Goal: Task Accomplishment & Management: Use online tool/utility

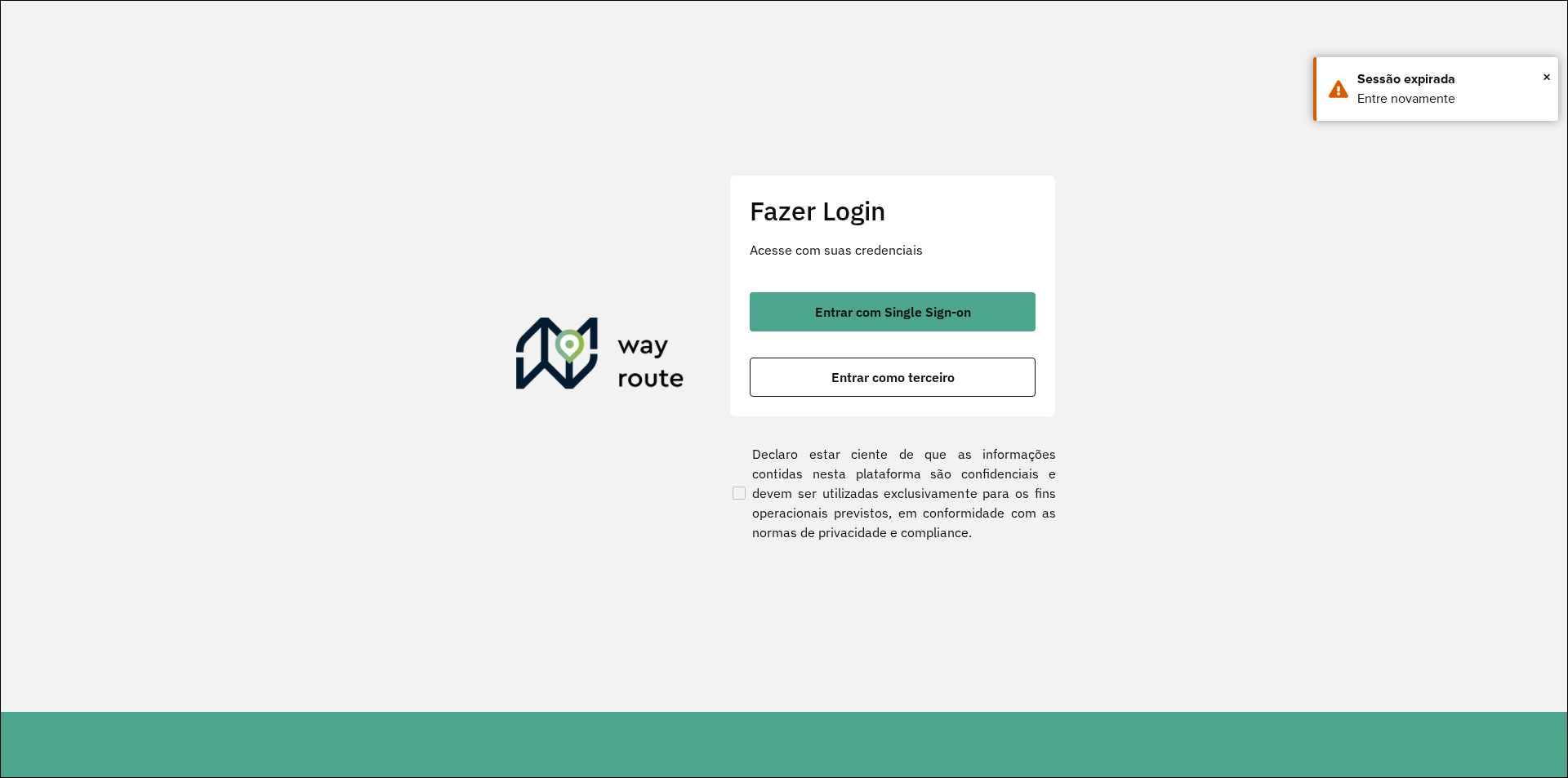
click at [1132, 295] on section "Fazer Login Acesse com suas credenciais Entrar com Single Sign-on Entrar como t…" at bounding box center [784, 356] width 1566 height 711
click at [941, 422] on div "Fazer Login Acesse com suas credenciais Entrar com Single Sign-on Entrar como t…" at bounding box center [892, 355] width 327 height 363
click at [942, 394] on button "Entrar como terceiro" at bounding box center [892, 377] width 286 height 39
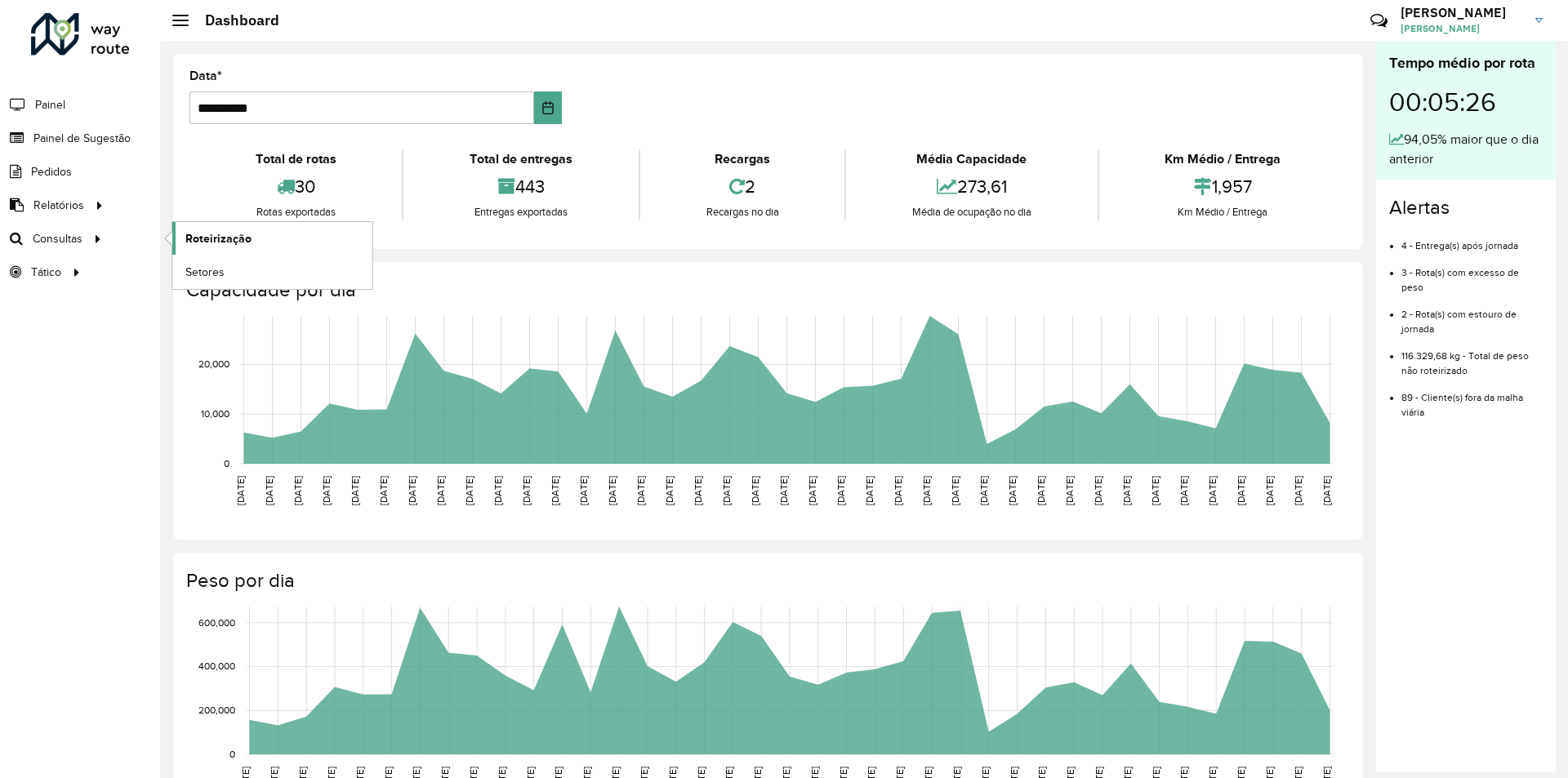
click at [233, 230] on span "Roteirização" at bounding box center [219, 239] width 66 height 17
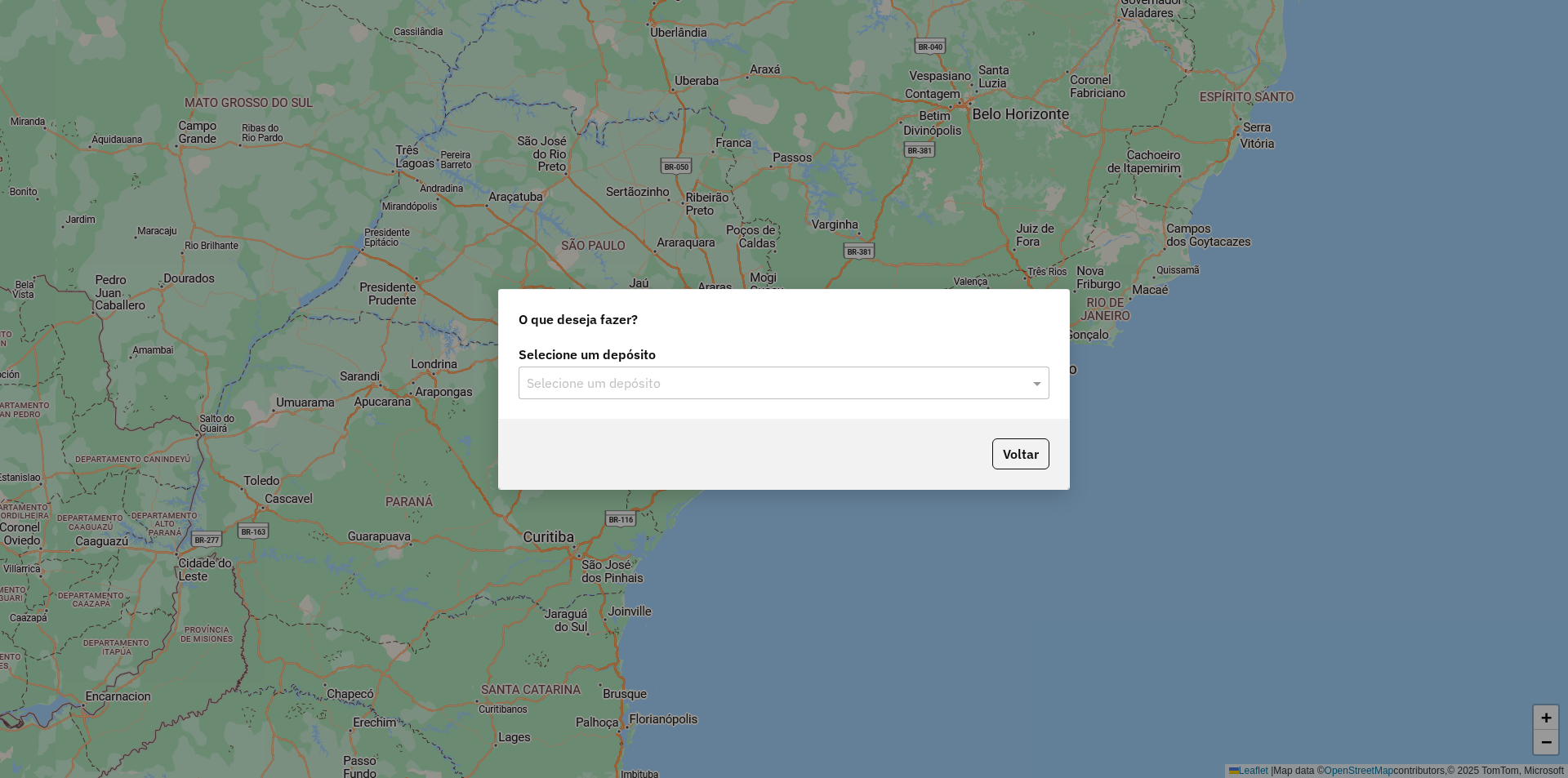
click at [737, 402] on div "Selecione um depósito Selecione um depósito" at bounding box center [784, 380] width 570 height 77
click at [737, 400] on div "Selecione um depósito Selecione um depósito" at bounding box center [784, 380] width 570 height 77
click at [739, 383] on input "text" at bounding box center [767, 383] width 482 height 20
click at [684, 436] on div "SAZ AR Tucuman" at bounding box center [784, 430] width 529 height 28
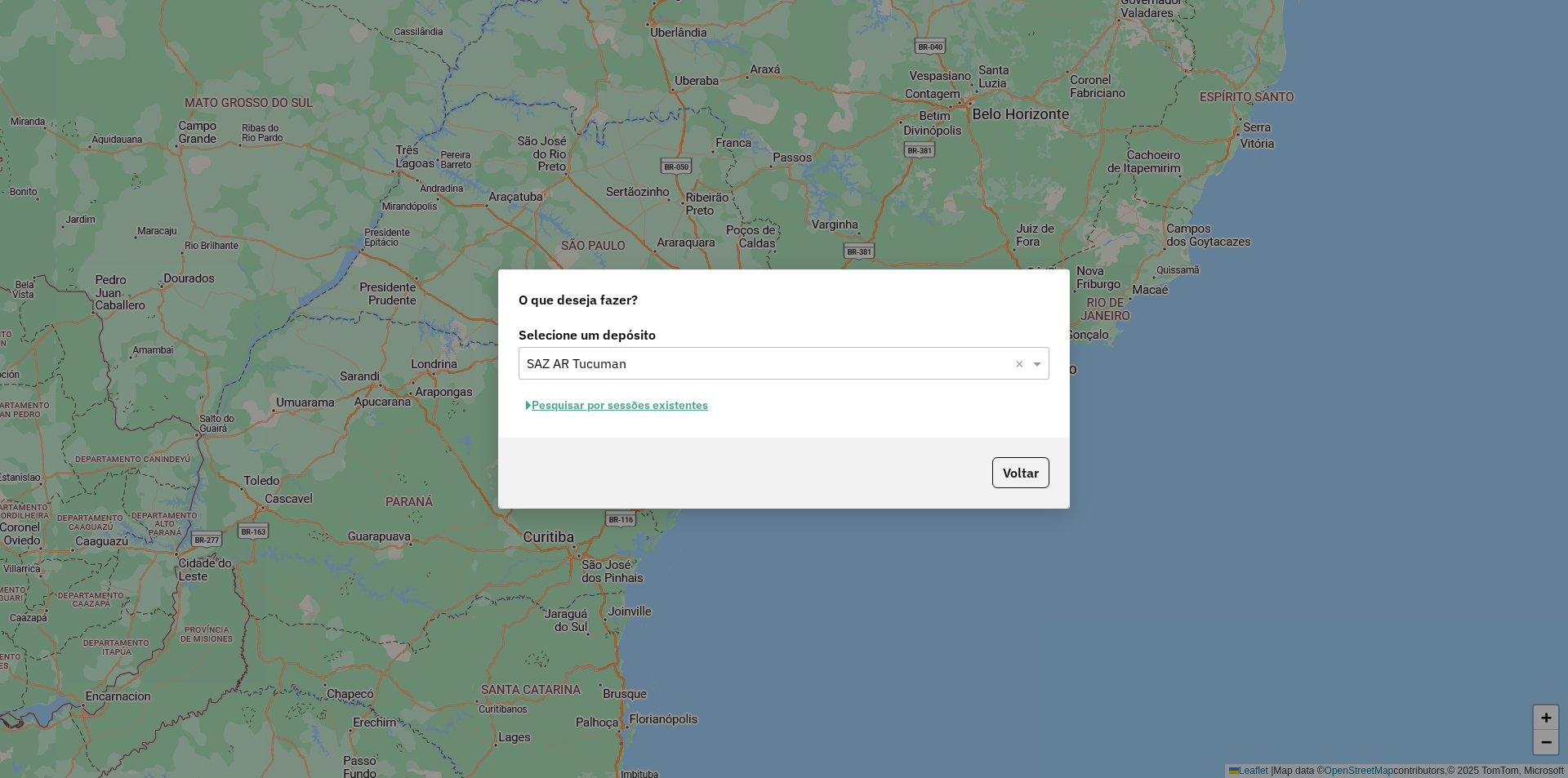
click at [693, 413] on button "Pesquisar por sessões existentes" at bounding box center [617, 406] width 197 height 26
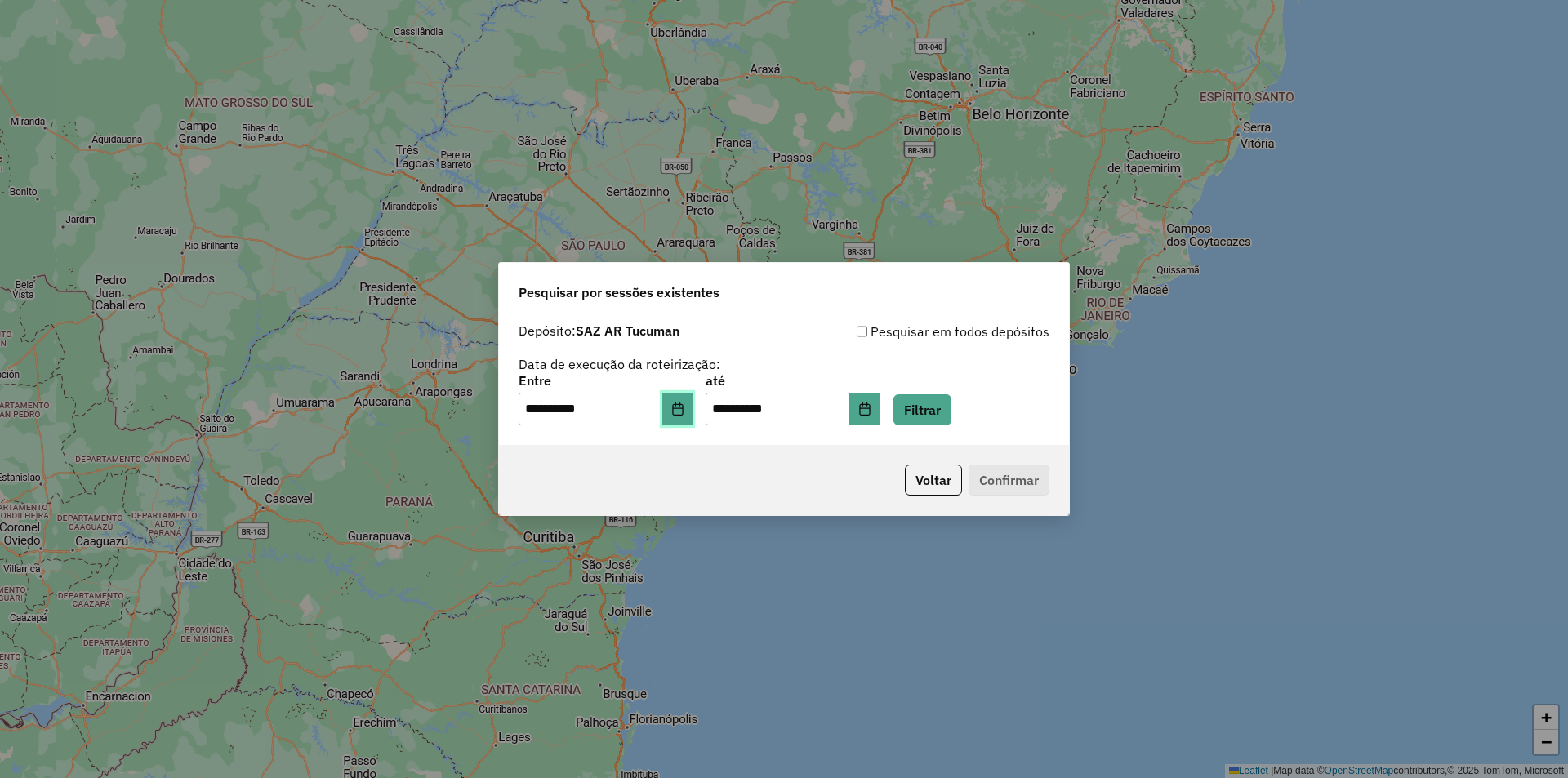
click at [689, 417] on button "Choose Date" at bounding box center [677, 409] width 31 height 32
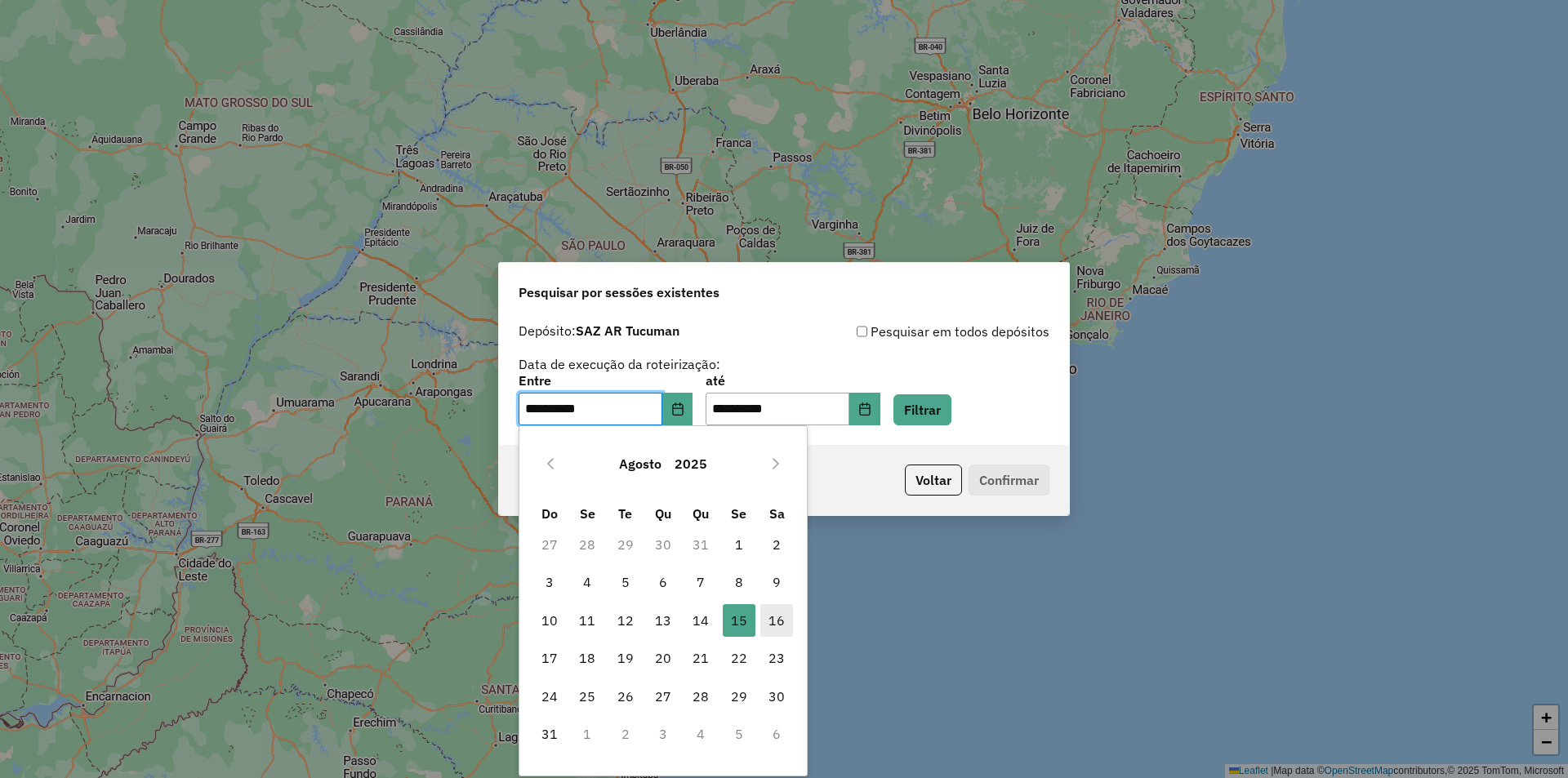
click at [787, 620] on span "16" at bounding box center [777, 620] width 32 height 32
type input "**********"
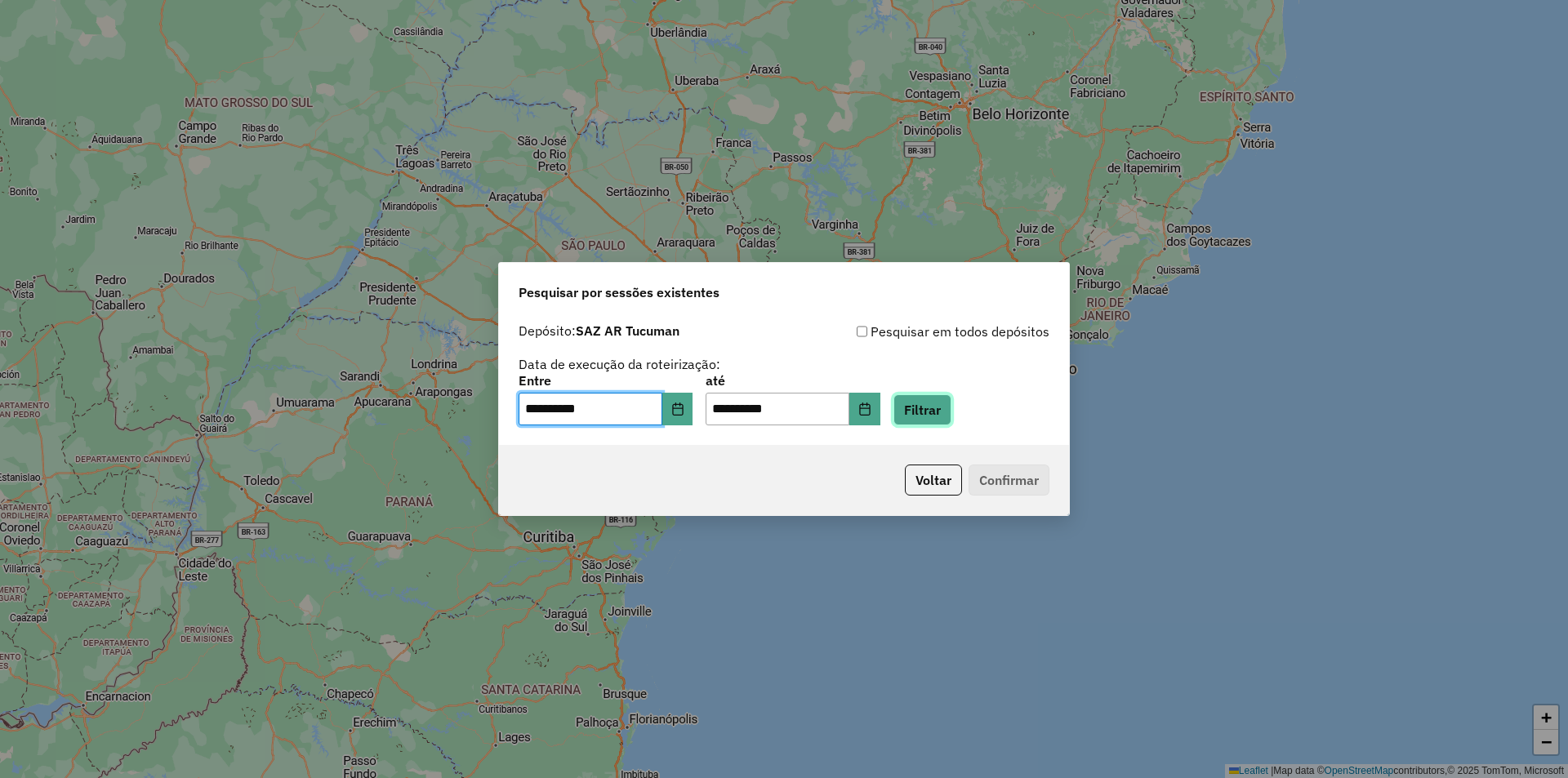
click at [934, 423] on button "Filtrar" at bounding box center [922, 410] width 58 height 31
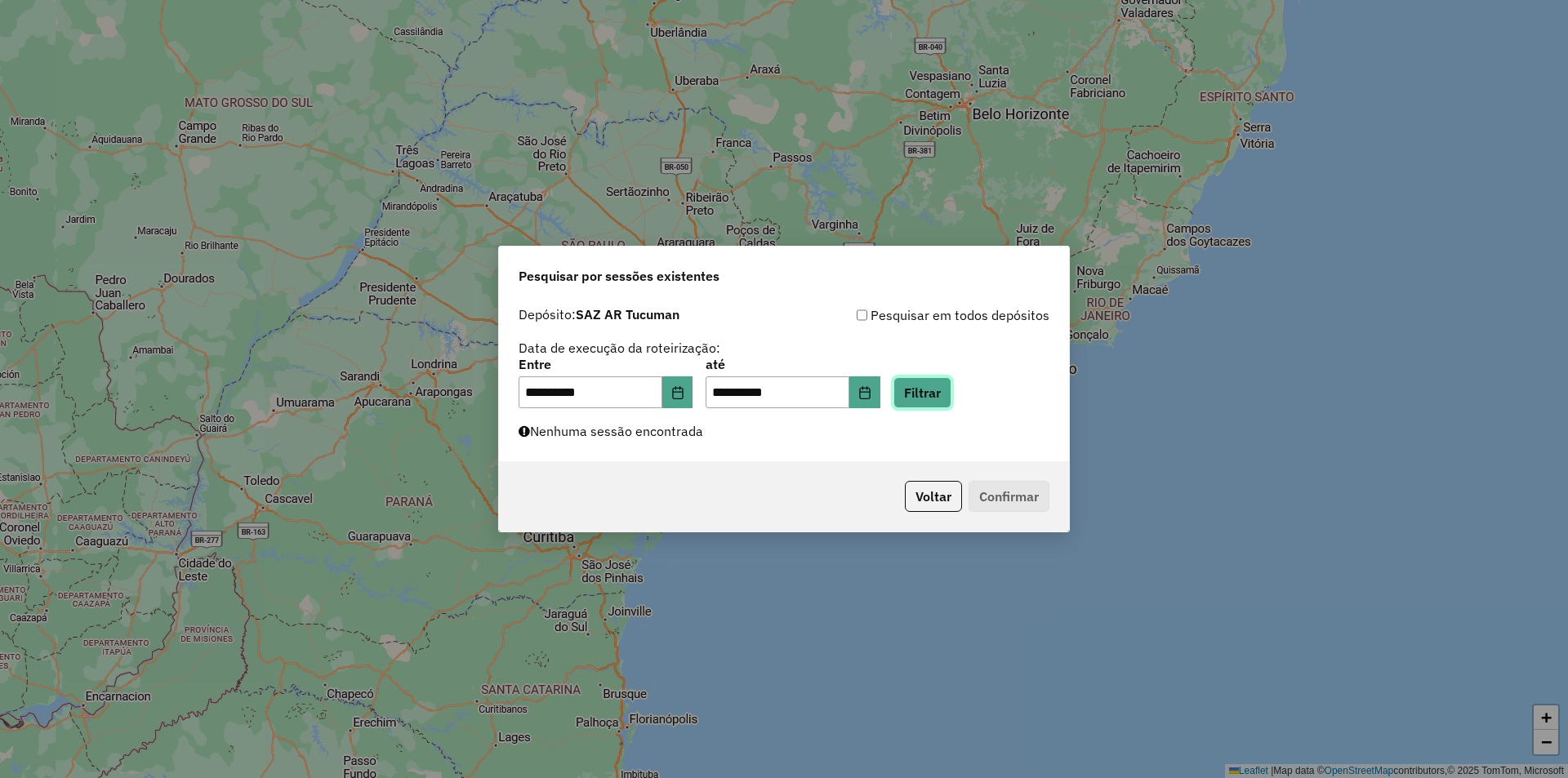
click at [942, 394] on button "Filtrar" at bounding box center [922, 392] width 58 height 31
click at [943, 402] on button "Filtrar" at bounding box center [922, 392] width 58 height 31
click at [939, 383] on button "Filtrar" at bounding box center [922, 392] width 58 height 31
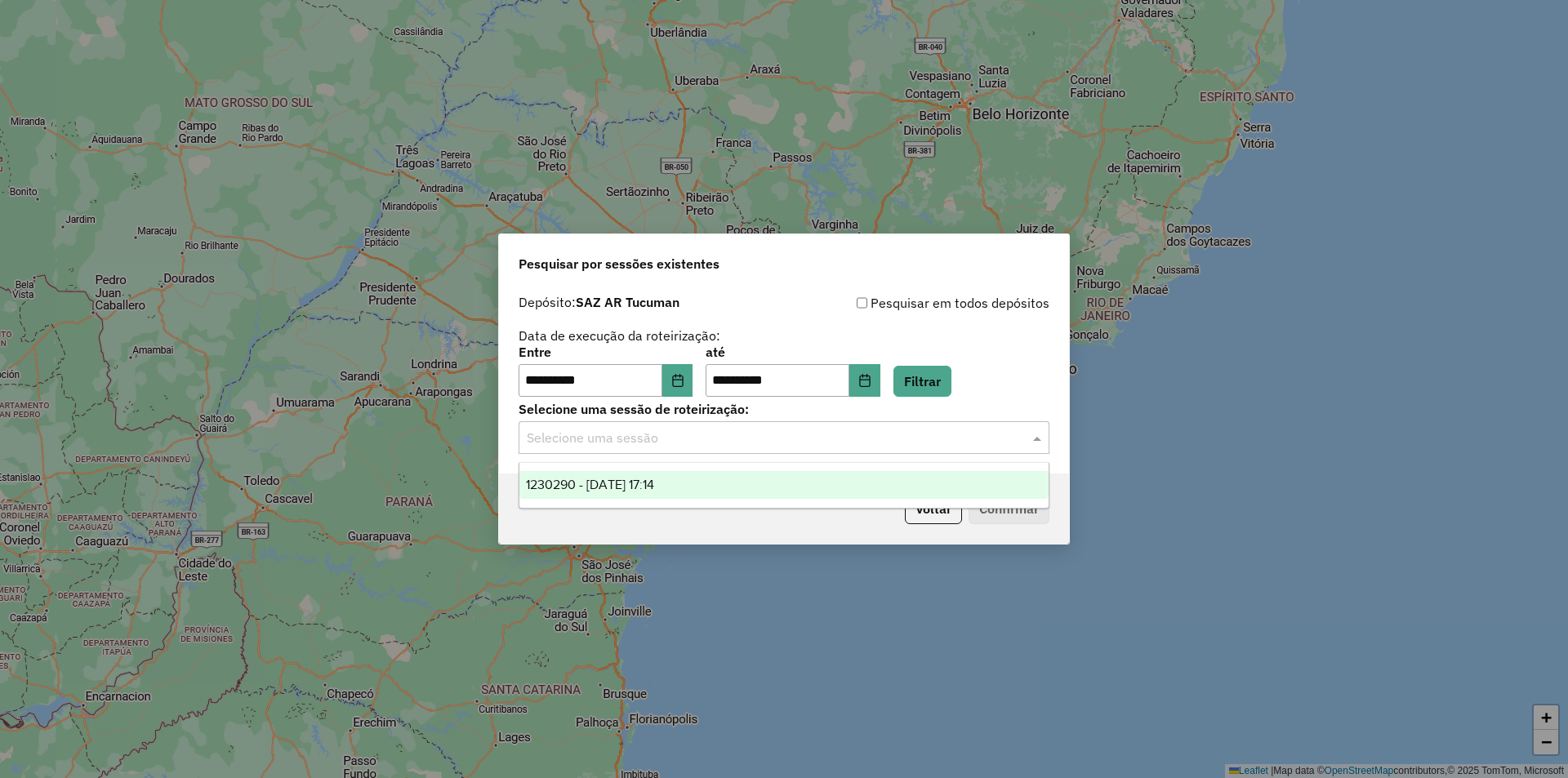
click at [915, 449] on div "Selecione uma sessão" at bounding box center [784, 437] width 531 height 32
click at [951, 380] on button "Filtrar" at bounding box center [922, 381] width 58 height 31
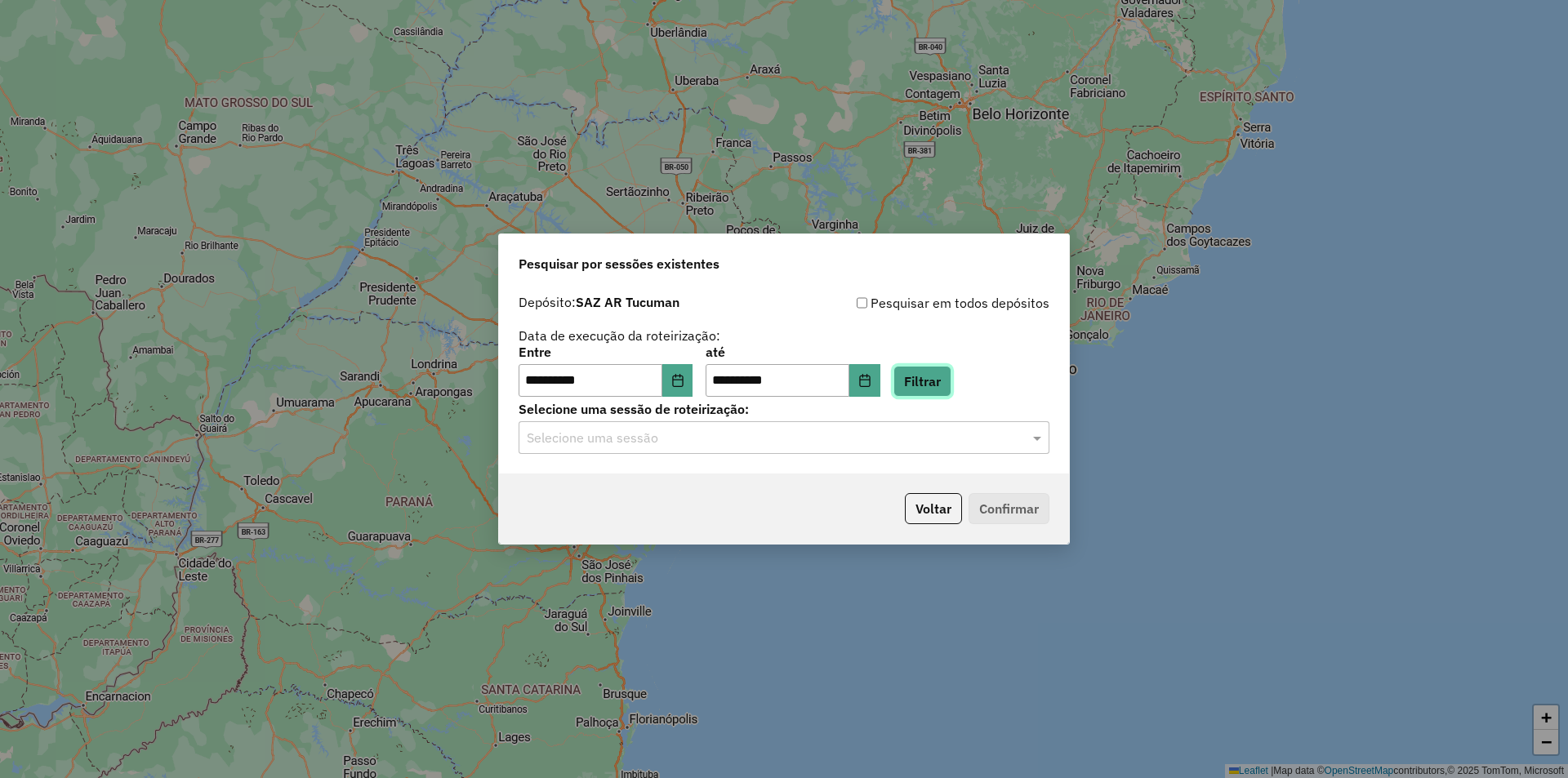
click at [930, 372] on button "Filtrar" at bounding box center [922, 381] width 58 height 31
click at [940, 367] on button "Filtrar" at bounding box center [922, 381] width 58 height 31
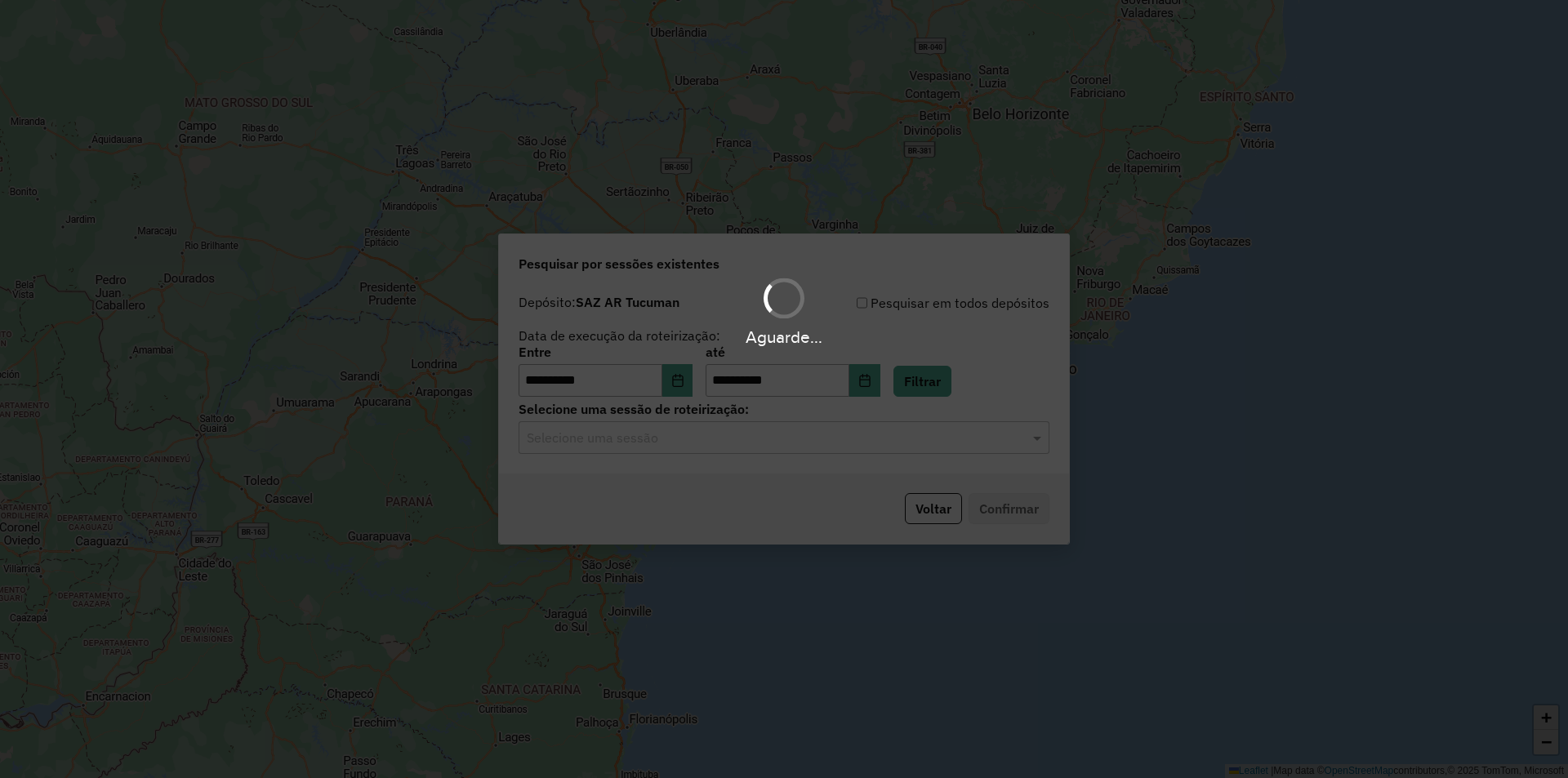
click at [795, 438] on hb-app "**********" at bounding box center [784, 389] width 1568 height 778
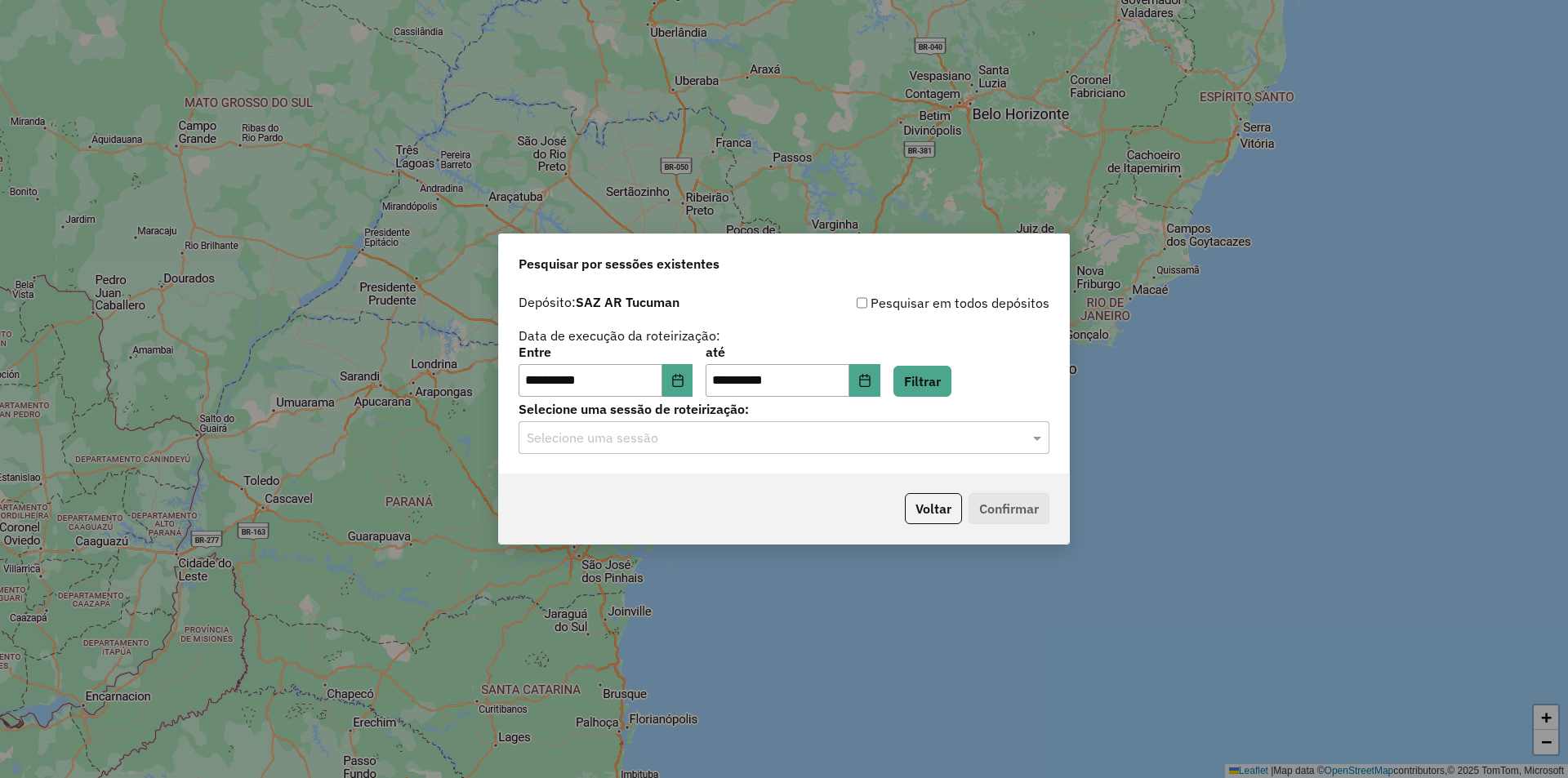
click at [794, 433] on input "text" at bounding box center [767, 438] width 482 height 20
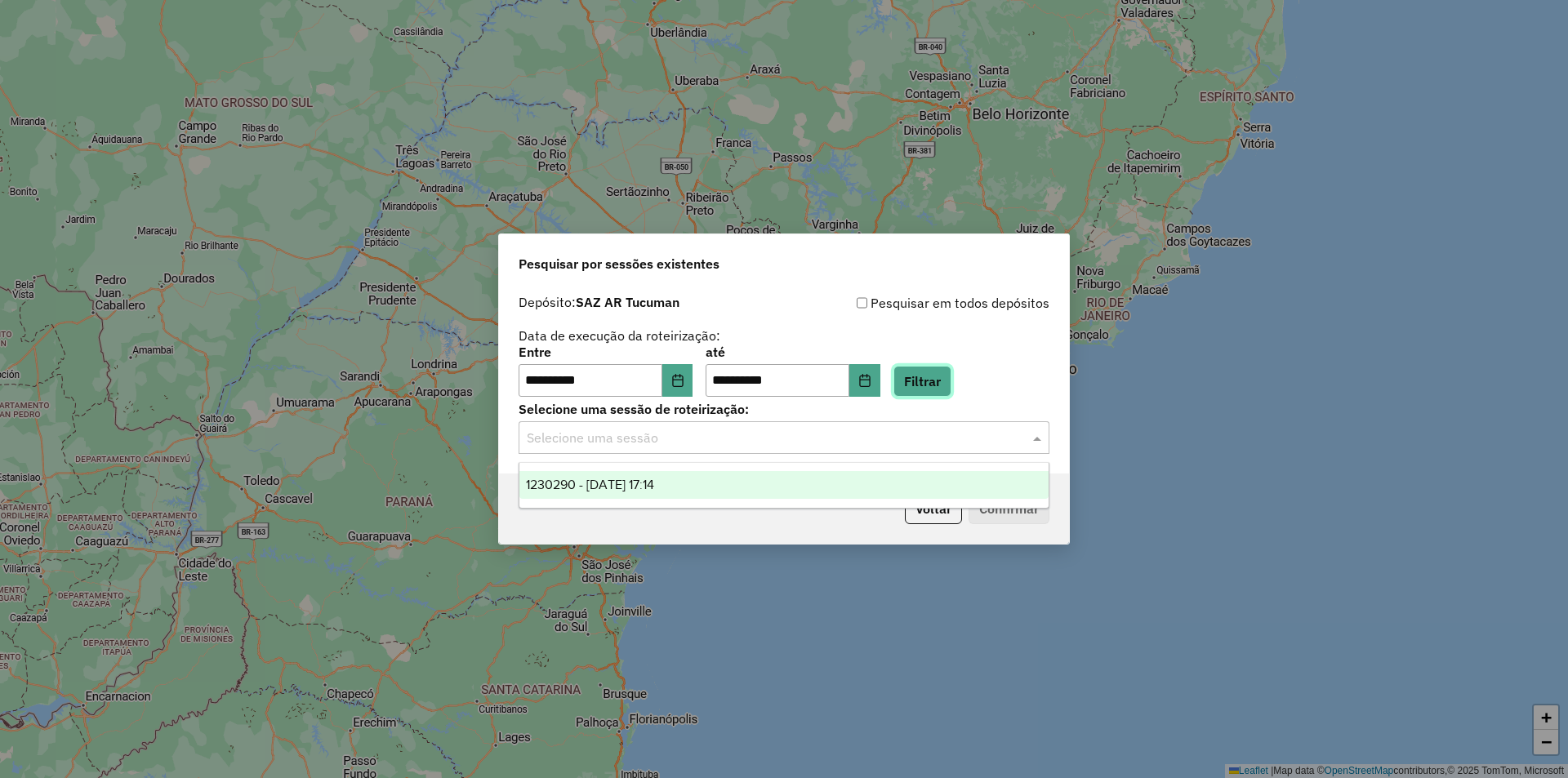
click at [935, 390] on button "Filtrar" at bounding box center [922, 381] width 58 height 31
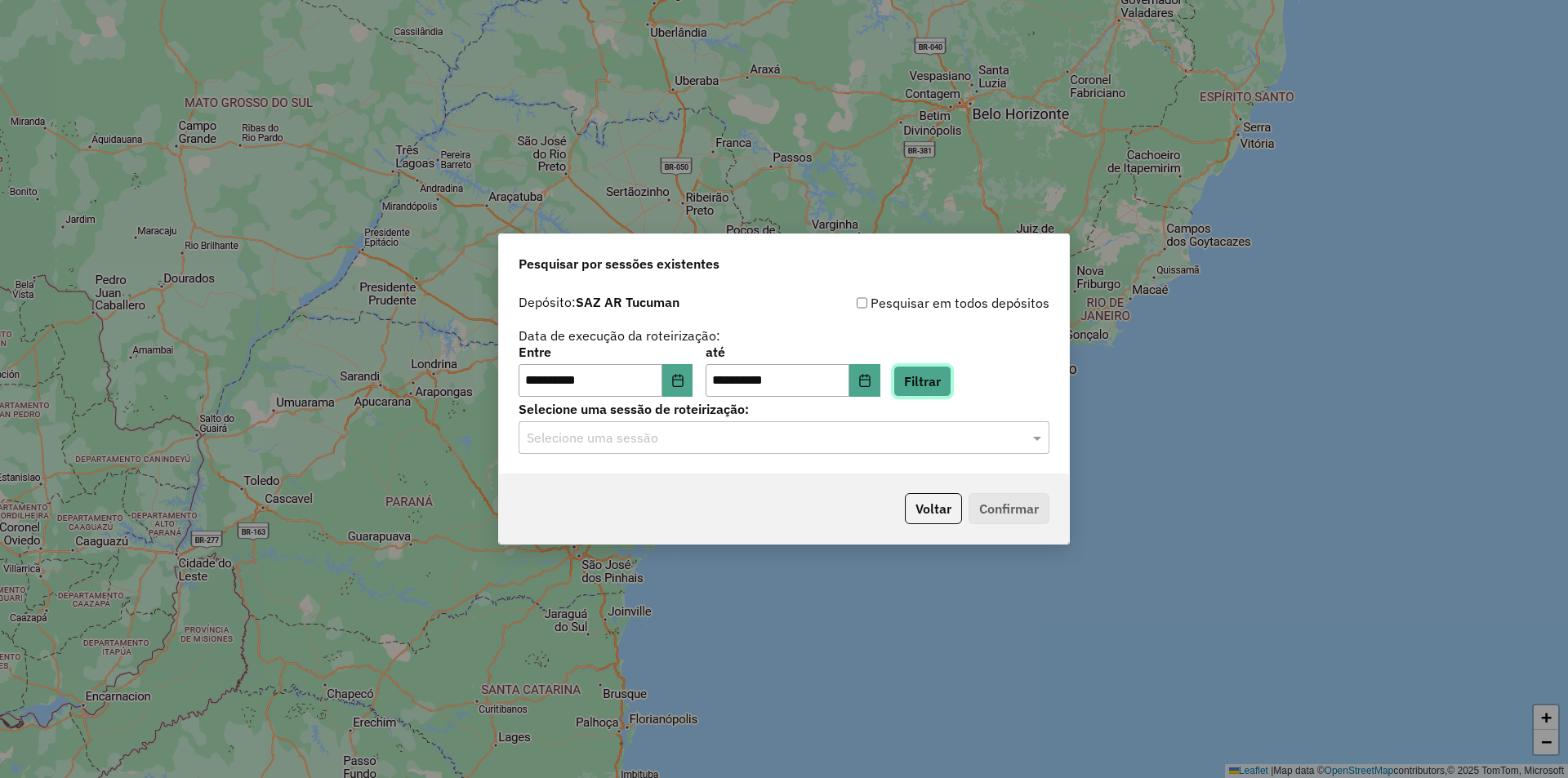
click at [948, 376] on button "Filtrar" at bounding box center [922, 381] width 58 height 31
click at [923, 378] on button "Filtrar" at bounding box center [922, 381] width 58 height 31
click at [897, 438] on input "text" at bounding box center [767, 438] width 482 height 20
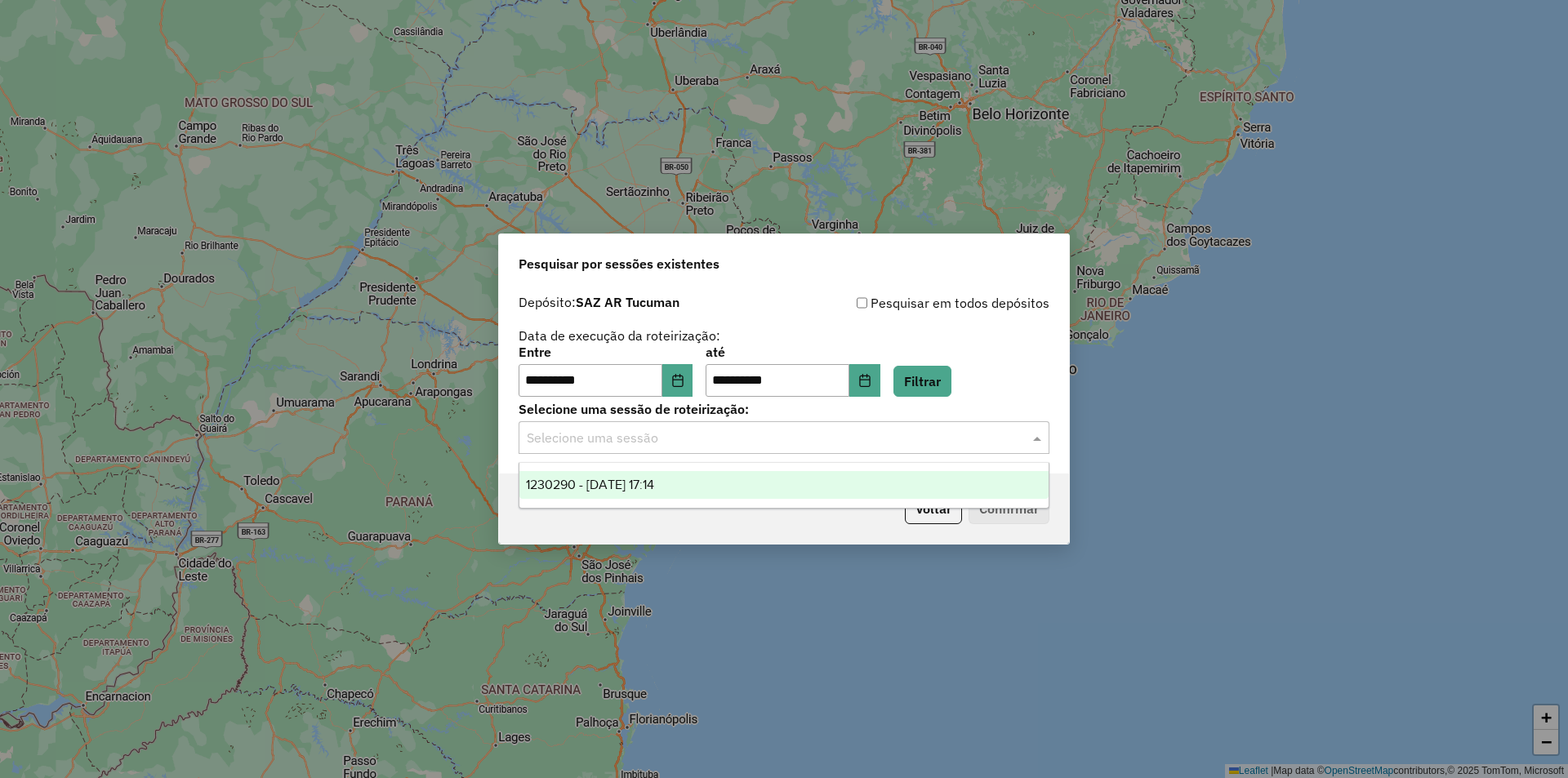
click at [894, 430] on input "text" at bounding box center [767, 438] width 482 height 20
drag, startPoint x: 948, startPoint y: 345, endPoint x: 933, endPoint y: 372, distance: 30.9
click at [945, 351] on div "**********" at bounding box center [784, 345] width 531 height 104
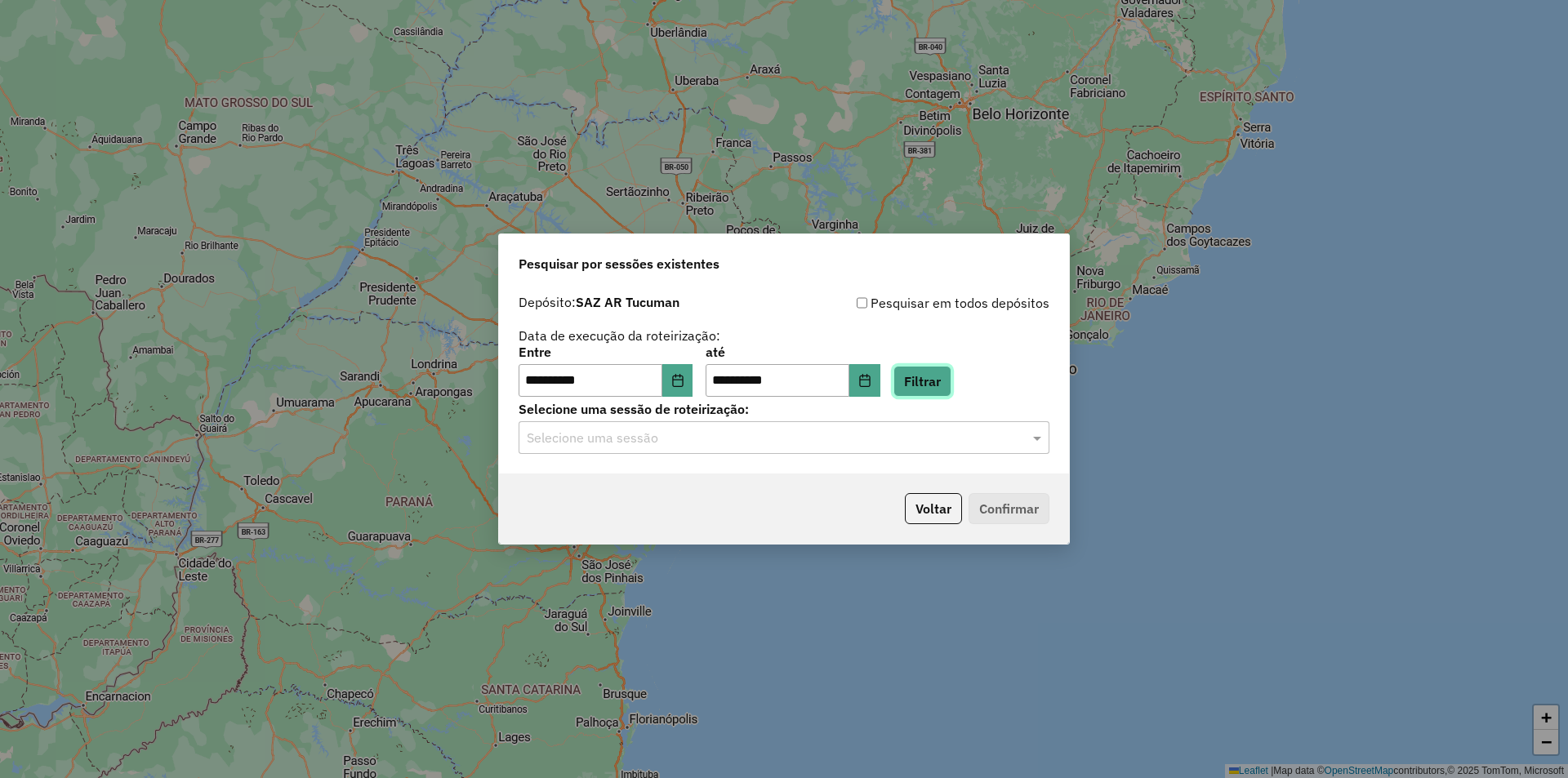
click at [933, 372] on button "Filtrar" at bounding box center [922, 381] width 58 height 31
click at [949, 372] on button "Filtrar" at bounding box center [922, 381] width 58 height 31
click at [760, 441] on input "text" at bounding box center [767, 438] width 482 height 20
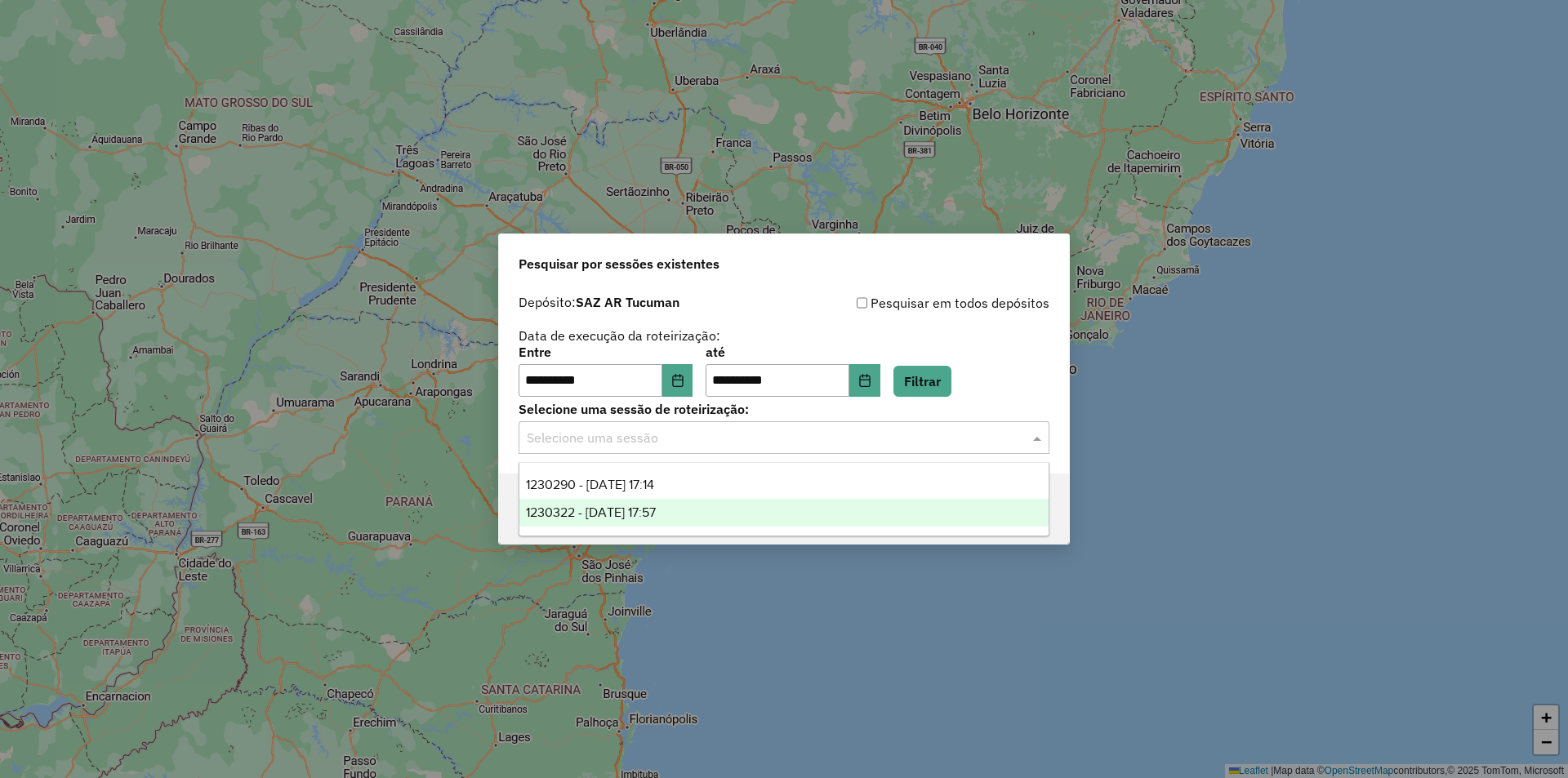
click at [704, 508] on div "1230322 - 16/08/2025 17:57" at bounding box center [784, 512] width 529 height 28
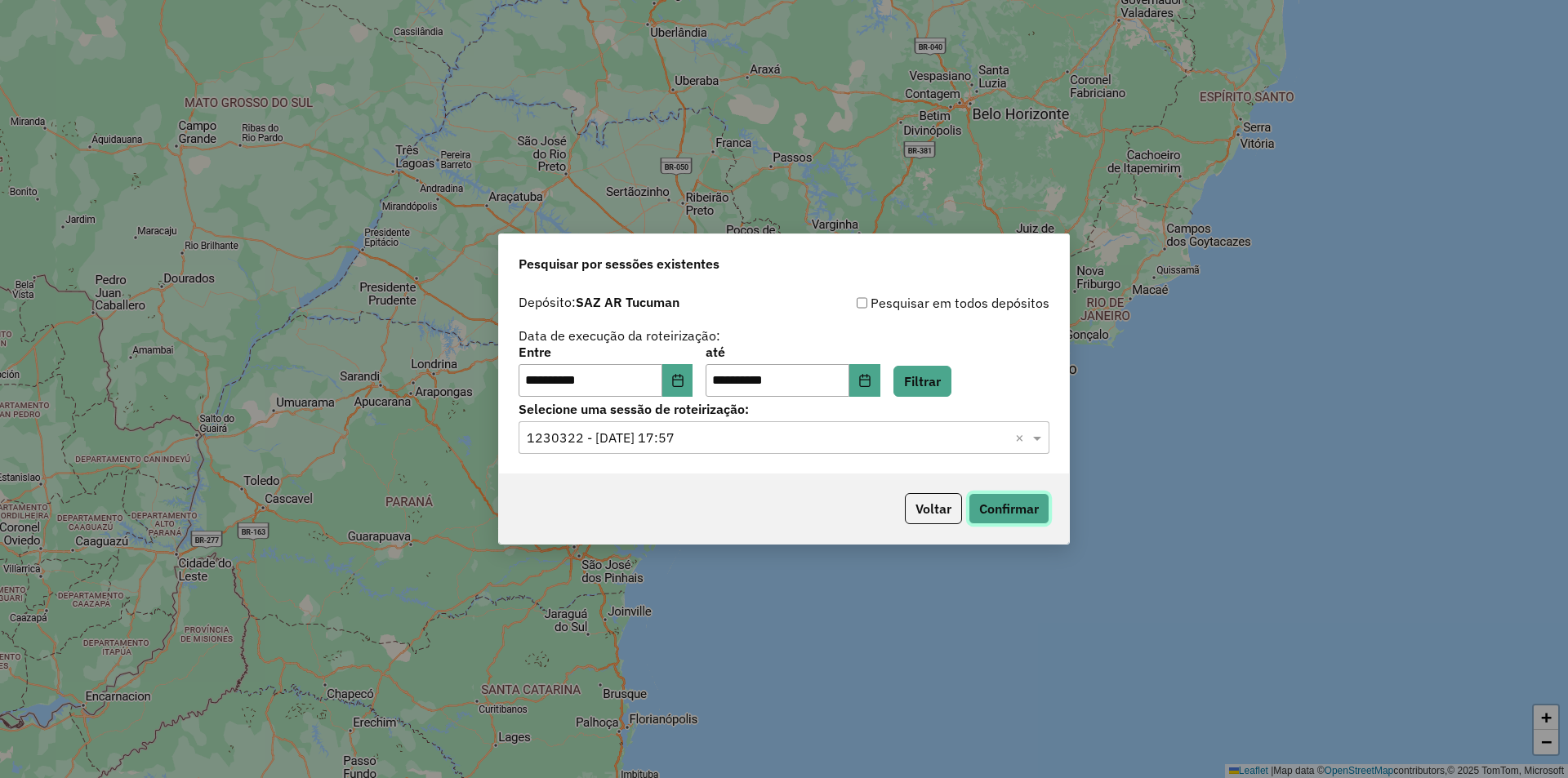
click at [1013, 500] on button "Confirmar" at bounding box center [1008, 508] width 81 height 31
click at [971, 399] on label "Selecione uma sessão de roteirização:" at bounding box center [784, 408] width 531 height 20
click at [975, 388] on div "**********" at bounding box center [784, 372] width 531 height 51
click at [951, 375] on button "Filtrar" at bounding box center [922, 381] width 58 height 31
click at [956, 429] on input "text" at bounding box center [767, 438] width 482 height 20
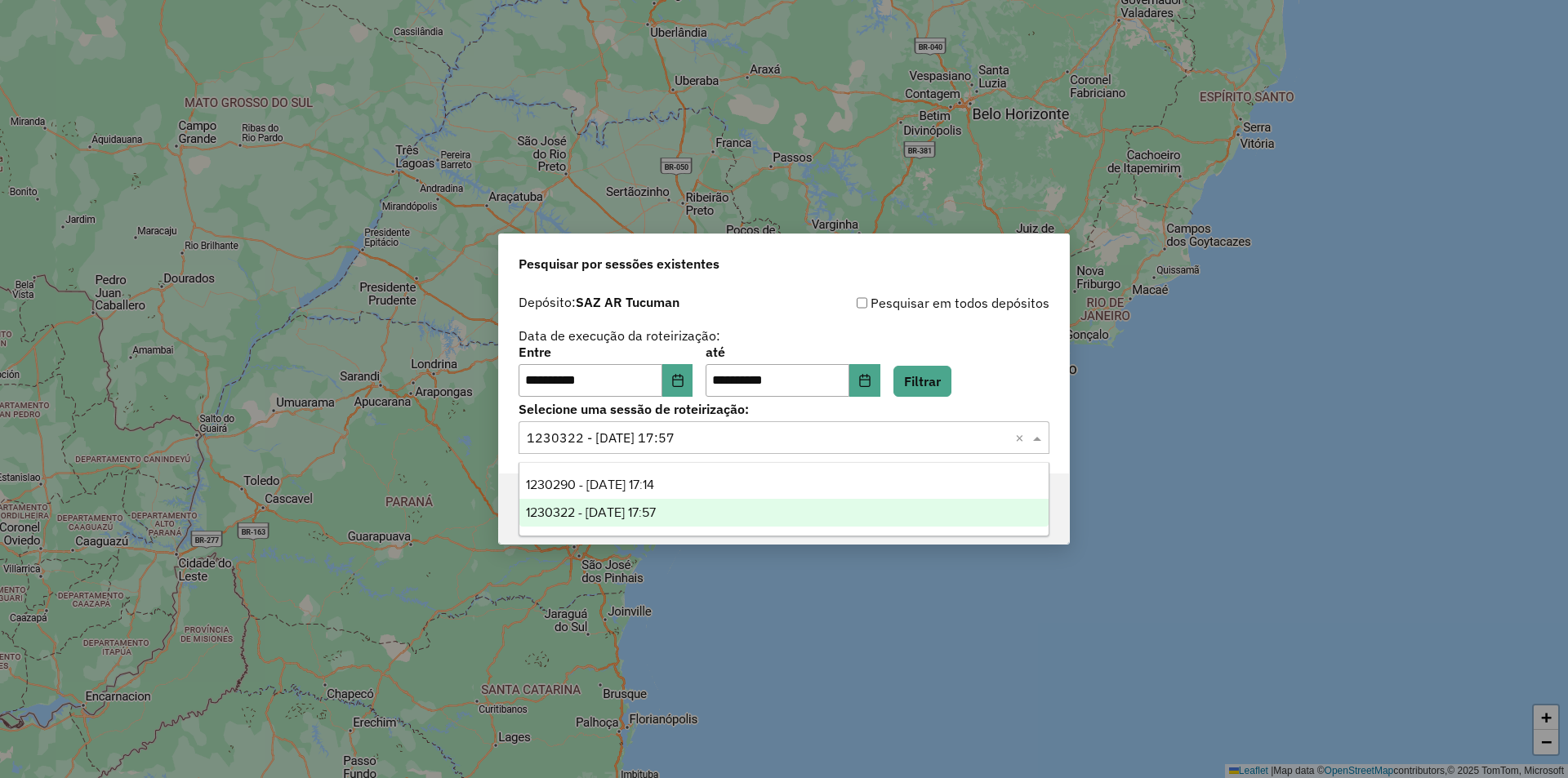
click at [956, 429] on input "text" at bounding box center [767, 438] width 482 height 20
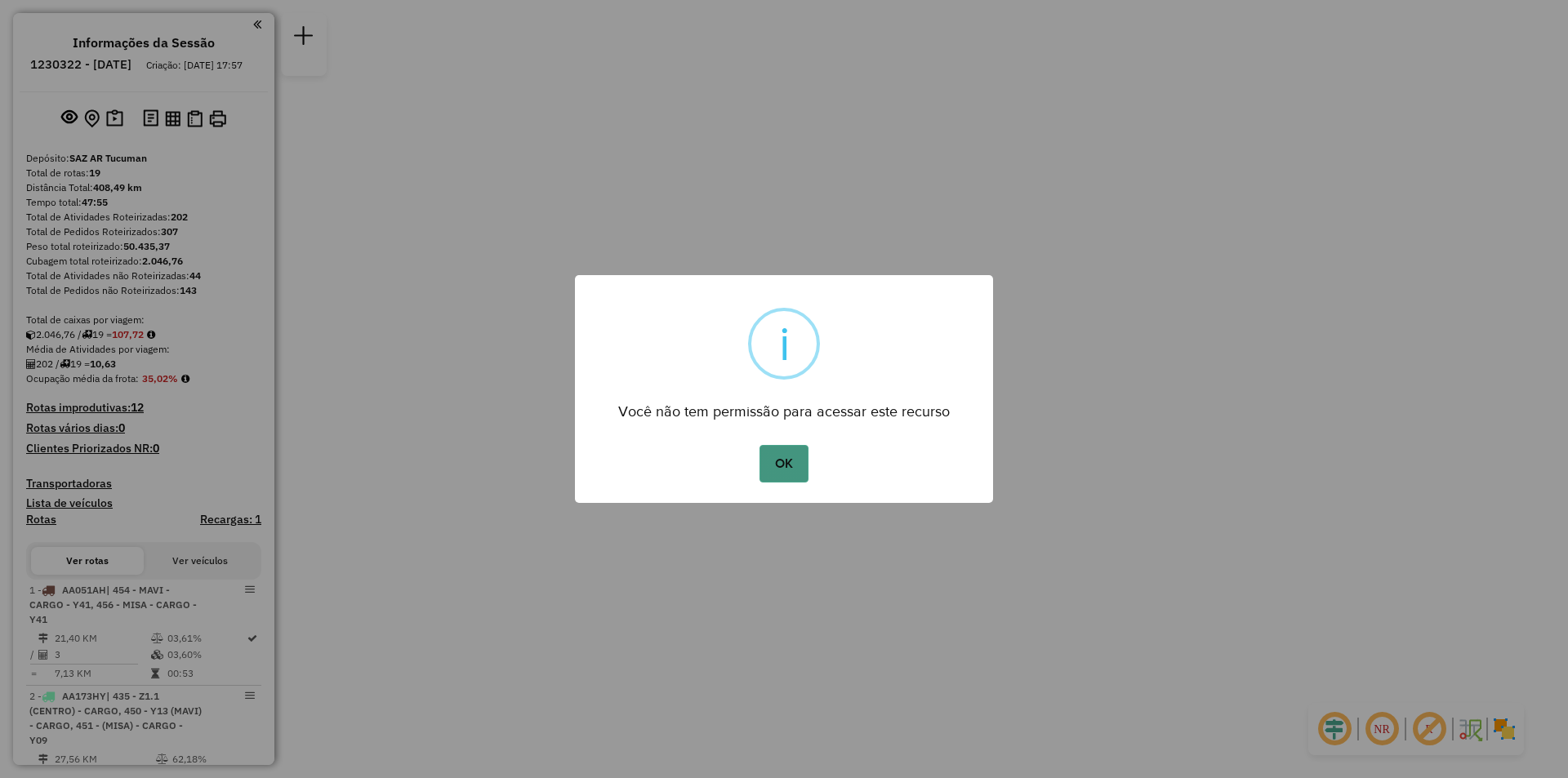
click at [781, 457] on button "OK" at bounding box center [784, 463] width 48 height 37
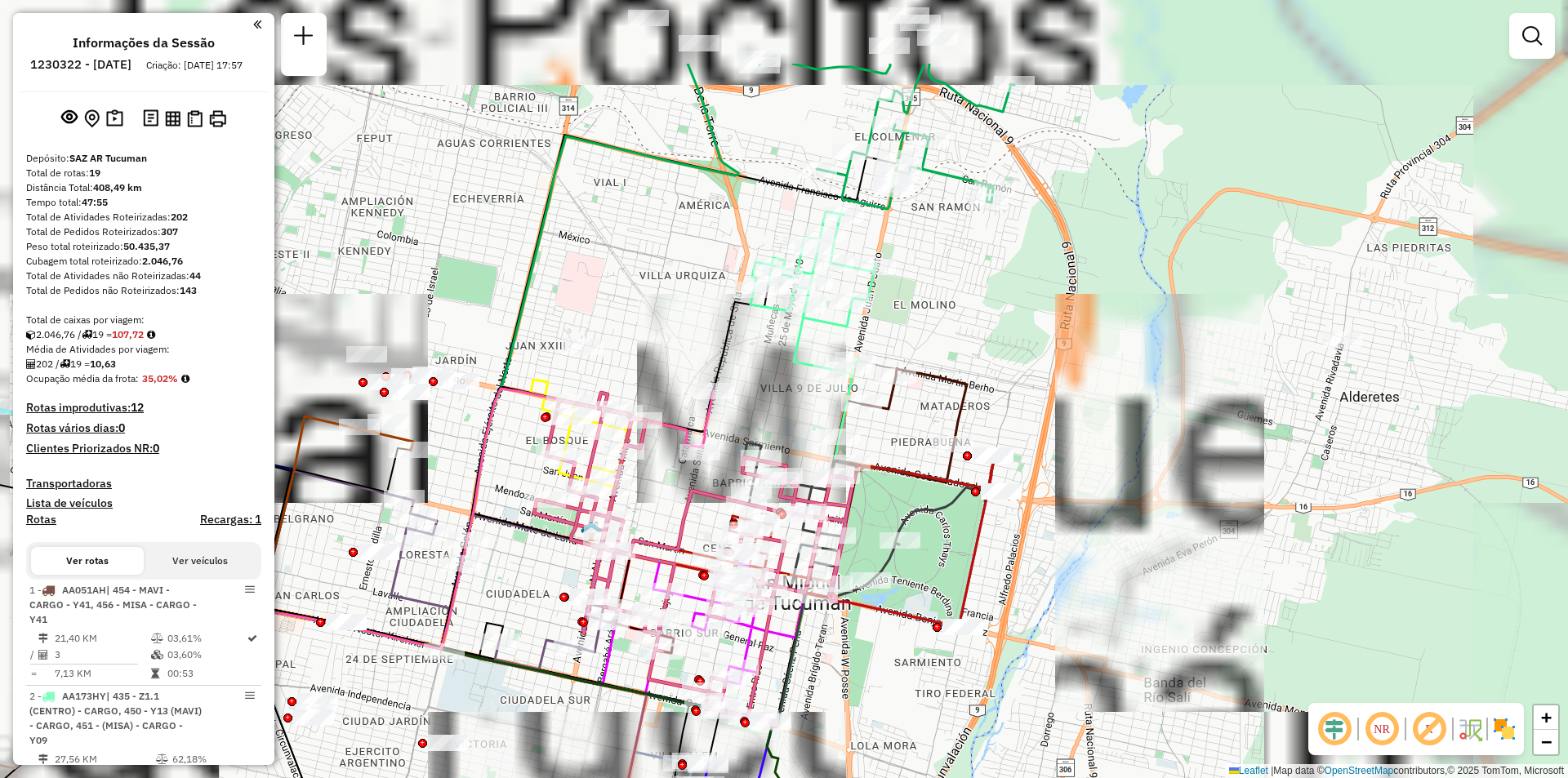
drag, startPoint x: 874, startPoint y: 152, endPoint x: 956, endPoint y: 254, distance: 130.9
click at [986, 311] on div "Janela de atendimento Grade de atendimento Capacidade Transportadoras Veículos …" at bounding box center [784, 389] width 1568 height 778
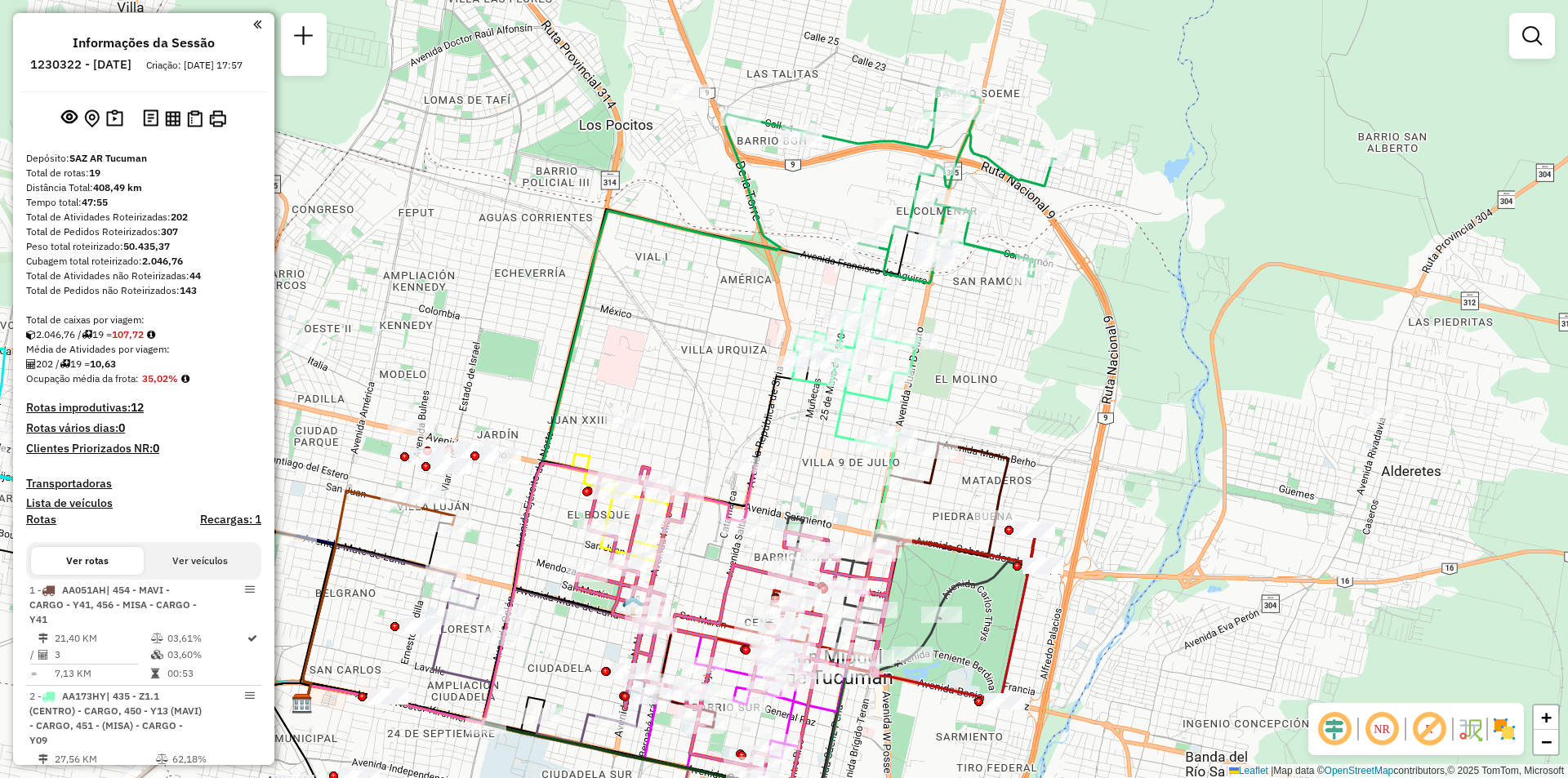
drag, startPoint x: 933, startPoint y: 278, endPoint x: 987, endPoint y: 309, distance: 62.3
click at [987, 309] on div "Janela de atendimento Grade de atendimento Capacidade Transportadoras Veículos …" at bounding box center [784, 389] width 1568 height 778
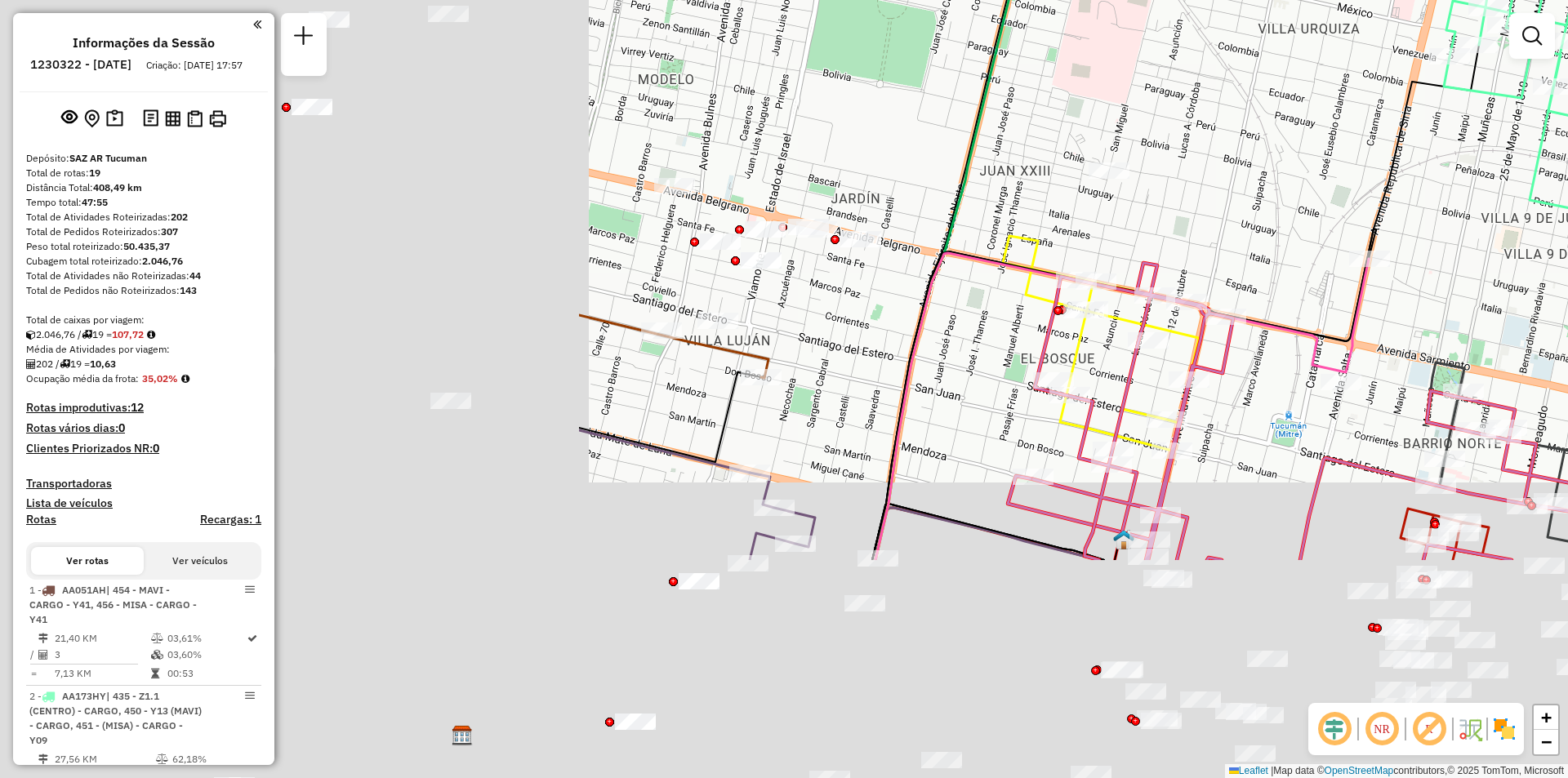
drag, startPoint x: 1260, startPoint y: 318, endPoint x: 1361, endPoint y: 220, distance: 140.7
click at [1509, 154] on div "Janela de atendimento Grade de atendimento Capacidade Transportadoras Veículos …" at bounding box center [784, 389] width 1568 height 778
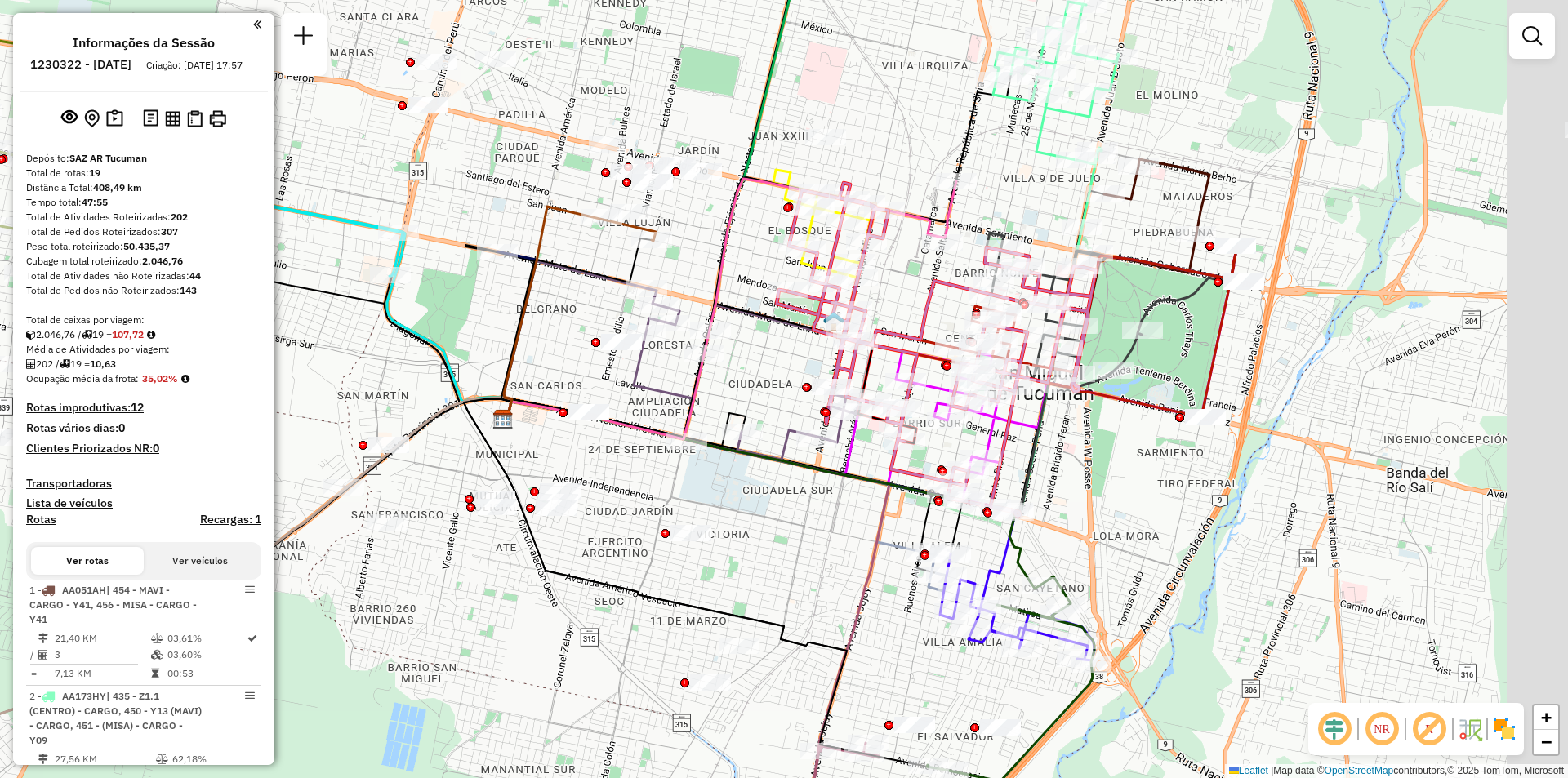
drag, startPoint x: 961, startPoint y: 584, endPoint x: 560, endPoint y: 520, distance: 406.1
click at [560, 520] on div "Janela de atendimento Grade de atendimento Capacidade Transportadoras Veículos …" at bounding box center [784, 389] width 1568 height 778
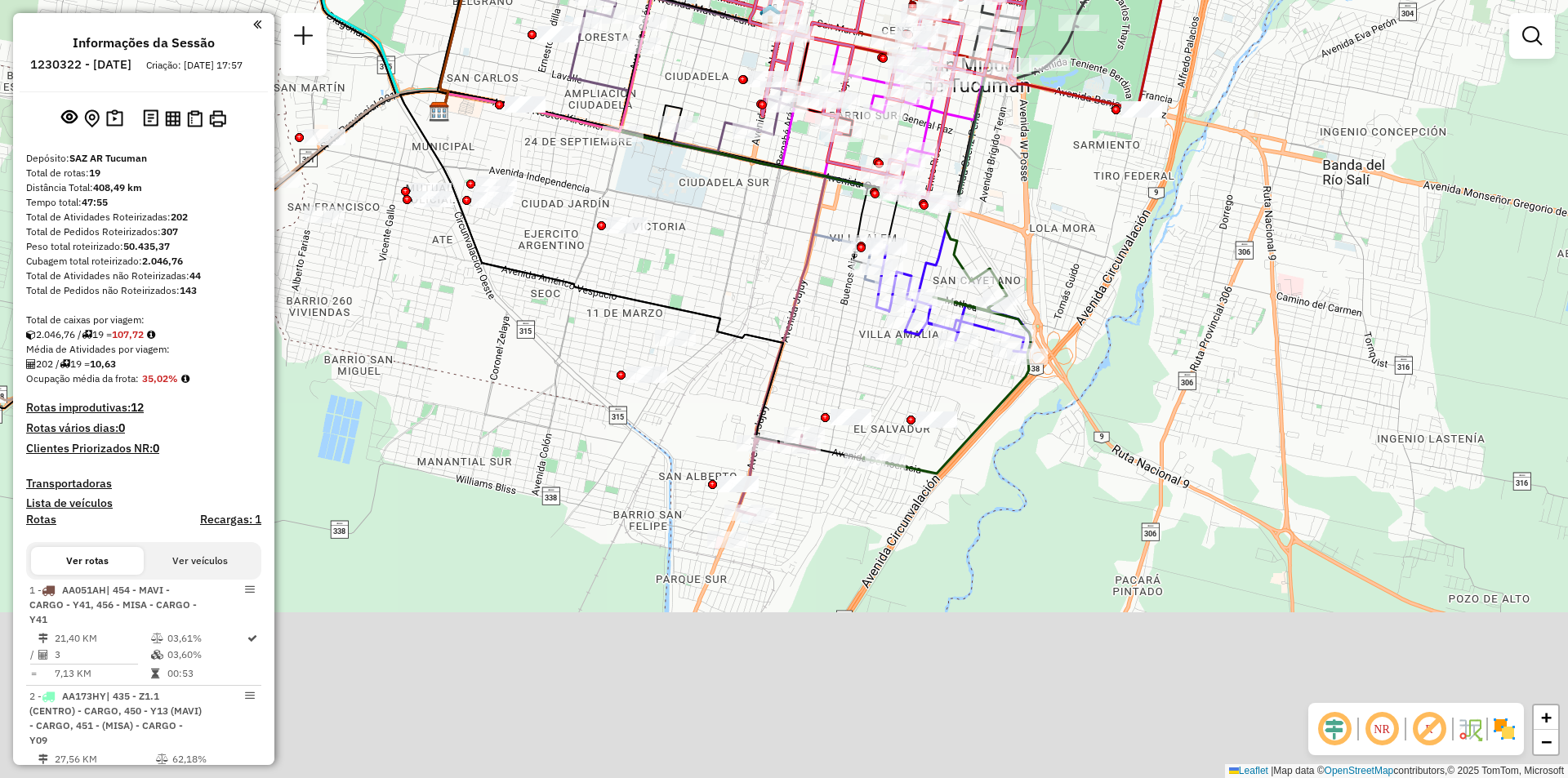
drag, startPoint x: 830, startPoint y: 663, endPoint x: 912, endPoint y: 417, distance: 259.3
click at [912, 417] on div at bounding box center [910, 420] width 9 height 9
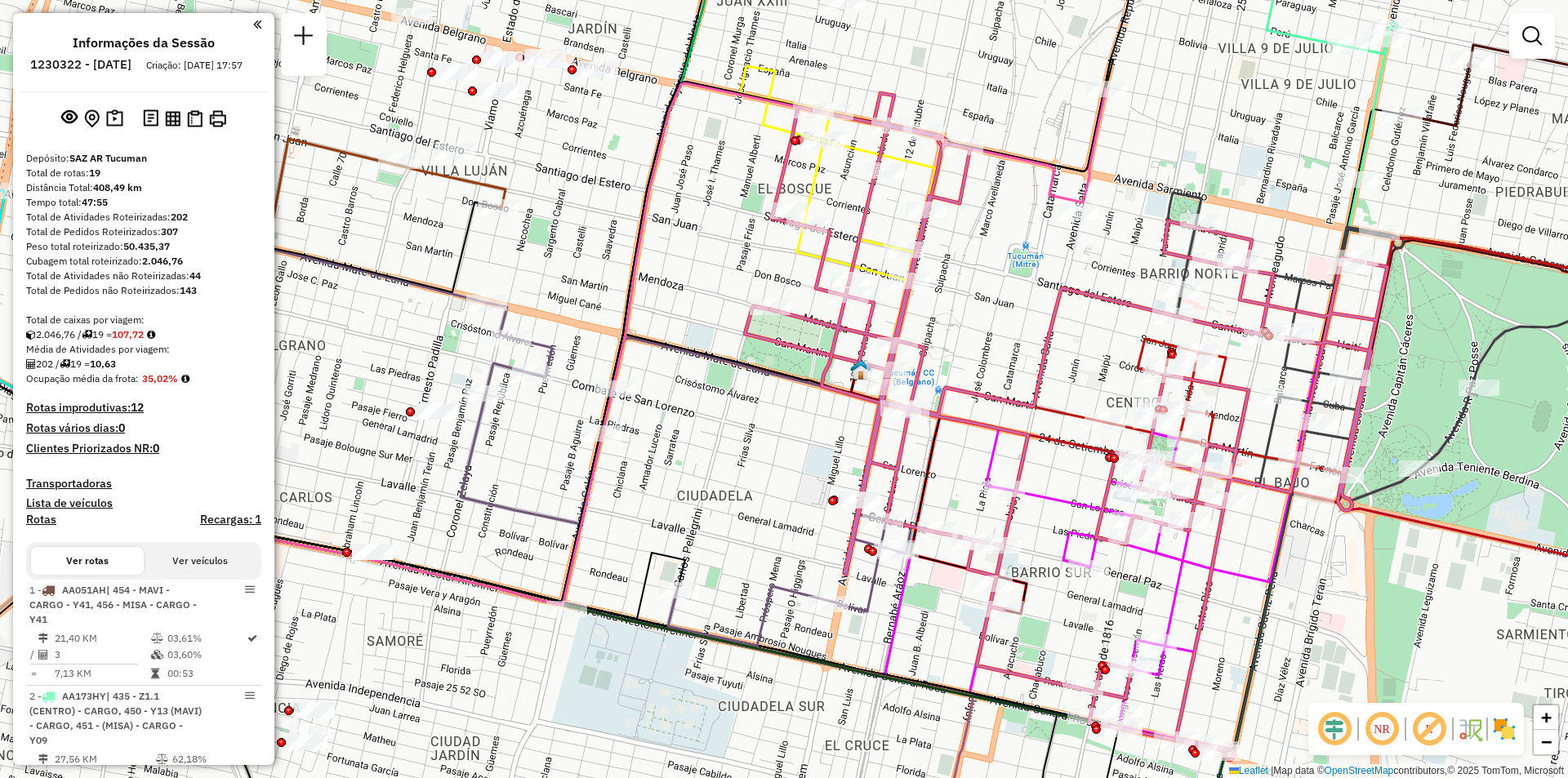
drag, startPoint x: 1082, startPoint y: 369, endPoint x: 1072, endPoint y: 388, distance: 21.5
click at [1072, 388] on div "Janela de atendimento Grade de atendimento Capacidade Transportadoras Veículos …" at bounding box center [784, 389] width 1568 height 778
select select "**********"
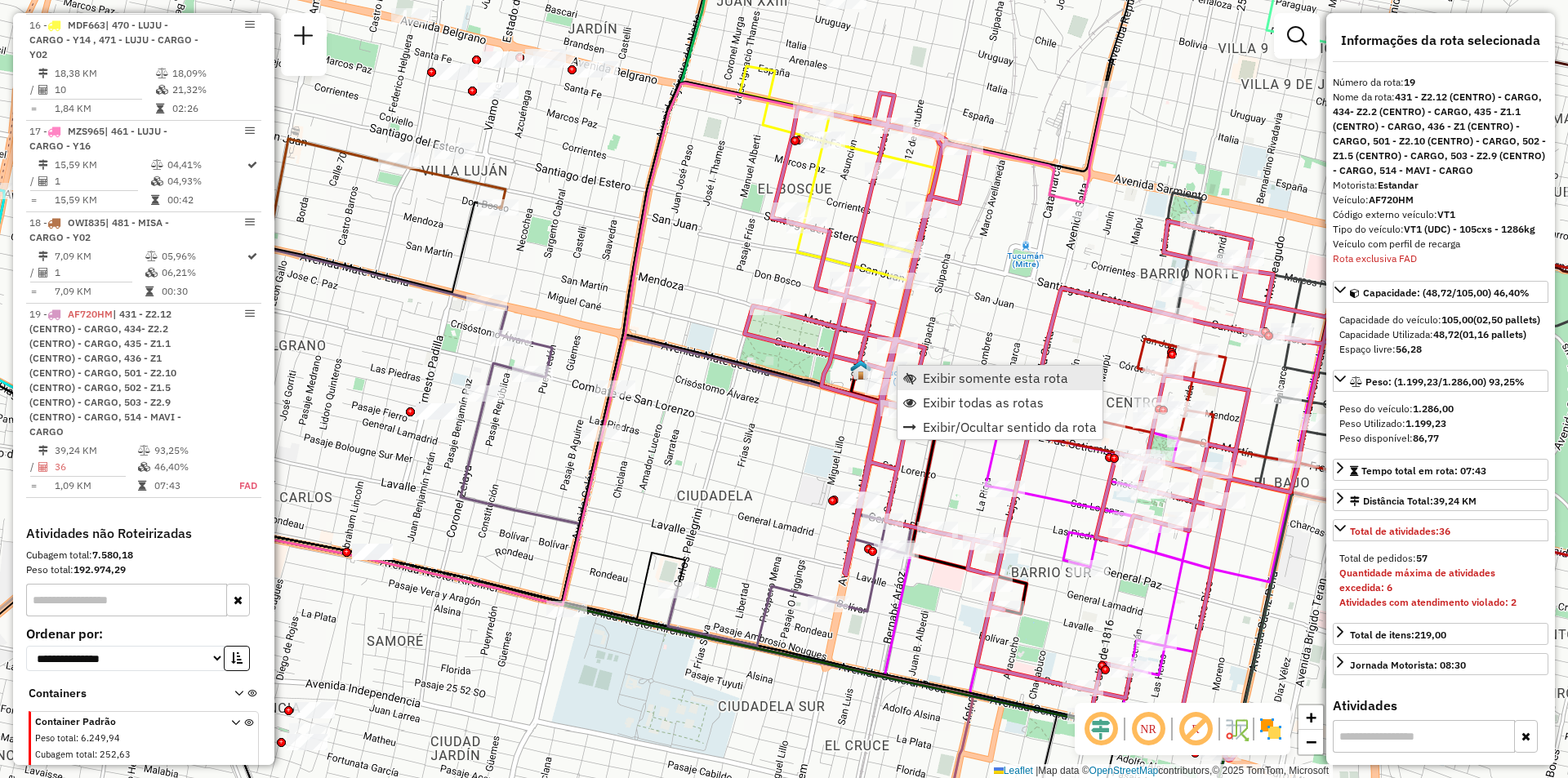
scroll to position [2306, 0]
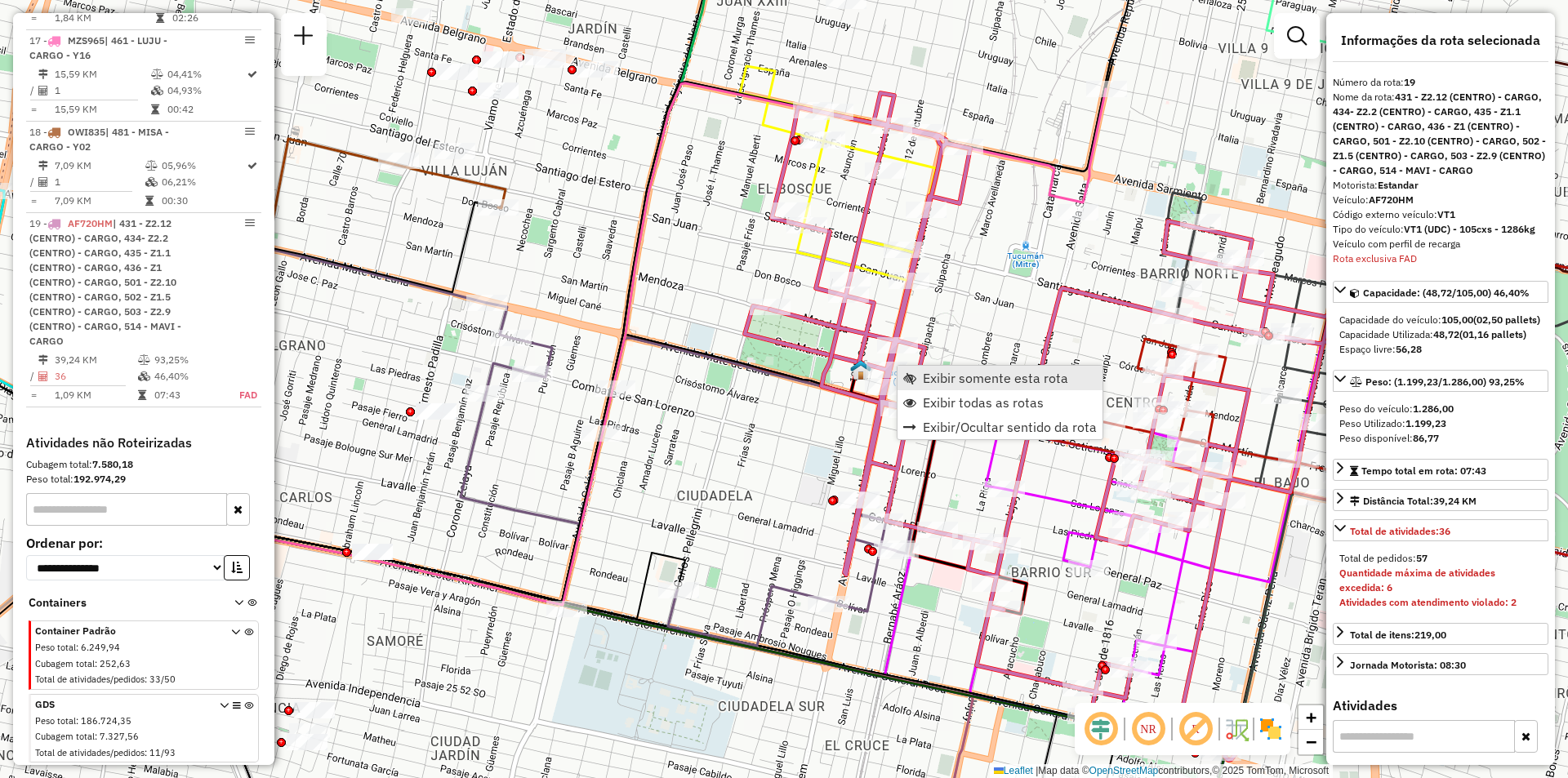
click at [947, 379] on span "Exibir somente esta rota" at bounding box center [995, 378] width 145 height 13
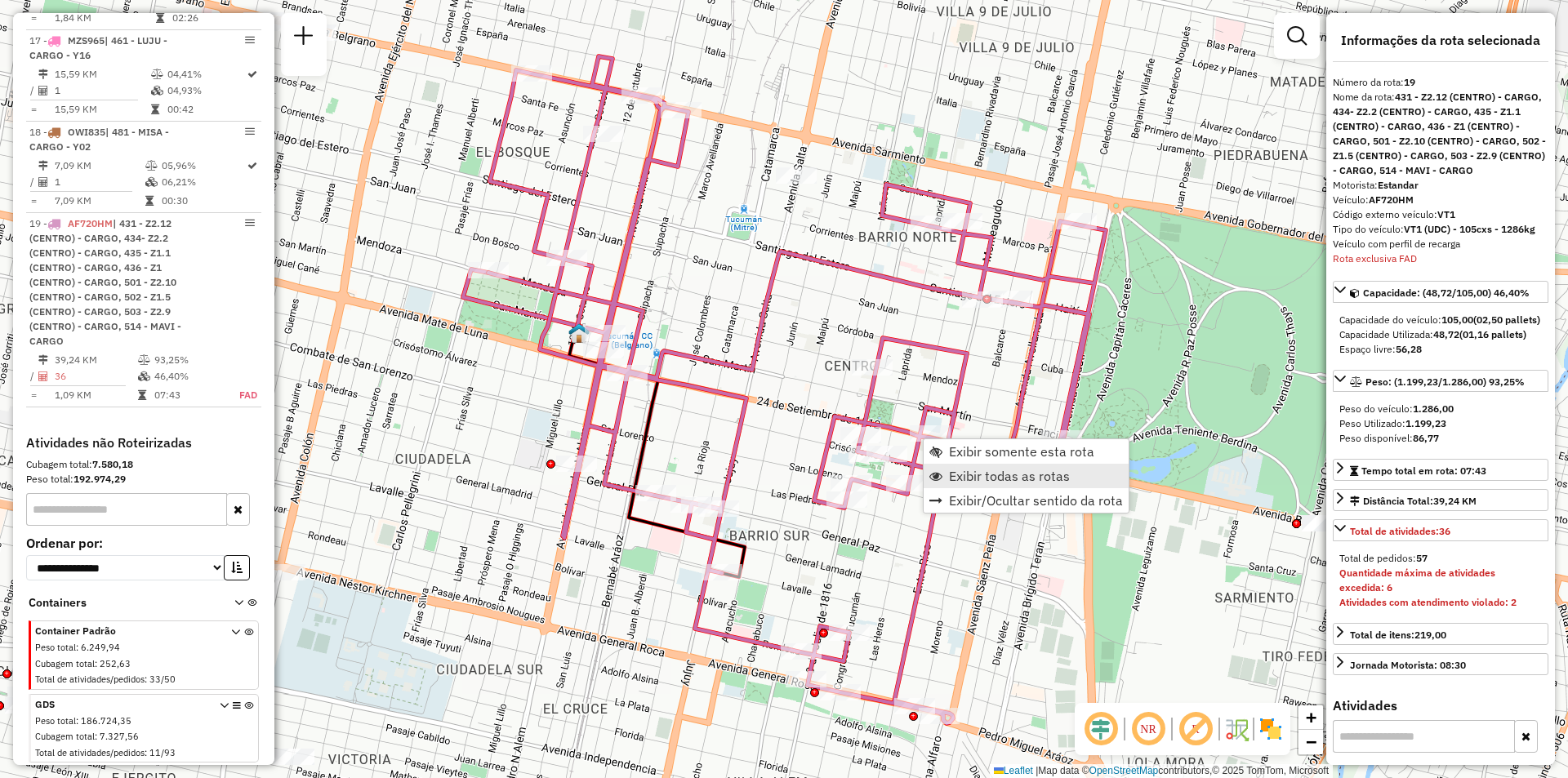
click at [978, 469] on span "Exibir todas as rotas" at bounding box center [1009, 475] width 121 height 13
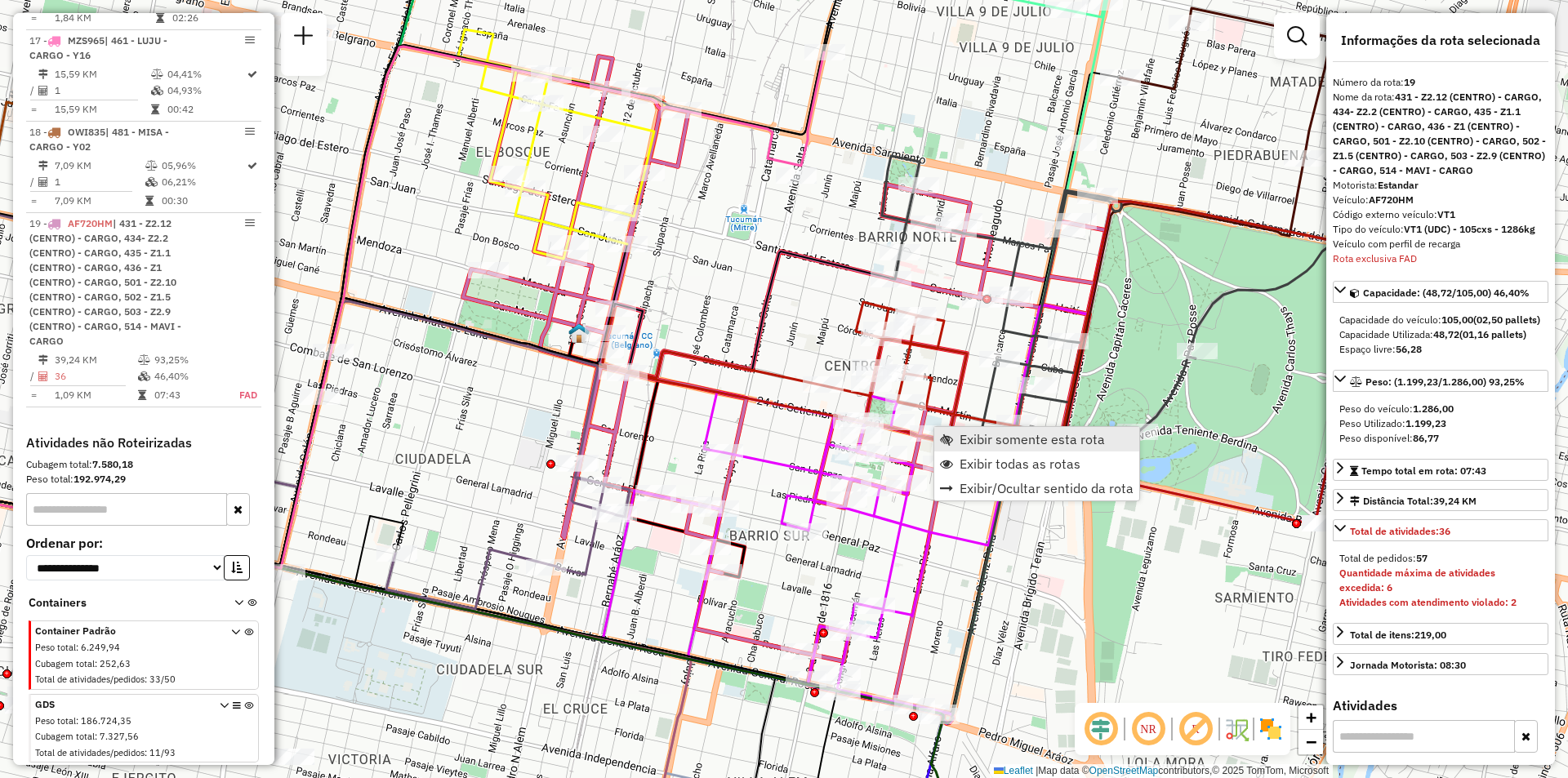
click at [972, 442] on span "Exibir somente esta rota" at bounding box center [1032, 439] width 145 height 13
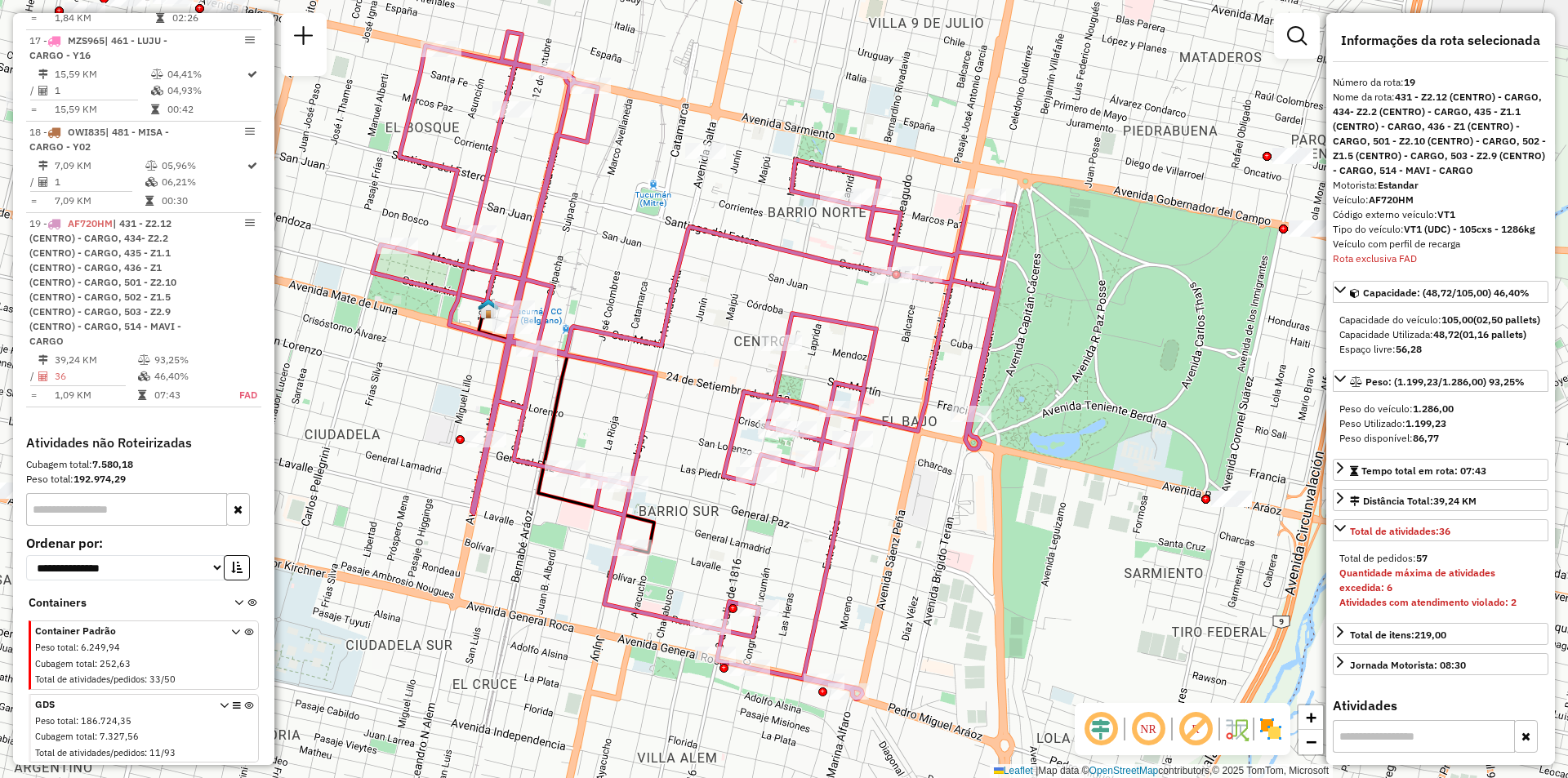
drag, startPoint x: 1094, startPoint y: 474, endPoint x: 1008, endPoint y: 440, distance: 92.5
click at [1003, 448] on div "Janela de atendimento Grade de atendimento Capacidade Transportadoras Veículos …" at bounding box center [784, 389] width 1568 height 778
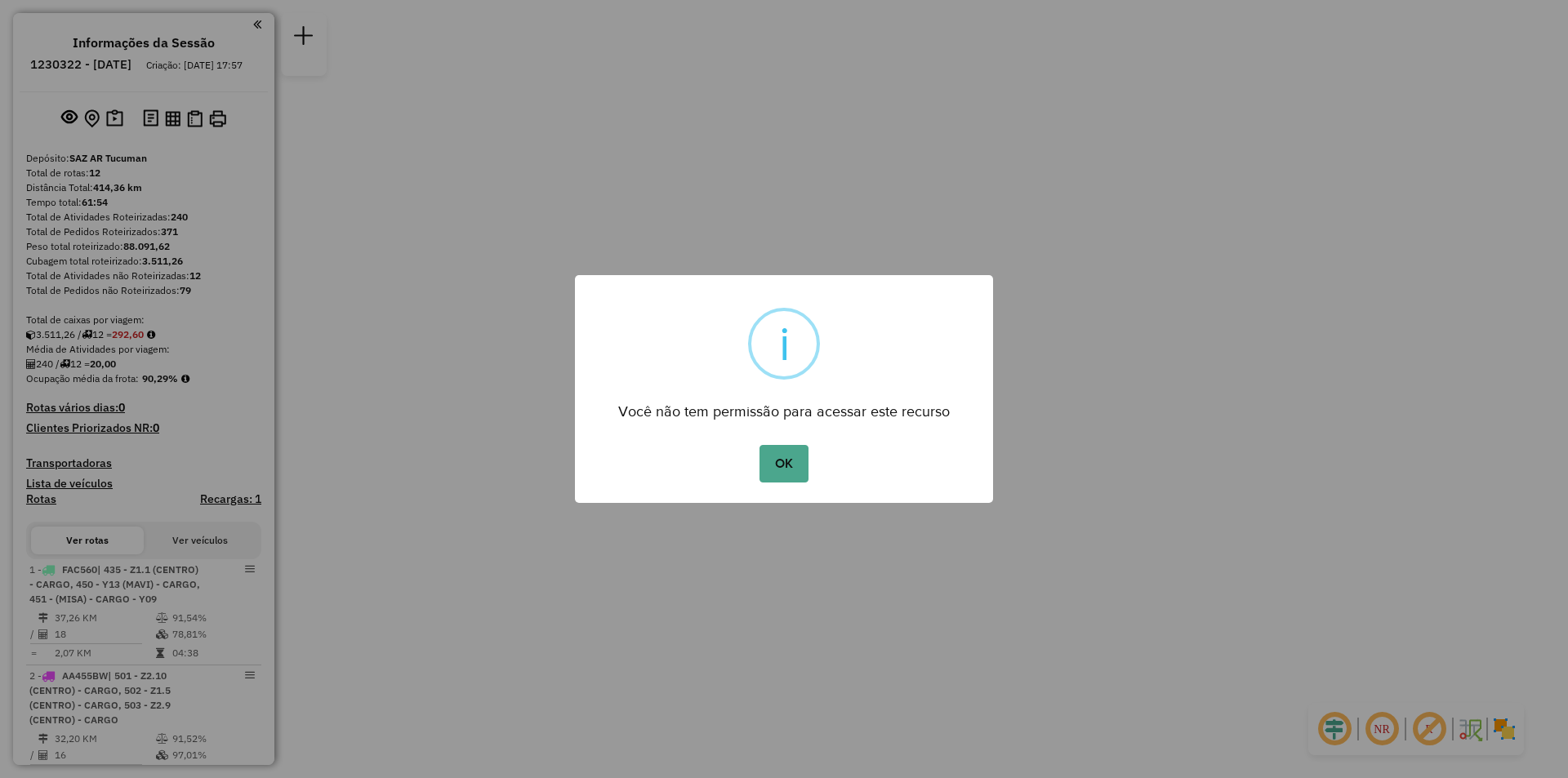
click at [760, 445] on button "OK" at bounding box center [784, 463] width 48 height 37
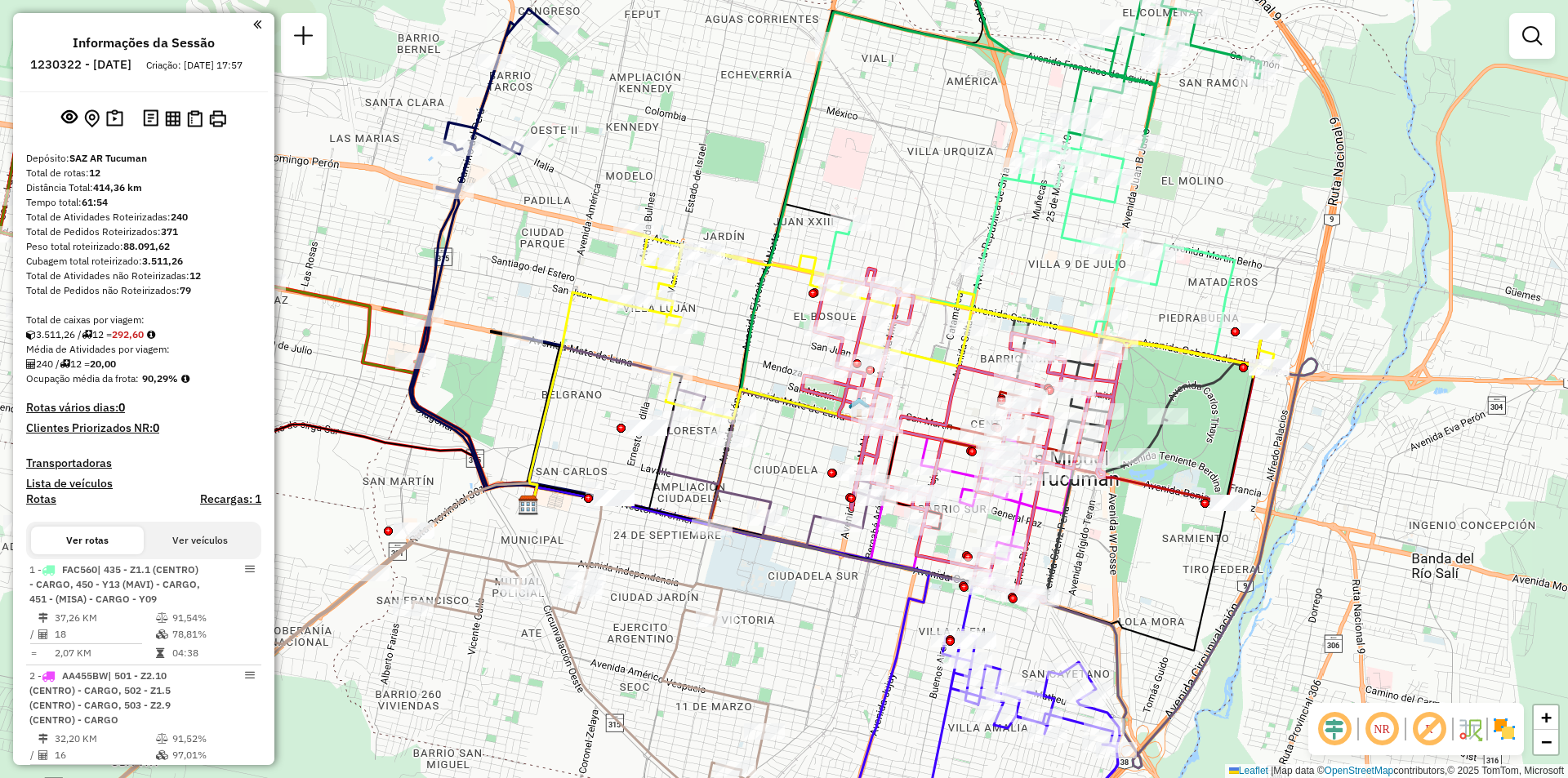
drag, startPoint x: 677, startPoint y: 149, endPoint x: 718, endPoint y: 206, distance: 70.2
click at [718, 206] on div "Janela de atendimento Grade de atendimento Capacidade Transportadoras Veículos …" at bounding box center [784, 389] width 1568 height 778
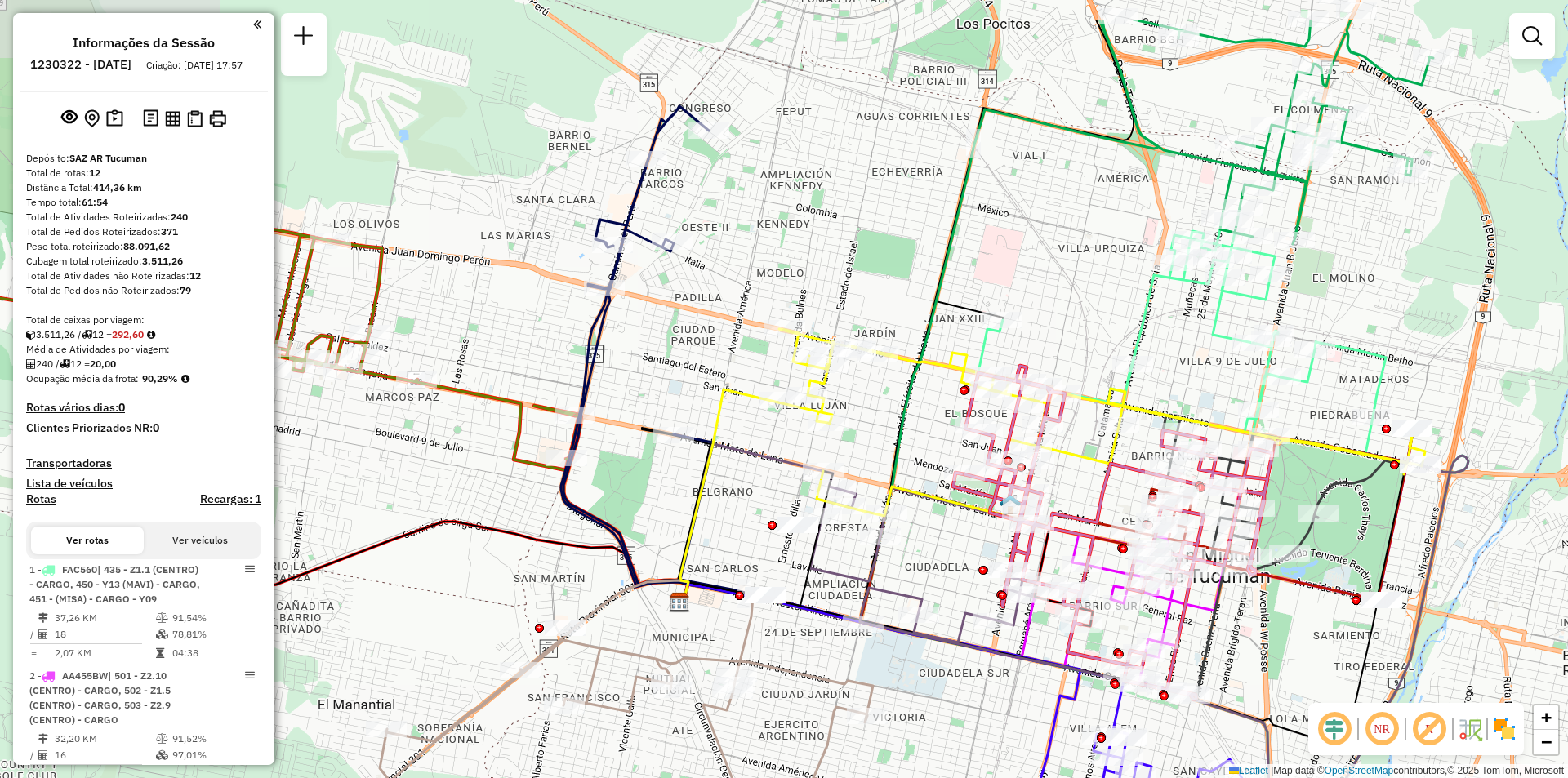
drag, startPoint x: 633, startPoint y: 230, endPoint x: 716, endPoint y: 277, distance: 95.4
click at [716, 277] on div "Janela de atendimento Grade de atendimento Capacidade Transportadoras Veículos …" at bounding box center [784, 389] width 1568 height 778
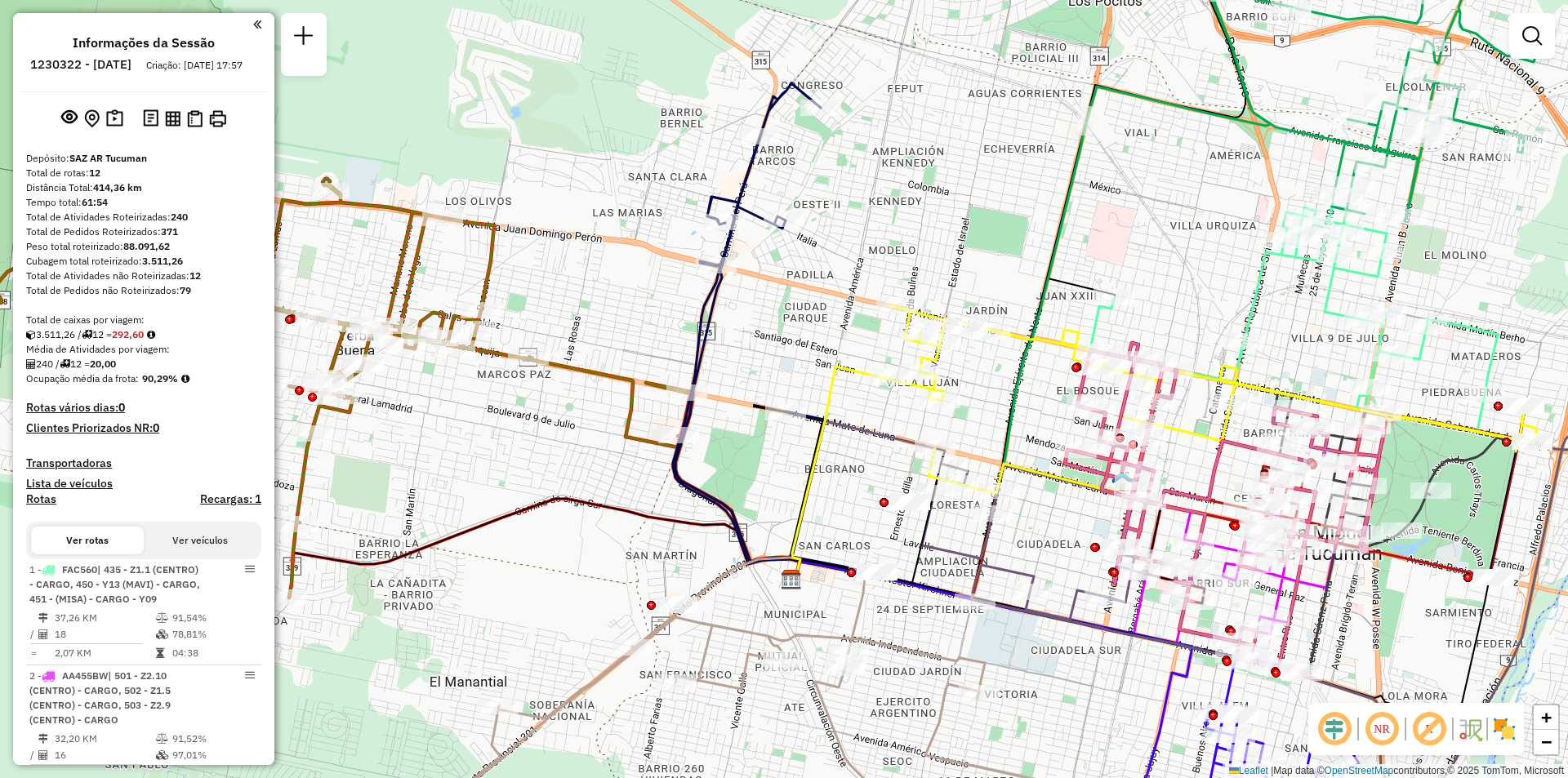
drag, startPoint x: 590, startPoint y: 329, endPoint x: 704, endPoint y: 360, distance: 118.1
click at [704, 360] on icon at bounding box center [783, 332] width 220 height 497
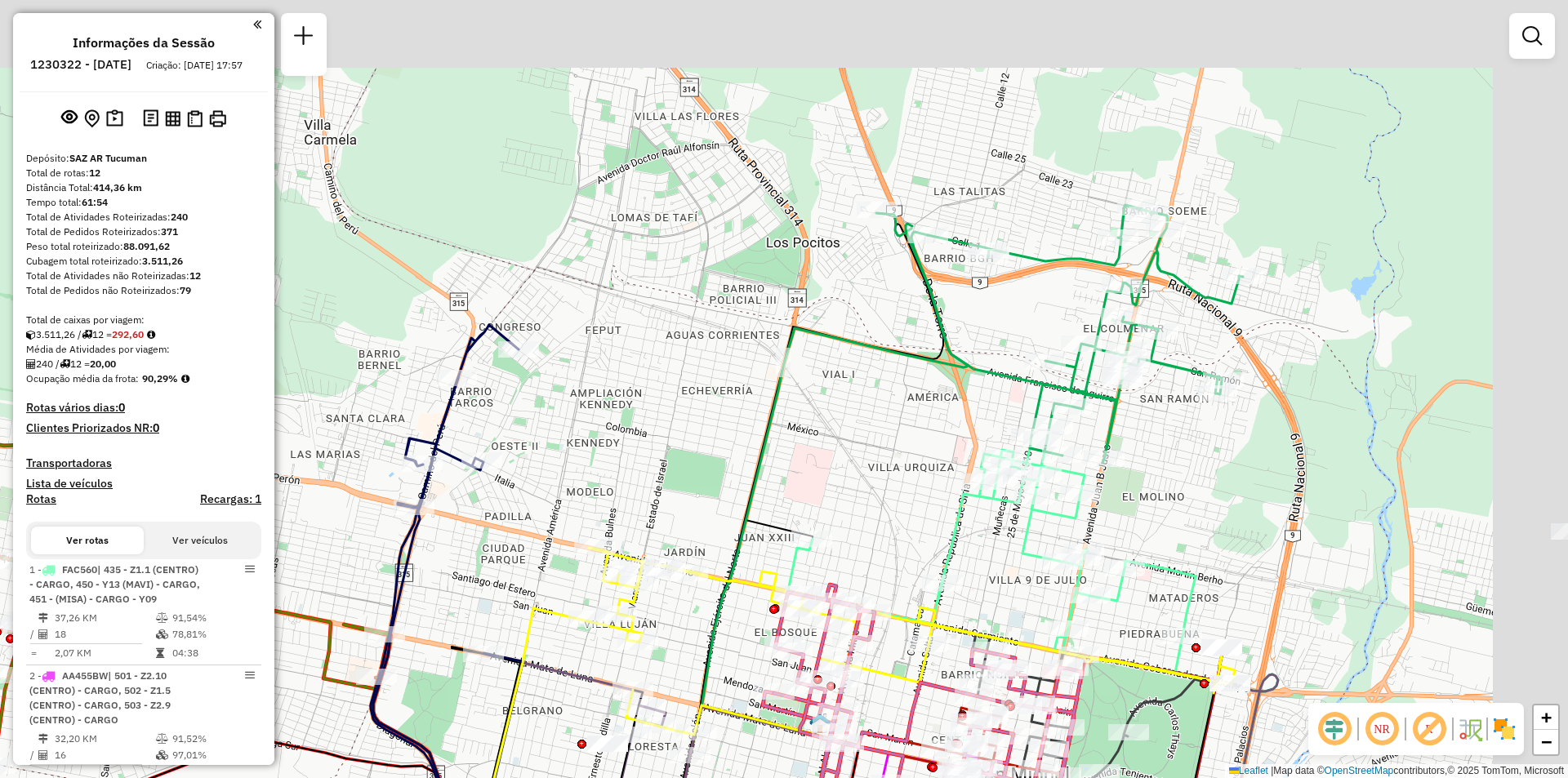
drag, startPoint x: 923, startPoint y: 129, endPoint x: 618, endPoint y: 376, distance: 392.5
click at [618, 376] on div "Janela de atendimento Grade de atendimento Capacidade Transportadoras Veículos …" at bounding box center [784, 389] width 1568 height 778
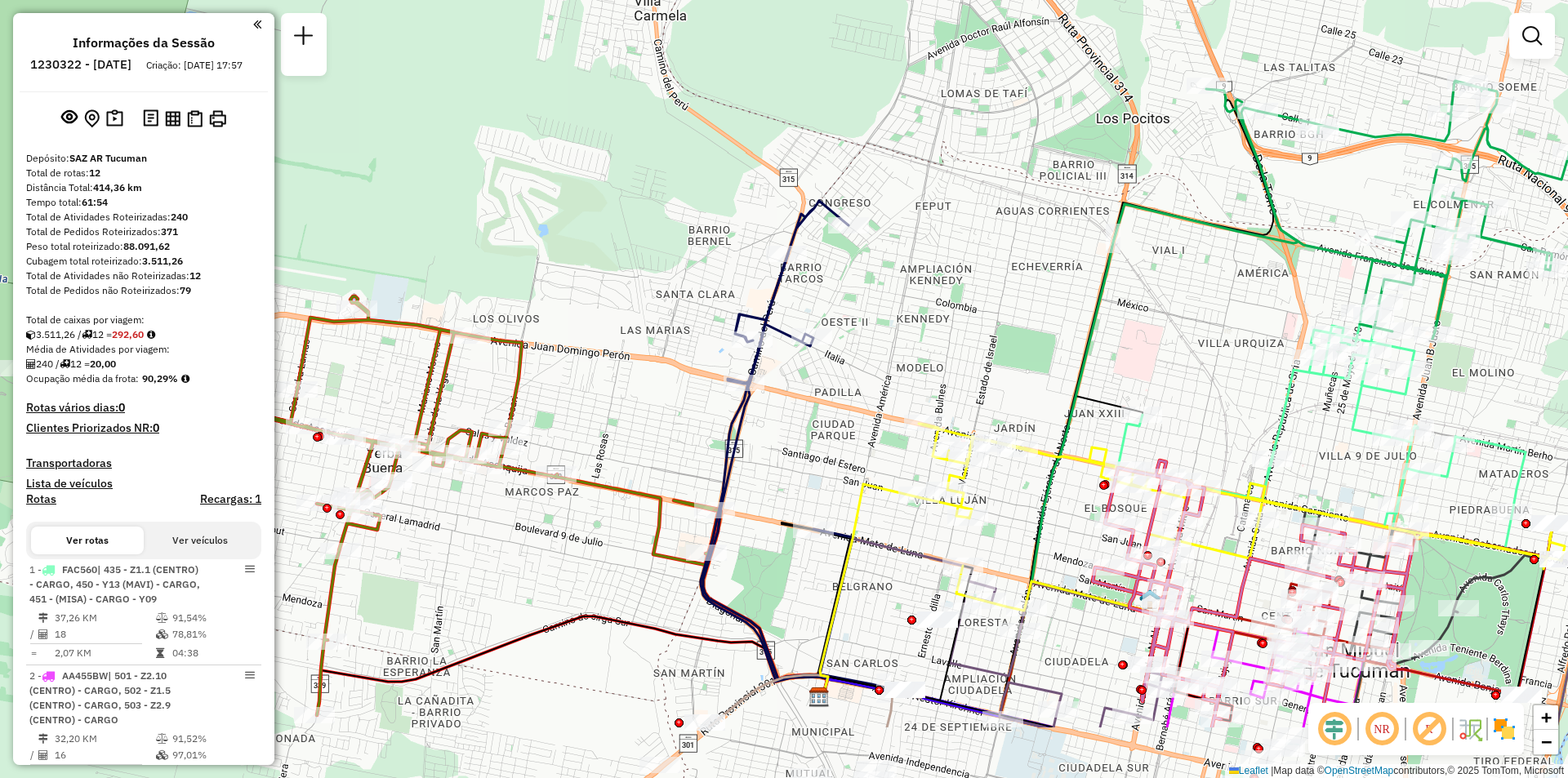
drag, startPoint x: 789, startPoint y: 475, endPoint x: 1068, endPoint y: 354, distance: 304.1
click at [1068, 354] on div "Janela de atendimento Grade de atendimento Capacidade Transportadoras Veículos …" at bounding box center [784, 389] width 1568 height 778
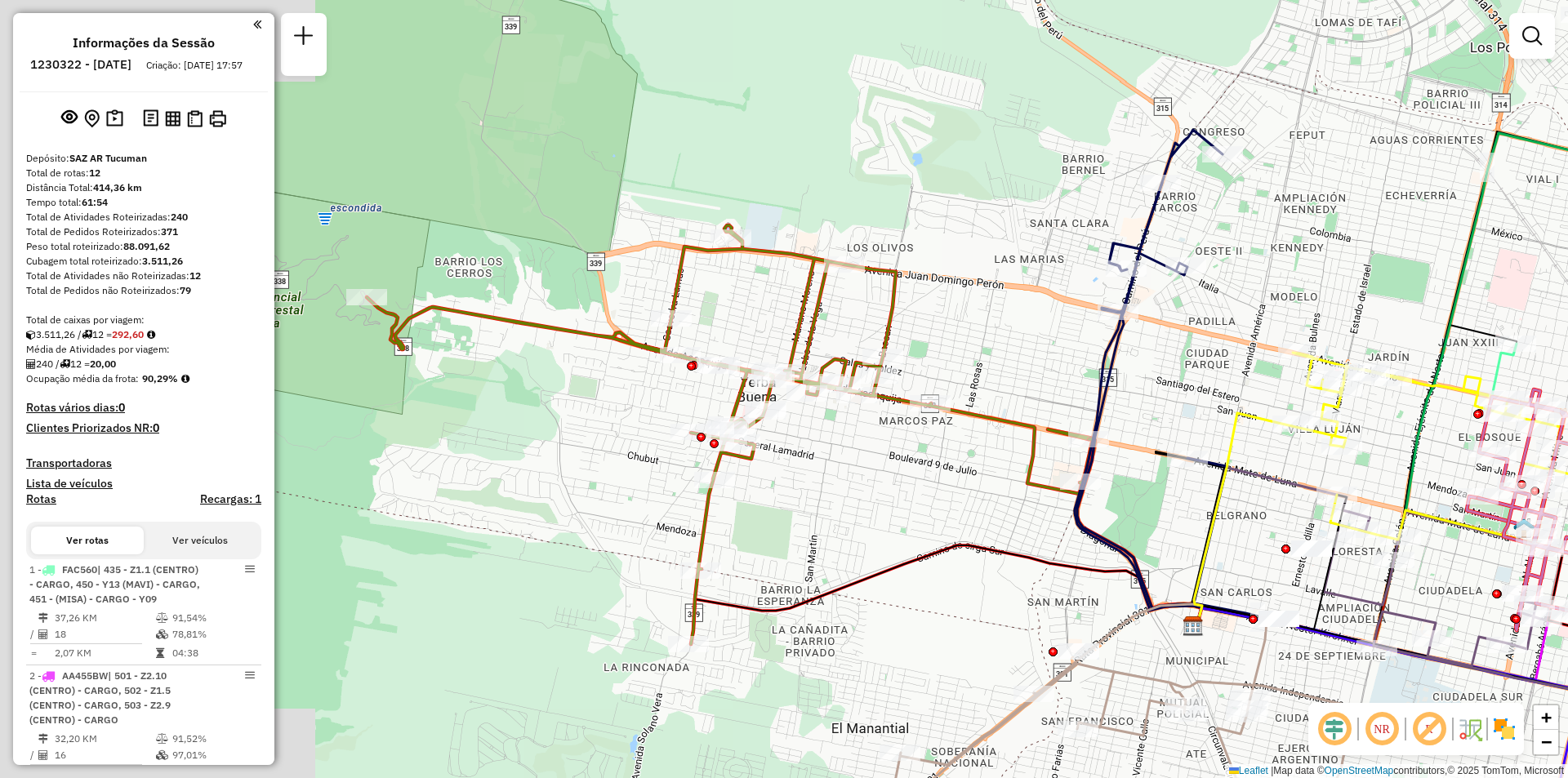
drag, startPoint x: 841, startPoint y: 487, endPoint x: 1199, endPoint y: 417, distance: 364.8
click at [1199, 417] on div "Janela de atendimento Grade de atendimento Capacidade Transportadoras Veículos …" at bounding box center [784, 389] width 1568 height 778
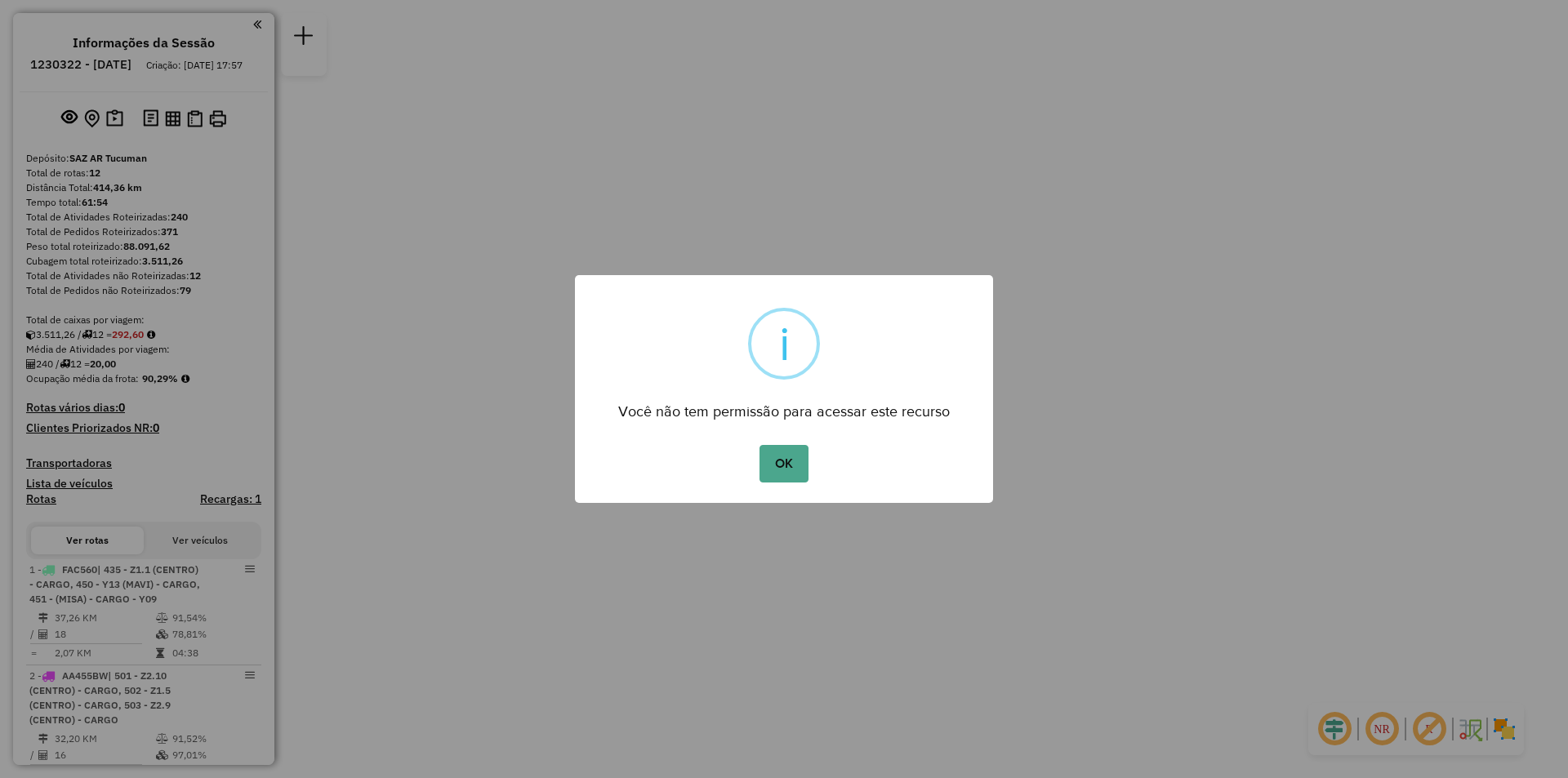
click at [760, 445] on button "OK" at bounding box center [784, 463] width 48 height 37
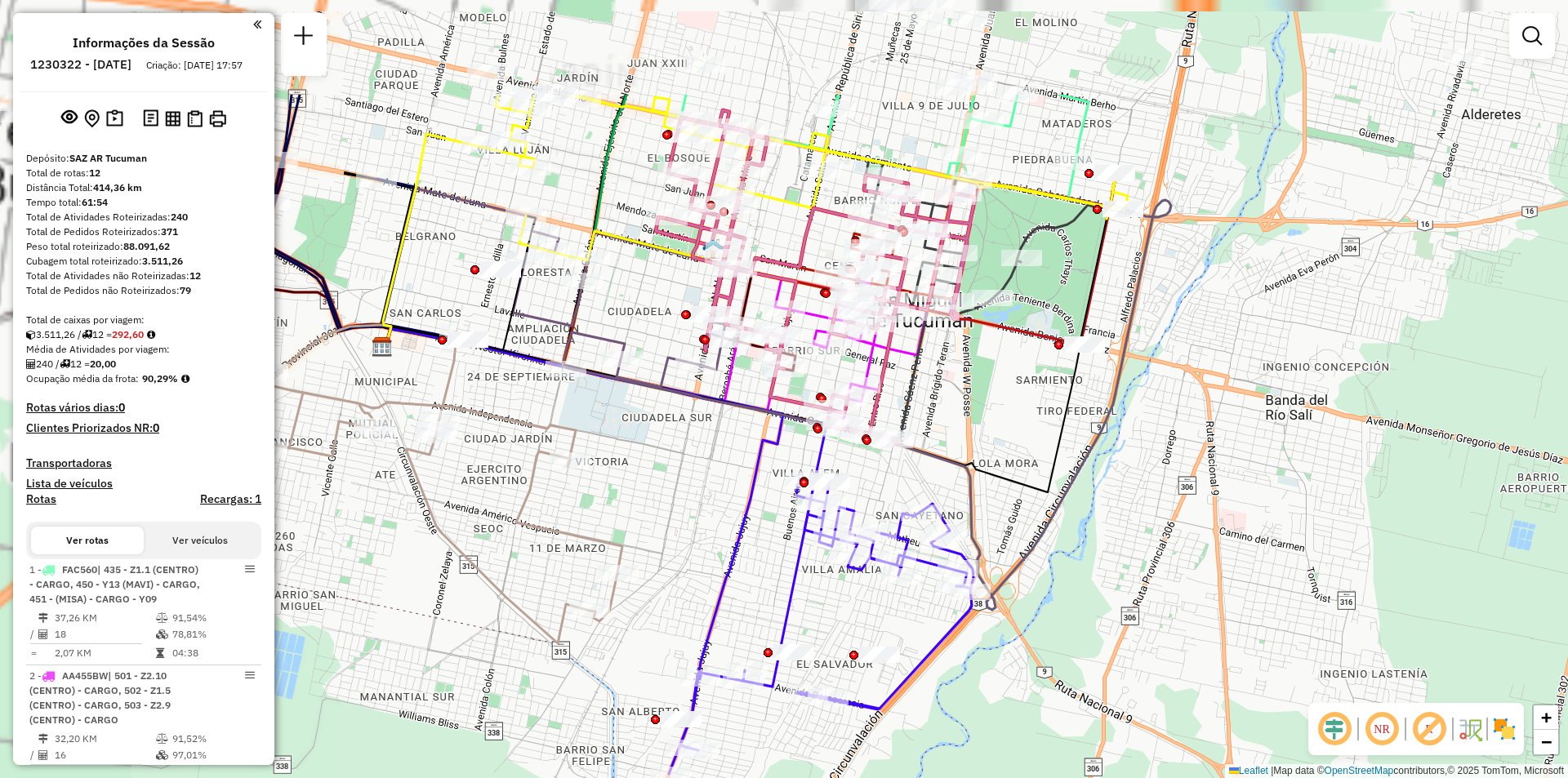
drag, startPoint x: 905, startPoint y: 361, endPoint x: 961, endPoint y: 405, distance: 71.2
click at [961, 405] on icon at bounding box center [942, 308] width 349 height 271
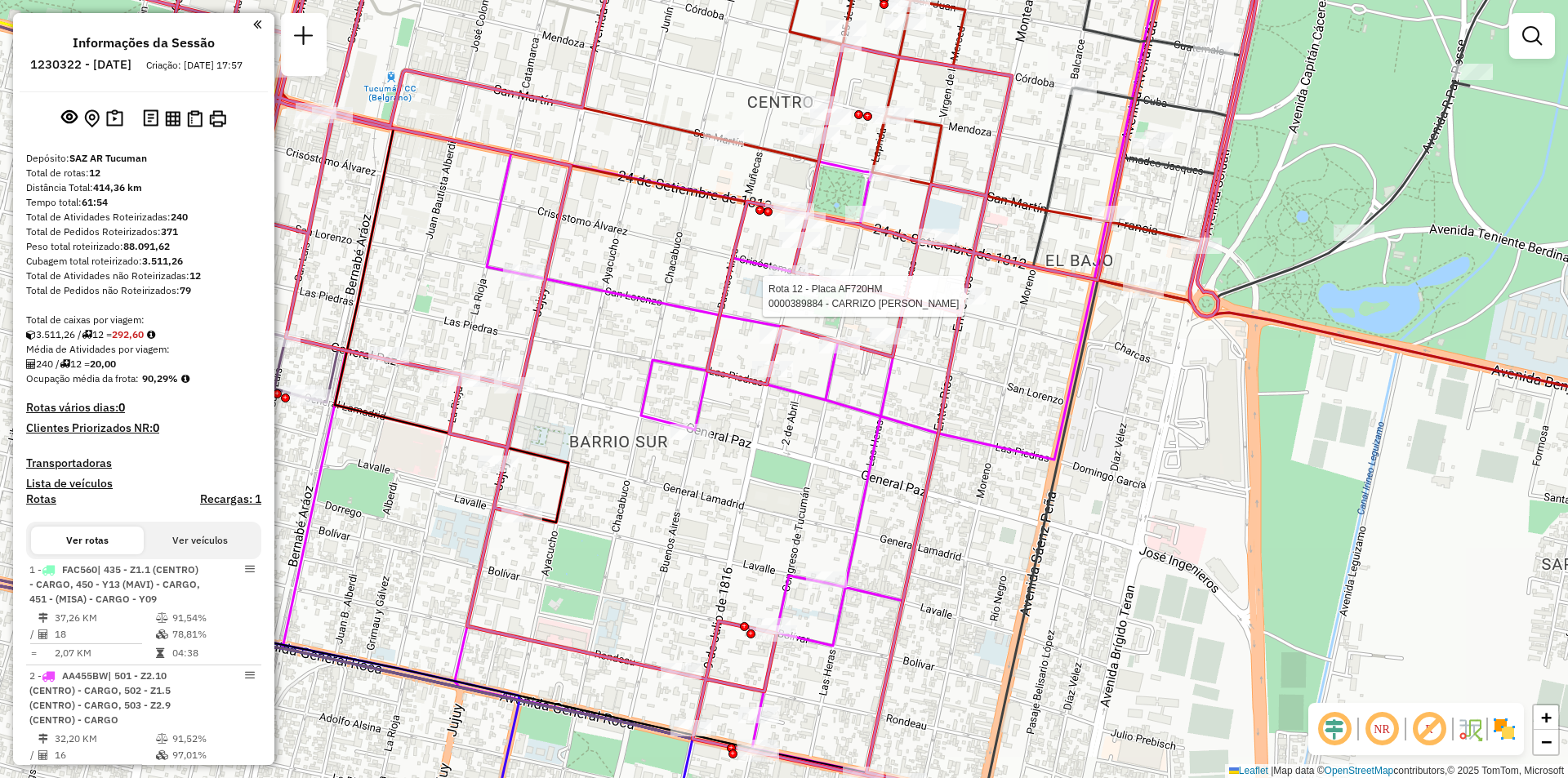
select select "**********"
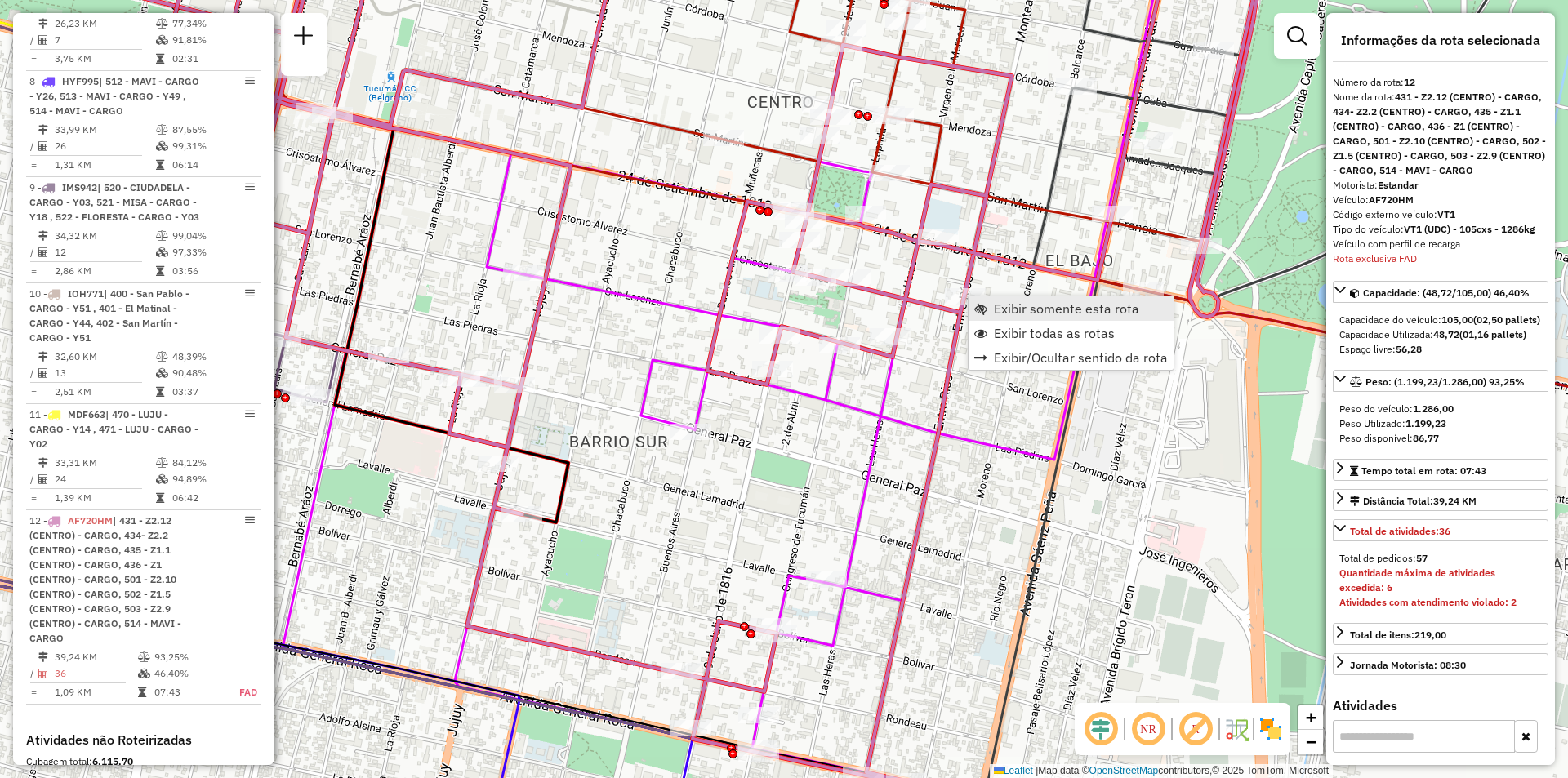
scroll to position [1557, 0]
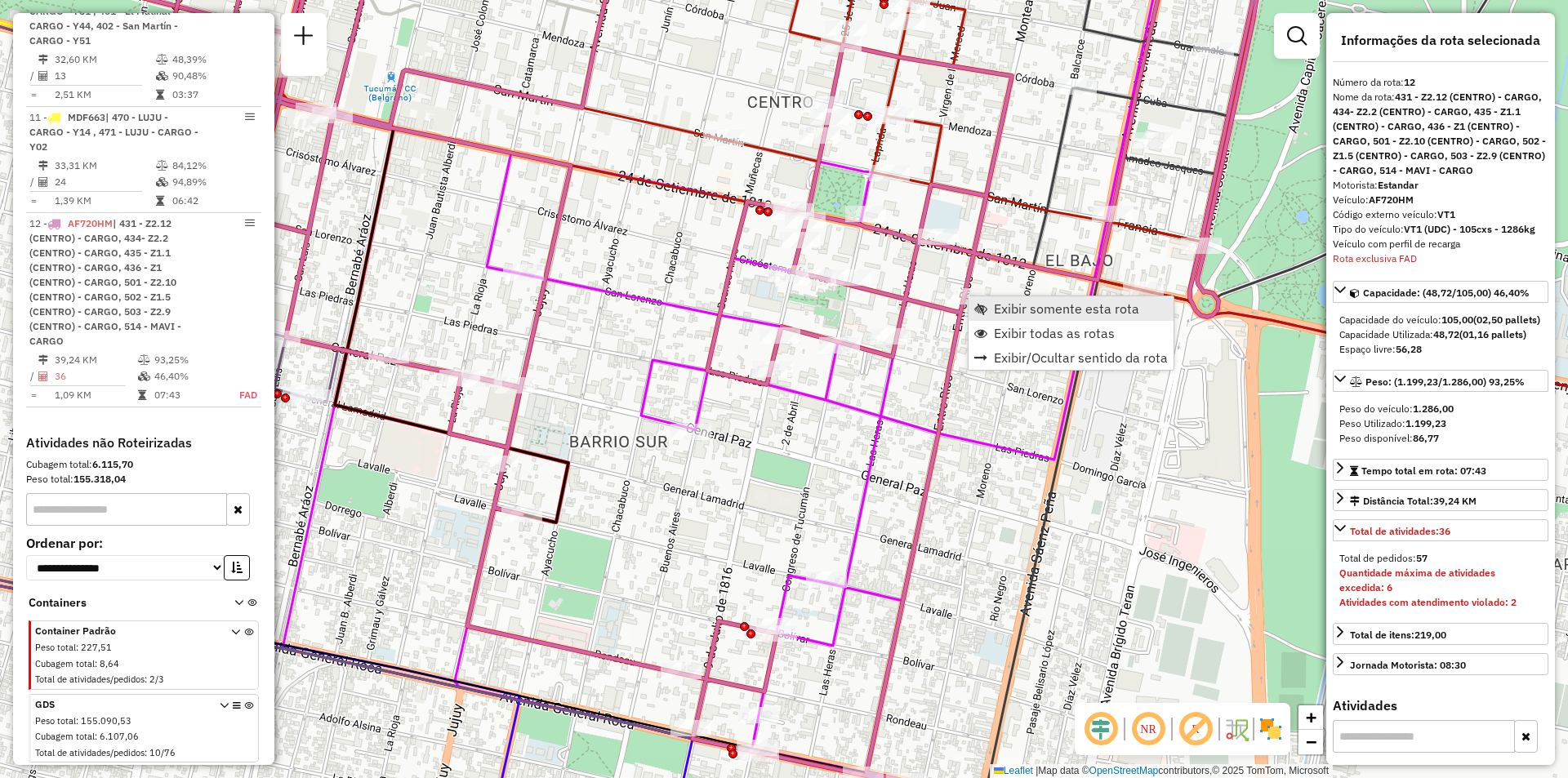
click at [995, 309] on span "Exibir somente esta rota" at bounding box center [1066, 308] width 145 height 13
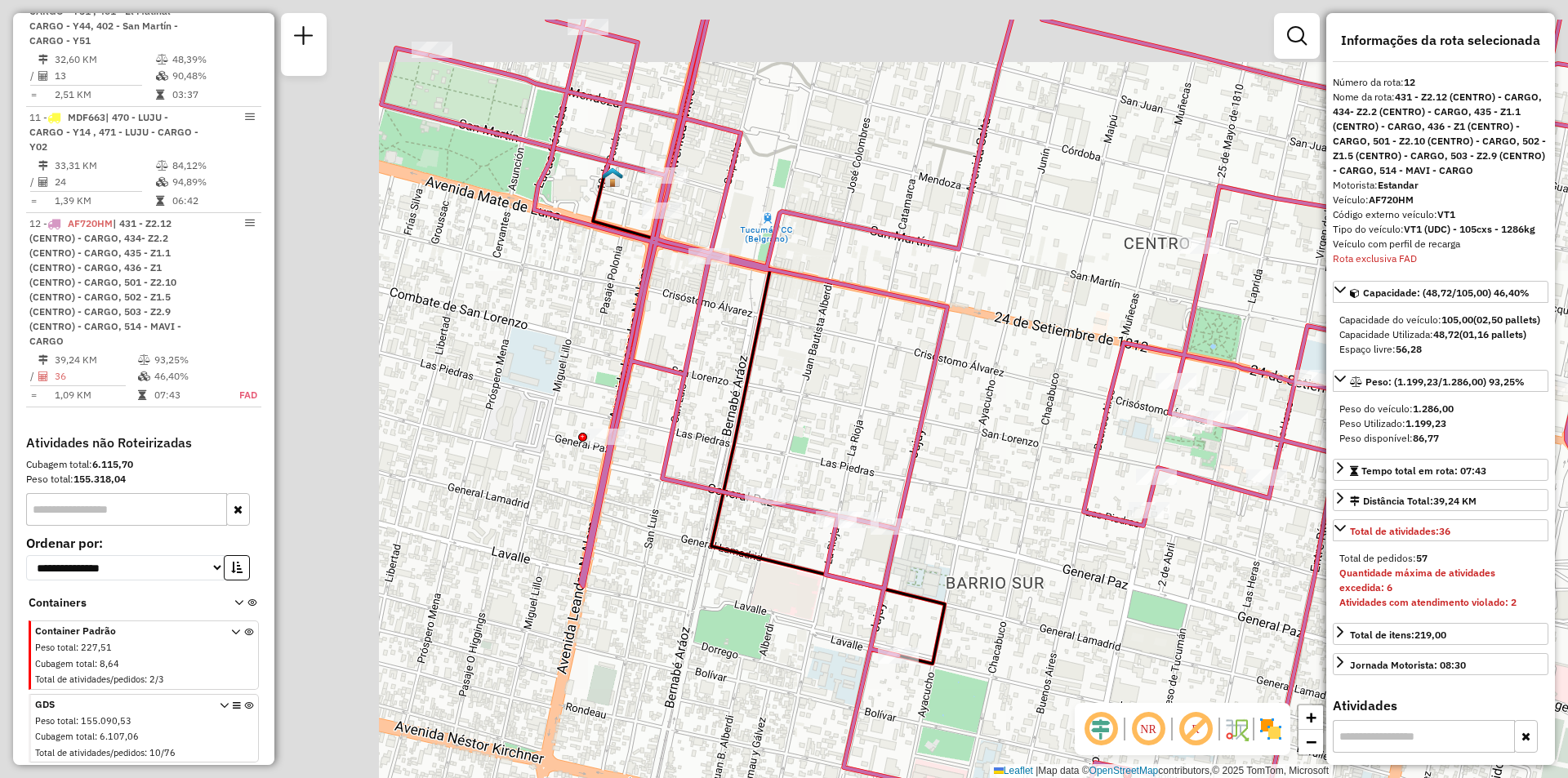
drag, startPoint x: 1038, startPoint y: 626, endPoint x: 1105, endPoint y: 631, distance: 67.2
click at [1105, 631] on div "Janela de atendimento Grade de atendimento Capacidade Transportadoras Veículos …" at bounding box center [784, 389] width 1568 height 778
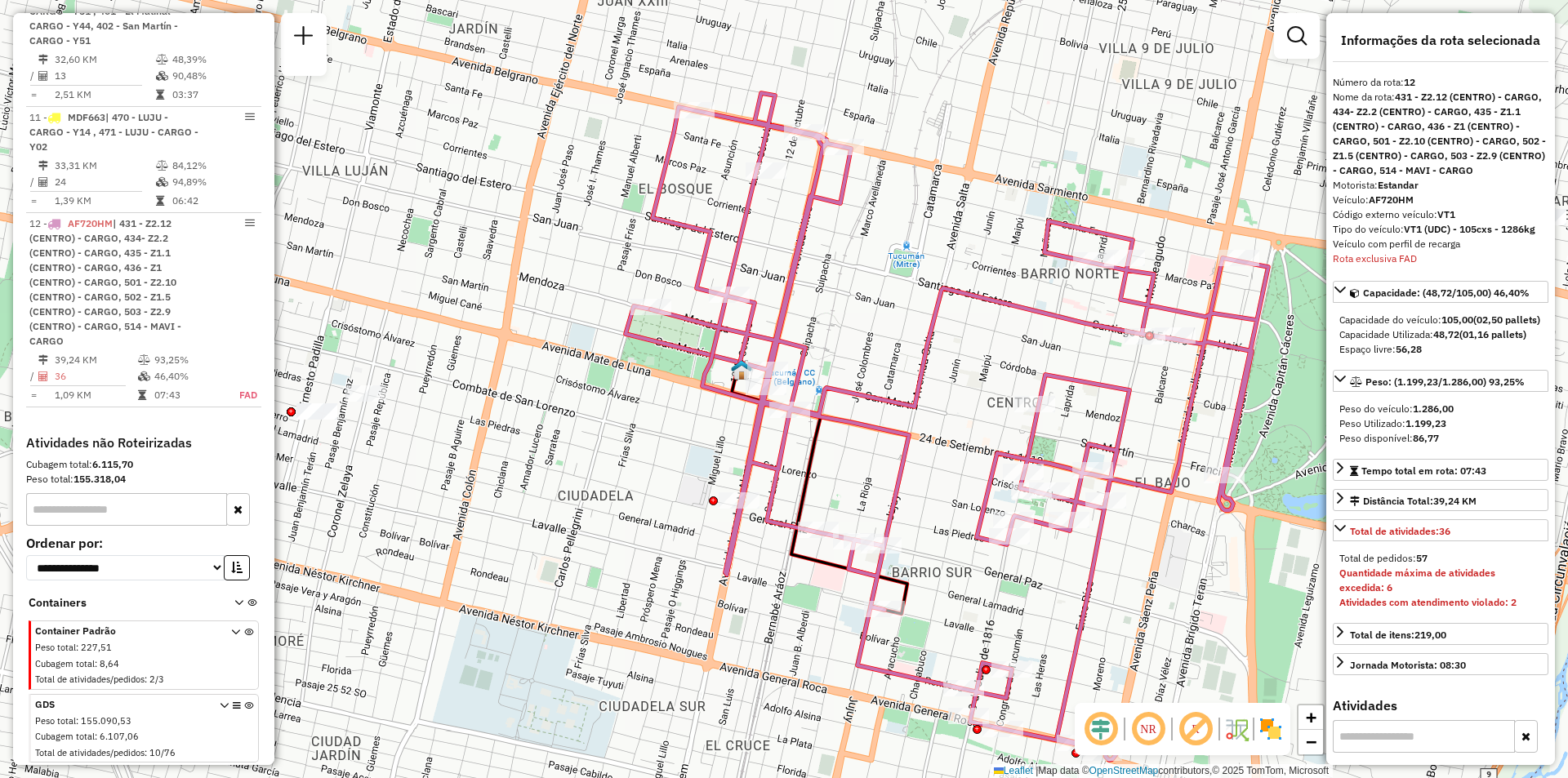
click at [923, 378] on icon at bounding box center [960, 426] width 618 height 667
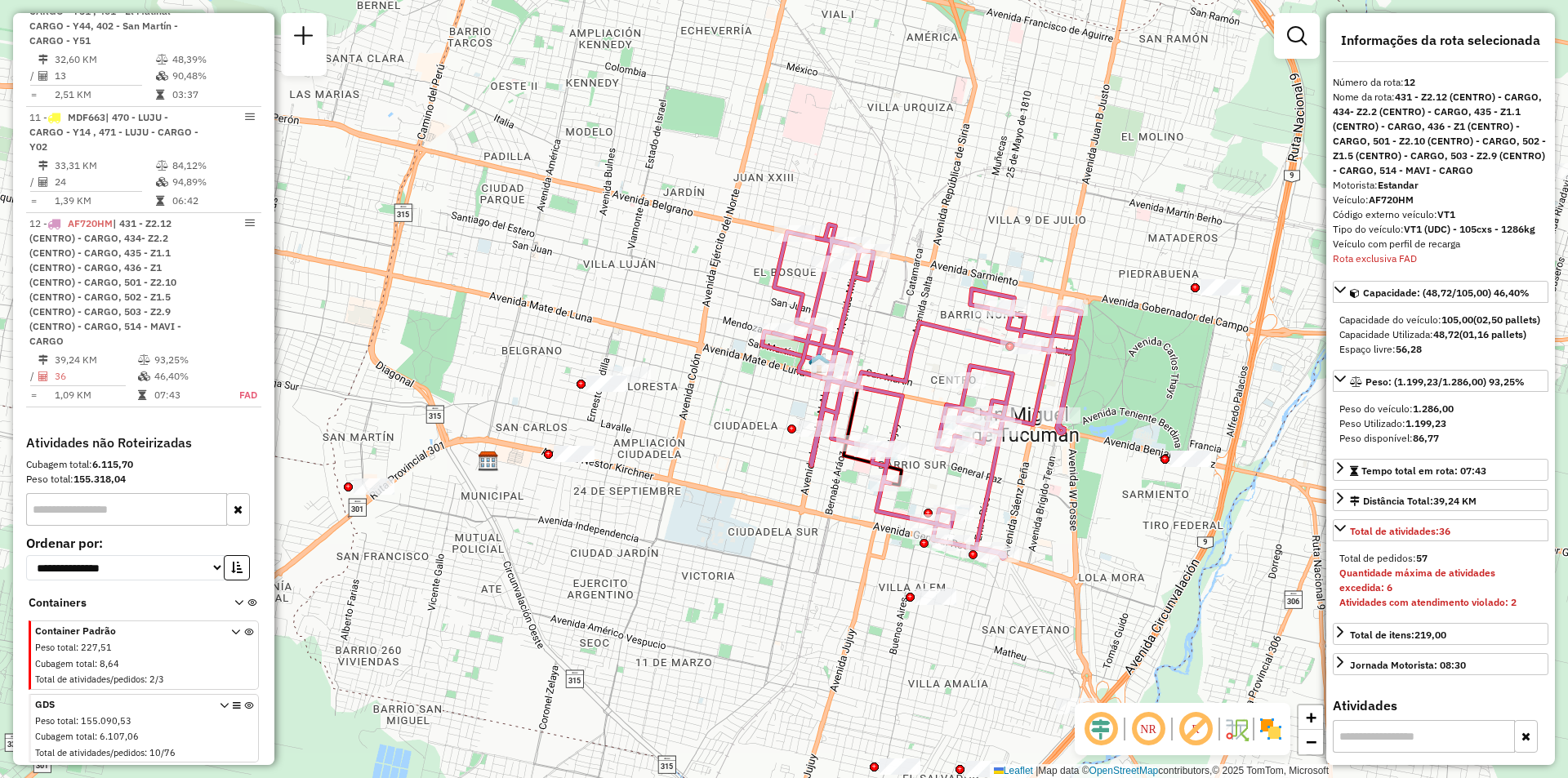
drag, startPoint x: 1149, startPoint y: 526, endPoint x: 1091, endPoint y: 505, distance: 61.7
click at [1093, 511] on div "Janela de atendimento Grade de atendimento Capacidade Transportadoras Veículos …" at bounding box center [784, 389] width 1568 height 778
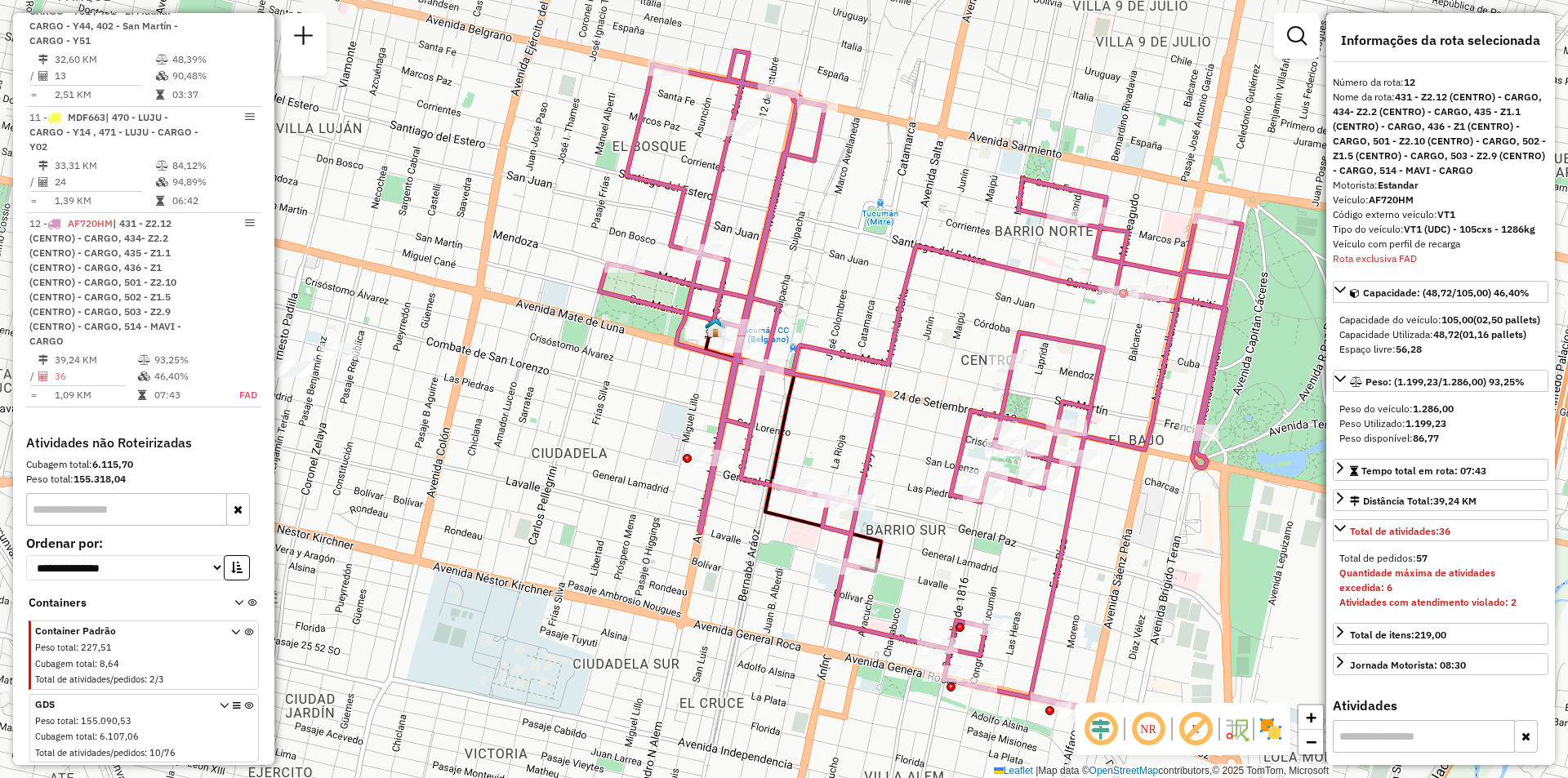
drag, startPoint x: 1094, startPoint y: 503, endPoint x: 1262, endPoint y: 620, distance: 204.7
click at [1284, 629] on div "Janela de atendimento Grade de atendimento Capacidade Transportadoras Veículos …" at bounding box center [784, 389] width 1568 height 778
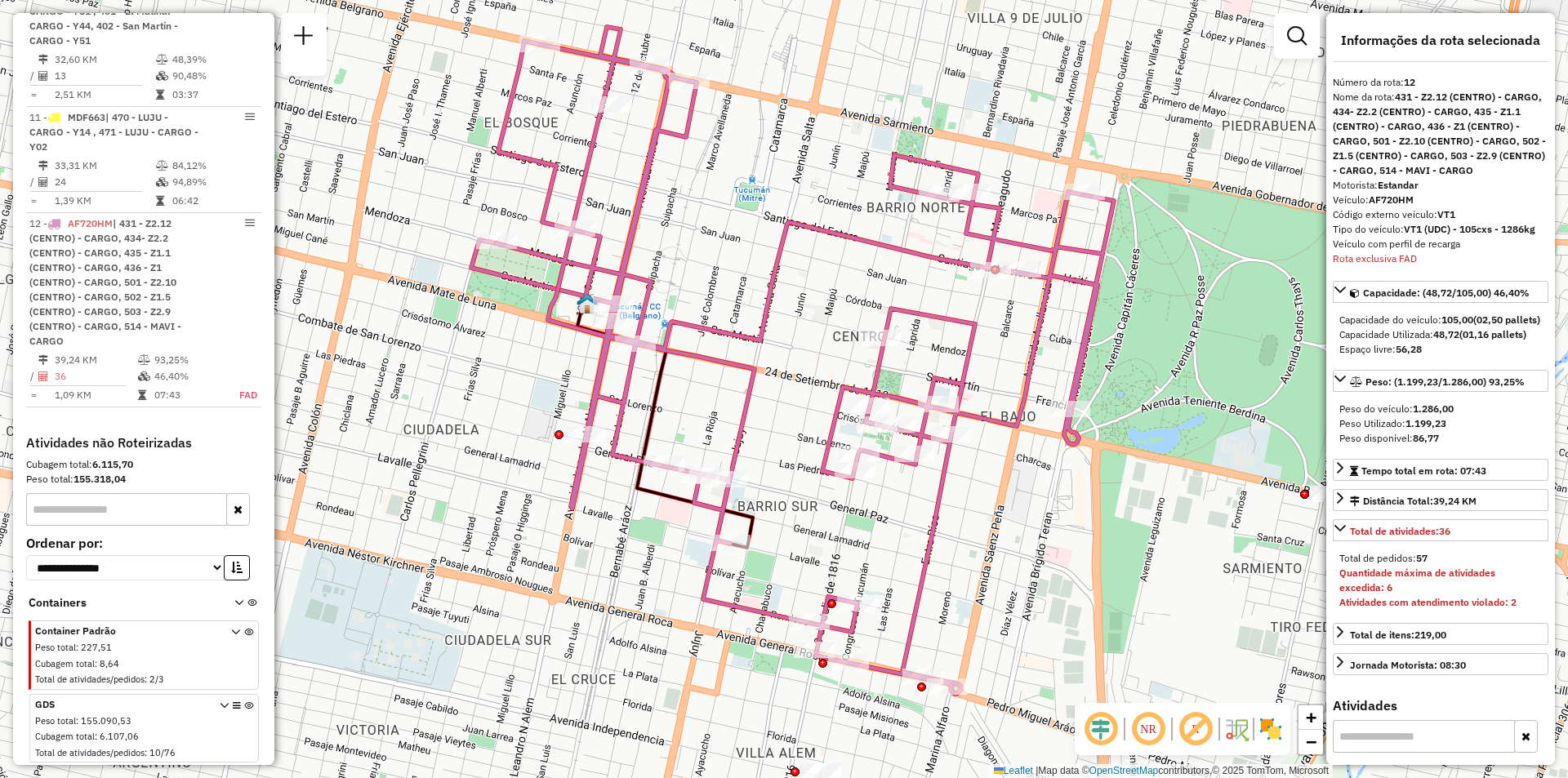
drag, startPoint x: 1145, startPoint y: 594, endPoint x: 1028, endPoint y: 661, distance: 134.8
click at [1098, 575] on div "Janela de atendimento Grade de atendimento Capacidade Transportadoras Veículos …" at bounding box center [784, 389] width 1568 height 778
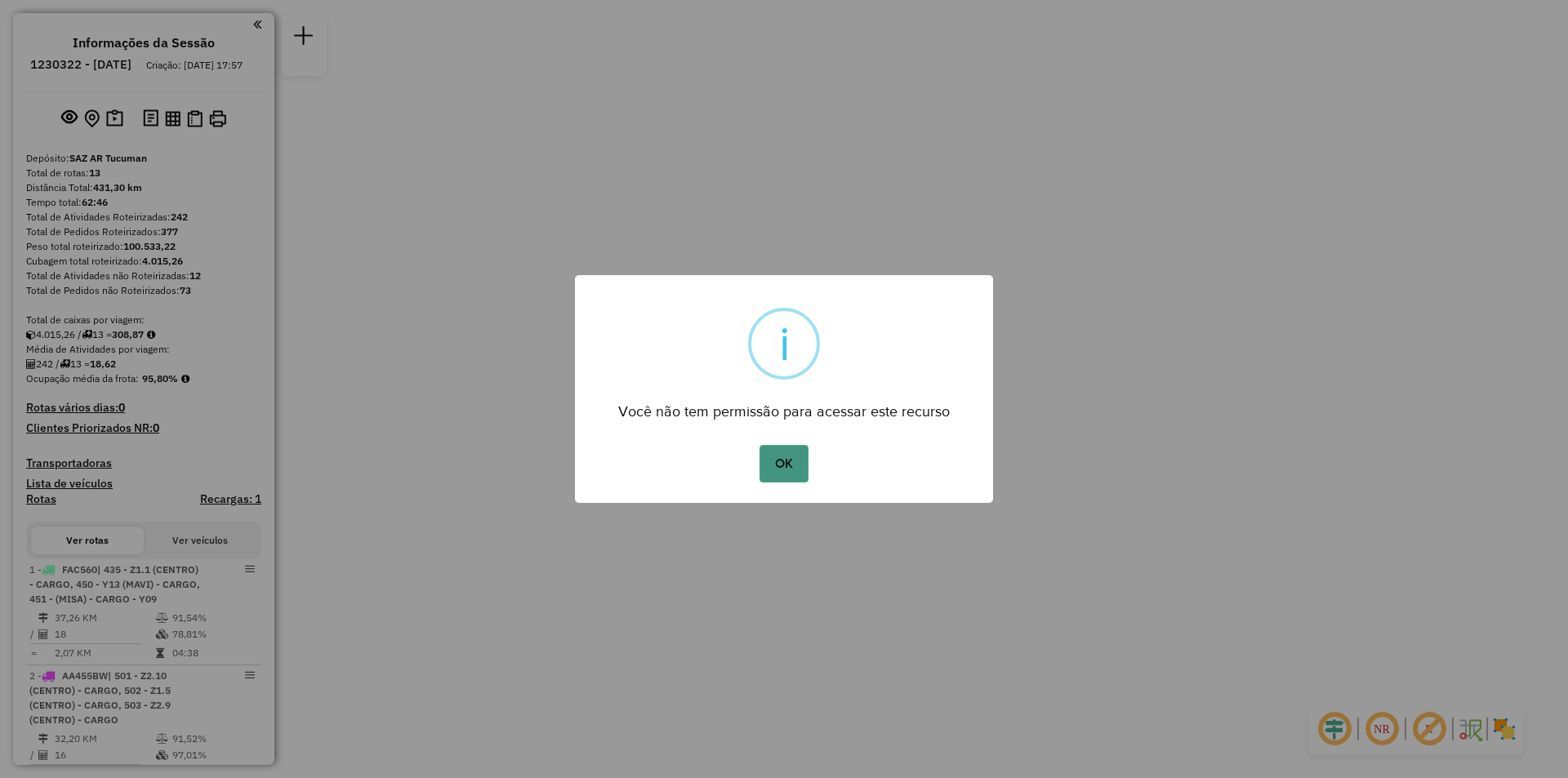
click at [787, 464] on button "OK" at bounding box center [784, 463] width 48 height 37
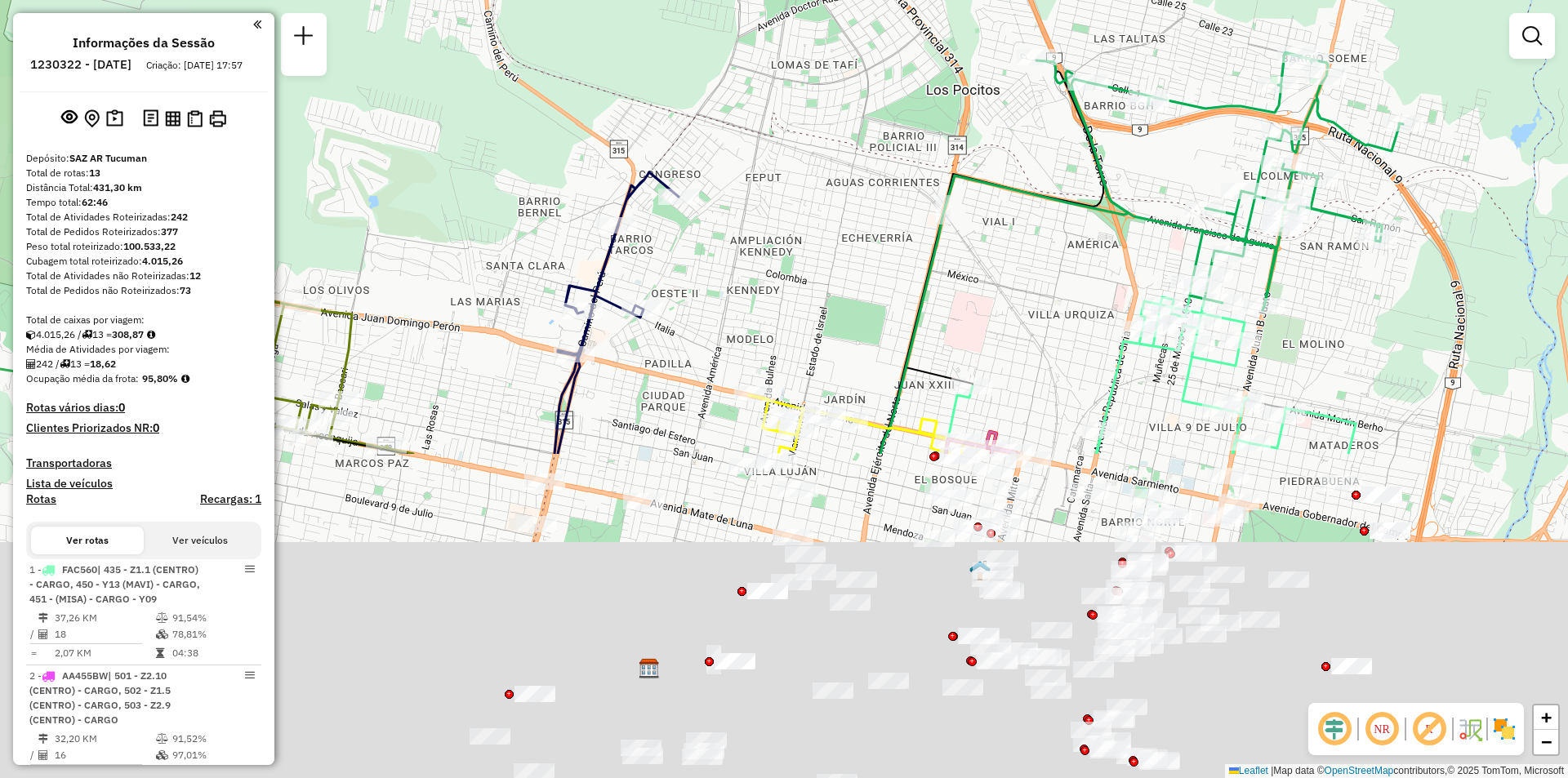
drag, startPoint x: 716, startPoint y: 545, endPoint x: 848, endPoint y: 38, distance: 523.9
click at [856, 47] on div "Janela de atendimento Grade de atendimento Capacidade Transportadoras Veículos …" at bounding box center [784, 389] width 1568 height 778
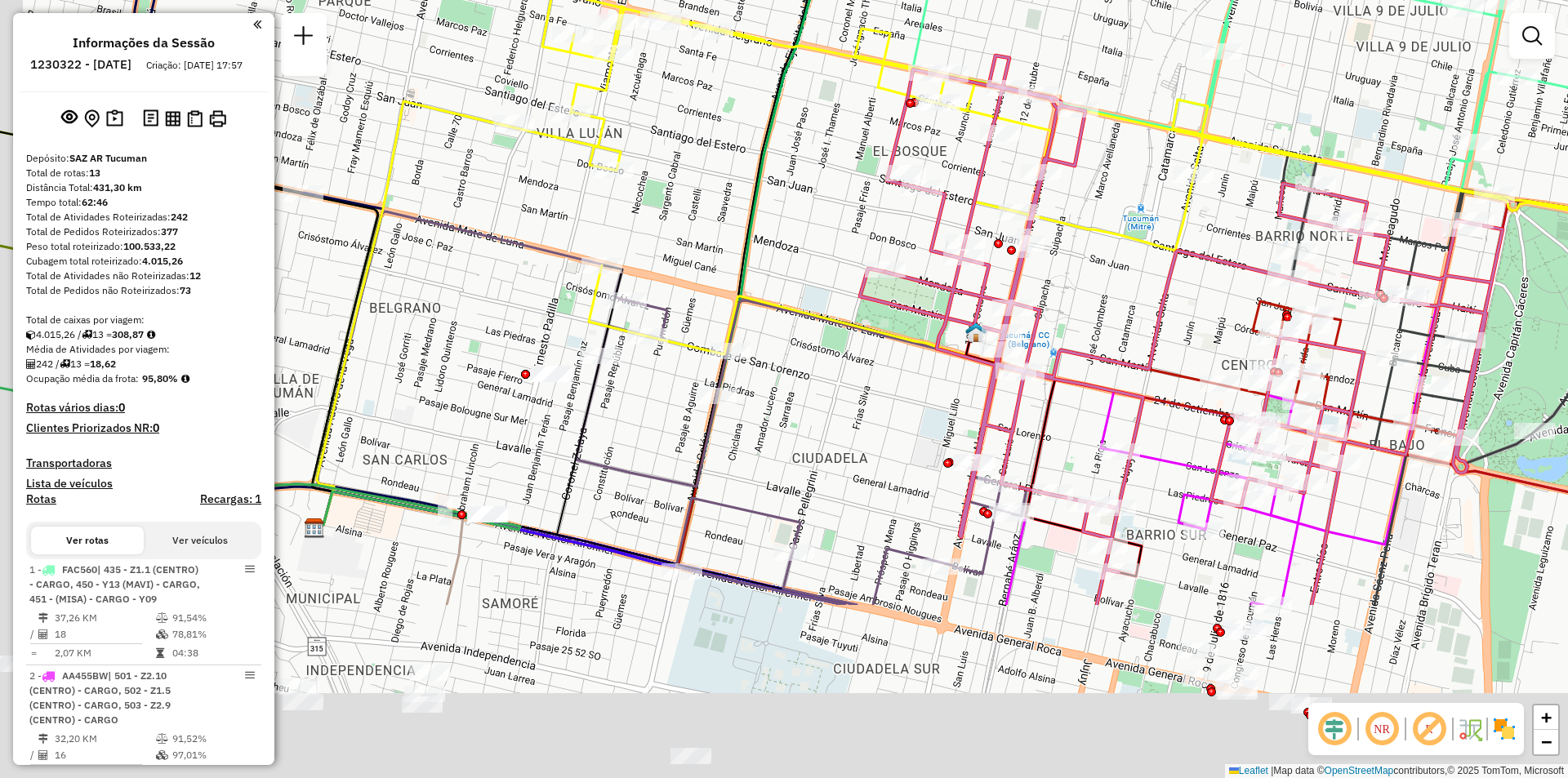
drag, startPoint x: 665, startPoint y: 407, endPoint x: 772, endPoint y: 191, distance: 241.0
click at [772, 191] on icon at bounding box center [603, 119] width 576 height 896
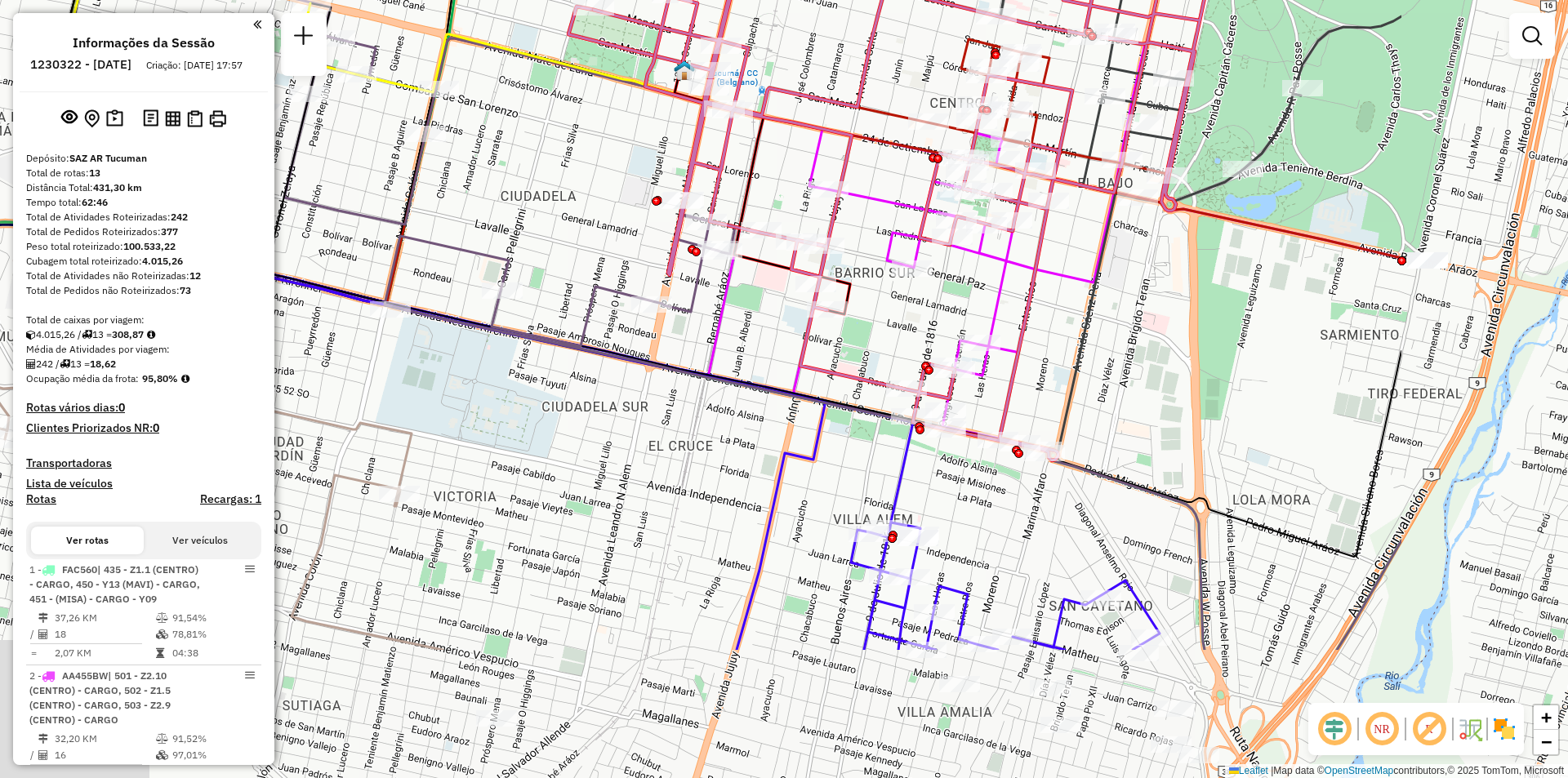
drag, startPoint x: 921, startPoint y: 488, endPoint x: 687, endPoint y: 271, distance: 319.1
click at [687, 271] on div "Janela de atendimento Grade de atendimento Capacidade Transportadoras Veículos …" at bounding box center [784, 389] width 1568 height 778
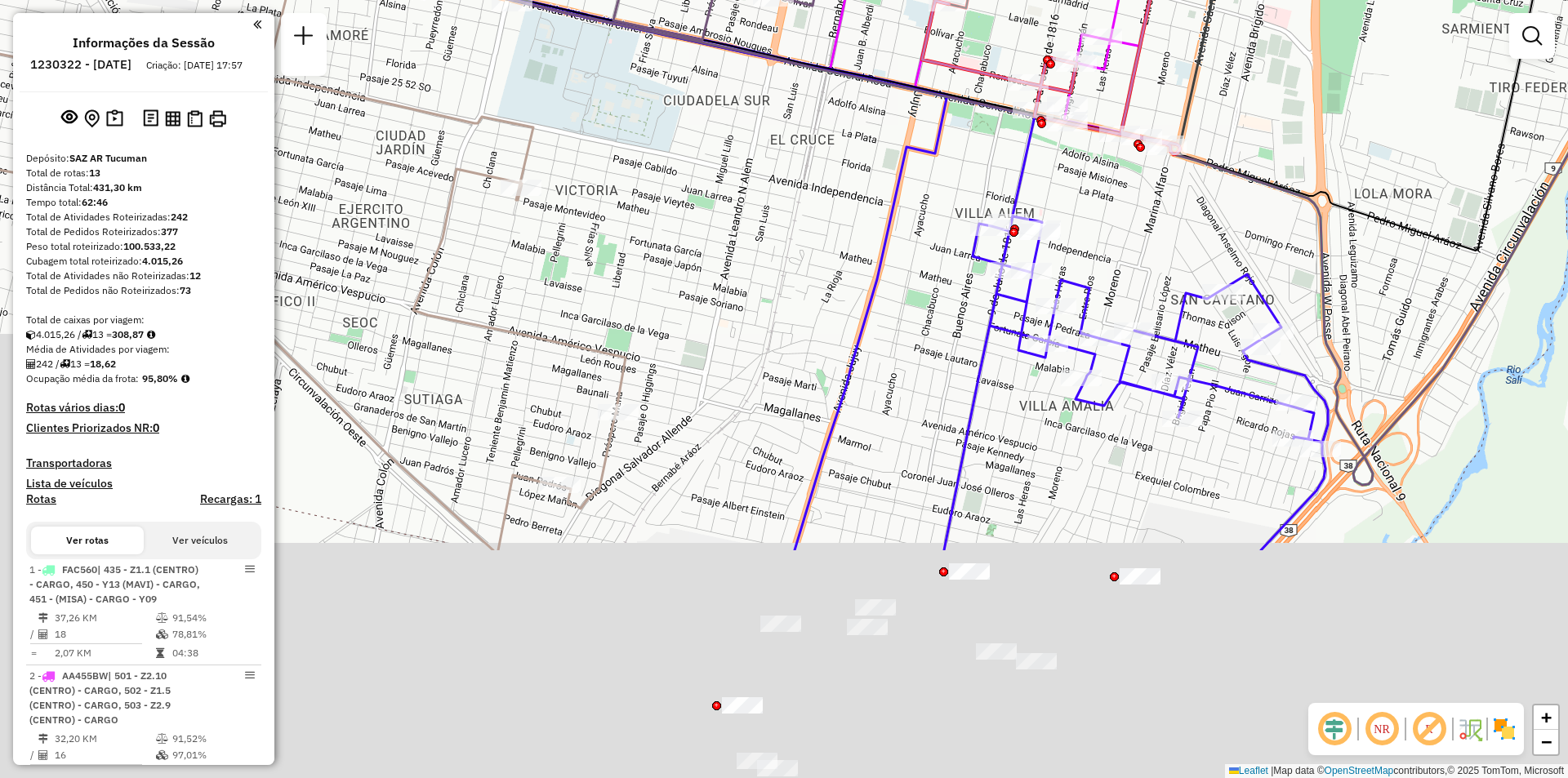
drag, startPoint x: 1201, startPoint y: 380, endPoint x: 1229, endPoint y: 210, distance: 172.3
click at [1229, 210] on div "Rota 9 - Placa IMS942 0000377600 - PACAM DISTRILOG ARGENTINA SRL Rota 9 - Placa…" at bounding box center [784, 389] width 1568 height 778
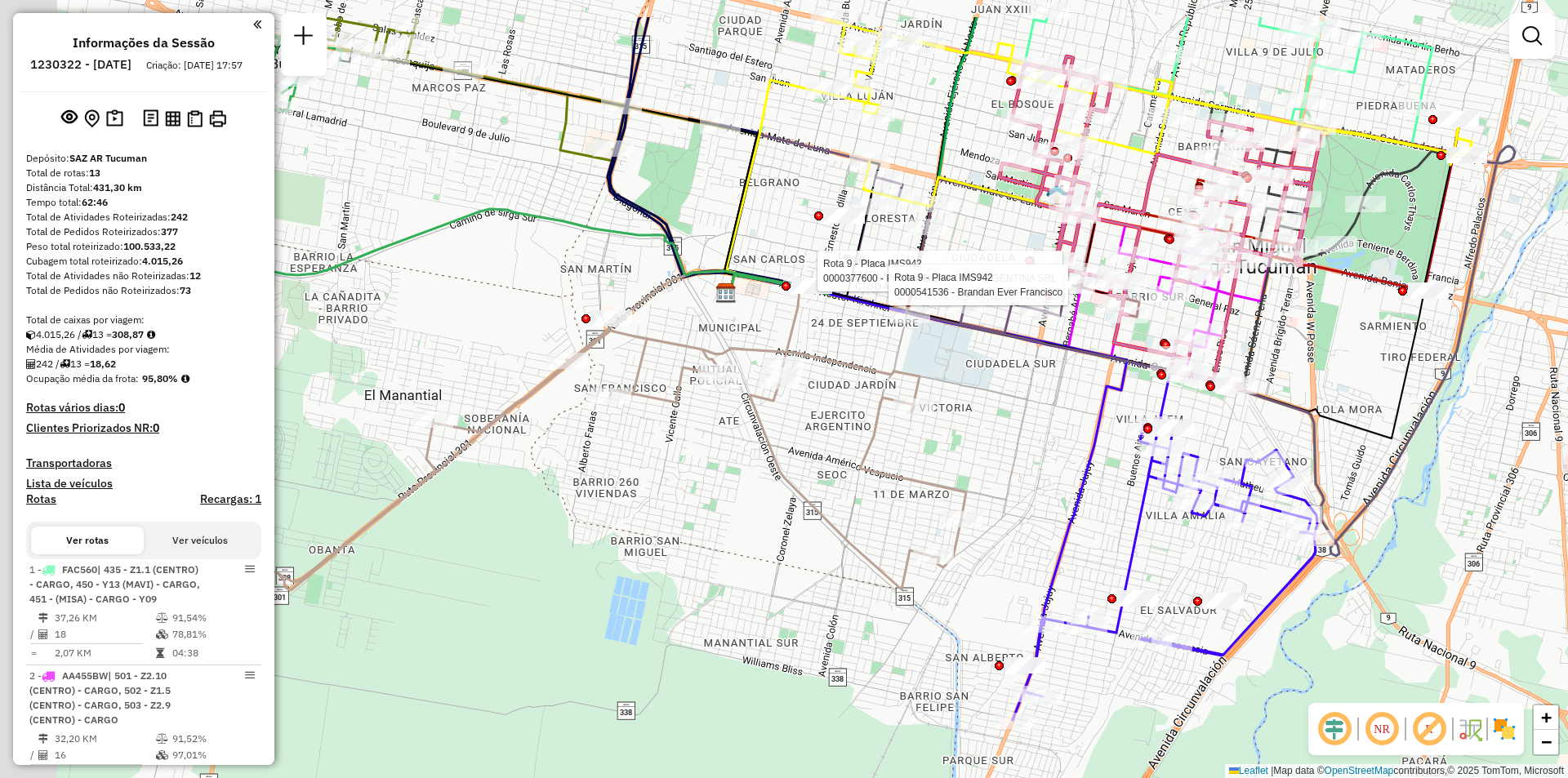
drag, startPoint x: 917, startPoint y: 420, endPoint x: 938, endPoint y: 435, distance: 25.8
click at [938, 435] on div "Rota 9 - Placa IMS942 0000377600 - PACAM DISTRILOG ARGENTINA SRL Rota 9 - Placa…" at bounding box center [784, 389] width 1568 height 778
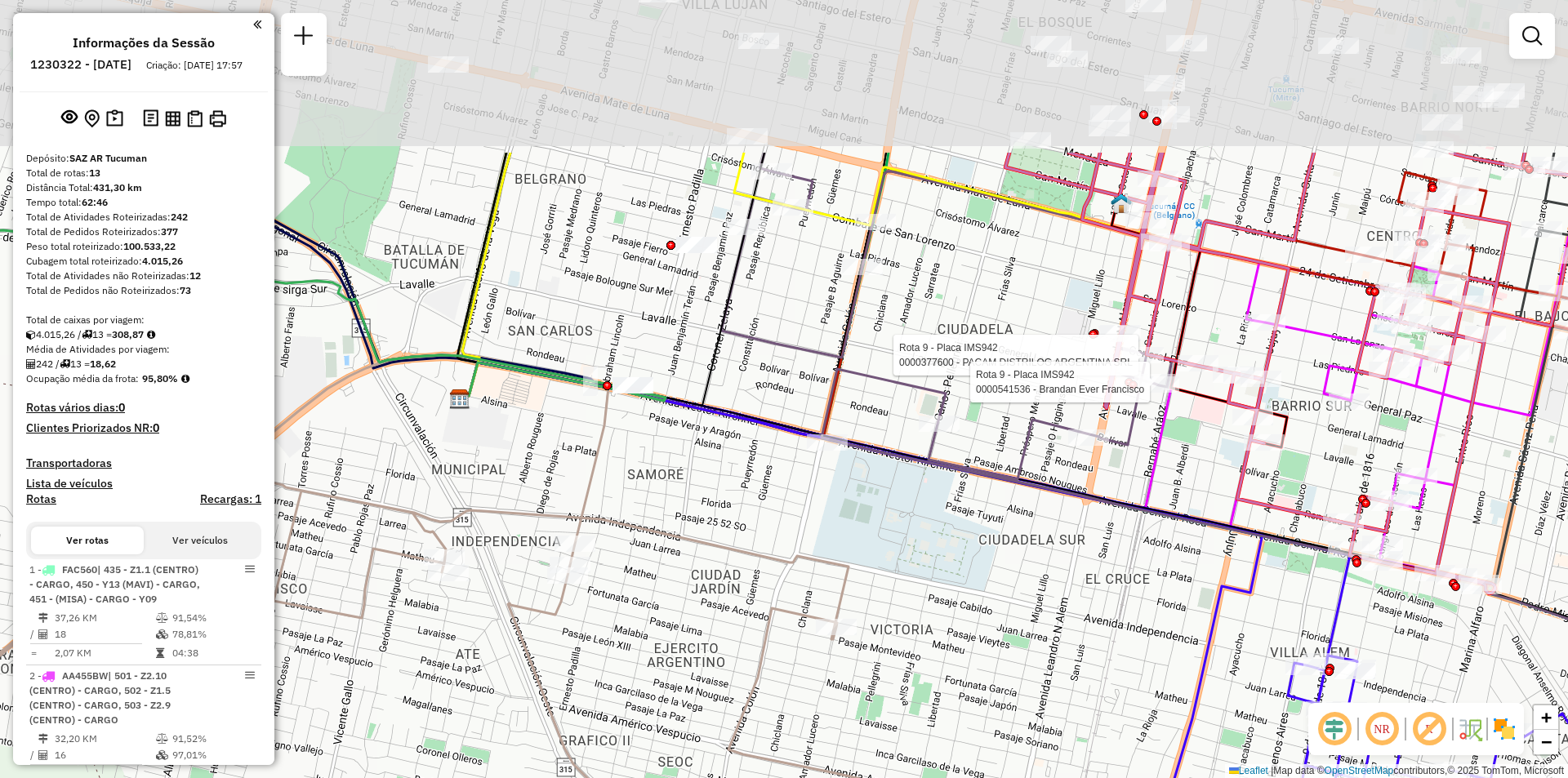
drag, startPoint x: 1022, startPoint y: 383, endPoint x: 1025, endPoint y: 554, distance: 171.0
click at [1027, 568] on div "Rota 9 - Placa IMS942 0000377600 - PACAM DISTRILOG ARGENTINA SRL Rota 9 - Placa…" at bounding box center [784, 389] width 1568 height 778
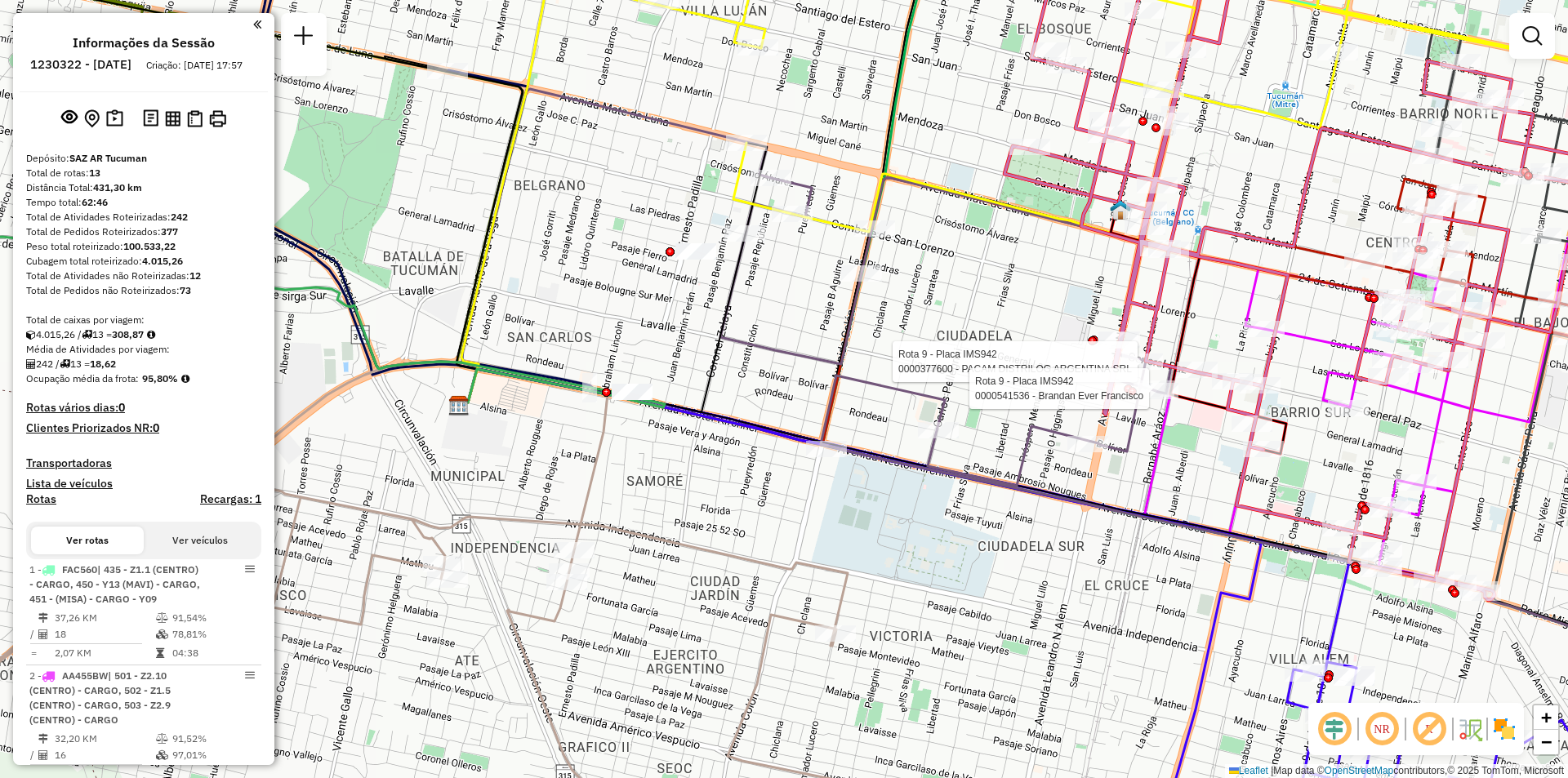
drag, startPoint x: 678, startPoint y: 487, endPoint x: 712, endPoint y: 639, distance: 155.8
click at [710, 639] on div "Rota 9 - Placa IMS942 0000377600 - PACAM DISTRILOG ARGENTINA SRL Rota 9 - Placa…" at bounding box center [784, 389] width 1568 height 778
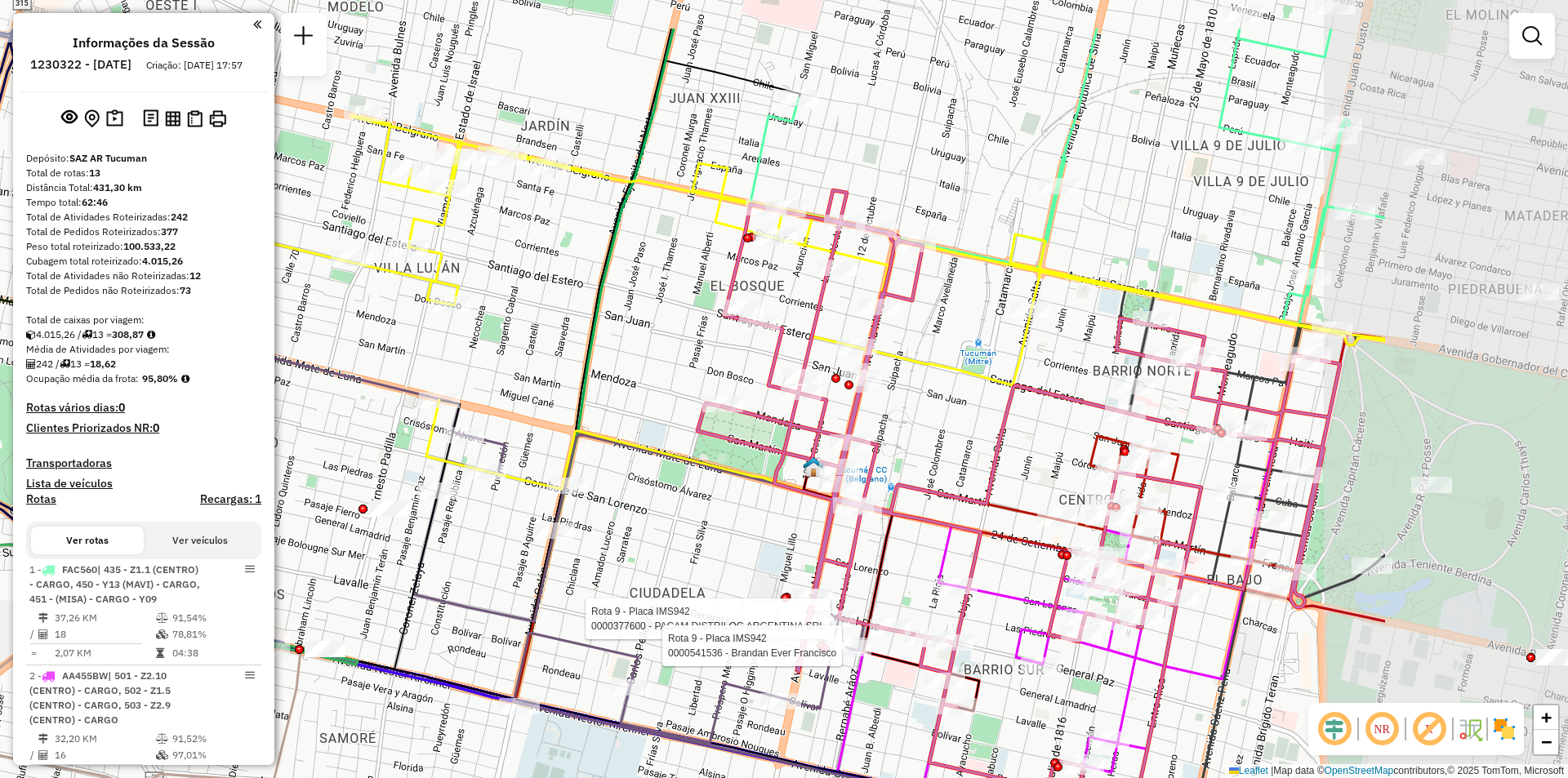
drag, startPoint x: 850, startPoint y: 297, endPoint x: 625, endPoint y: 349, distance: 230.9
click at [625, 349] on div "Rota 9 - Placa IMS942 0000377600 - PACAM DISTRILOG ARGENTINA SRL Rota 9 - Placa…" at bounding box center [784, 389] width 1568 height 778
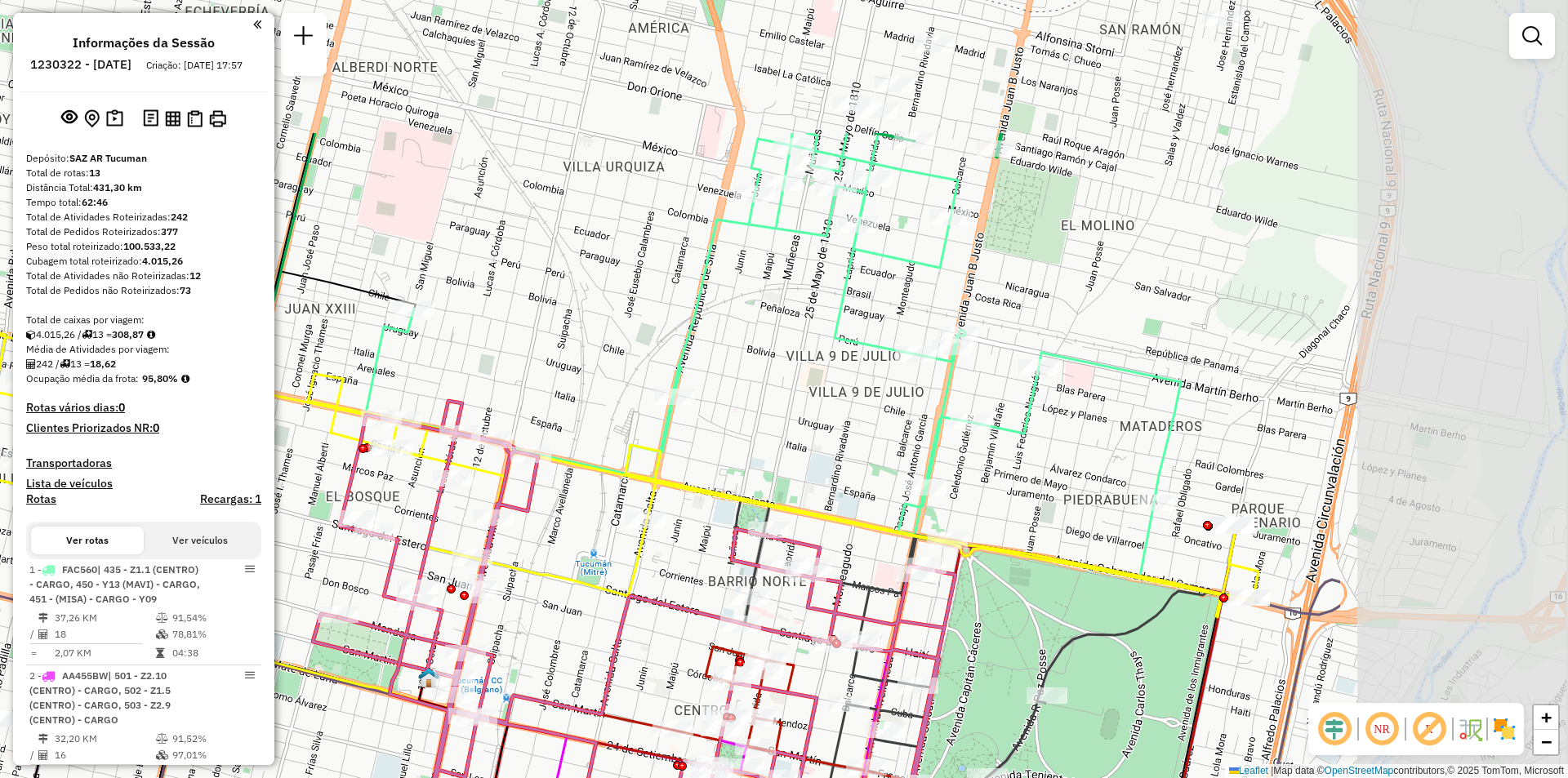
drag, startPoint x: 1163, startPoint y: 275, endPoint x: 773, endPoint y: 512, distance: 456.4
click at [761, 514] on div "Rota 9 - Placa IMS942 0000377600 - PACAM DISTRILOG ARGENTINA SRL Rota 9 - Placa…" at bounding box center [784, 389] width 1568 height 778
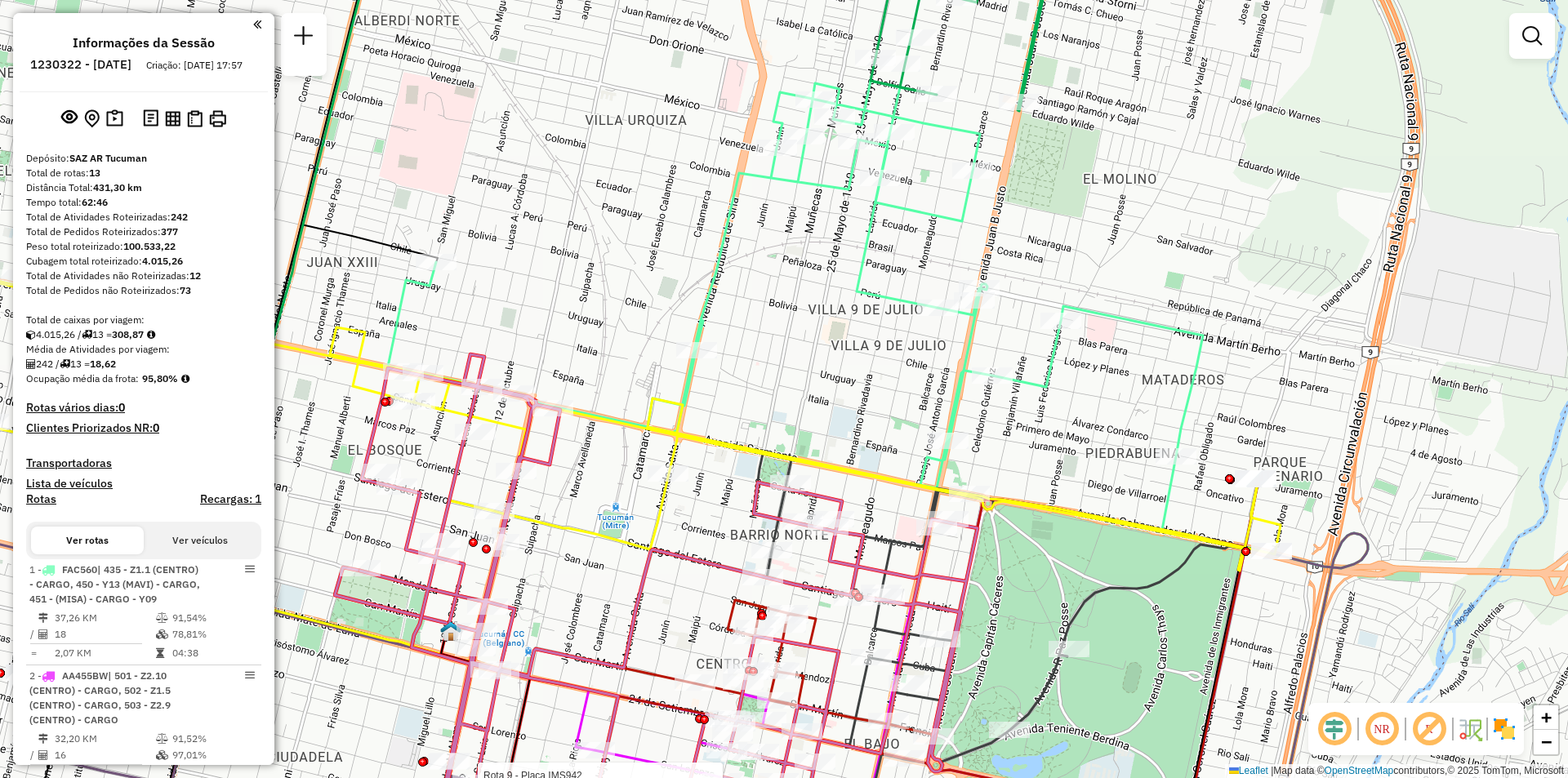
drag, startPoint x: 904, startPoint y: 519, endPoint x: 968, endPoint y: 319, distance: 210.0
click at [969, 312] on icon at bounding box center [634, 469] width 1292 height 381
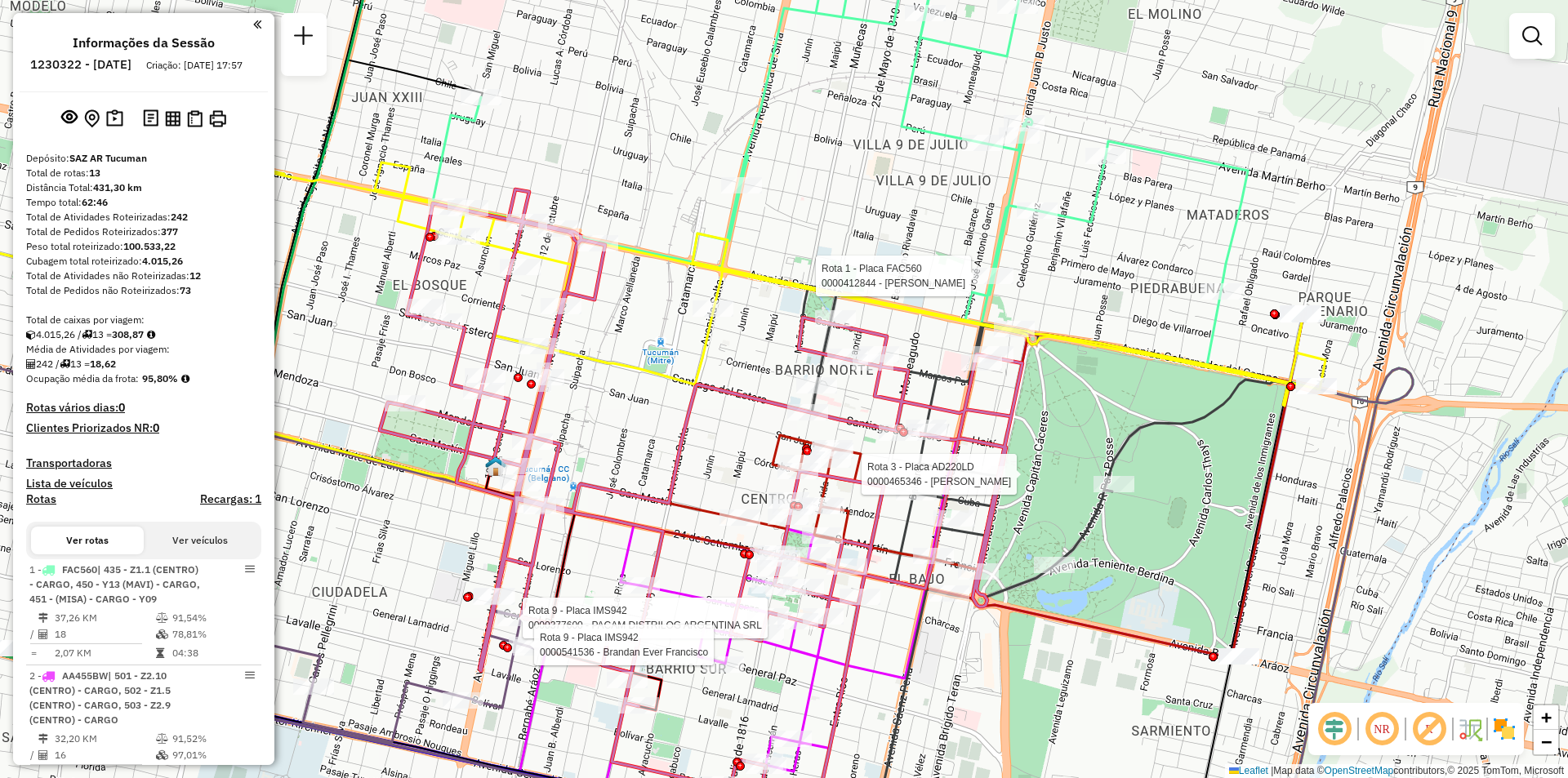
select select "**********"
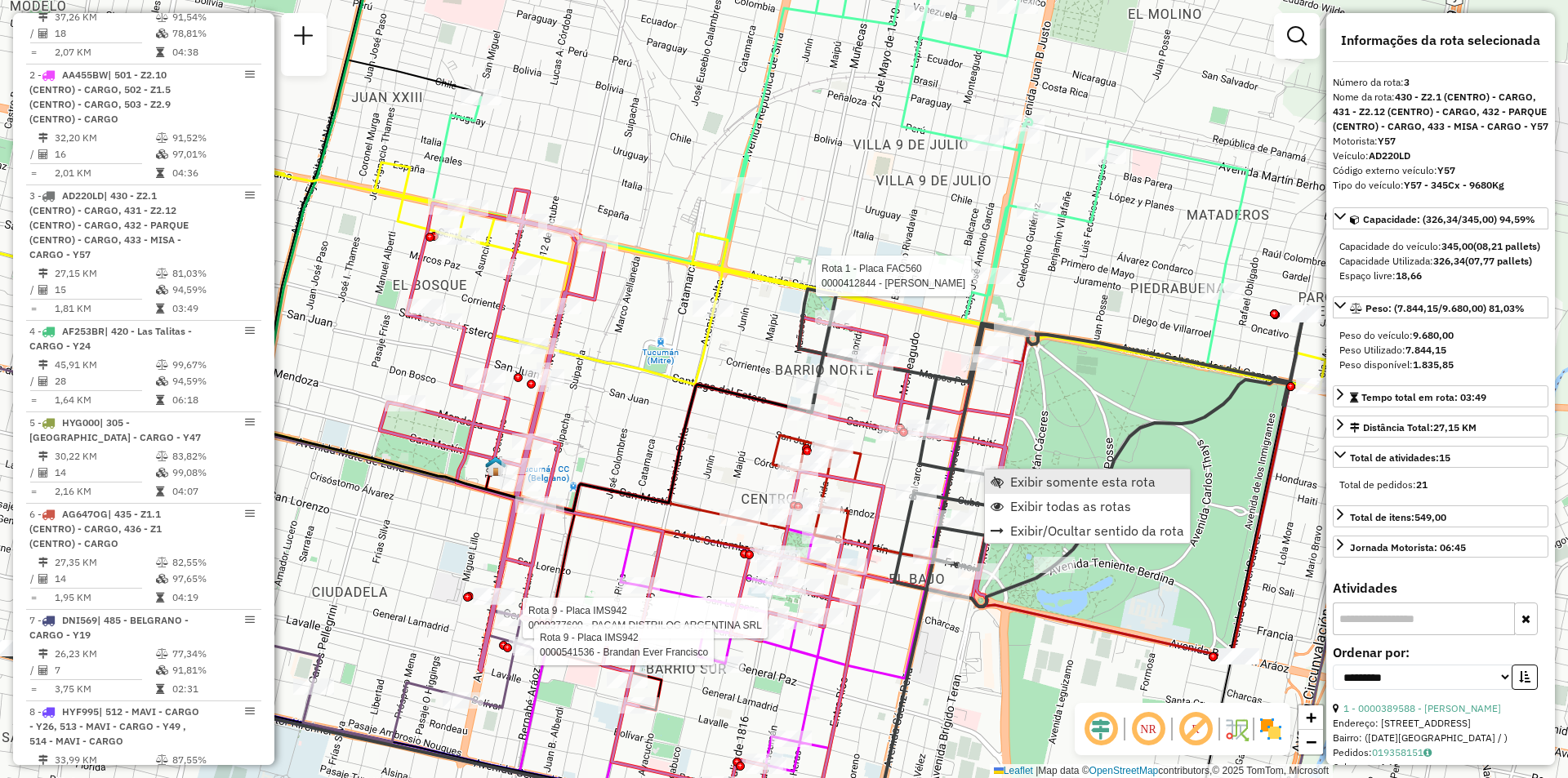
scroll to position [803, 0]
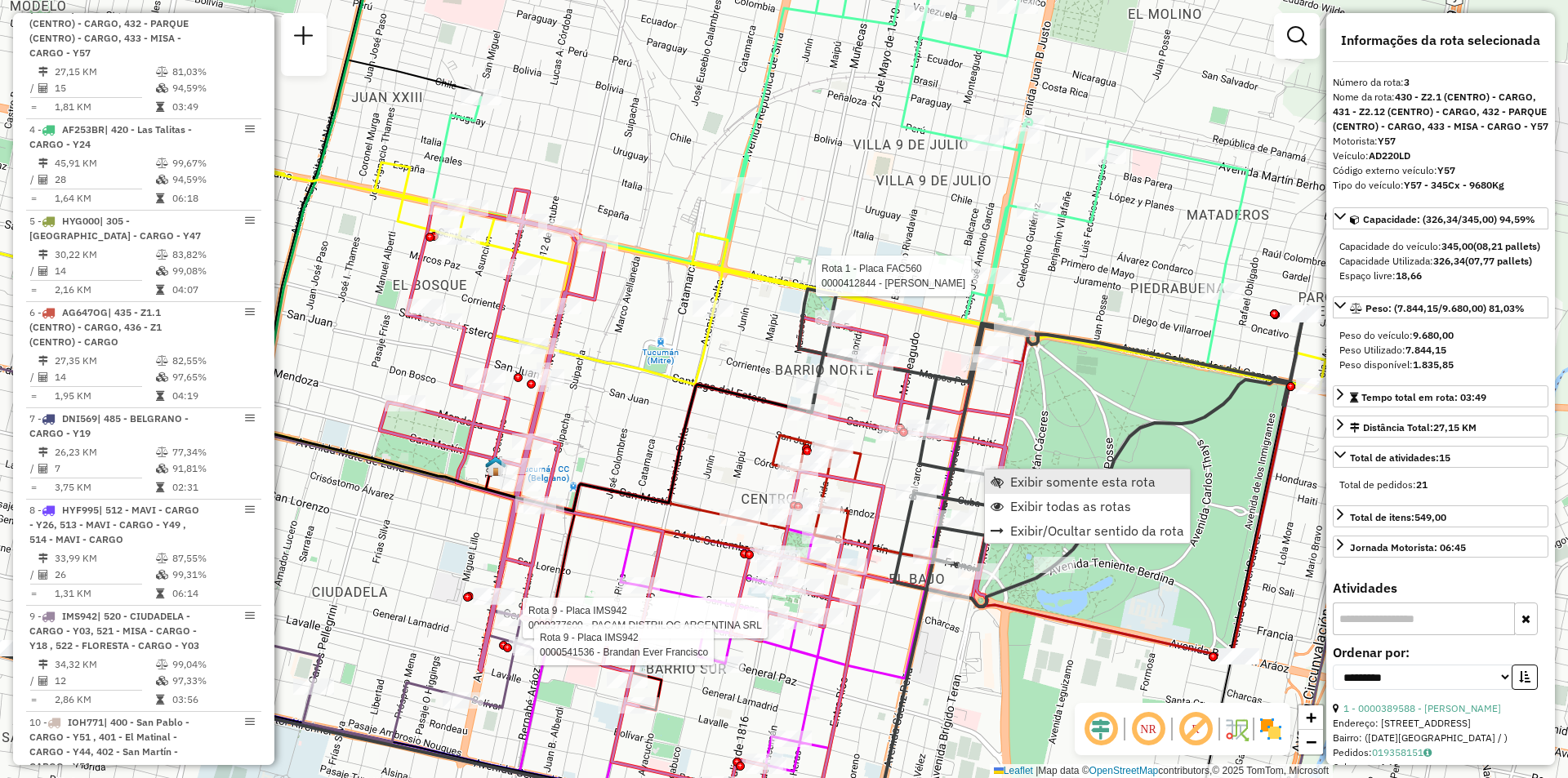
click at [995, 478] on span "Exibir somente esta rota" at bounding box center [996, 481] width 13 height 13
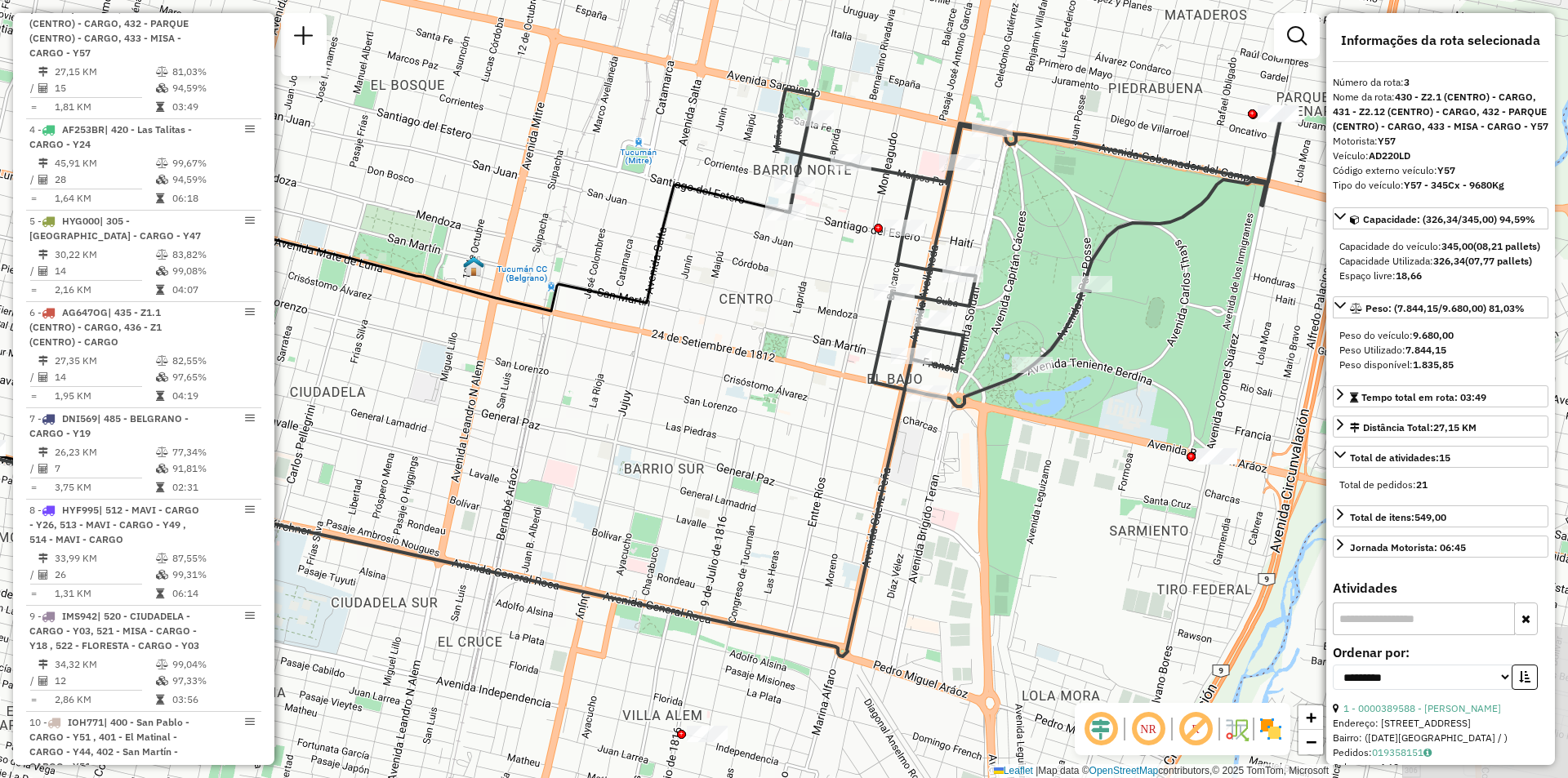
drag, startPoint x: 1058, startPoint y: 458, endPoint x: 968, endPoint y: 457, distance: 90.0
click at [968, 457] on div "Janela de atendimento Grade de atendimento Capacidade Transportadoras Veículos …" at bounding box center [784, 389] width 1568 height 778
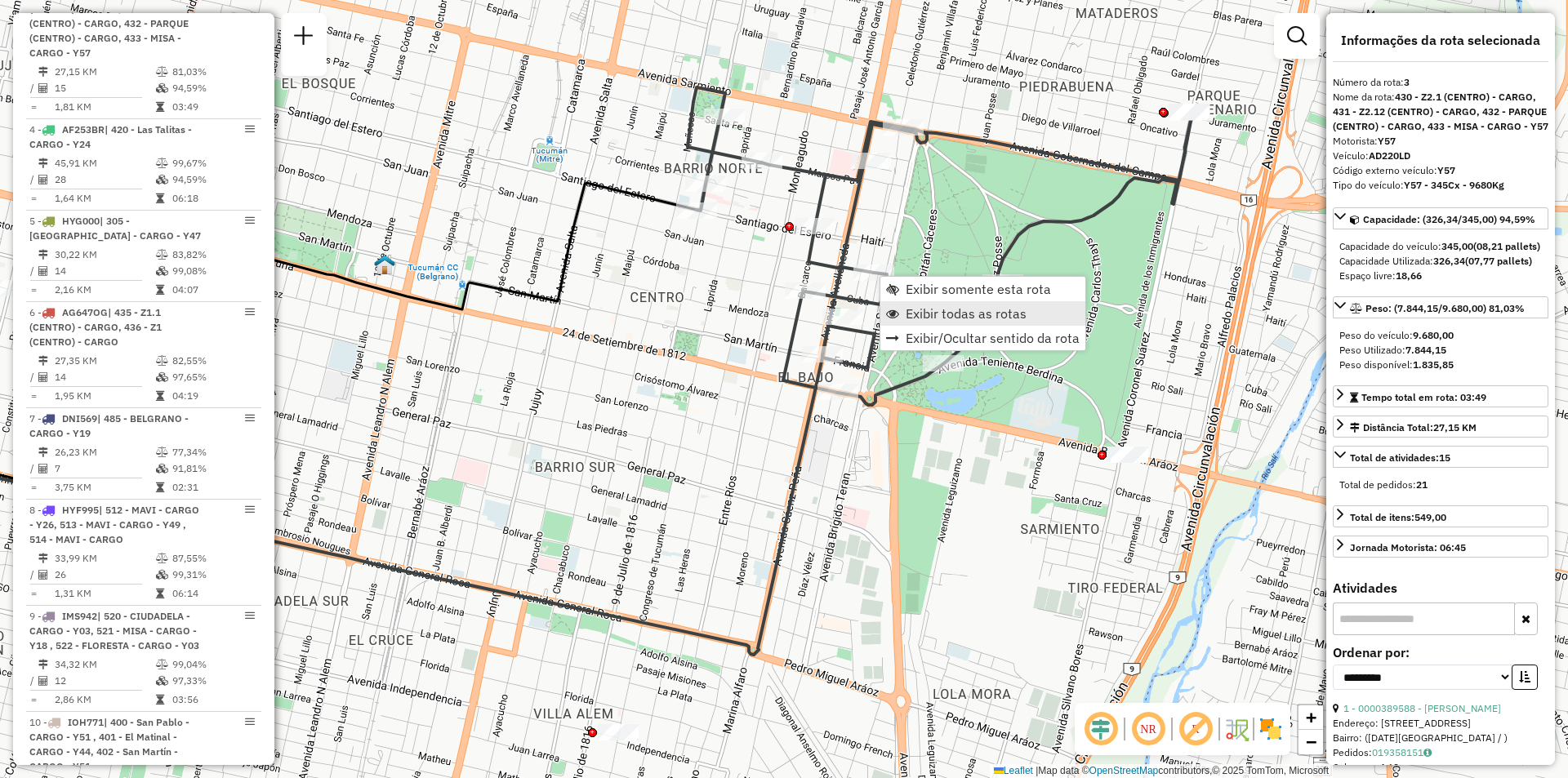
click at [924, 315] on span "Exibir todas as rotas" at bounding box center [966, 313] width 121 height 13
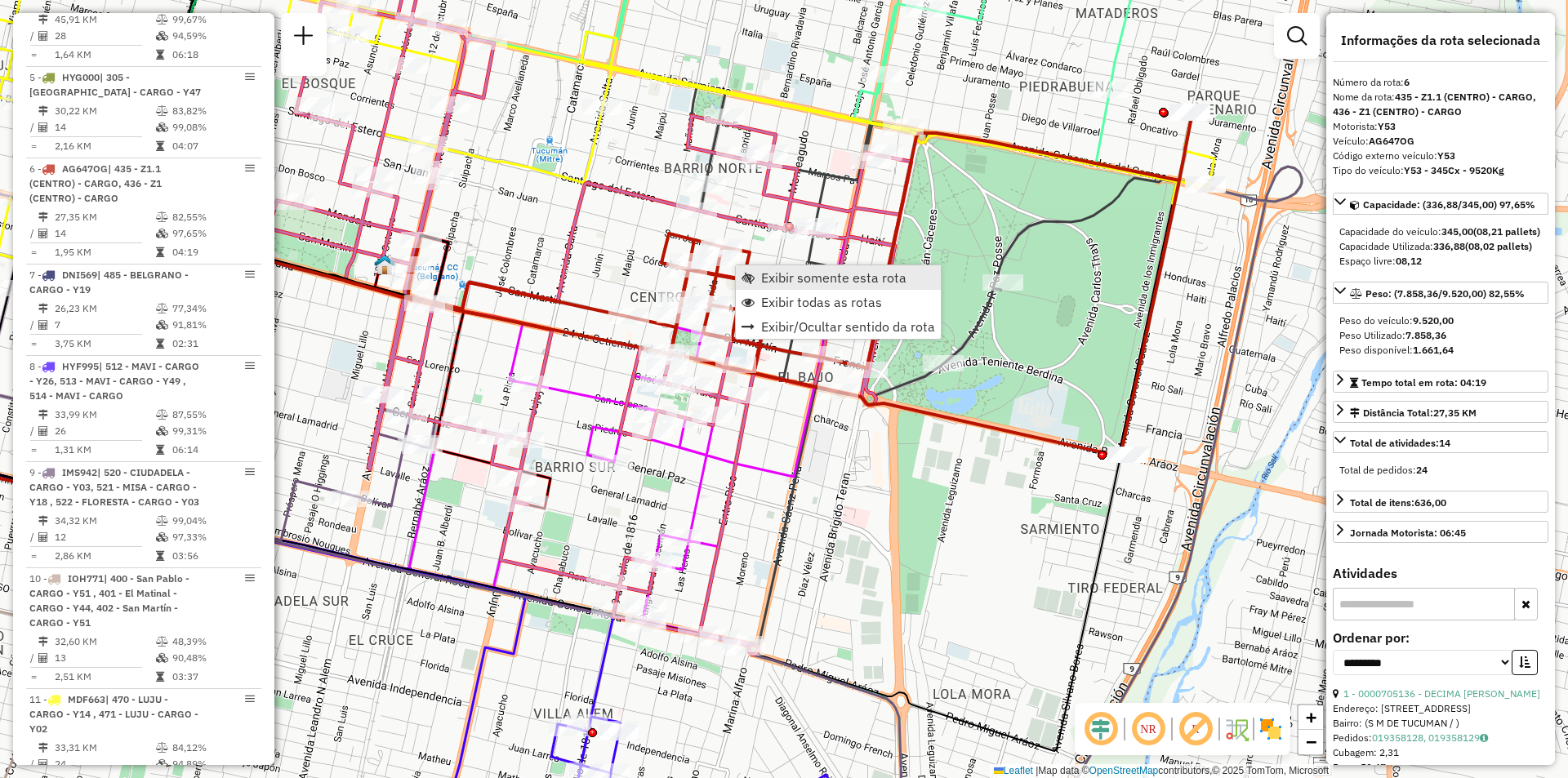
scroll to position [1121, 0]
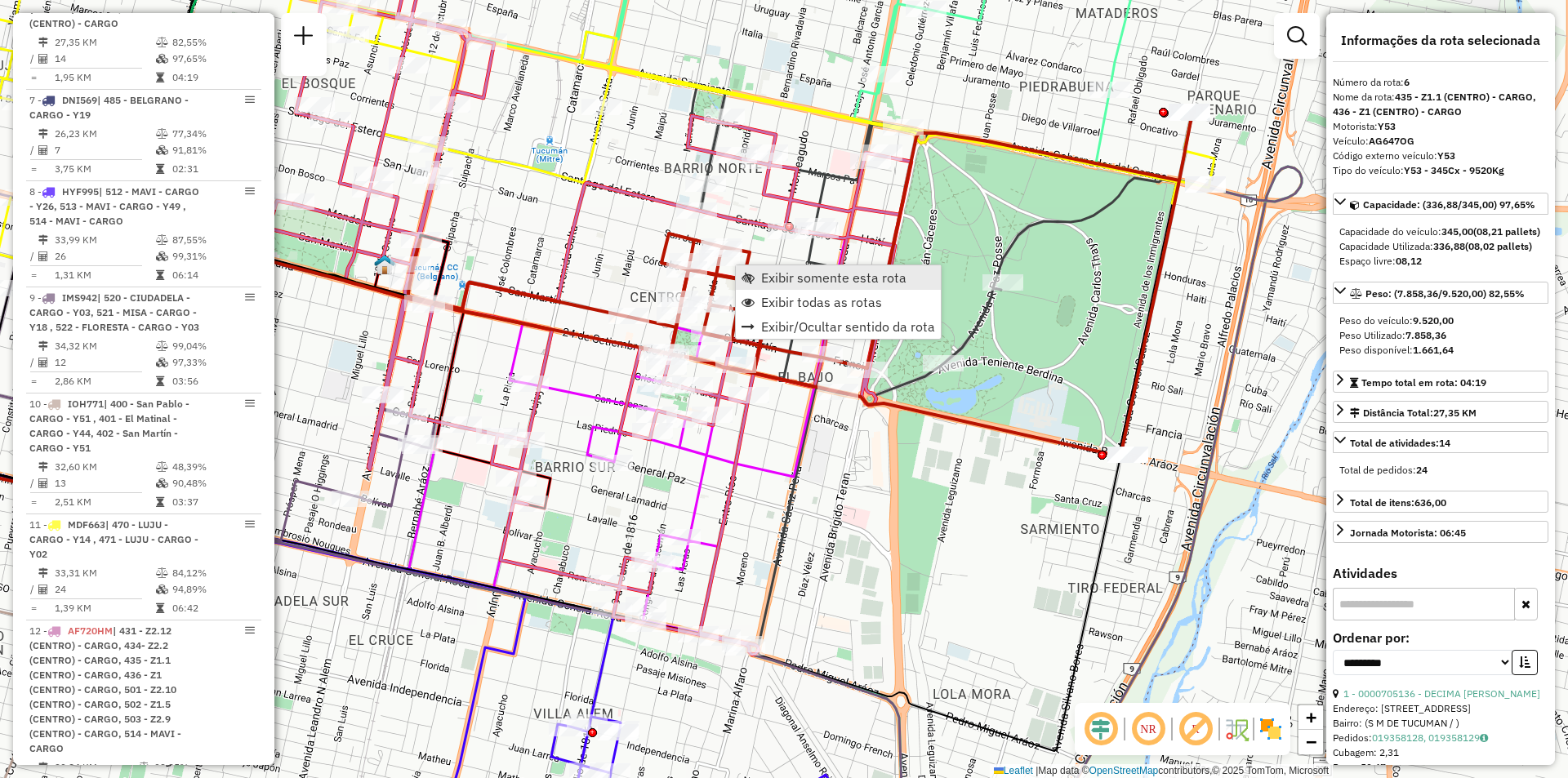
click at [770, 281] on span "Exibir somente esta rota" at bounding box center [834, 277] width 145 height 13
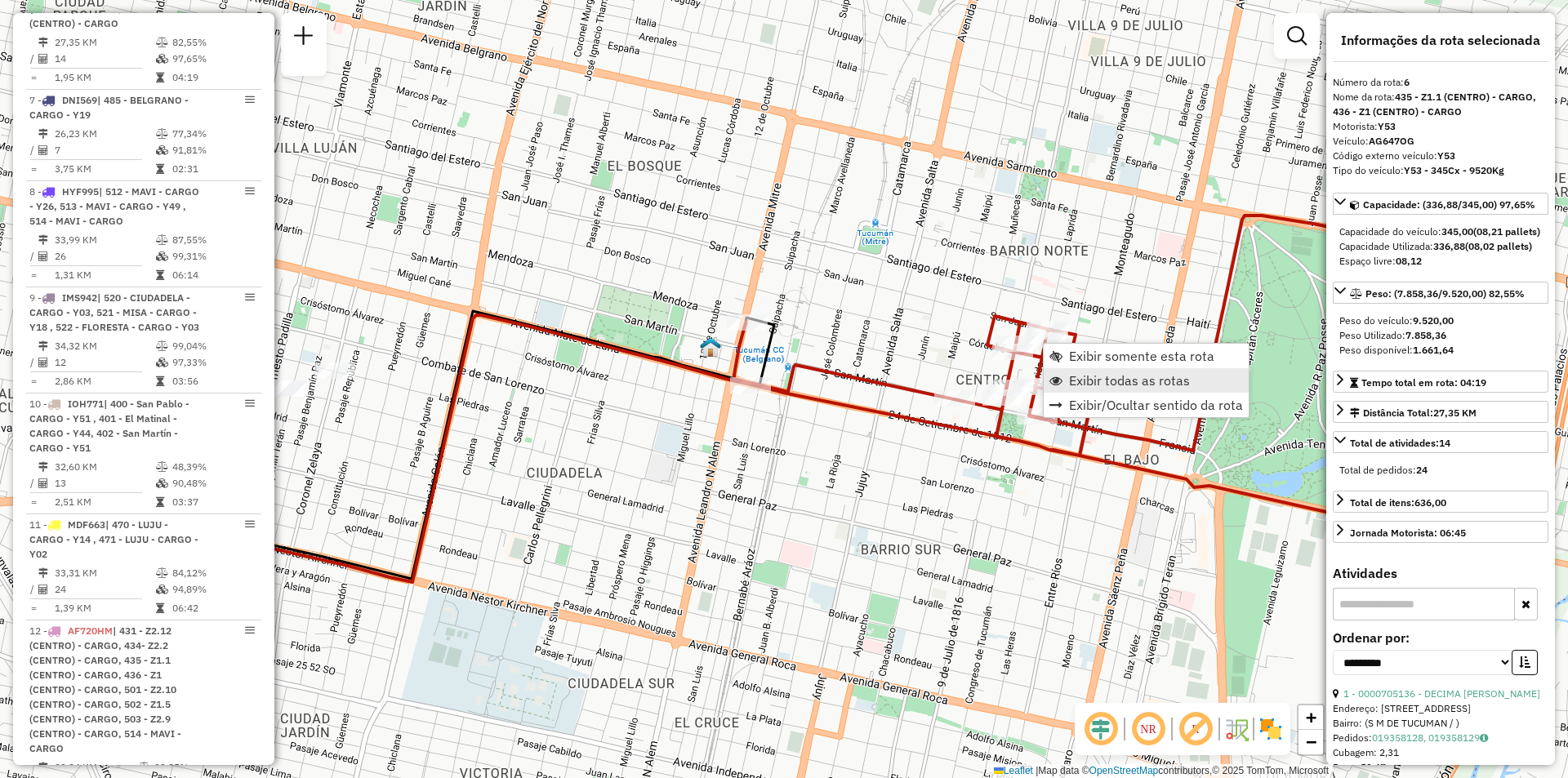
click at [1076, 386] on span "Exibir todas as rotas" at bounding box center [1129, 380] width 121 height 13
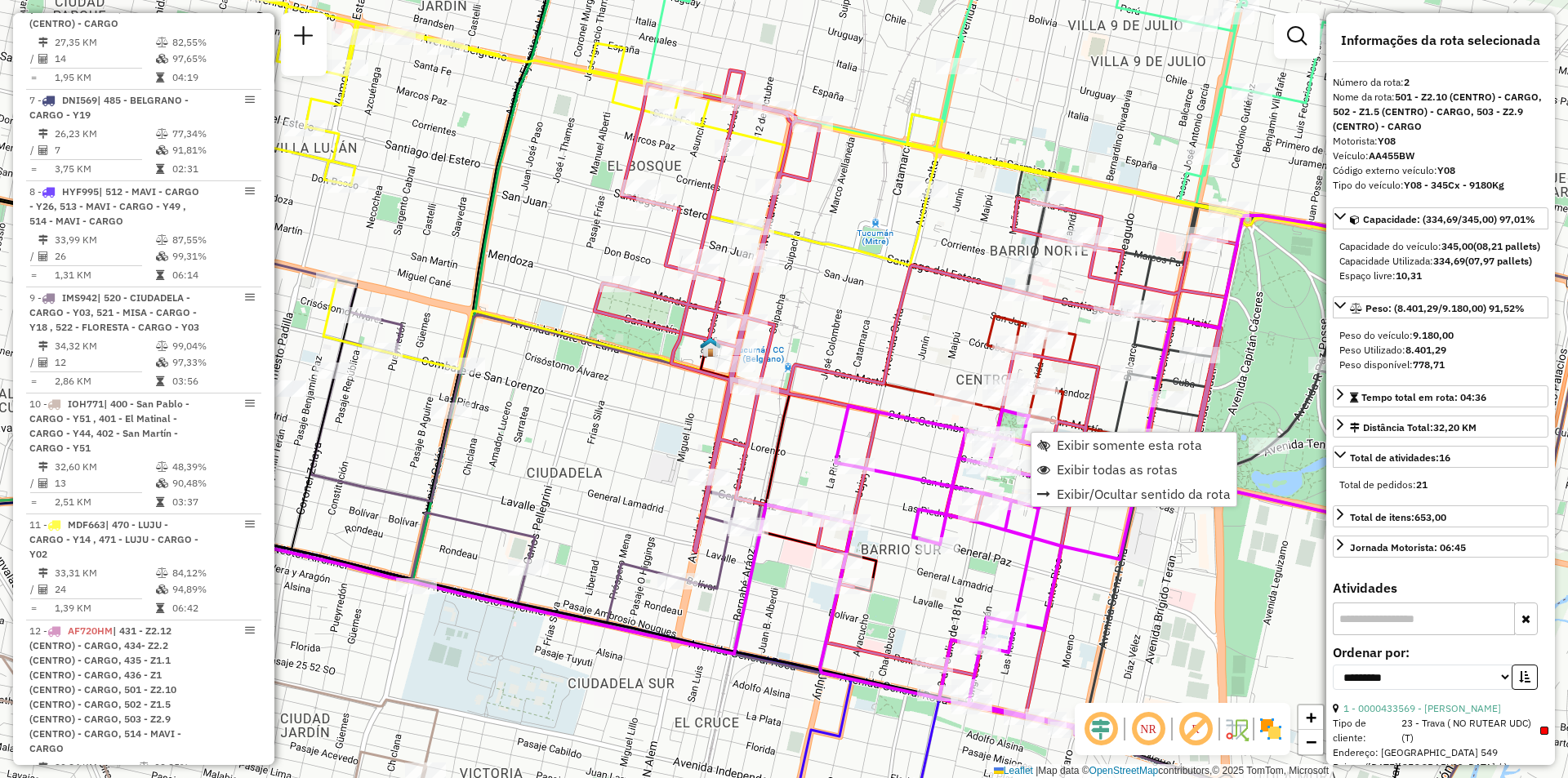
scroll to position [681, 0]
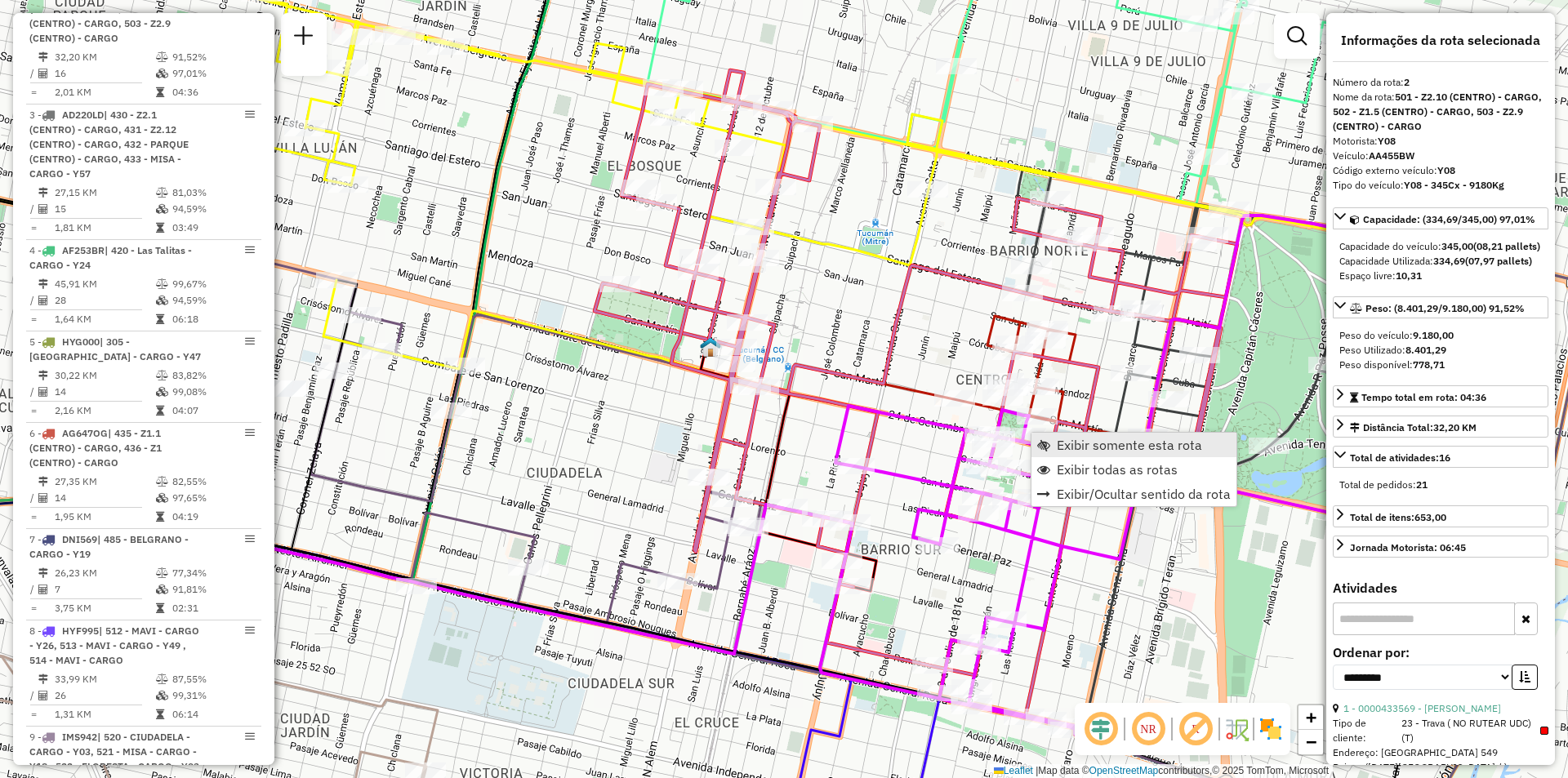
click at [1063, 444] on span "Exibir somente esta rota" at bounding box center [1129, 444] width 145 height 13
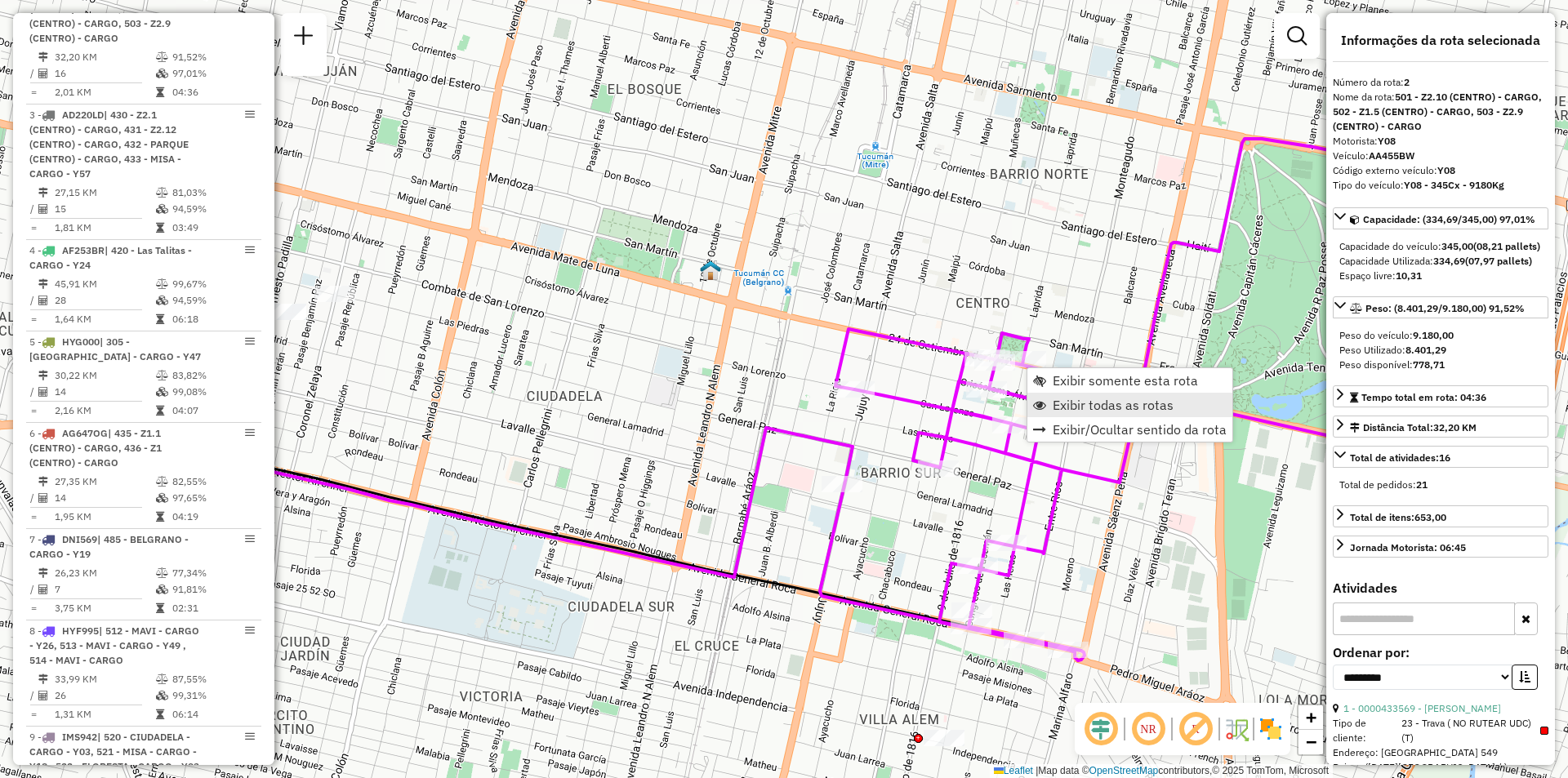
click at [1065, 405] on span "Exibir todas as rotas" at bounding box center [1113, 404] width 121 height 13
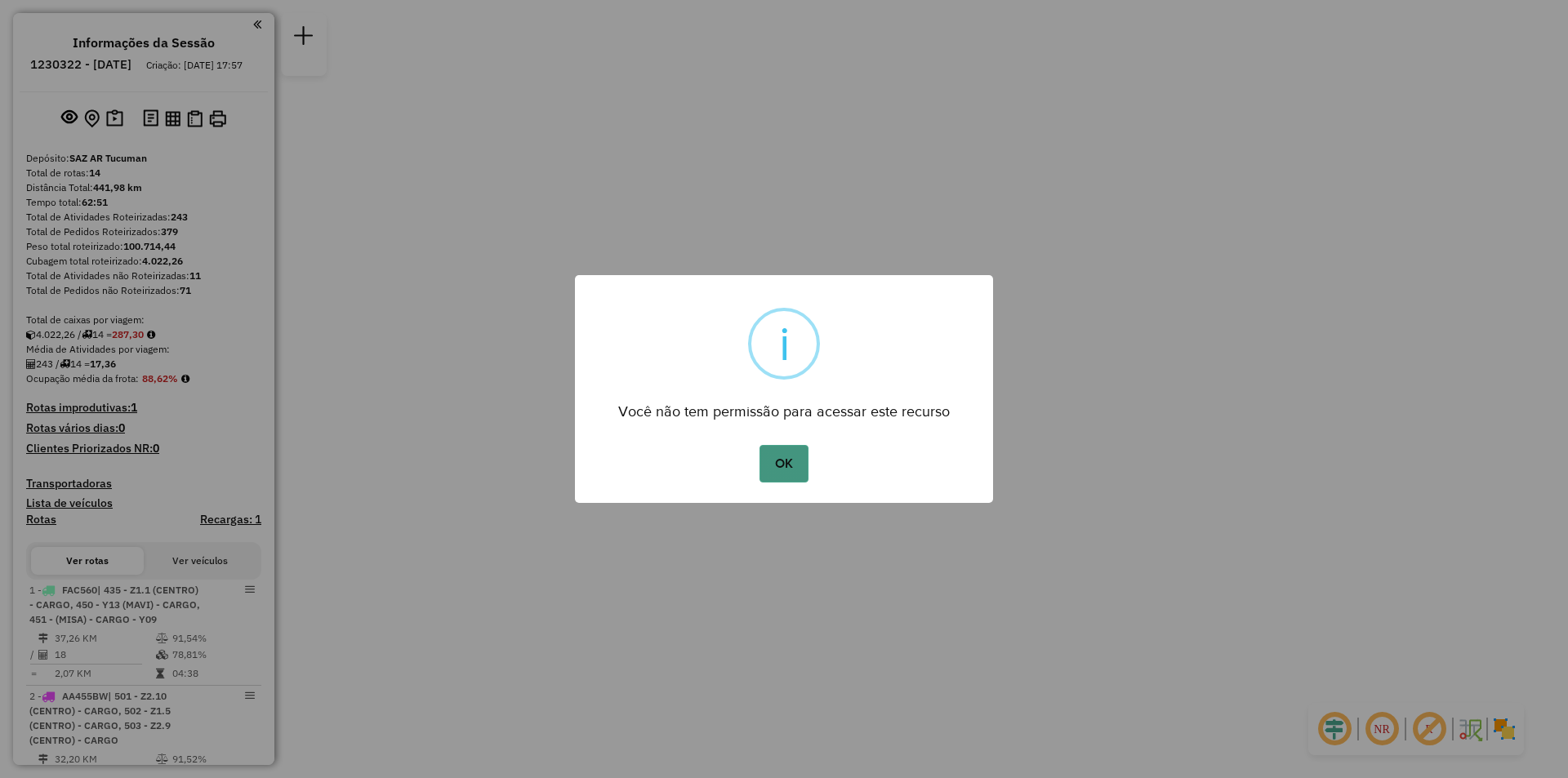
click at [806, 453] on button "OK" at bounding box center [784, 463] width 48 height 37
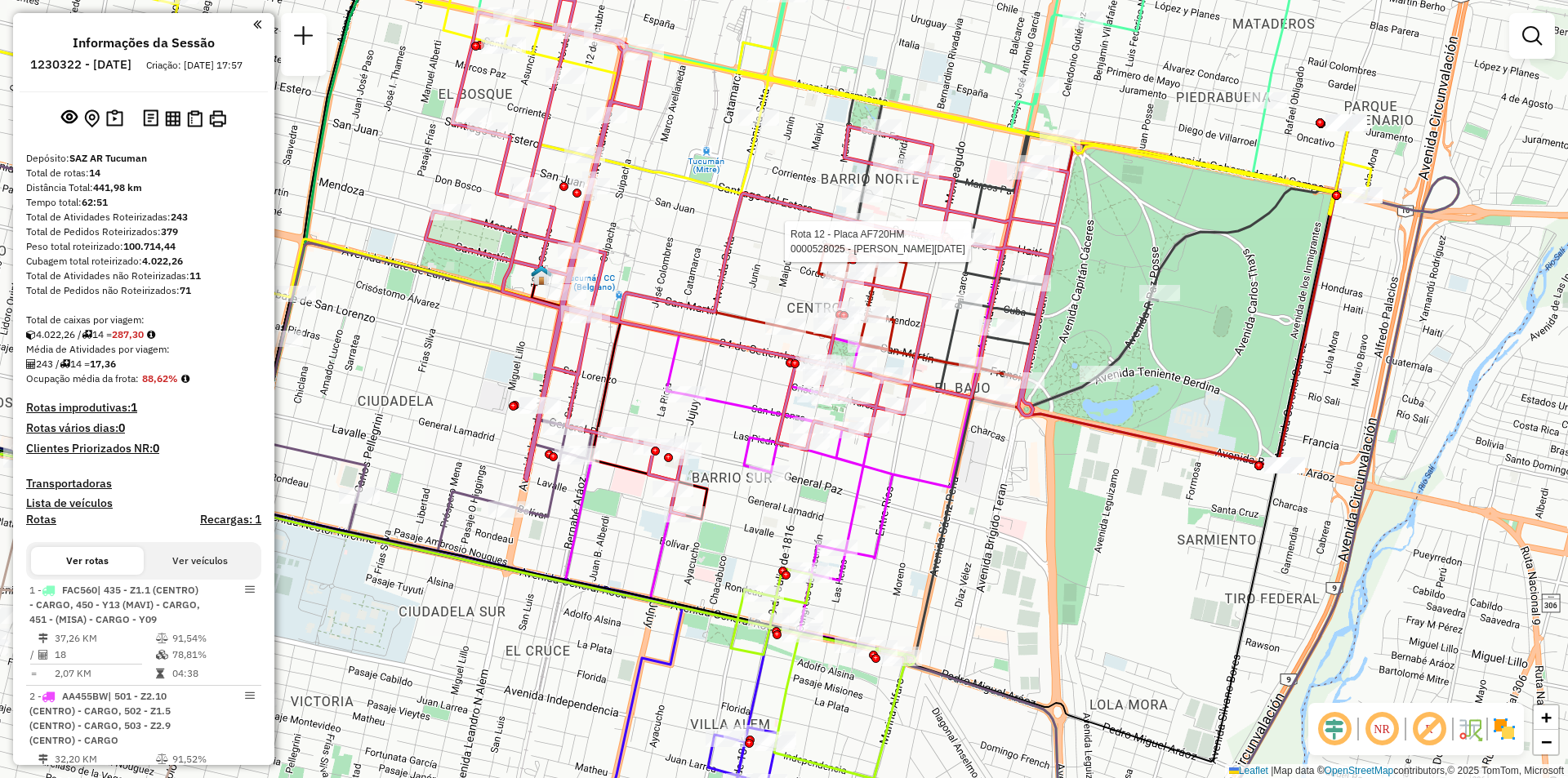
select select "**********"
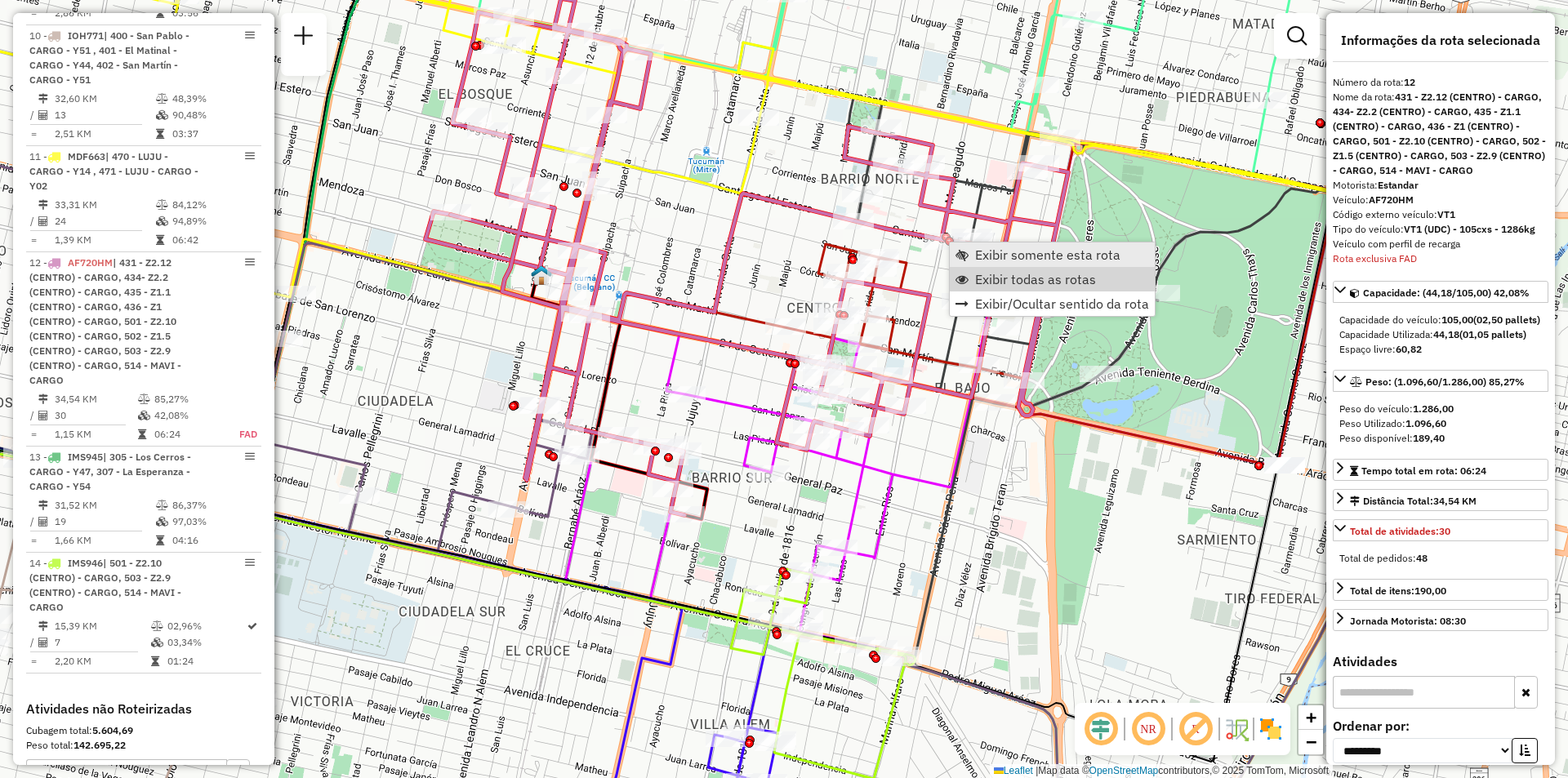
scroll to position [1780, 0]
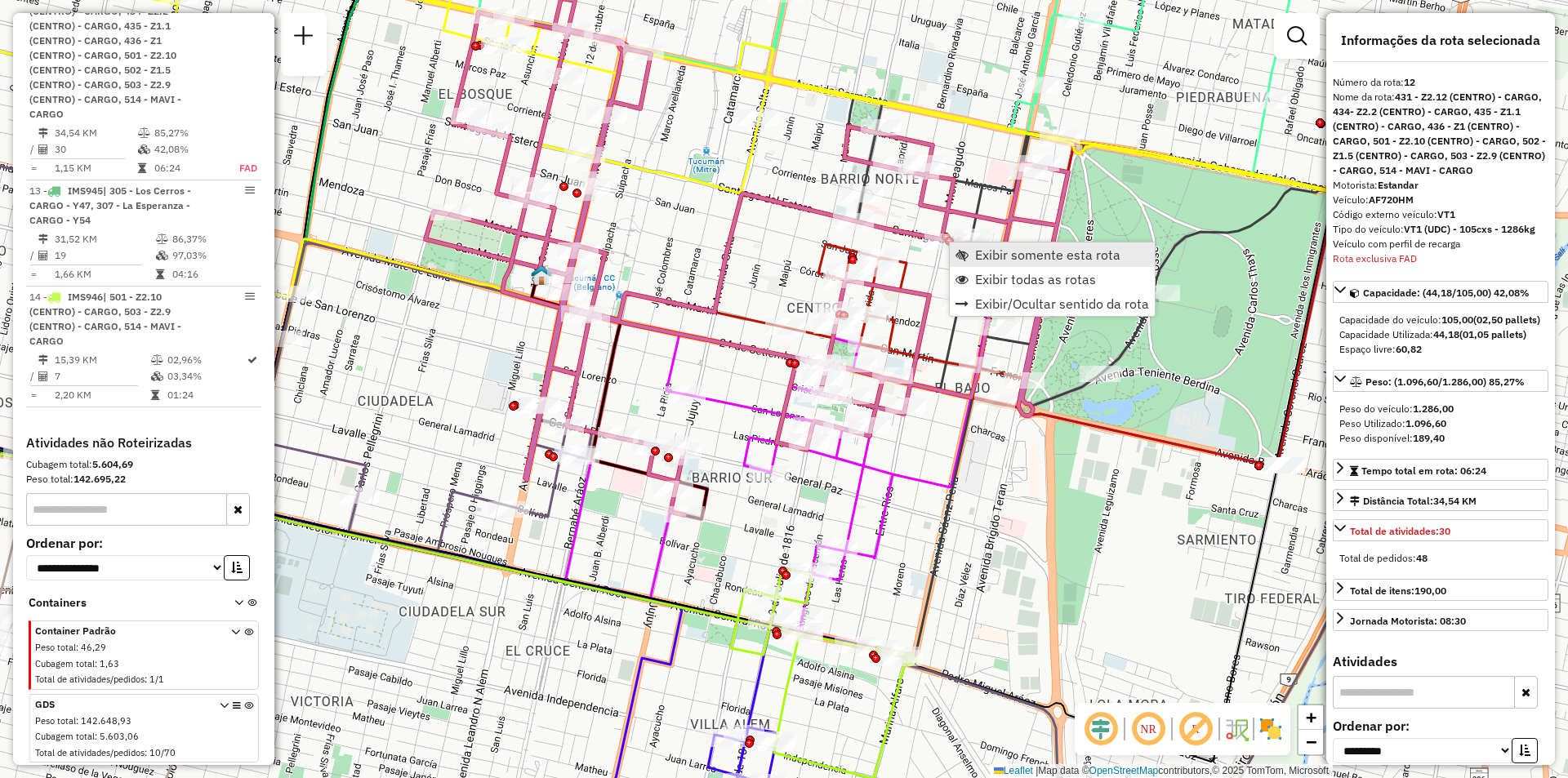
click at [1005, 250] on span "Exibir somente esta rota" at bounding box center [1047, 254] width 145 height 13
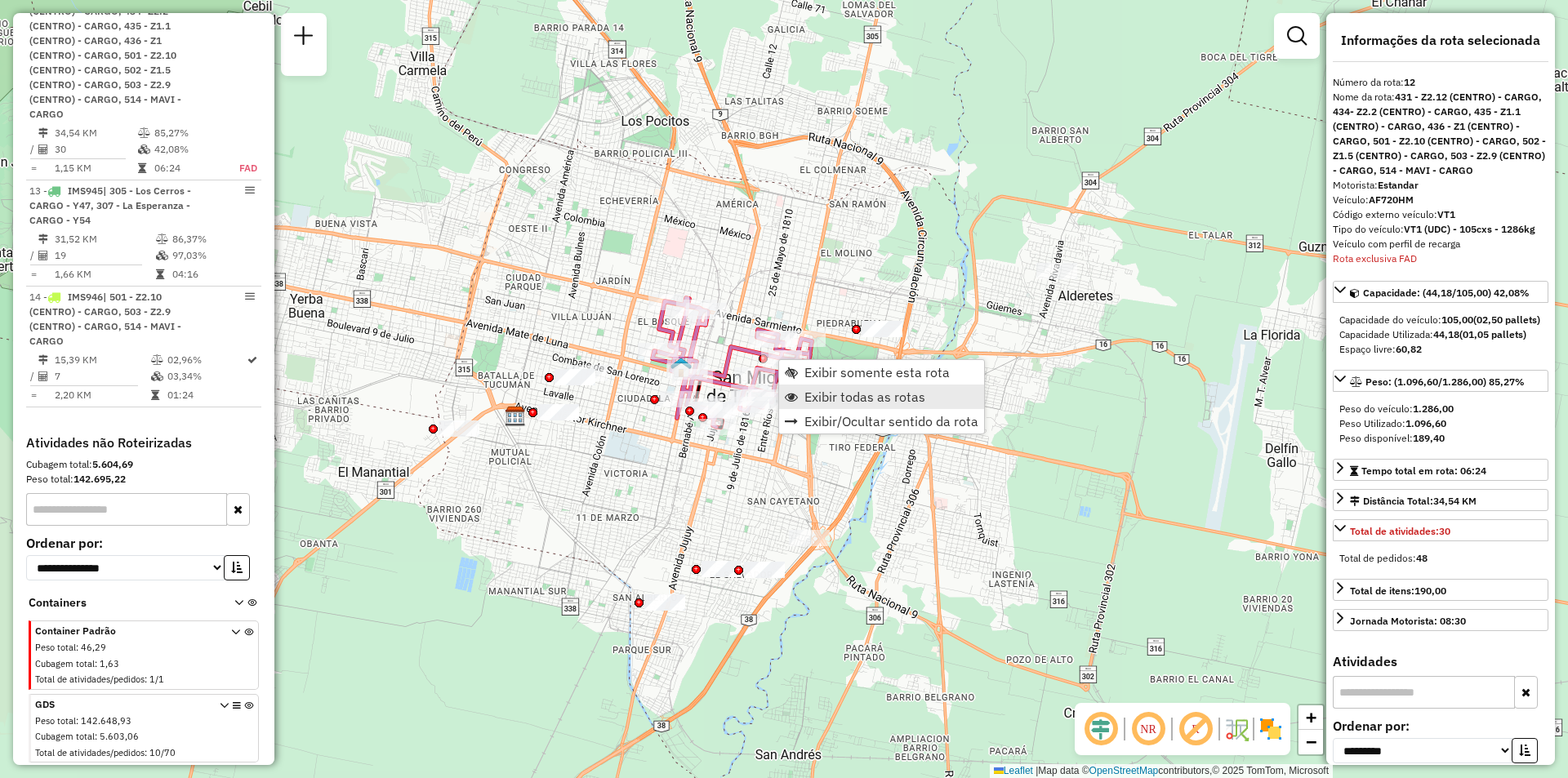
scroll to position [1778, 0]
click at [849, 395] on span "Exibir todas as rotas" at bounding box center [864, 396] width 121 height 13
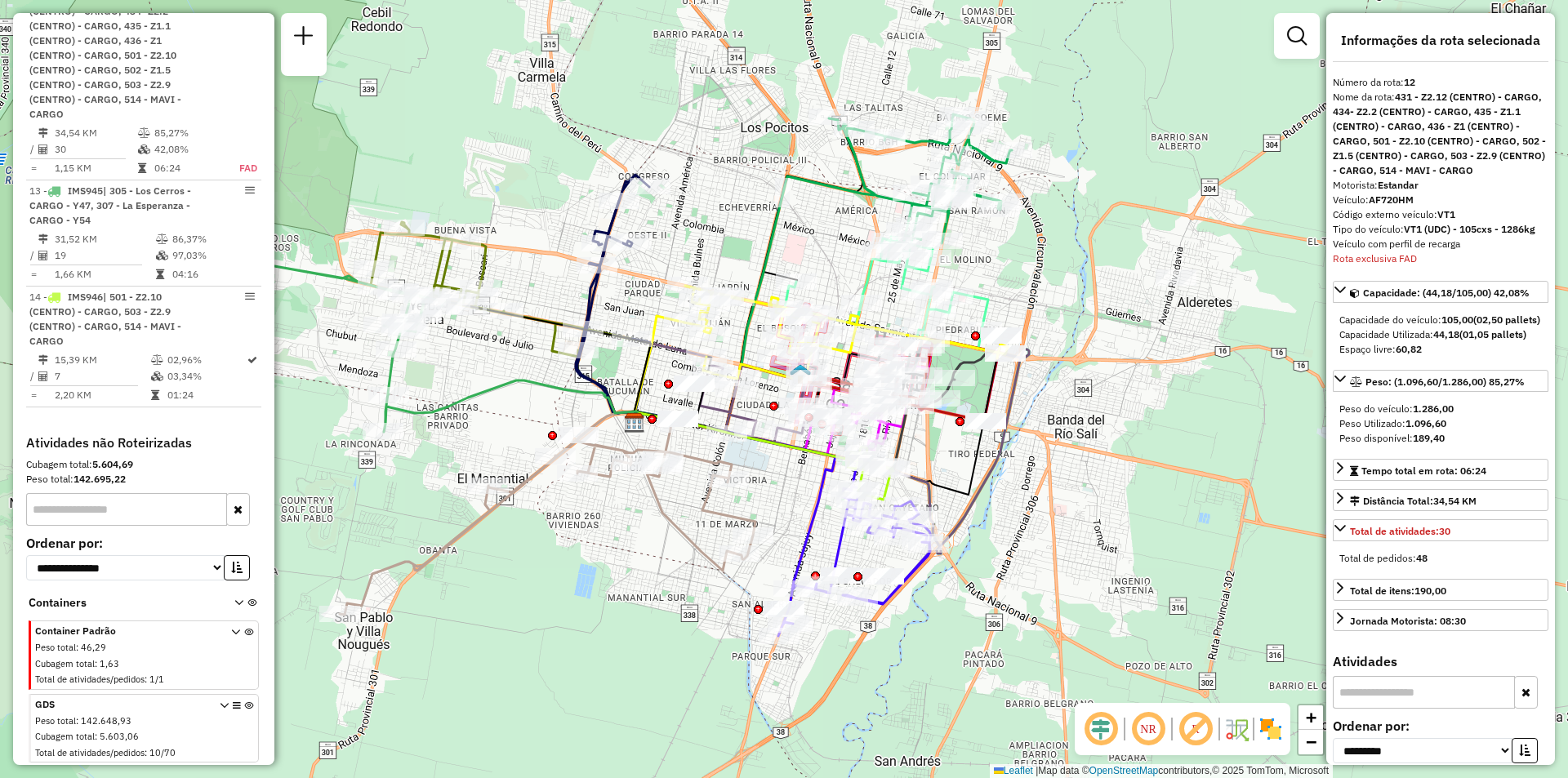
drag, startPoint x: 1075, startPoint y: 238, endPoint x: 1195, endPoint y: 244, distance: 120.1
click at [1195, 244] on div "Janela de atendimento Grade de atendimento Capacidade Transportadoras Veículos …" at bounding box center [784, 389] width 1568 height 778
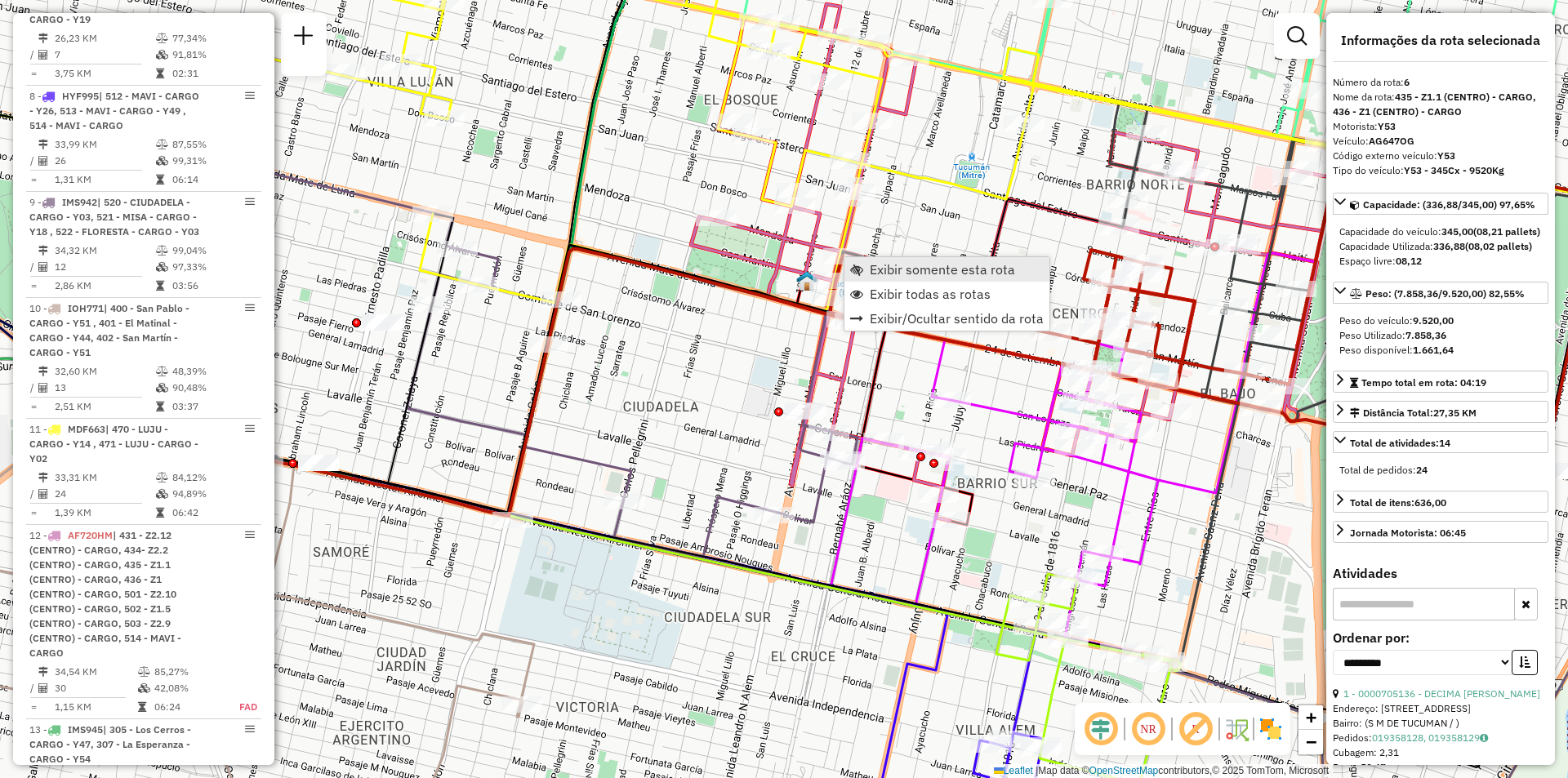
scroll to position [1141, 0]
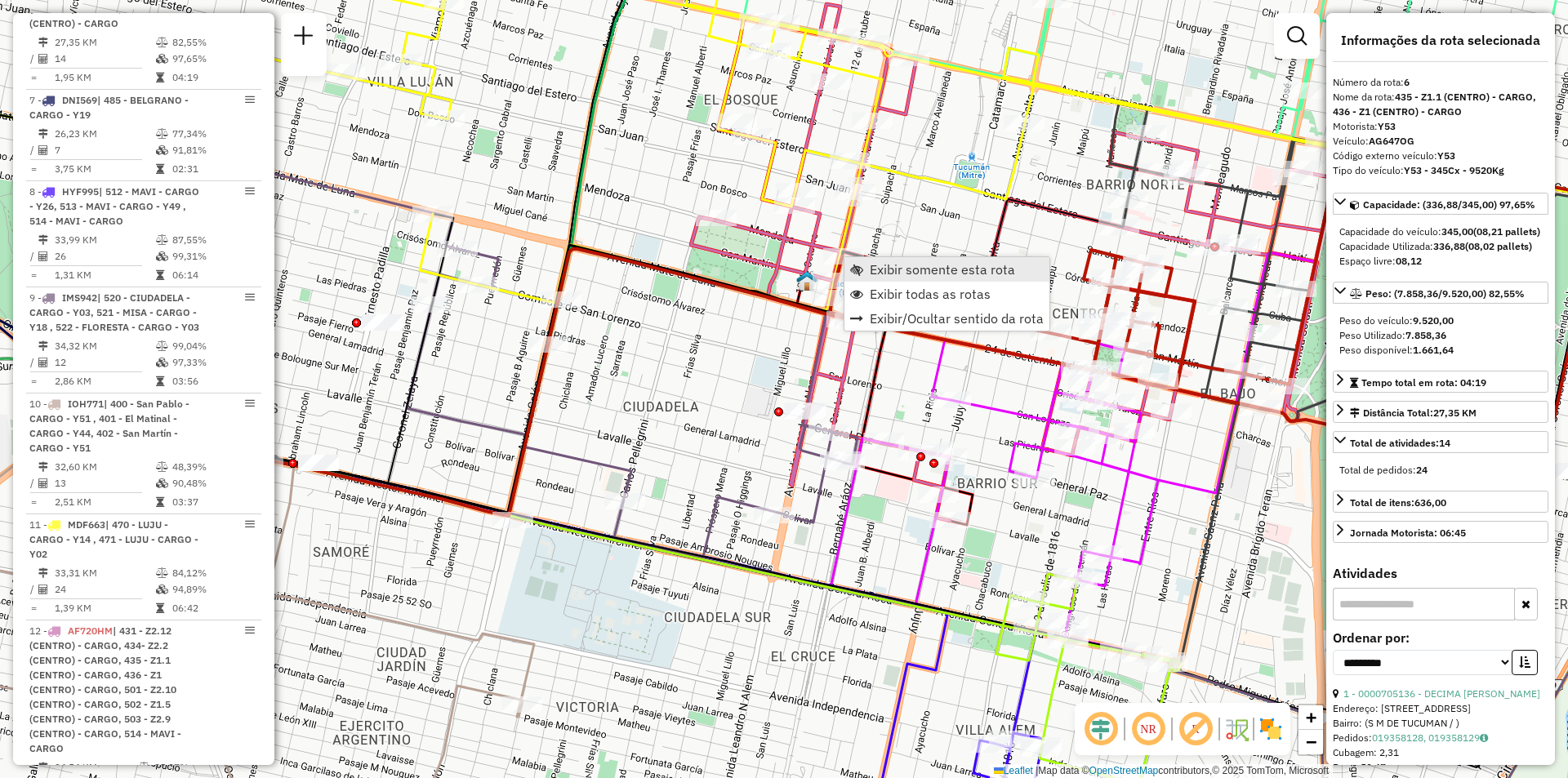
click at [887, 275] on span "Exibir somente esta rota" at bounding box center [942, 269] width 145 height 13
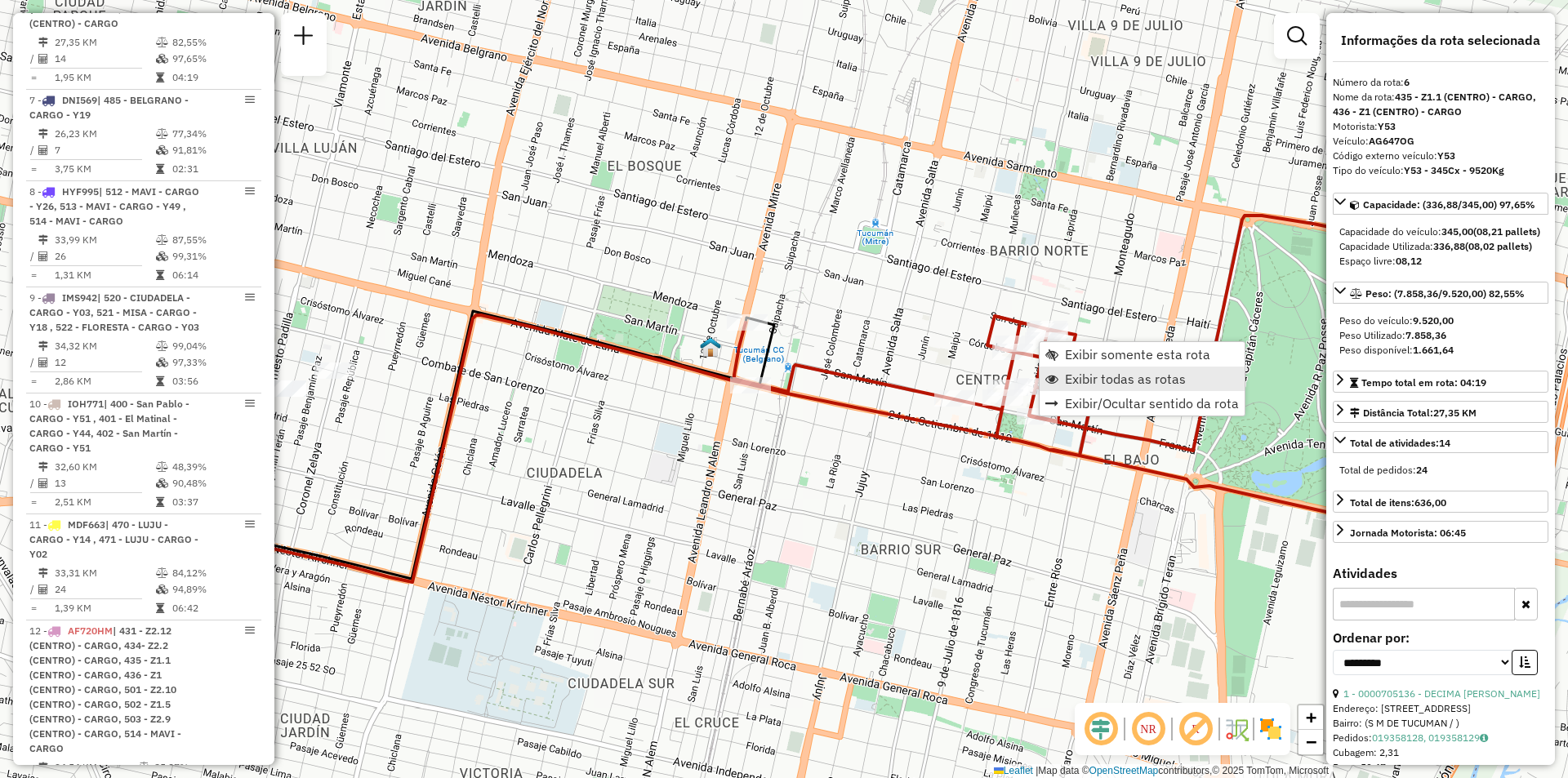
click at [1117, 378] on span "Exibir todas as rotas" at bounding box center [1126, 378] width 121 height 13
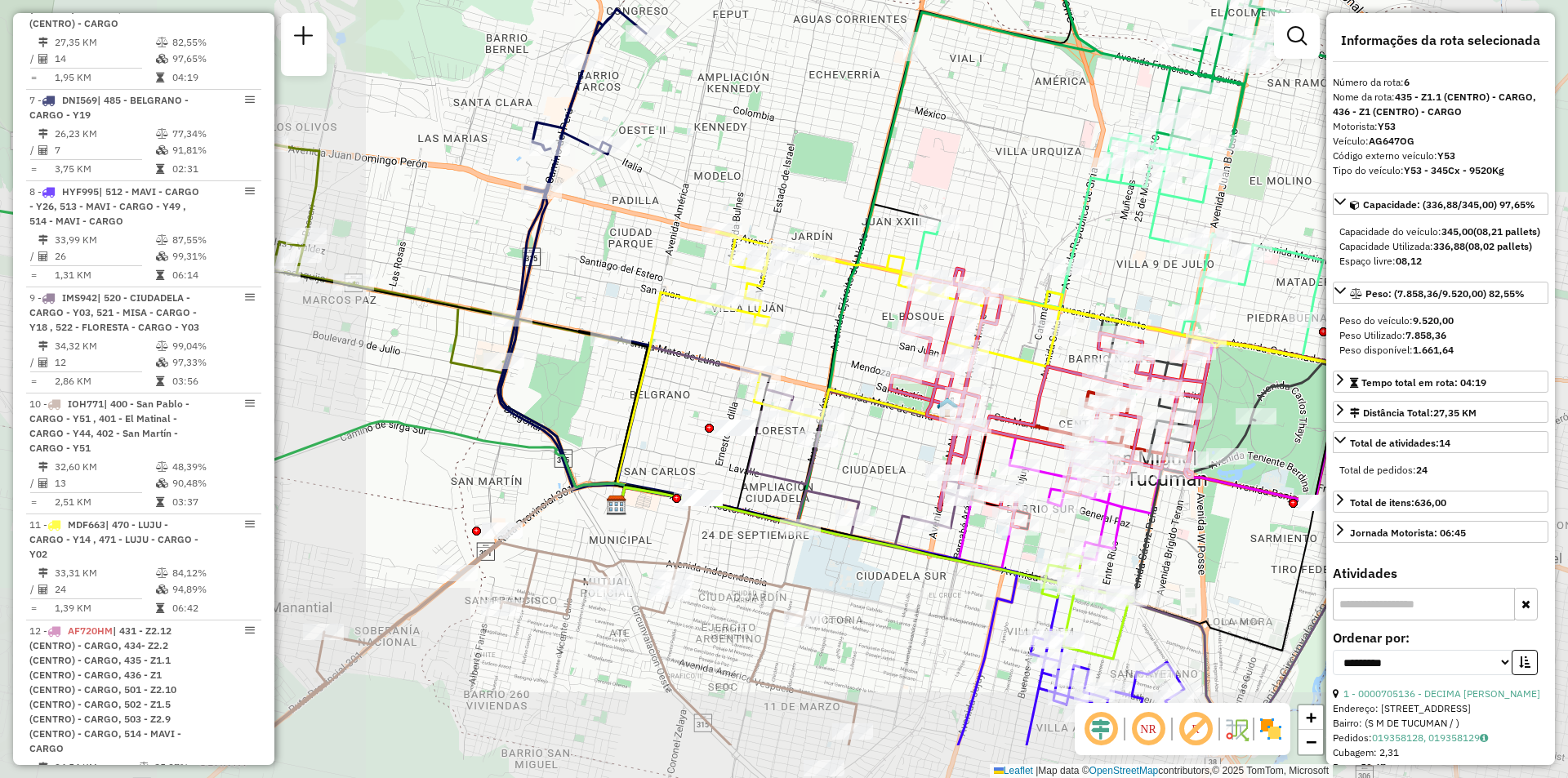
drag, startPoint x: 1057, startPoint y: 604, endPoint x: 1138, endPoint y: 474, distance: 153.2
click at [1138, 474] on icon at bounding box center [1177, 467] width 349 height 271
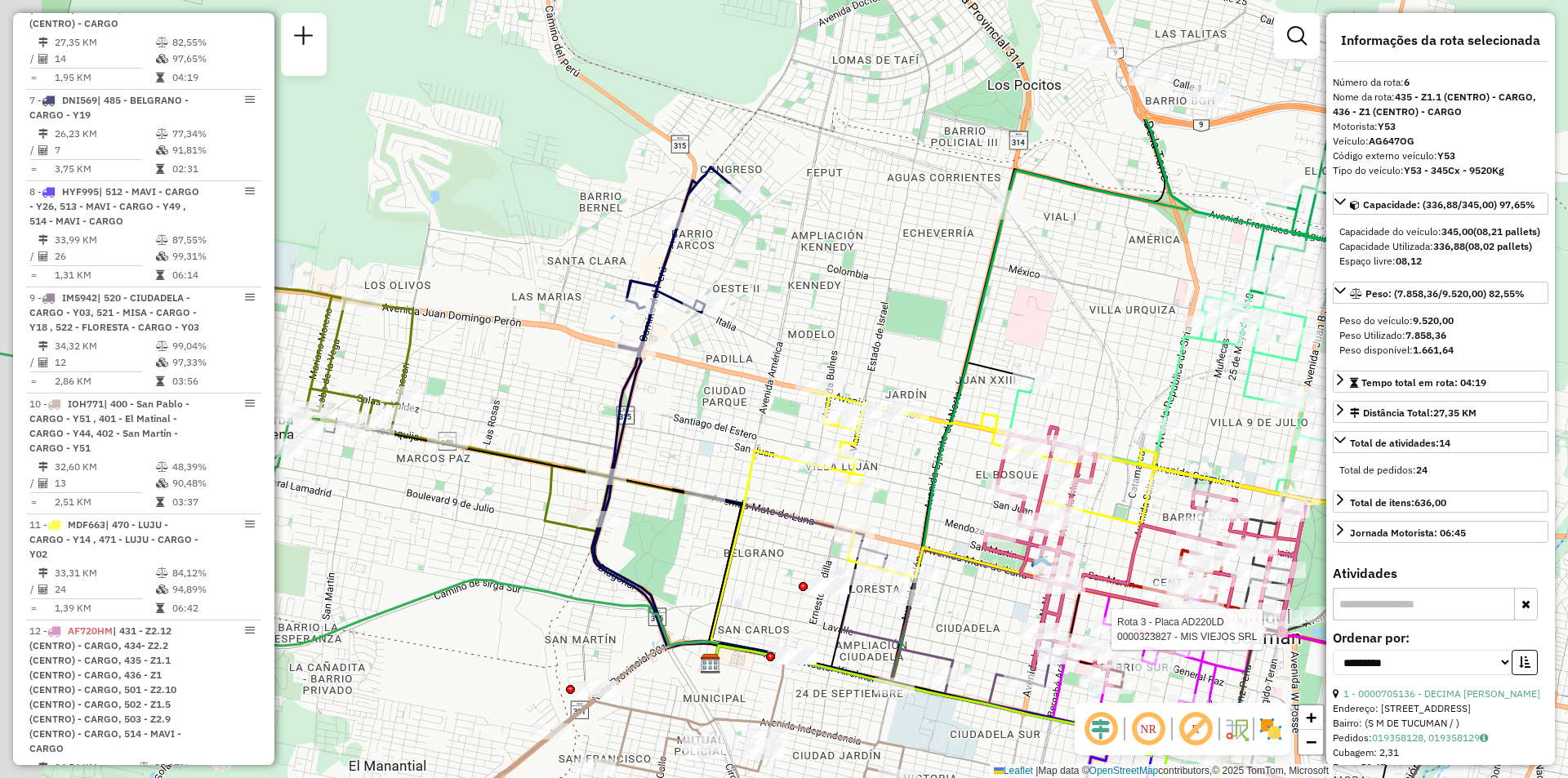
drag, startPoint x: 721, startPoint y: 286, endPoint x: 795, endPoint y: 486, distance: 213.3
click at [795, 486] on div "Rota 3 - Placa AD220LD 0000323827 - MIS VIEJOS SRL Janela de atendimento Grade …" at bounding box center [784, 389] width 1568 height 778
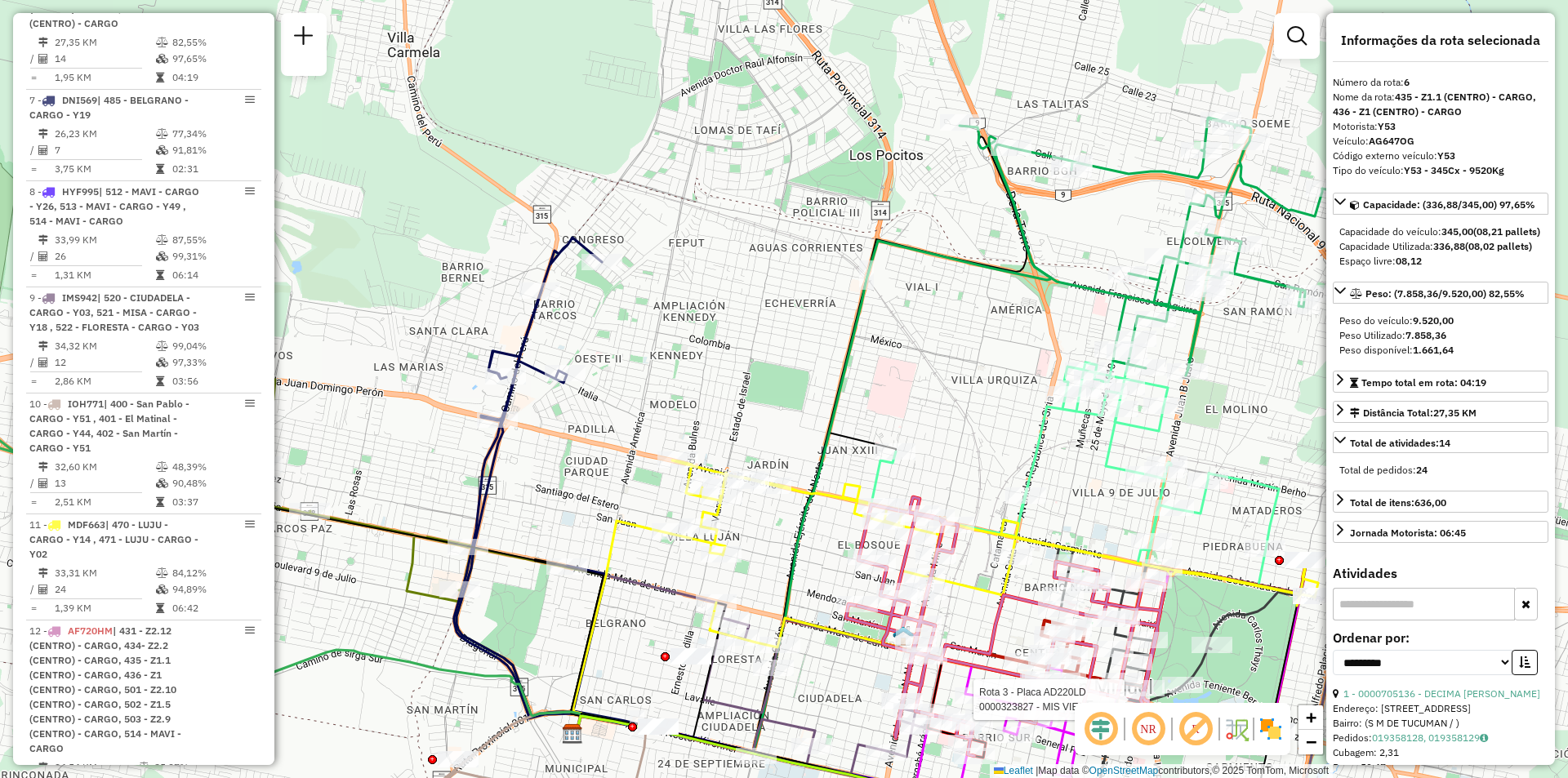
drag, startPoint x: 1064, startPoint y: 82, endPoint x: 769, endPoint y: 185, distance: 312.5
click at [769, 185] on div "Rota 3 - Placa AD220LD 0000323827 - MIS VIEJOS SRL Janela de atendimento Grade …" at bounding box center [784, 389] width 1568 height 778
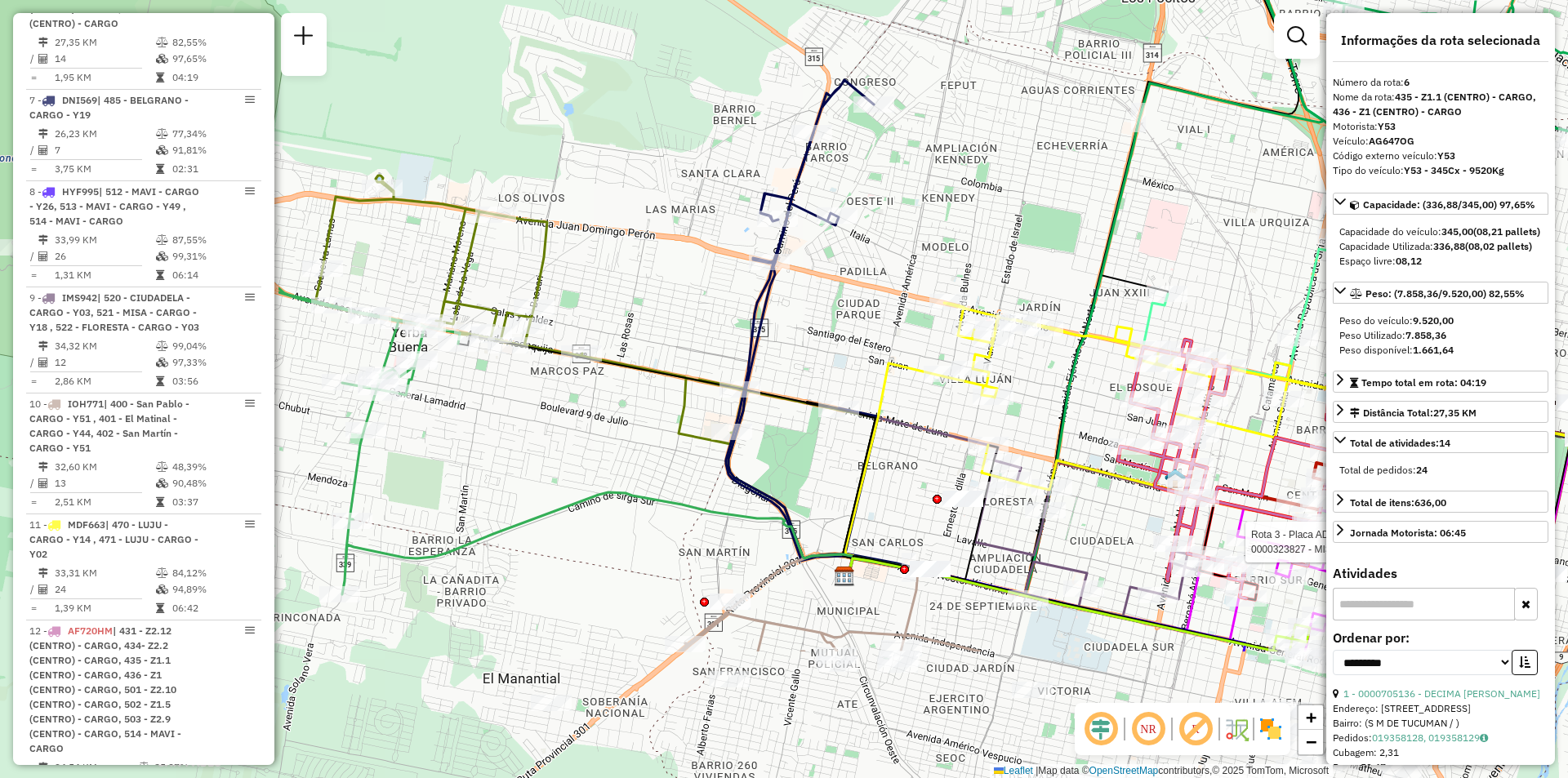
drag, startPoint x: 1353, startPoint y: 287, endPoint x: 1464, endPoint y: 213, distance: 133.4
click at [1464, 213] on hb-router-mapa "Informações da Sessão 1230322 - 16/08/2025 Criação: 15/08/2025 17:57 Depósito: …" at bounding box center [784, 389] width 1568 height 778
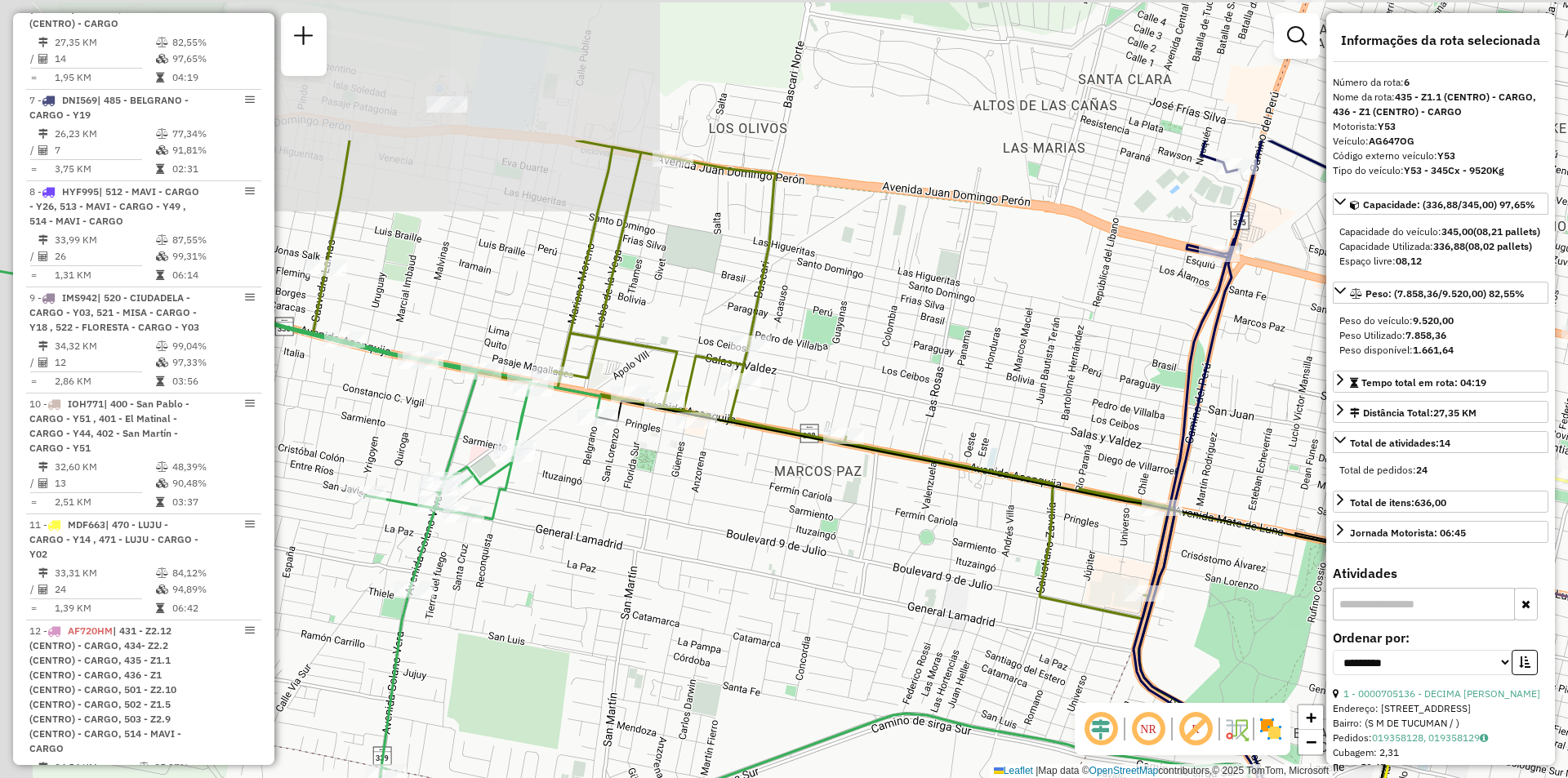
drag, startPoint x: 673, startPoint y: 278, endPoint x: 798, endPoint y: 457, distance: 218.3
click at [765, 497] on div "Rota 3 - Placa AD220LD 0000323827 - MIS VIEJOS SRL Rota 1 - Placa FAC560 000070…" at bounding box center [784, 389] width 1568 height 778
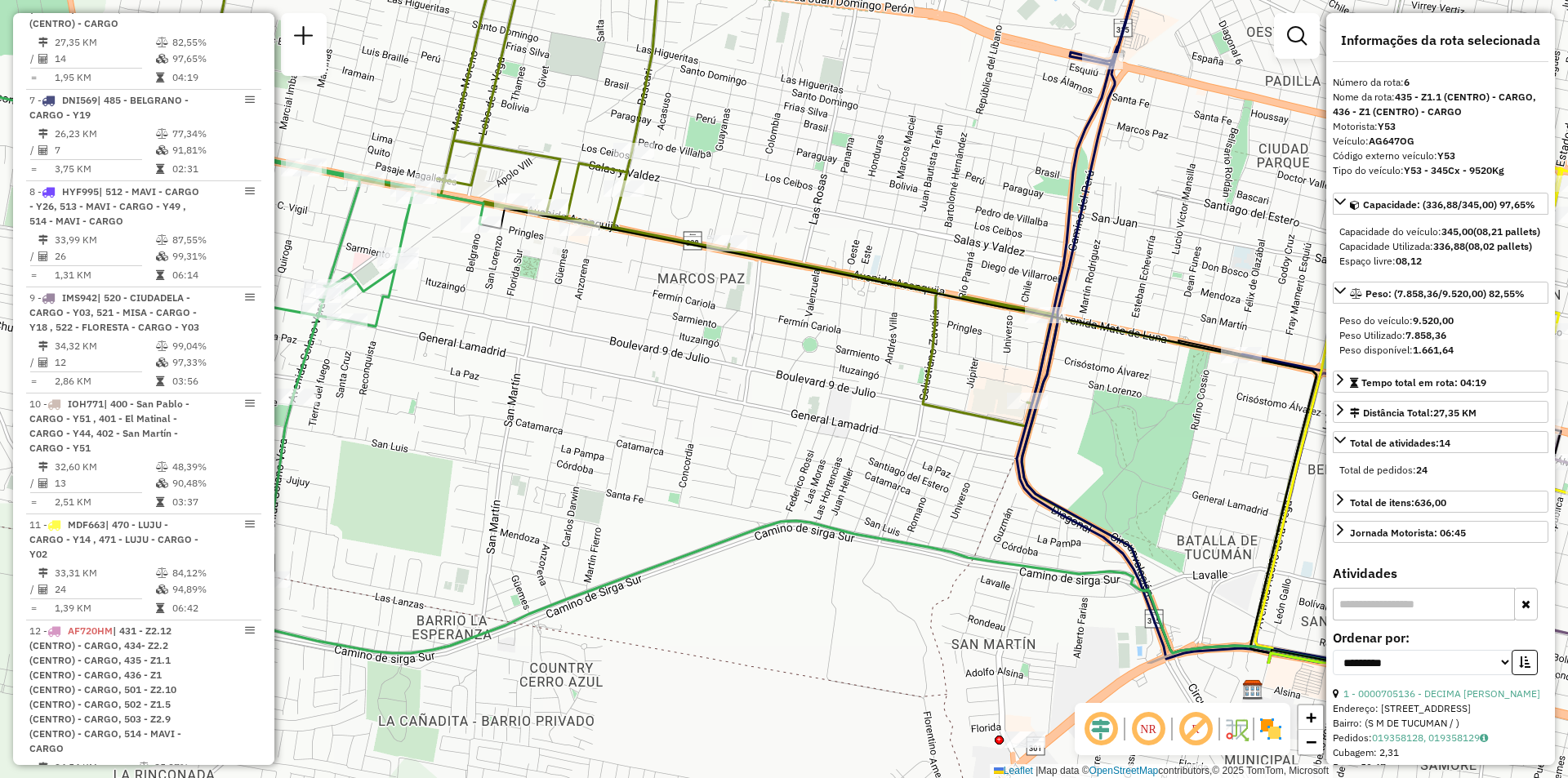
drag, startPoint x: 911, startPoint y: 481, endPoint x: 698, endPoint y: 296, distance: 282.1
click at [698, 296] on div "Rota 3 - Placa AD220LD 0000323827 - MIS VIEJOS SRL Rota 1 - Placa FAC560 000070…" at bounding box center [784, 389] width 1568 height 778
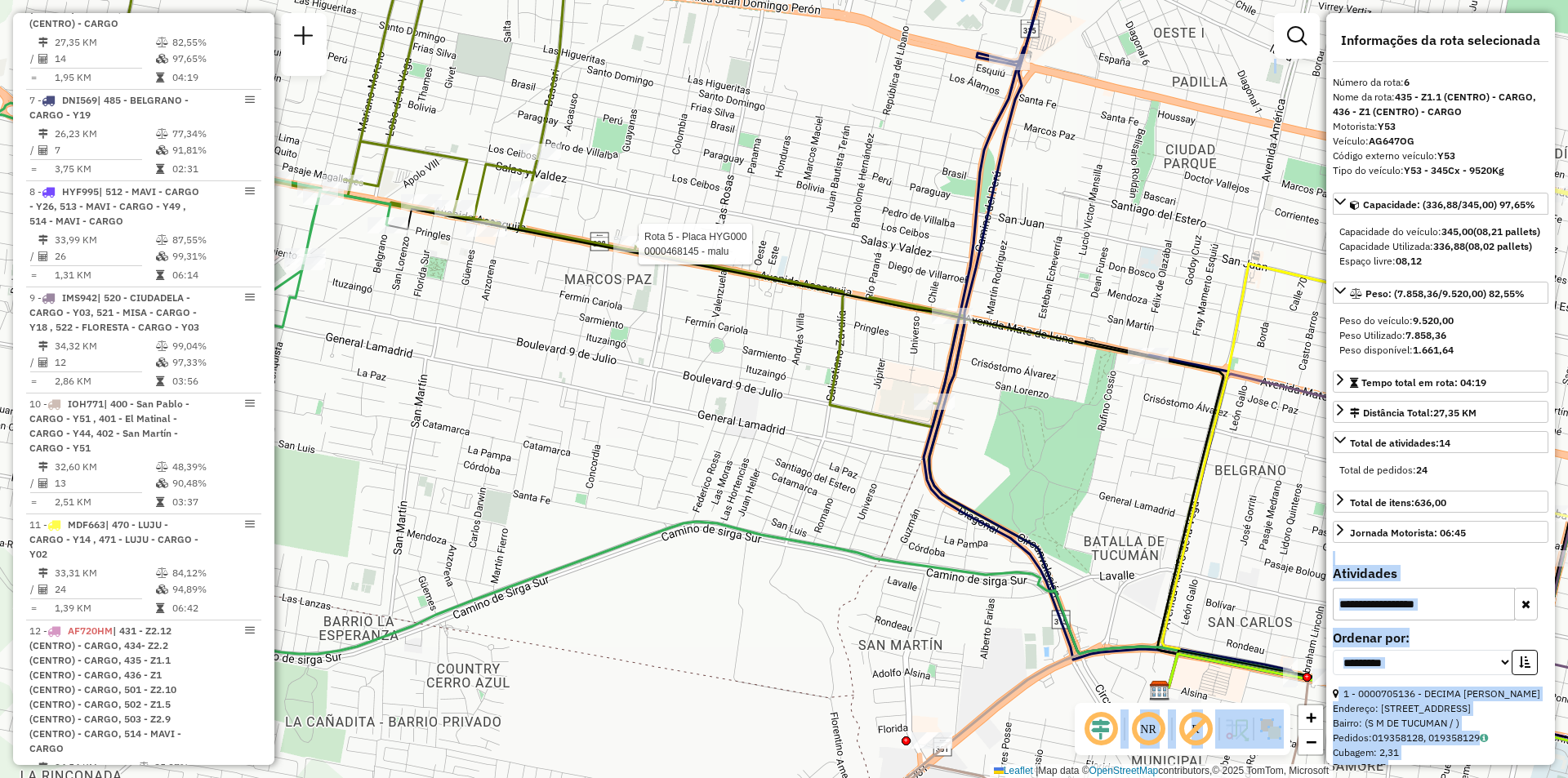
drag, startPoint x: 1346, startPoint y: 506, endPoint x: 987, endPoint y: 490, distance: 359.4
click at [987, 490] on hb-router-mapa "Informações da Sessão 1230322 - 16/08/2025 Criação: 15/08/2025 17:57 Depósito: …" at bounding box center [784, 389] width 1568 height 778
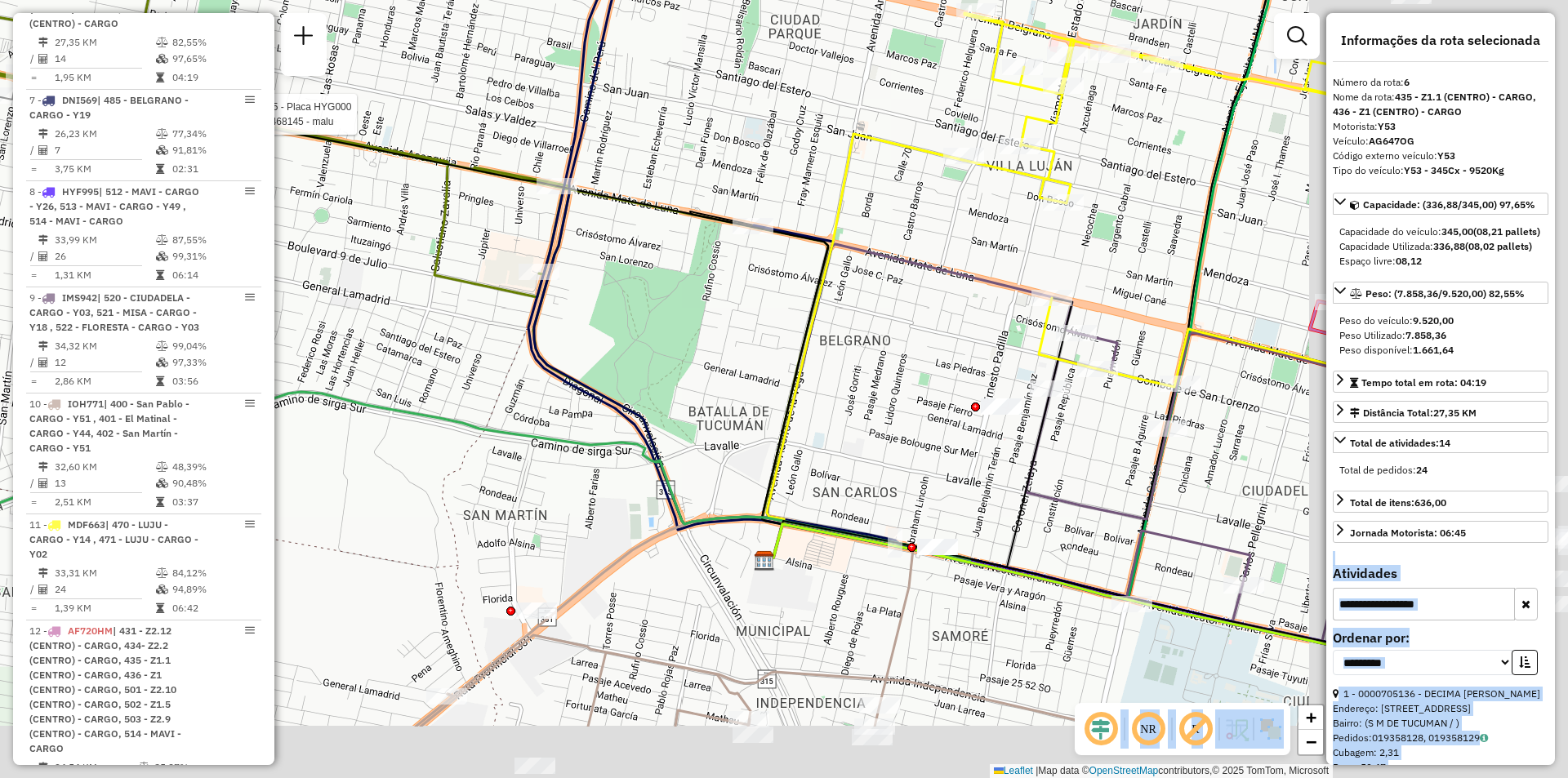
drag, startPoint x: 981, startPoint y: 484, endPoint x: 584, endPoint y: 352, distance: 418.4
click at [584, 353] on div "Rota 3 - Placa AD220LD 0000323827 - MIS VIEJOS SRL Rota 1 - Placa FAC560 000070…" at bounding box center [784, 389] width 1568 height 778
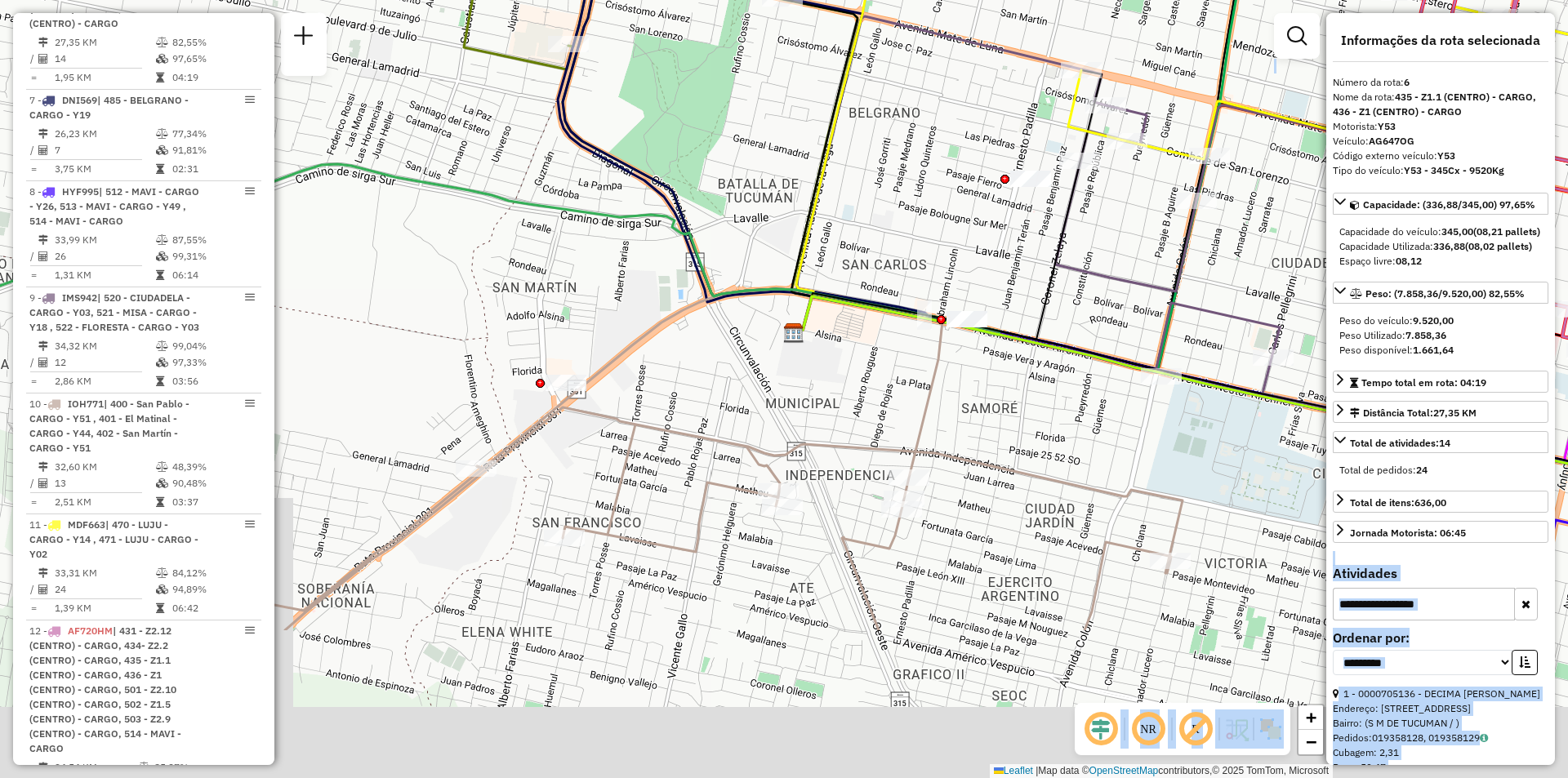
drag, startPoint x: 722, startPoint y: 269, endPoint x: 738, endPoint y: 173, distance: 97.3
click at [738, 173] on div "Rota 3 - Placa AD220LD 0000323827 - MIS VIEJOS SRL Rota 1 - Placa FAC560 000070…" at bounding box center [784, 389] width 1568 height 778
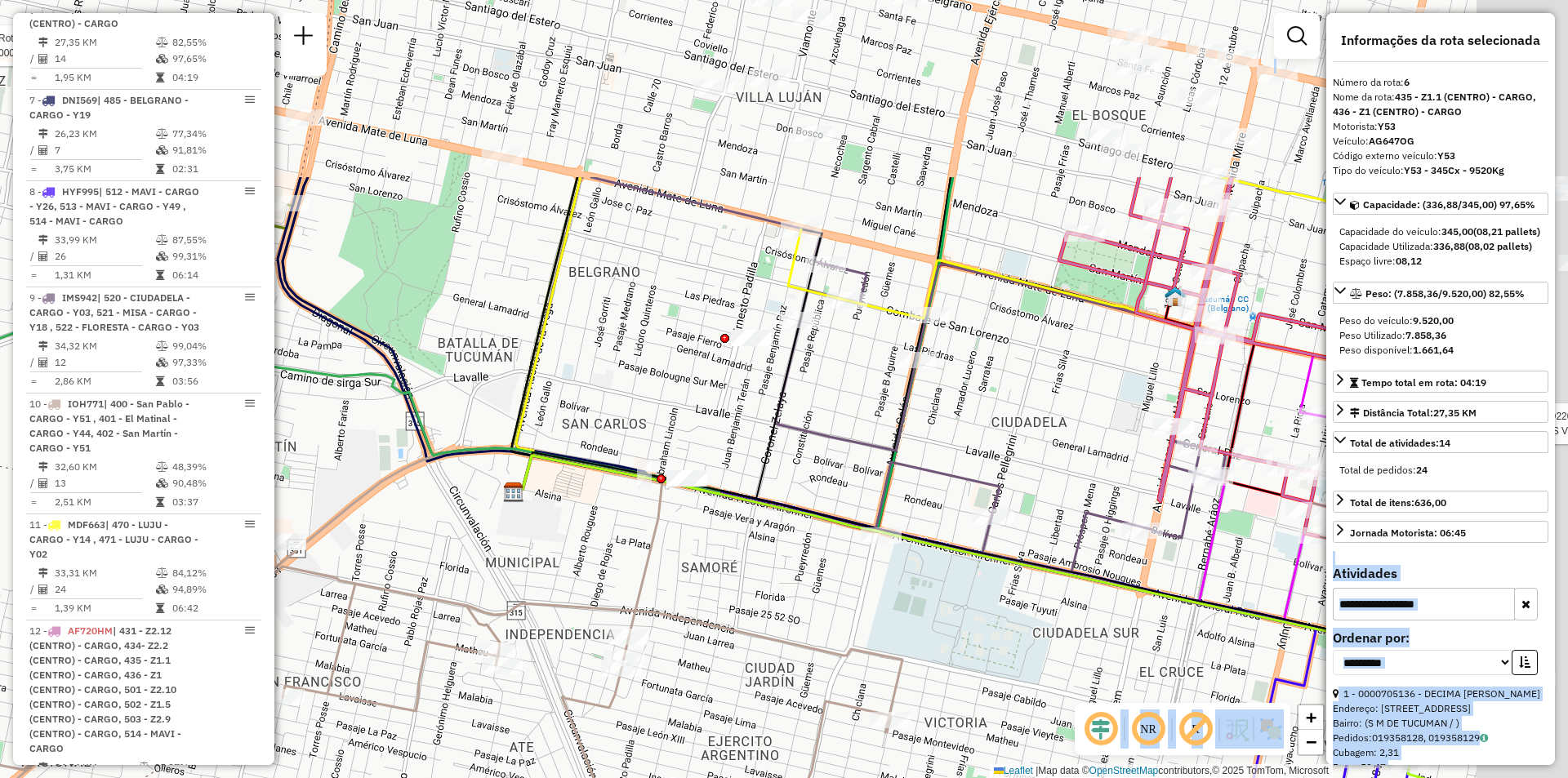
drag, startPoint x: 1040, startPoint y: 337, endPoint x: 728, endPoint y: 605, distance: 411.3
click at [737, 608] on div "Rota 3 - Placa AD220LD 0000323827 - MIS VIEJOS SRL Rota 1 - Placa FAC560 000070…" at bounding box center [784, 389] width 1568 height 778
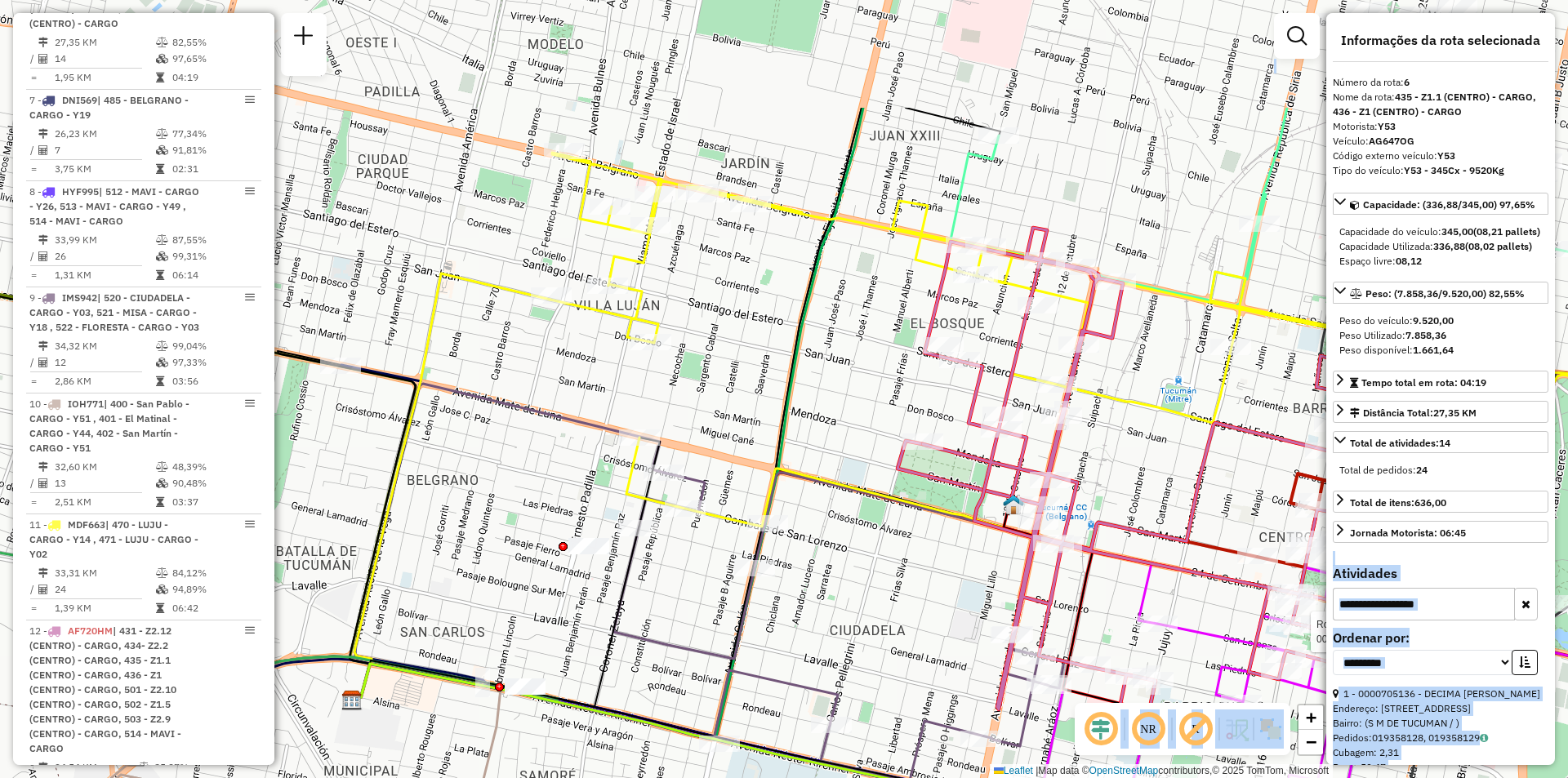
drag, startPoint x: 1051, startPoint y: 399, endPoint x: 992, endPoint y: 558, distance: 169.6
click at [992, 558] on div "Rota 3 - Placa AD220LD 0000323827 - MIS VIEJOS SRL Rota 1 - Placa FAC560 000070…" at bounding box center [784, 389] width 1568 height 778
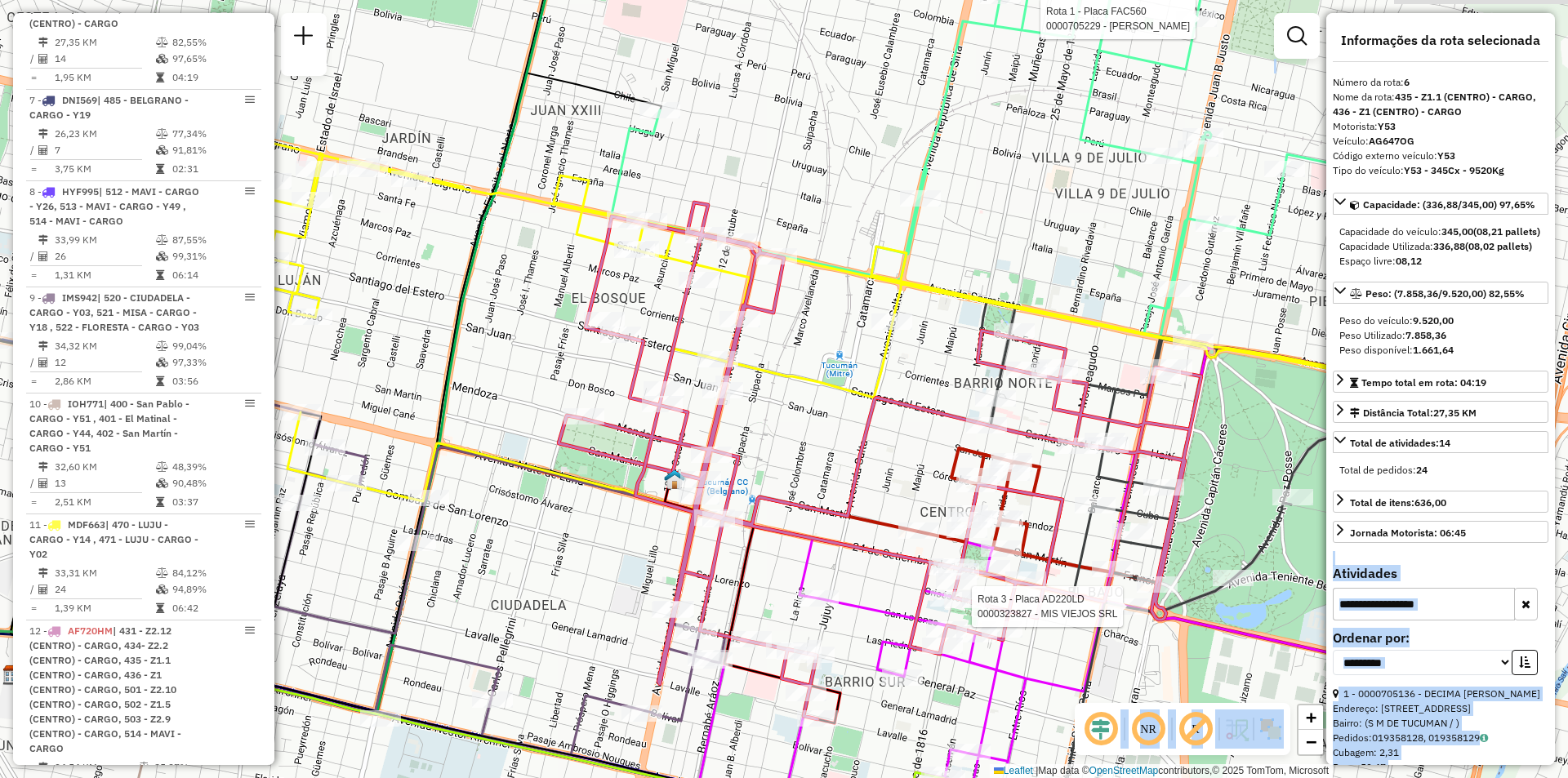
drag, startPoint x: 1131, startPoint y: 515, endPoint x: 807, endPoint y: 490, distance: 325.0
click at [807, 490] on div "Rota 3 - Placa AD220LD 0000323827 - MIS VIEJOS SRL Rota 1 - Placa FAC560 000070…" at bounding box center [784, 389] width 1568 height 778
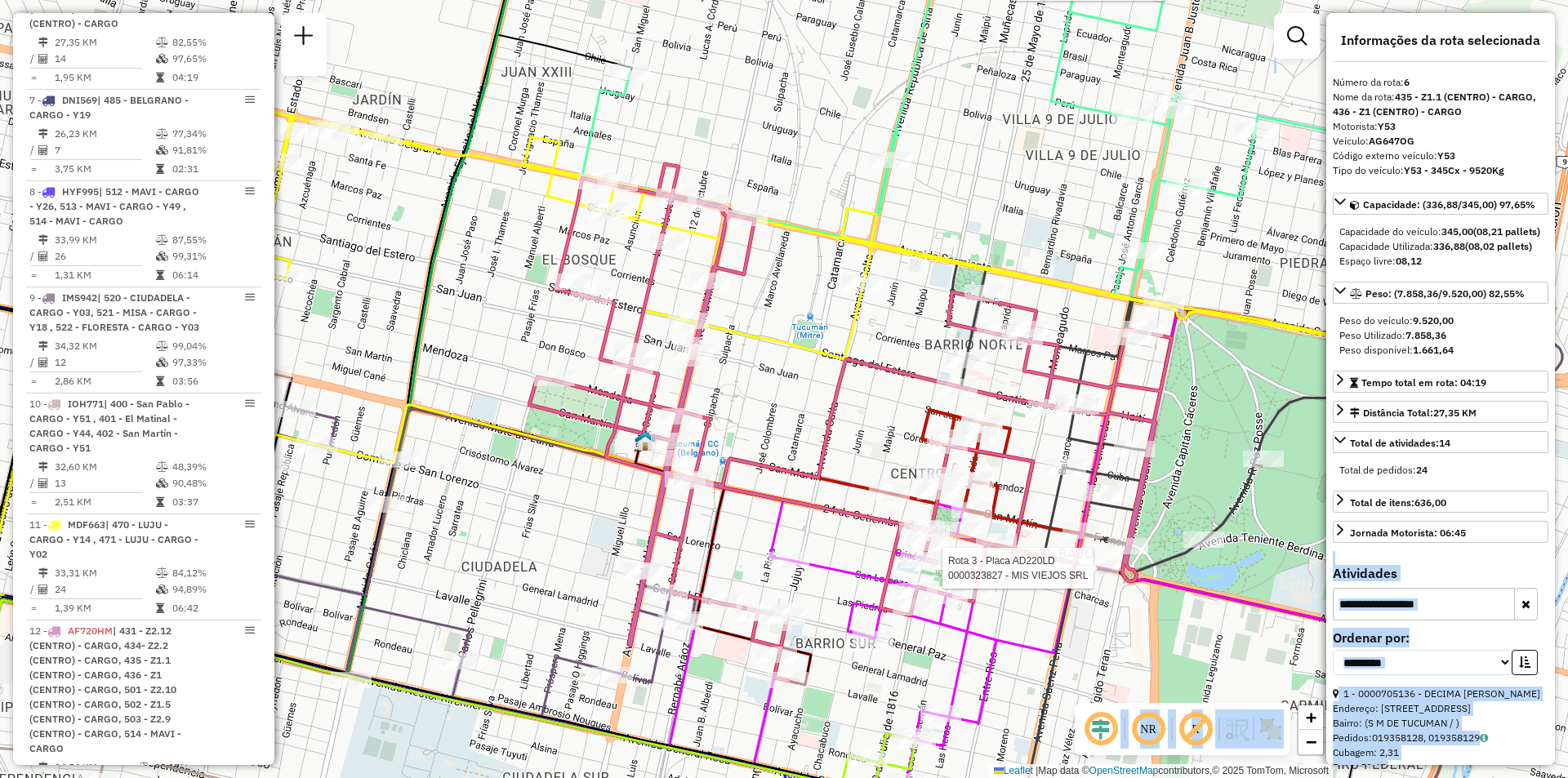
drag, startPoint x: 1009, startPoint y: 661, endPoint x: 987, endPoint y: 621, distance: 45.7
click at [987, 621] on div "Rota 3 - Placa AD220LD 0000323827 - MIS VIEJOS SRL Rota 1 - Placa FAC560 000070…" at bounding box center [784, 389] width 1568 height 778
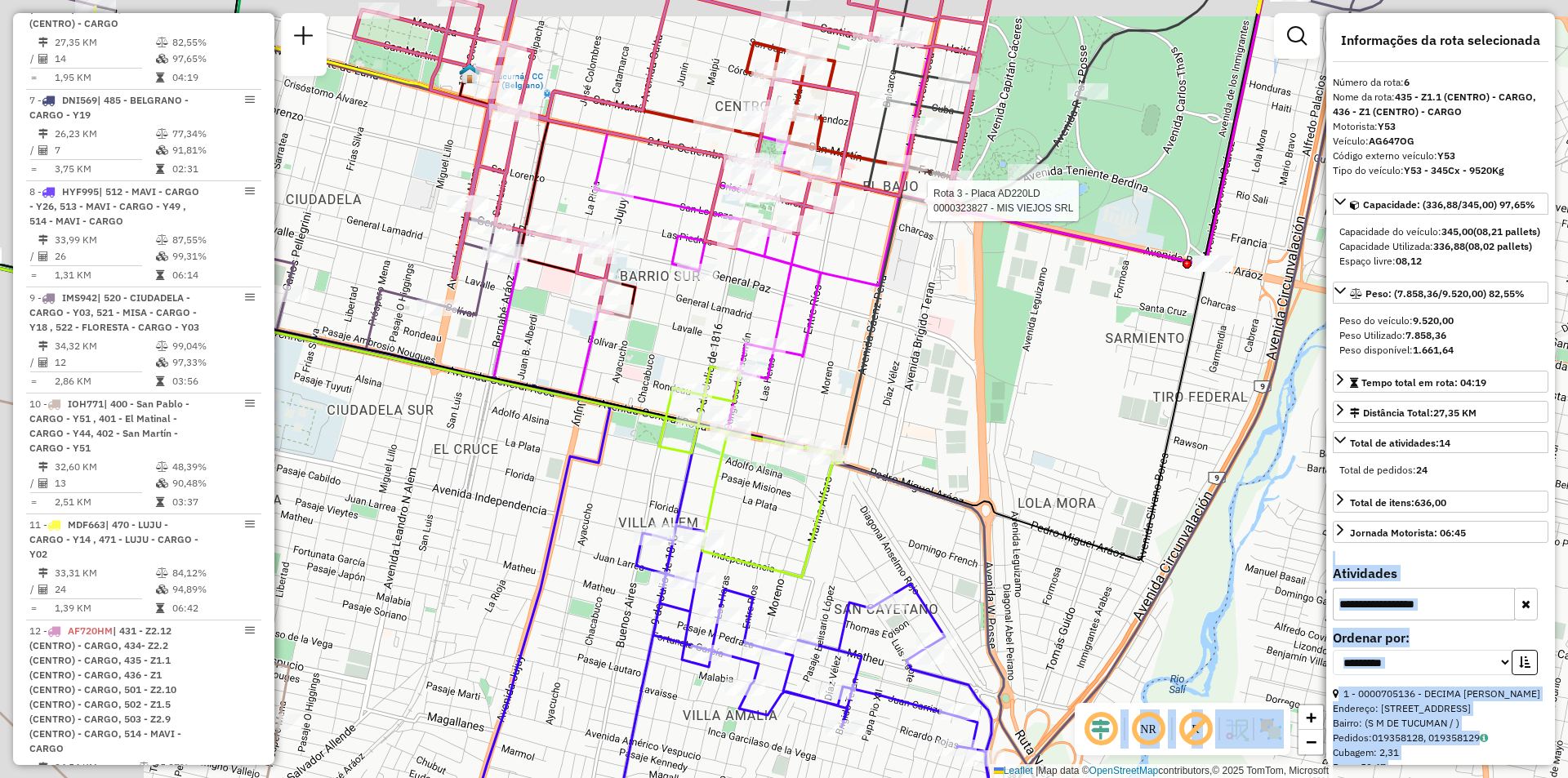
drag, startPoint x: 867, startPoint y: 469, endPoint x: 1028, endPoint y: 492, distance: 162.6
click at [1028, 492] on div "Rota 3 - Placa AD220LD 0000323827 - MIS VIEJOS SRL Rota 1 - Placa FAC560 000070…" at bounding box center [784, 389] width 1568 height 778
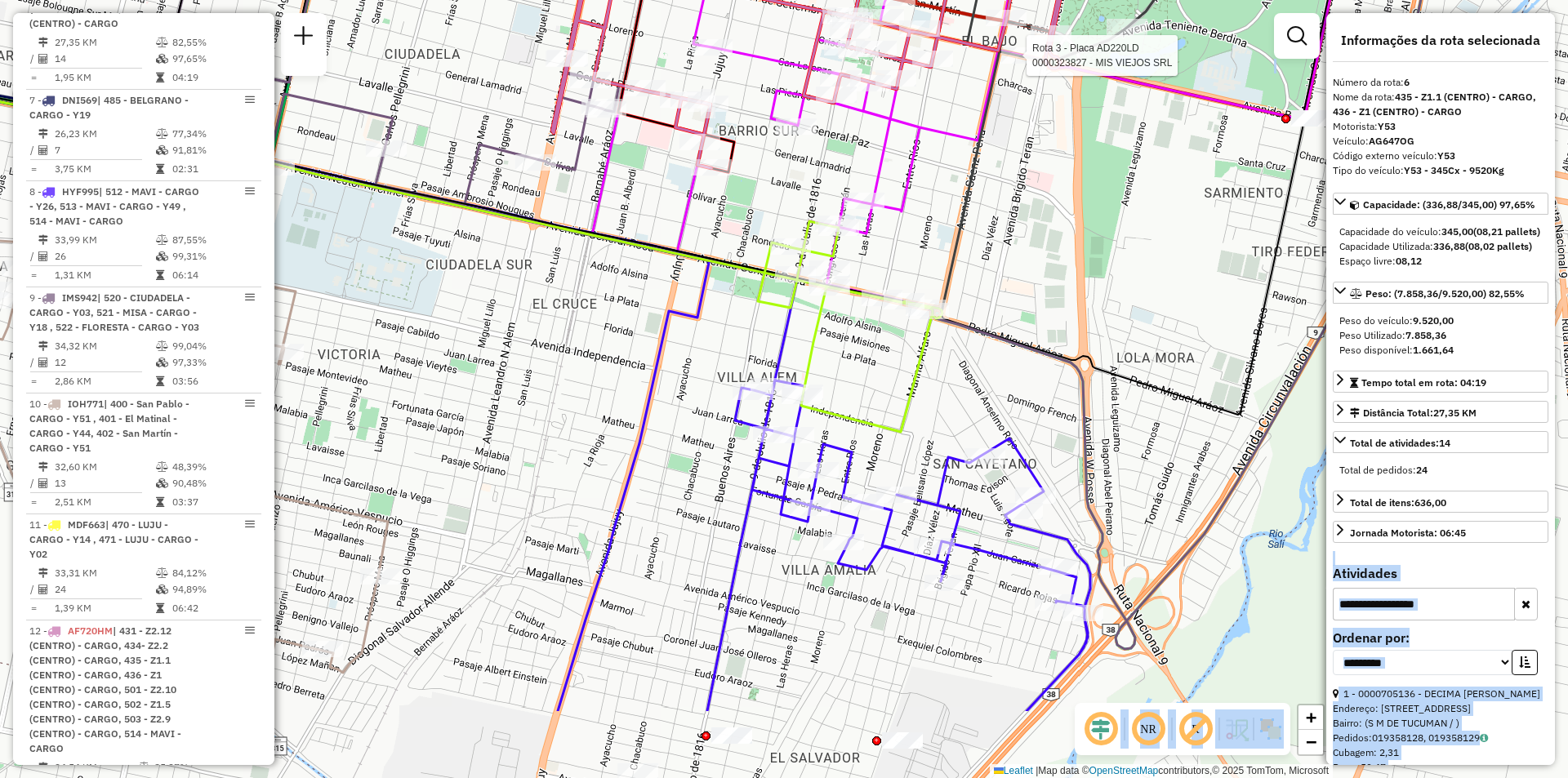
drag, startPoint x: 899, startPoint y: 566, endPoint x: 989, endPoint y: 429, distance: 163.9
click at [989, 429] on div "Rota 3 - Placa AD220LD 0000323827 - MIS VIEJOS SRL Rota 1 - Placa FAC560 000070…" at bounding box center [784, 389] width 1568 height 778
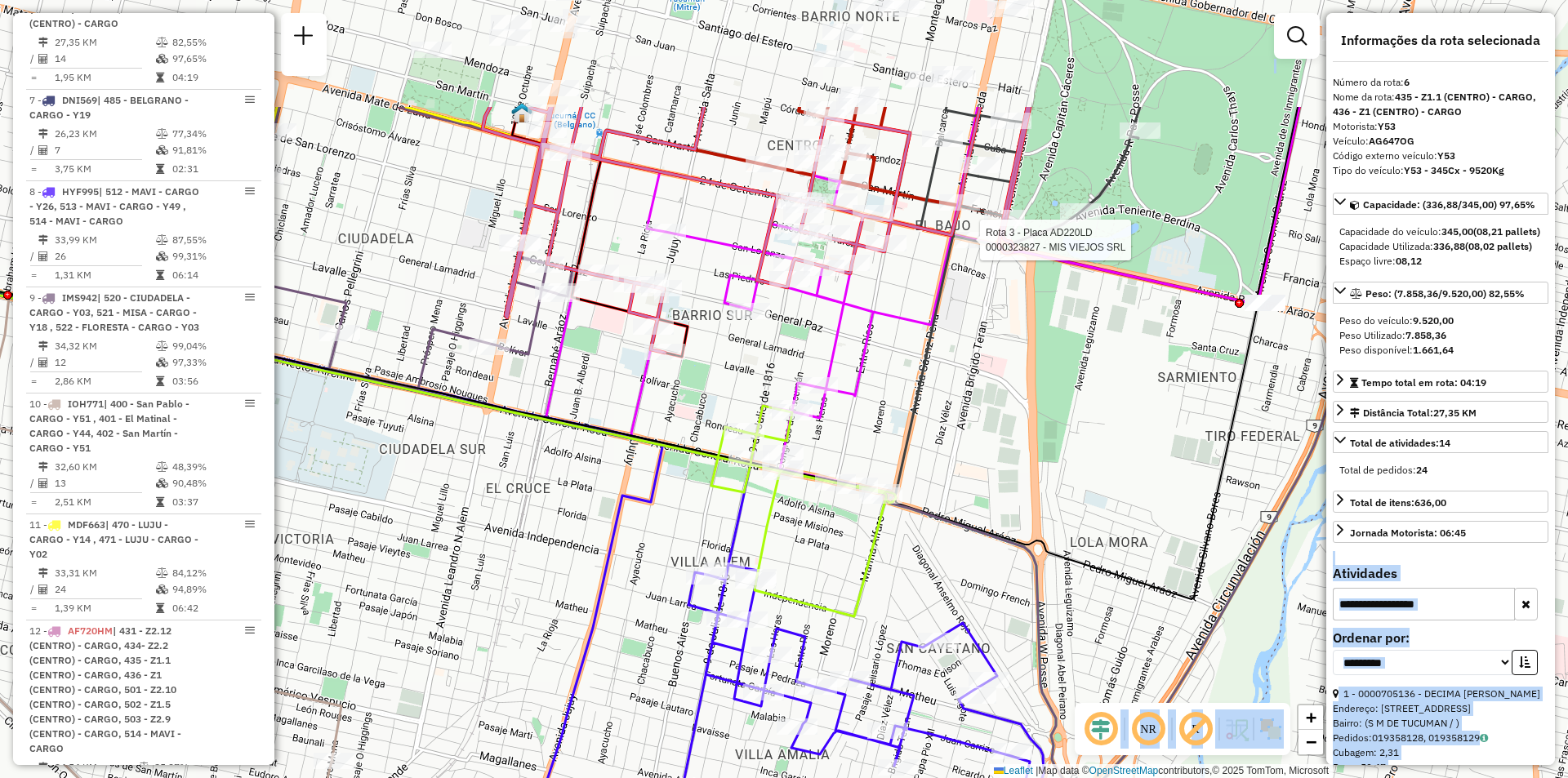
drag, startPoint x: 927, startPoint y: 394, endPoint x: 907, endPoint y: 481, distance: 89.3
click at [907, 481] on icon at bounding box center [420, 338] width 1116 height 329
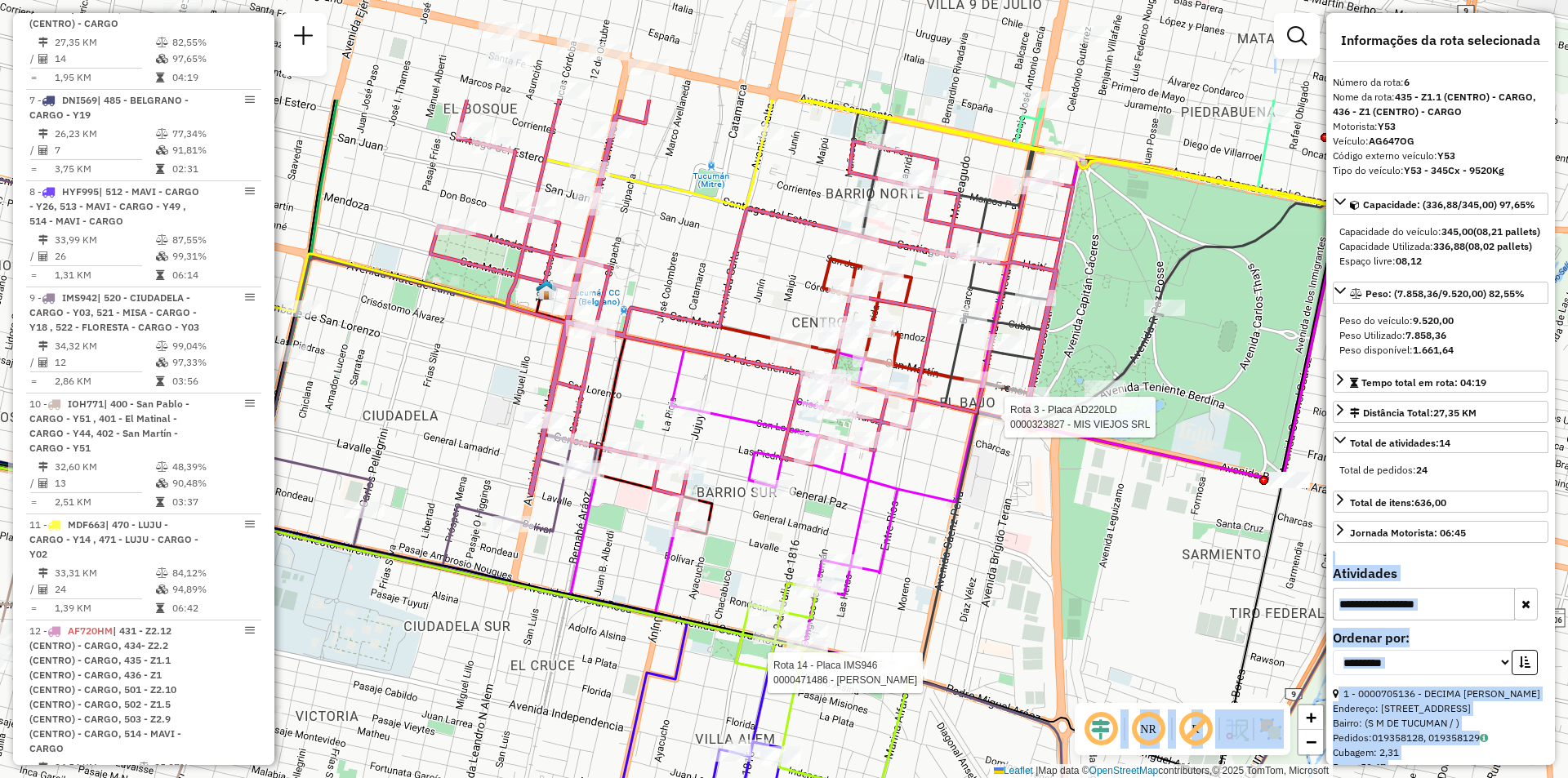
drag, startPoint x: 847, startPoint y: 315, endPoint x: 872, endPoint y: 479, distance: 165.9
click at [872, 479] on icon at bounding box center [1005, 408] width 698 height 542
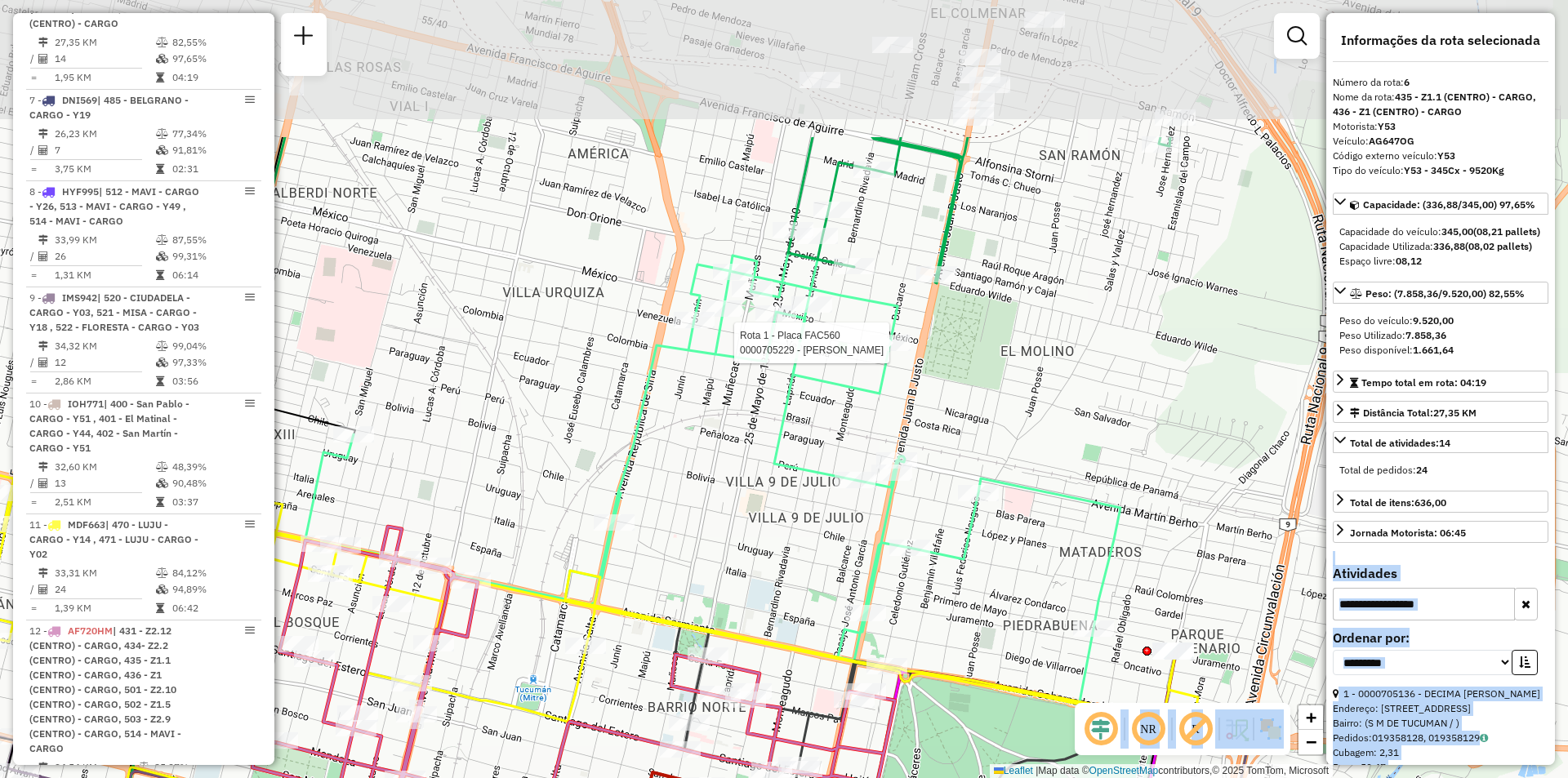
drag, startPoint x: 888, startPoint y: 430, endPoint x: 885, endPoint y: 551, distance: 121.0
click at [885, 551] on icon at bounding box center [747, 490] width 884 height 473
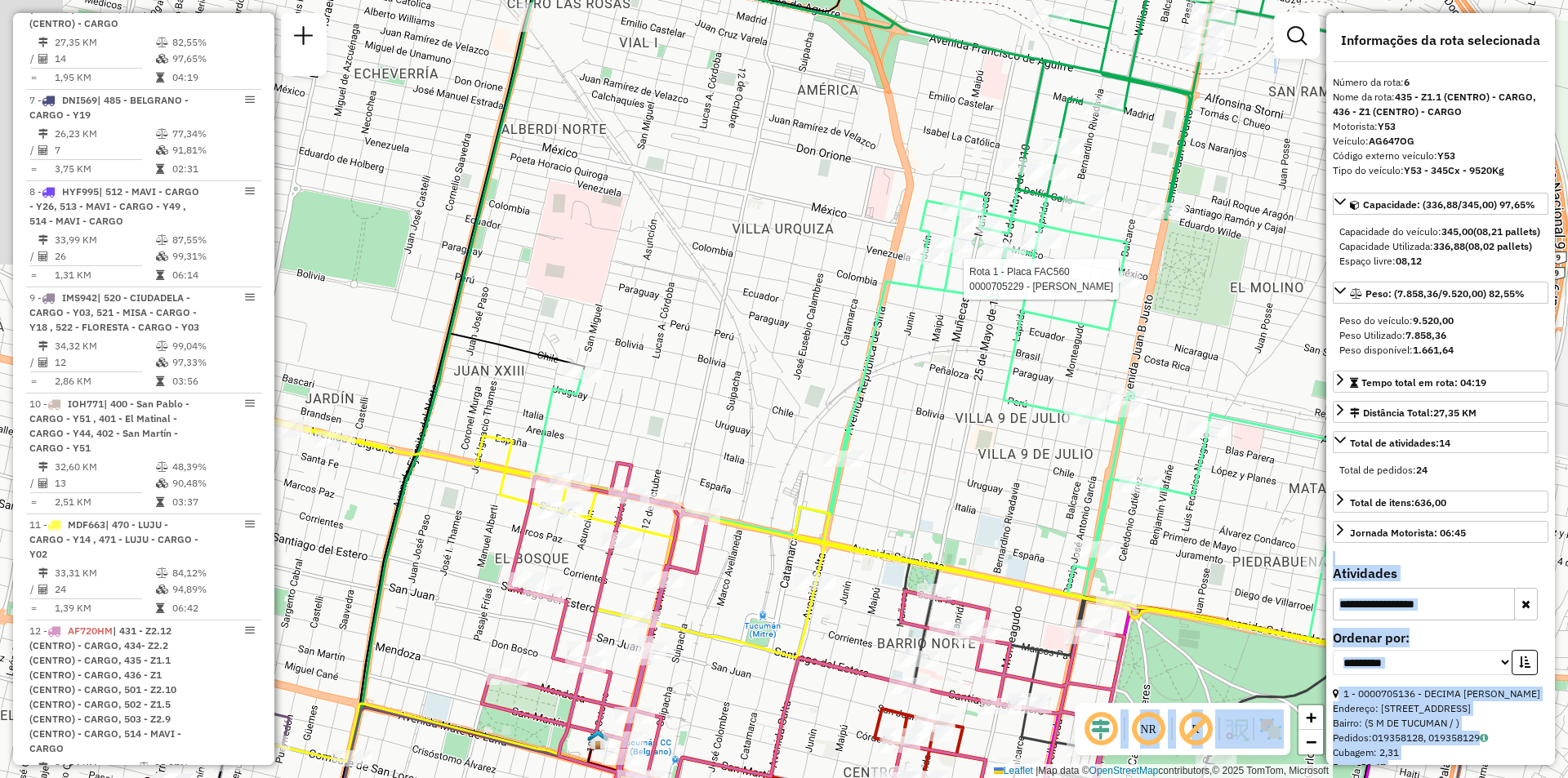
drag, startPoint x: 1012, startPoint y: 368, endPoint x: 1238, endPoint y: 113, distance: 340.7
click at [1238, 113] on div "Rota 3 - Placa AD220LD 0000323827 - MIS VIEJOS SRL Rota 1 - Placa FAC560 000070…" at bounding box center [784, 389] width 1568 height 778
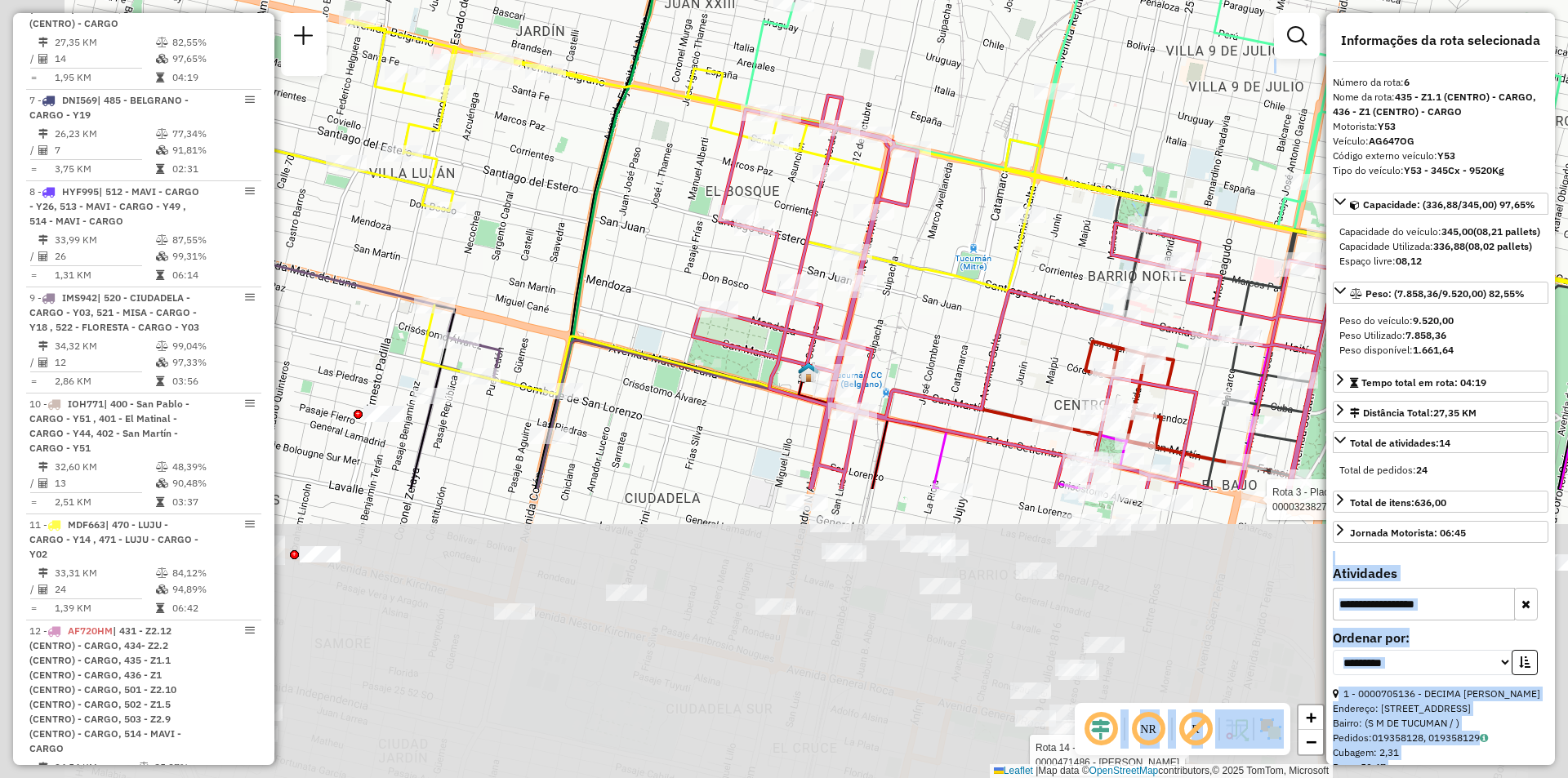
drag, startPoint x: 924, startPoint y: 331, endPoint x: 1041, endPoint y: 127, distance: 235.2
click at [1041, 127] on icon at bounding box center [1187, 59] width 884 height 473
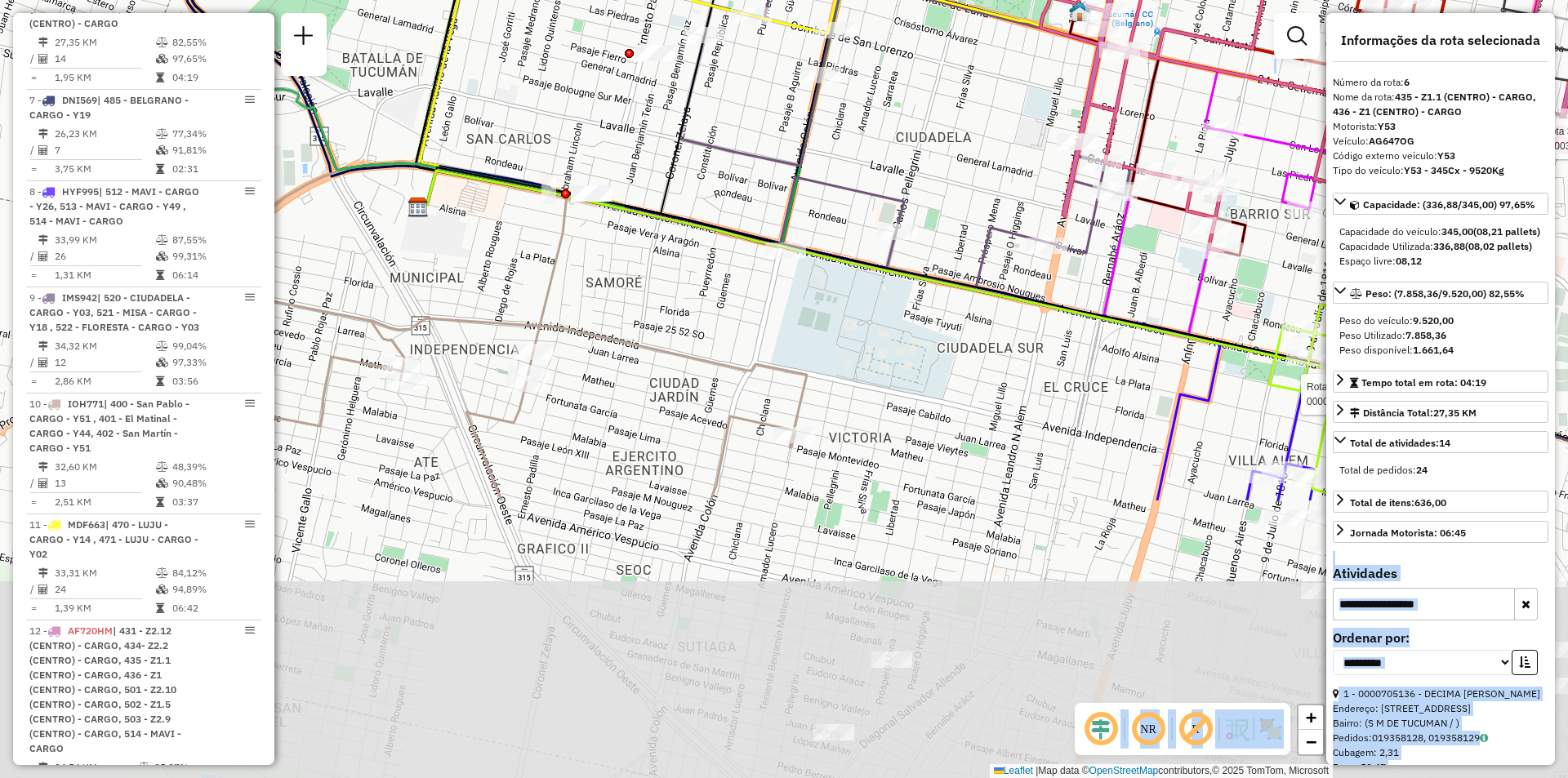
drag, startPoint x: 866, startPoint y: 479, endPoint x: 1131, endPoint y: 123, distance: 443.8
click at [1131, 123] on div "Rota 3 - Placa AD220LD 0000323827 - MIS VIEJOS SRL Rota 1 - Placa FAC560 000070…" at bounding box center [784, 389] width 1568 height 778
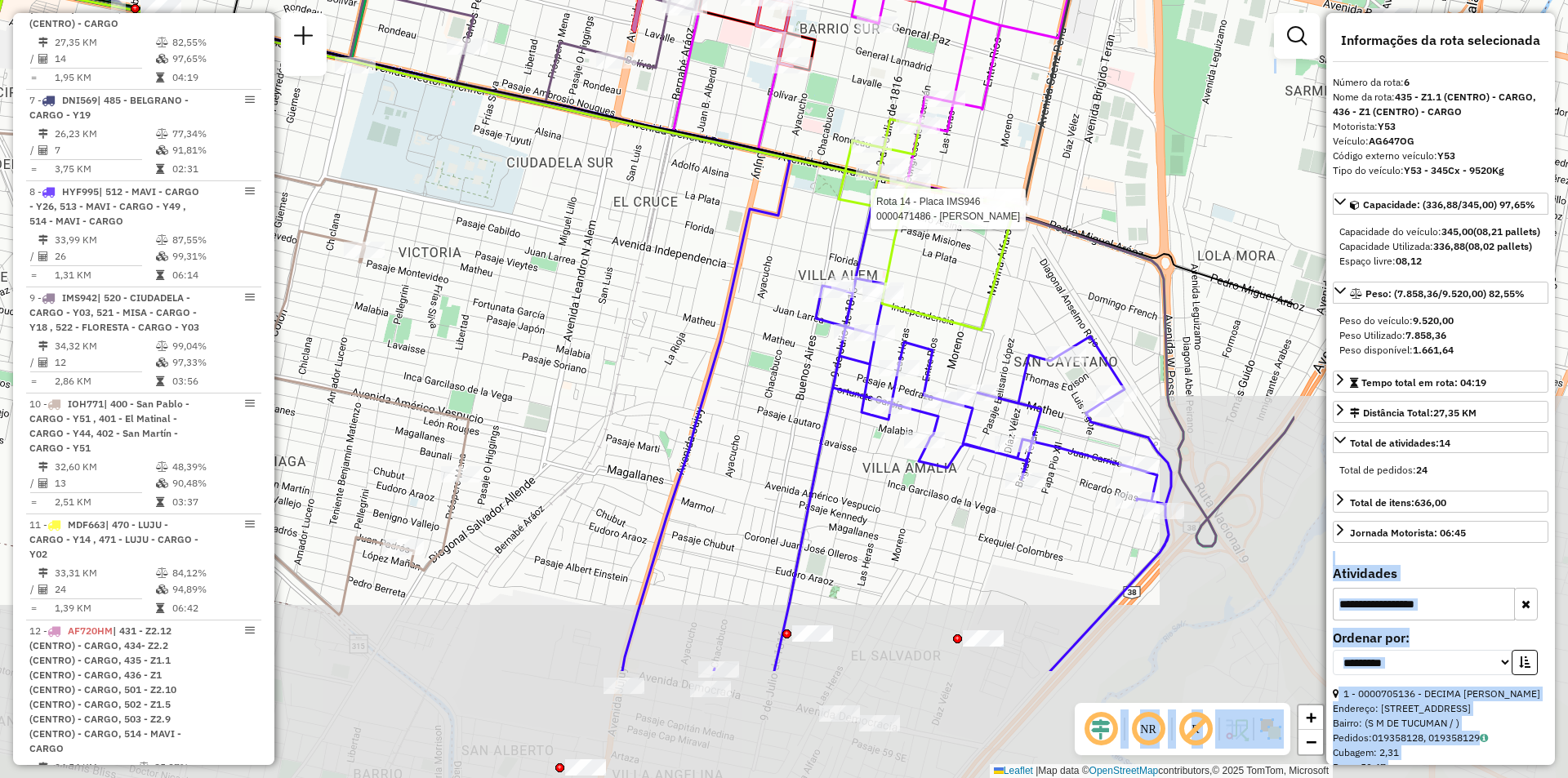
drag, startPoint x: 991, startPoint y: 460, endPoint x: 614, endPoint y: 314, distance: 404.3
click at [614, 314] on div "Rota 3 - Placa AD220LD 0000323827 - MIS VIEJOS SRL Rota 1 - Placa FAC560 000070…" at bounding box center [784, 389] width 1568 height 778
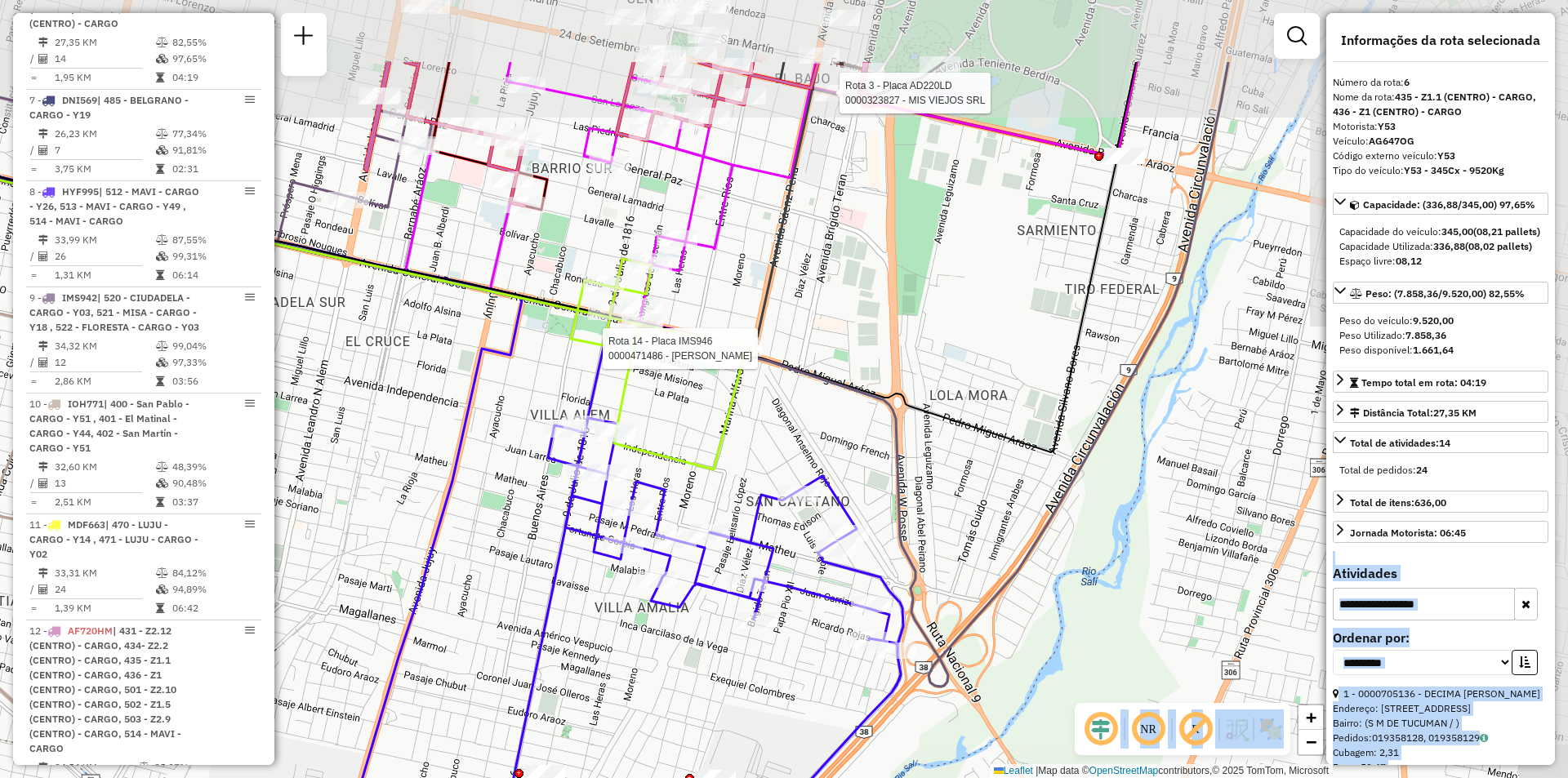
drag, startPoint x: 746, startPoint y: 524, endPoint x: 478, endPoint y: 663, distance: 301.9
click at [478, 663] on div "Rota 3 - Placa AD220LD 0000323827 - MIS VIEJOS SRL Rota 1 - Placa FAC560 000070…" at bounding box center [784, 389] width 1568 height 778
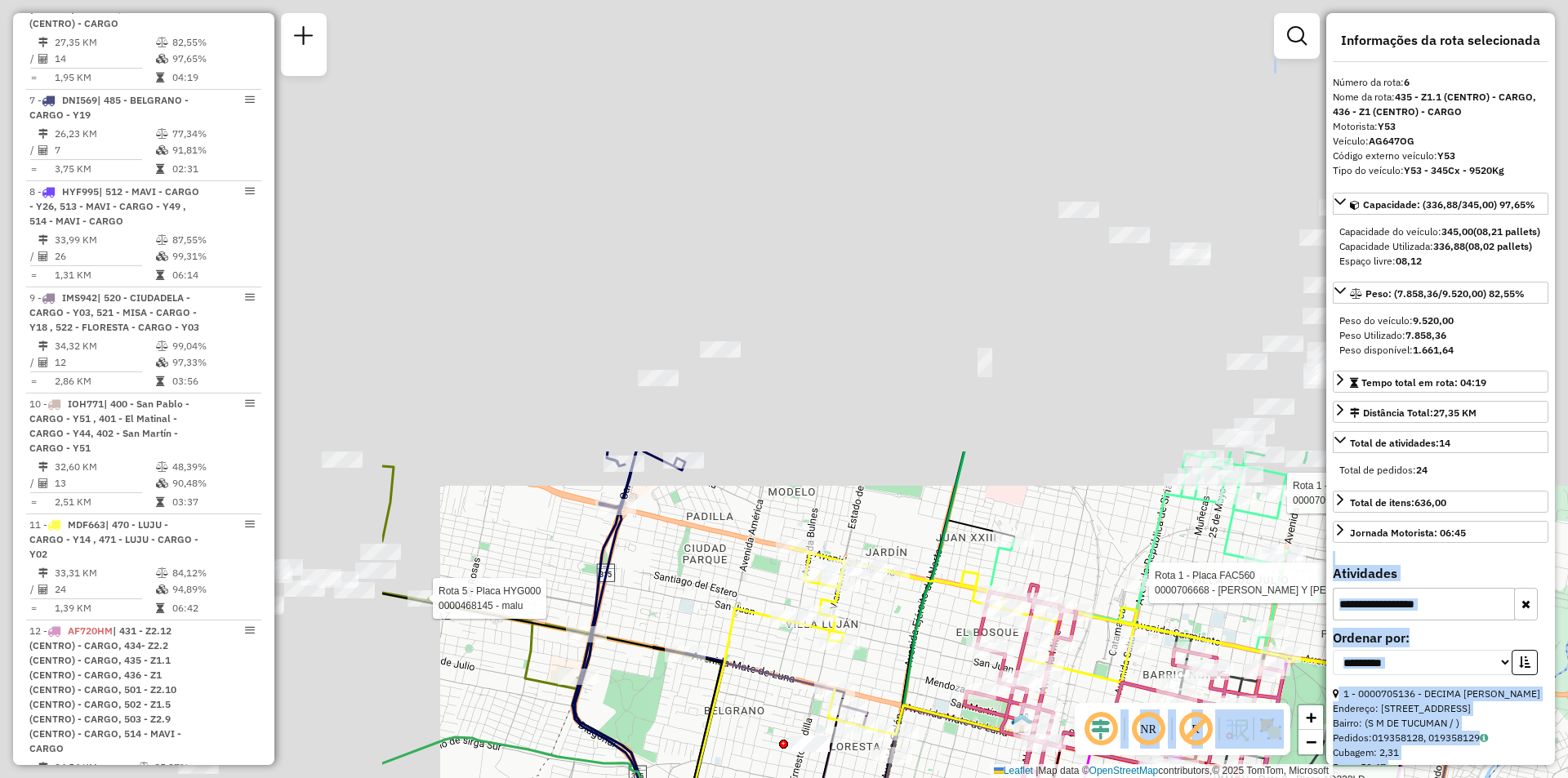
drag, startPoint x: 901, startPoint y: 576, endPoint x: 1201, endPoint y: 809, distance: 379.9
click at [1201, 777] on html "Aguarde... Pop-up bloqueado! Seu navegador bloqueou automáticamente a abertura …" at bounding box center [784, 389] width 1568 height 778
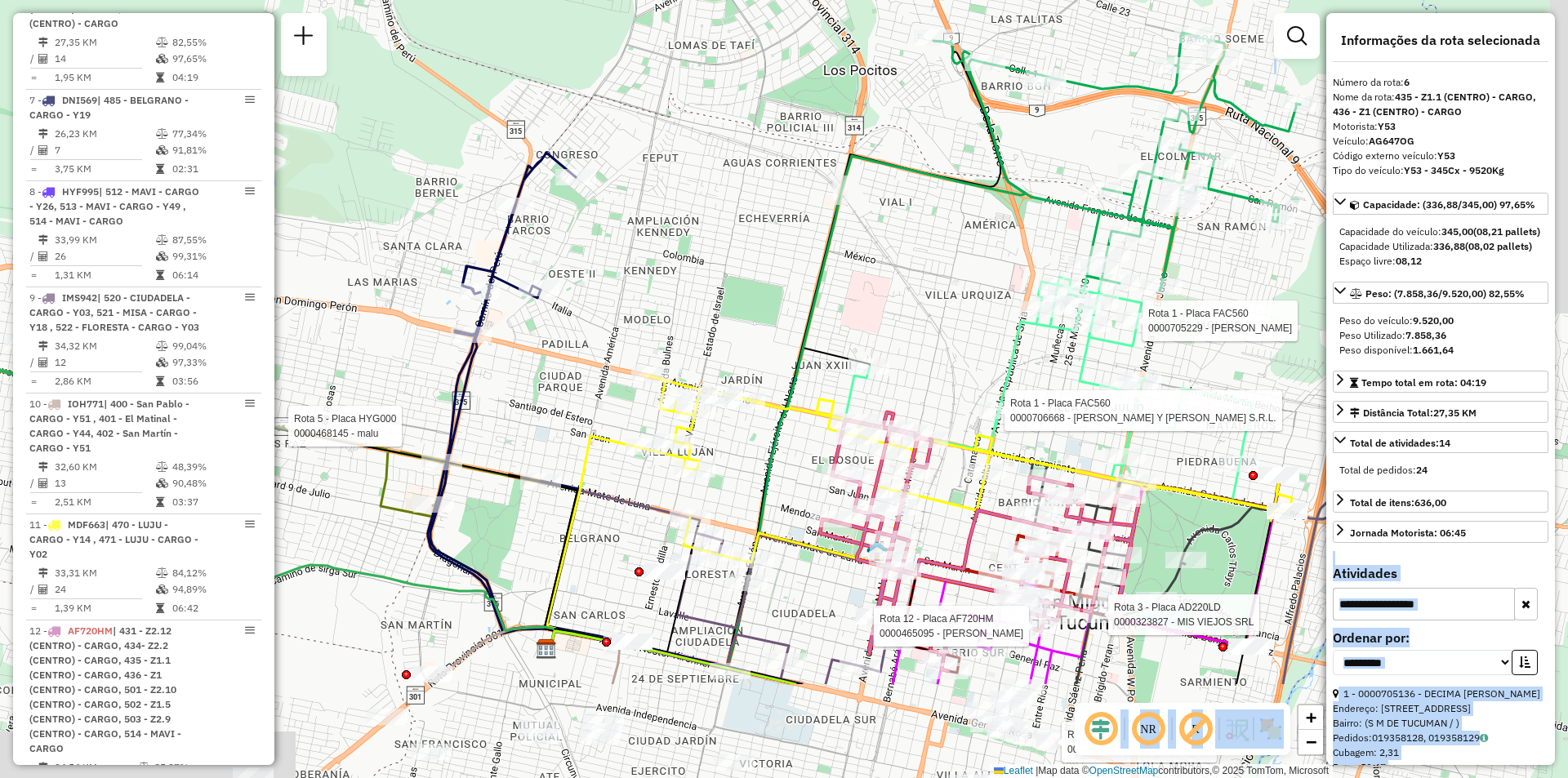
drag, startPoint x: 1011, startPoint y: 473, endPoint x: 764, endPoint y: 202, distance: 366.7
click at [764, 202] on div "Rota 3 - Placa AD220LD 0000323827 - MIS VIEJOS SRL Rota 1 - Placa FAC560 000070…" at bounding box center [784, 389] width 1568 height 778
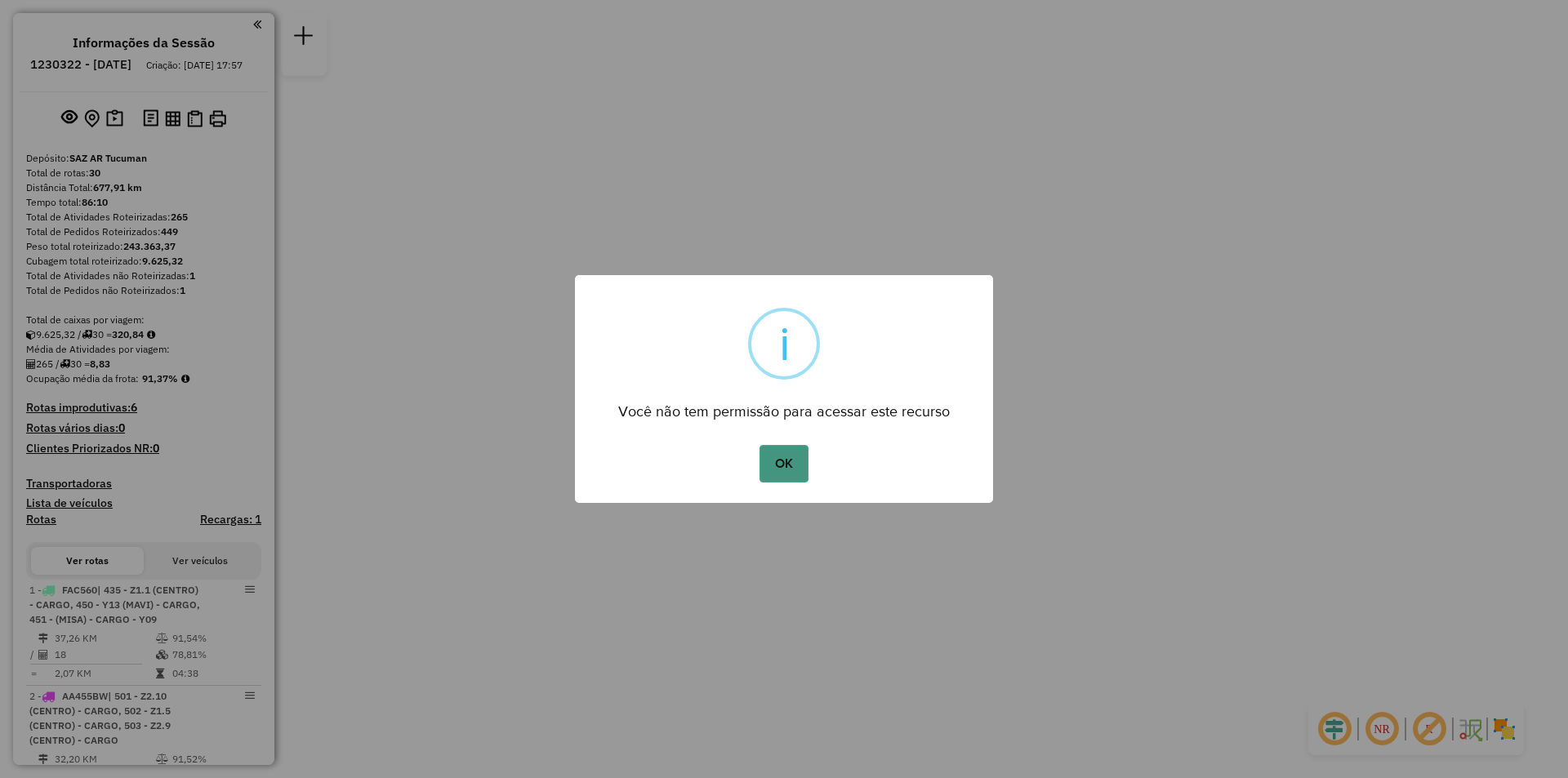
click at [800, 467] on button "OK" at bounding box center [784, 463] width 48 height 37
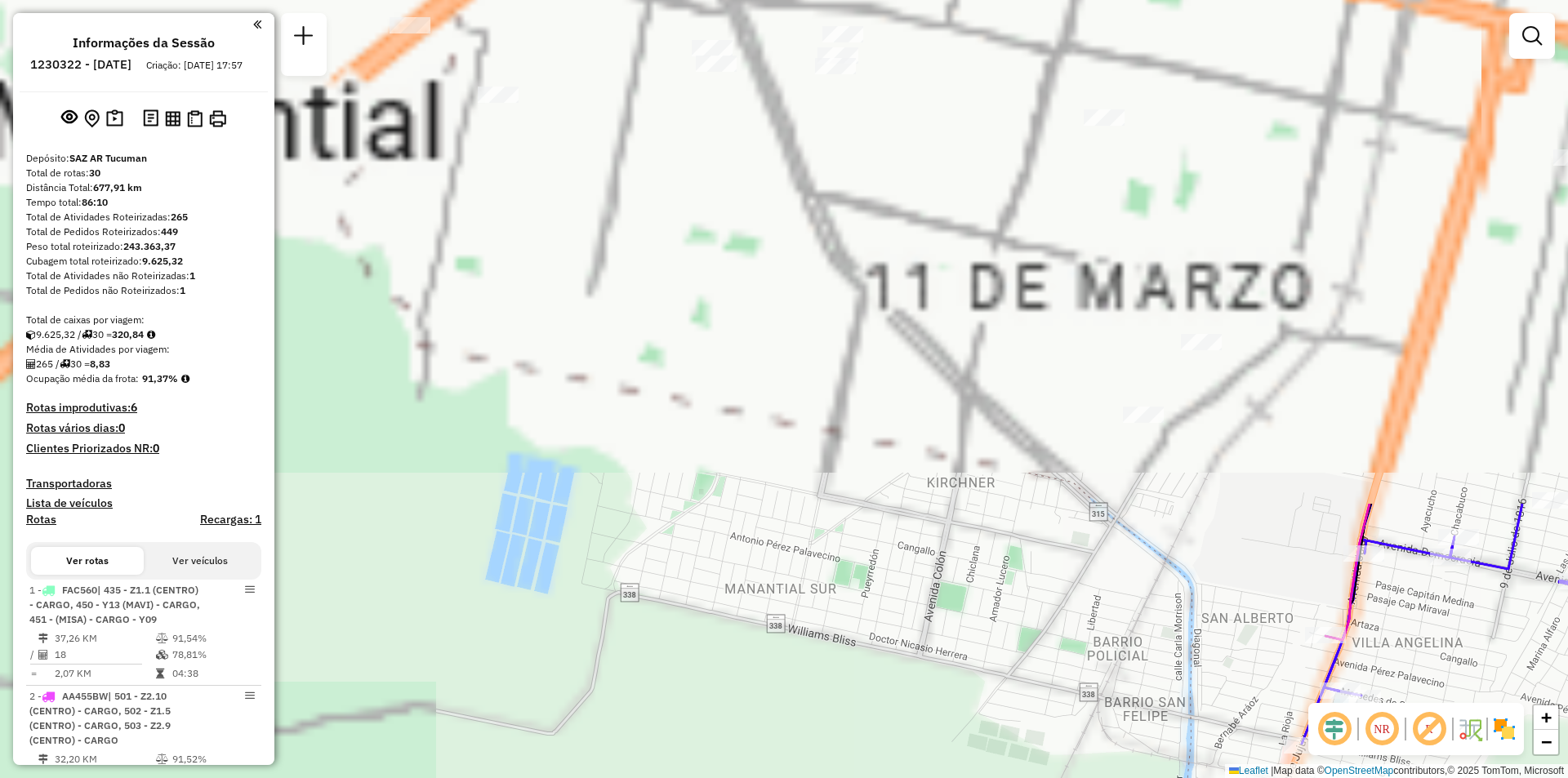
drag, startPoint x: 938, startPoint y: 190, endPoint x: 1332, endPoint y: 736, distance: 673.3
click at [1357, 777] on html "Aguarde... Pop-up bloqueado! Seu navegador bloqueou automáticamente a abertura …" at bounding box center [784, 389] width 1568 height 778
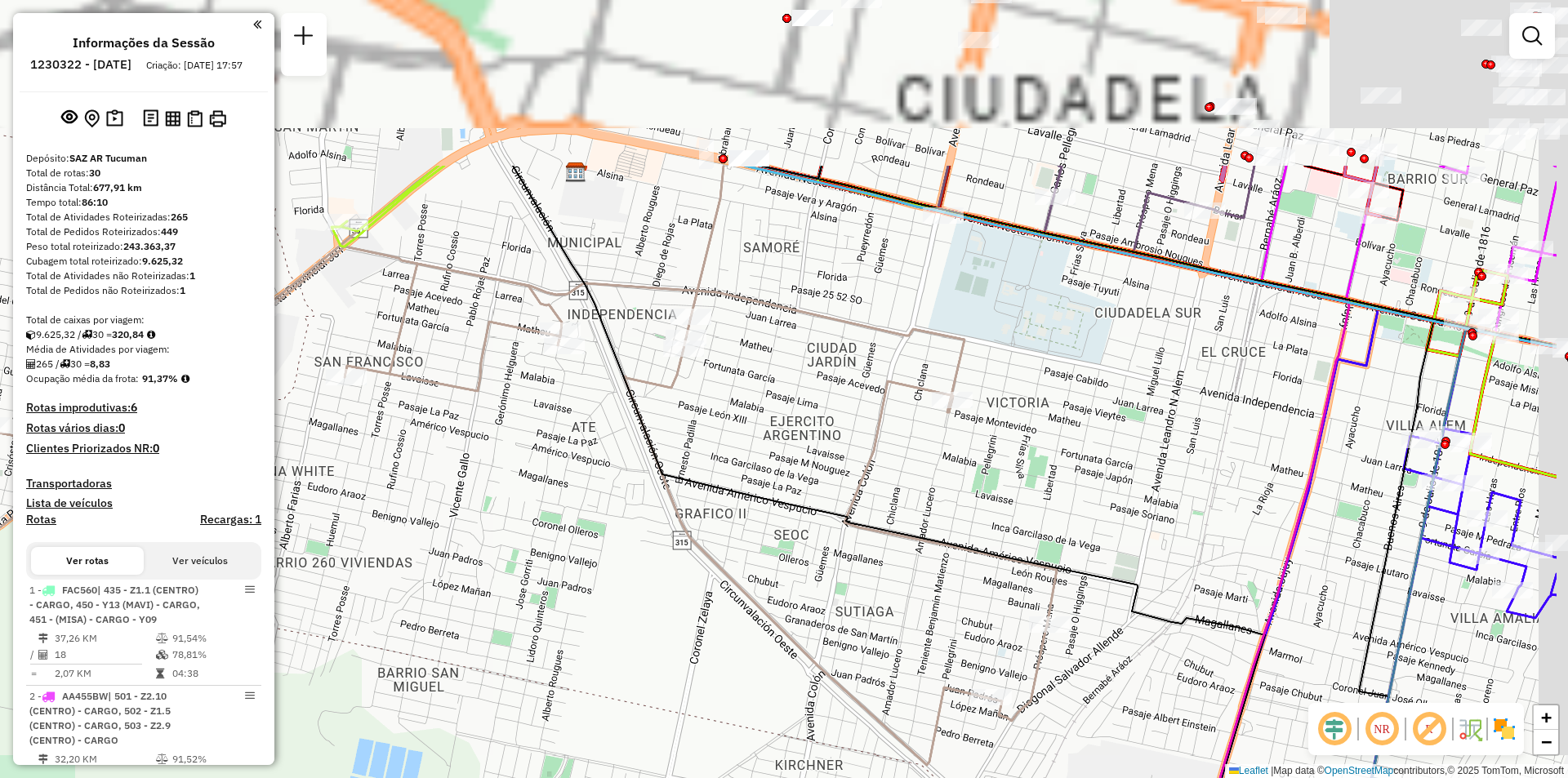
drag, startPoint x: 899, startPoint y: 480, endPoint x: 832, endPoint y: 618, distance: 153.4
click at [831, 626] on div "Janela de atendimento Grade de atendimento Capacidade Transportadoras Veículos …" at bounding box center [784, 389] width 1568 height 778
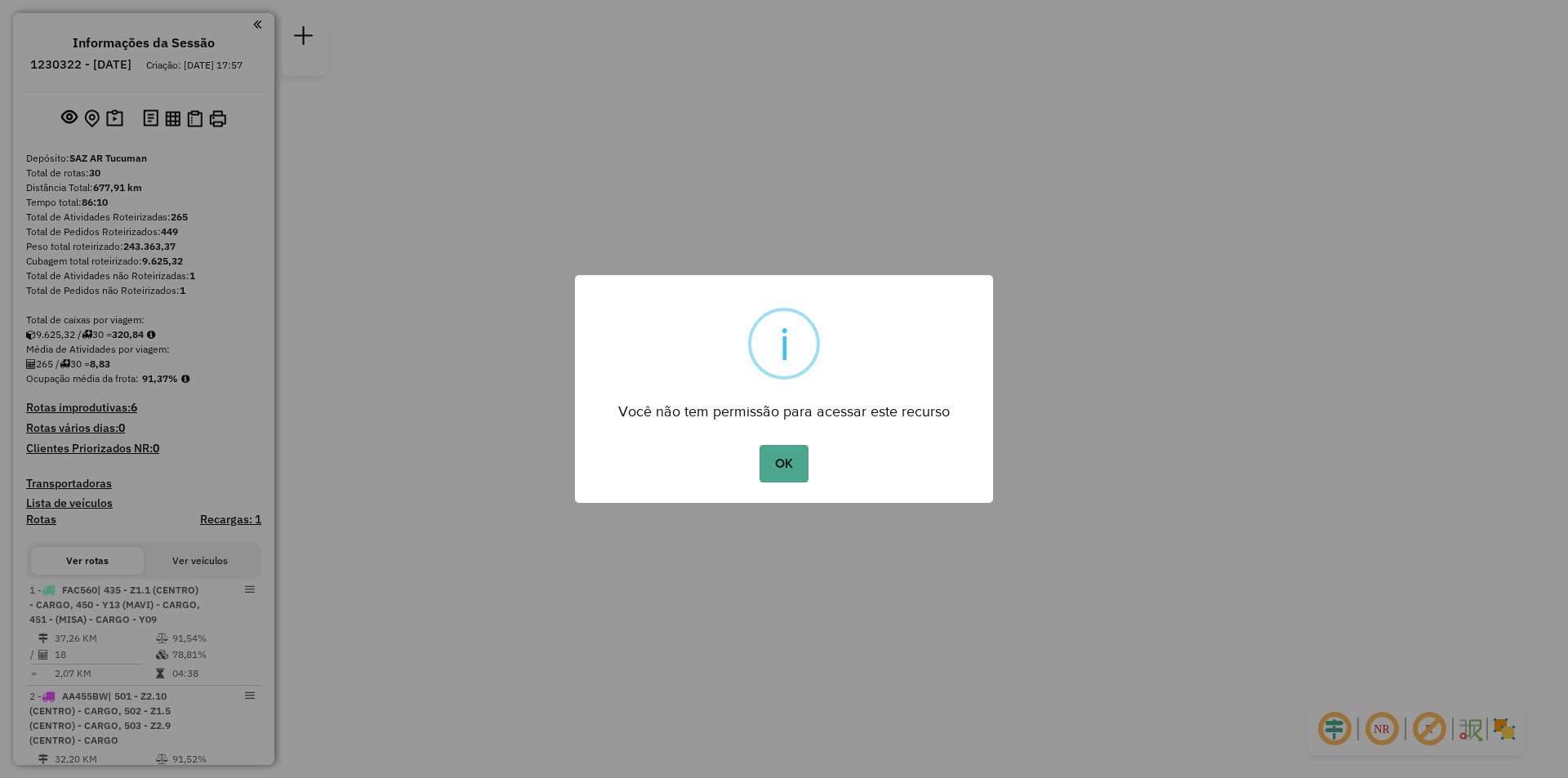
click at [786, 487] on div "× i Você não tem permissão para acessar este recurso OK No Cancel" at bounding box center [784, 389] width 418 height 228
click at [788, 475] on button "OK" at bounding box center [784, 463] width 48 height 37
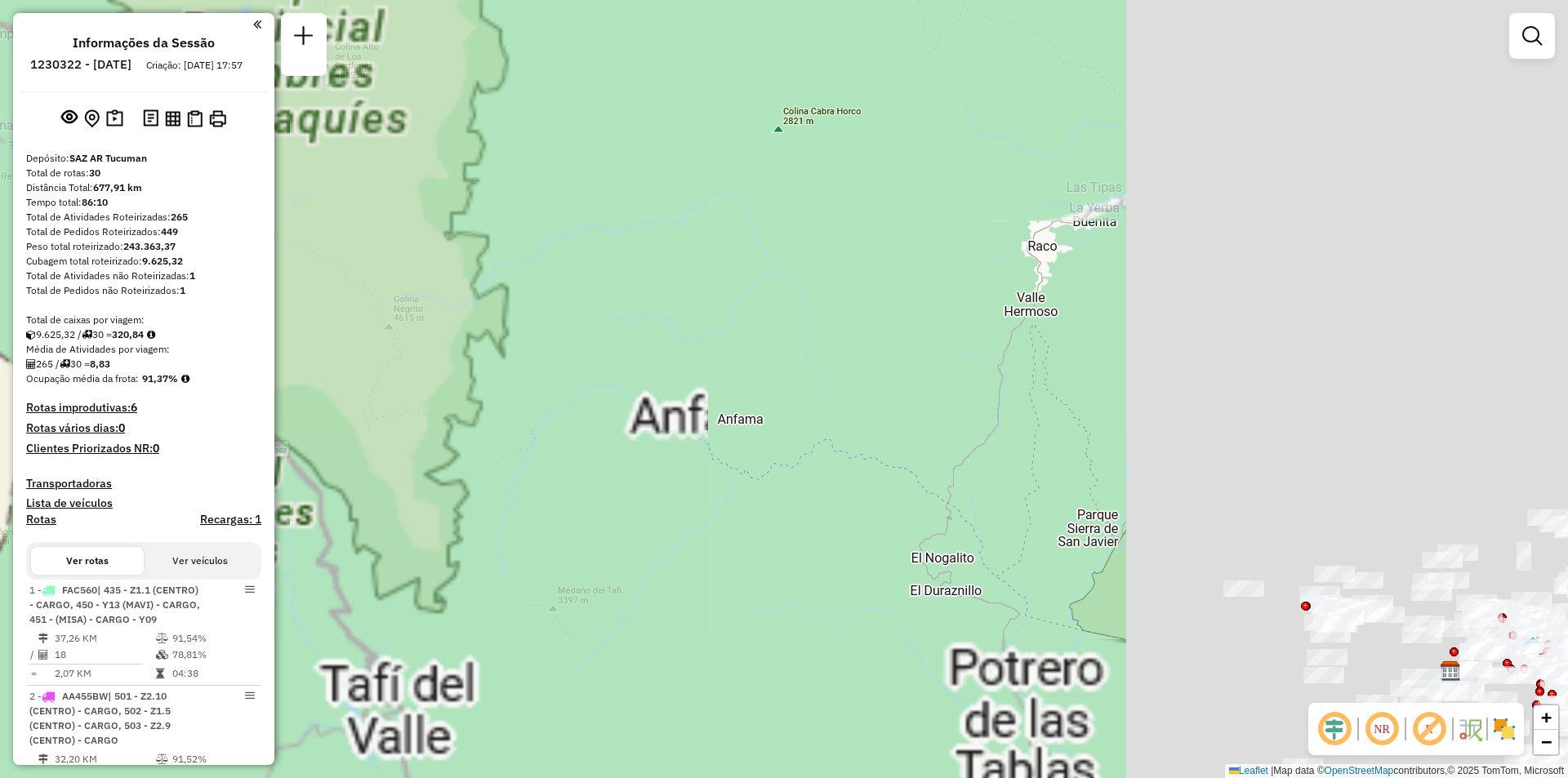
drag, startPoint x: 1257, startPoint y: 393, endPoint x: 818, endPoint y: 130, distance: 511.8
click at [813, 96] on div "Janela de atendimento Grade de atendimento Capacidade Transportadoras Veículos …" at bounding box center [784, 389] width 1568 height 778
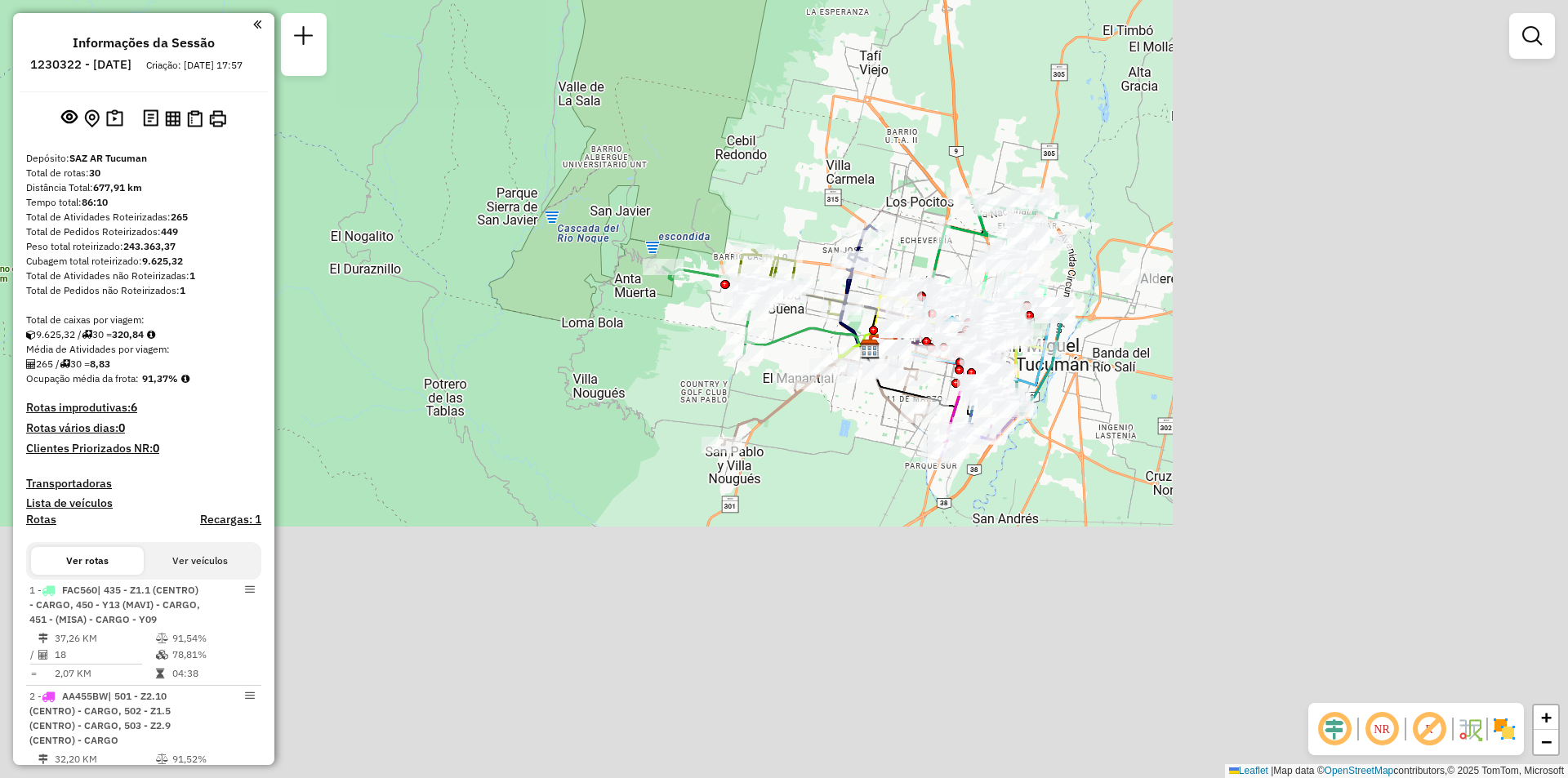
drag, startPoint x: 1063, startPoint y: 399, endPoint x: 474, endPoint y: 71, distance: 674.2
click at [475, 71] on div "Janela de atendimento Grade de atendimento Capacidade Transportadoras Veículos …" at bounding box center [784, 389] width 1568 height 778
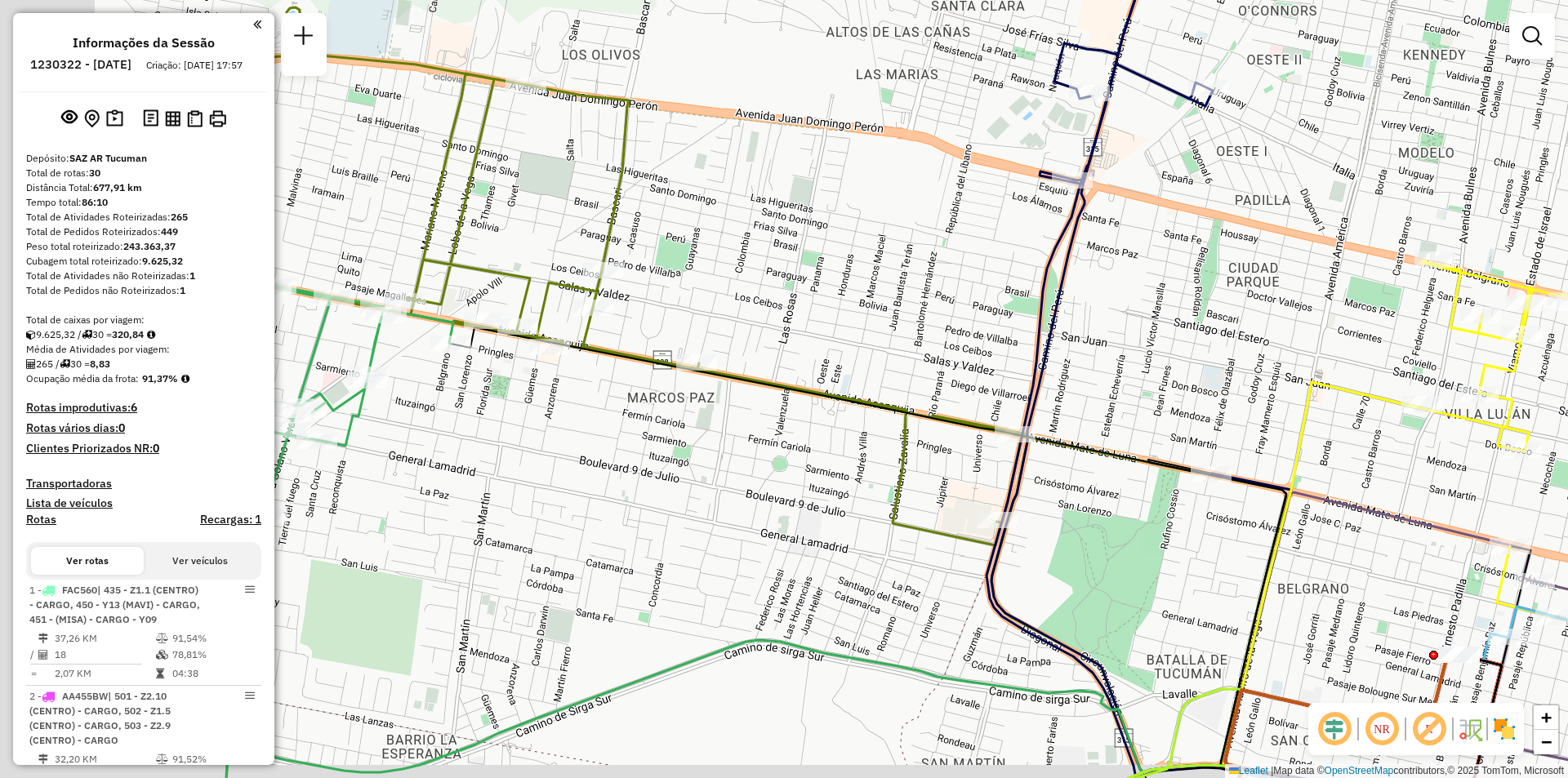
drag, startPoint x: 969, startPoint y: 200, endPoint x: 1061, endPoint y: 193, distance: 92.3
click at [1061, 193] on div "Janela de atendimento Grade de atendimento Capacidade Transportadoras Veículos …" at bounding box center [784, 389] width 1568 height 778
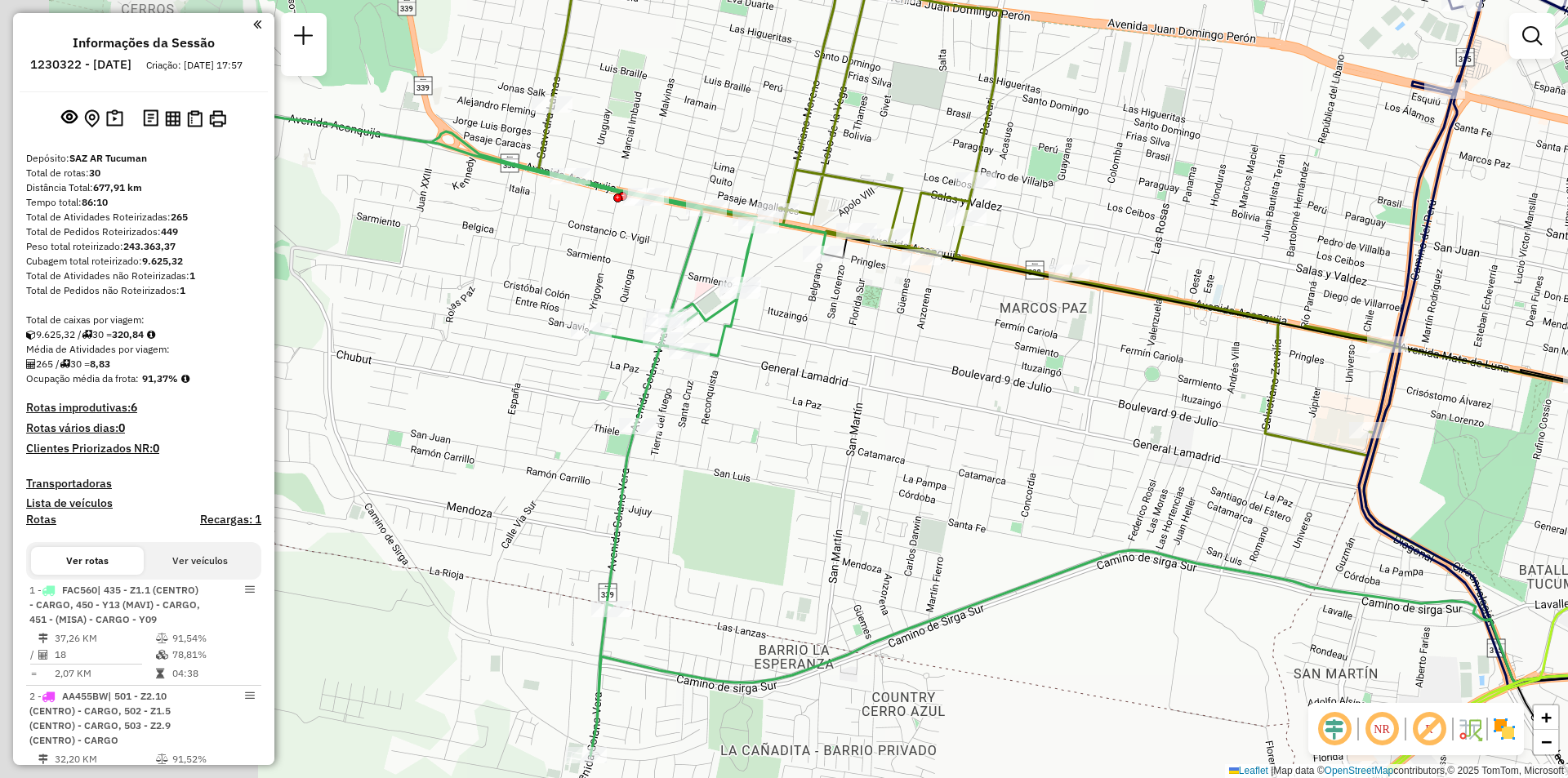
drag, startPoint x: 762, startPoint y: 264, endPoint x: 1036, endPoint y: 185, distance: 285.2
click at [1036, 185] on div "Janela de atendimento Grade de atendimento Capacidade Transportadoras Veículos …" at bounding box center [784, 389] width 1568 height 778
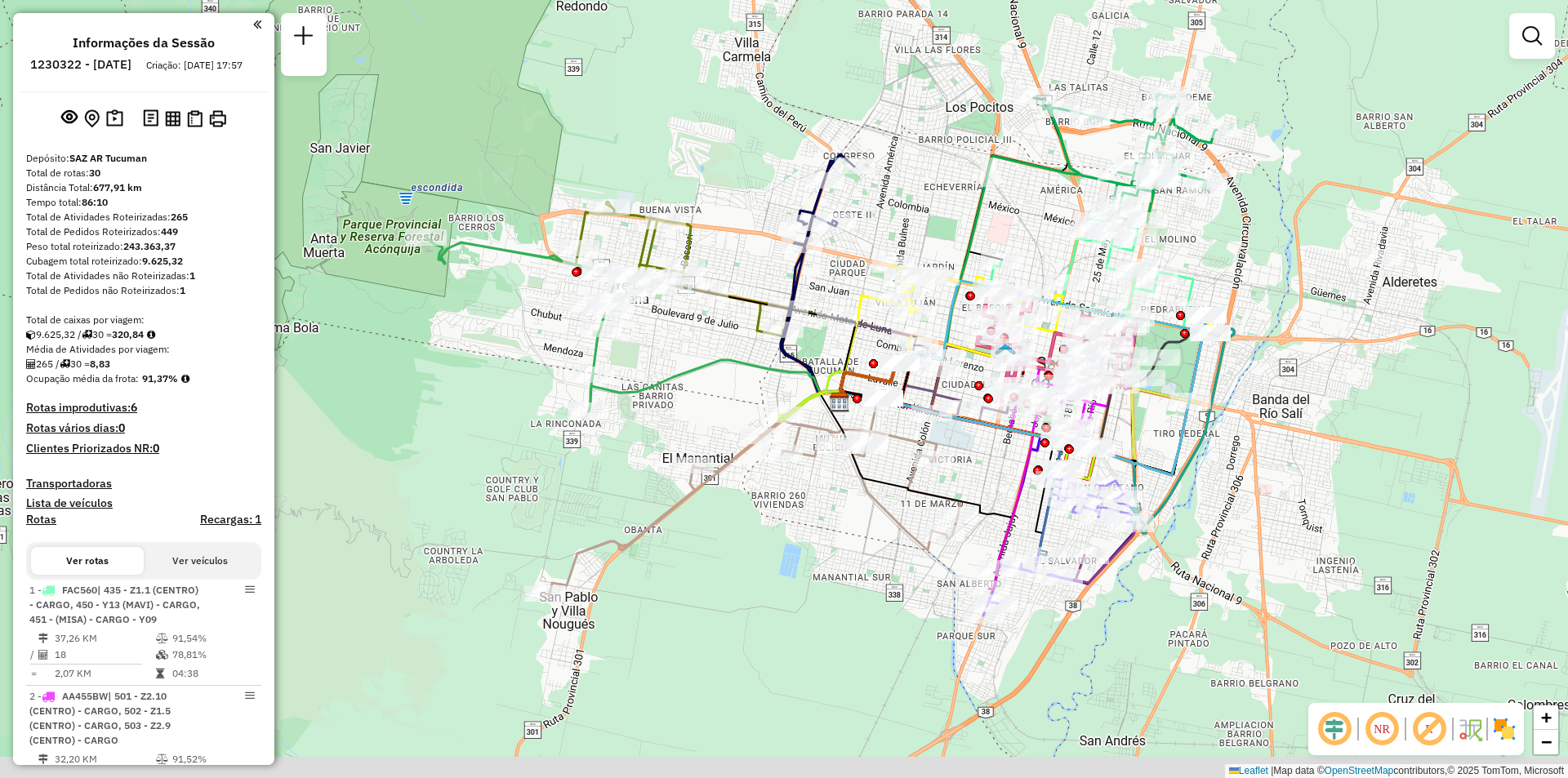
drag, startPoint x: 676, startPoint y: 271, endPoint x: 629, endPoint y: 146, distance: 133.5
click at [587, 202] on icon at bounding box center [733, 302] width 316 height 201
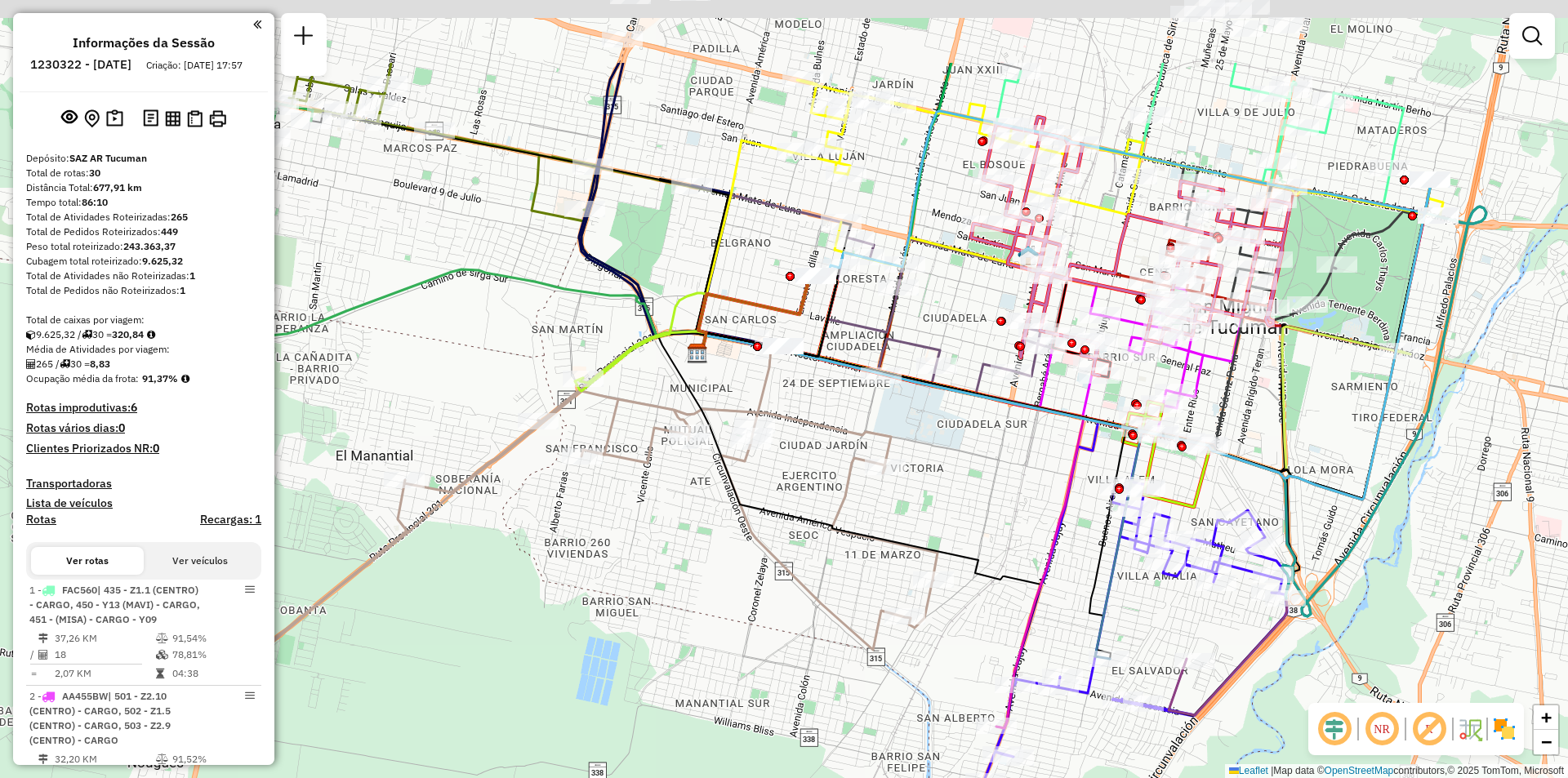
drag, startPoint x: 718, startPoint y: 265, endPoint x: 766, endPoint y: 574, distance: 312.7
click at [766, 574] on icon at bounding box center [522, 542] width 830 height 390
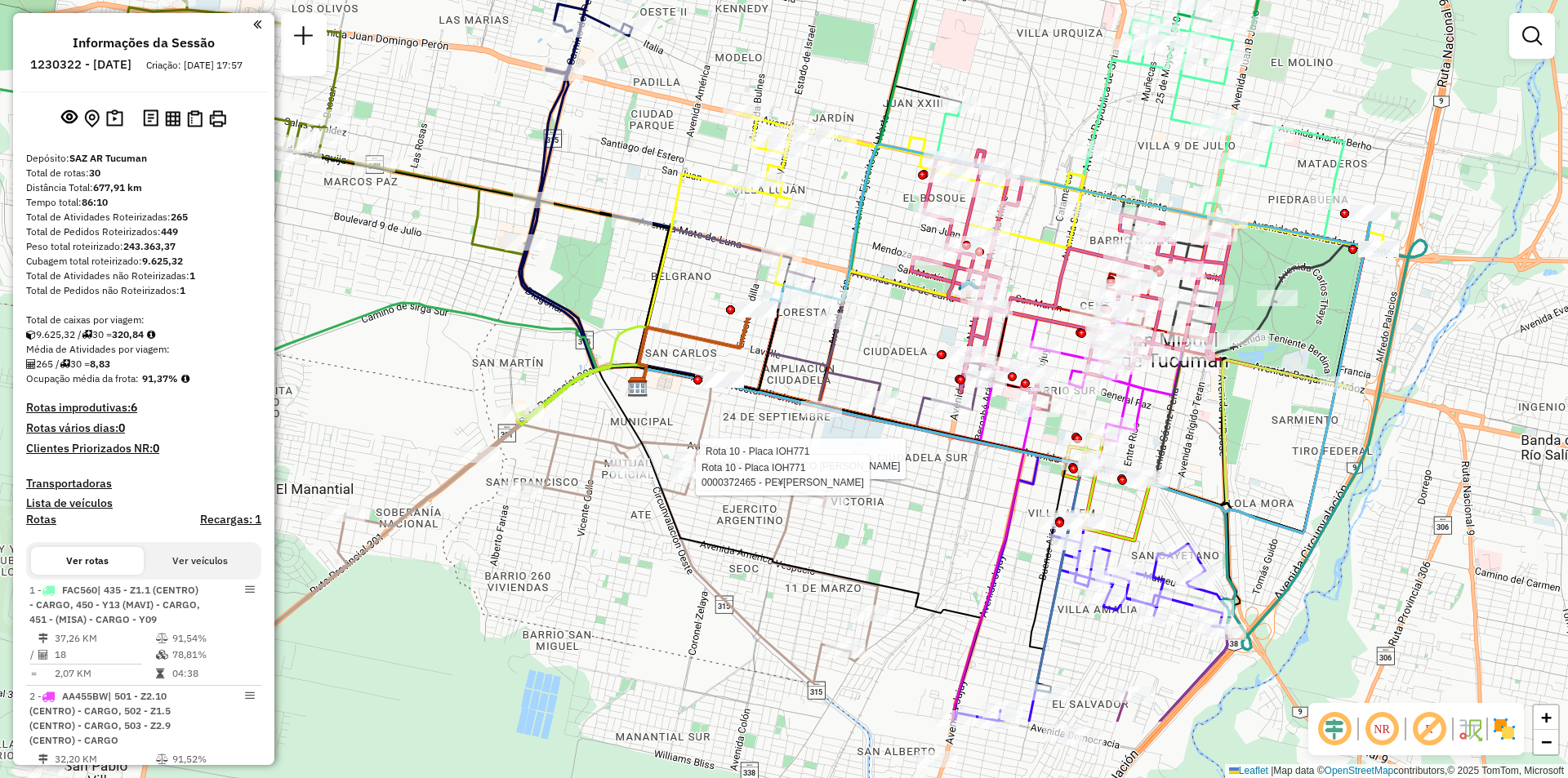
drag, startPoint x: 853, startPoint y: 518, endPoint x: 775, endPoint y: 377, distance: 161.1
click at [773, 378] on div "Rota 10 - Placa IOH771 0000310354 - DIAZ ADRIAN MARCELO Rota 10 - Placa IOH771 …" at bounding box center [784, 389] width 1568 height 778
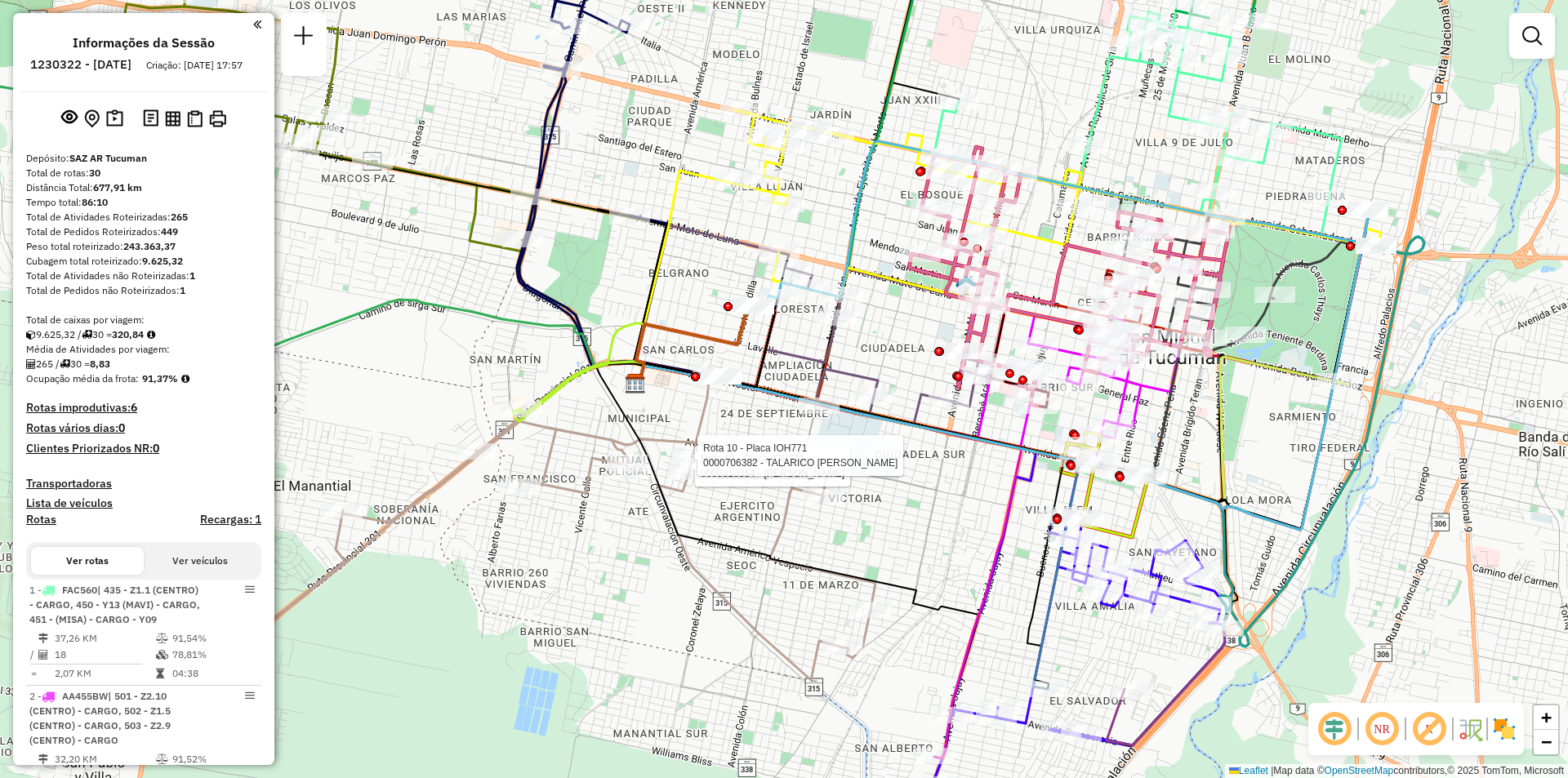
click at [914, 537] on div "Rota 10 - Placa IOH771 0000310354 - DIAZ ADRIAN MARCELO Rota 10 - Placa IOH771 …" at bounding box center [784, 389] width 1568 height 778
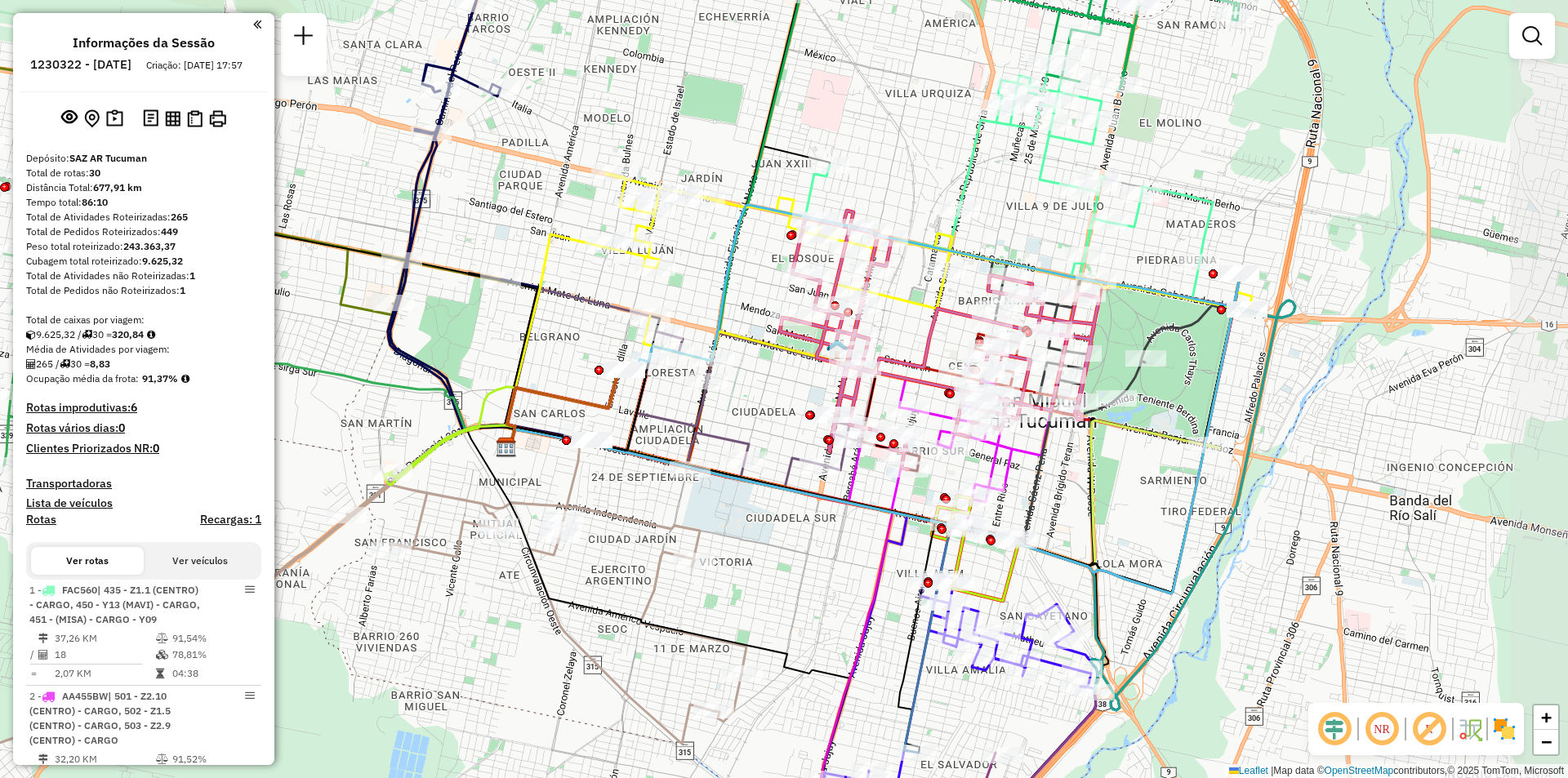
drag, startPoint x: 905, startPoint y: 586, endPoint x: 799, endPoint y: 663, distance: 131.0
click at [798, 667] on icon at bounding box center [659, 624] width 383 height 395
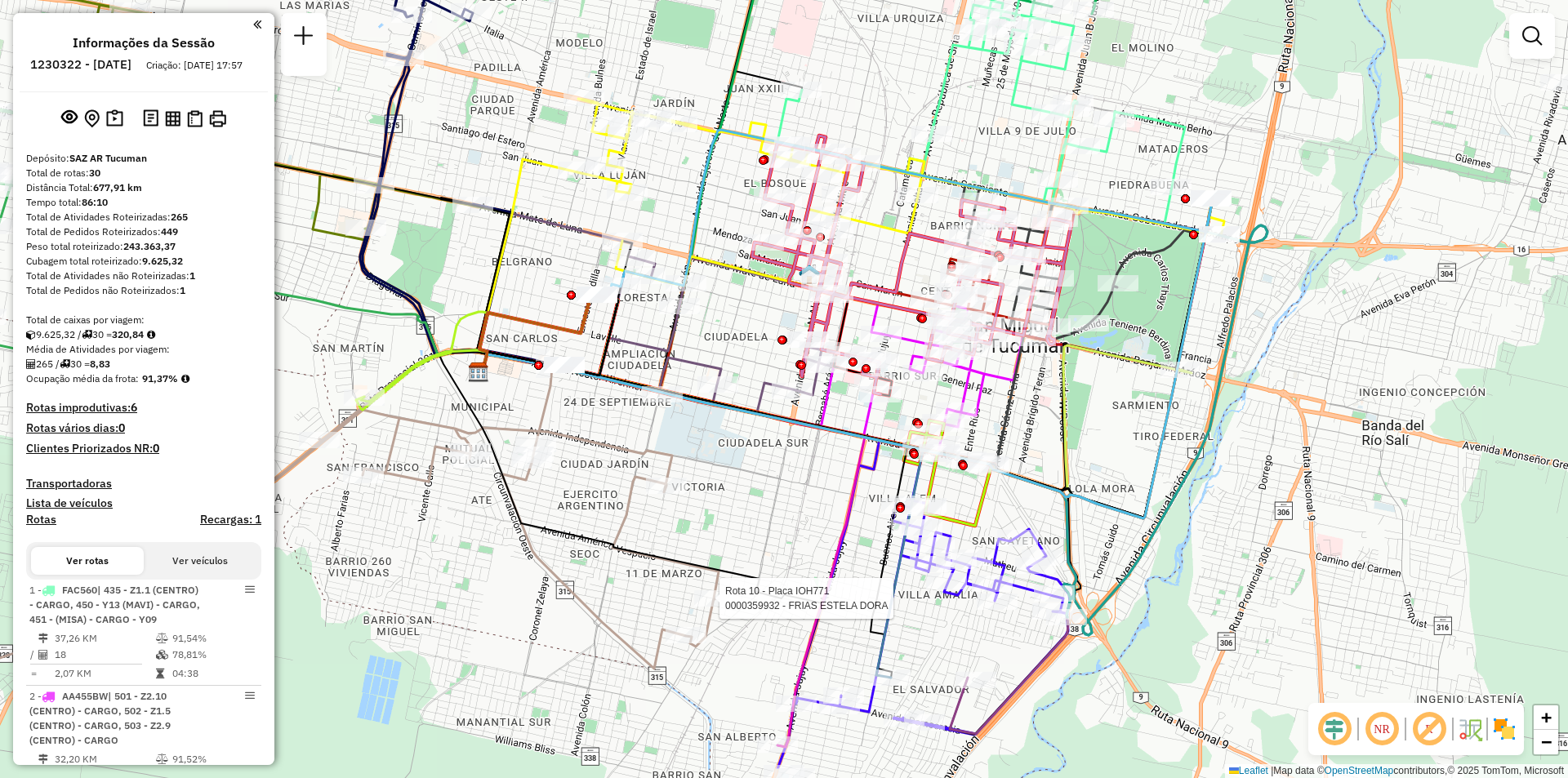
drag, startPoint x: 784, startPoint y: 321, endPoint x: 702, endPoint y: 7, distance: 324.5
click at [702, 7] on div "Rota 10 - Placa IOH771 0000359932 - FRIAS ESTELA DORA Janela de atendimento Gra…" at bounding box center [784, 389] width 1568 height 778
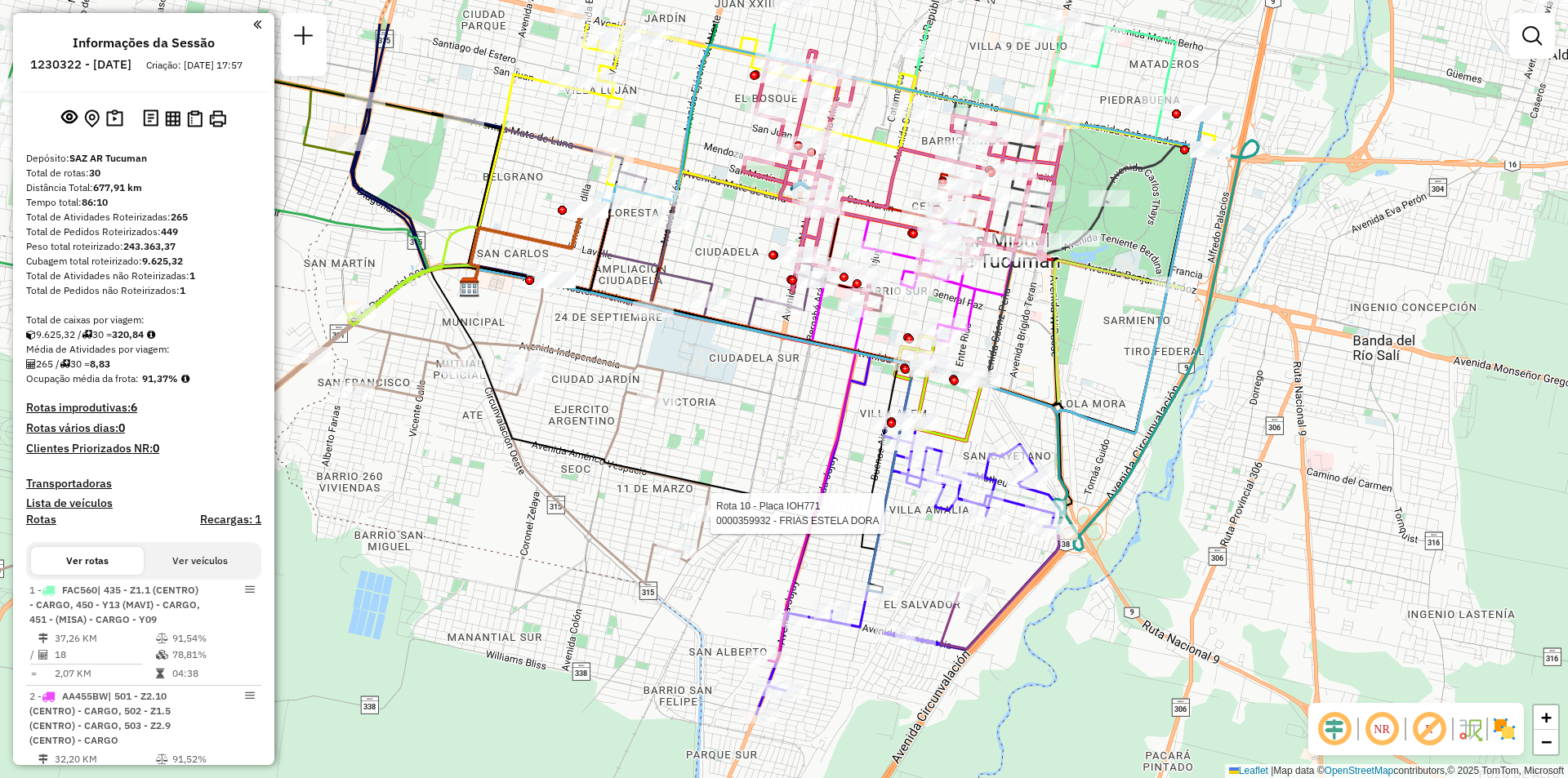
drag, startPoint x: 672, startPoint y: 309, endPoint x: 711, endPoint y: 404, distance: 102.7
click at [711, 404] on div "Rota 10 - Placa IOH771 0000359932 - FRIAS ESTELA DORA Janela de atendimento Gra…" at bounding box center [784, 389] width 1568 height 778
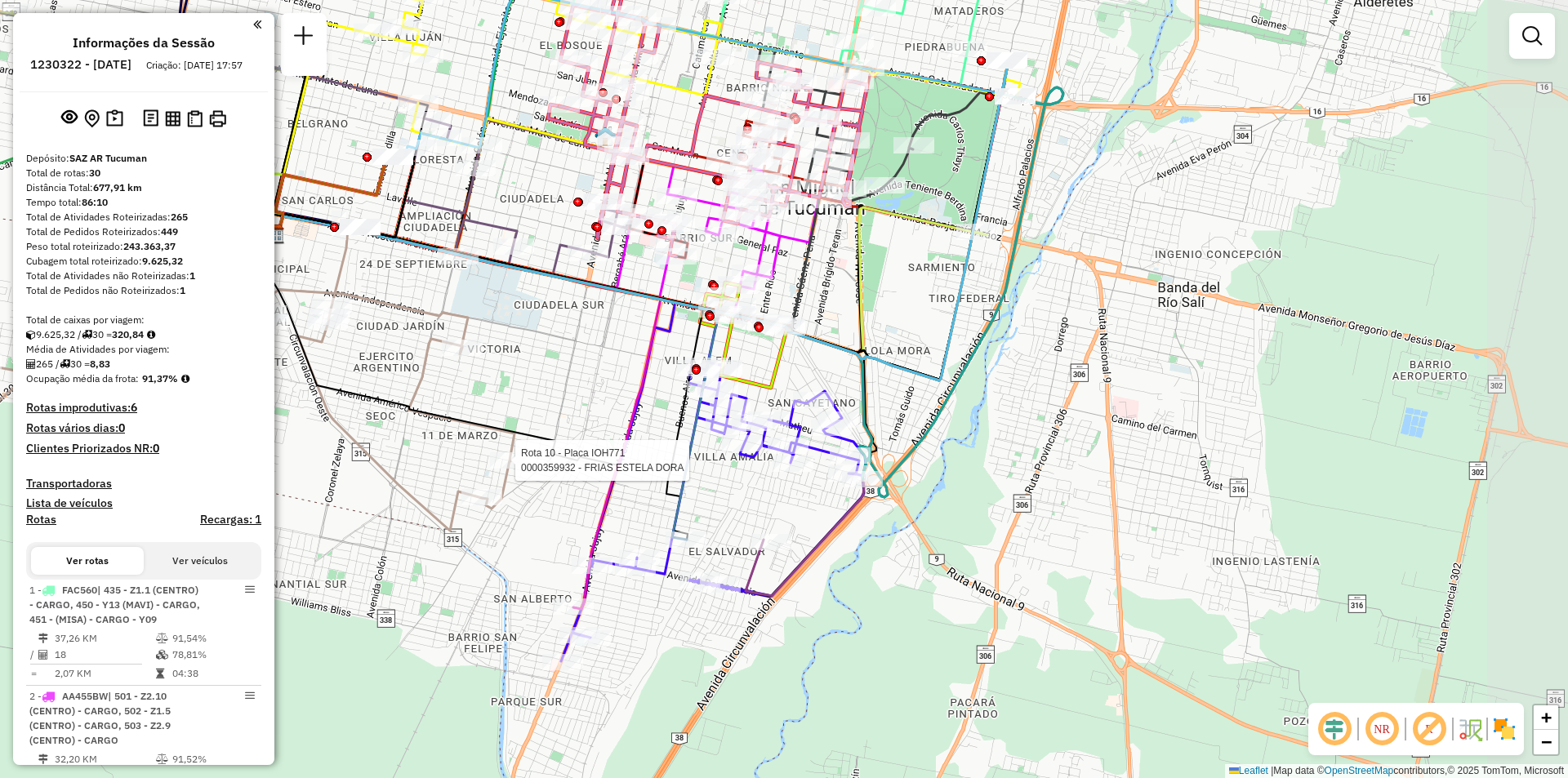
drag, startPoint x: 709, startPoint y: 281, endPoint x: 535, endPoint y: 207, distance: 189.1
click at [535, 207] on div "Rota 10 - Placa IOH771 0000359932 - FRIAS ESTELA DORA Janela de atendimento Gra…" at bounding box center [784, 389] width 1568 height 778
select select "**********"
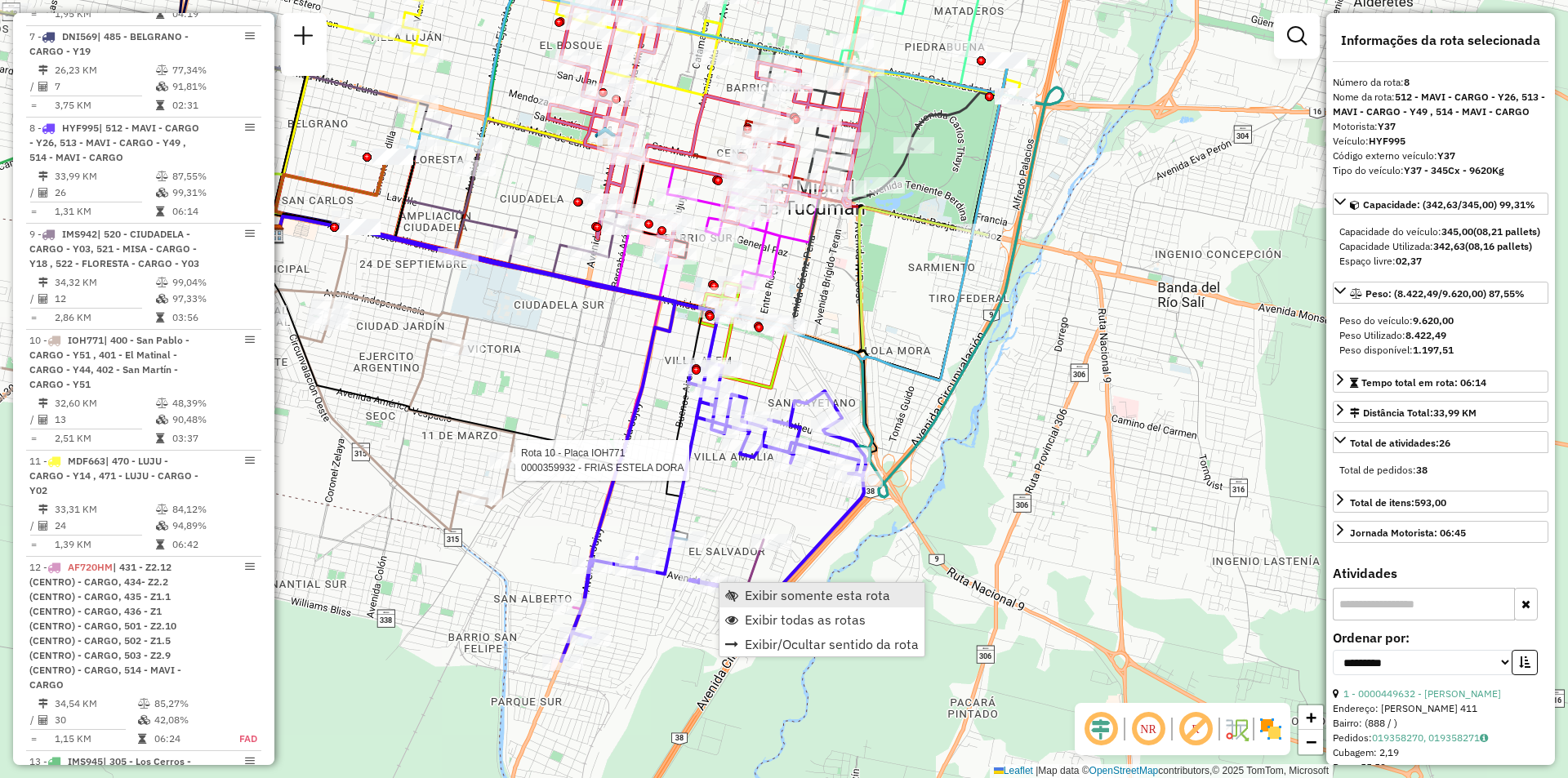
scroll to position [1338, 0]
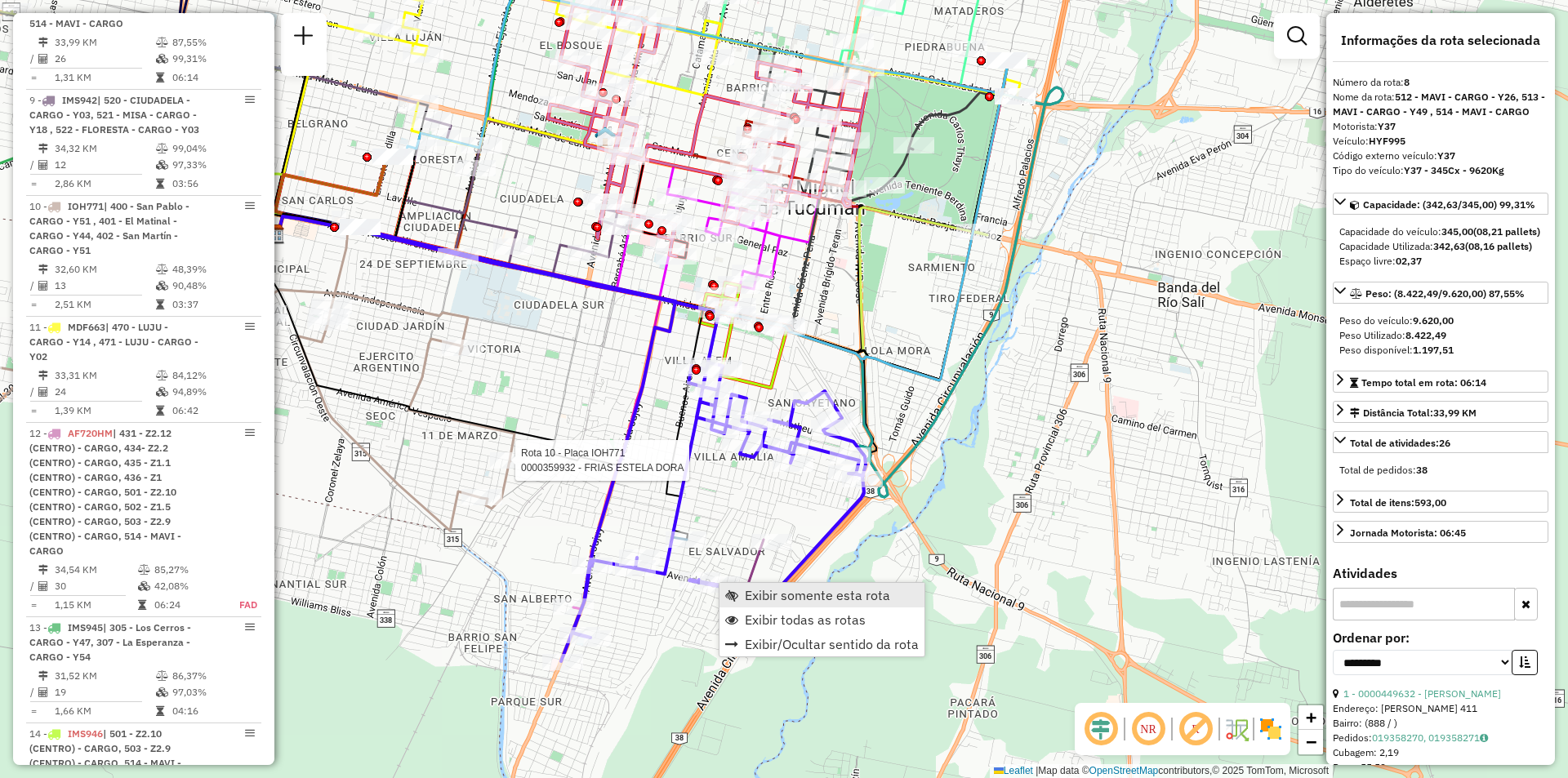
click at [756, 590] on link "Exibir somente esta rota" at bounding box center [822, 594] width 205 height 25
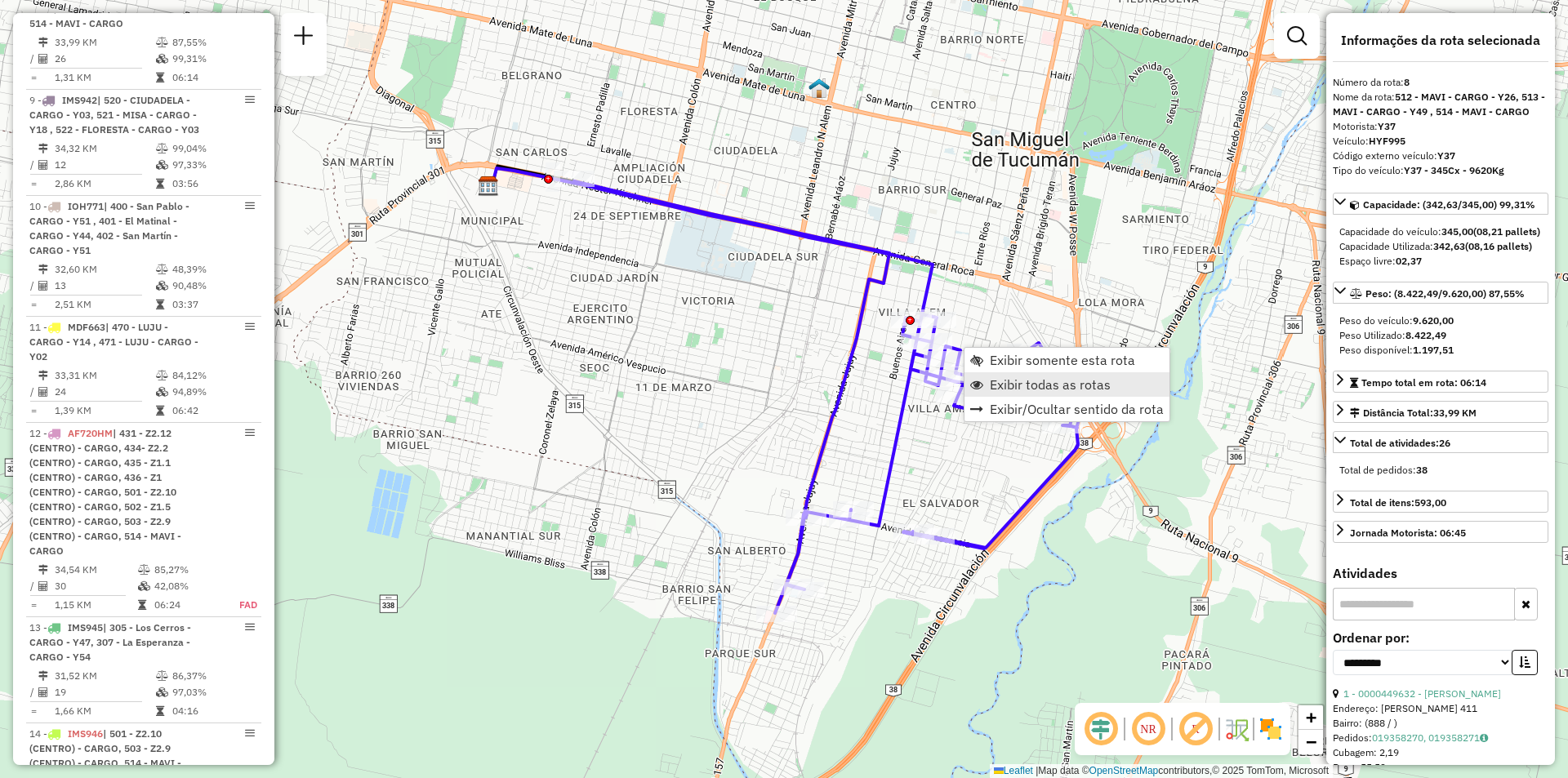
click at [994, 380] on span "Exibir todas as rotas" at bounding box center [1050, 383] width 121 height 13
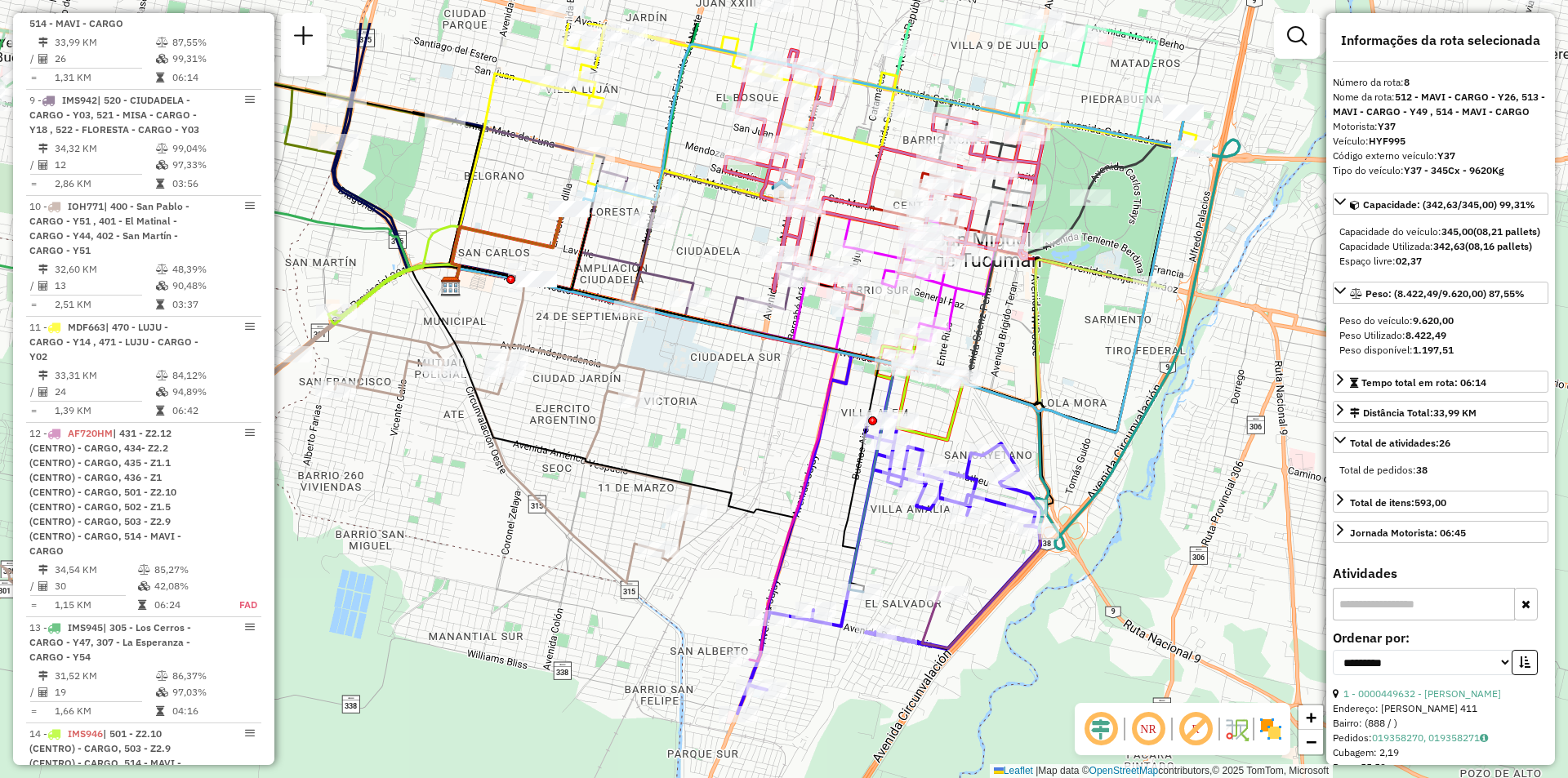
drag, startPoint x: 738, startPoint y: 358, endPoint x: 681, endPoint y: 457, distance: 114.2
click at [681, 457] on div "Janela de atendimento Grade de atendimento Capacidade Transportadoras Veículos …" at bounding box center [784, 389] width 1568 height 778
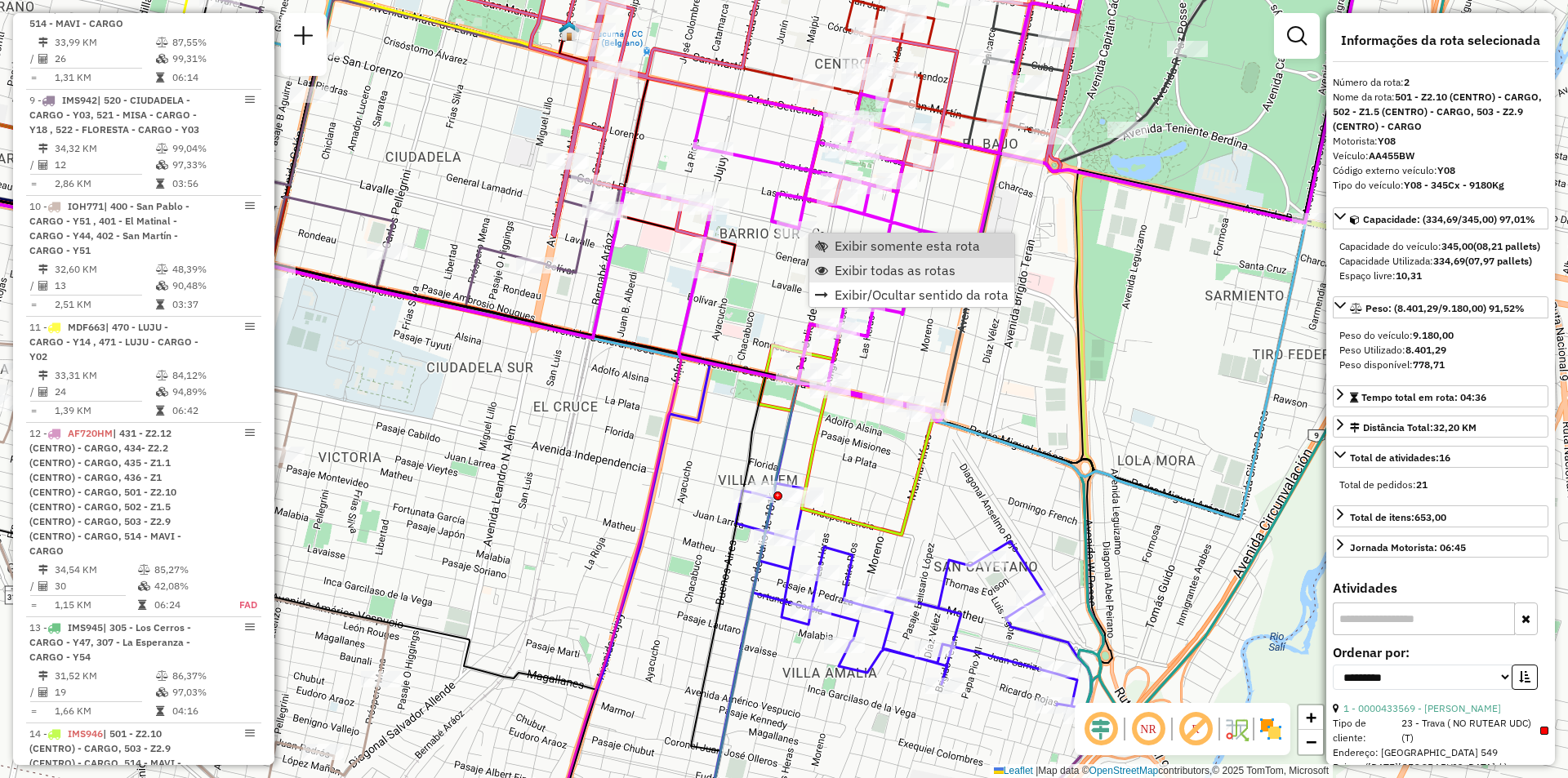
scroll to position [701, 0]
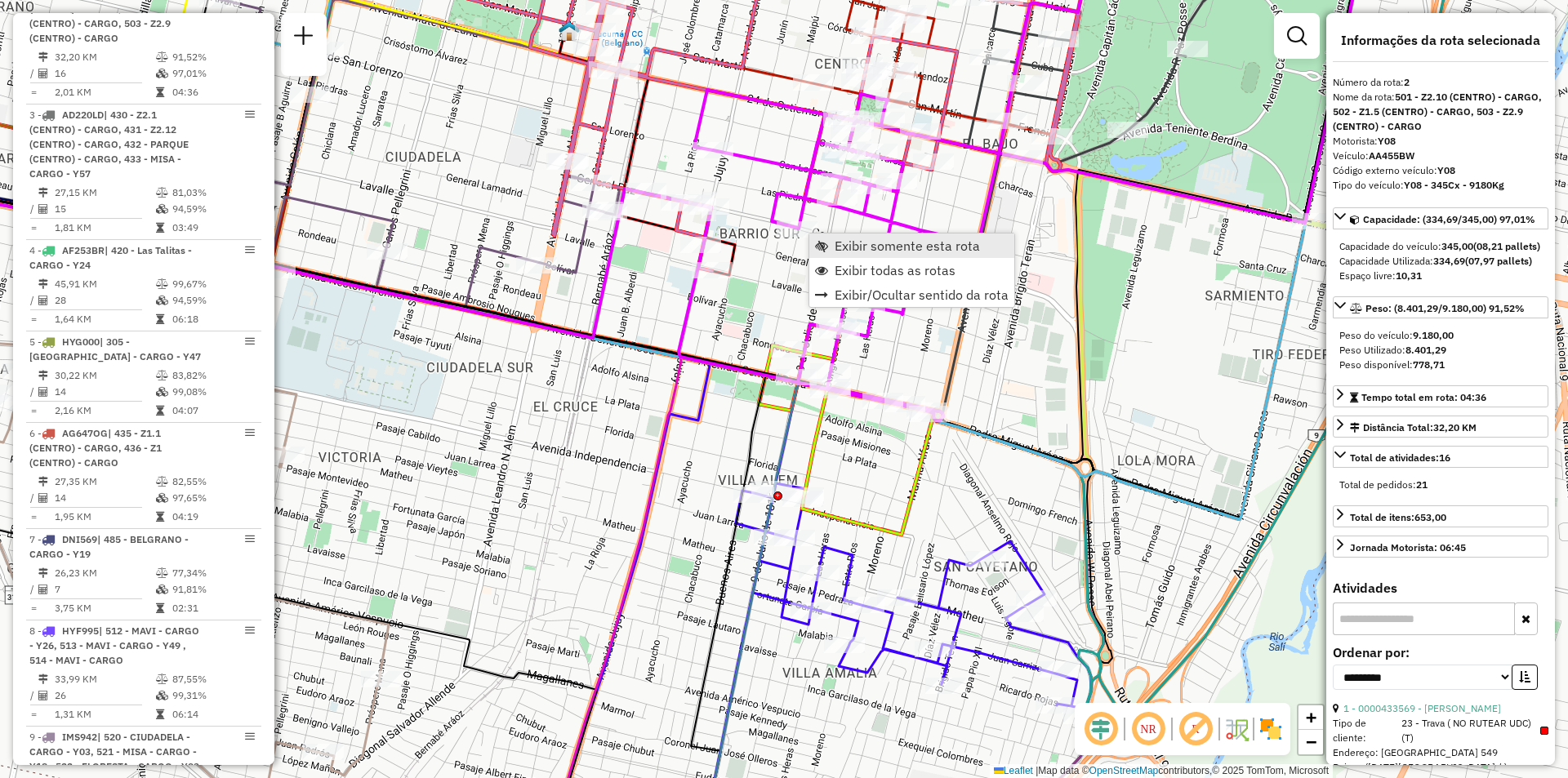
click at [863, 242] on span "Exibir somente esta rota" at bounding box center [907, 245] width 145 height 13
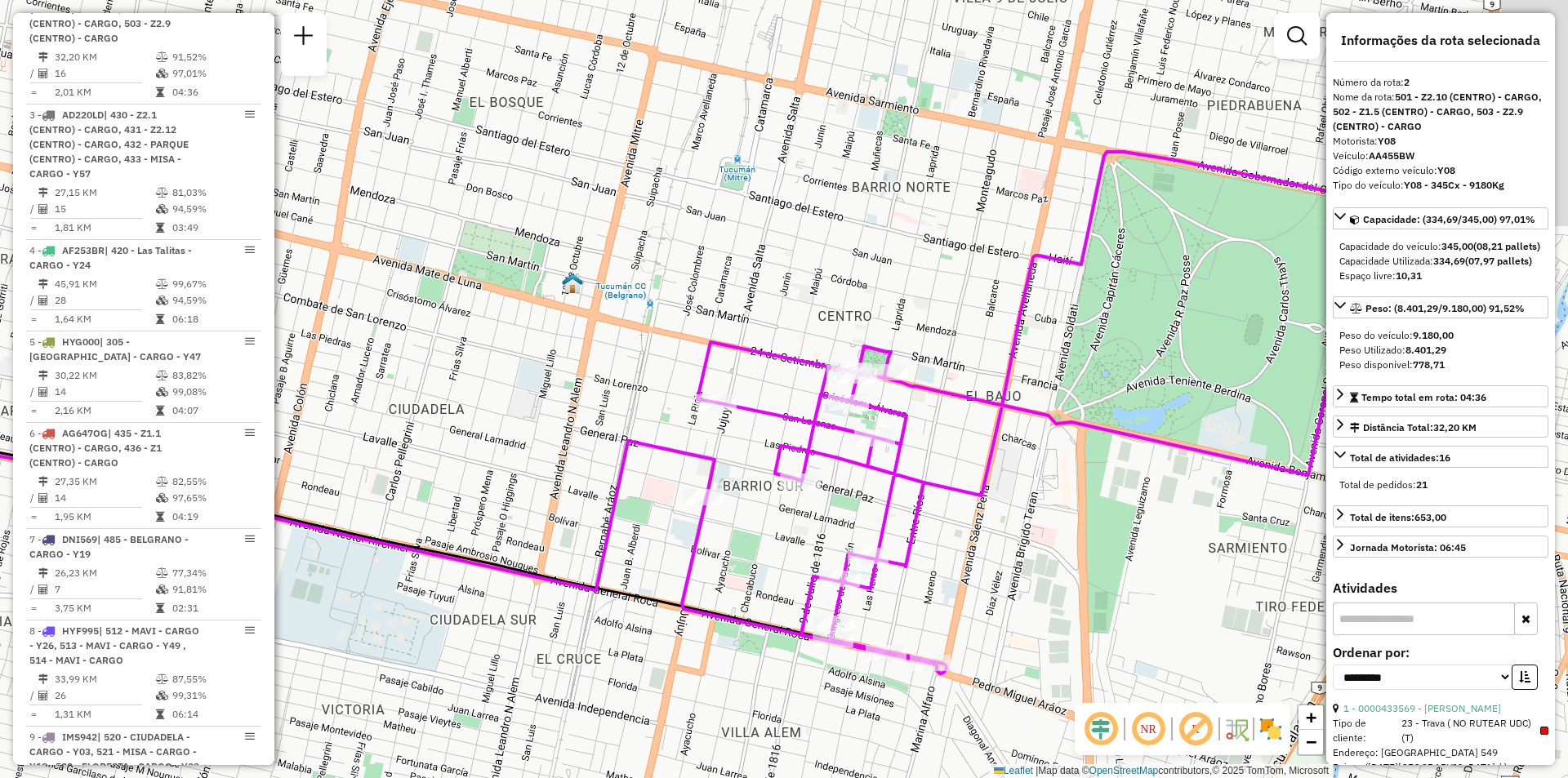
drag, startPoint x: 731, startPoint y: 386, endPoint x: 712, endPoint y: 387, distance: 19.0
click at [712, 387] on div "Janela de atendimento Grade de atendimento Capacidade Transportadoras Veículos …" at bounding box center [784, 389] width 1568 height 778
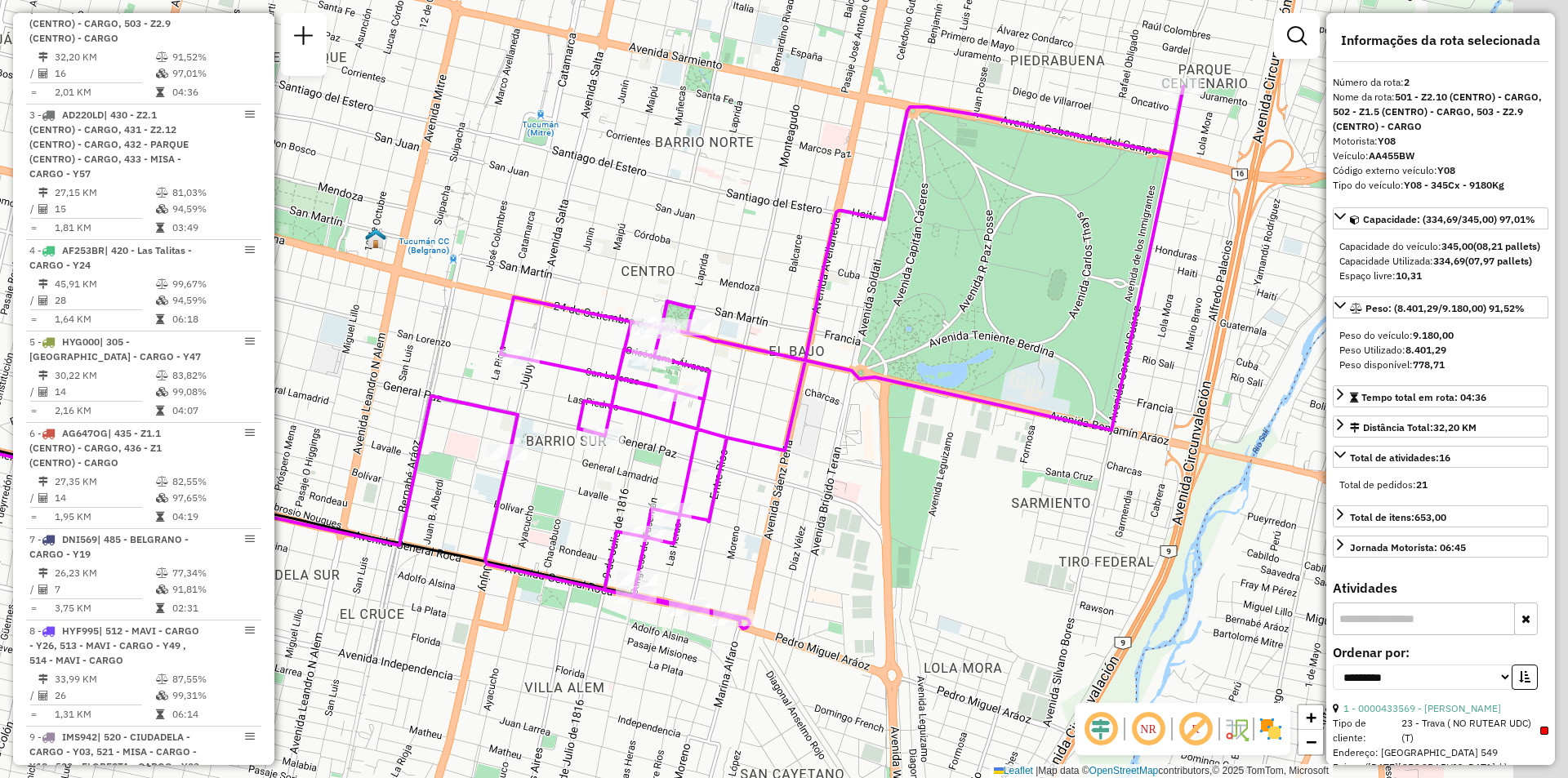
drag, startPoint x: 870, startPoint y: 489, endPoint x: 638, endPoint y: 427, distance: 240.1
click at [638, 427] on icon at bounding box center [834, 357] width 698 height 542
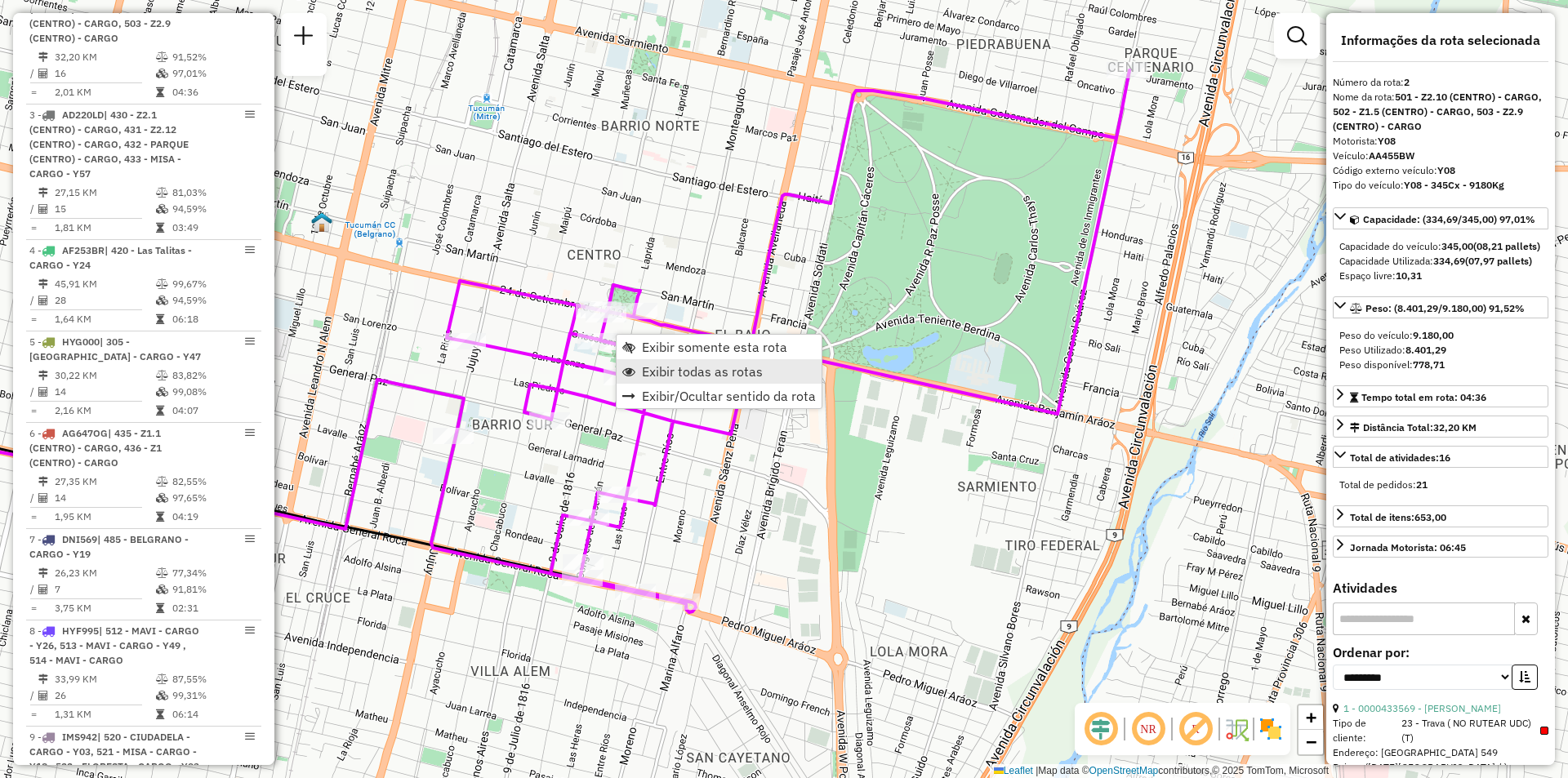
click at [636, 374] on link "Exibir todas as rotas" at bounding box center [719, 371] width 205 height 25
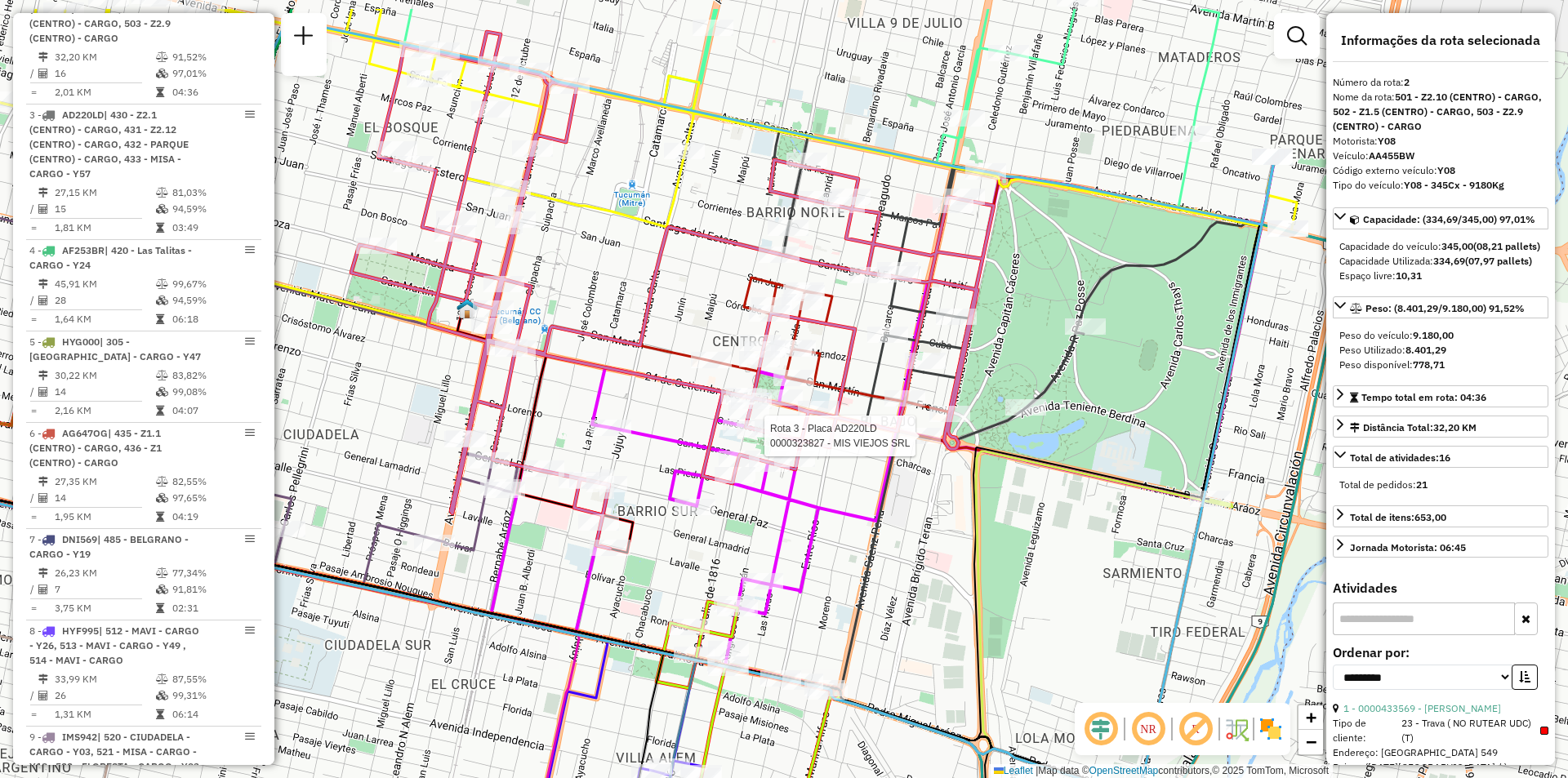
drag, startPoint x: 804, startPoint y: 379, endPoint x: 925, endPoint y: 444, distance: 137.4
click at [925, 444] on div at bounding box center [921, 435] width 41 height 16
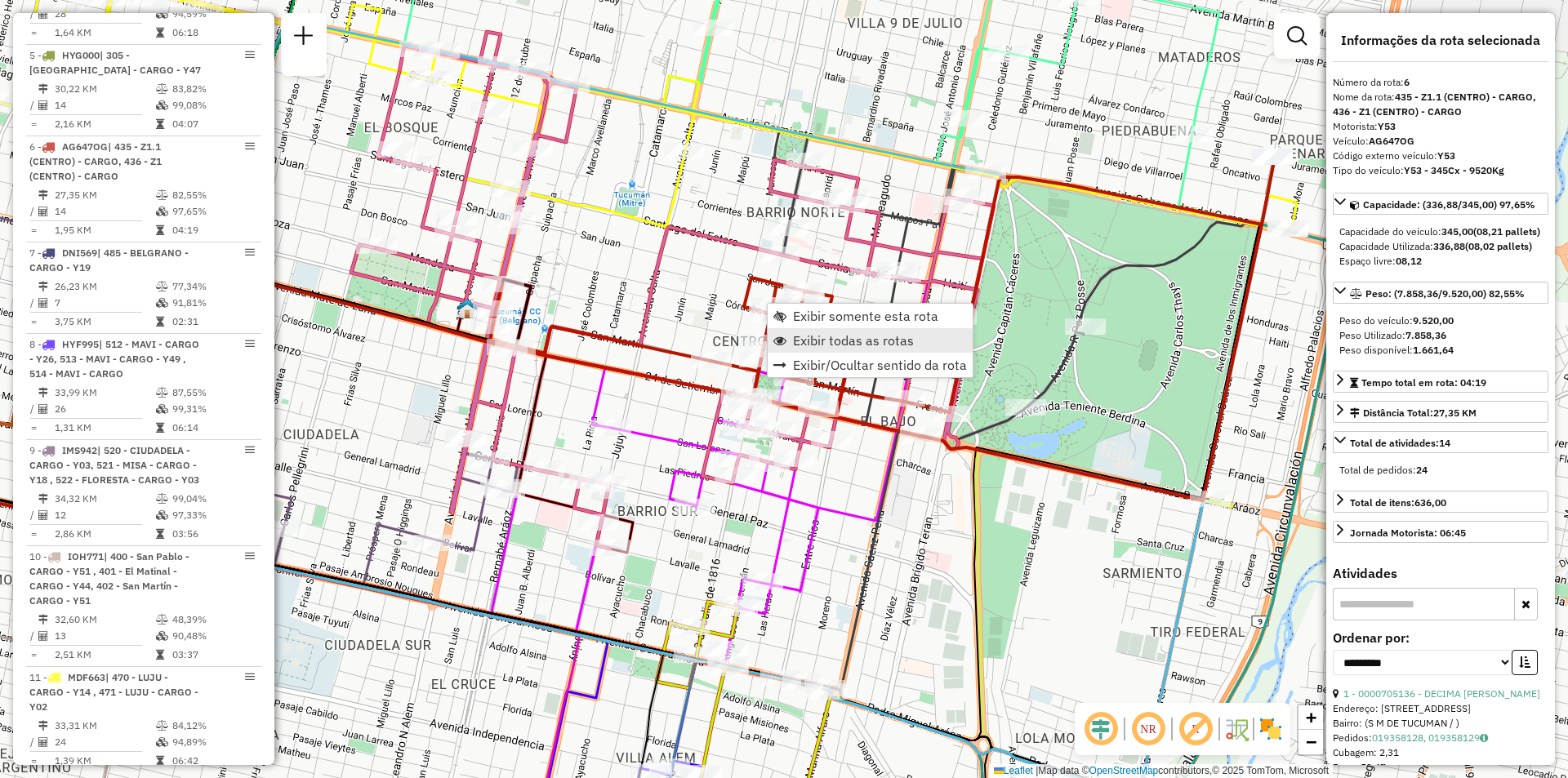
scroll to position [1141, 0]
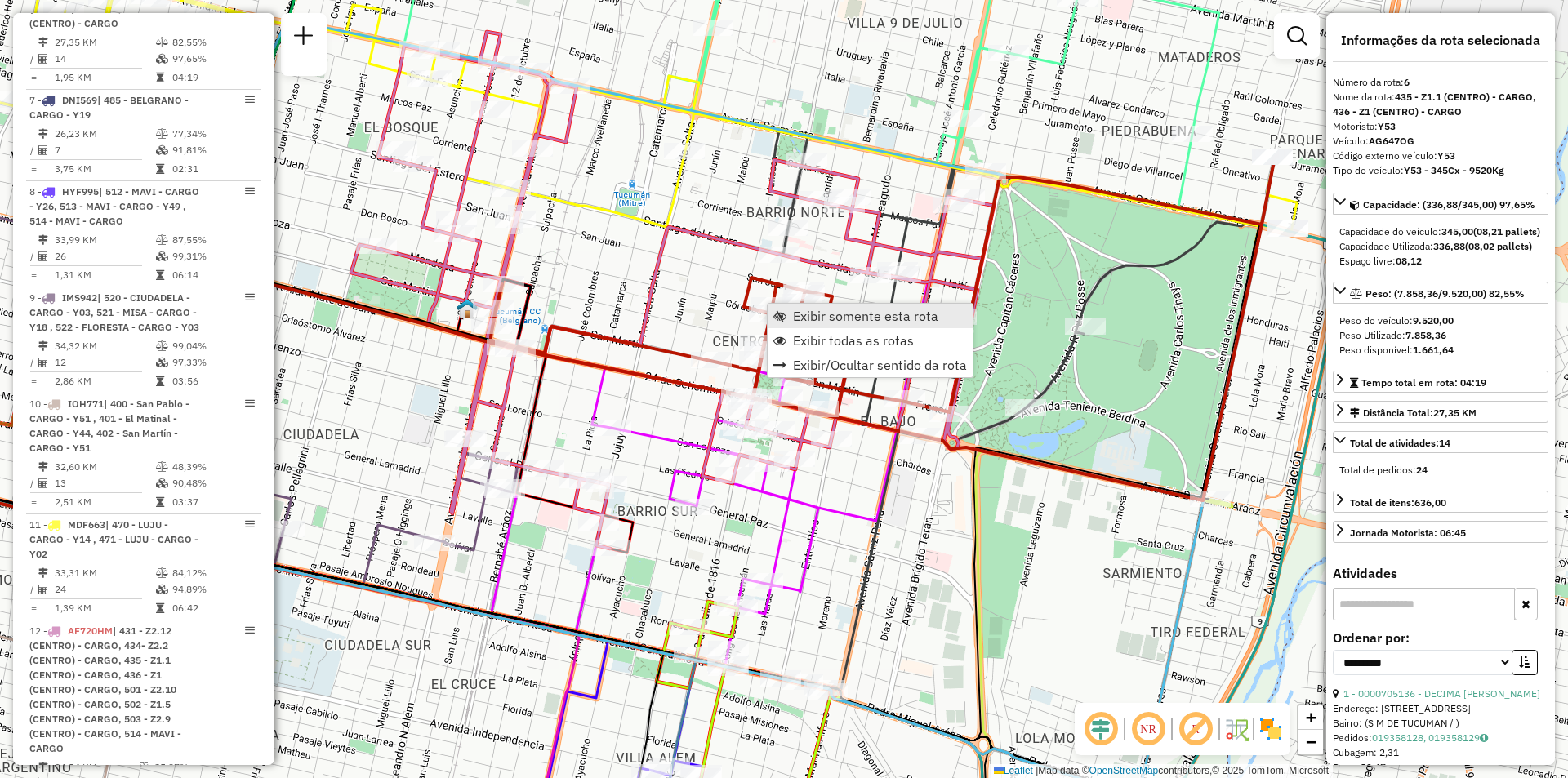
click at [815, 322] on span "Exibir somente esta rota" at bounding box center [865, 315] width 145 height 13
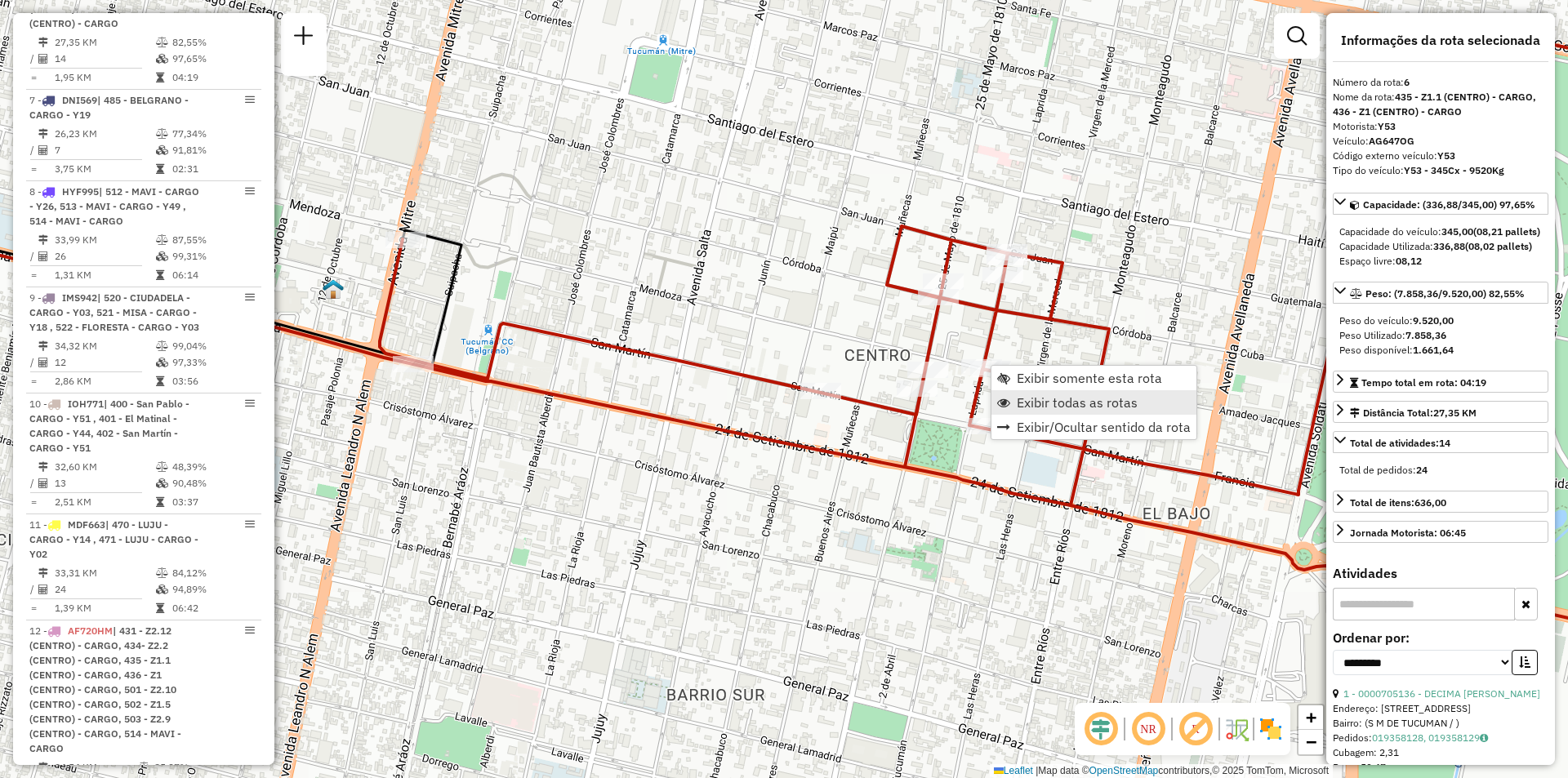
click at [1014, 398] on link "Exibir todas as rotas" at bounding box center [1093, 402] width 205 height 25
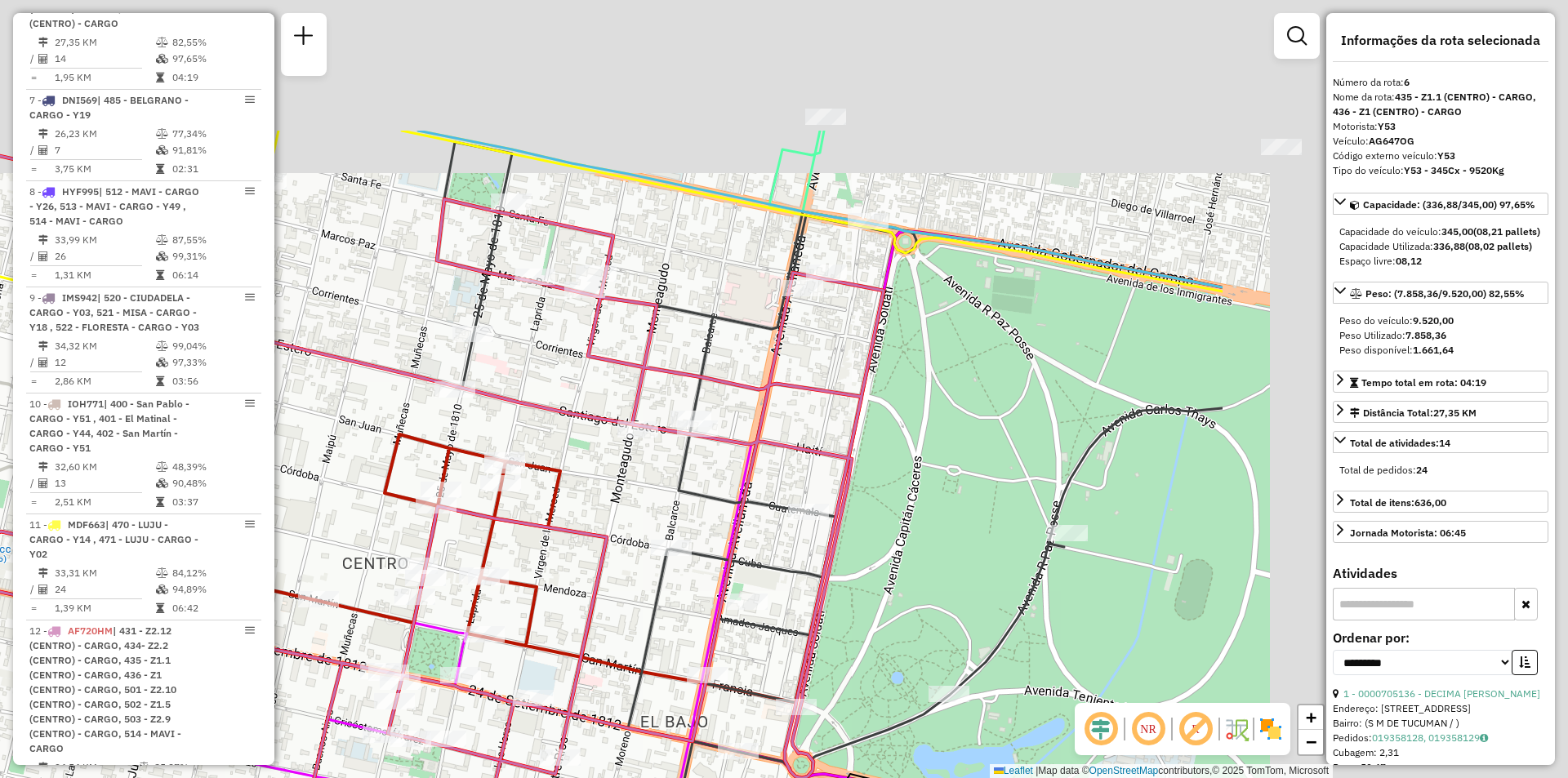
drag, startPoint x: 1080, startPoint y: 300, endPoint x: 609, endPoint y: 493, distance: 509.0
click at [609, 493] on div "Janela de atendimento Grade de atendimento Capacidade Transportadoras Veículos …" at bounding box center [784, 389] width 1568 height 778
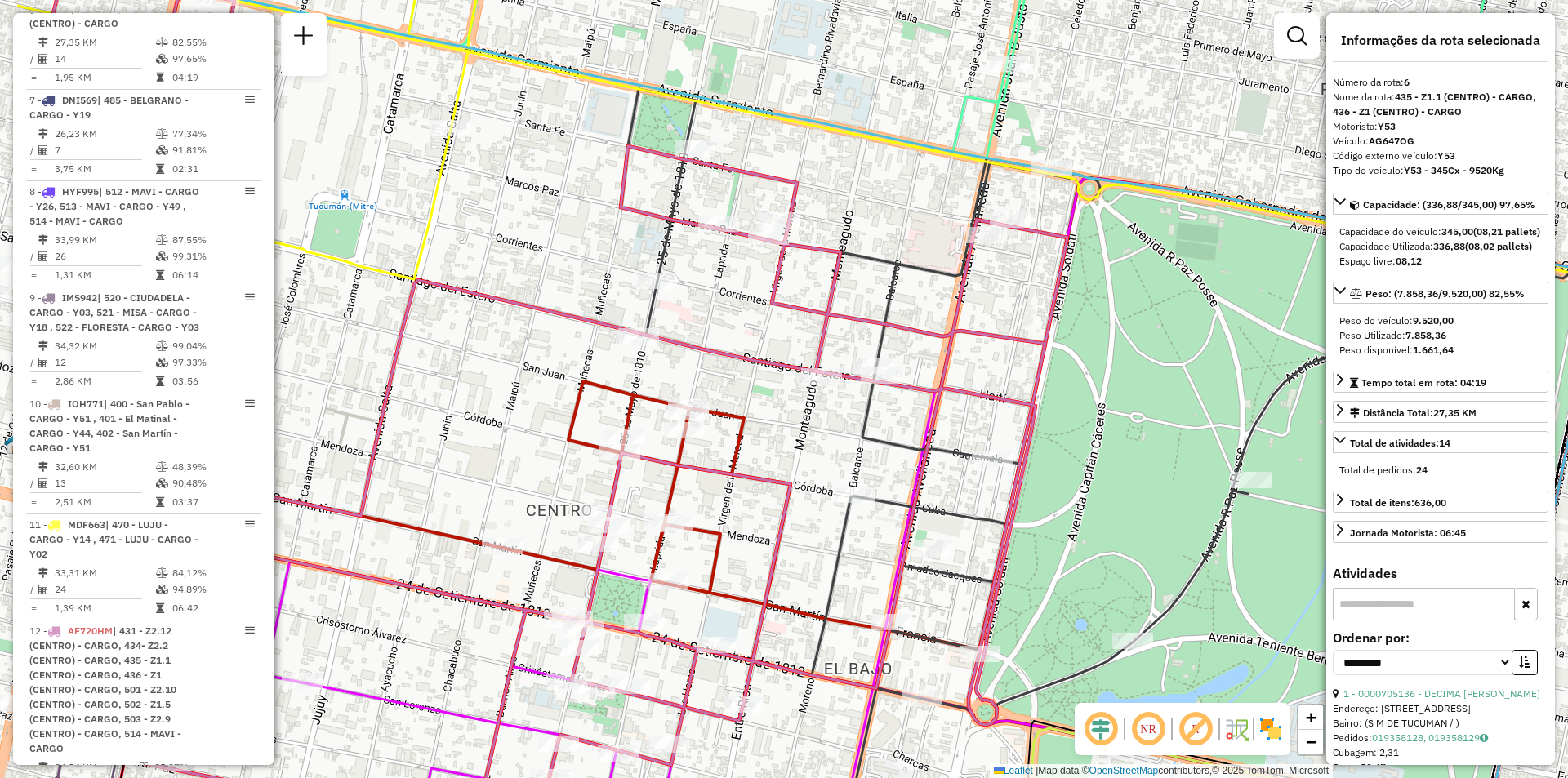
drag, startPoint x: 644, startPoint y: 462, endPoint x: 783, endPoint y: 389, distance: 157.0
click at [818, 402] on div "Janela de atendimento Grade de atendimento Capacidade Transportadoras Veículos …" at bounding box center [784, 389] width 1568 height 778
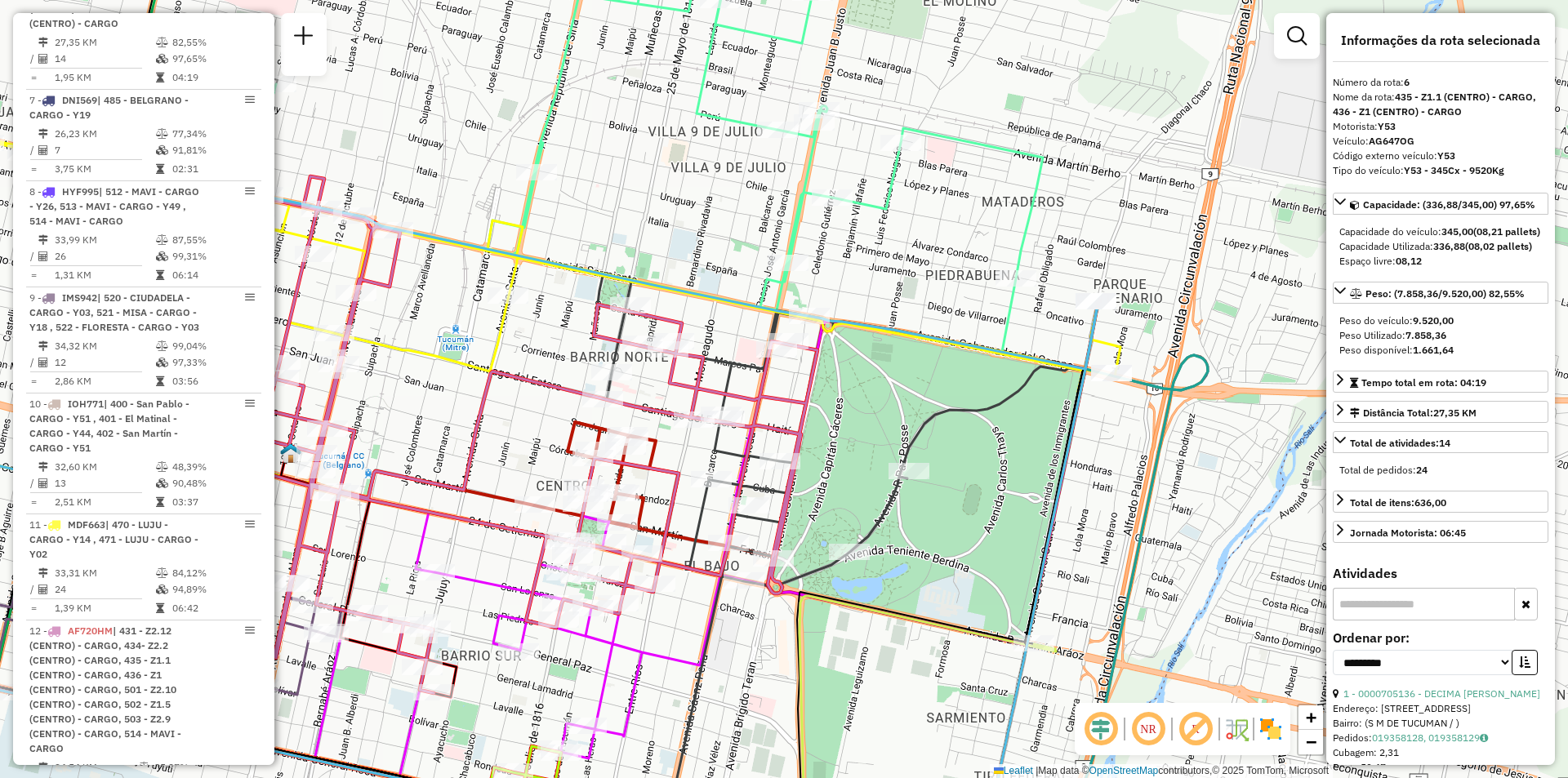
drag, startPoint x: 926, startPoint y: 478, endPoint x: 849, endPoint y: 507, distance: 82.3
click at [849, 507] on div "Janela de atendimento Grade de atendimento Capacidade Transportadoras Veículos …" at bounding box center [784, 389] width 1568 height 778
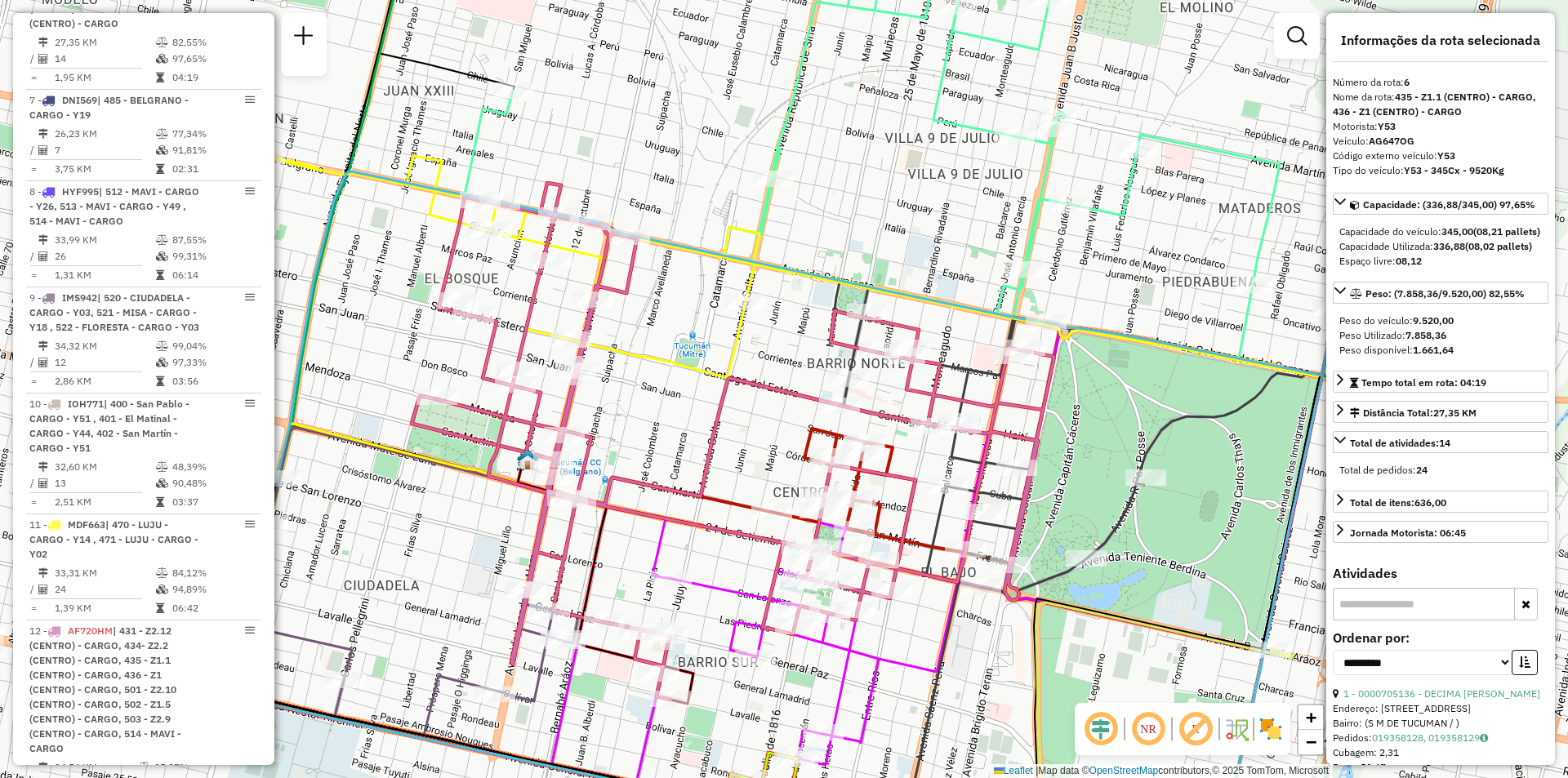
drag, startPoint x: 941, startPoint y: 527, endPoint x: 1077, endPoint y: 526, distance: 136.0
click at [1077, 526] on div "Janela de atendimento Grade de atendimento Capacidade Transportadoras Veículos …" at bounding box center [784, 389] width 1568 height 778
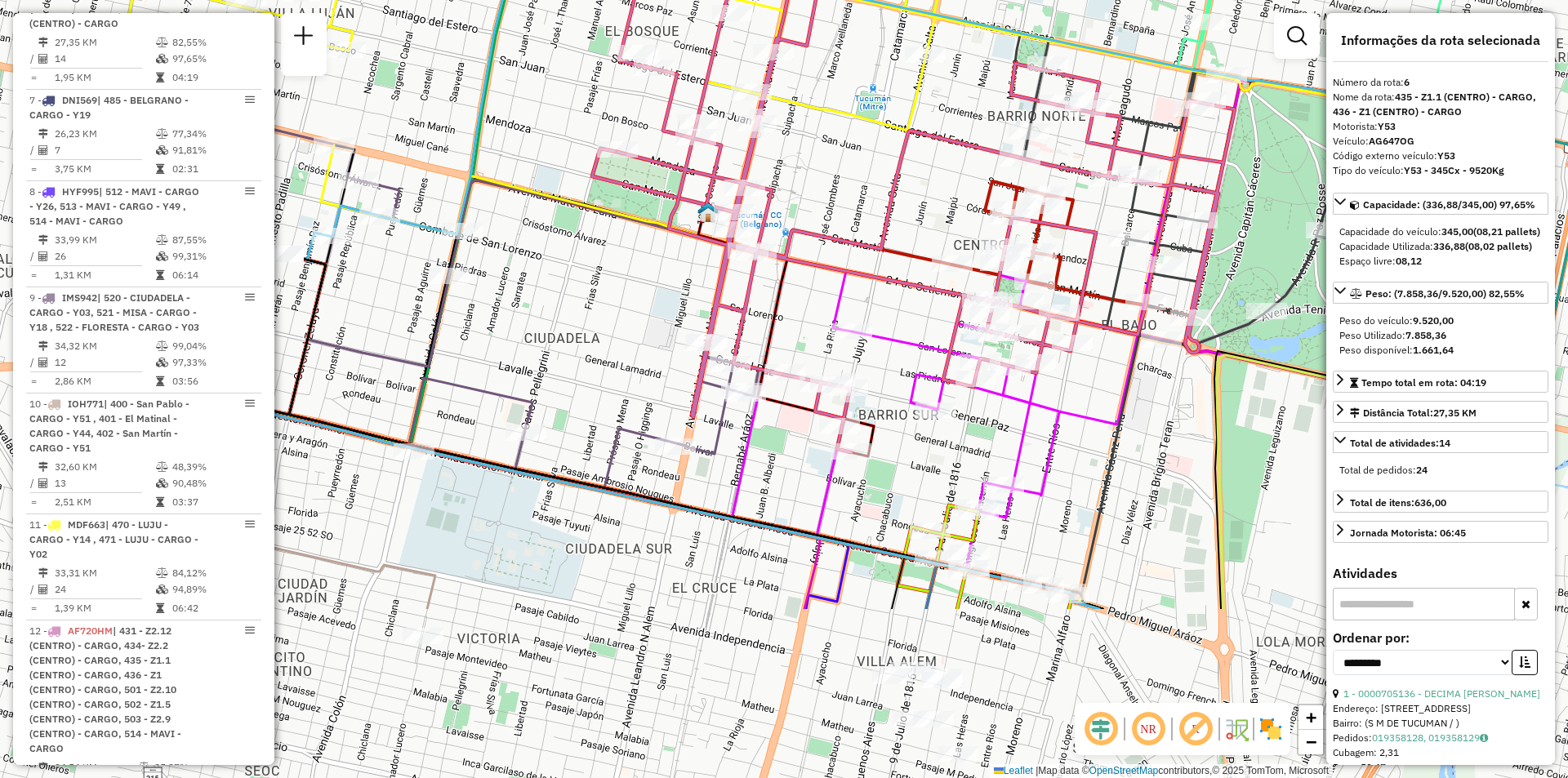
drag, startPoint x: 866, startPoint y: 662, endPoint x: 1040, endPoint y: 415, distance: 302.1
click at [1040, 415] on icon at bounding box center [1166, 331] width 698 height 542
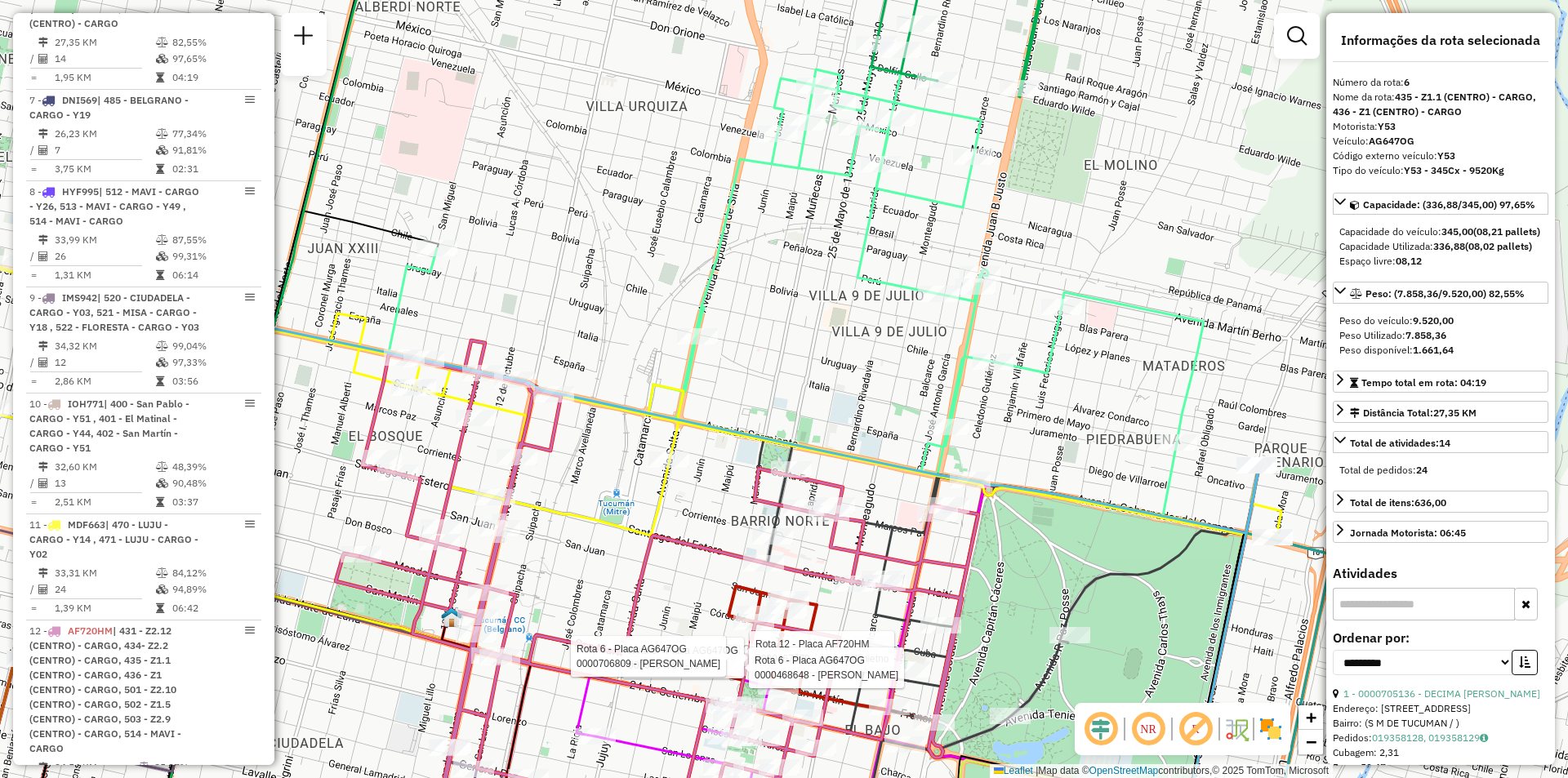
drag, startPoint x: 978, startPoint y: 204, endPoint x: 904, endPoint y: 406, distance: 215.1
click at [905, 417] on div "Rota 6 - Placa AG647OG 0000454754 - AMP Rota 6 - Placa AG647OG 0000706809 - FAR…" at bounding box center [784, 389] width 1568 height 778
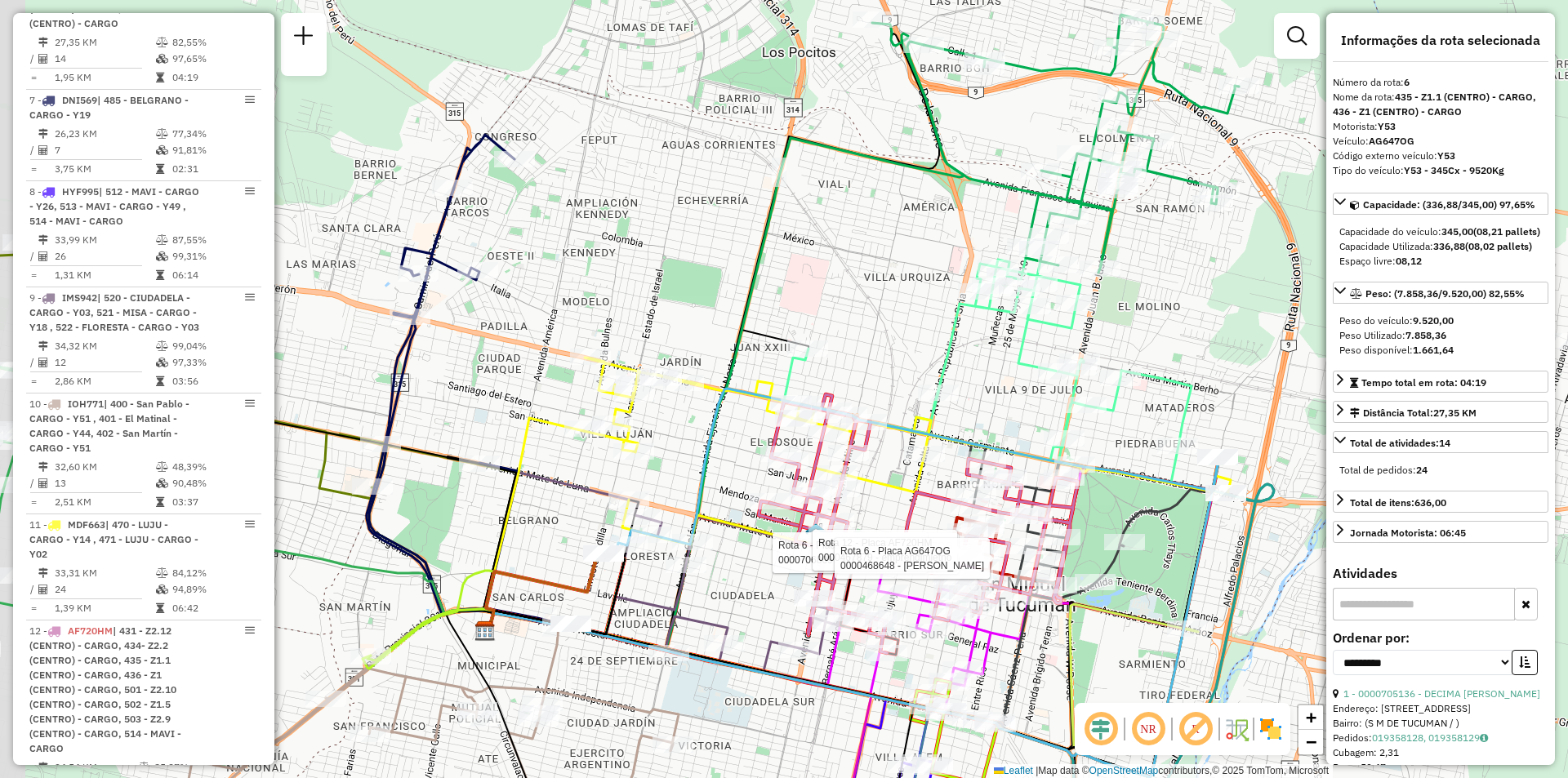
drag, startPoint x: 1016, startPoint y: 396, endPoint x: 1124, endPoint y: 273, distance: 163.7
click at [1124, 273] on div "Rota 6 - Placa AG647OG 0000454754 - AMP Rota 6 - Placa AG647OG 0000706809 - FAR…" at bounding box center [784, 389] width 1568 height 778
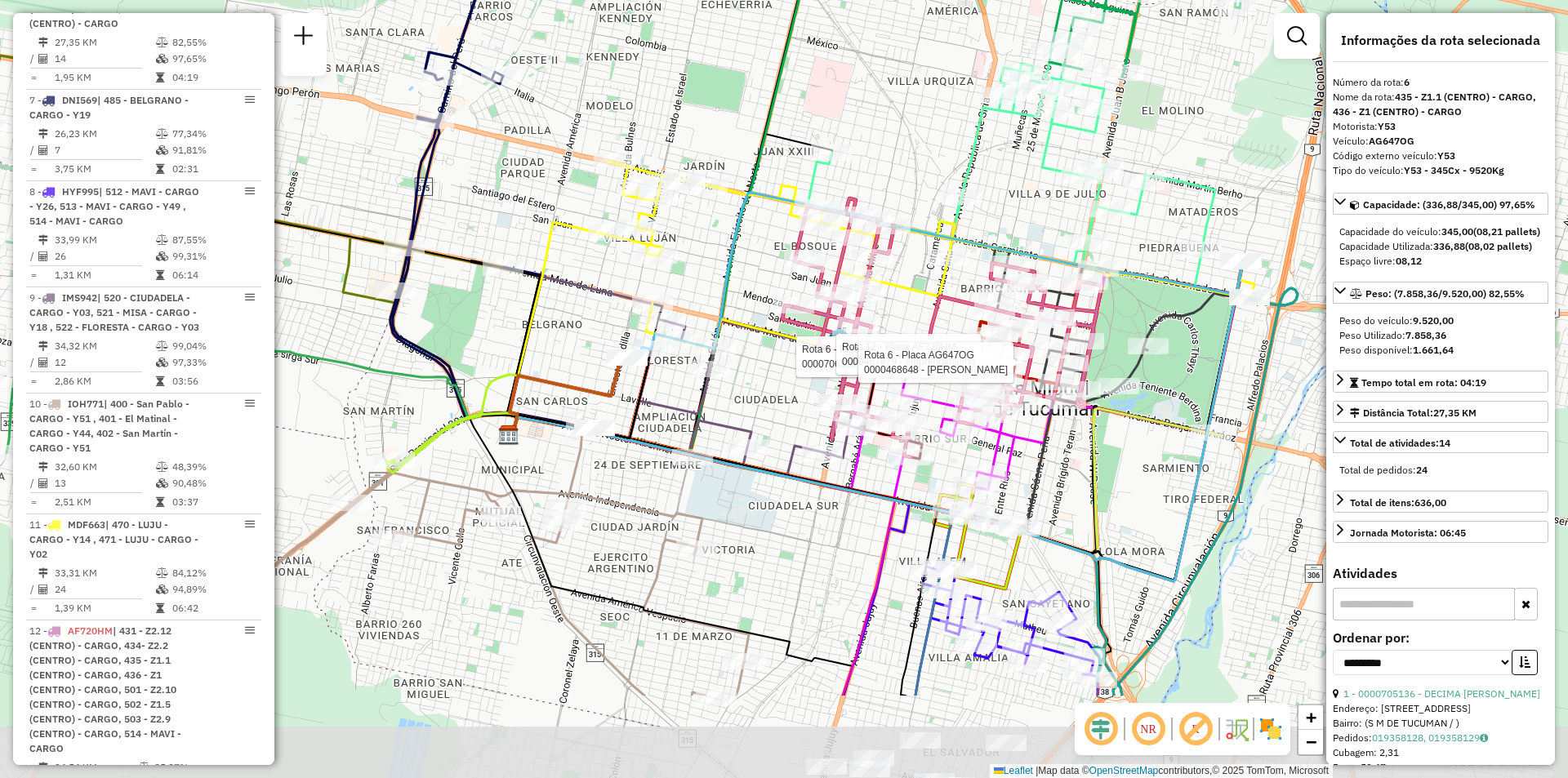
drag, startPoint x: 909, startPoint y: 341, endPoint x: 931, endPoint y: 190, distance: 152.6
click at [931, 190] on div "Rota 6 - Placa AG647OG 0000454754 - AMP Rota 6 - Placa AG647OG 0000706809 - FAR…" at bounding box center [784, 389] width 1568 height 778
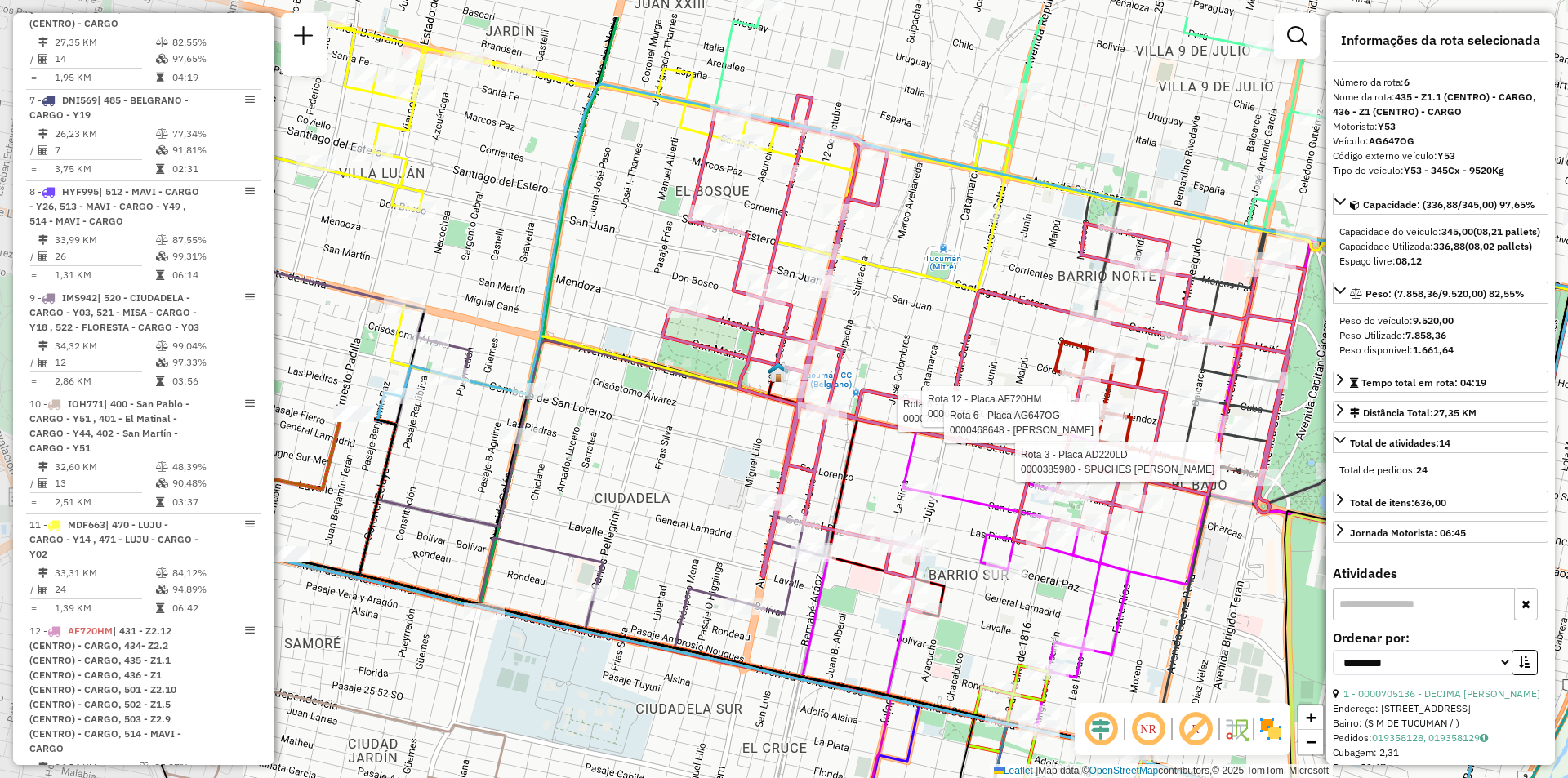
drag, startPoint x: 994, startPoint y: 399, endPoint x: 1223, endPoint y: 474, distance: 241.0
click at [1223, 470] on div at bounding box center [1216, 462] width 41 height 16
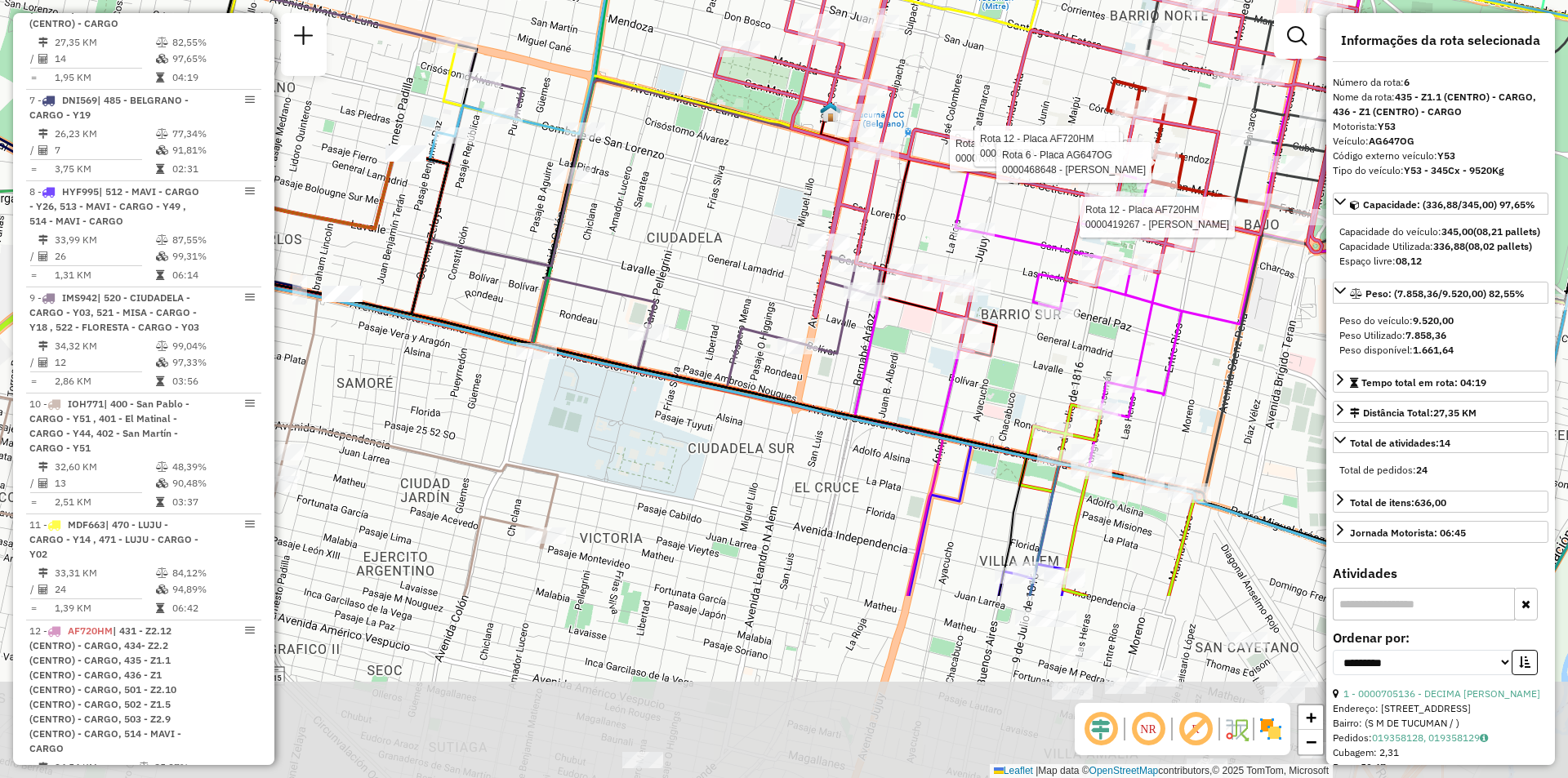
drag, startPoint x: 1088, startPoint y: 619, endPoint x: 1126, endPoint y: 336, distance: 285.5
click at [1134, 325] on icon at bounding box center [1289, 230] width 698 height 542
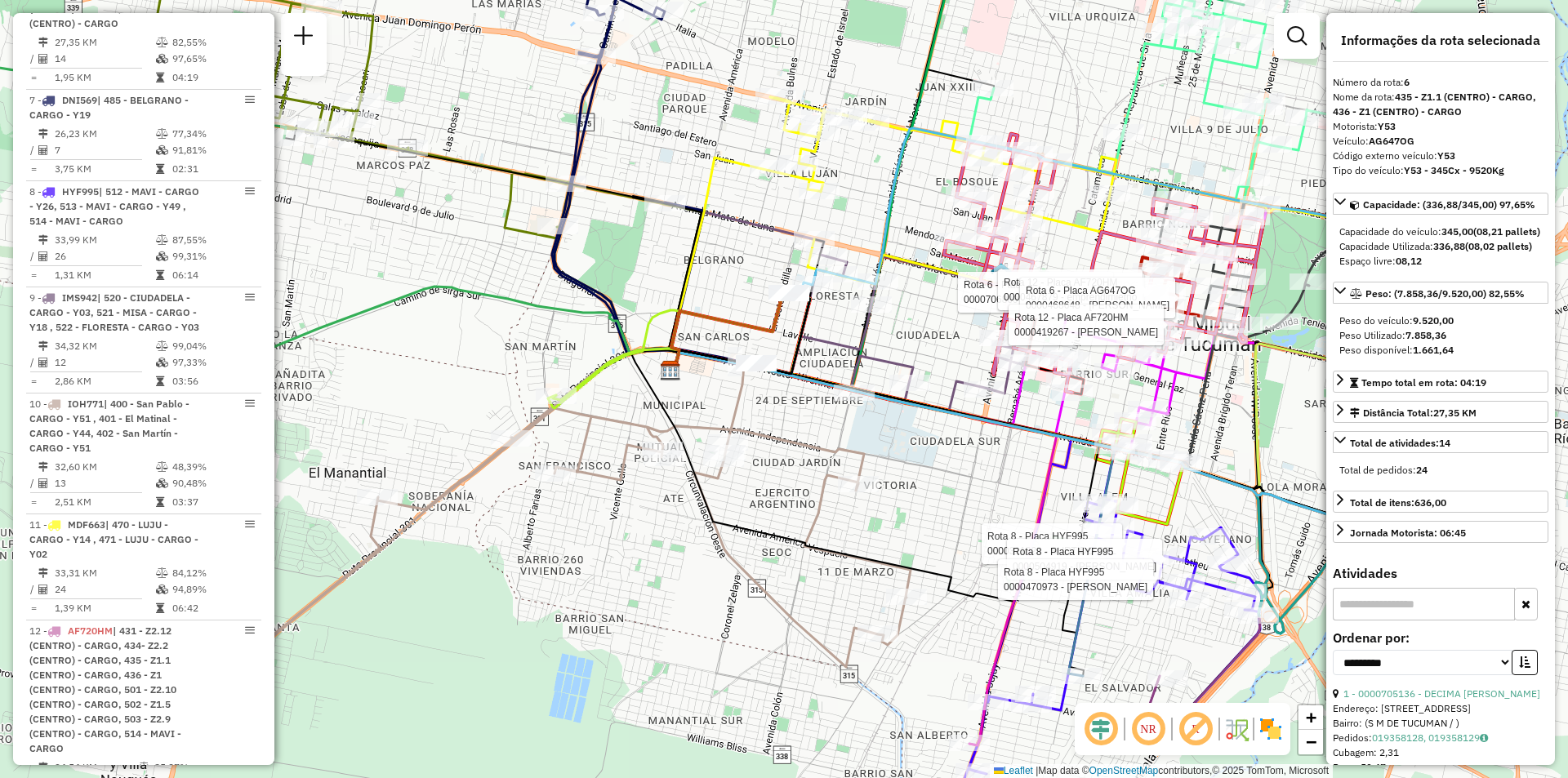
drag, startPoint x: 989, startPoint y: 466, endPoint x: 932, endPoint y: 563, distance: 112.5
click at [932, 563] on div "Rota 6 - Placa AG647OG 0000454754 - AMP Rota 6 - Placa AG647OG 0000706809 - FAR…" at bounding box center [784, 389] width 1568 height 778
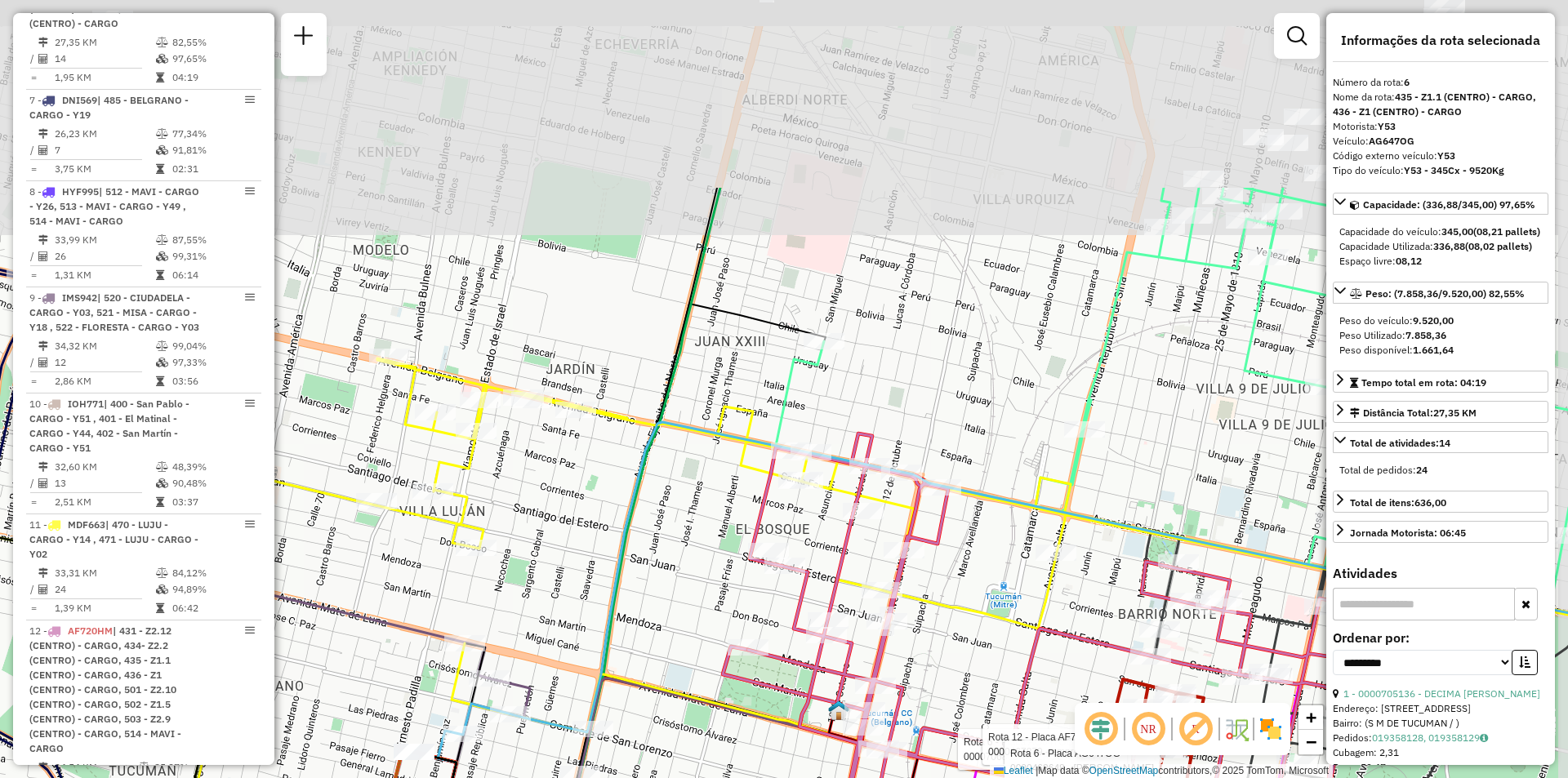
drag, startPoint x: 737, startPoint y: 361, endPoint x: 664, endPoint y: 573, distance: 224.2
click at [664, 573] on div "Rota 6 - Placa AG647OG 0000454754 - AMP Rota 6 - Placa AG647OG 0000706809 - FAR…" at bounding box center [784, 389] width 1568 height 778
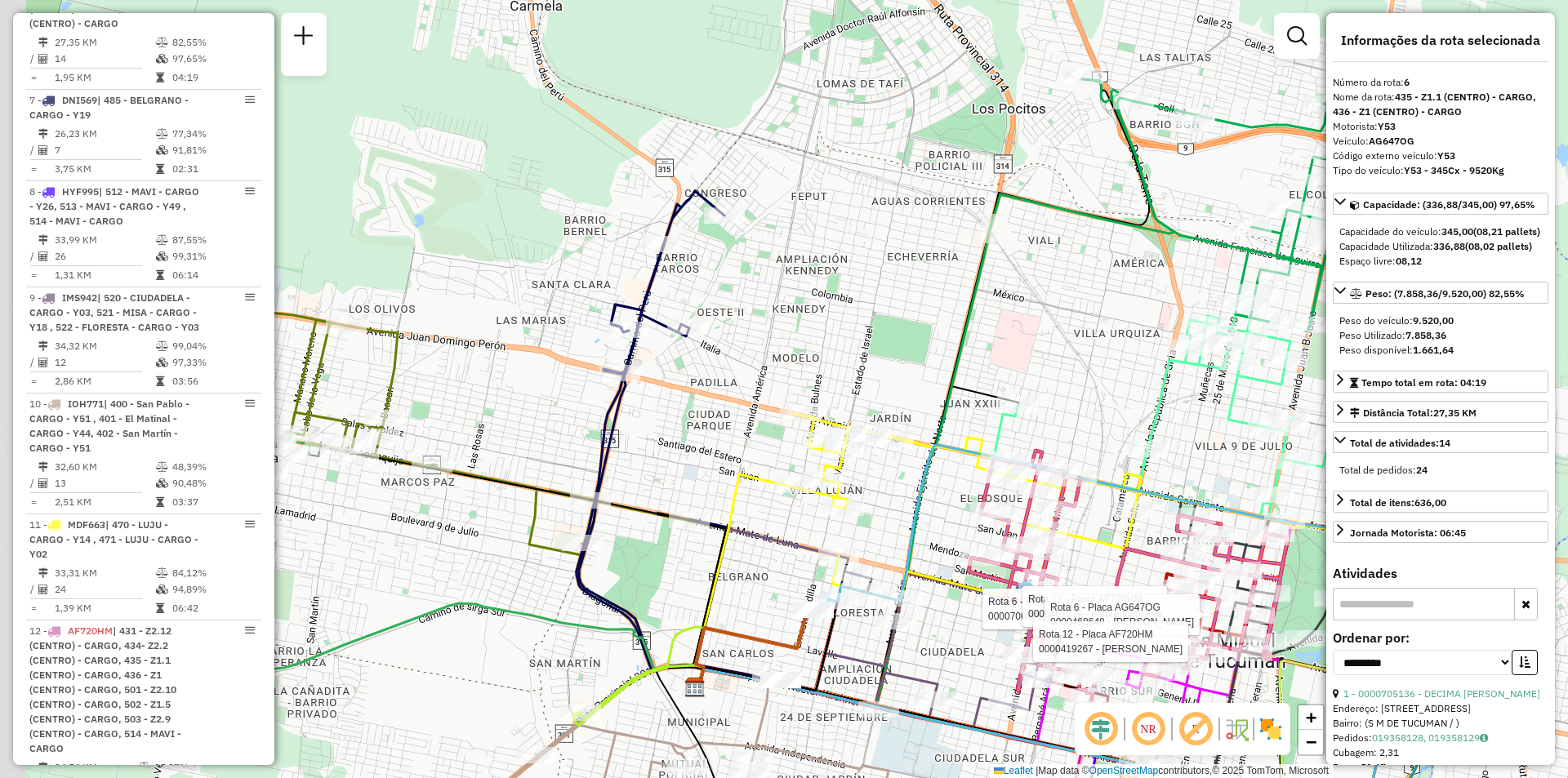
drag, startPoint x: 885, startPoint y: 258, endPoint x: 1088, endPoint y: 170, distance: 221.3
click at [1088, 170] on div "Rota 6 - Placa AG647OG 0000454754 - AMP Rota 6 - Placa AG647OG 0000706809 - FAR…" at bounding box center [784, 389] width 1568 height 778
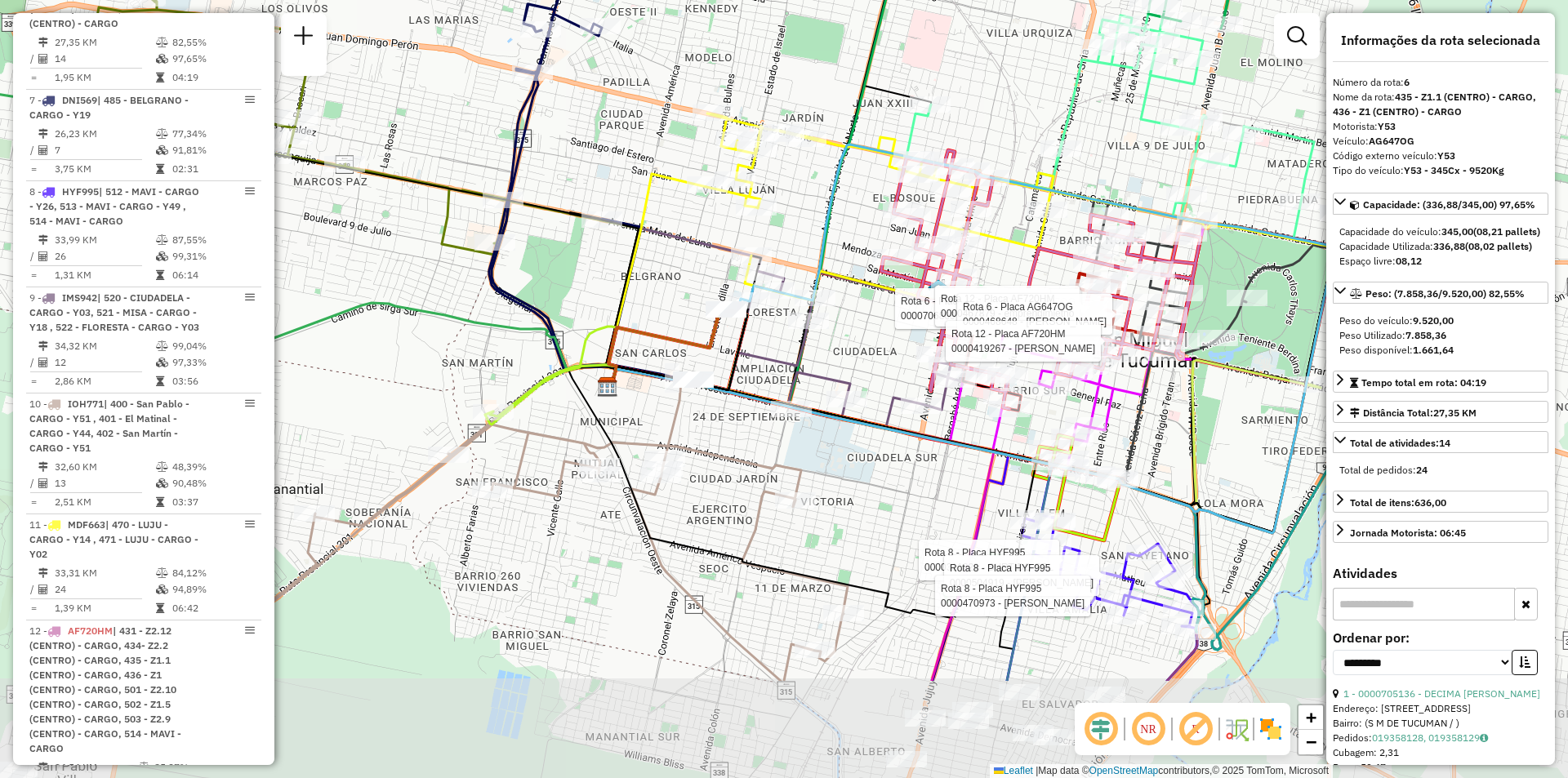
drag, startPoint x: 760, startPoint y: 483, endPoint x: 679, endPoint y: 329, distance: 174.0
click at [679, 329] on icon at bounding box center [666, 347] width 117 height 77
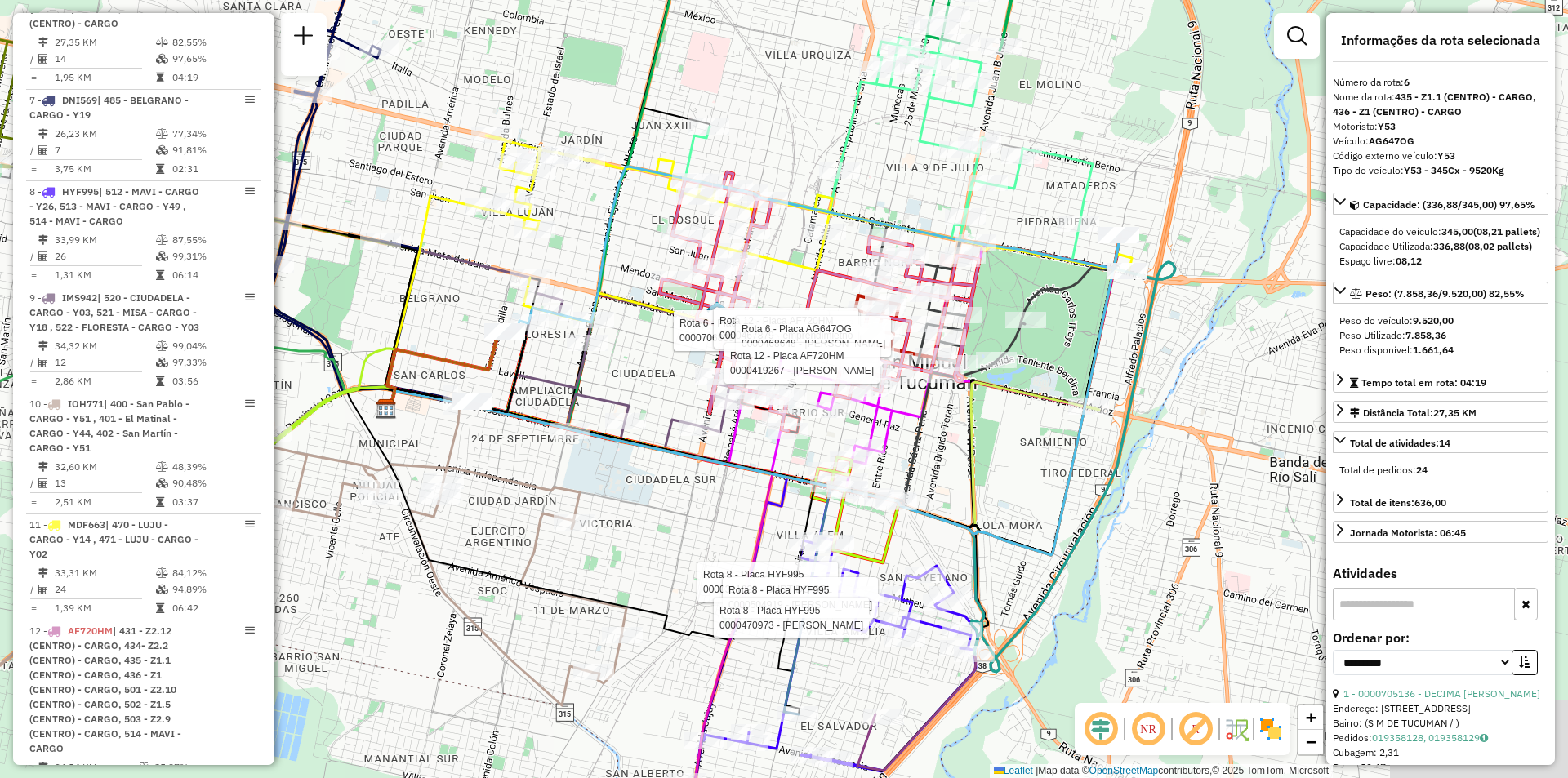
drag, startPoint x: 876, startPoint y: 463, endPoint x: 784, endPoint y: 478, distance: 93.2
click at [784, 478] on icon at bounding box center [753, 395] width 734 height 320
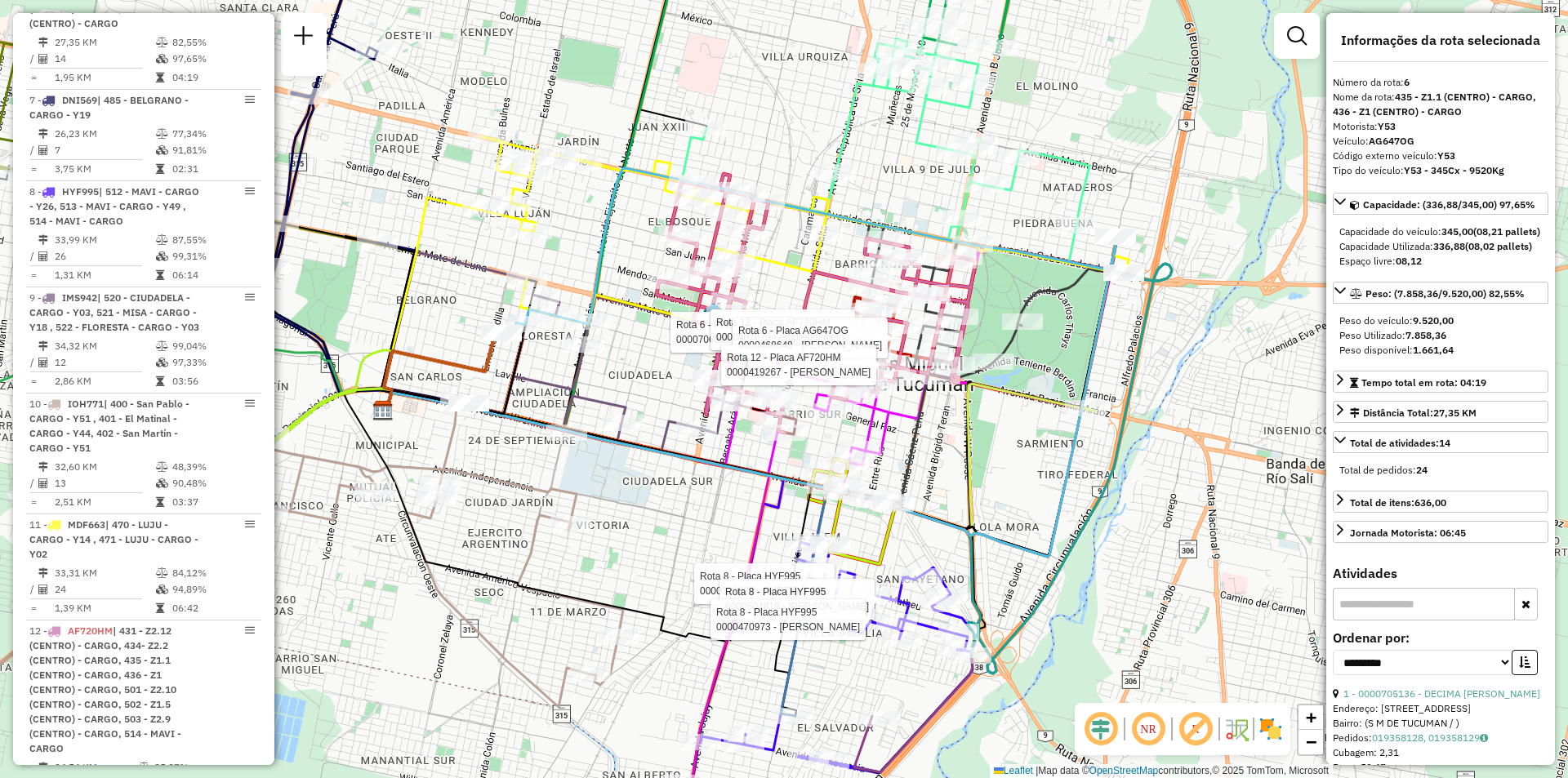
click at [694, 478] on div "Rota 6 - Placa AG647OG 0000454754 - AMP Rota 6 - Placa AG647OG 0000706809 - FAR…" at bounding box center [784, 389] width 1568 height 778
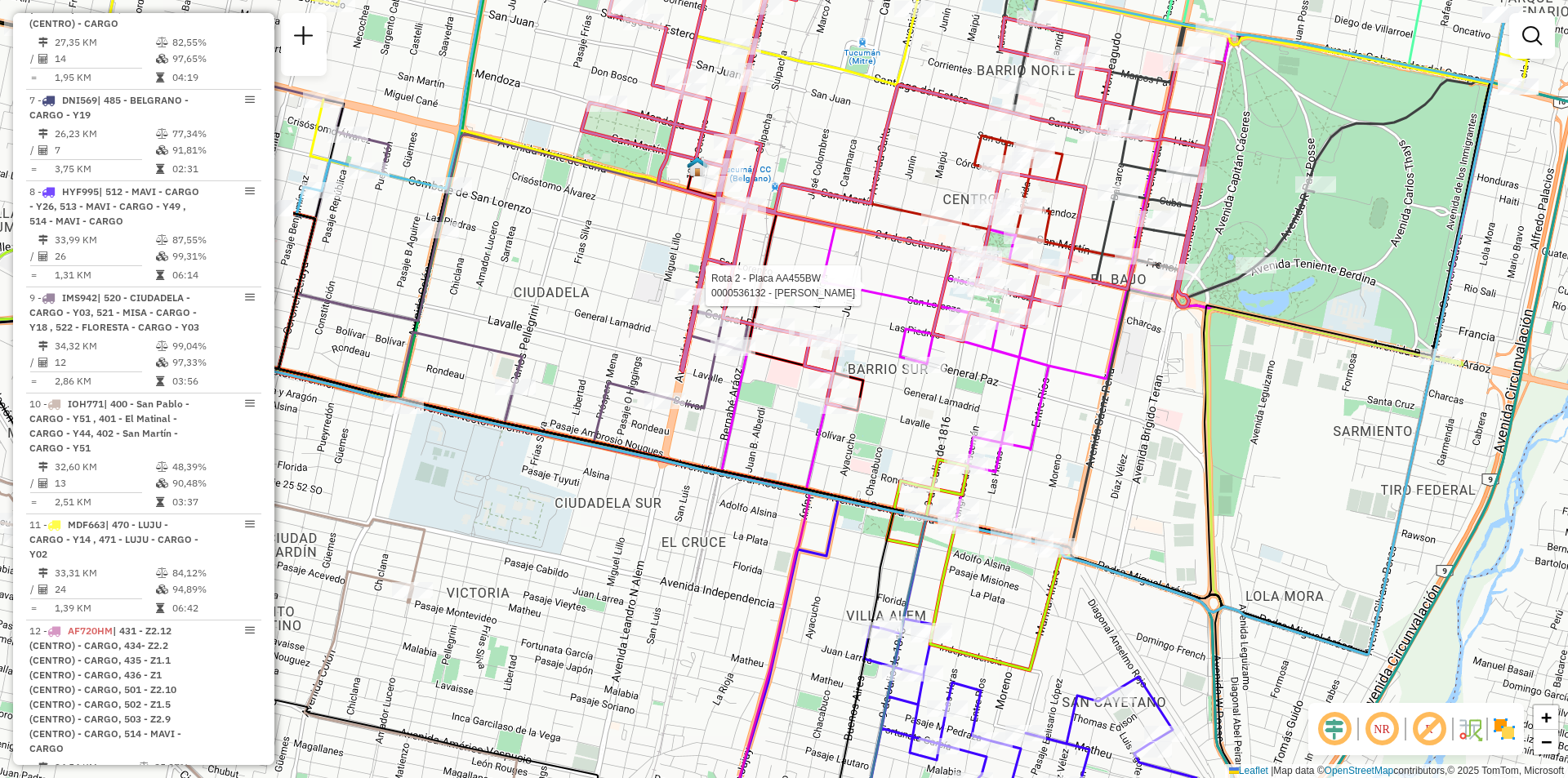
select select "**********"
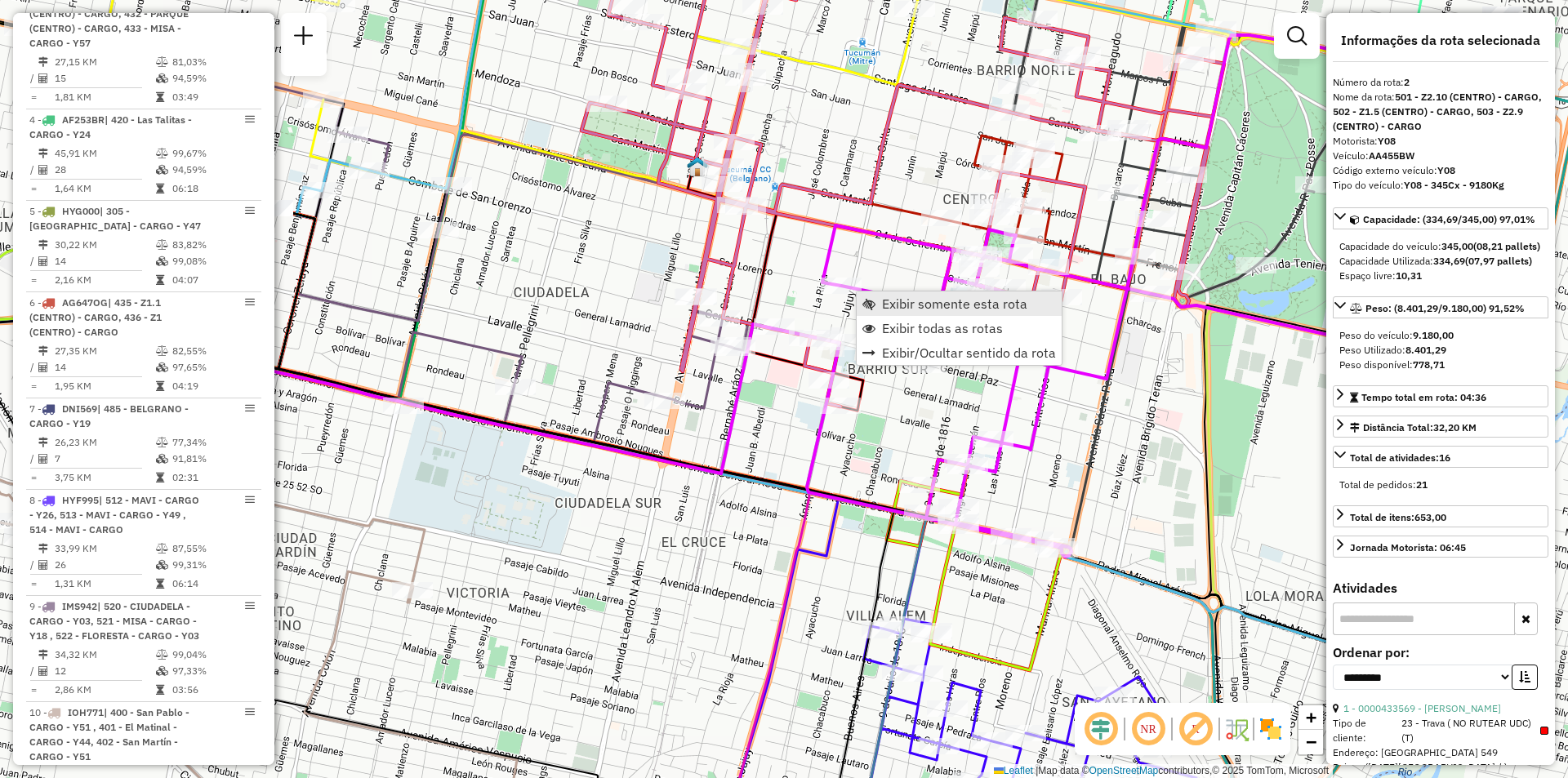
scroll to position [701, 0]
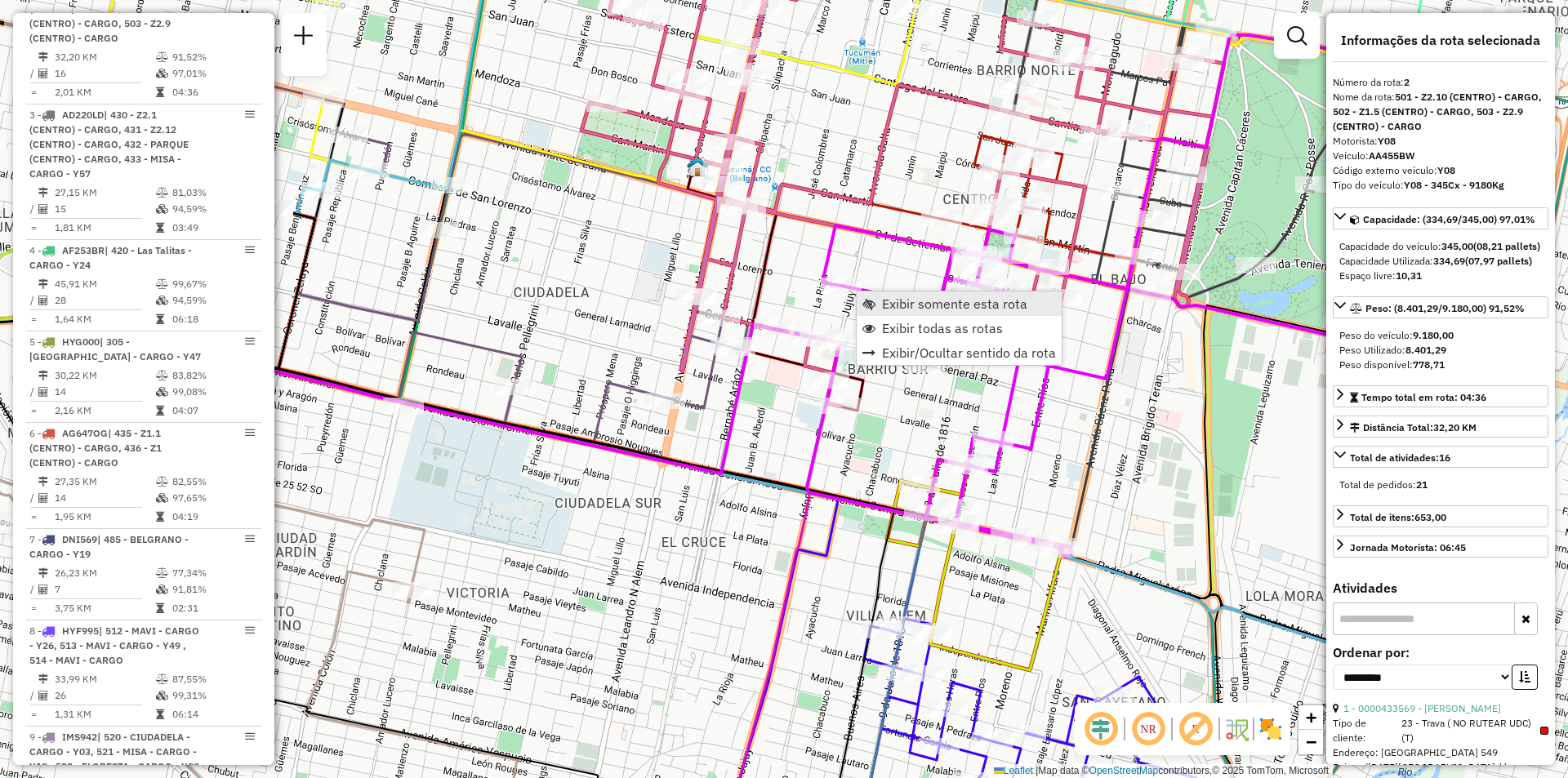
click at [904, 309] on span "Exibir somente esta rota" at bounding box center [955, 303] width 145 height 13
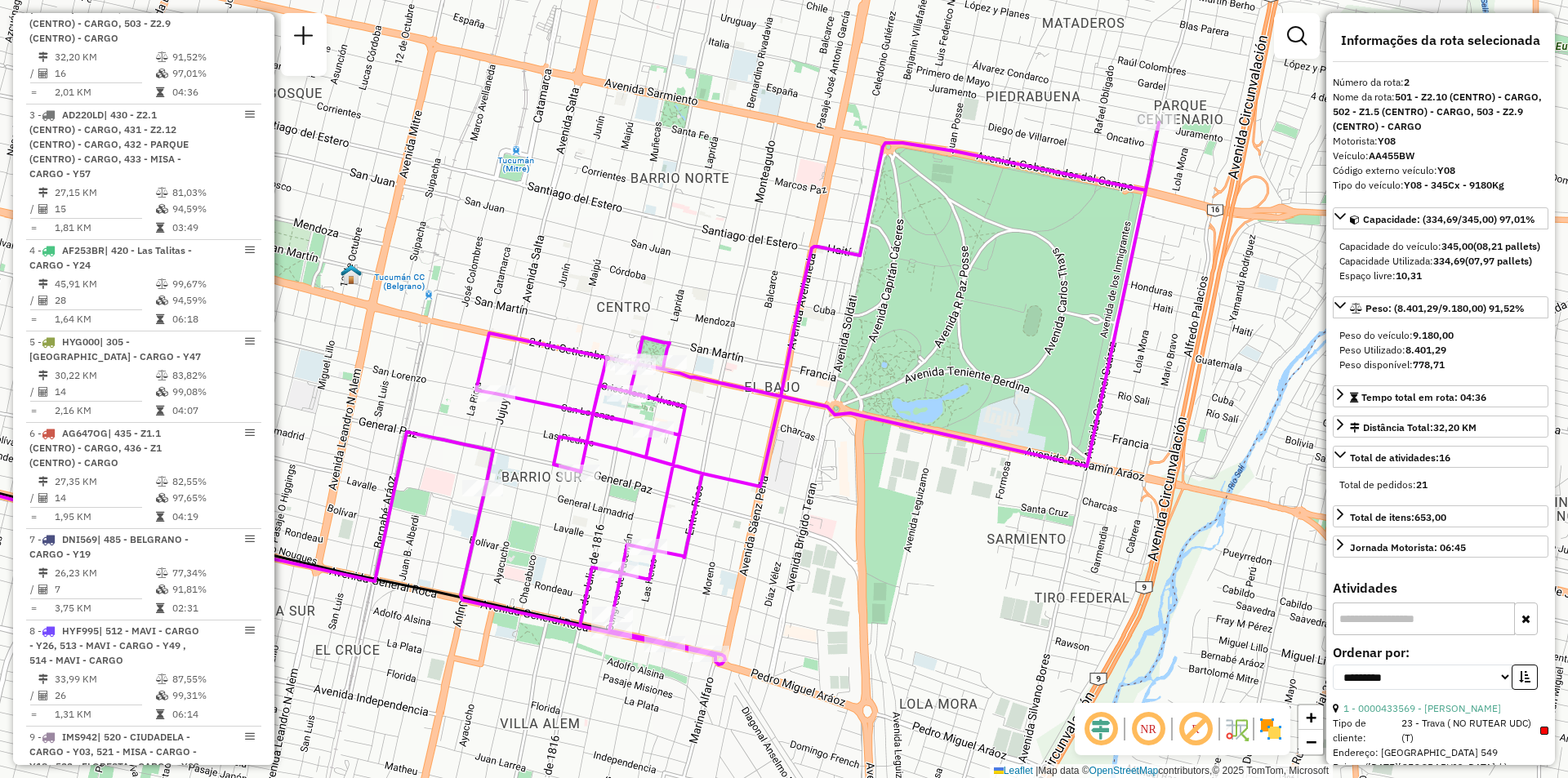
drag, startPoint x: 1052, startPoint y: 441, endPoint x: 698, endPoint y: 446, distance: 354.0
click at [698, 446] on div "Janela de atendimento Grade de atendimento Capacidade Transportadoras Veículos …" at bounding box center [784, 389] width 1568 height 778
click at [679, 440] on link "Exibir todas as rotas" at bounding box center [723, 432] width 205 height 25
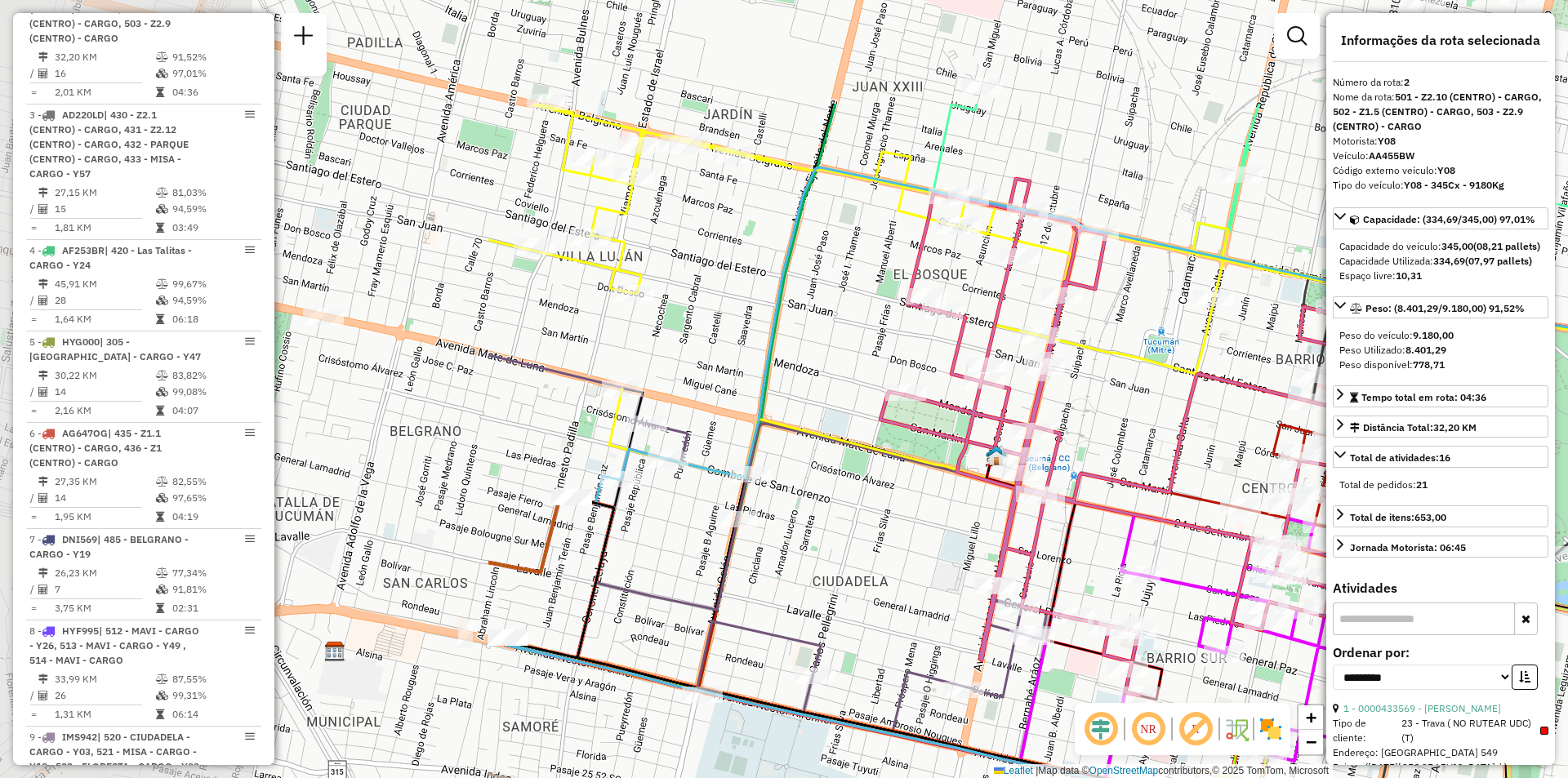
drag, startPoint x: 725, startPoint y: 340, endPoint x: 1160, endPoint y: 572, distance: 493.0
click at [1332, 510] on hb-router-mapa "Informações da Sessão 1230322 - 16/08/2025 Criação: 15/08/2025 17:57 Depósito: …" at bounding box center [784, 389] width 1568 height 778
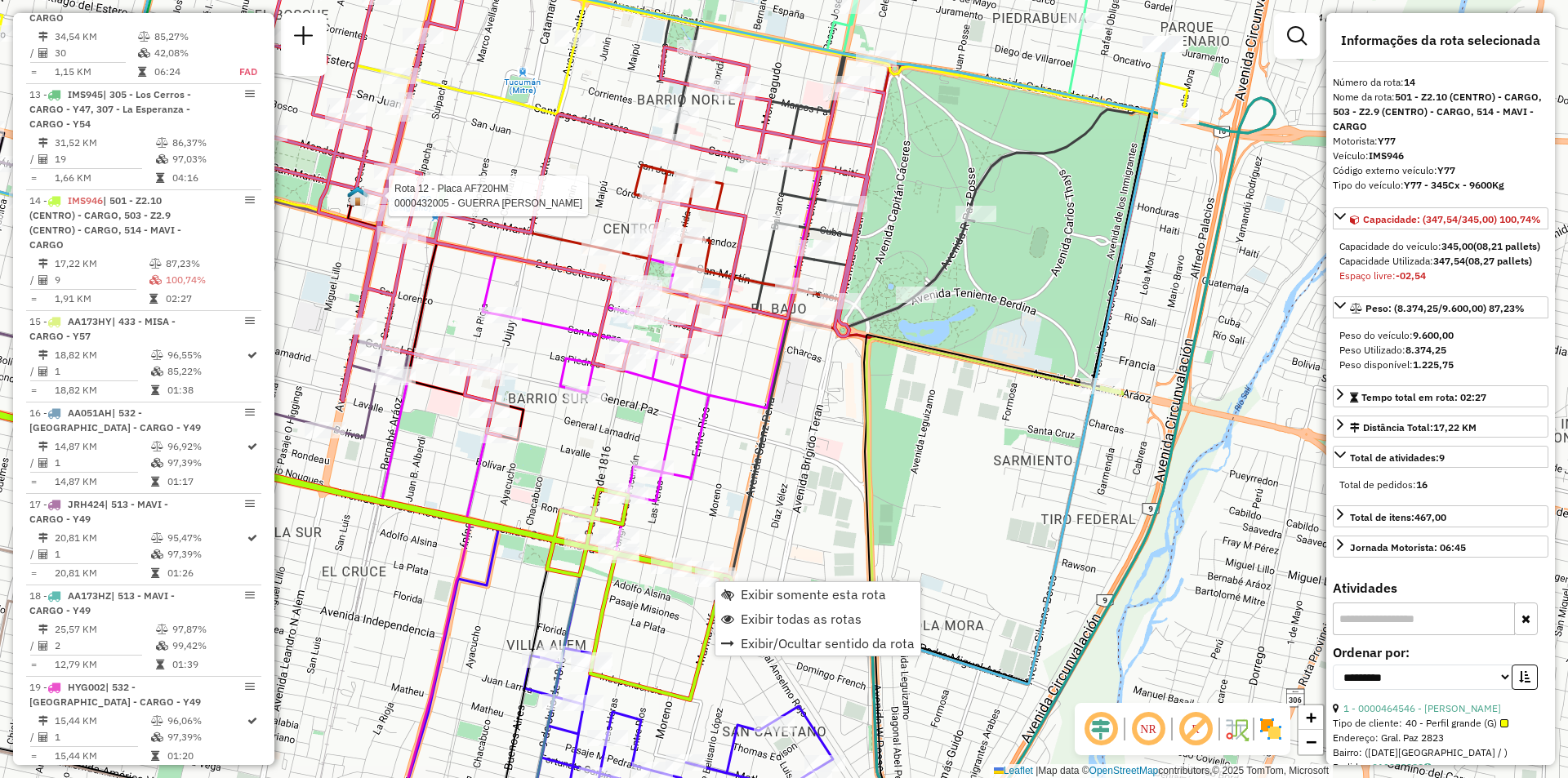
scroll to position [2078, 0]
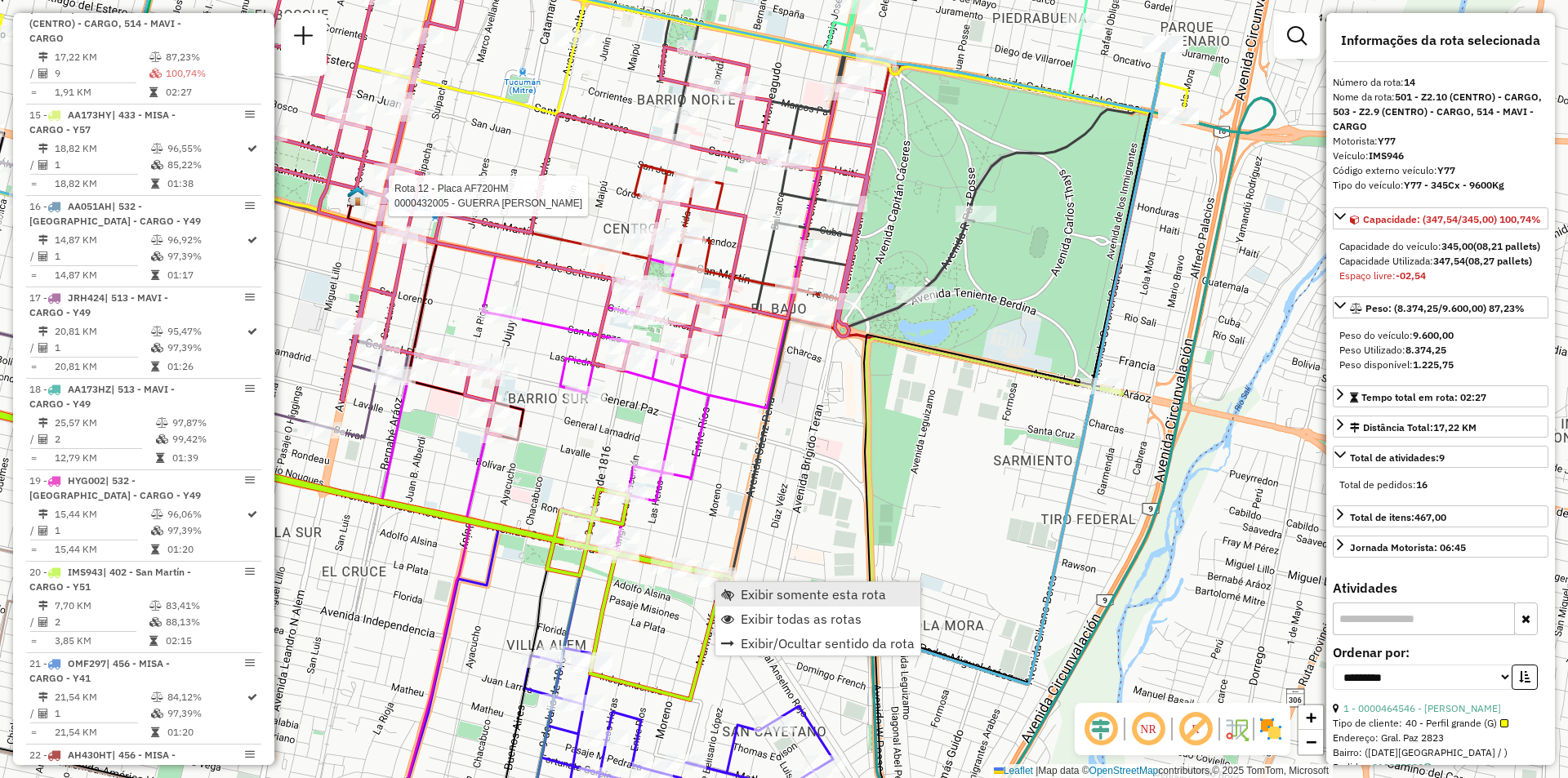
click at [753, 592] on span "Exibir somente esta rota" at bounding box center [813, 593] width 145 height 13
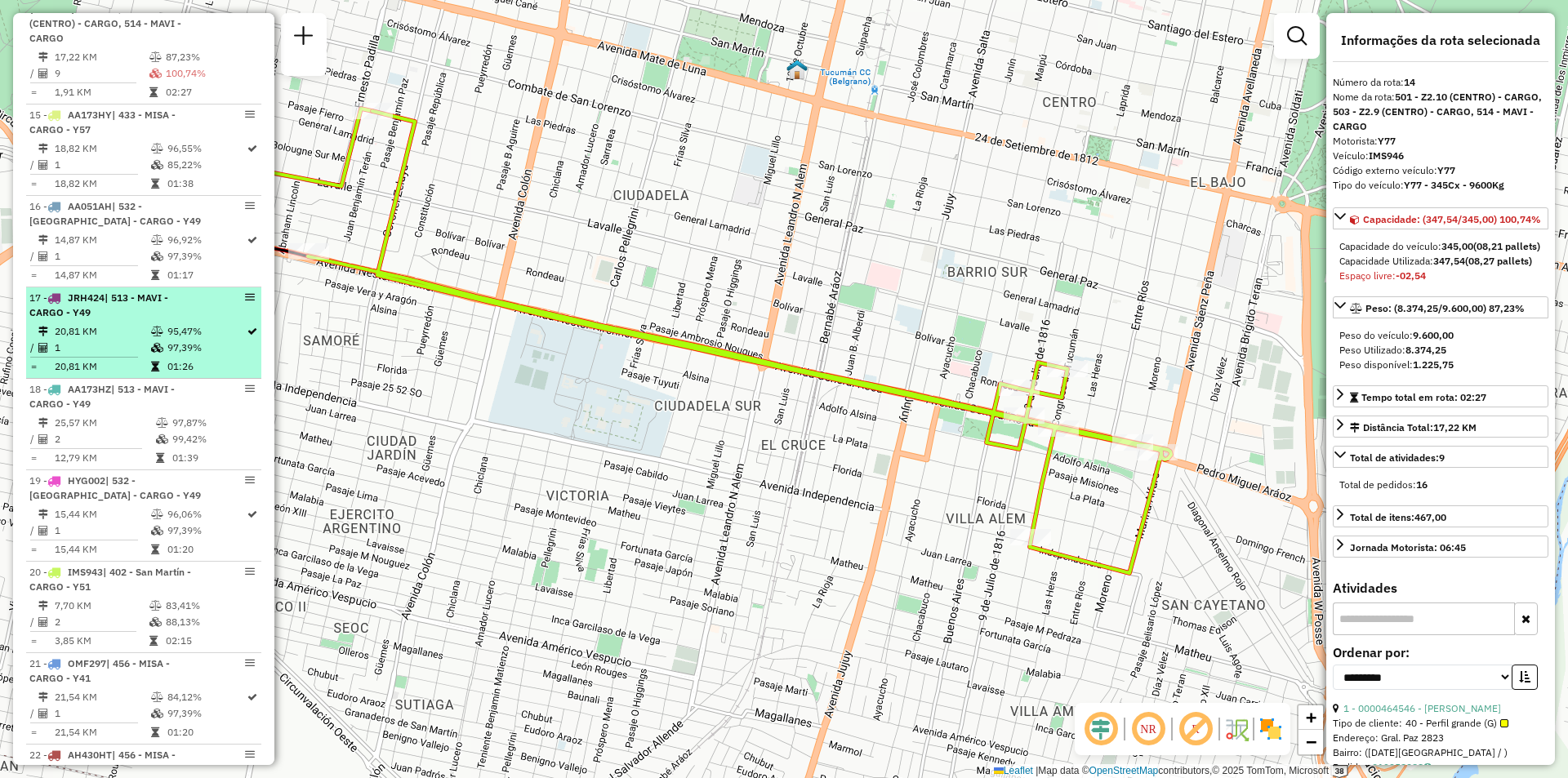
drag, startPoint x: 726, startPoint y: 488, endPoint x: 205, endPoint y: 352, distance: 538.5
click at [205, 352] on hb-router-mapa "Informações da Sessão 1230322 - 16/08/2025 Criação: 15/08/2025 17:57 Depósito: …" at bounding box center [784, 389] width 1568 height 778
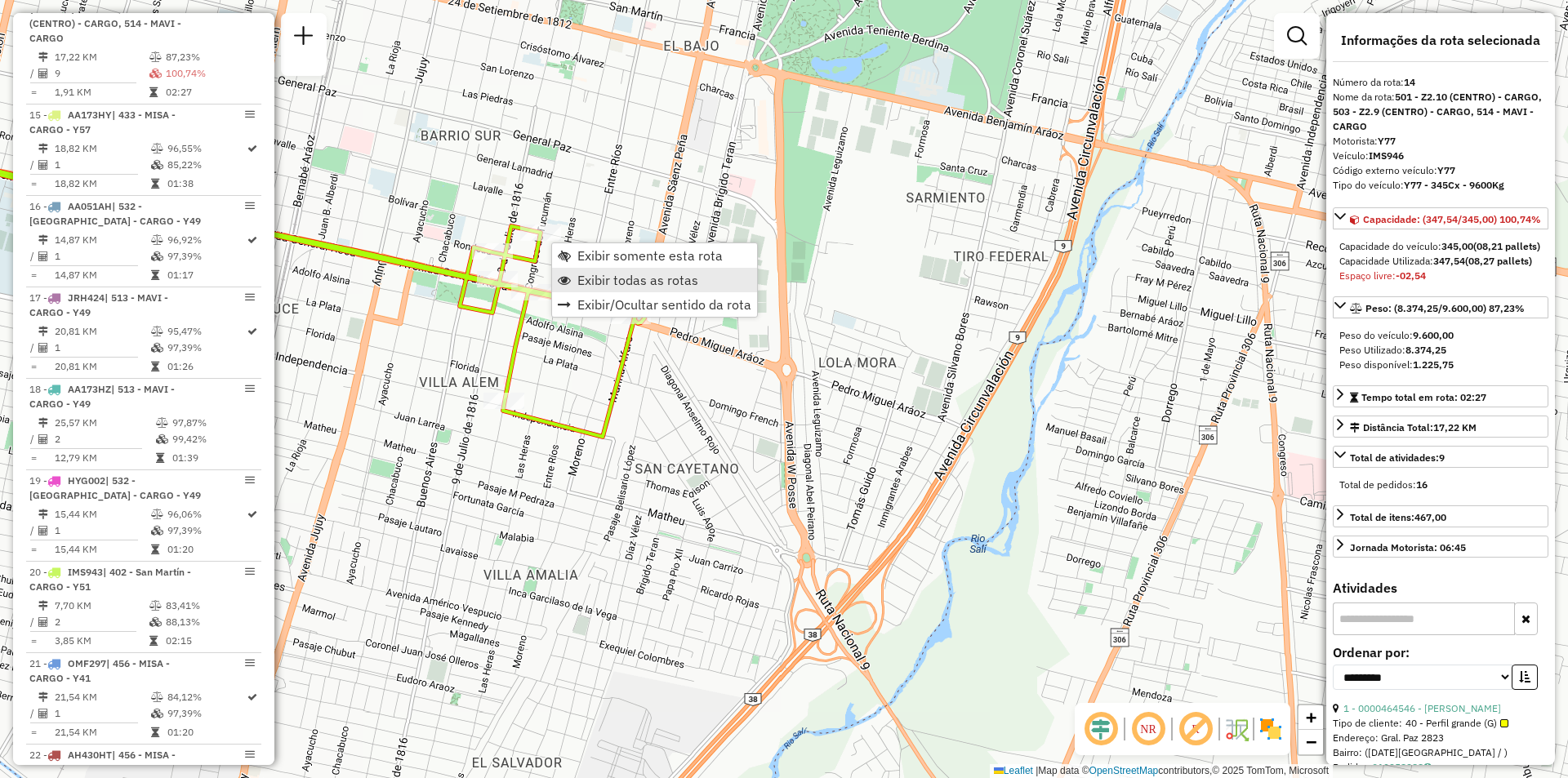
click at [585, 270] on link "Exibir todas as rotas" at bounding box center [654, 280] width 205 height 25
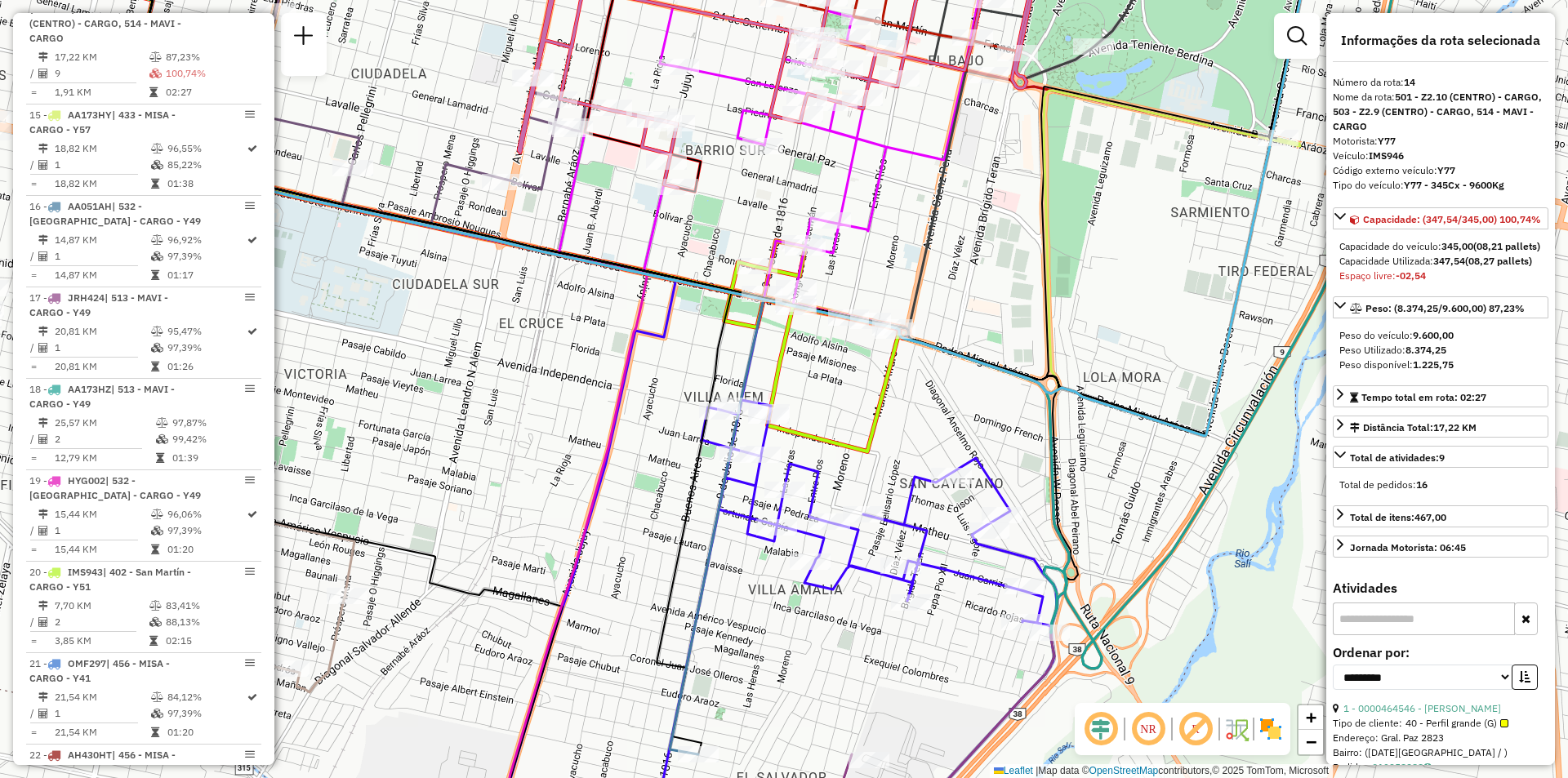
drag, startPoint x: 442, startPoint y: 411, endPoint x: 707, endPoint y: 425, distance: 265.4
click at [707, 425] on icon at bounding box center [419, 451] width 624 height 605
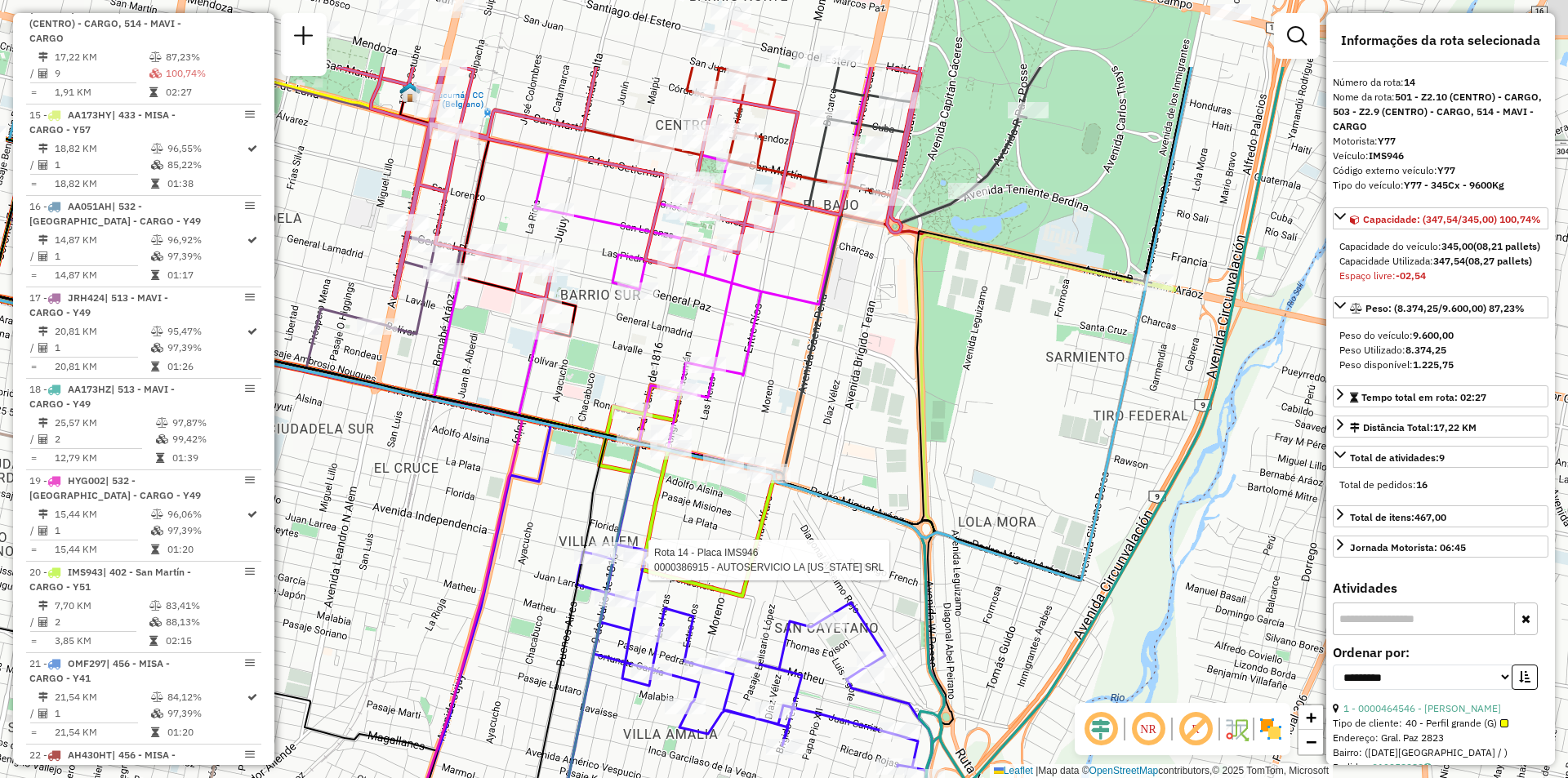
drag, startPoint x: 853, startPoint y: 185, endPoint x: 715, endPoint y: 338, distance: 206.0
click at [710, 348] on icon at bounding box center [855, 275] width 672 height 416
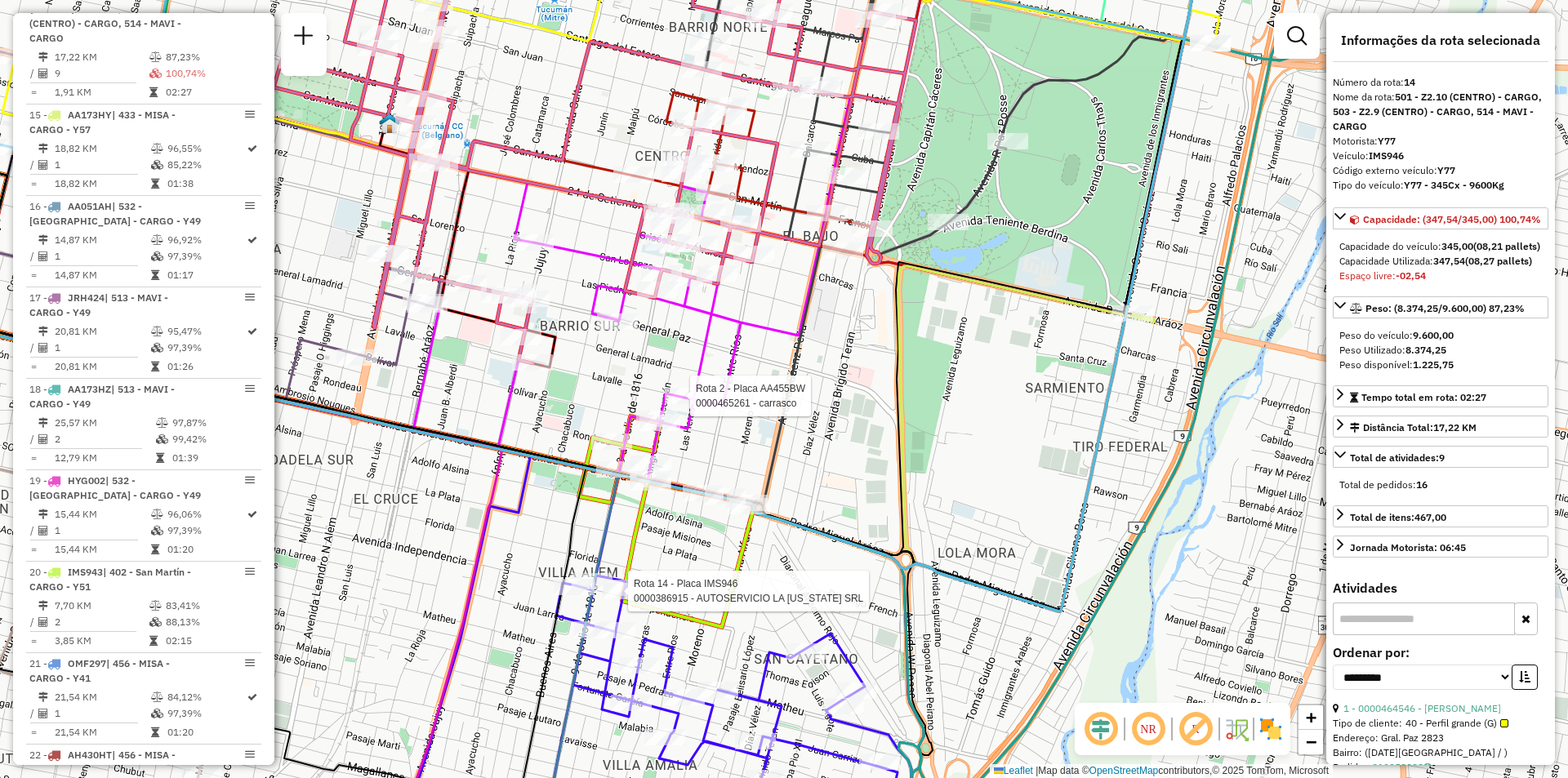
drag, startPoint x: 869, startPoint y: 147, endPoint x: 867, endPoint y: 158, distance: 11.2
click at [867, 158] on div "Rota 14 - Placa IMS946 0000386915 - AUTOSERVICIO LA FLORIDA SRL Rota 2 - Placa …" at bounding box center [784, 389] width 1568 height 778
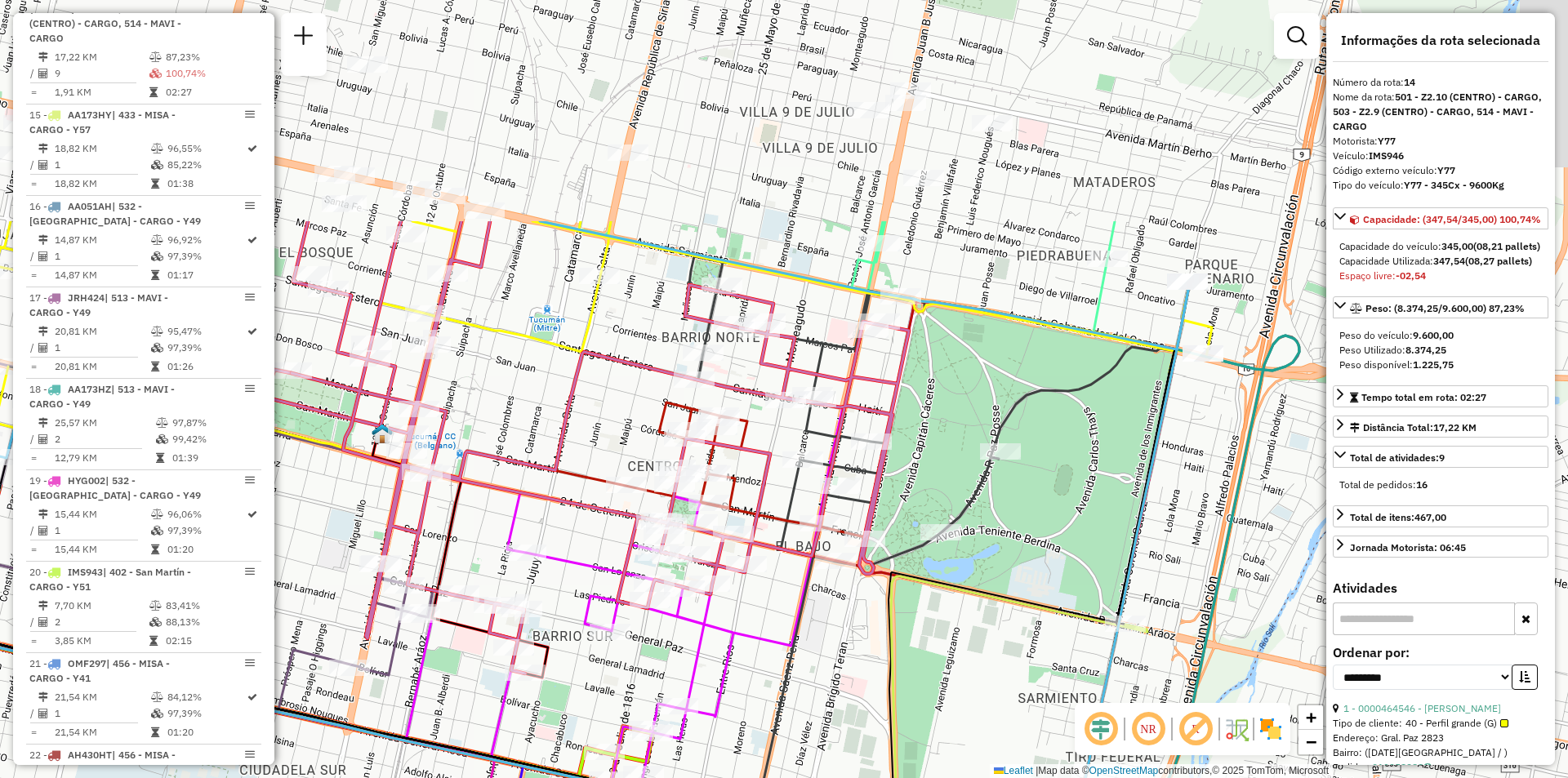
drag, startPoint x: 699, startPoint y: 116, endPoint x: 693, endPoint y: 522, distance: 406.0
click at [693, 522] on div "Rota 14 - Placa IMS946 0000386915 - AUTOSERVICIO LA FLORIDA SRL Rota 3 - Placa …" at bounding box center [784, 389] width 1568 height 778
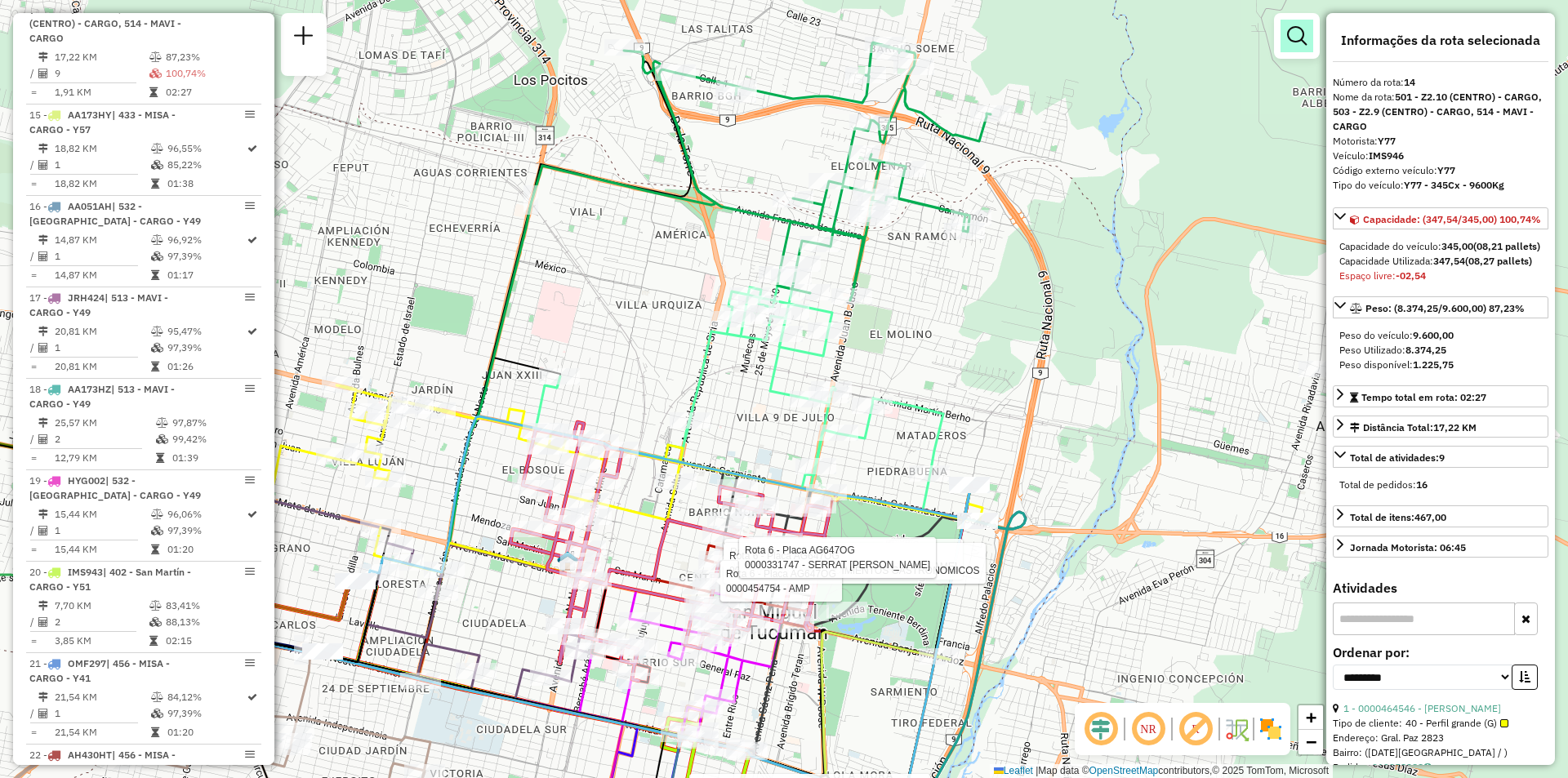
click at [1304, 37] on em at bounding box center [1297, 36] width 20 height 20
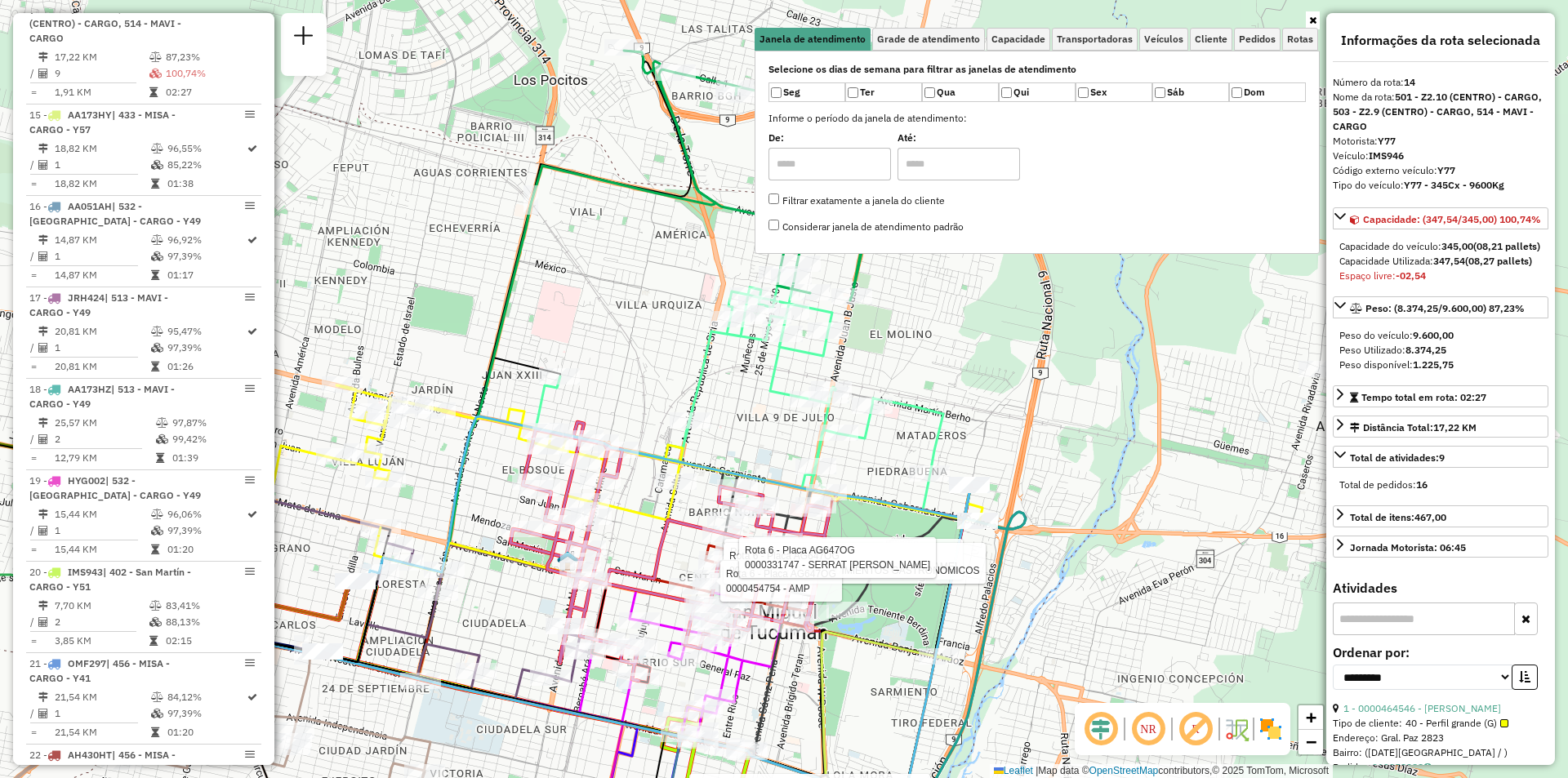
click at [1107, 26] on div at bounding box center [1037, 20] width 565 height 14
drag, startPoint x: 1027, startPoint y: 40, endPoint x: 1077, endPoint y: 37, distance: 50.1
click at [1027, 38] on span "Capacidade" at bounding box center [1018, 39] width 54 height 10
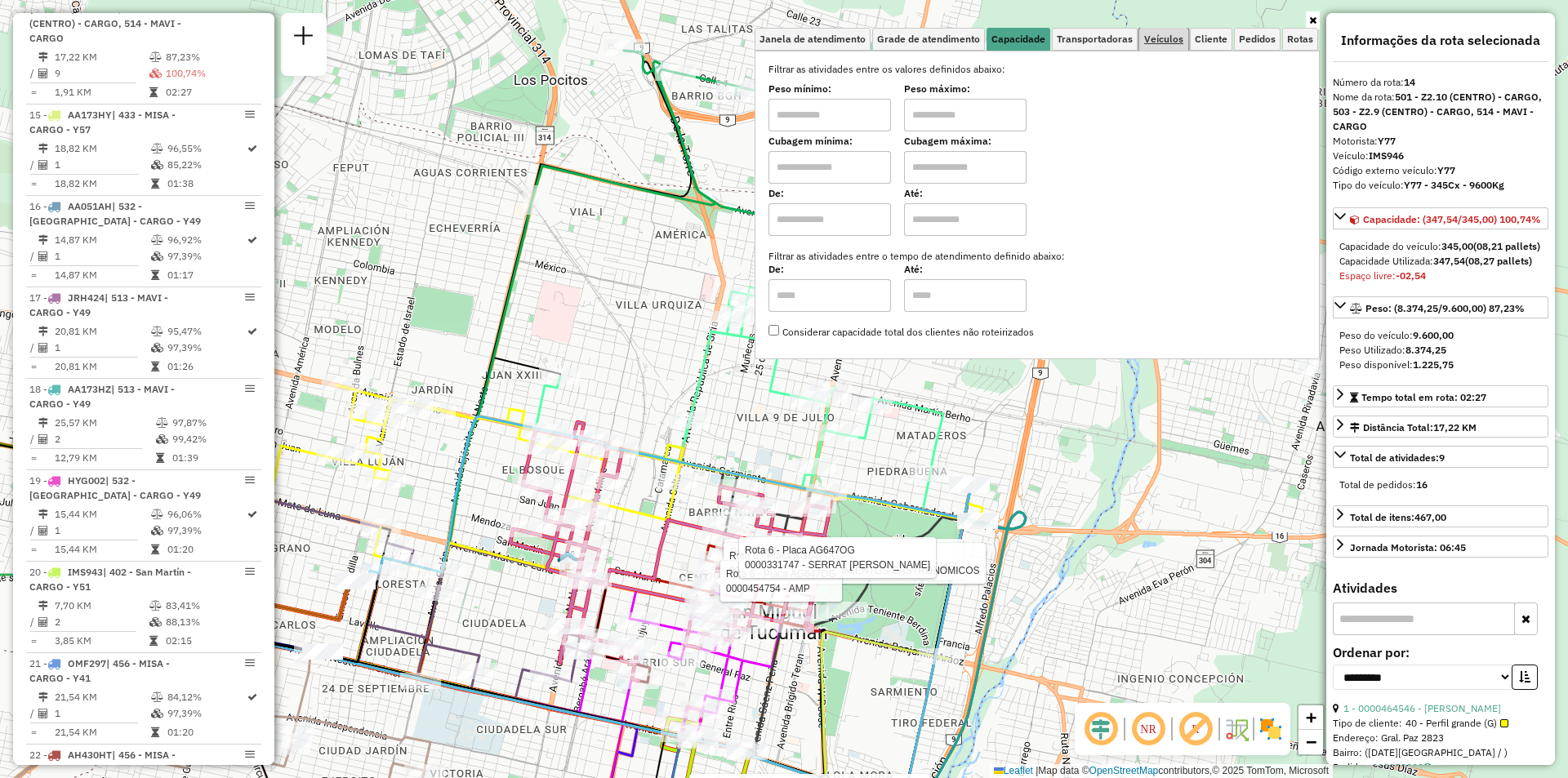
click at [1160, 34] on span "Veículos" at bounding box center [1164, 39] width 39 height 10
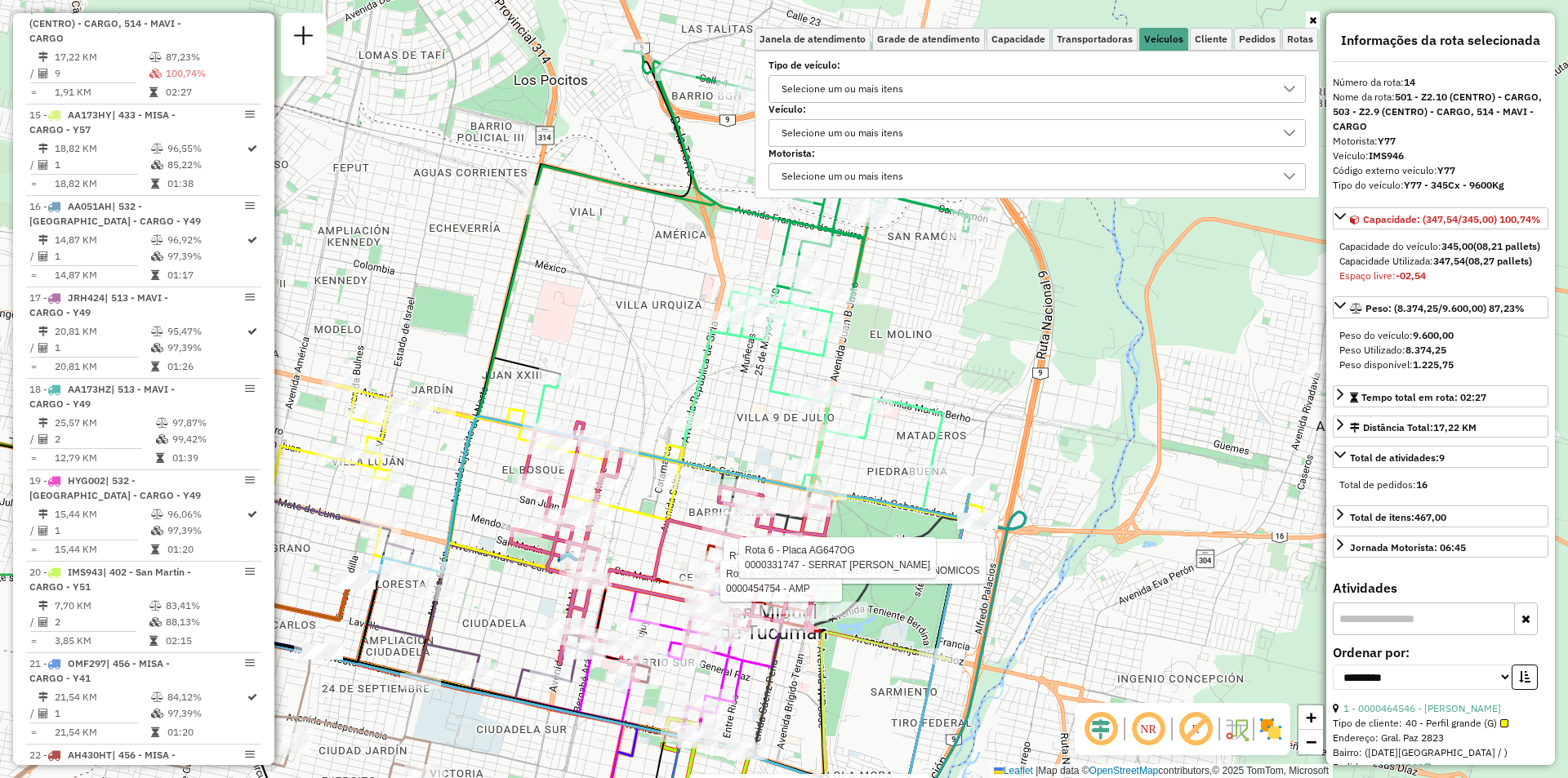
click at [1083, 81] on div "Selecione um ou mais itens" at bounding box center [1025, 88] width 499 height 26
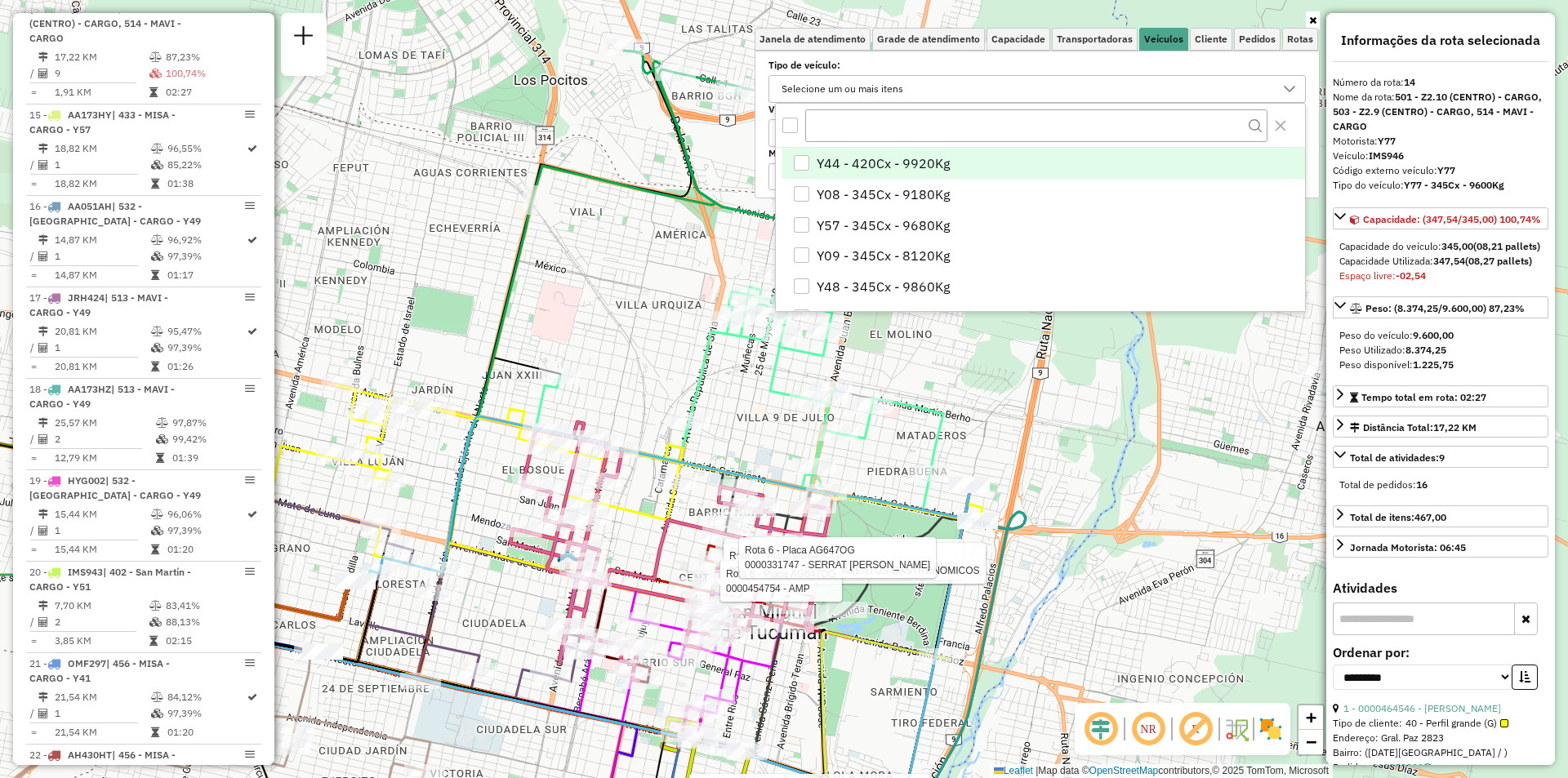
scroll to position [10, 56]
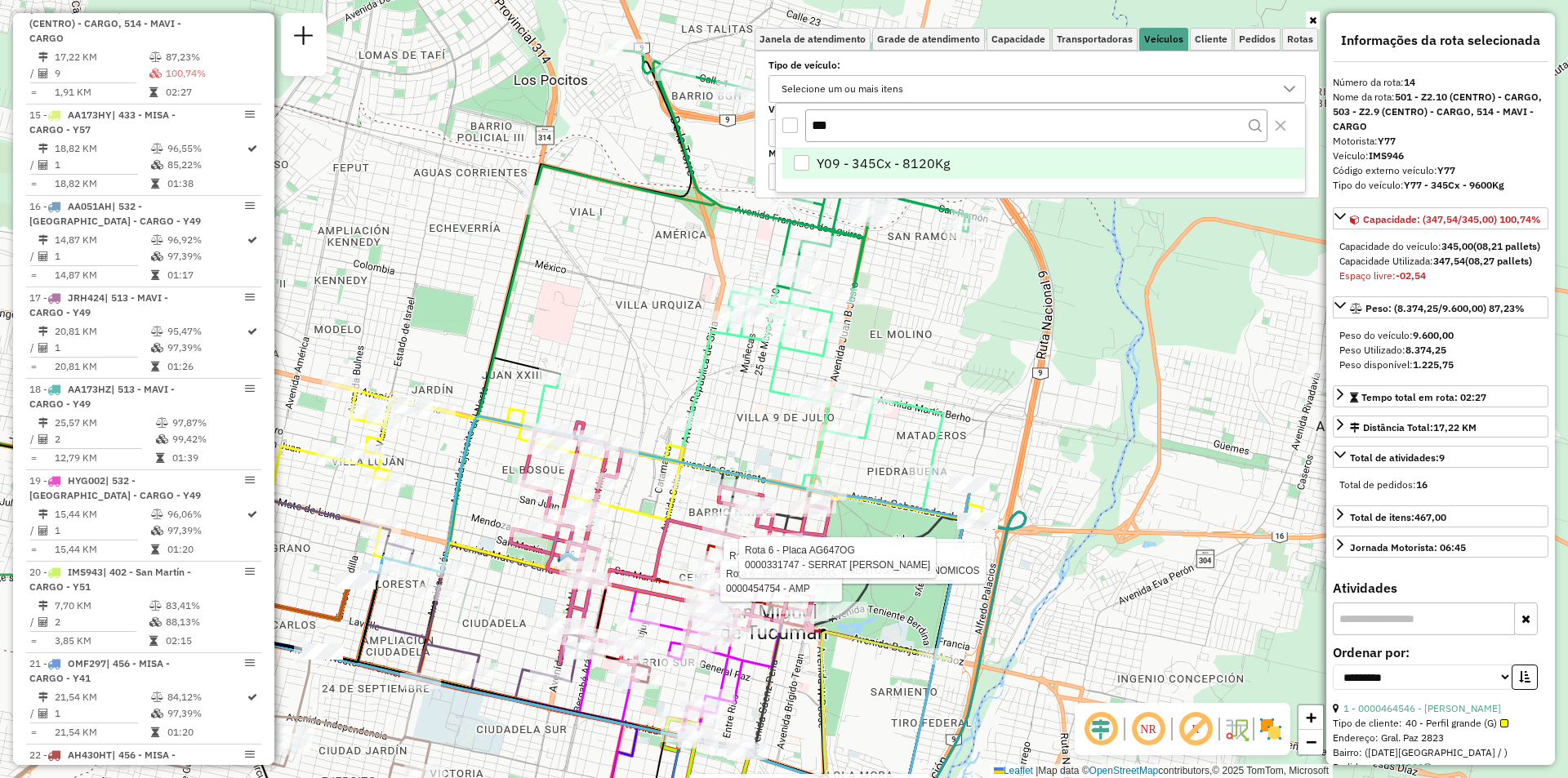
type input "***"
click at [957, 167] on li "Y09 - 345Cx - 8120Kg" at bounding box center [1044, 164] width 522 height 31
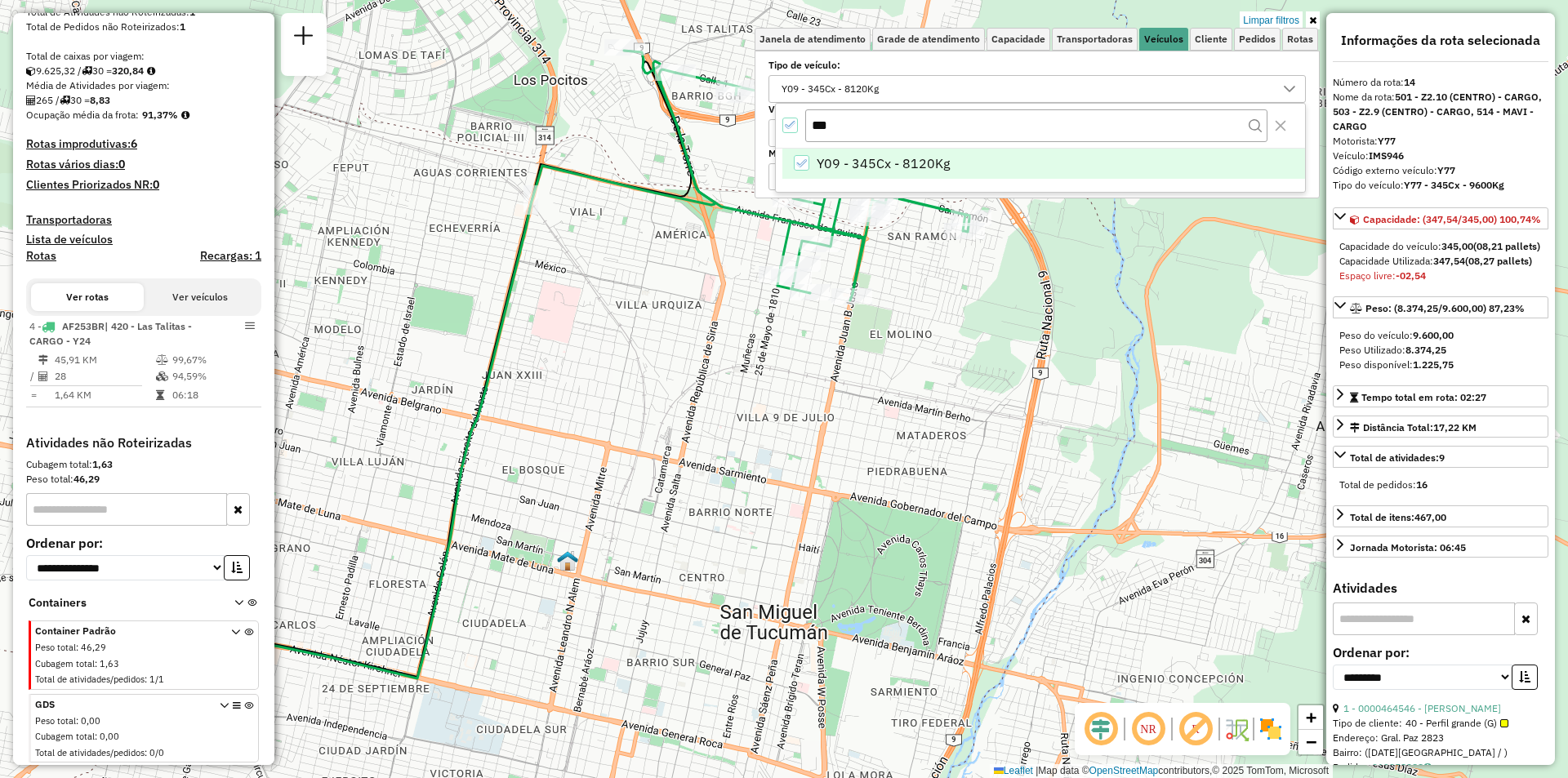
click at [790, 122] on icon "All items selected" at bounding box center [790, 124] width 11 height 11
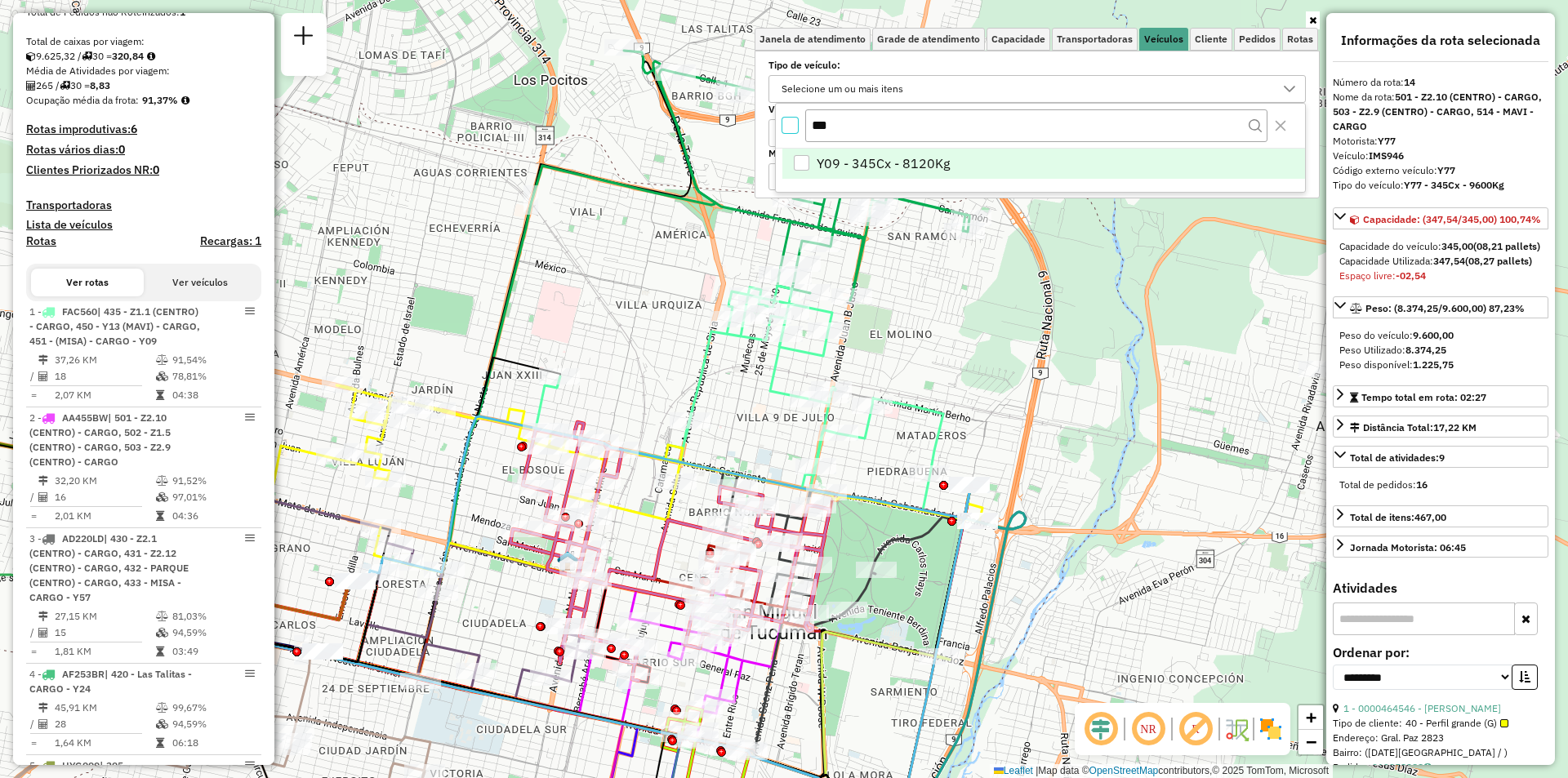
scroll to position [2078, 0]
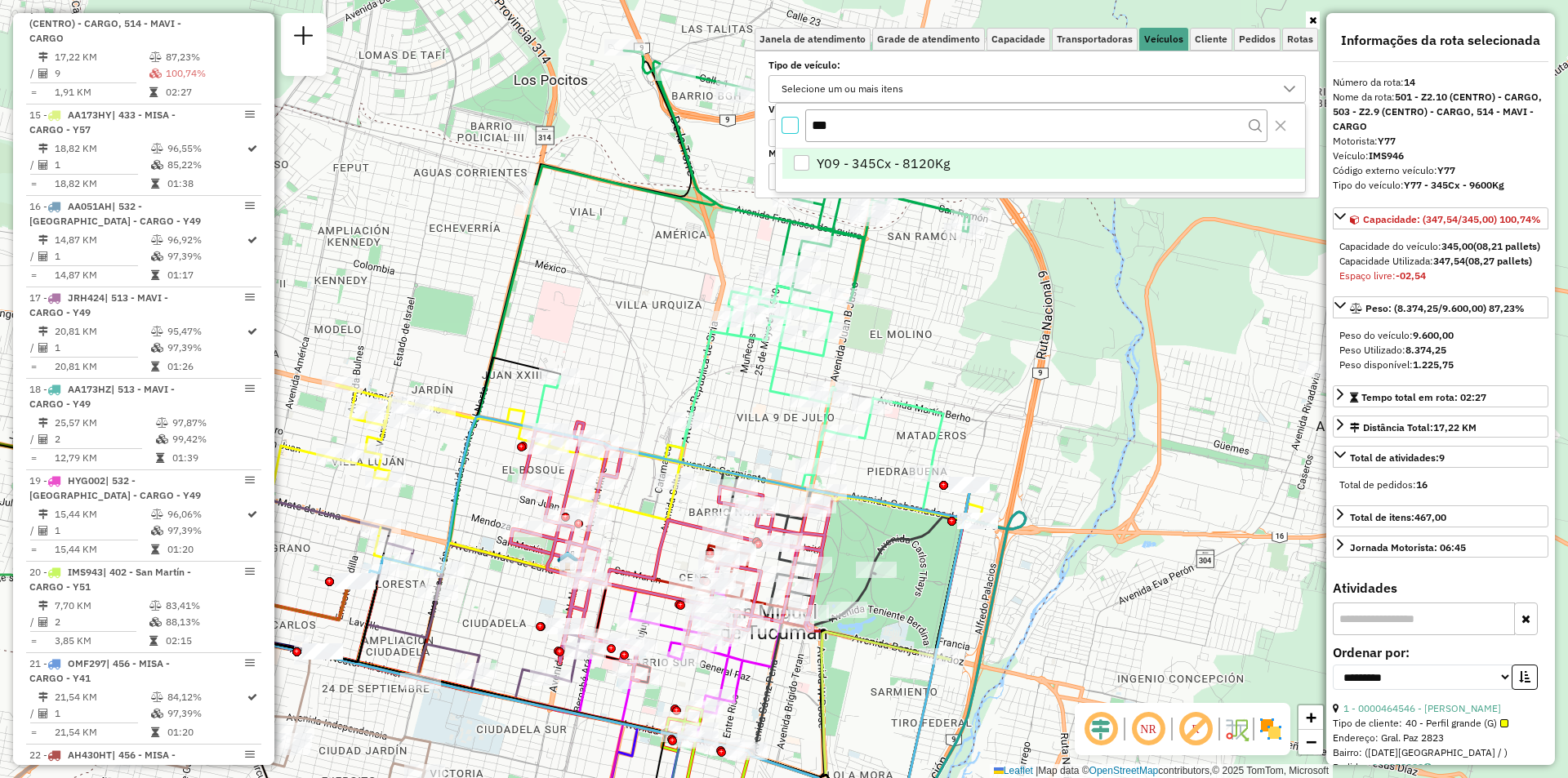
click at [945, 262] on div "Rota 4 - Placa AF253BR 0000476895 - Esteban Bazan Janela de atendimento Grade d…" at bounding box center [784, 389] width 1568 height 778
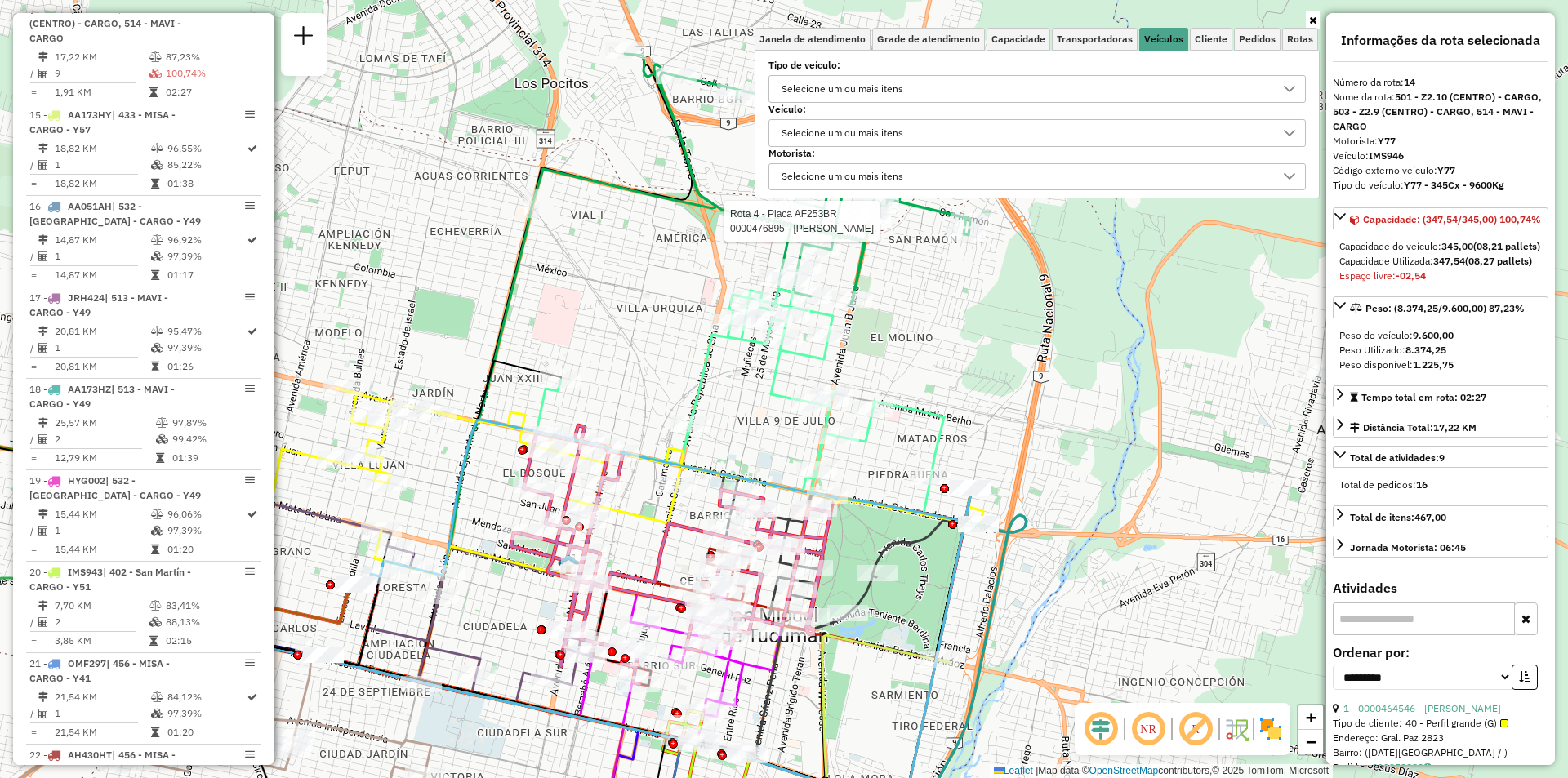
click at [882, 230] on div at bounding box center [870, 221] width 41 height 16
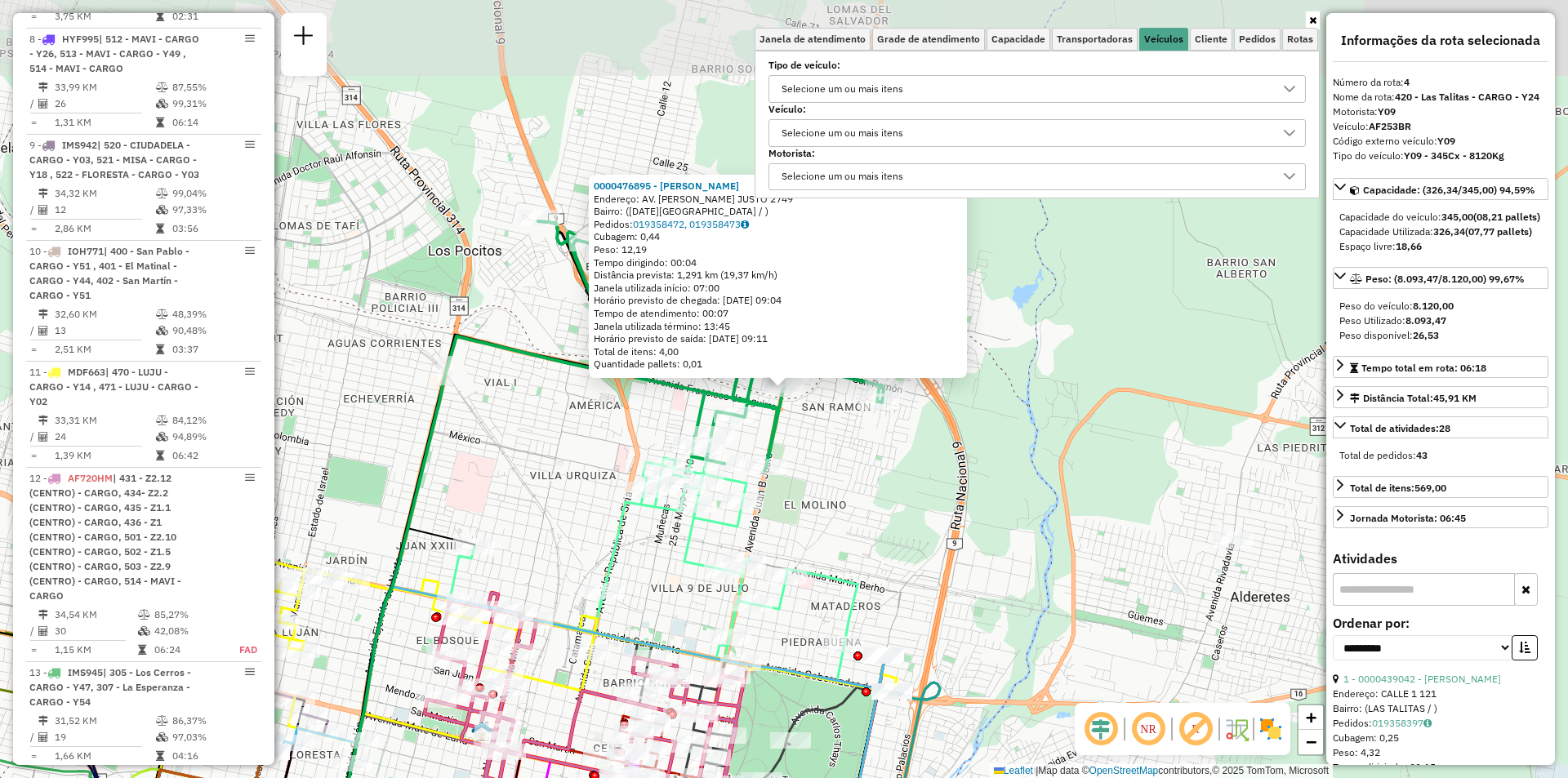
scroll to position [958, 0]
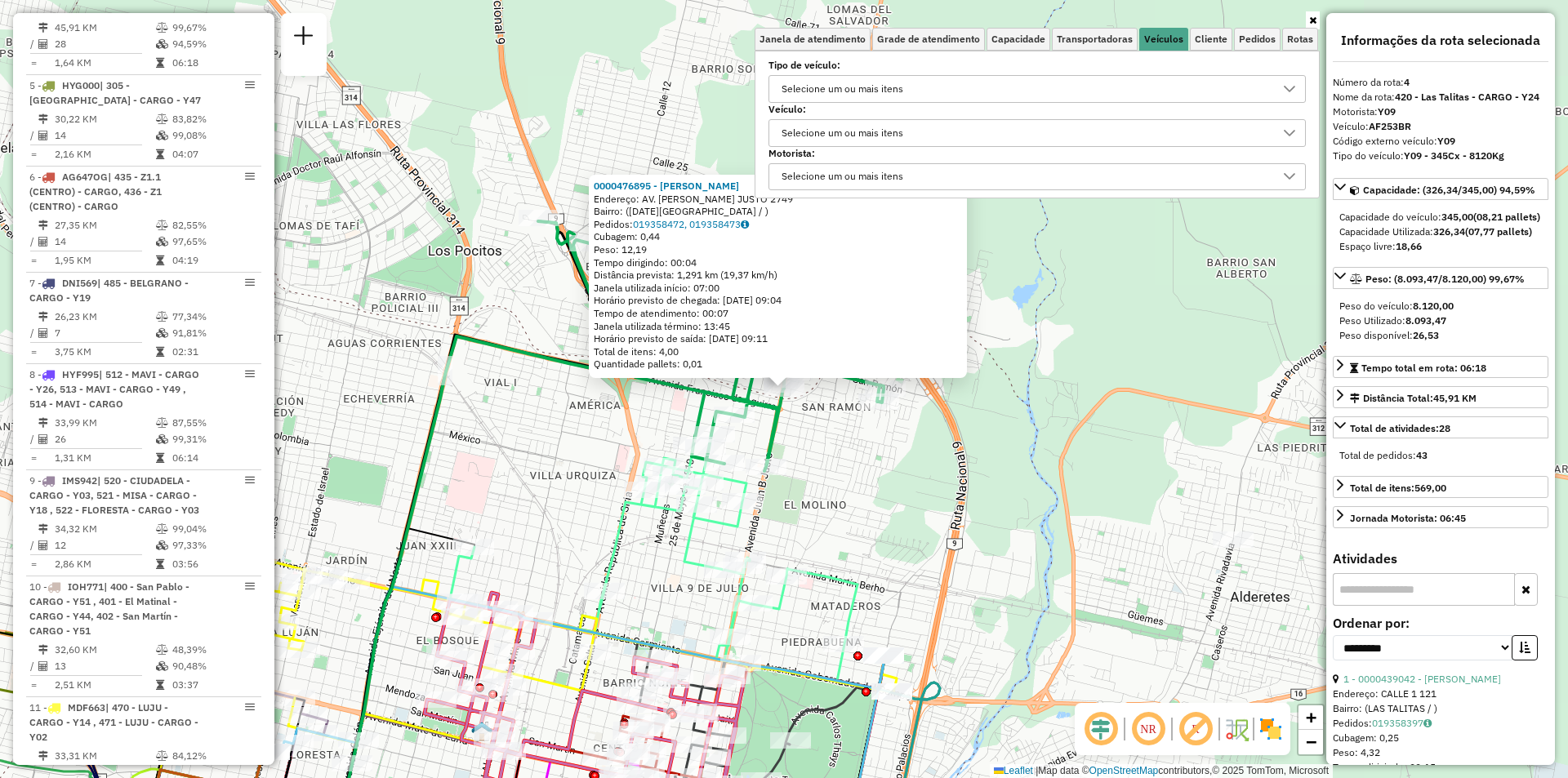
click at [1028, 313] on div "0000476895 - Esteban Bazan Endereço: AV. JUAN B. JUSTO 2749 Bairro: (SAN MIGUEL…" at bounding box center [784, 389] width 1568 height 778
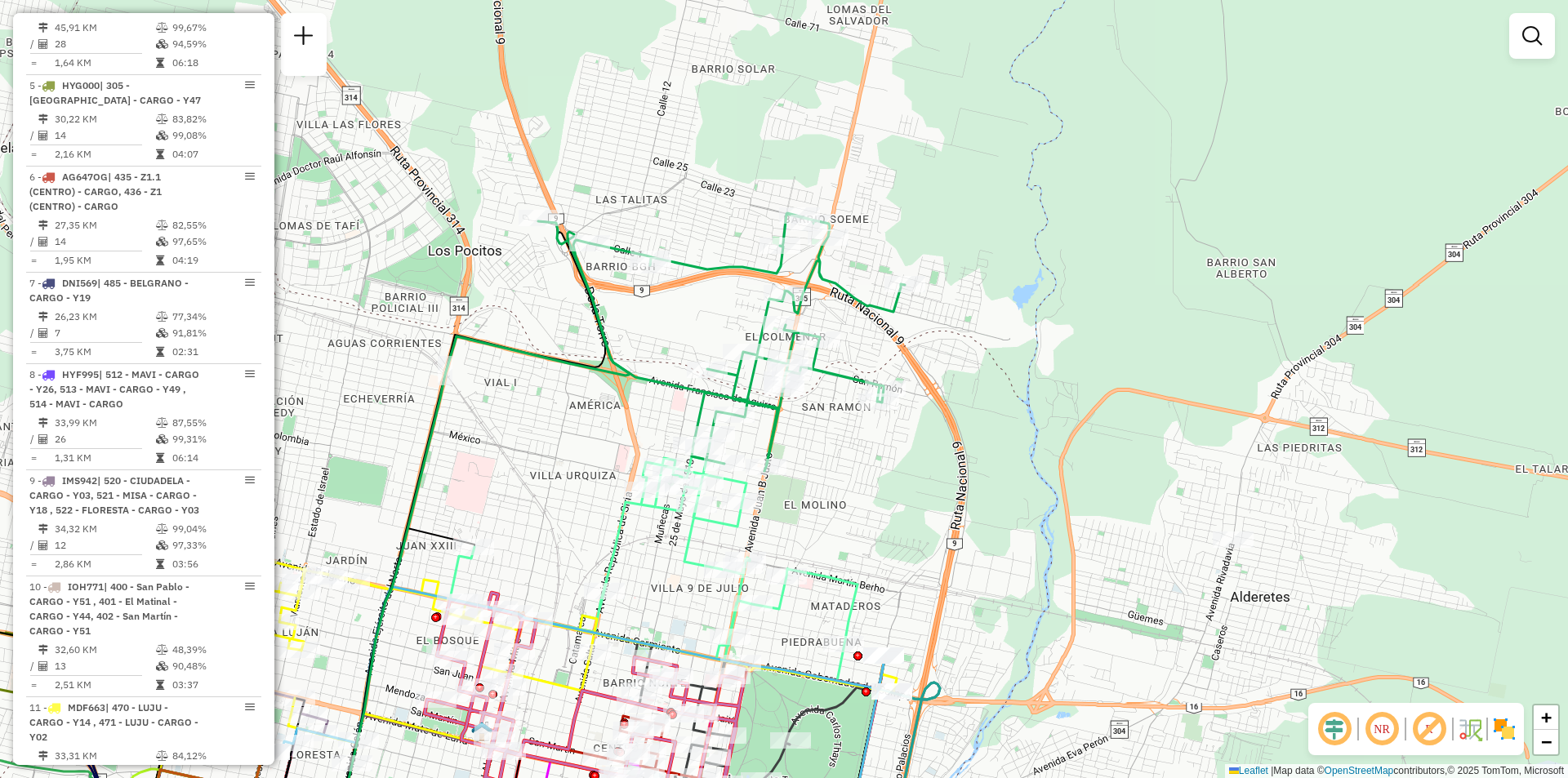
drag, startPoint x: 1029, startPoint y: 423, endPoint x: 1109, endPoint y: 37, distance: 394.2
click at [1115, 42] on div "Janela de atendimento Grade de atendimento Capacidade Transportadoras Veículos …" at bounding box center [784, 389] width 1568 height 778
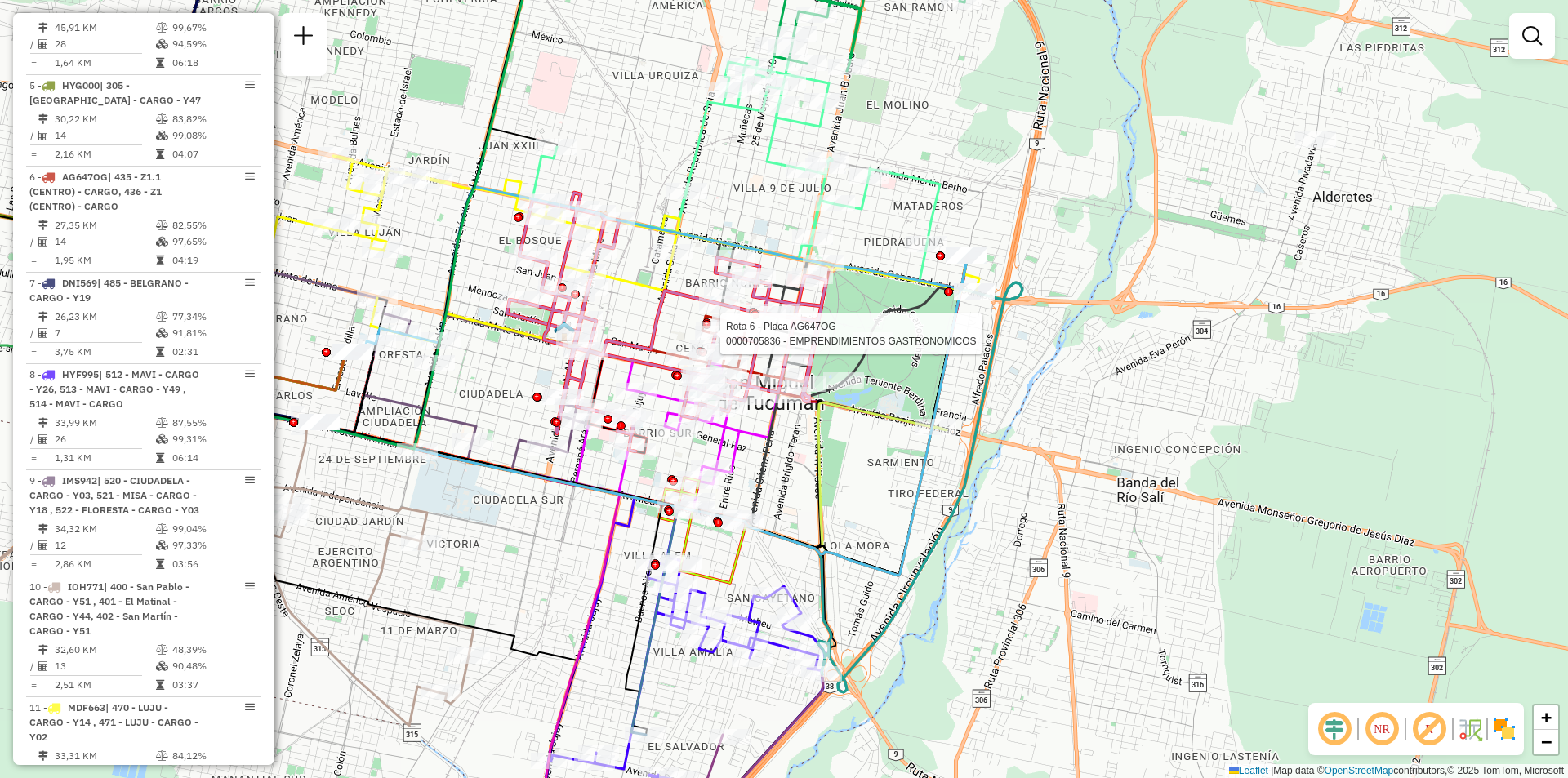
select select "**********"
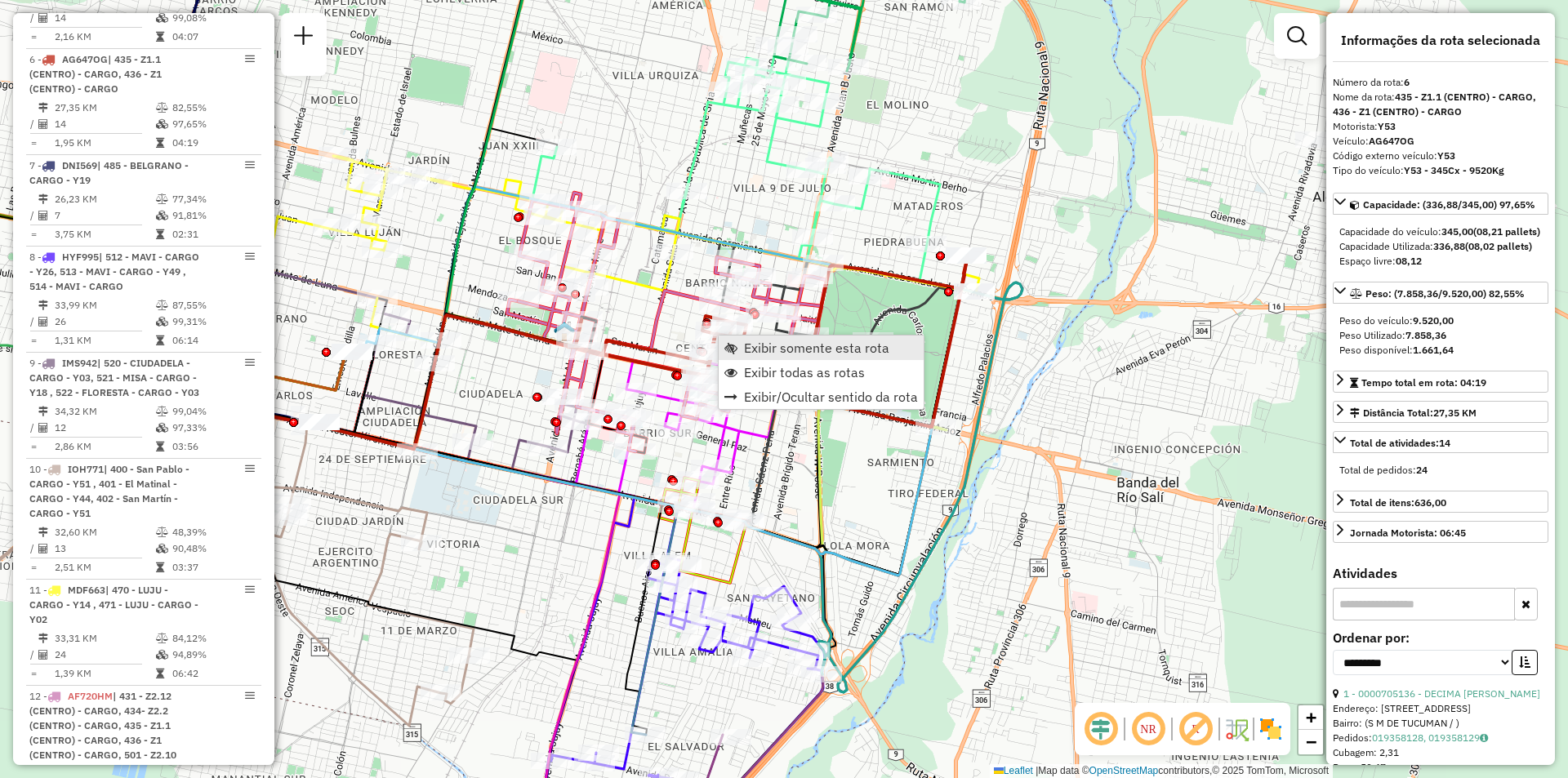
scroll to position [1141, 0]
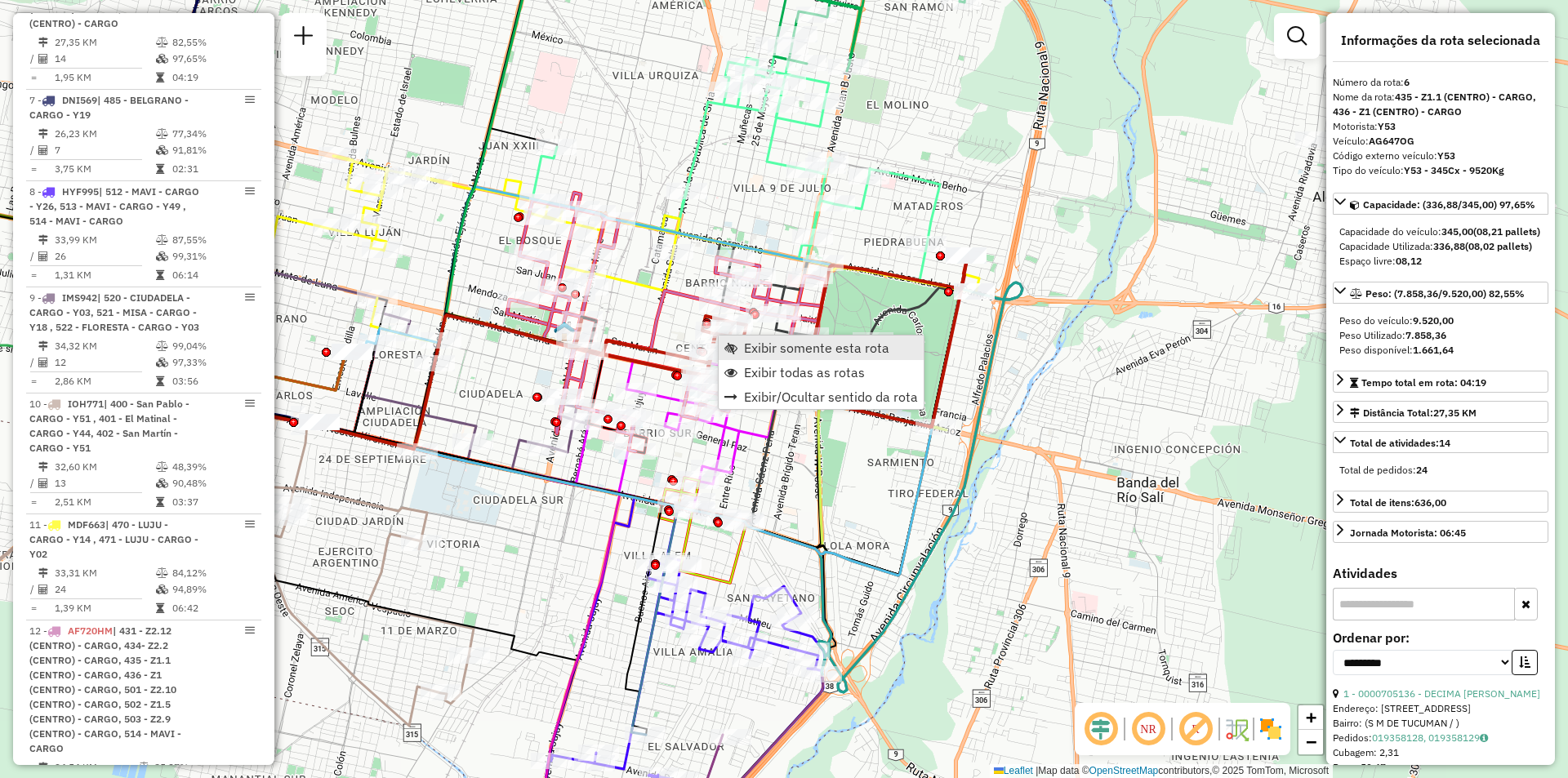
click at [754, 341] on span "Exibir somente esta rota" at bounding box center [816, 347] width 145 height 13
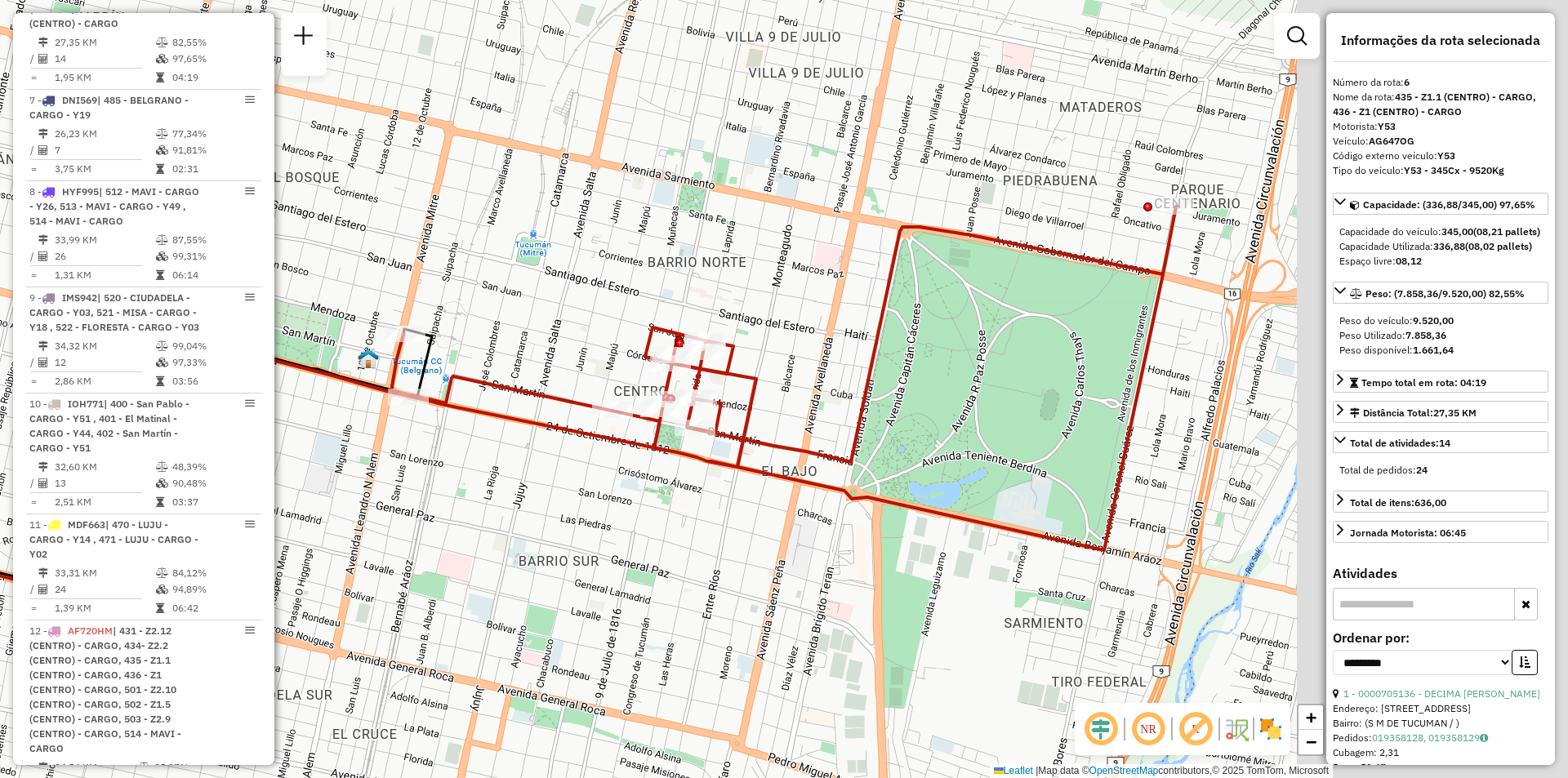
drag, startPoint x: 768, startPoint y: 324, endPoint x: 425, endPoint y: 336, distance: 343.2
click at [425, 336] on icon at bounding box center [70, 456] width 723 height 268
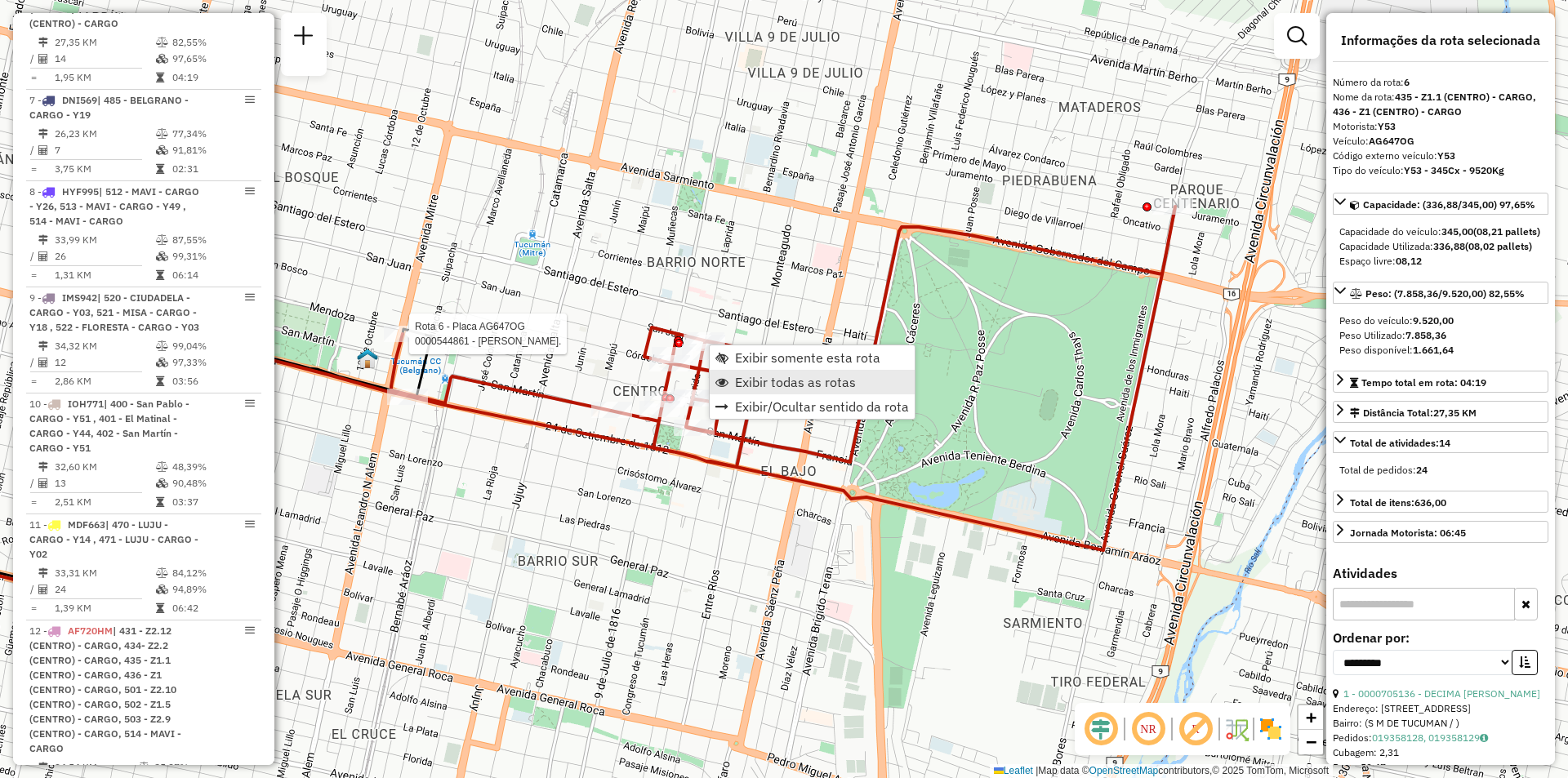
click at [748, 381] on span "Exibir todas as rotas" at bounding box center [795, 382] width 121 height 13
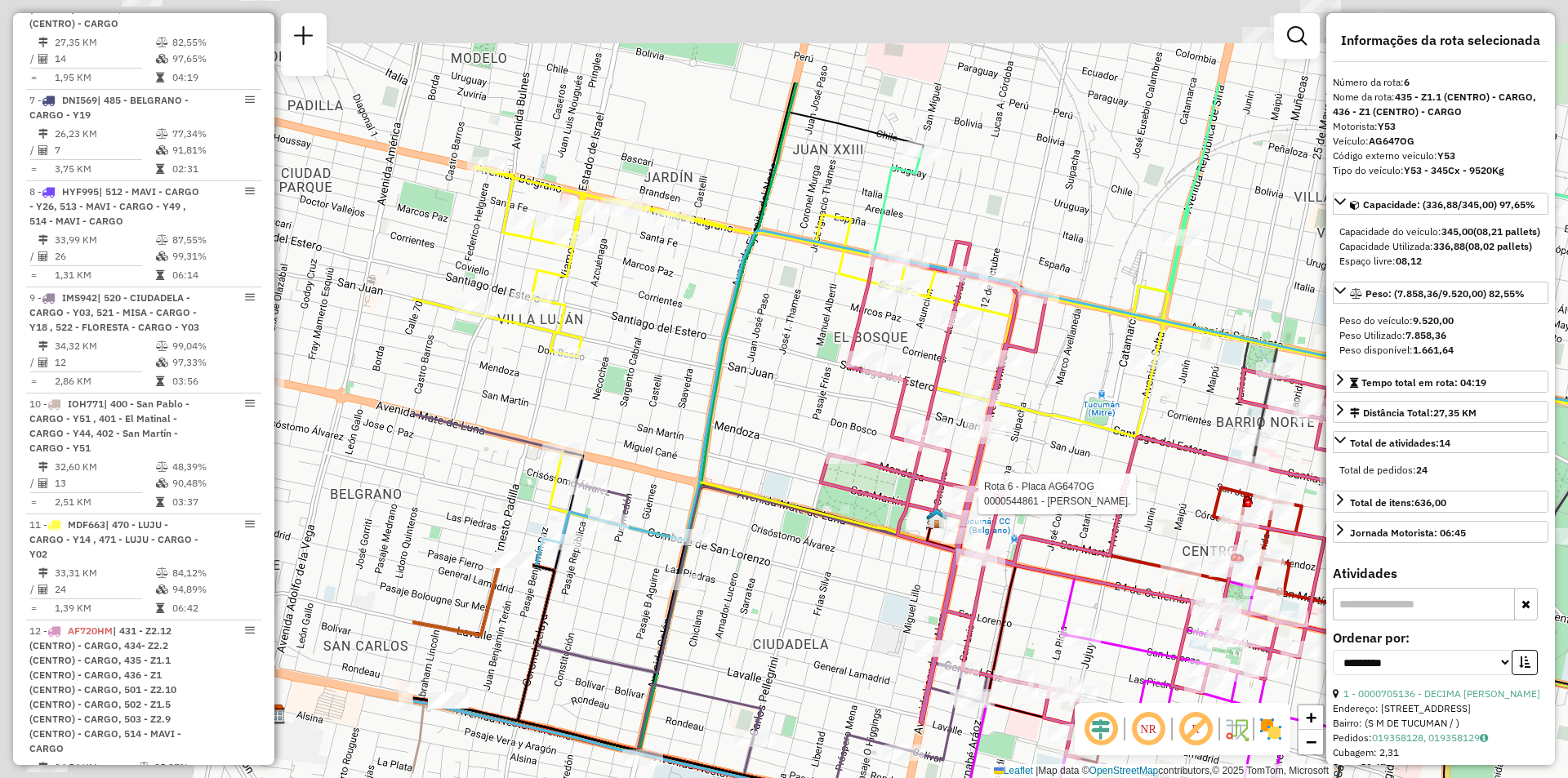
drag, startPoint x: 499, startPoint y: 265, endPoint x: 1109, endPoint y: 440, distance: 634.6
click at [1109, 440] on icon at bounding box center [1120, 357] width 1292 height 381
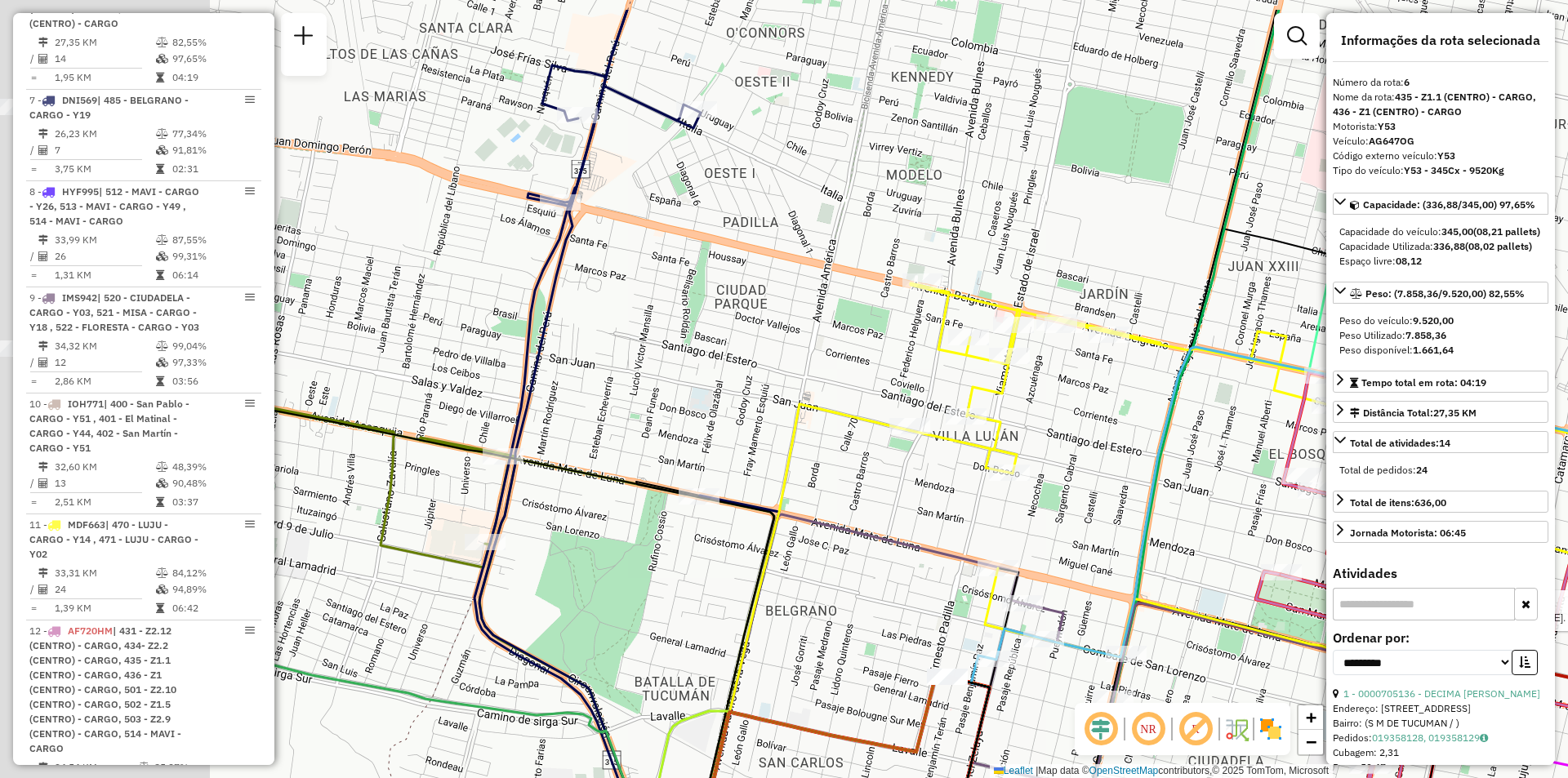
drag, startPoint x: 699, startPoint y: 336, endPoint x: 1271, endPoint y: 424, distance: 578.7
click at [1271, 424] on div "Rota 6 - Placa AG647OG 0000544861 - Lerma Carlos Rooberto. Janela de atendiment…" at bounding box center [784, 389] width 1568 height 778
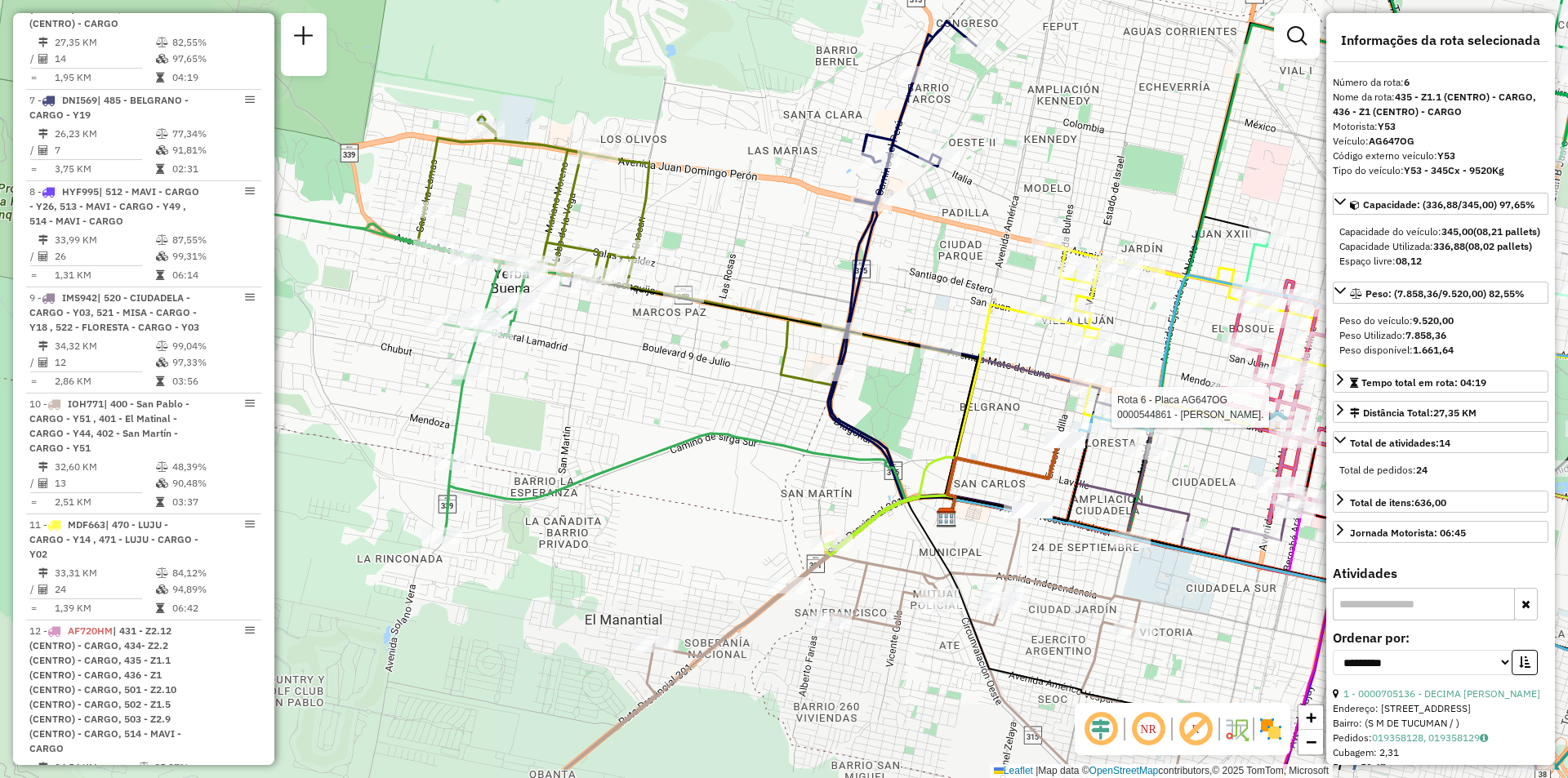
drag, startPoint x: 961, startPoint y: 457, endPoint x: 943, endPoint y: 369, distance: 89.8
click at [943, 369] on div "Rota 6 - Placa AG647OG 0000544861 - Lerma Carlos Rooberto. Rota 7 - Placa DNI56…" at bounding box center [784, 389] width 1568 height 778
click at [1292, 37] on em at bounding box center [1297, 36] width 20 height 20
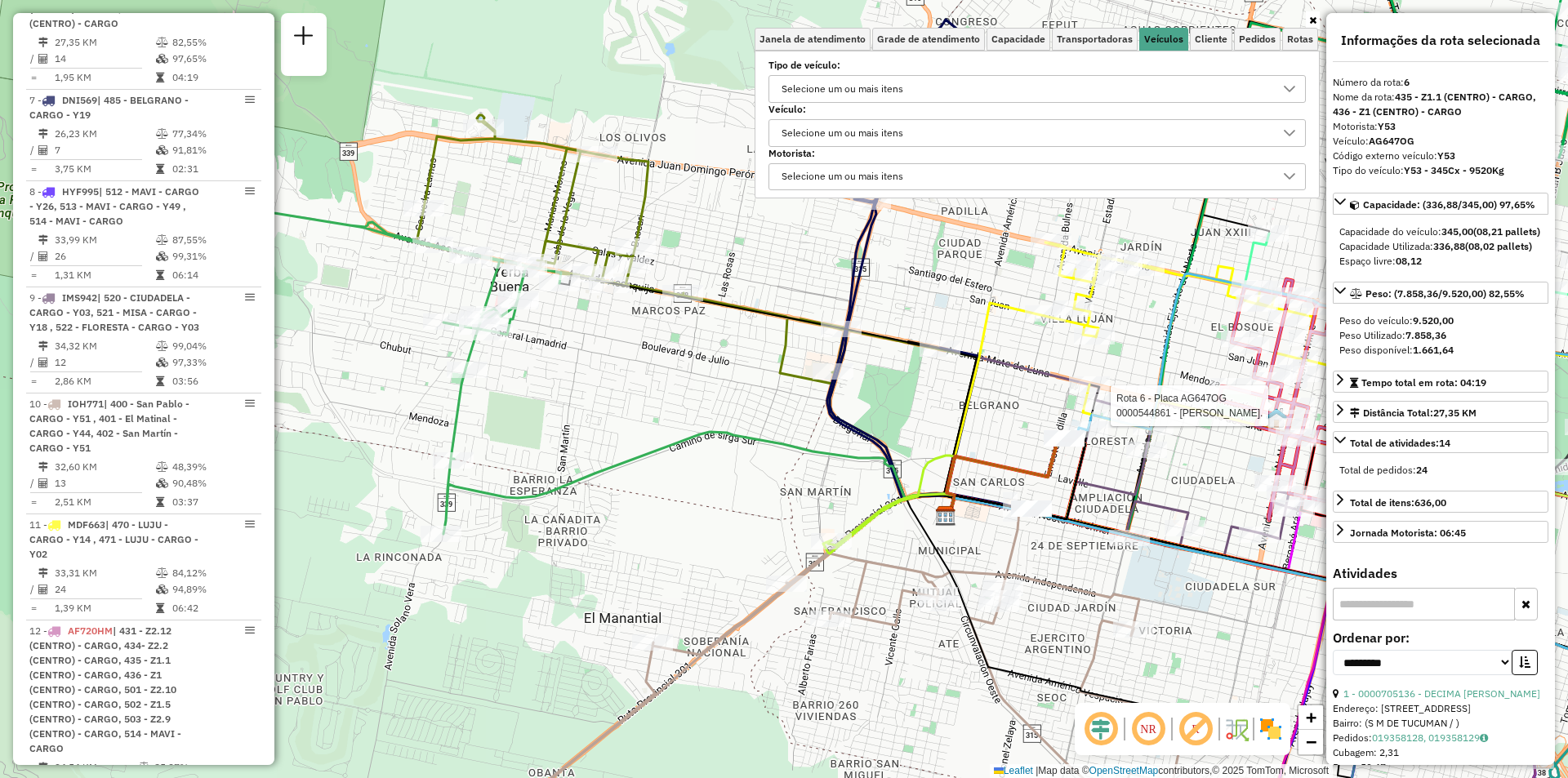
click at [1087, 78] on div "Selecione um ou mais itens" at bounding box center [1025, 88] width 499 height 26
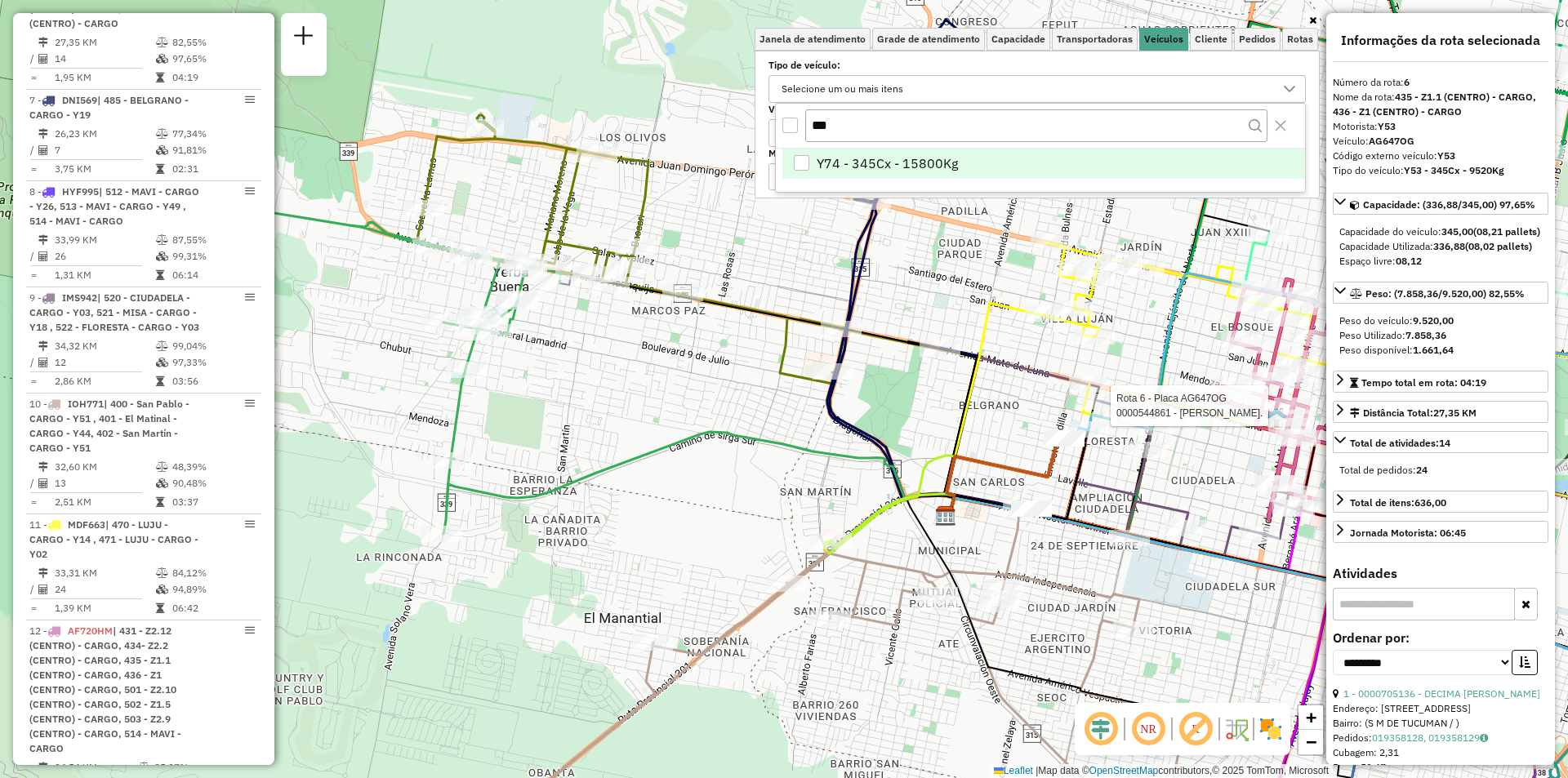
type input "***"
click at [882, 173] on li "Y74 - 345Cx - 15800Kg" at bounding box center [1044, 164] width 522 height 31
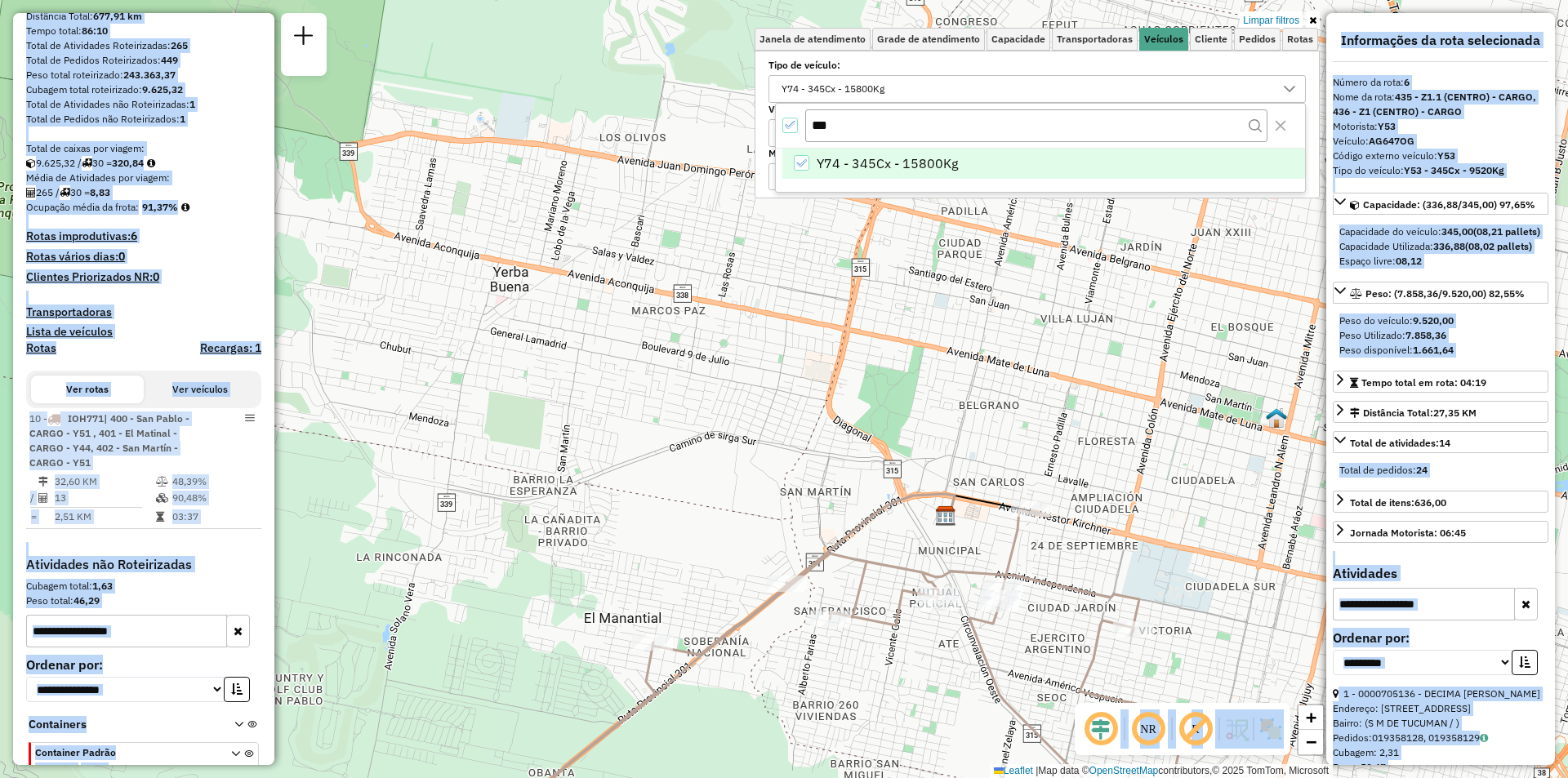
drag, startPoint x: 1047, startPoint y: 372, endPoint x: 750, endPoint y: 558, distance: 350.4
click at [606, 406] on hb-app "Aplicando filtros Pop-up bloqueado! Seu navegador bloqueou automáticamente a ab…" at bounding box center [784, 389] width 1568 height 778
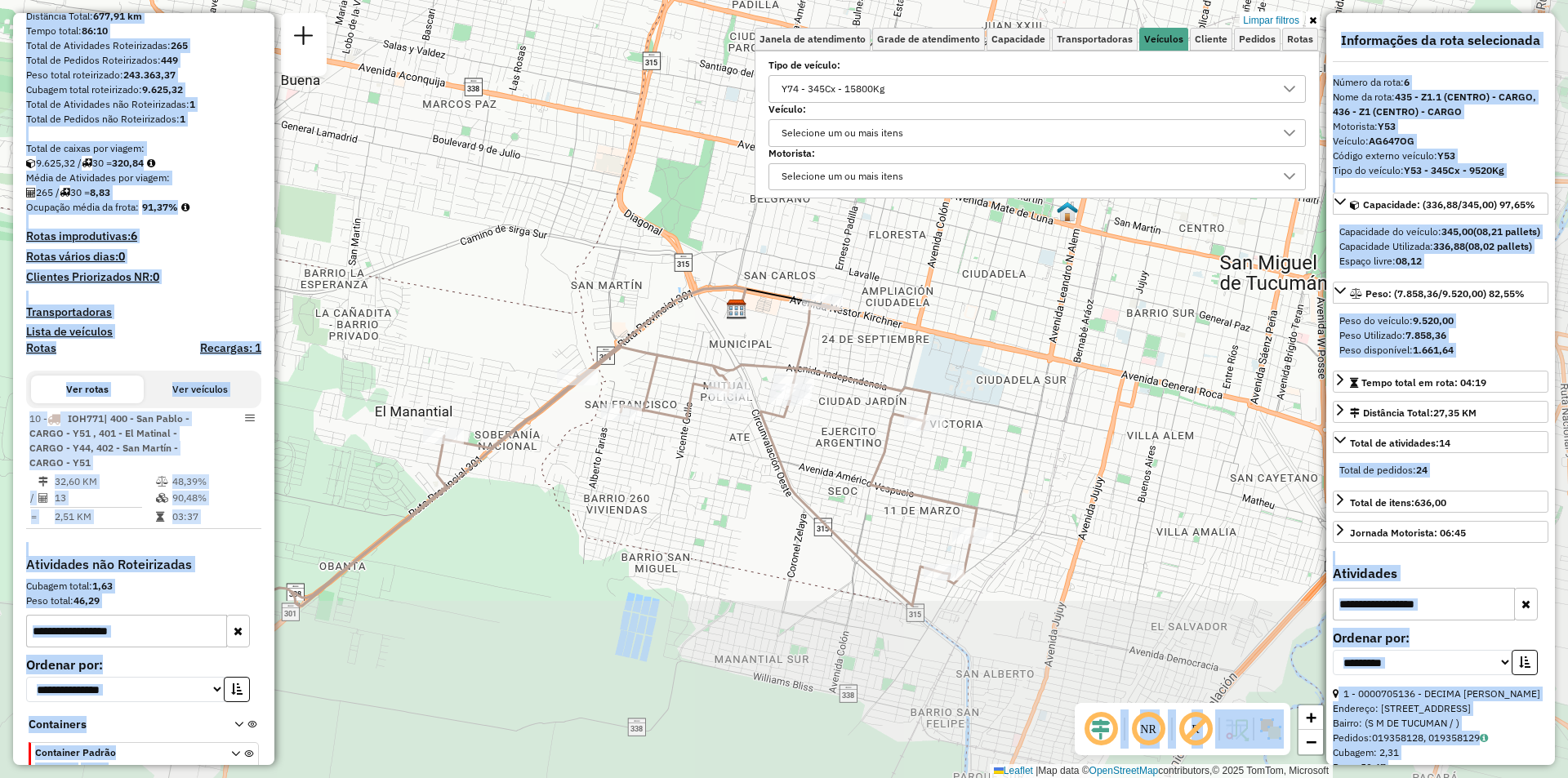
drag, startPoint x: 1016, startPoint y: 482, endPoint x: 874, endPoint y: 306, distance: 226.1
click at [874, 306] on div "Limpar filtros Janela de atendimento Grade de atendimento Capacidade Transporta…" at bounding box center [784, 389] width 1568 height 778
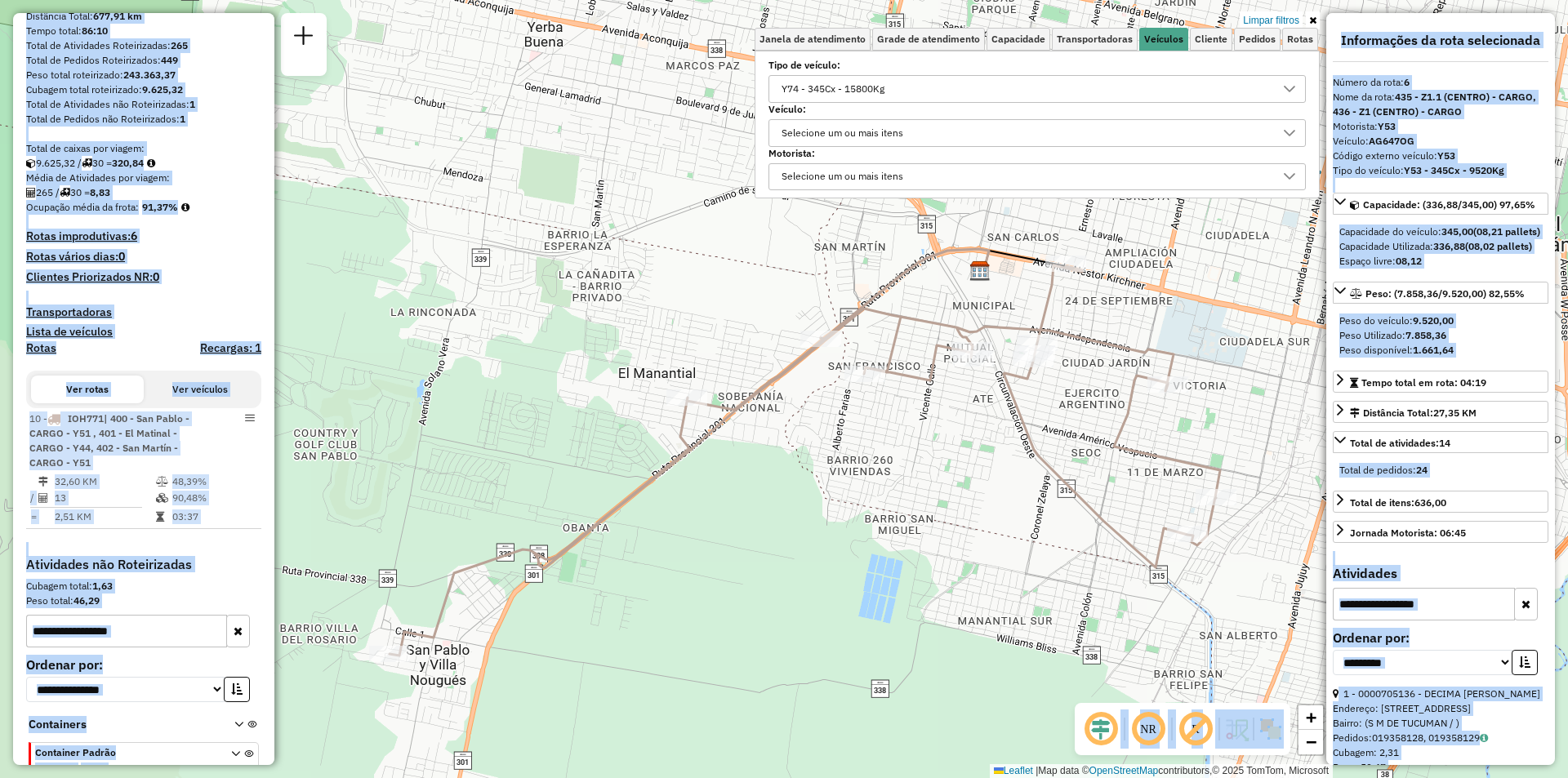
drag, startPoint x: 652, startPoint y: 453, endPoint x: 895, endPoint y: 415, distance: 246.0
click at [895, 415] on div "Limpar filtros Janela de atendimento Grade de atendimento Capacidade Transporta…" at bounding box center [784, 389] width 1568 height 778
click at [983, 80] on div "Y74 - 345Cx - 15800Kg" at bounding box center [1025, 88] width 499 height 26
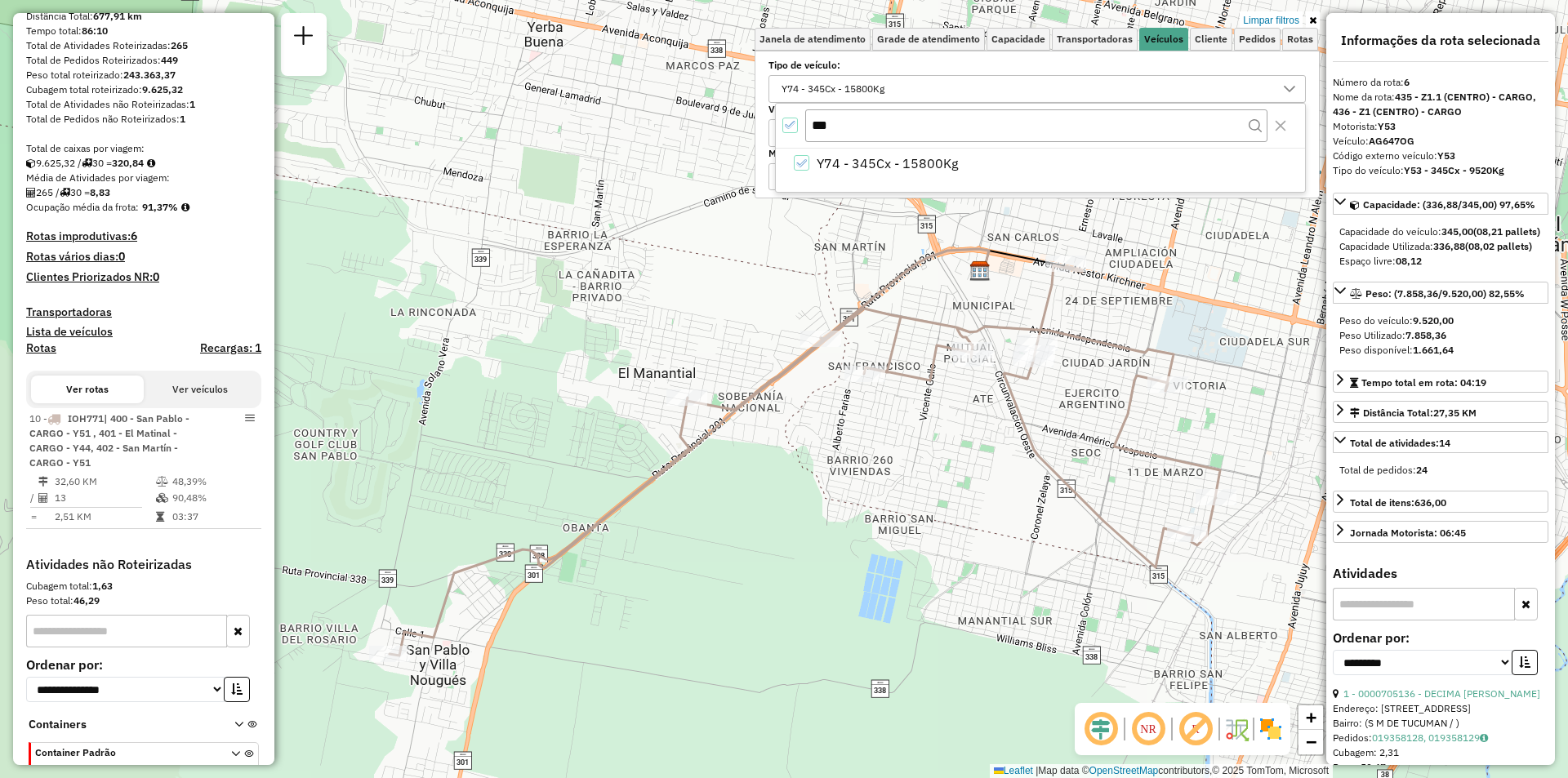
click at [798, 118] on div at bounding box center [790, 125] width 16 height 16
click at [861, 127] on input "***" at bounding box center [1035, 125] width 462 height 31
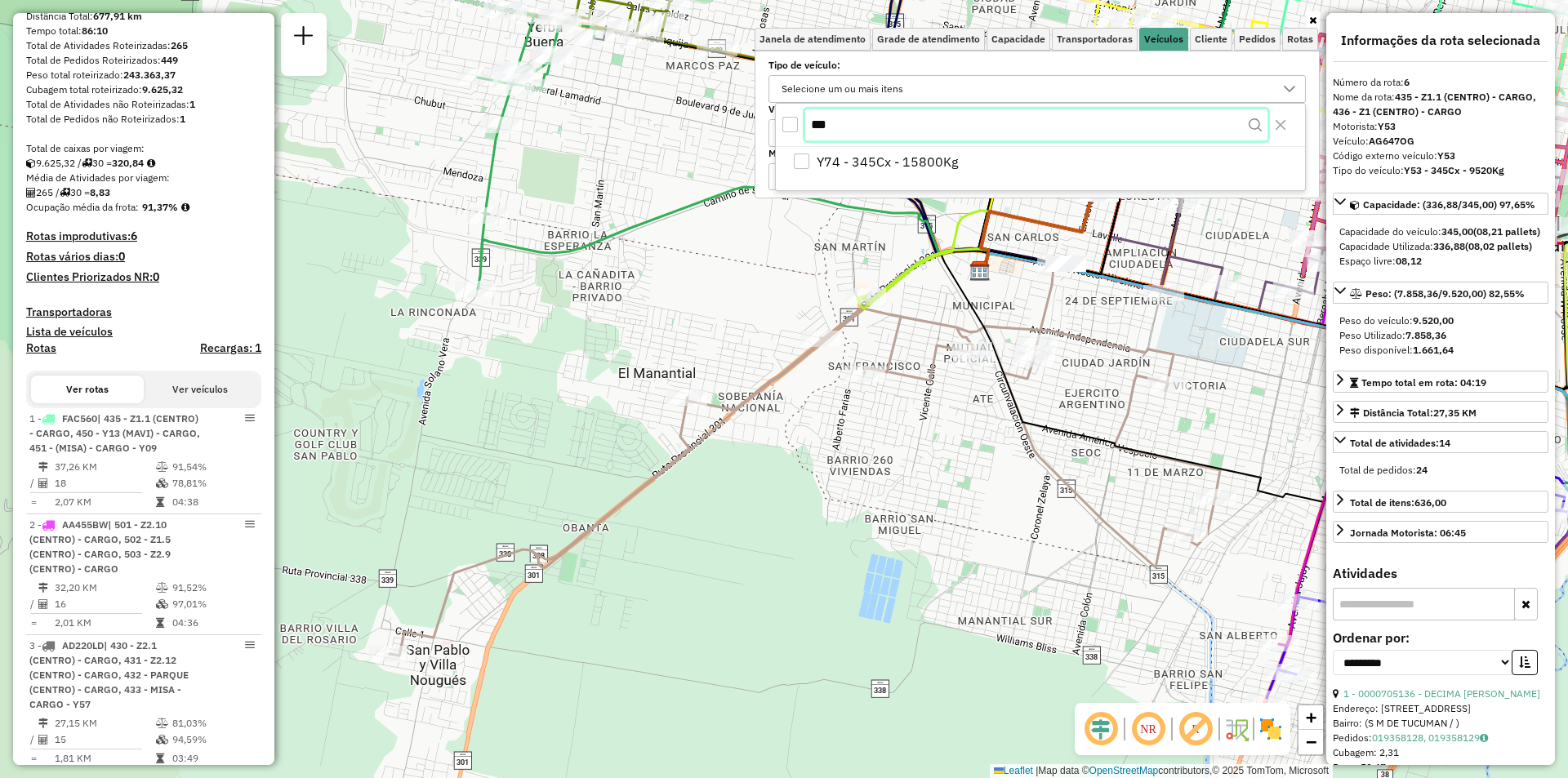
scroll to position [1141, 0]
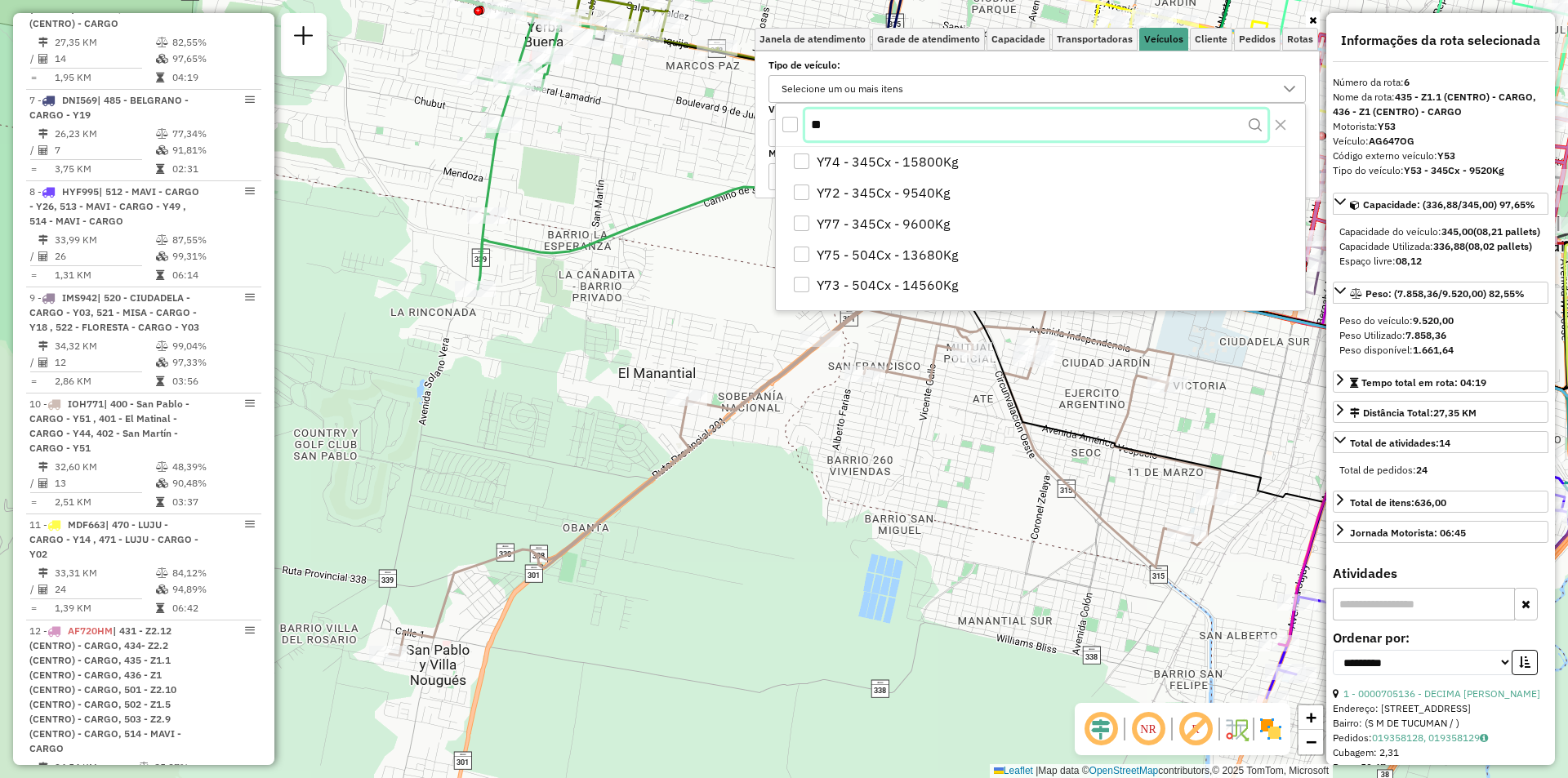
type input "*"
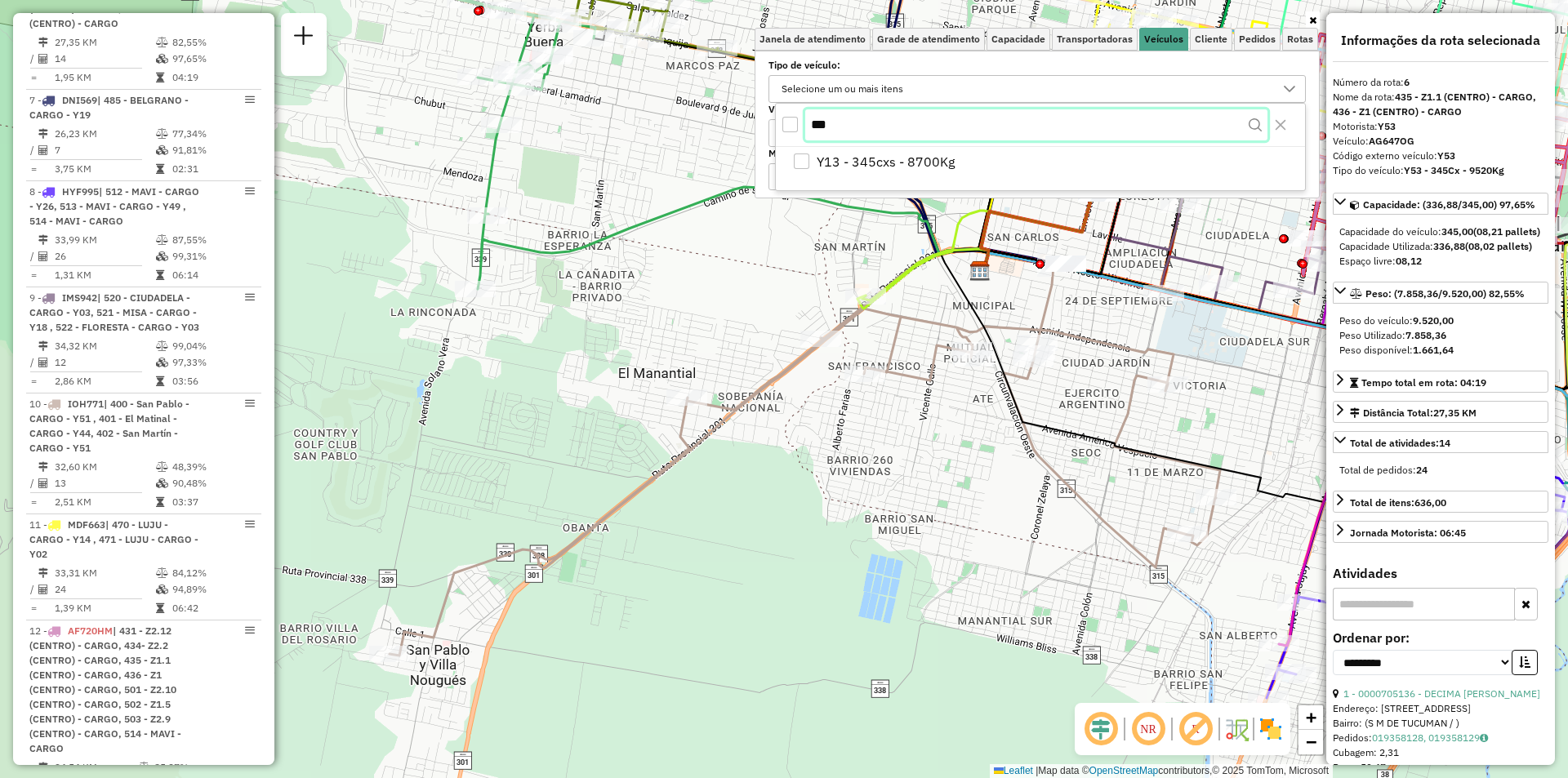
drag, startPoint x: 858, startPoint y: 120, endPoint x: 853, endPoint y: 141, distance: 21.6
type input "***"
drag, startPoint x: 853, startPoint y: 141, endPoint x: 821, endPoint y: 168, distance: 41.9
click at [822, 167] on span "Y13 - 345cxs - 8700Kg" at bounding box center [886, 162] width 138 height 20
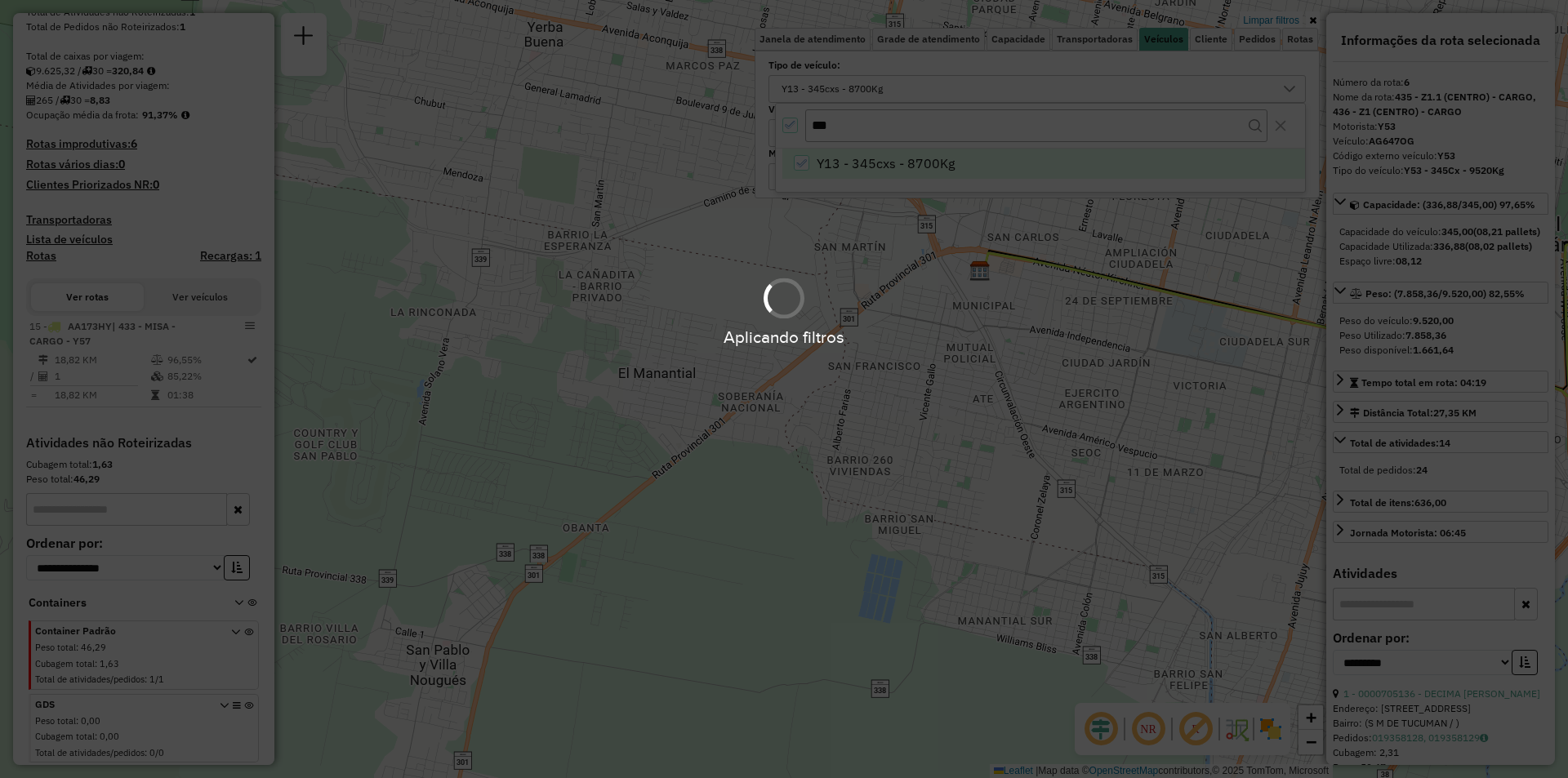
scroll to position [278, 0]
drag, startPoint x: 998, startPoint y: 438, endPoint x: 752, endPoint y: 478, distance: 249.2
click at [752, 478] on div "Aplicando filtros" at bounding box center [784, 389] width 1568 height 778
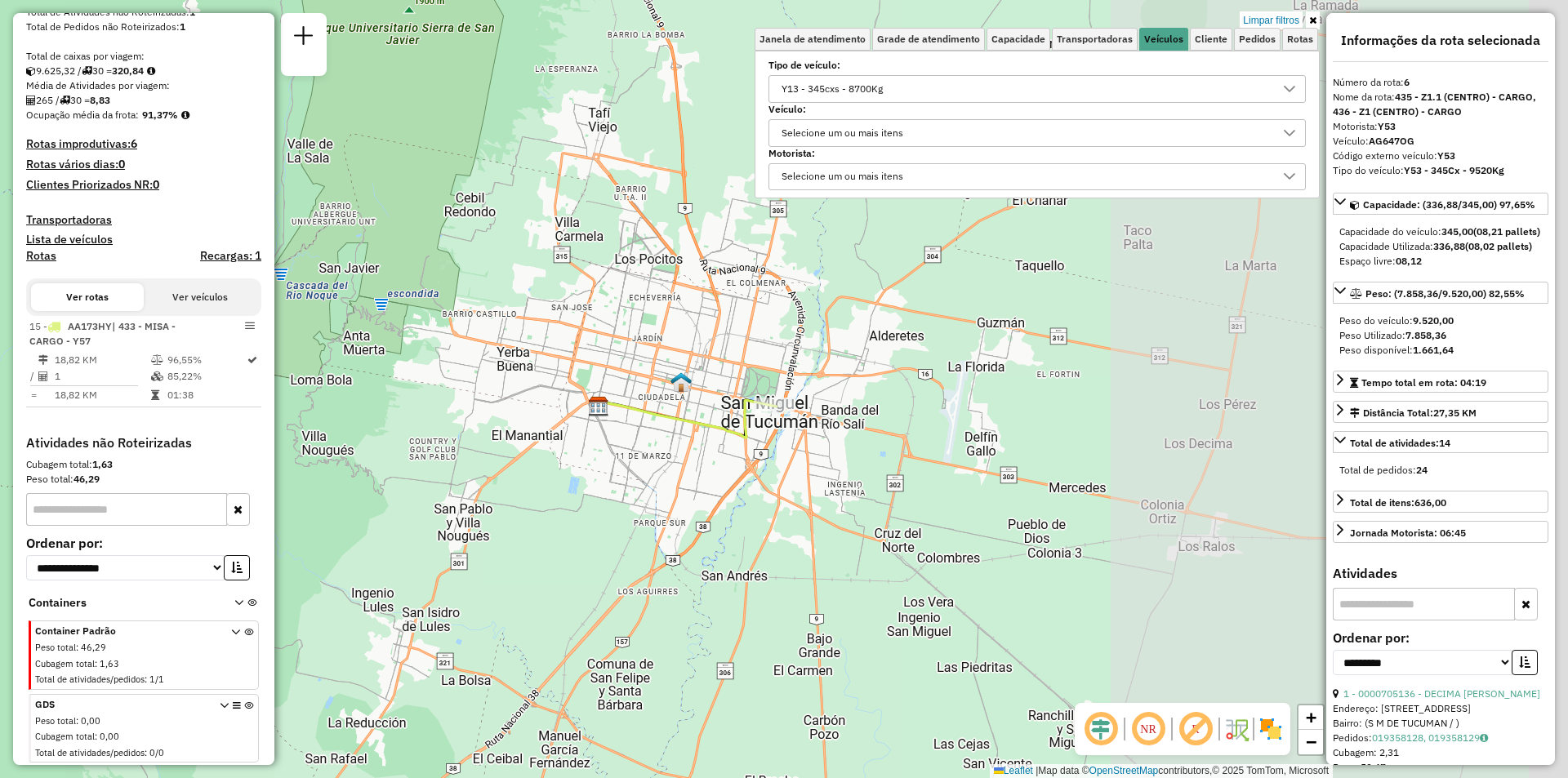
drag, startPoint x: 1187, startPoint y: 448, endPoint x: 619, endPoint y: 447, distance: 568.0
click at [619, 447] on div "Limpar filtros Janela de atendimento Grade de atendimento Capacidade Transporta…" at bounding box center [784, 389] width 1568 height 778
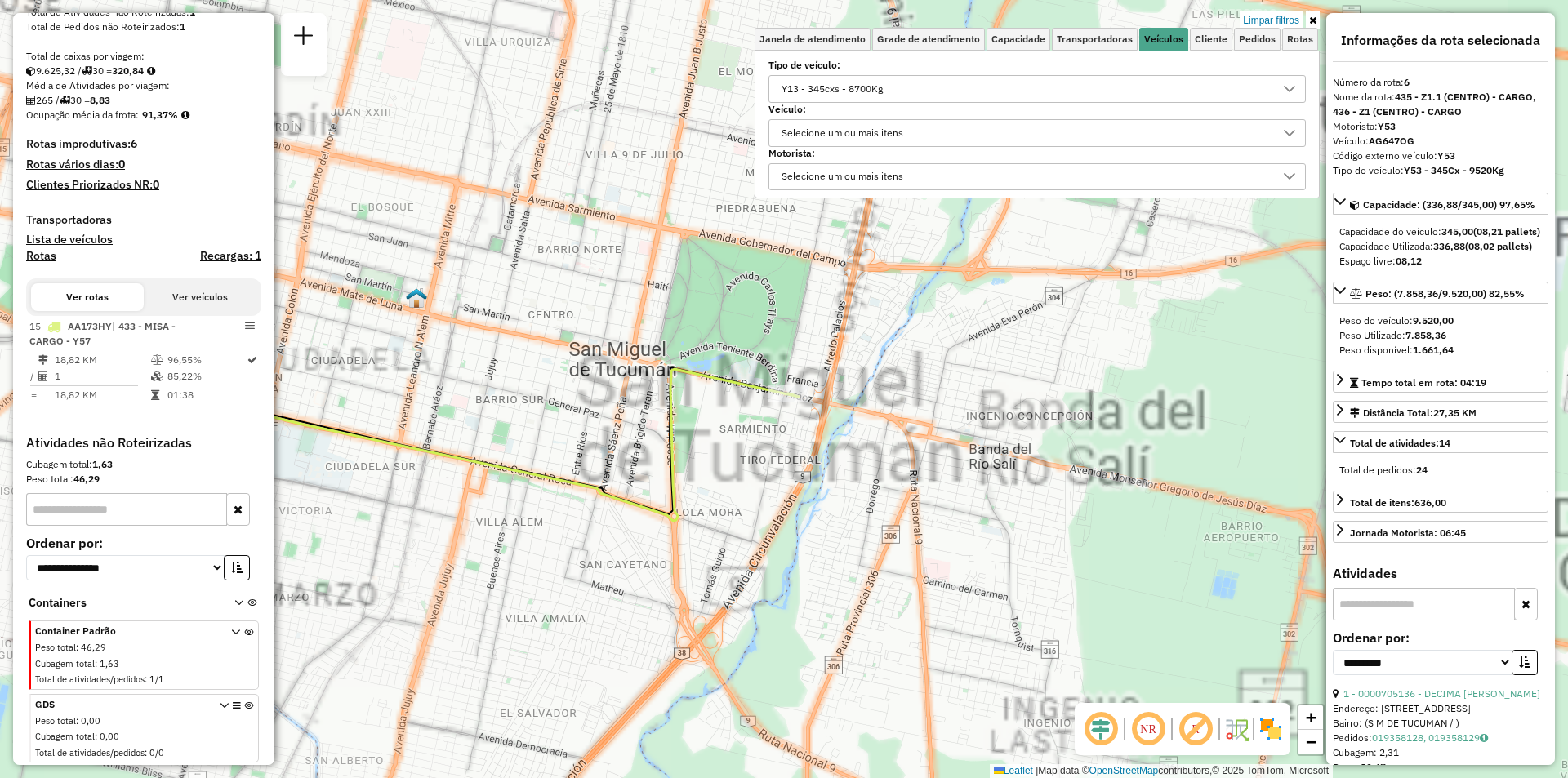
click at [864, 74] on div "Tipo de veículo: Y13 - 345cxs - 8700Kg" at bounding box center [1037, 82] width 538 height 41
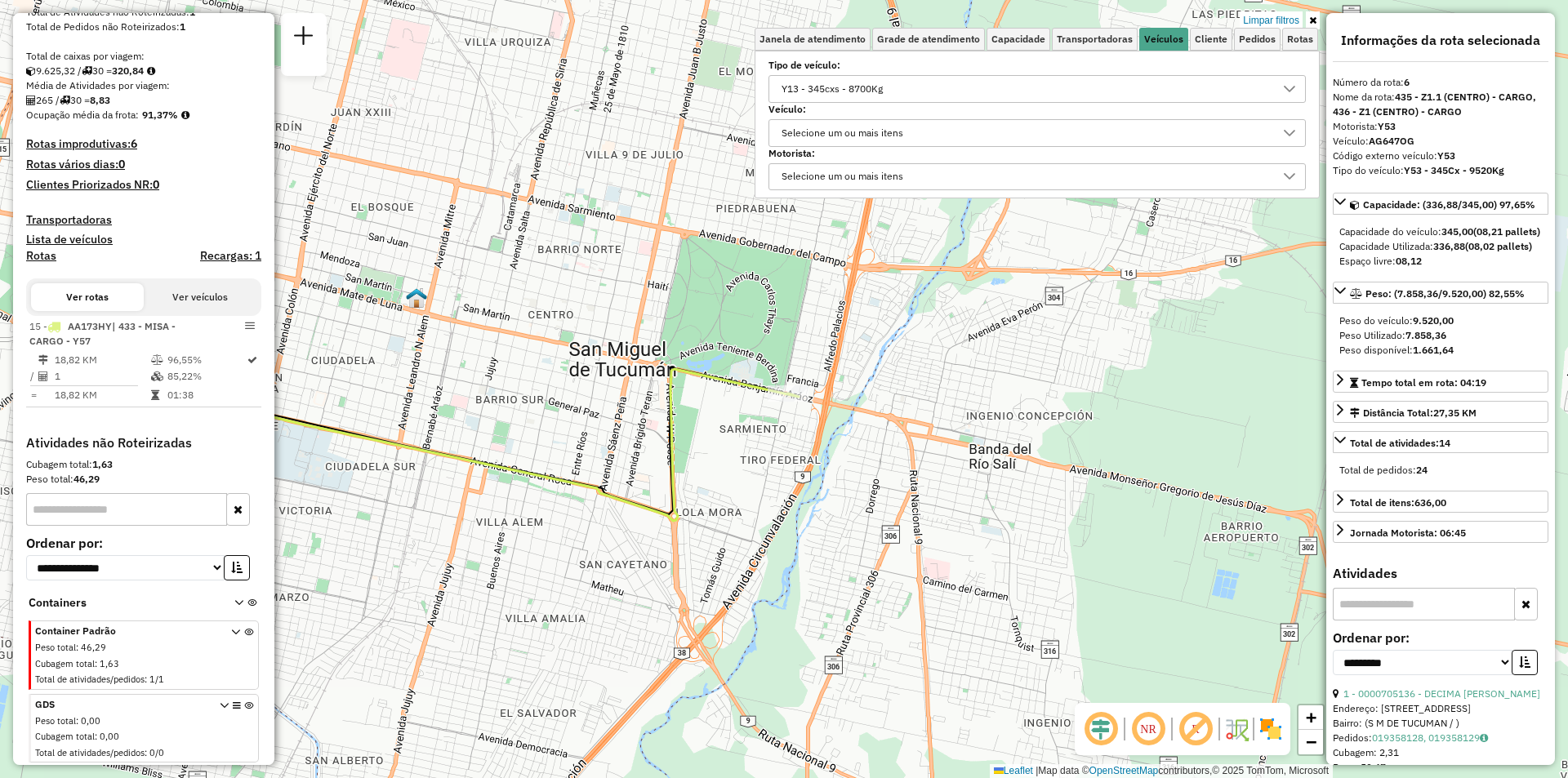
click at [846, 82] on div "Y13 - 345cxs - 8700Kg" at bounding box center [832, 88] width 112 height 26
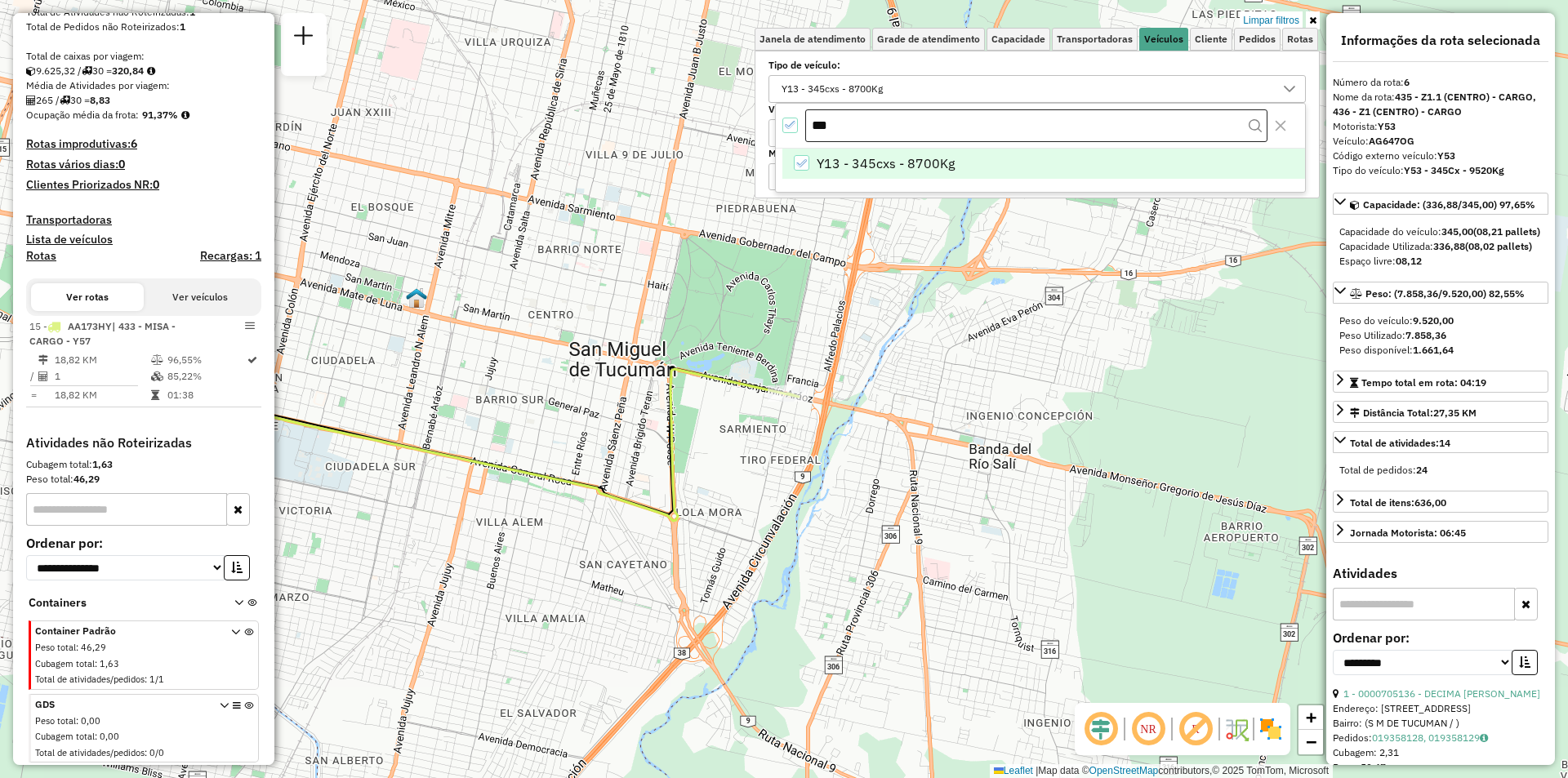
click at [841, 117] on input "***" at bounding box center [1035, 126] width 462 height 32
type input "***"
drag, startPoint x: 826, startPoint y: 186, endPoint x: 838, endPoint y: 165, distance: 24.2
click at [832, 177] on div "Y07 - 345Cx - 8320Kg" at bounding box center [1041, 171] width 529 height 44
click at [838, 164] on span "Y07 - 345Cx - 8320Kg" at bounding box center [883, 162] width 133 height 20
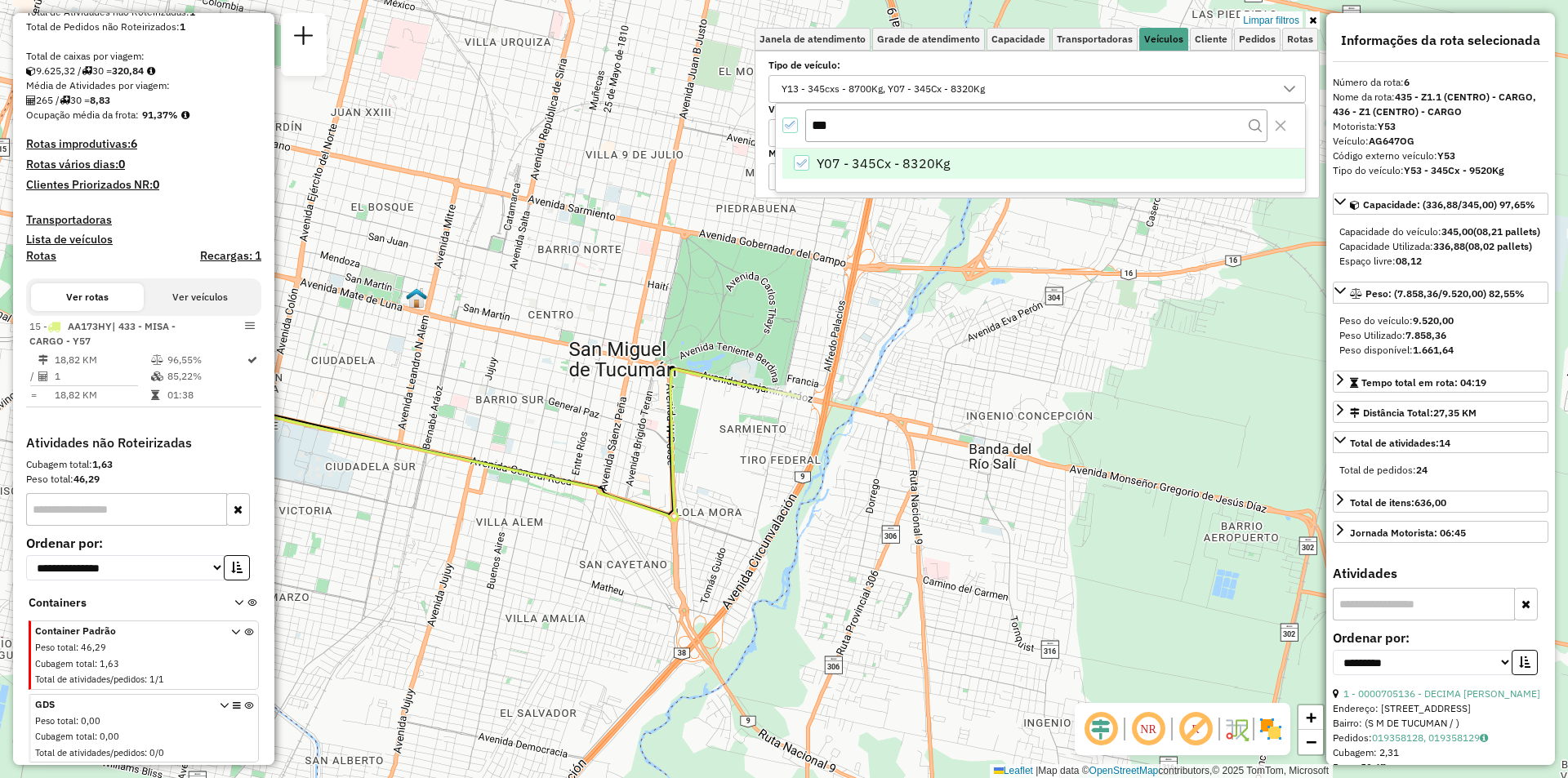
scroll to position [370, 0]
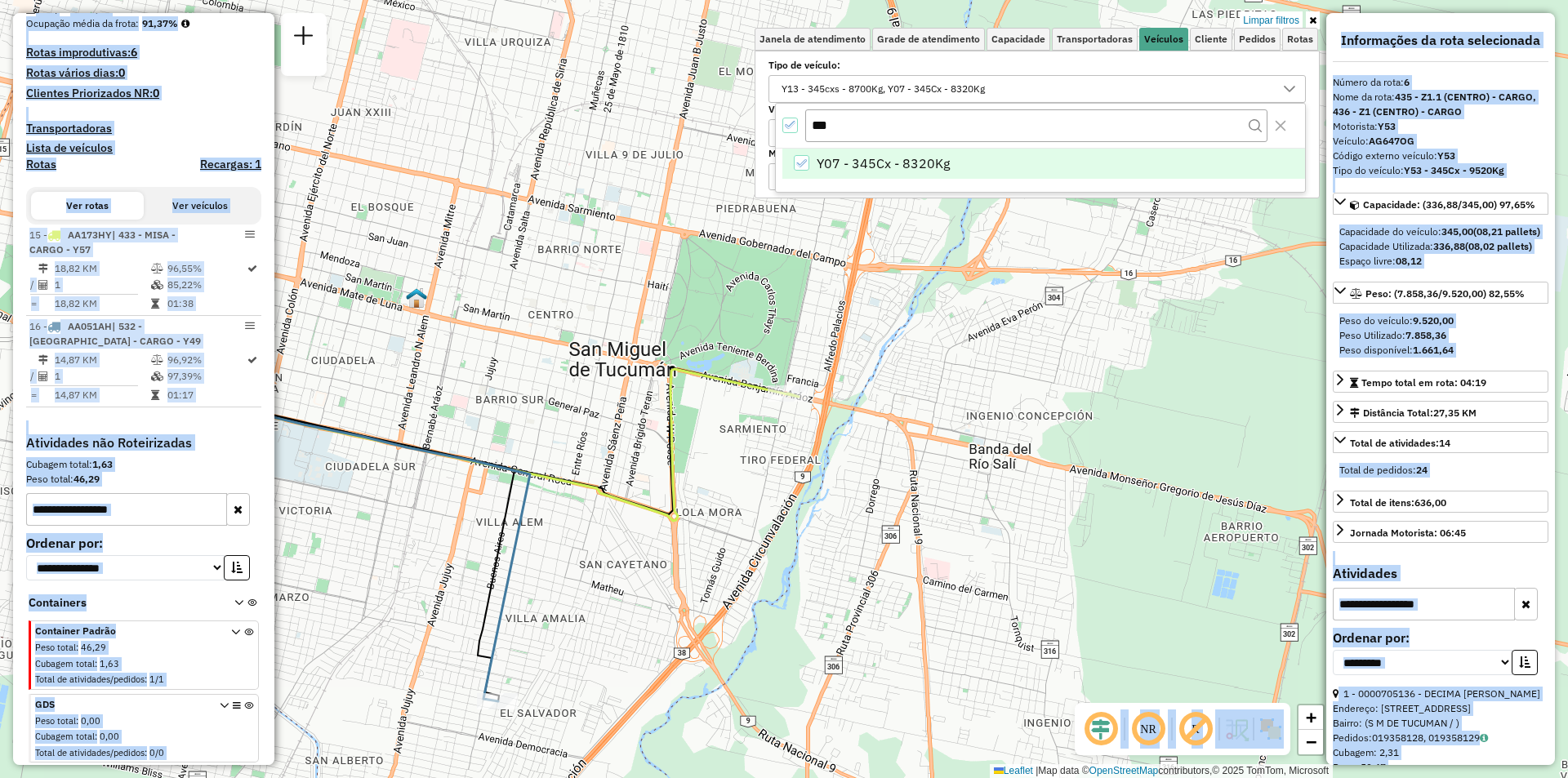
drag, startPoint x: 858, startPoint y: 397, endPoint x: 957, endPoint y: 361, distance: 105.3
click at [957, 361] on hb-app "Aplicando filtros Pop-up bloqueado! Seu navegador bloqueou automáticamente a ab…" at bounding box center [784, 389] width 1568 height 778
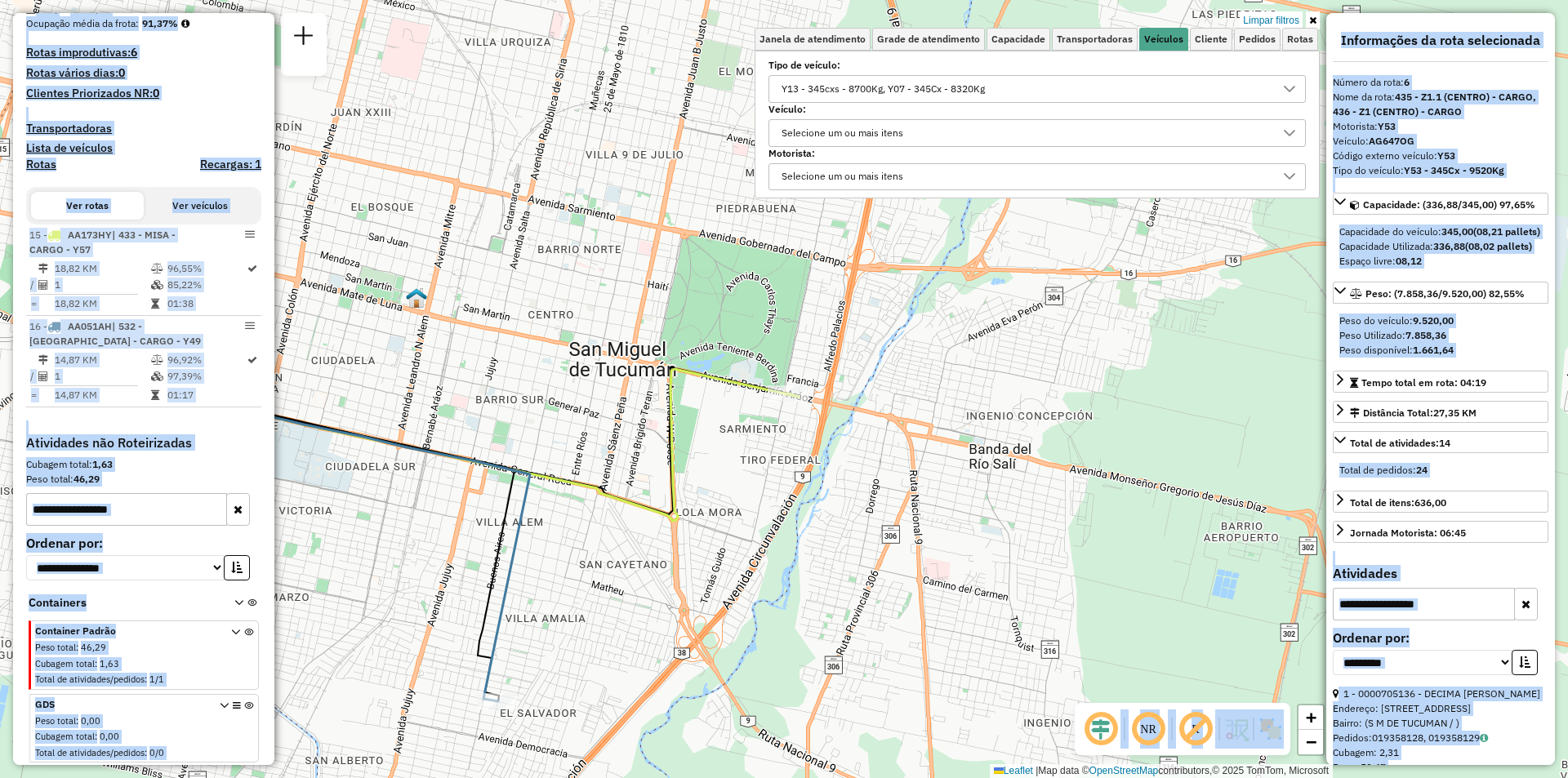
click at [1049, 100] on div "Y13 - 345cxs - 8700Kg, Y07 - 345Cx - 8320Kg" at bounding box center [1025, 88] width 499 height 26
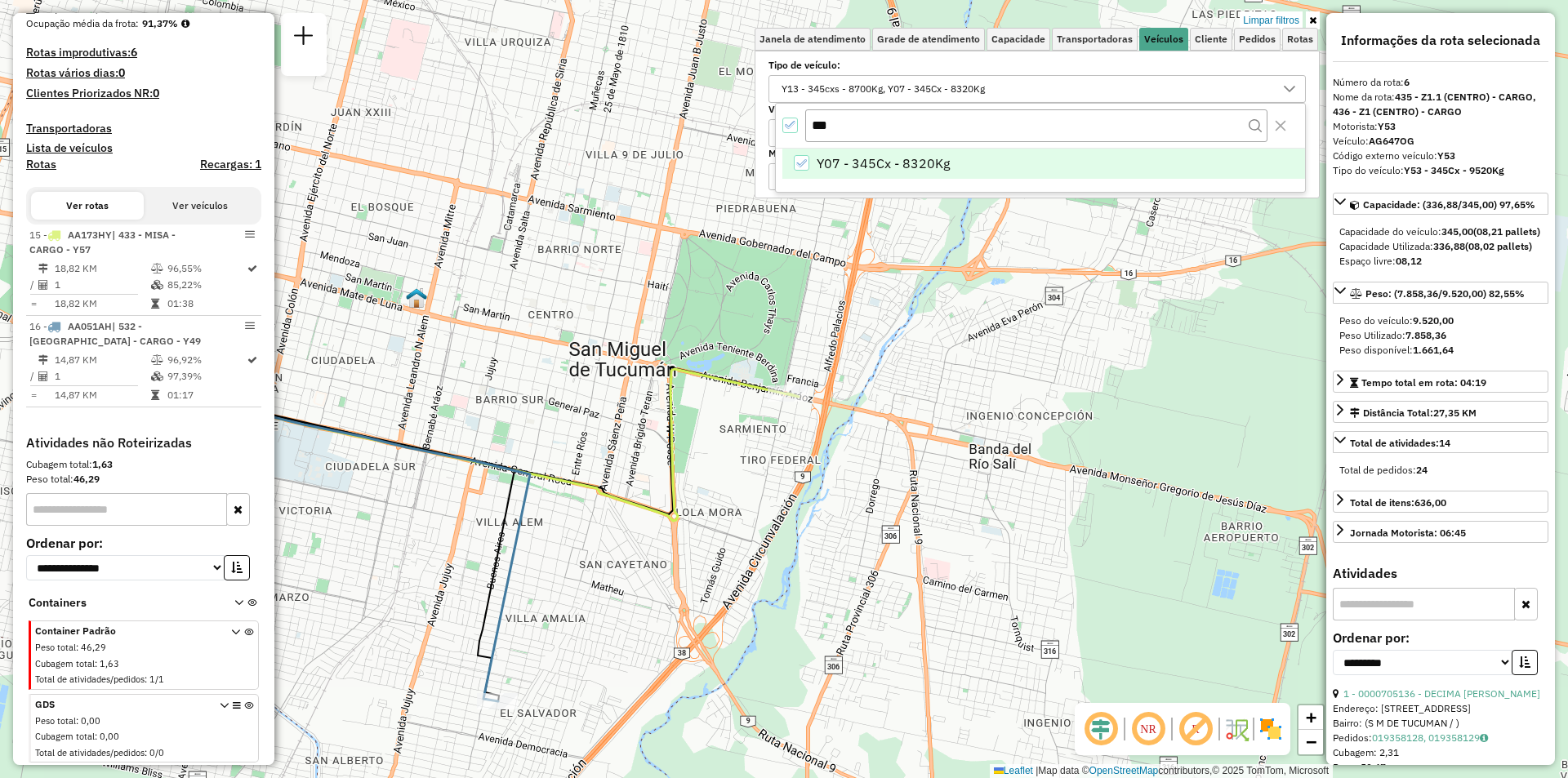
click at [1048, 89] on div "Y13 - 345cxs - 8700Kg, Y07 - 345Cx - 8320Kg" at bounding box center [1025, 88] width 499 height 26
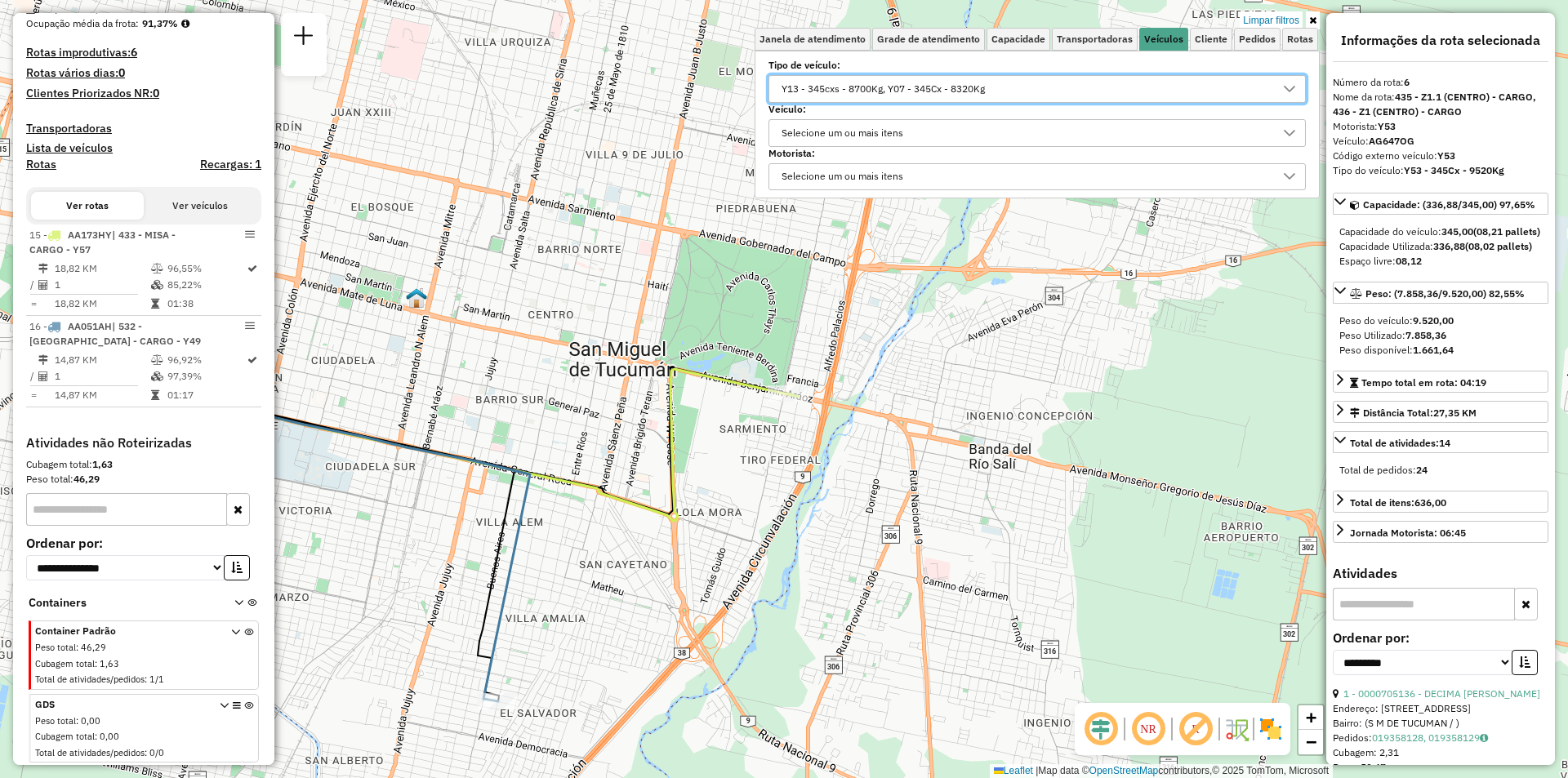
click at [1048, 89] on div "Y13 - 345cxs - 8700Kg, Y07 - 345Cx - 8320Kg" at bounding box center [1025, 88] width 499 height 26
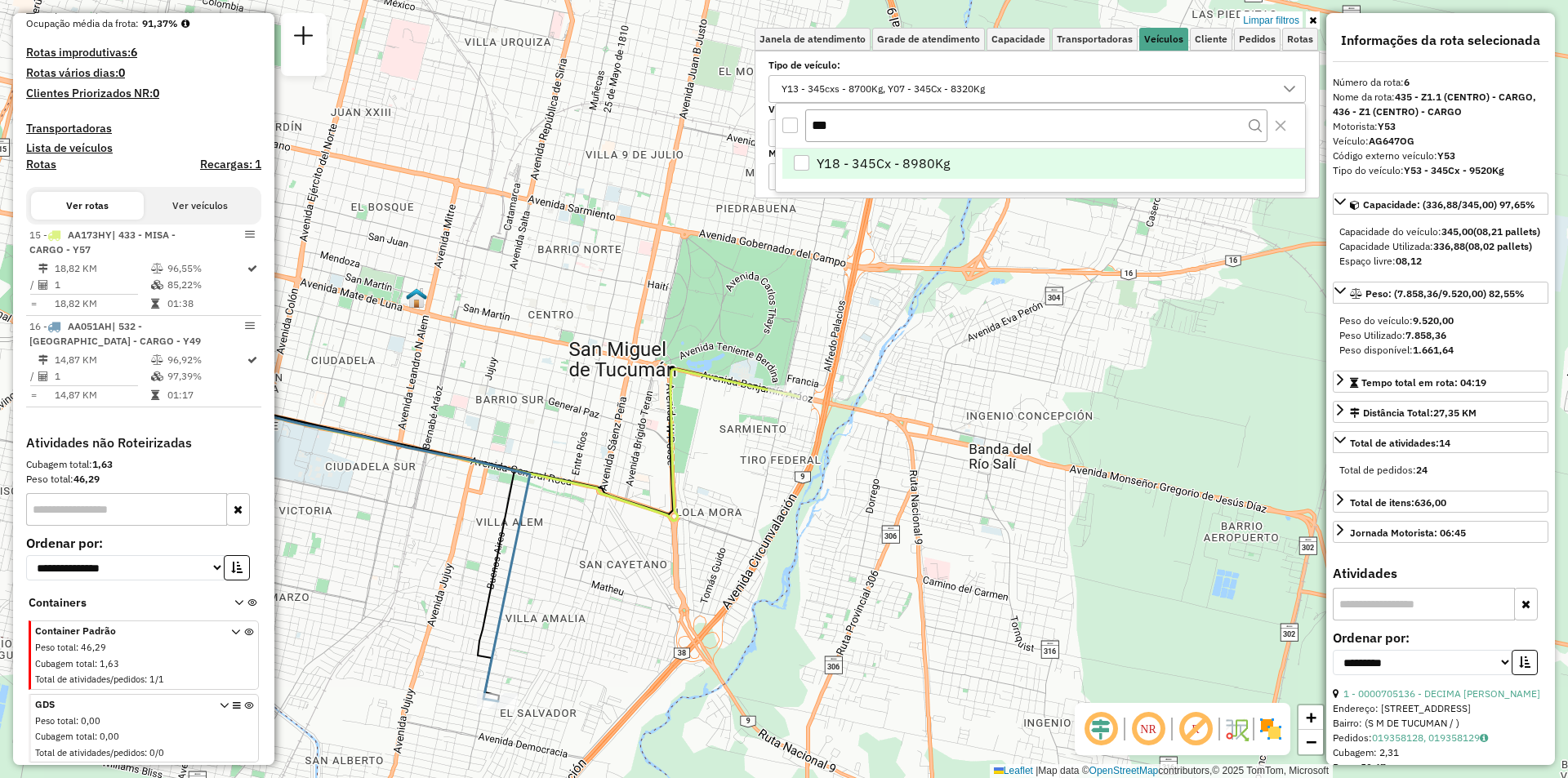
type input "***"
click at [888, 152] on li "Y18 - 345Cx - 8980Kg" at bounding box center [1044, 164] width 522 height 31
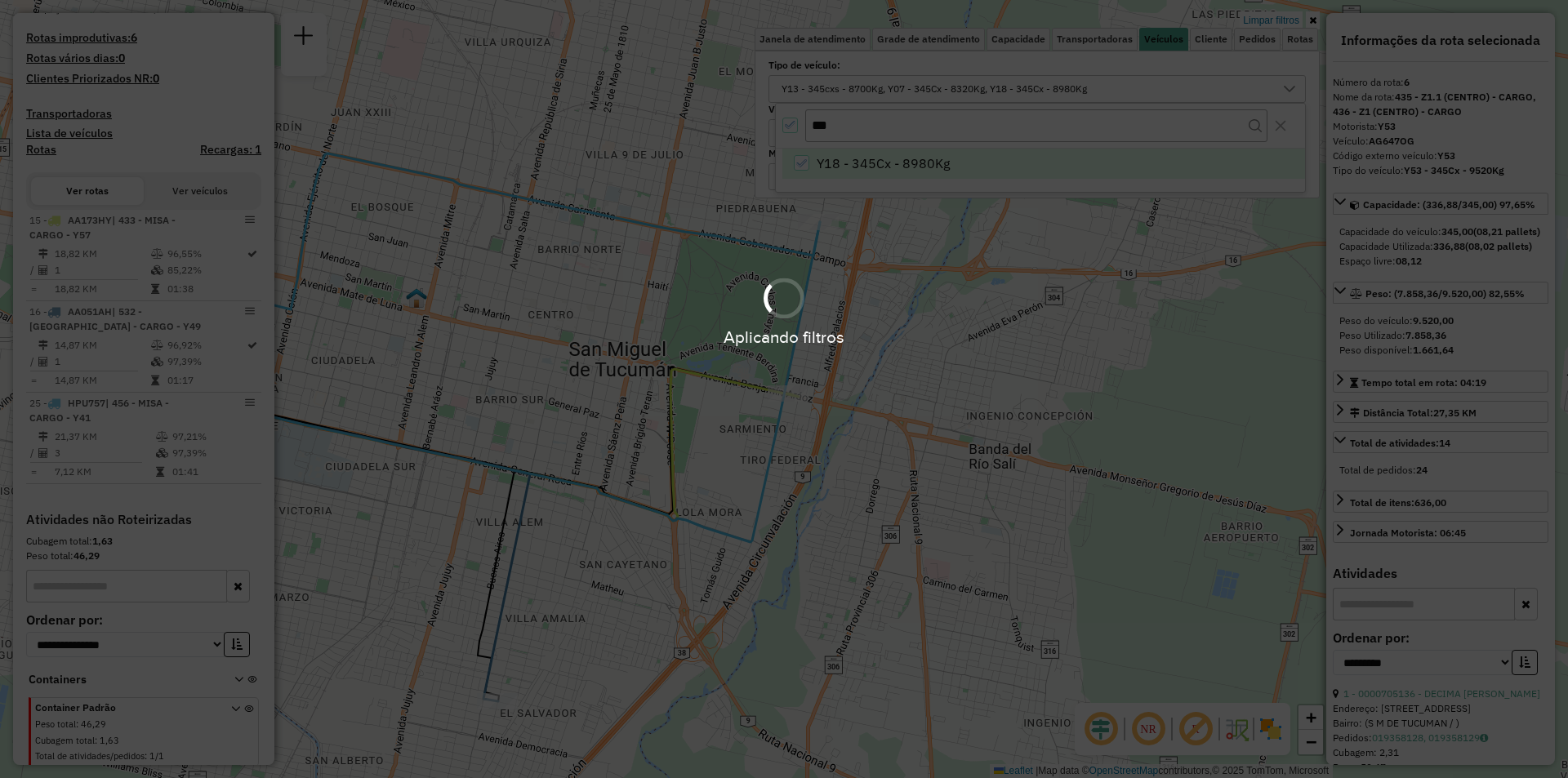
scroll to position [461, 0]
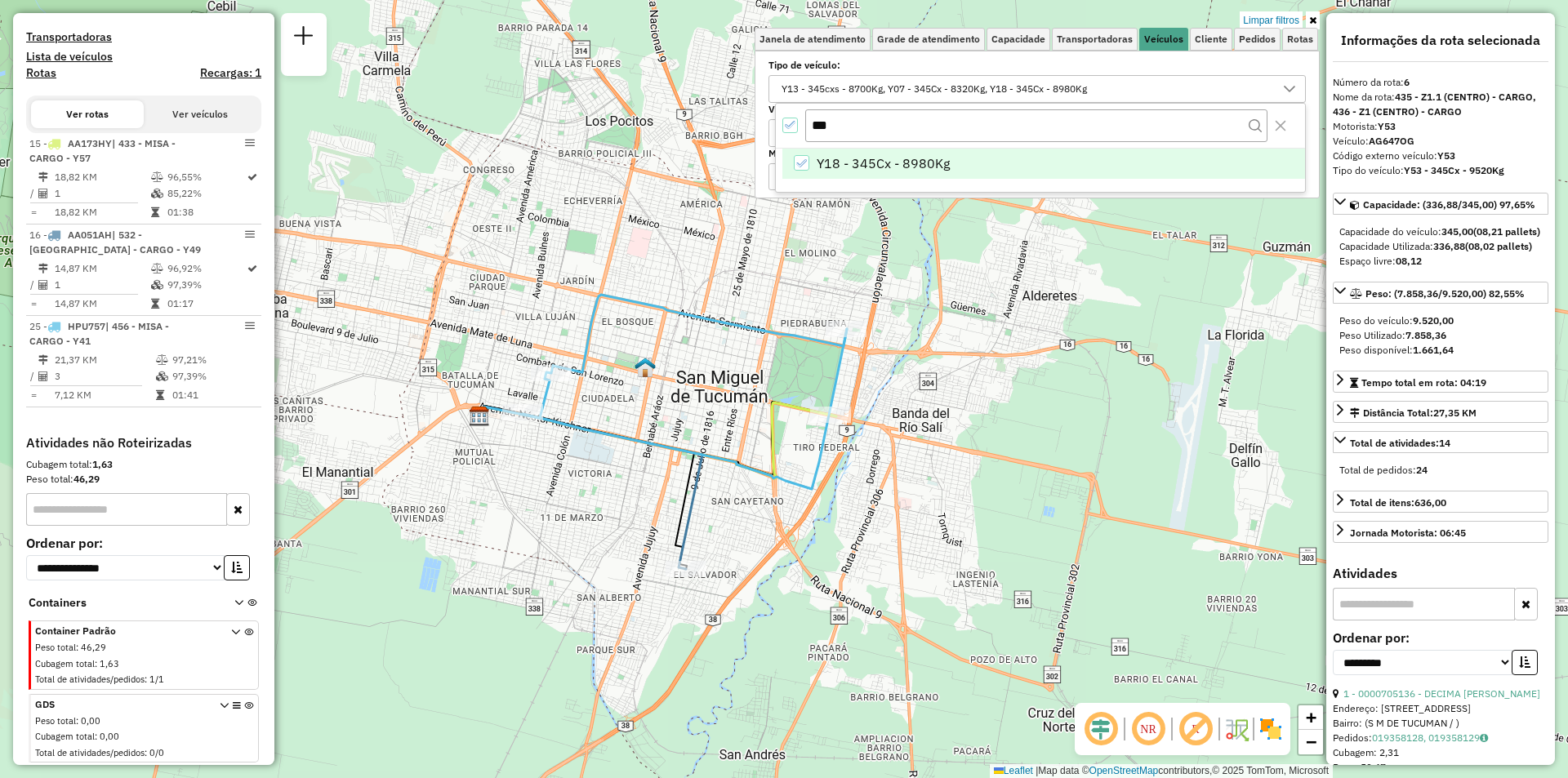
click at [824, 488] on div "Limpar filtros Janela de atendimento Grade de atendimento Capacidade Transporta…" at bounding box center [784, 389] width 1568 height 778
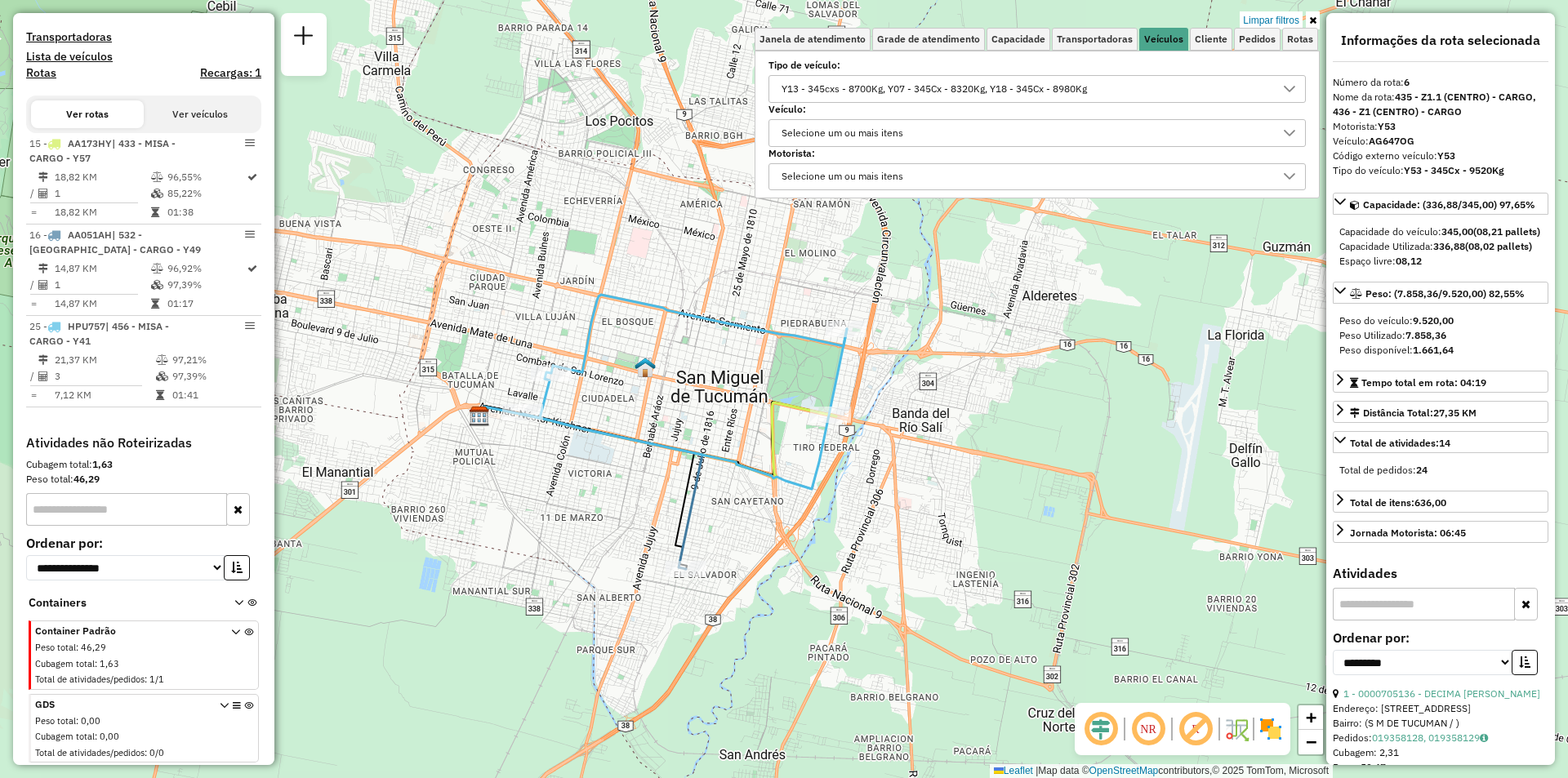
click at [810, 88] on div "Y13 - 345cxs - 8700Kg, Y07 - 345Cx - 8320Kg, Y18 - 345Cx - 8980Kg" at bounding box center [934, 88] width 316 height 26
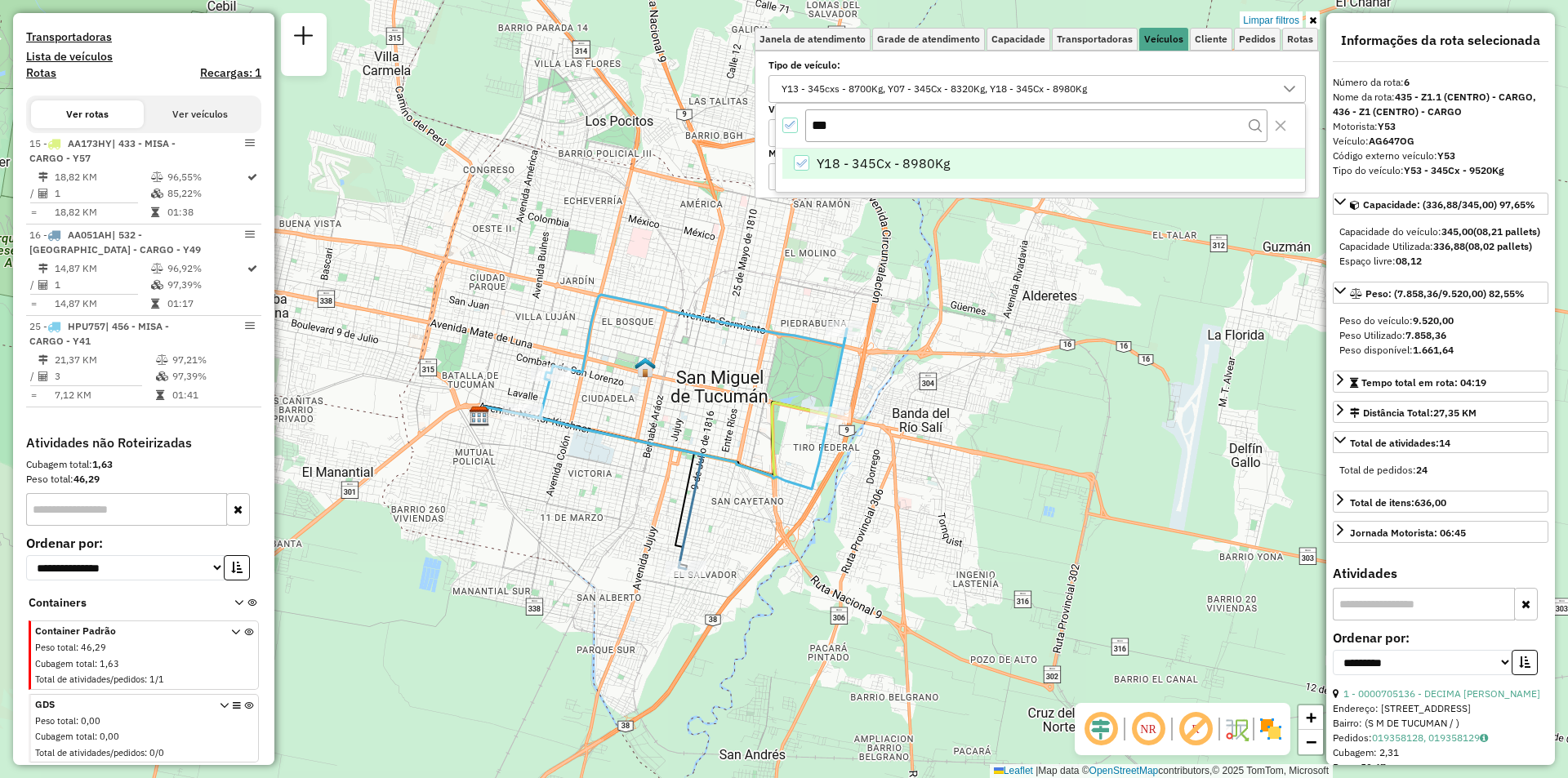
click at [784, 131] on div "All items selected" at bounding box center [790, 125] width 15 height 15
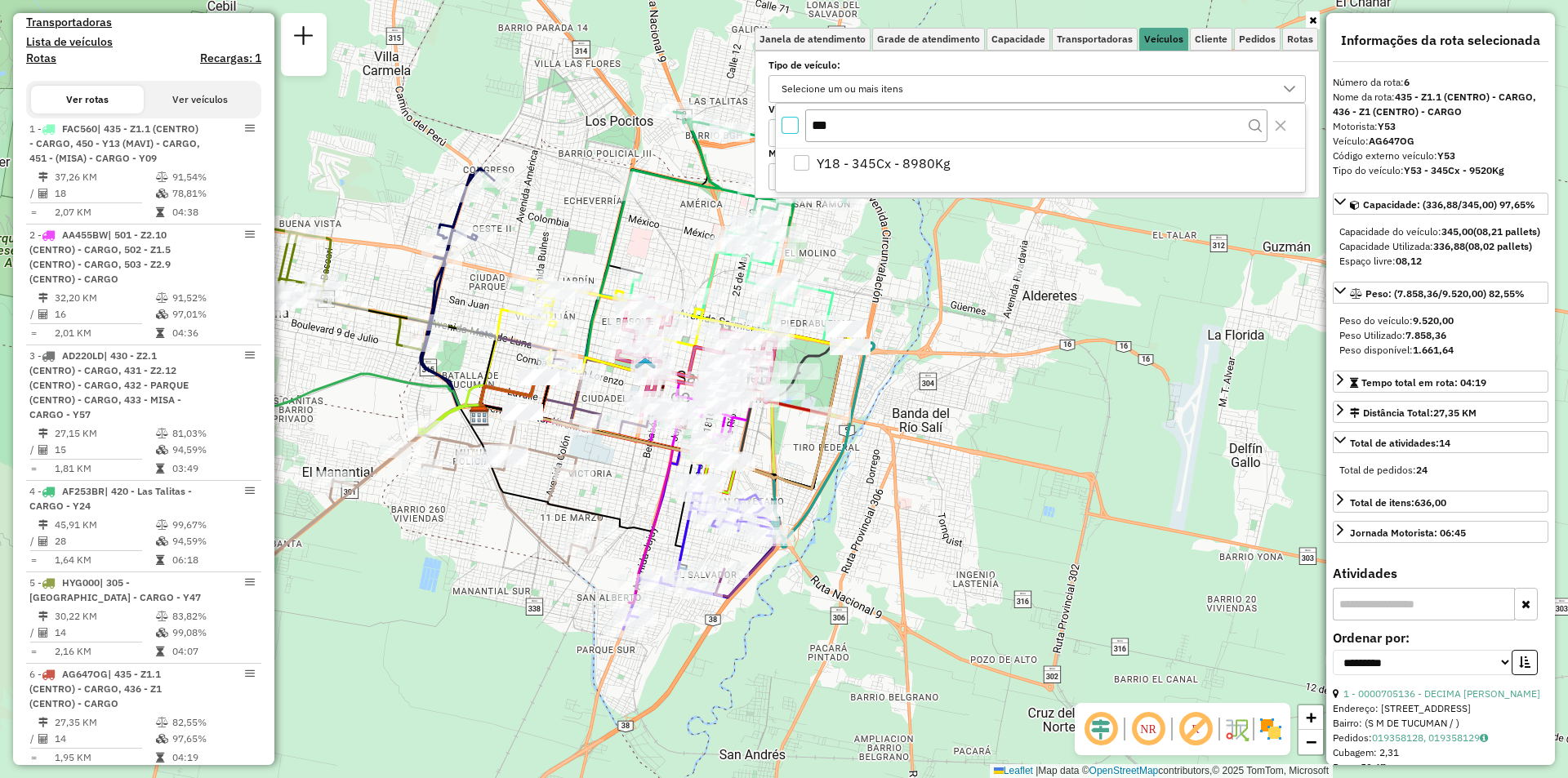
scroll to position [1141, 0]
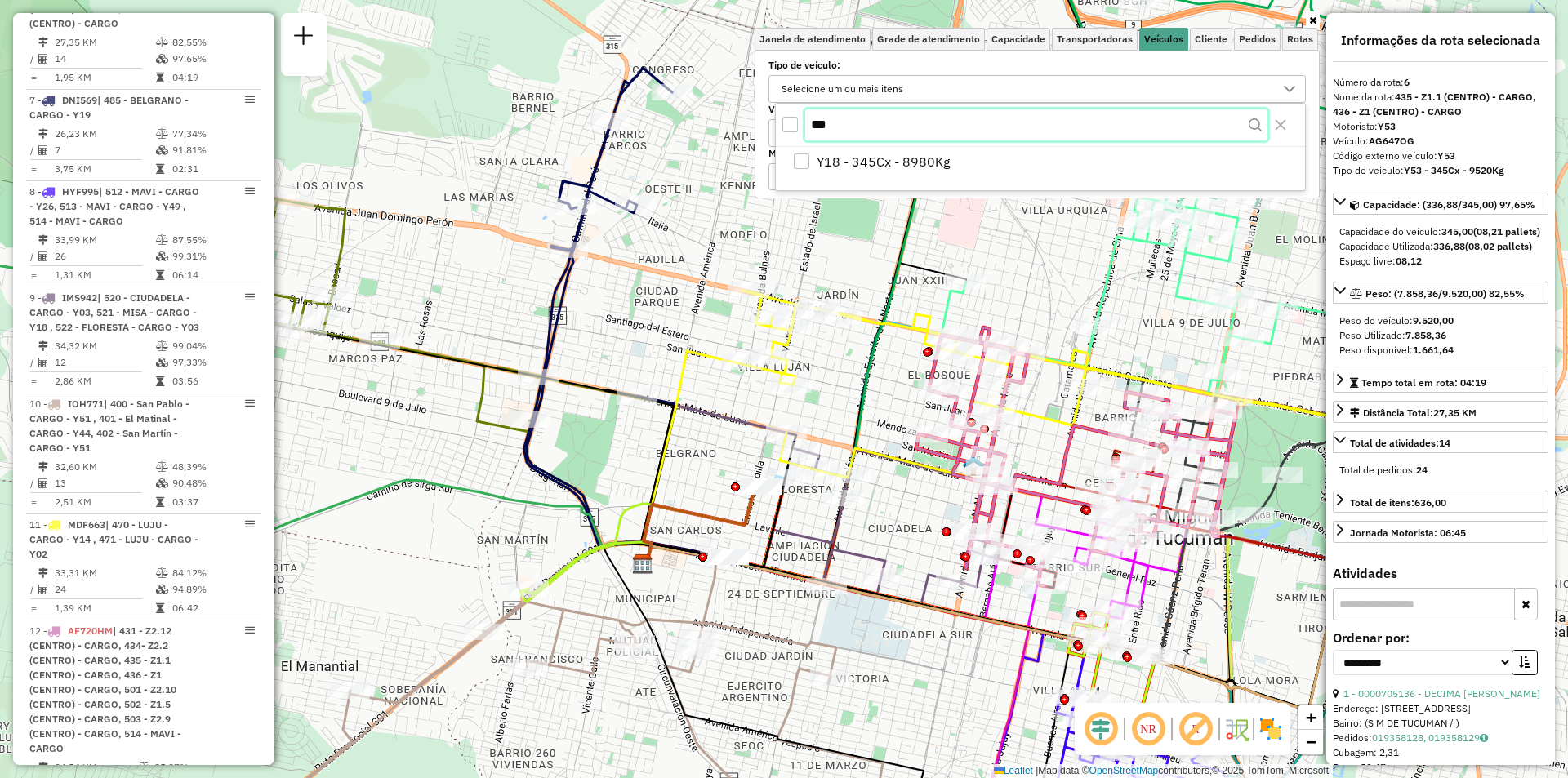
drag, startPoint x: 874, startPoint y: 117, endPoint x: 756, endPoint y: 130, distance: 118.7
click at [756, 130] on body "Aplicando filtros Pop-up bloqueado! Seu navegador bloqueou automáticamente a ab…" at bounding box center [784, 389] width 1568 height 778
click at [828, 83] on div "Selecione um ou mais itens" at bounding box center [842, 88] width 133 height 26
type input "***"
click at [909, 169] on span "Y57 - 345Cx - 9680Kg" at bounding box center [883, 162] width 133 height 20
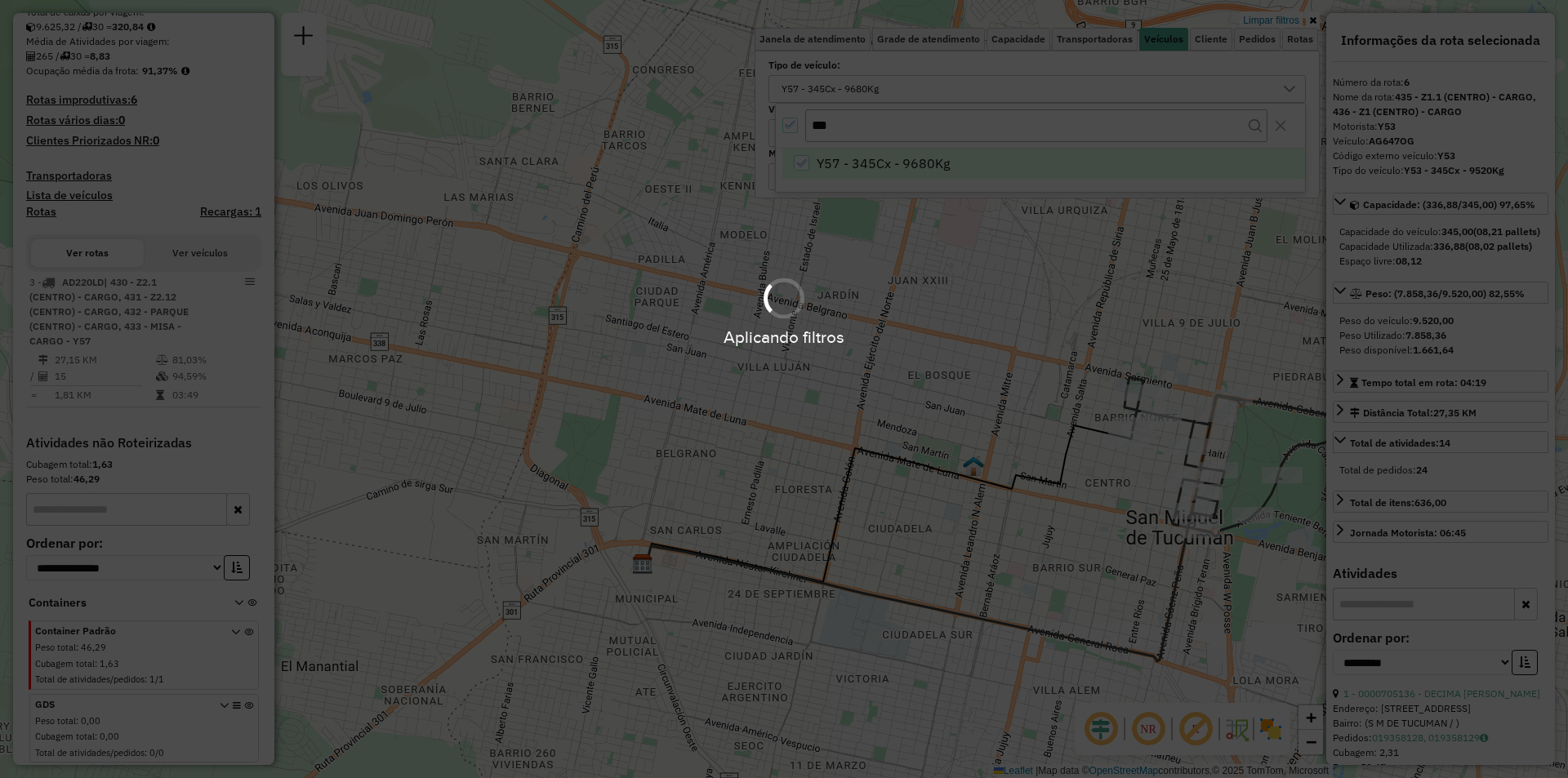
scroll to position [322, 0]
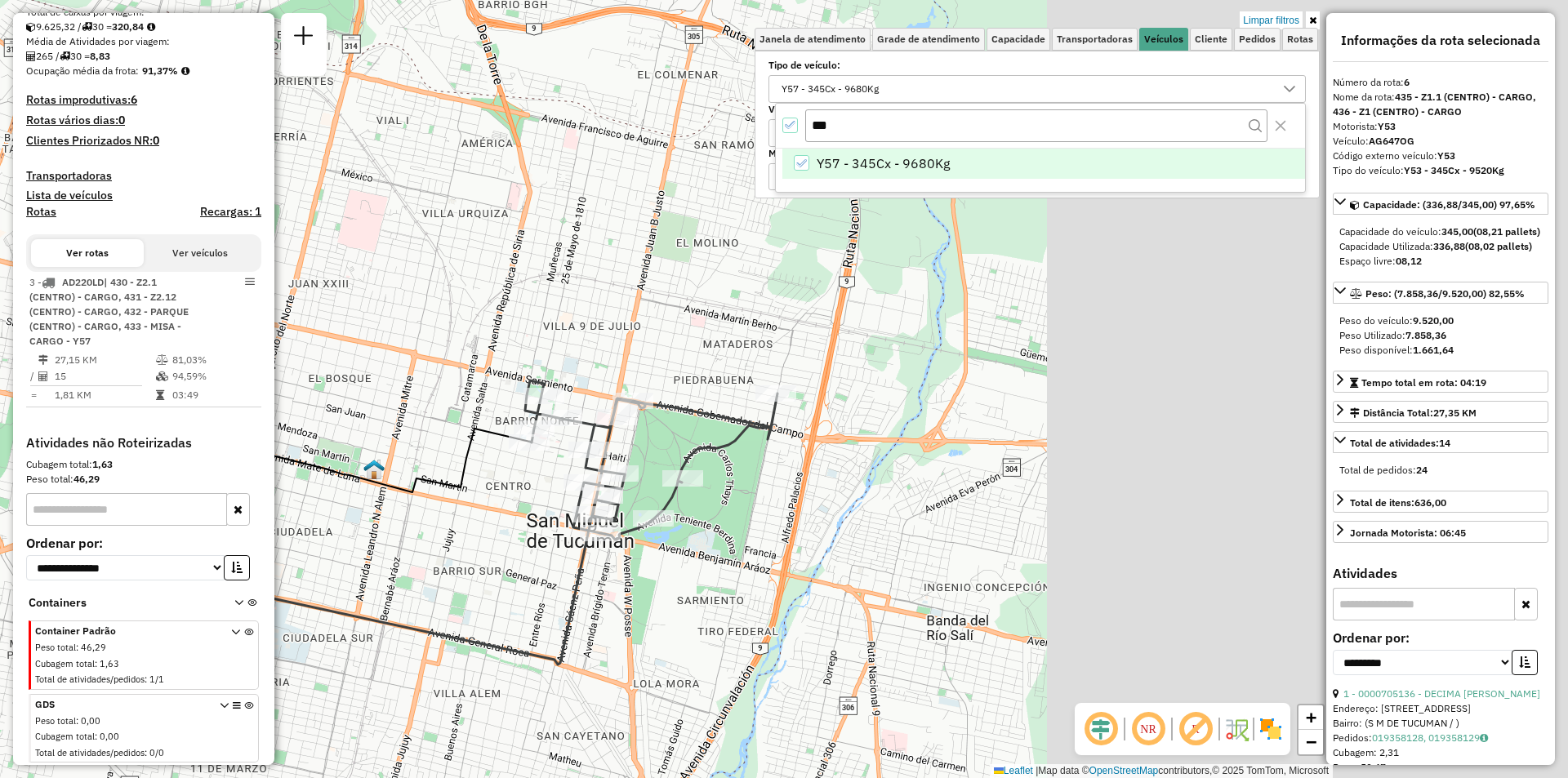
drag, startPoint x: 780, startPoint y: 463, endPoint x: 476, endPoint y: 469, distance: 304.1
click at [476, 469] on div "Limpar filtros Janela de atendimento Grade de atendimento Capacidade Transporta…" at bounding box center [784, 389] width 1568 height 778
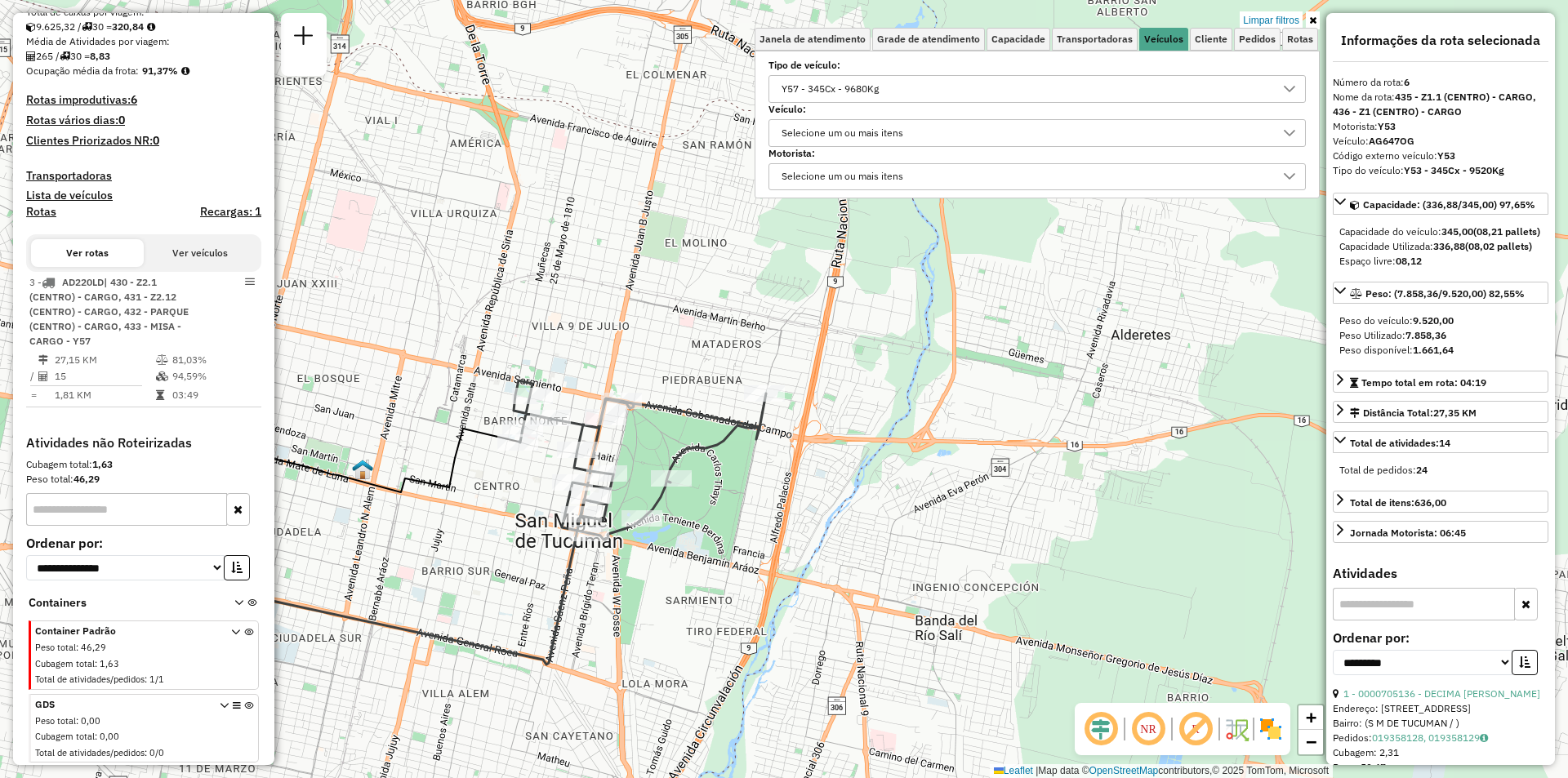
click at [844, 88] on div "Y57 - 345Cx - 9680Kg" at bounding box center [830, 88] width 109 height 26
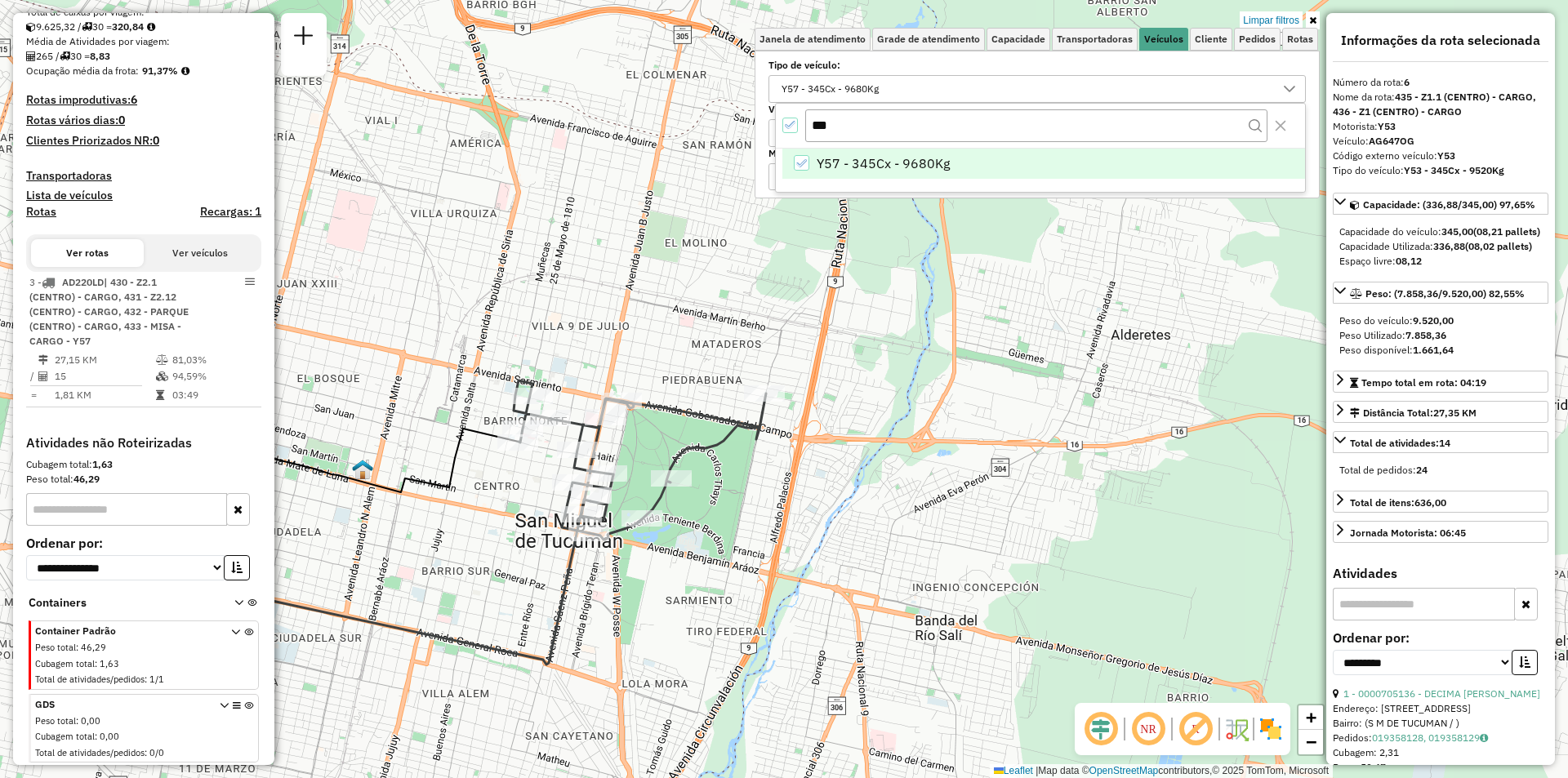
click at [769, 131] on div "Selecione os dias de semana para filtrar as janelas de atendimento Seg Ter Qua …" at bounding box center [1037, 125] width 565 height 148
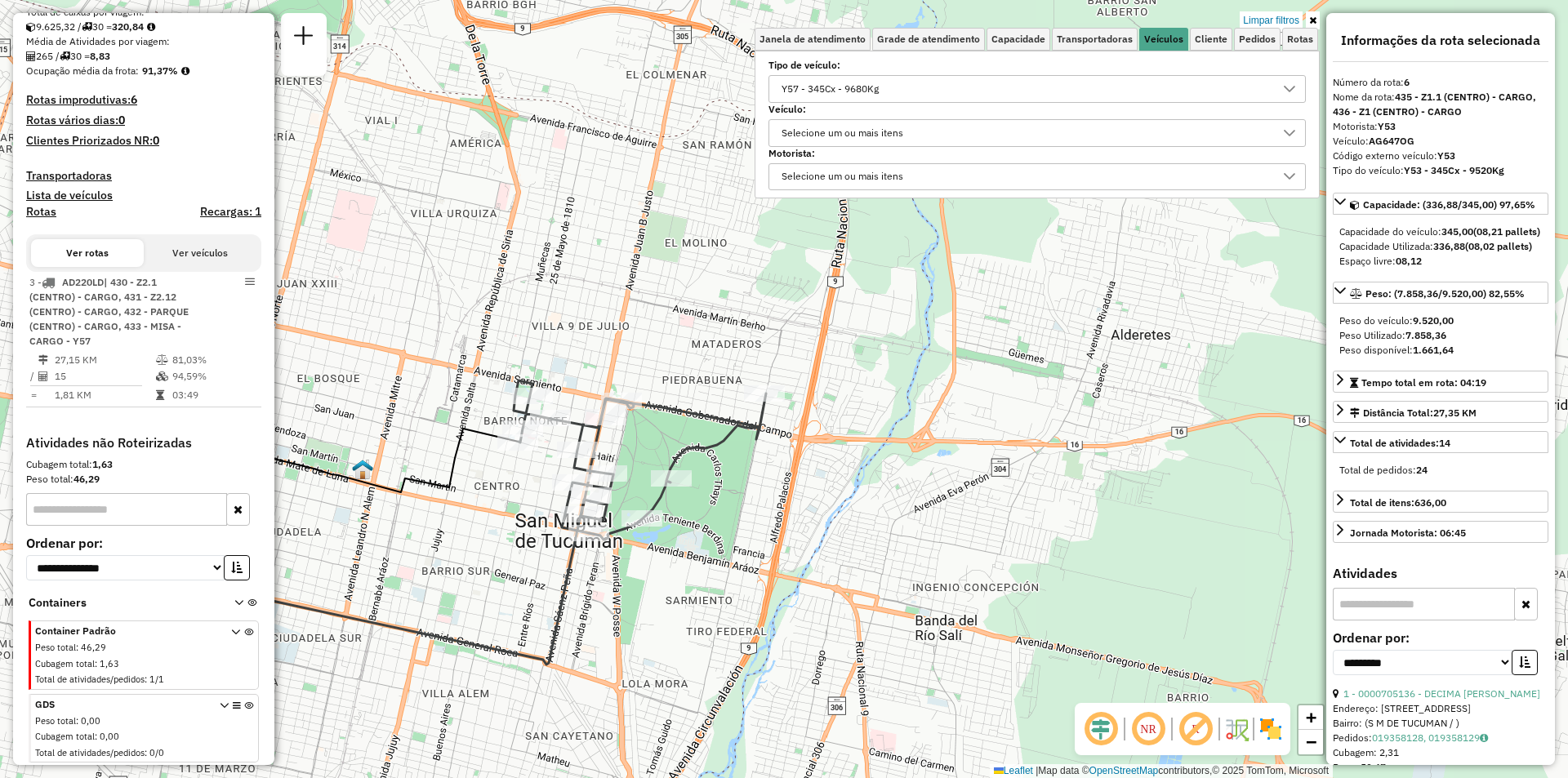
click at [776, 124] on div "Selecione um ou mais itens" at bounding box center [1037, 133] width 538 height 28
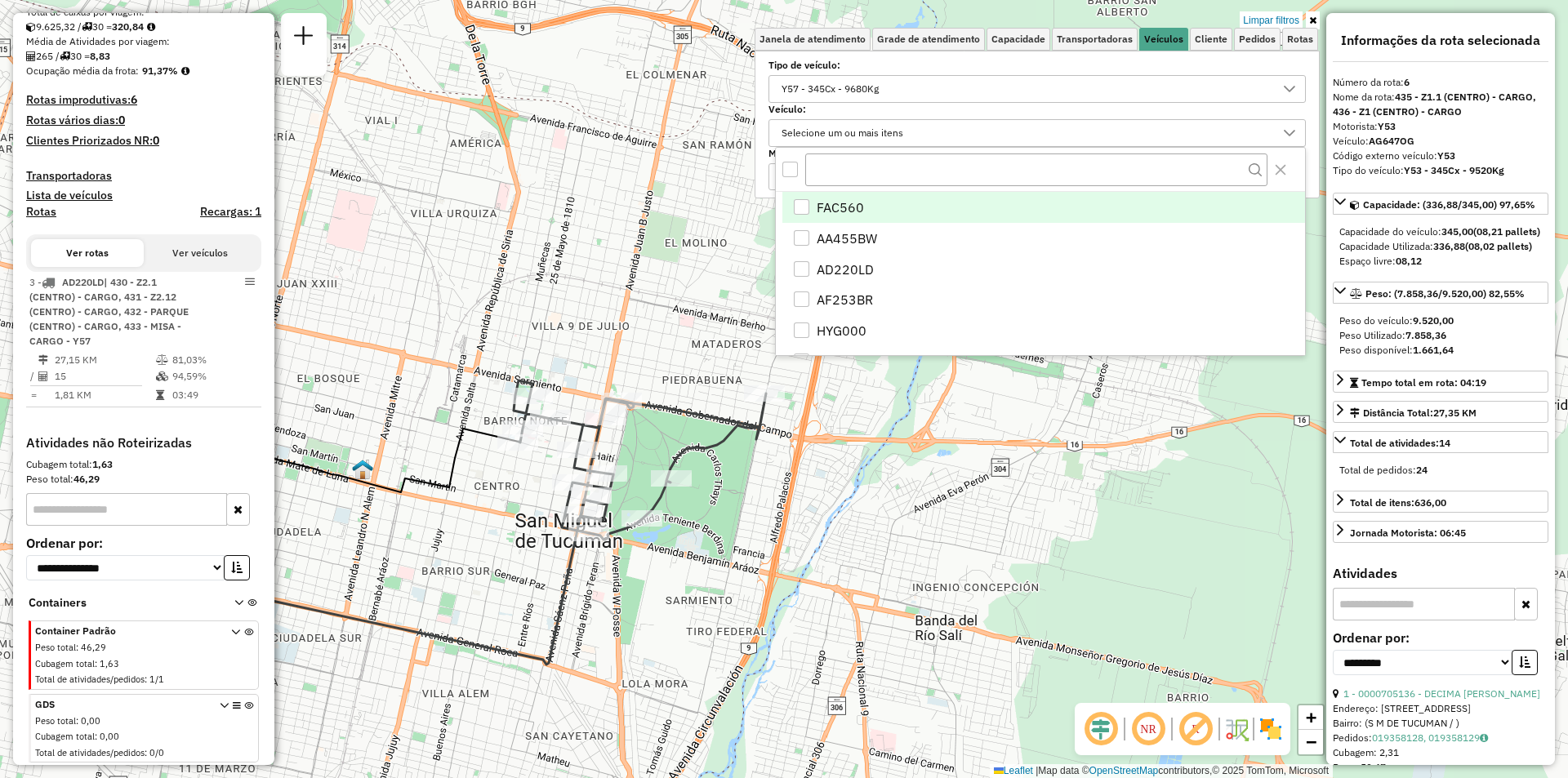
scroll to position [10, 56]
click at [800, 85] on div "Y57 - 345Cx - 9680Kg" at bounding box center [830, 88] width 109 height 26
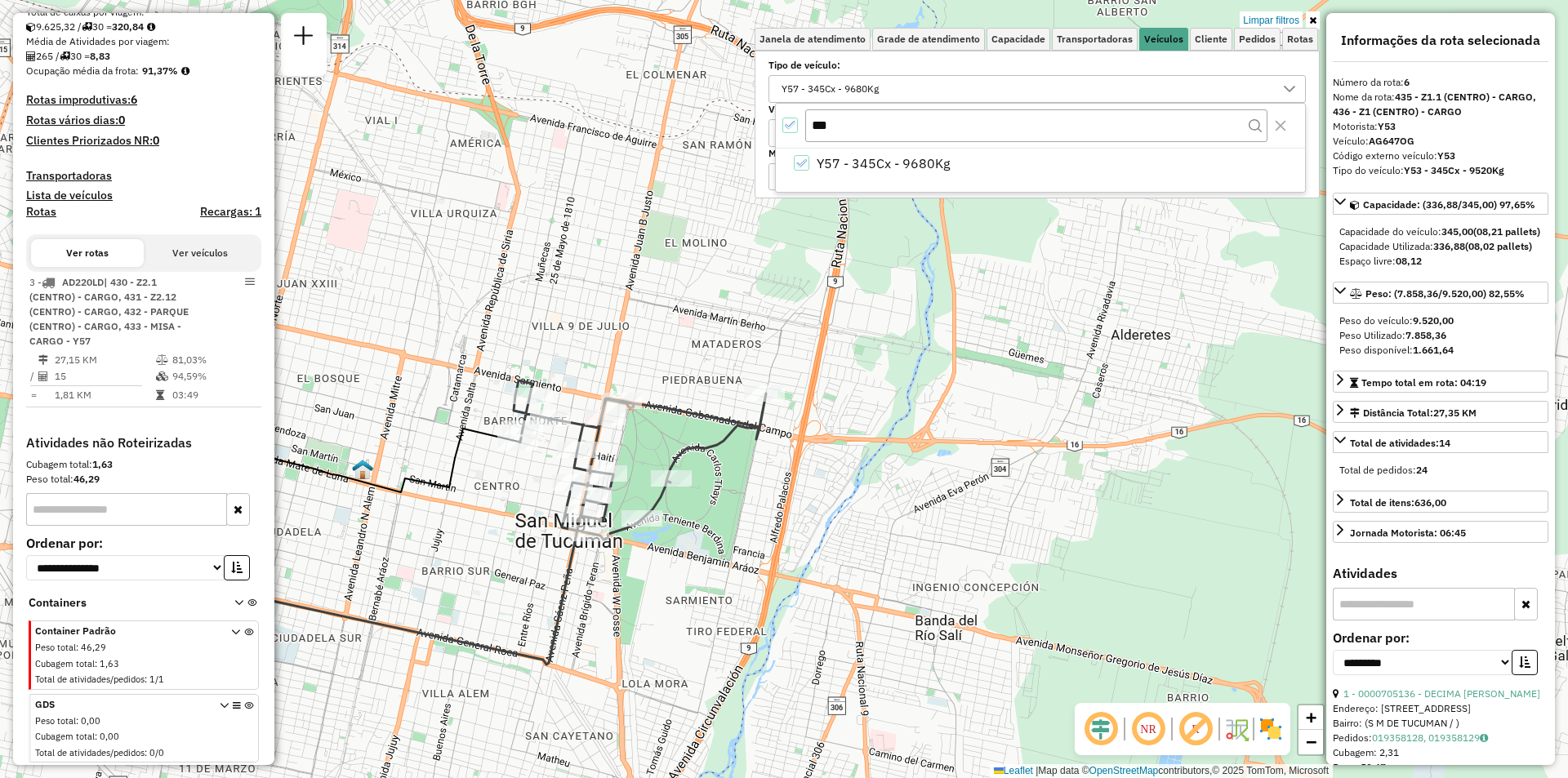
click at [793, 121] on icon "All items selected" at bounding box center [790, 124] width 11 height 11
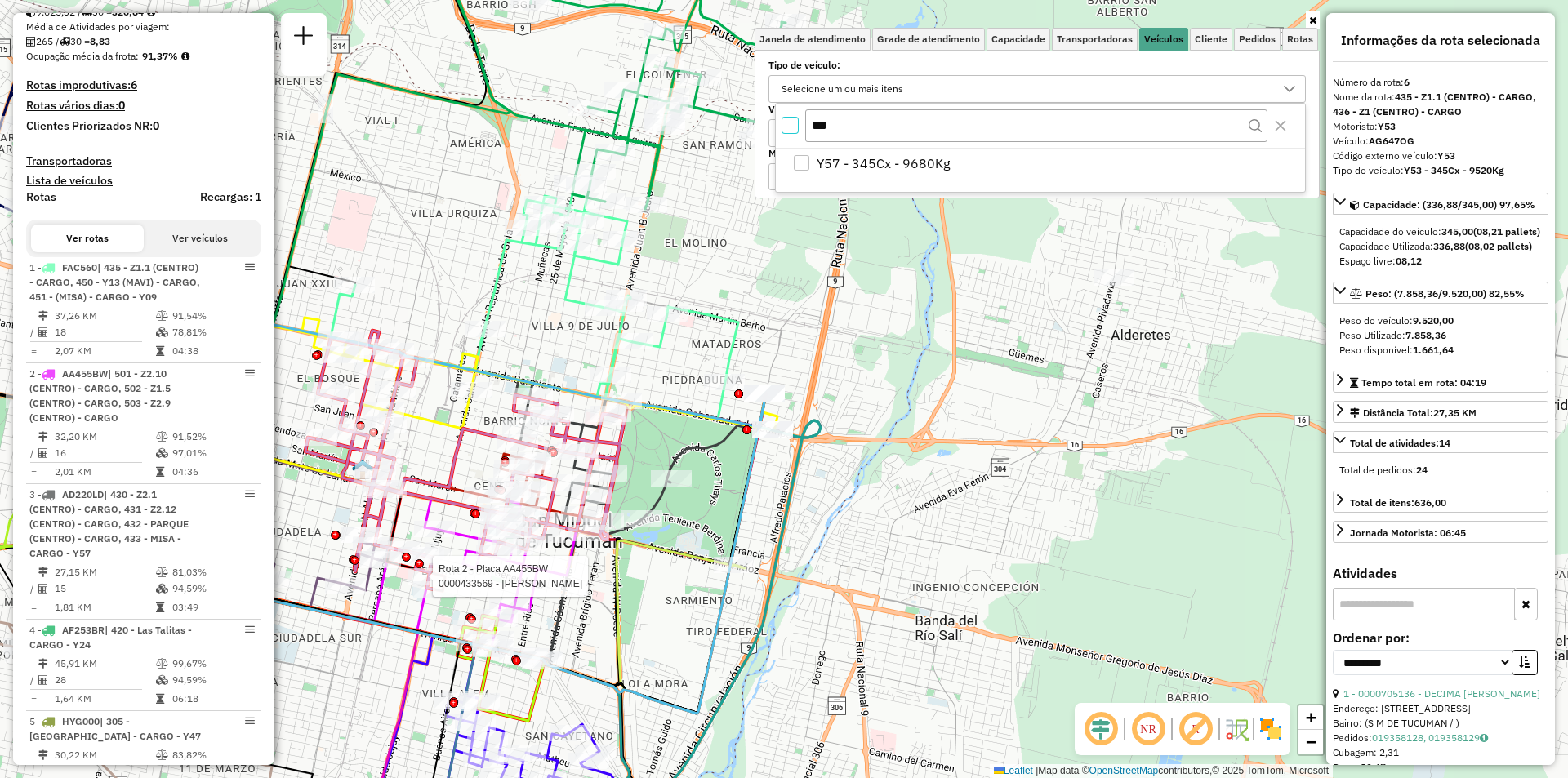
scroll to position [1141, 0]
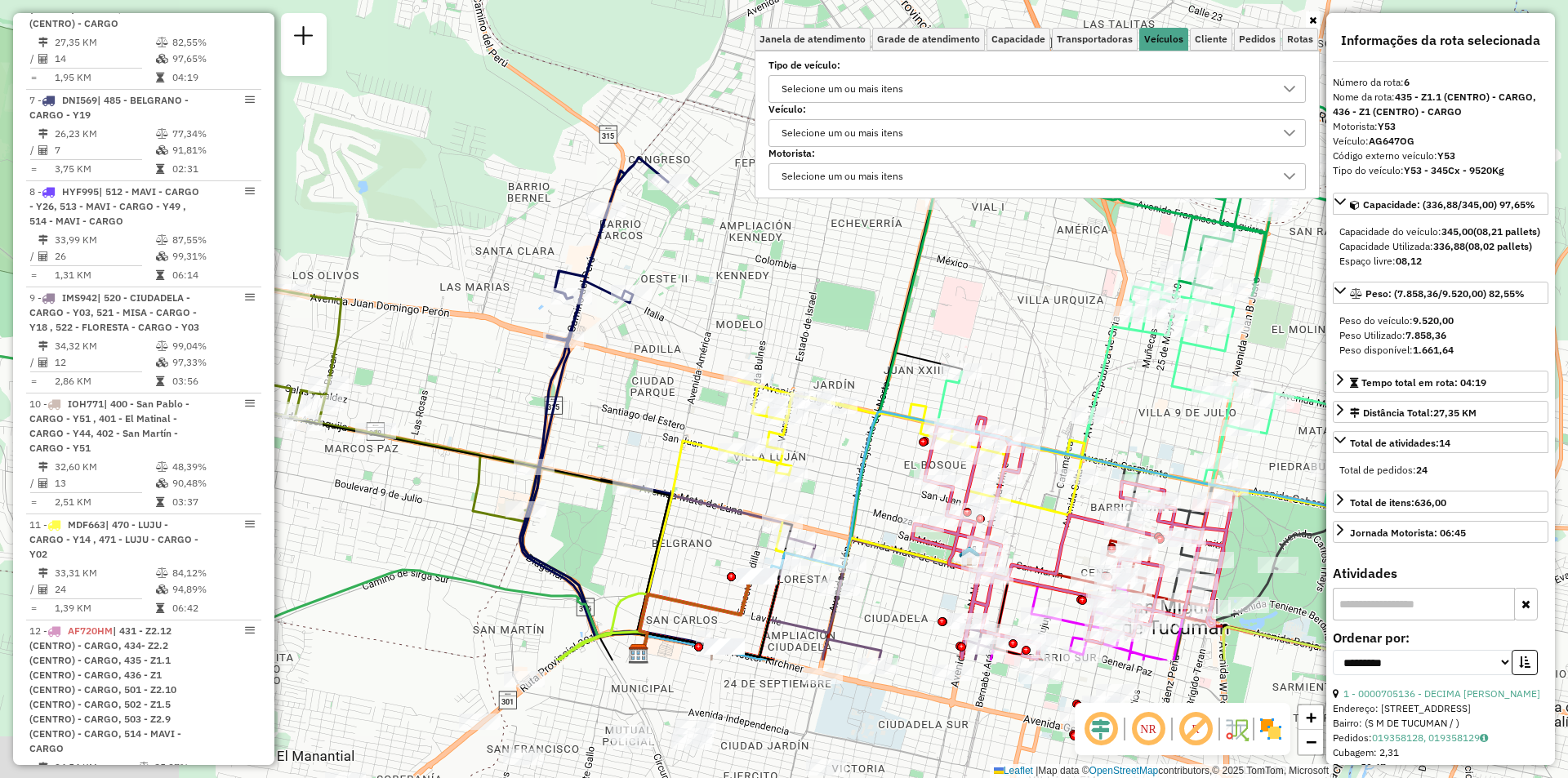
drag, startPoint x: 843, startPoint y: 474, endPoint x: 728, endPoint y: 489, distance: 116.0
click at [856, 344] on div "Janela de atendimento Grade de atendimento Capacidade Transportadoras Veículos …" at bounding box center [784, 389] width 1568 height 778
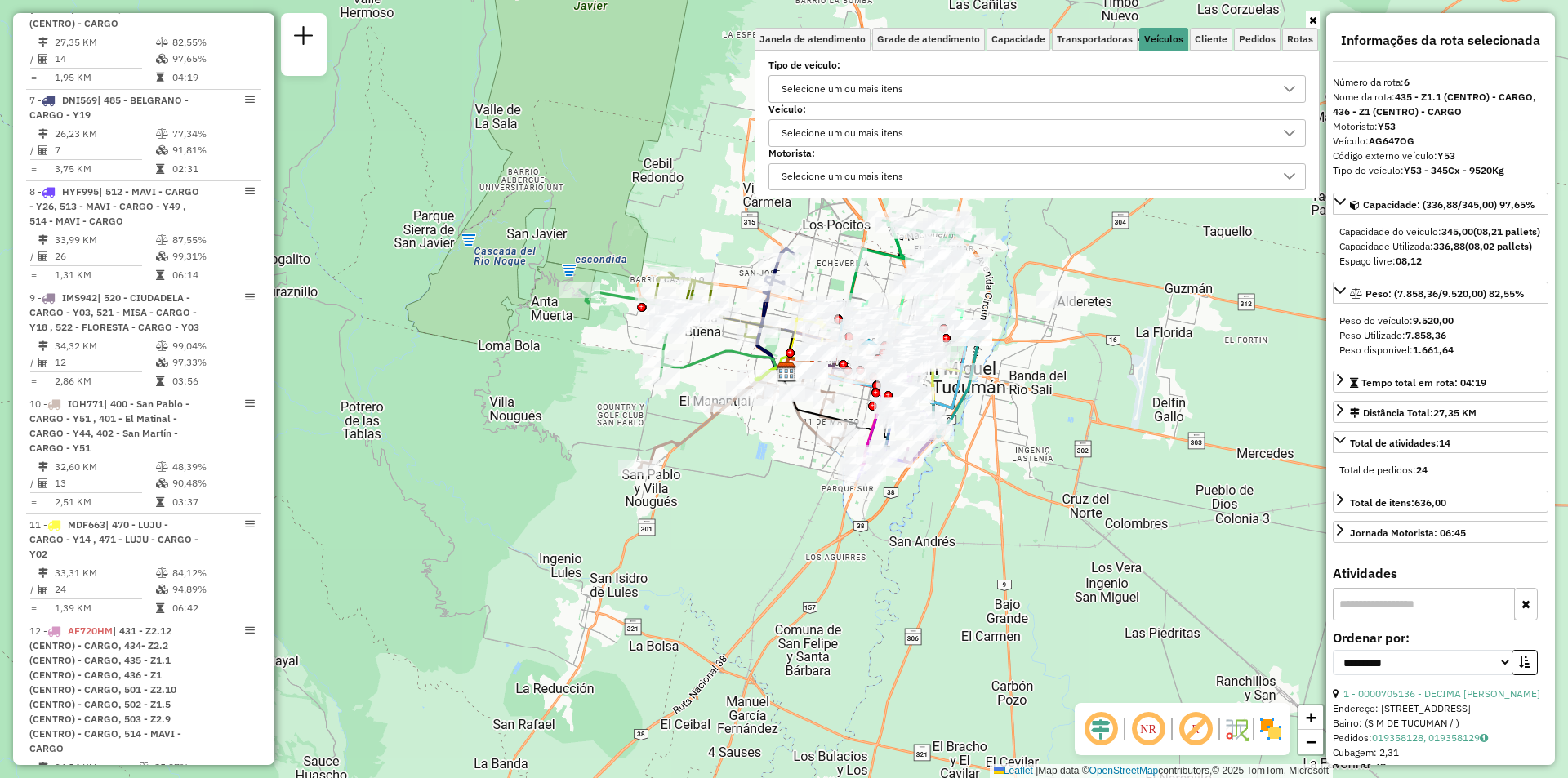
click at [932, 82] on div "Selecione um ou mais itens" at bounding box center [1025, 88] width 499 height 26
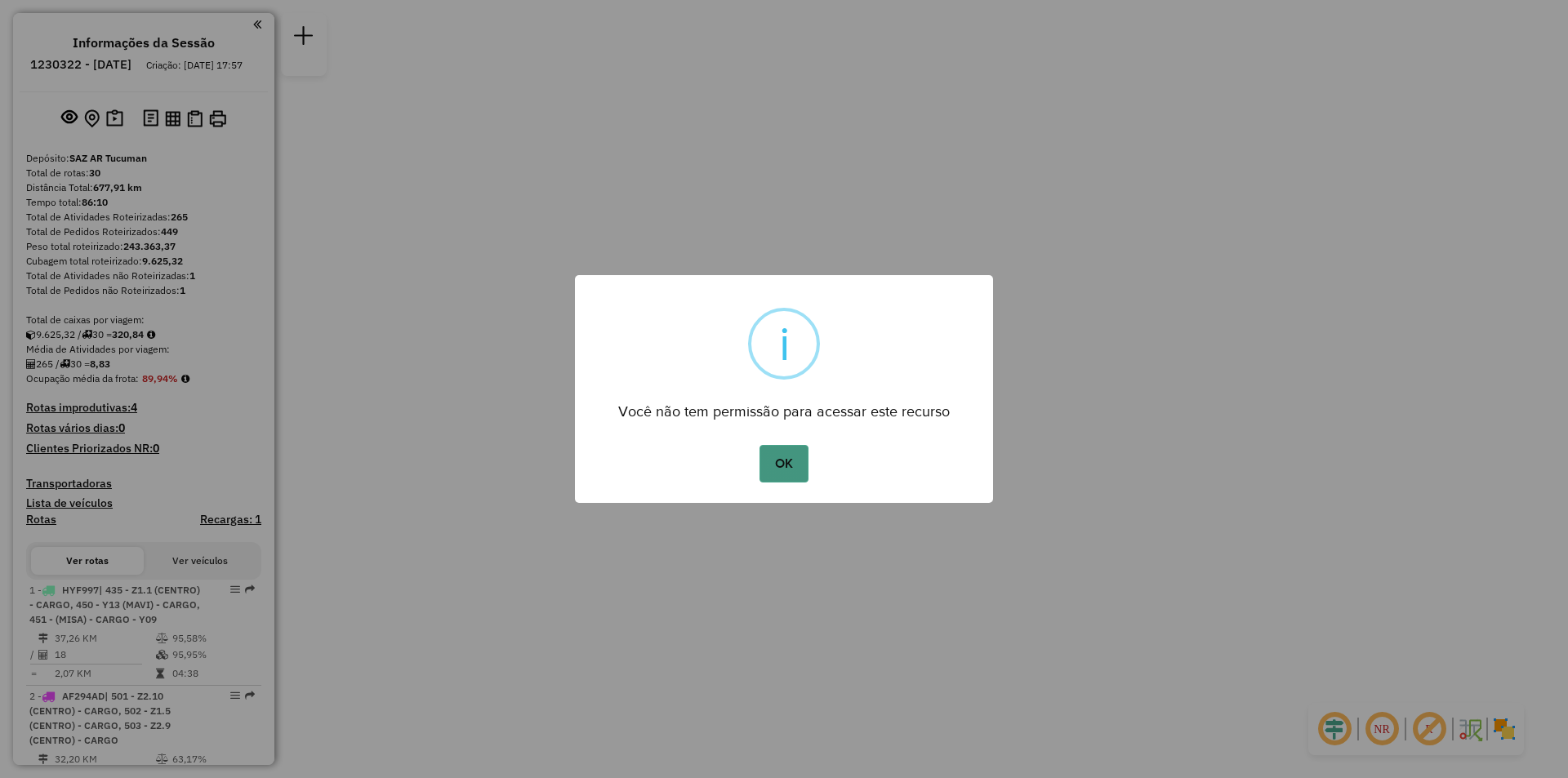
click at [776, 463] on button "OK" at bounding box center [784, 463] width 48 height 37
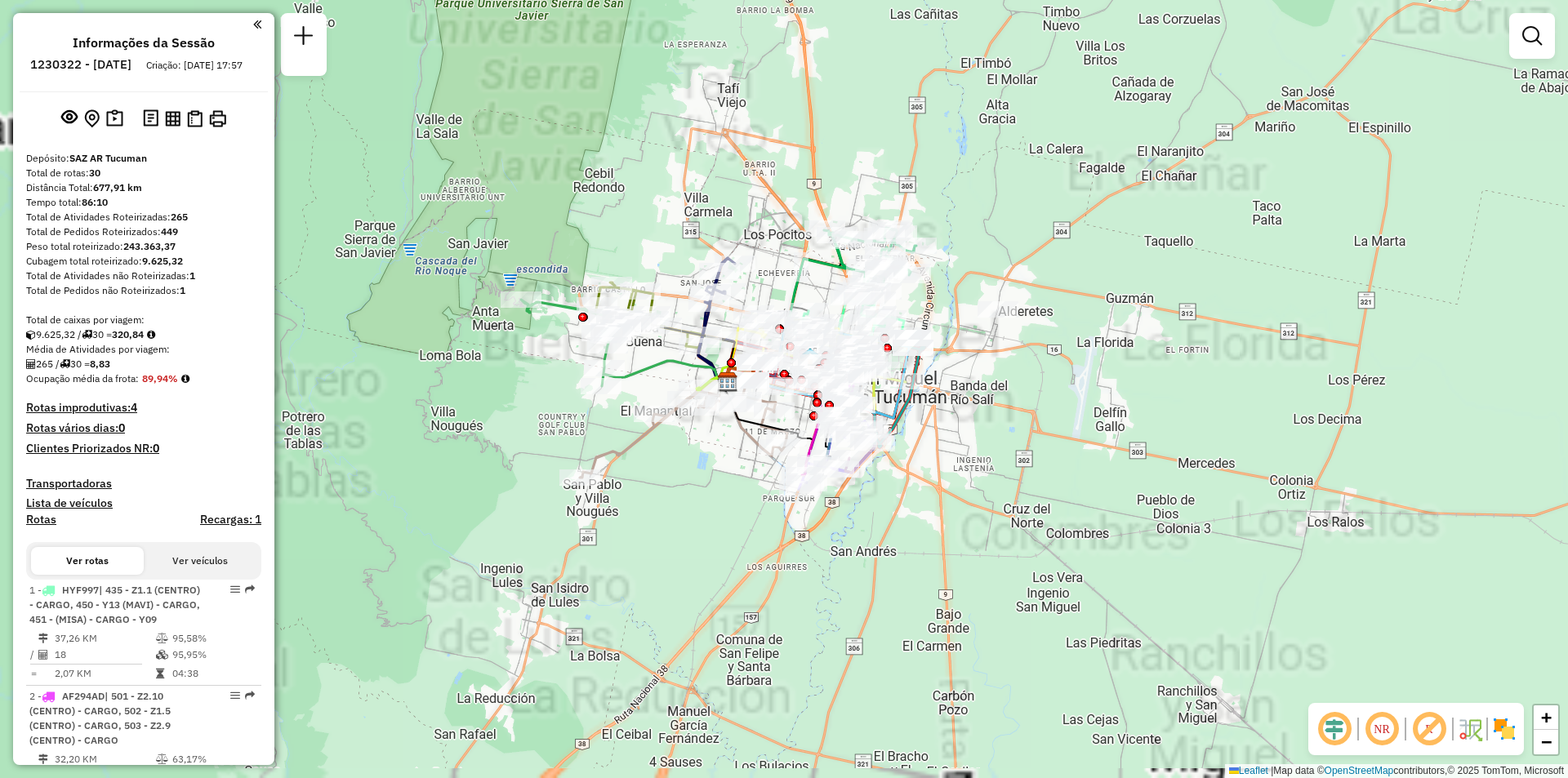
drag, startPoint x: 972, startPoint y: 358, endPoint x: 1125, endPoint y: 247, distance: 189.0
click at [1095, 281] on div "Janela de atendimento Grade de atendimento Capacidade Transportadoras Veículos …" at bounding box center [784, 389] width 1568 height 778
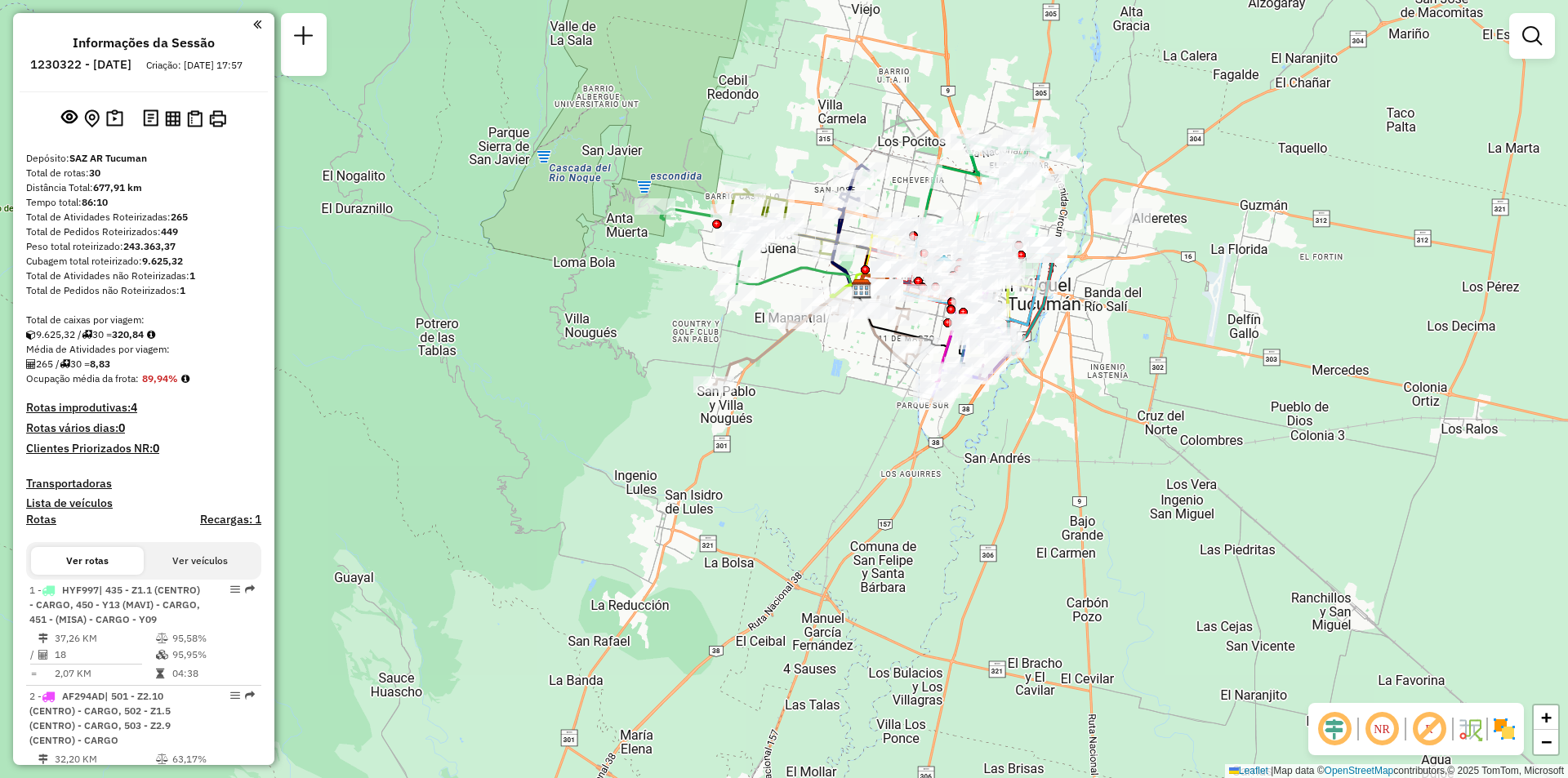
click at [1535, 51] on link at bounding box center [1531, 36] width 32 height 32
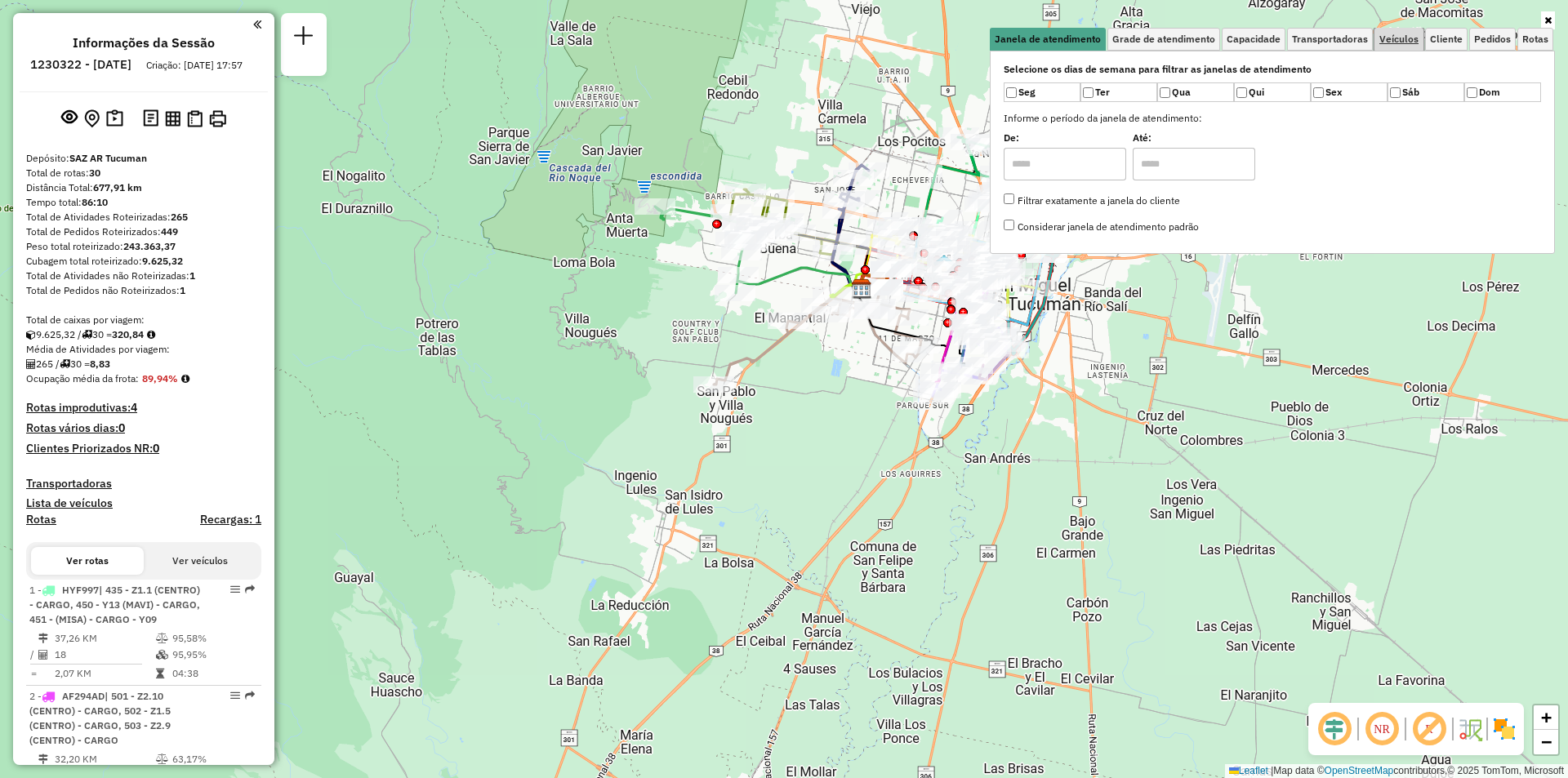
click at [1407, 36] on span "Veículos" at bounding box center [1399, 39] width 39 height 10
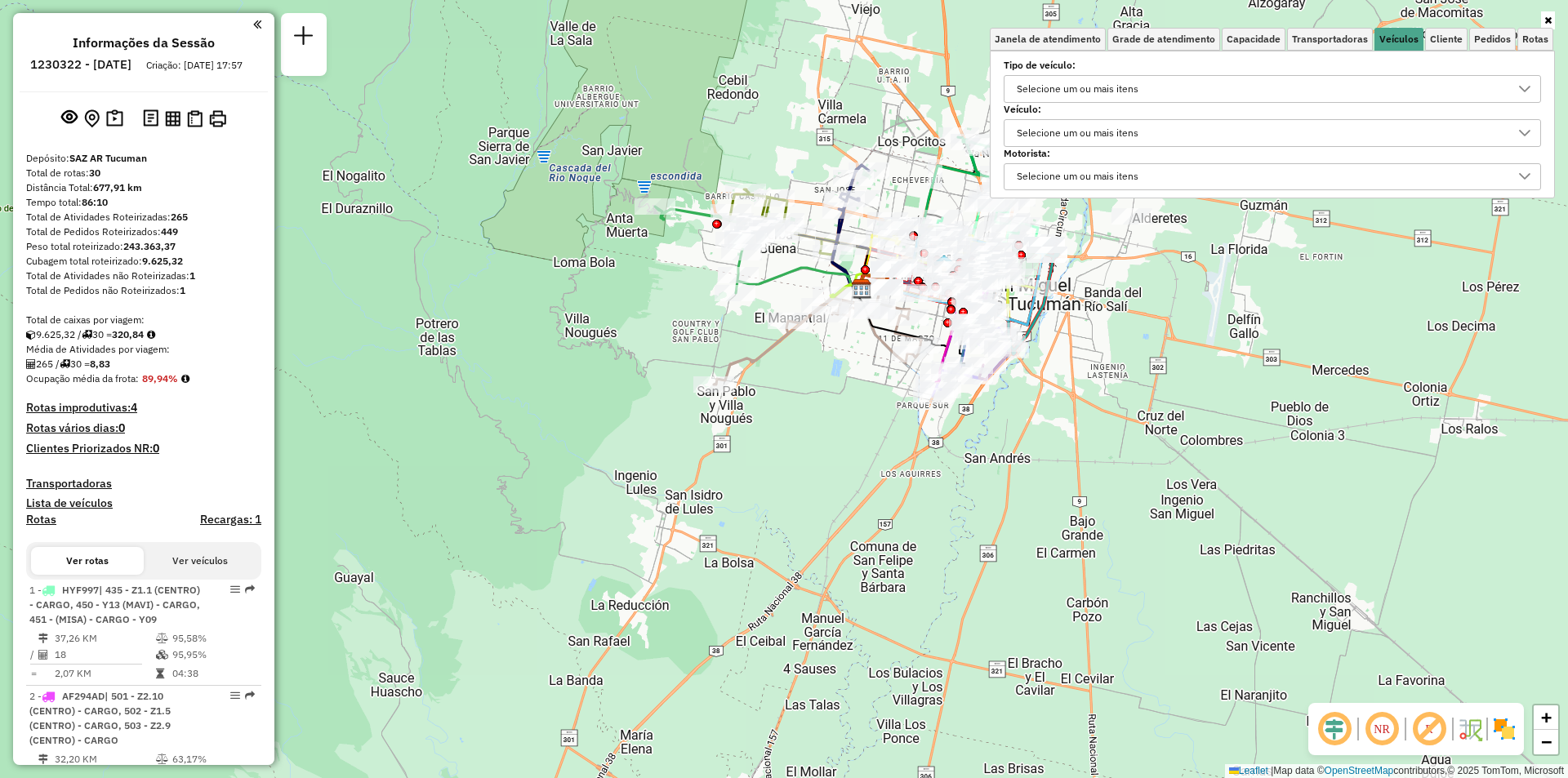
click at [1274, 84] on div "Selecione um ou mais itens" at bounding box center [1260, 88] width 499 height 26
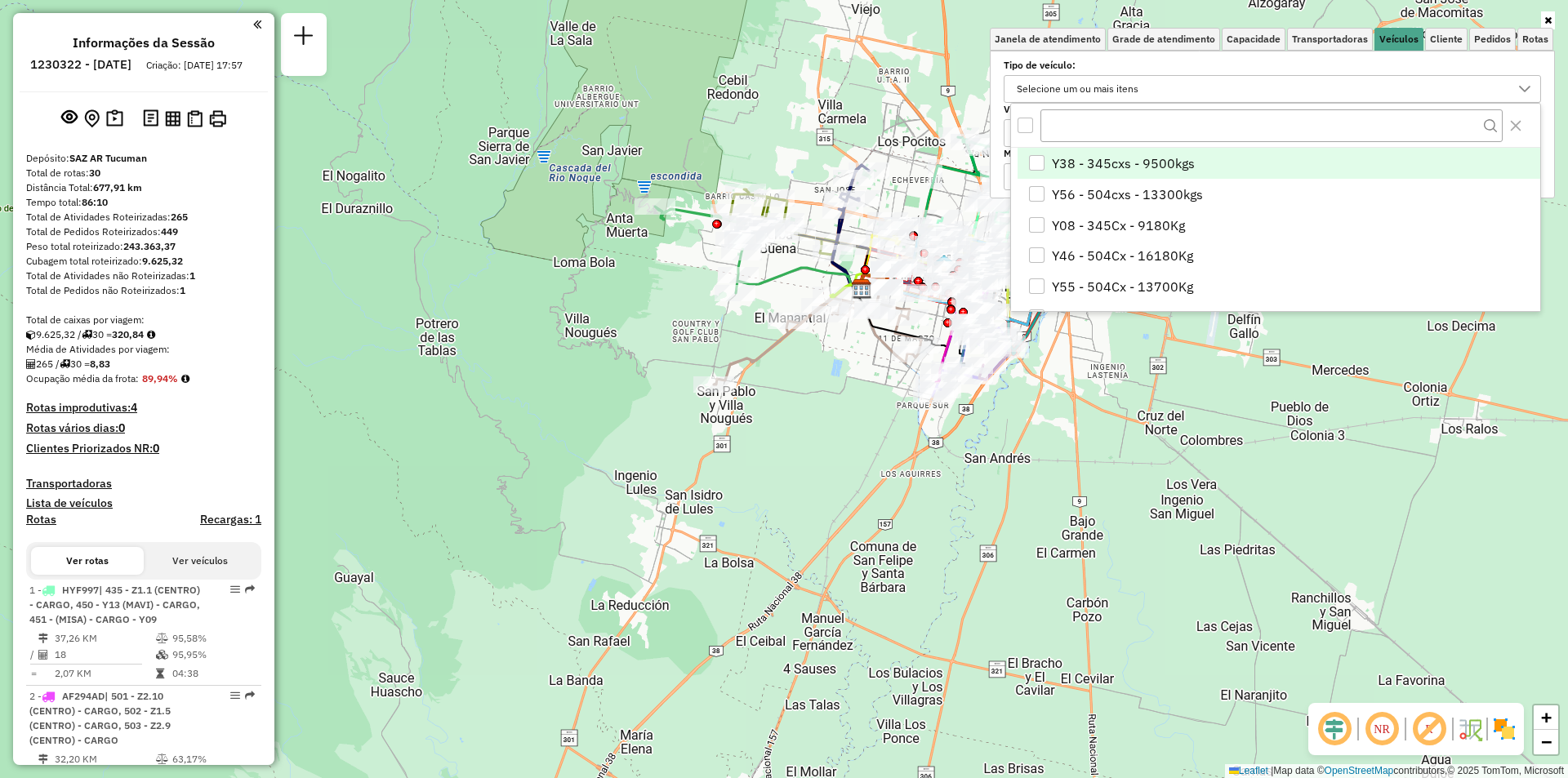
scroll to position [10, 56]
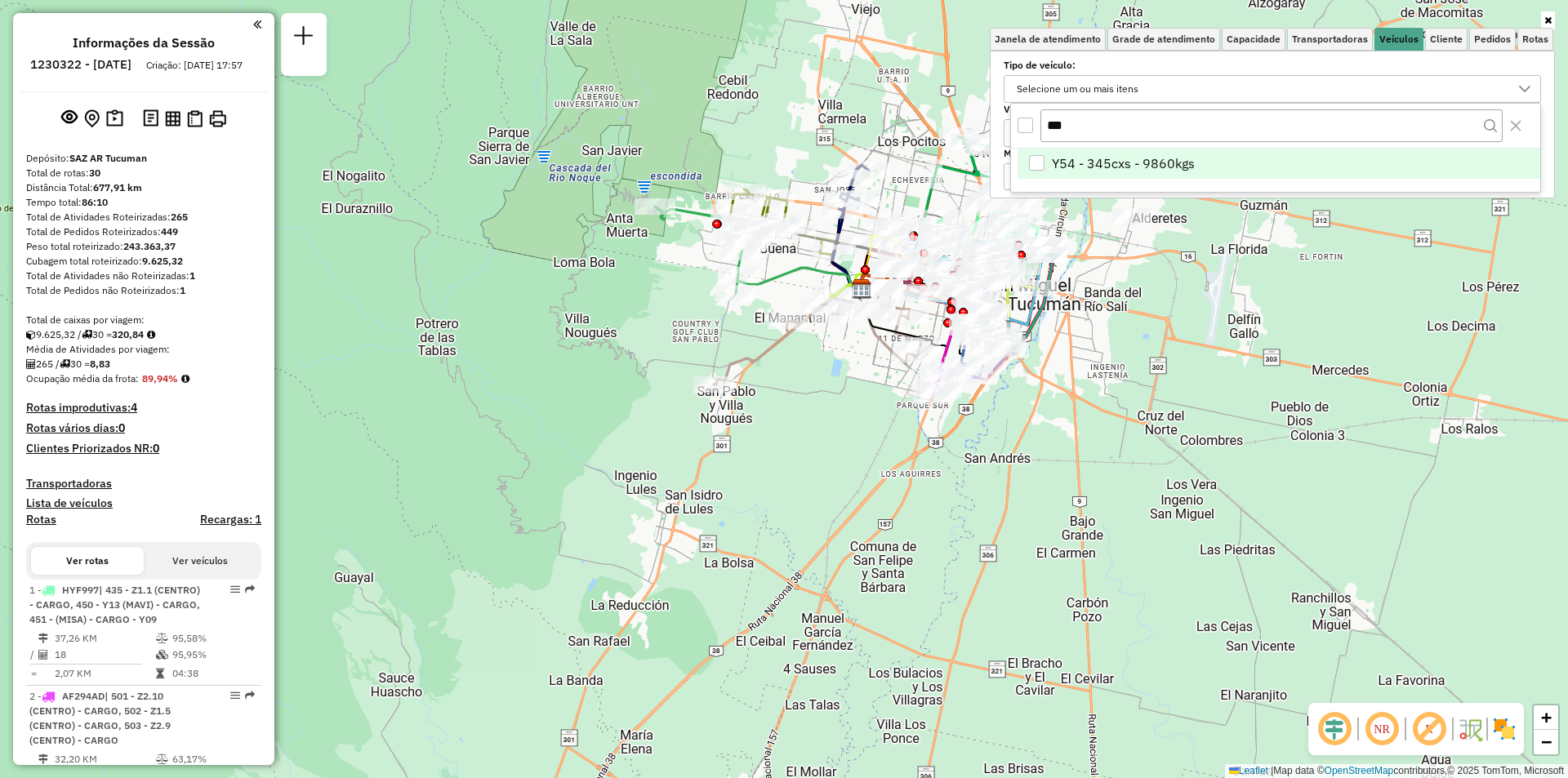
type input "***"
click at [1195, 165] on li "Y54 - 345cxs - 9860kgs" at bounding box center [1279, 164] width 522 height 31
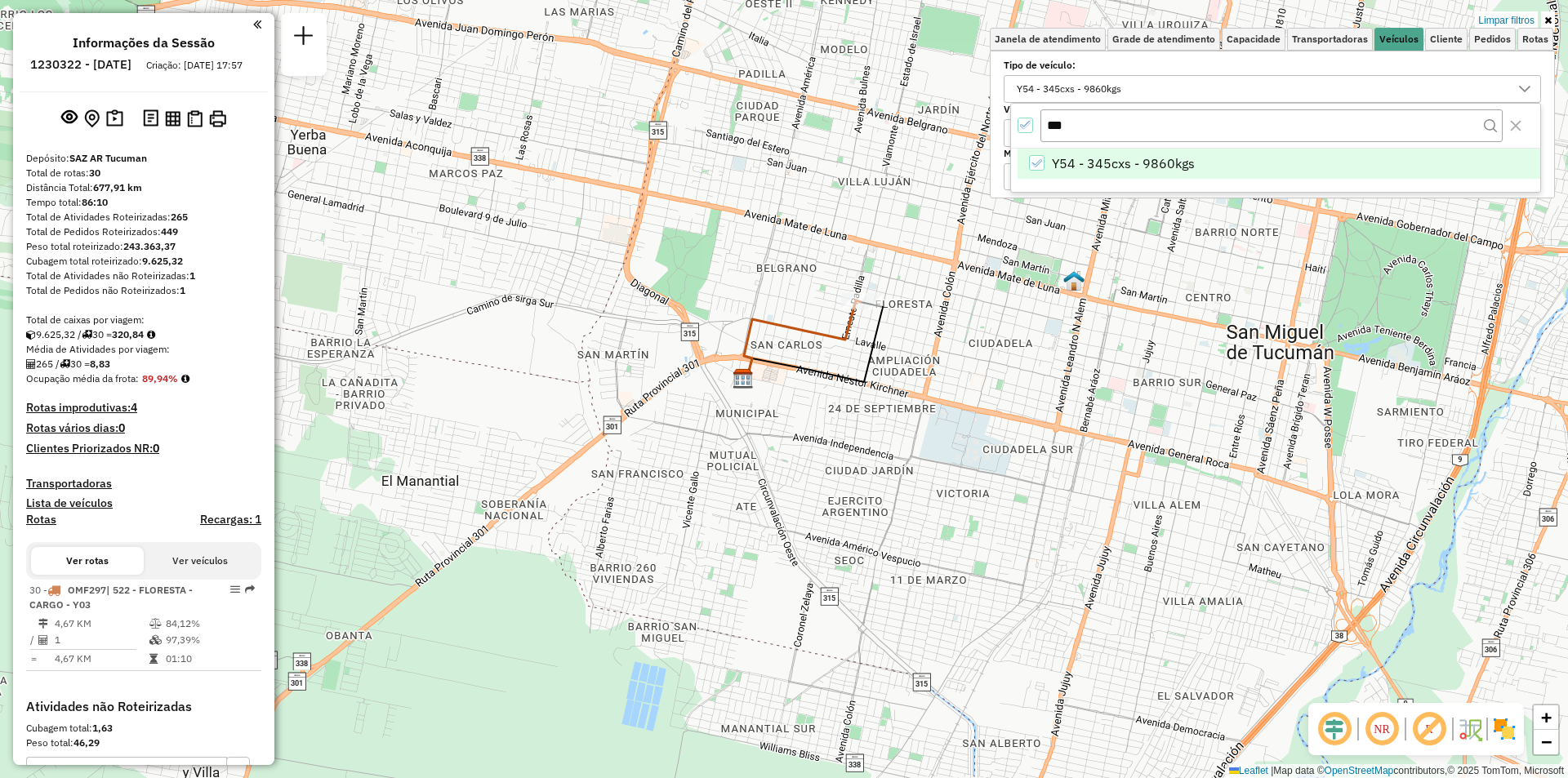
click at [1022, 119] on icon "All items selected" at bounding box center [1025, 124] width 11 height 11
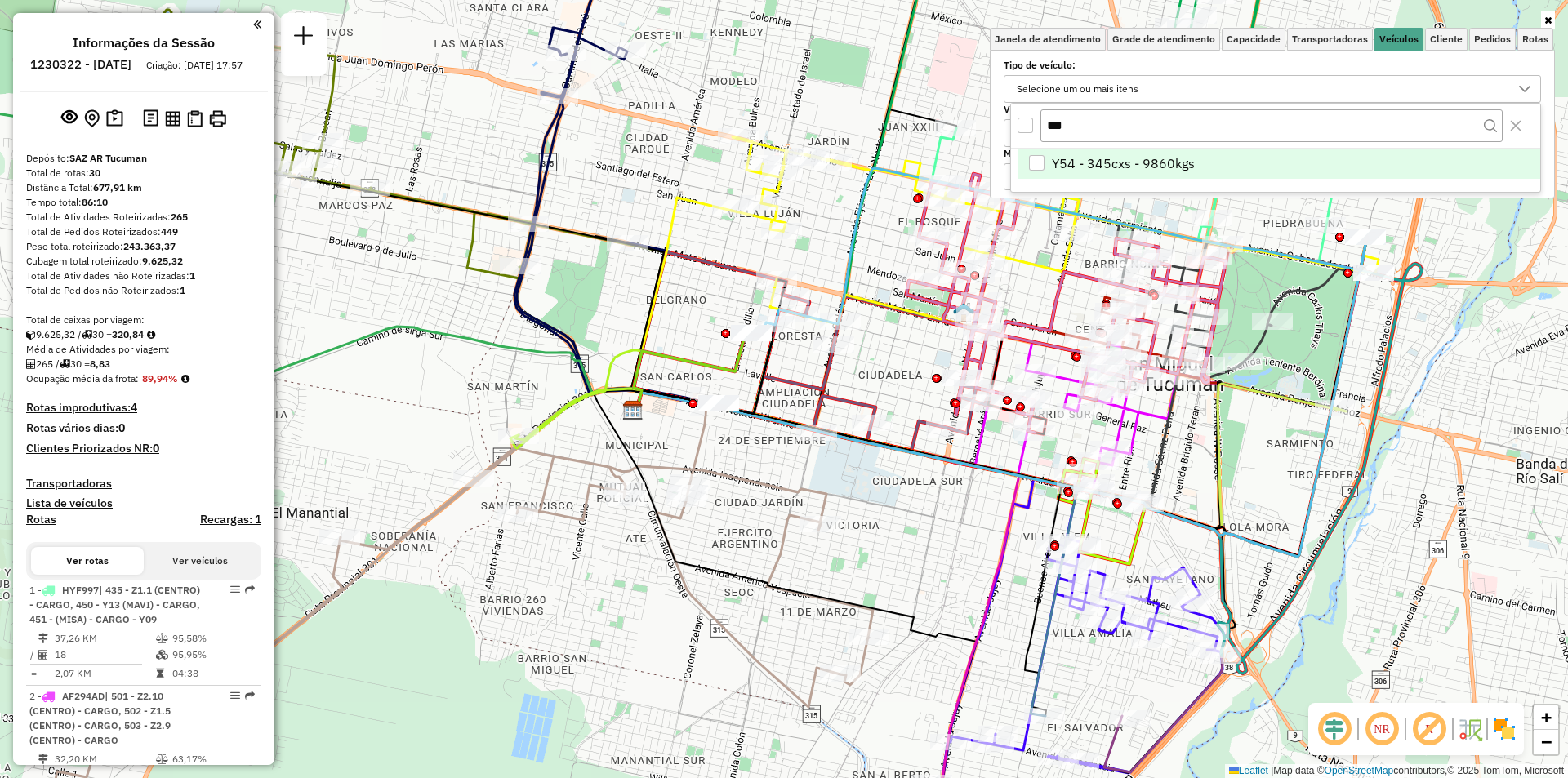
click at [1070, 361] on div at bounding box center [1075, 356] width 9 height 9
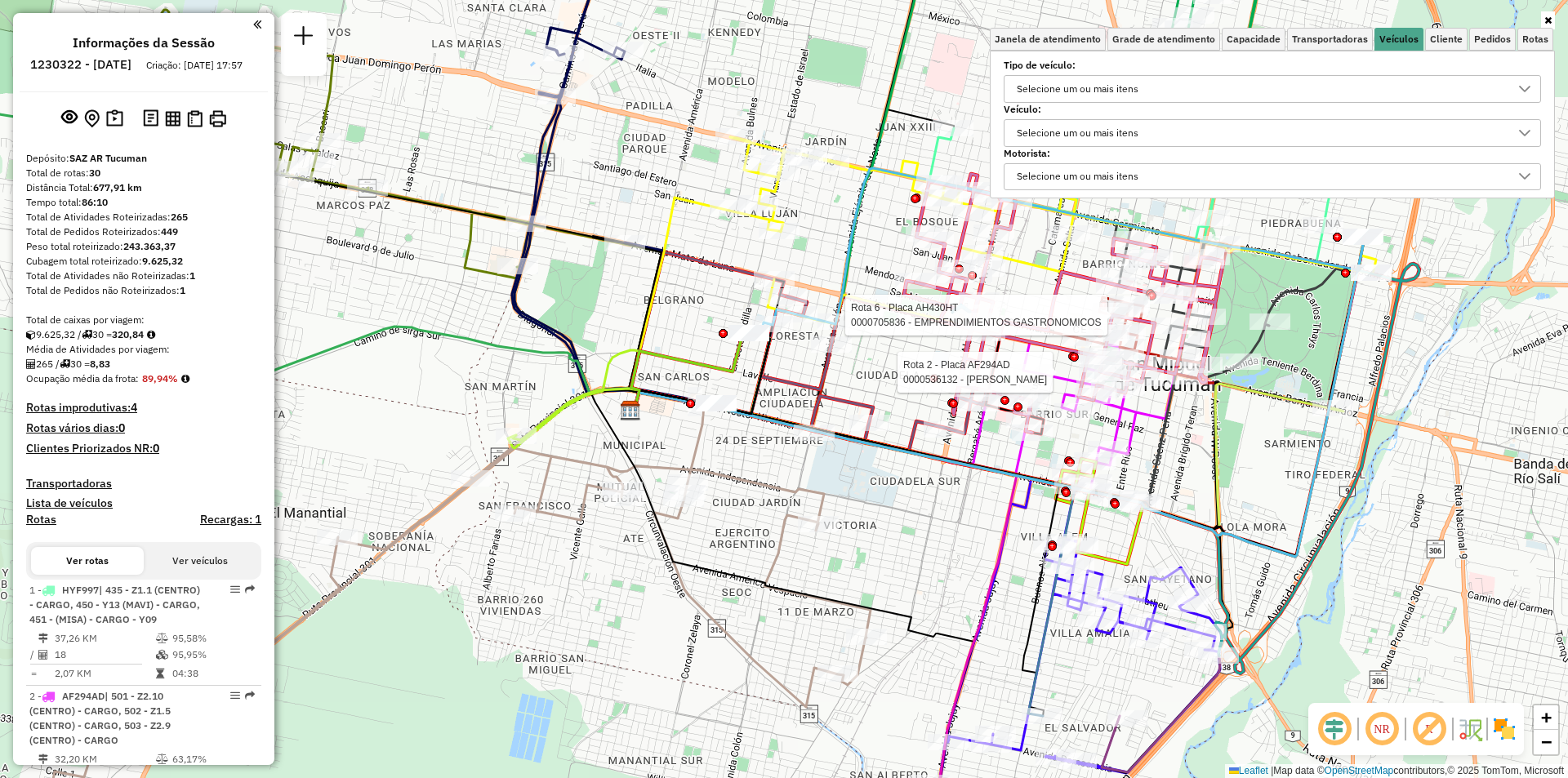
select select "**********"
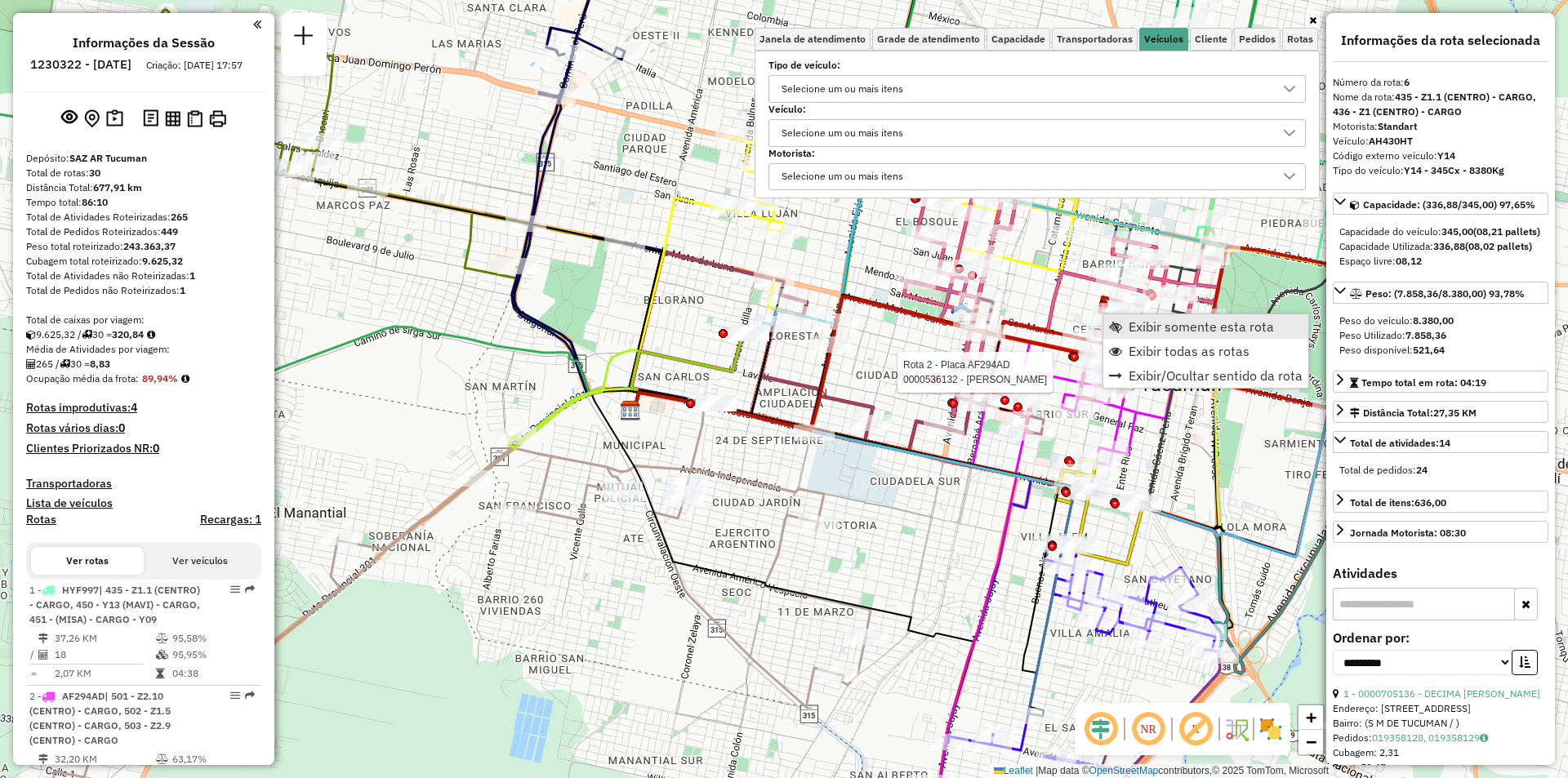
scroll to position [1141, 0]
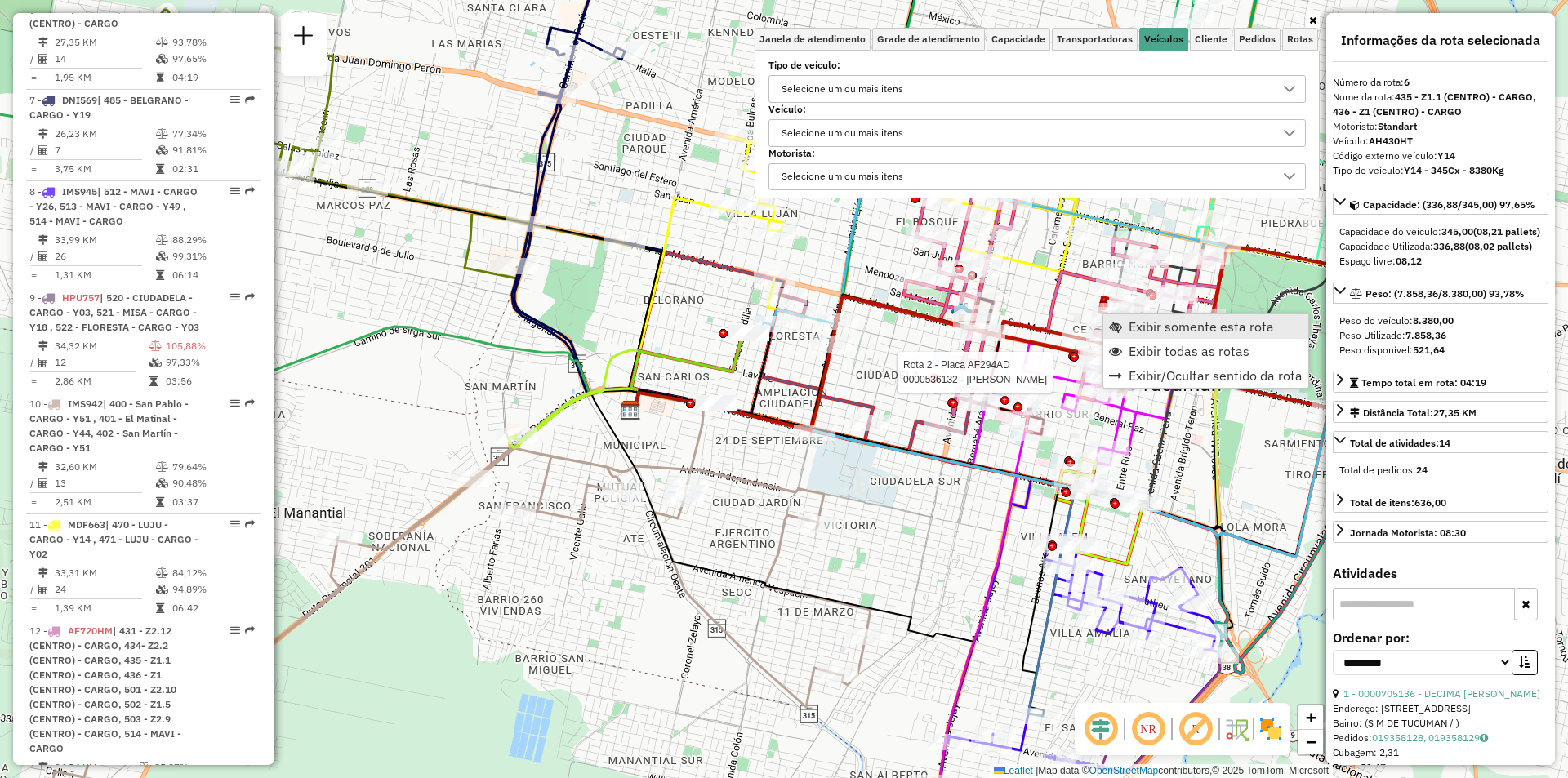
click at [1158, 326] on span "Exibir somente esta rota" at bounding box center [1201, 326] width 145 height 13
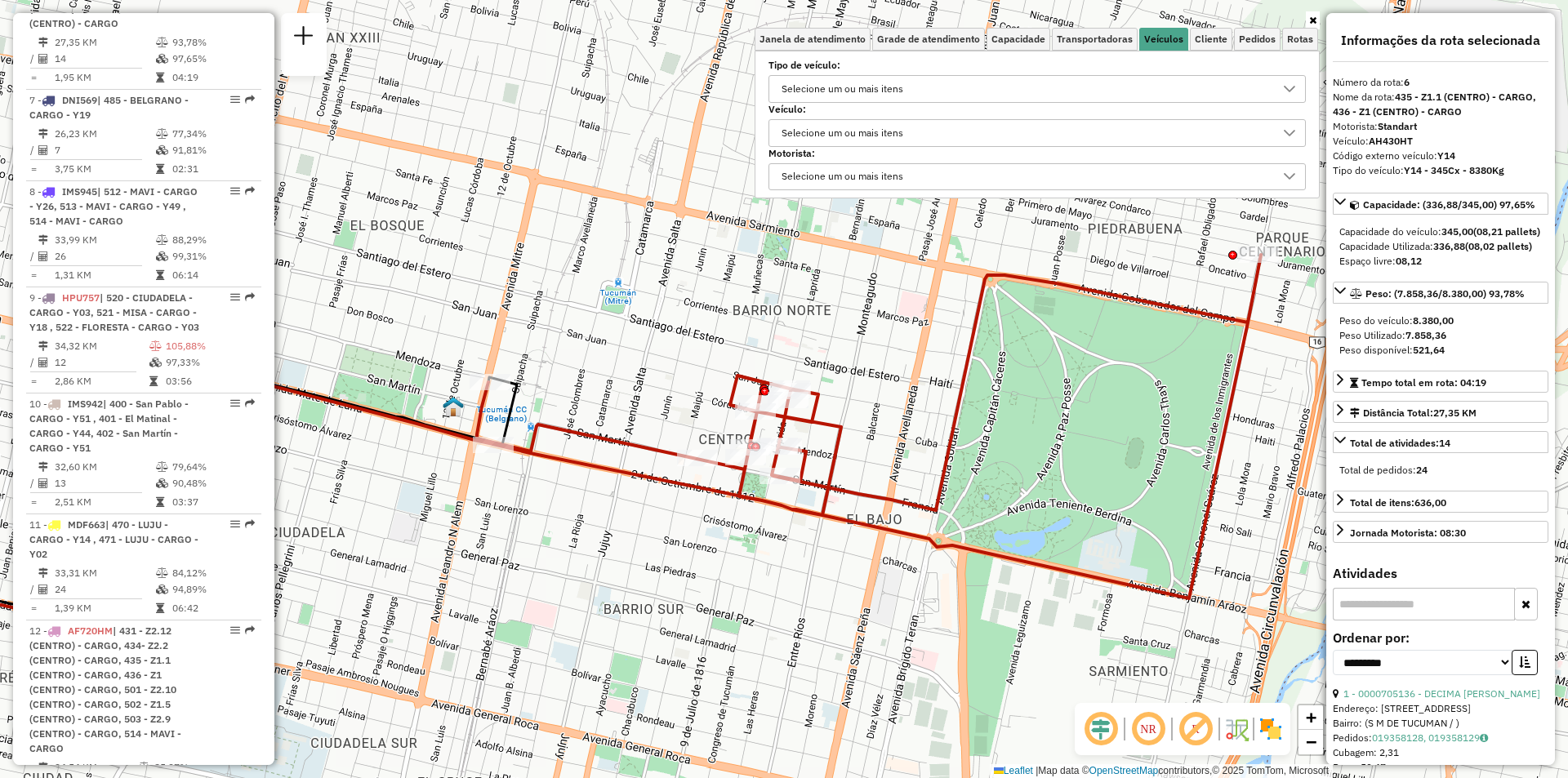
drag, startPoint x: 998, startPoint y: 454, endPoint x: 741, endPoint y: 514, distance: 263.9
click at [741, 514] on div "Janela de atendimento Grade de atendimento Capacidade Transportadoras Veículos …" at bounding box center [784, 389] width 1568 height 778
click at [1308, 20] on div at bounding box center [1037, 20] width 565 height 14
click at [1311, 20] on icon at bounding box center [1313, 20] width 8 height 10
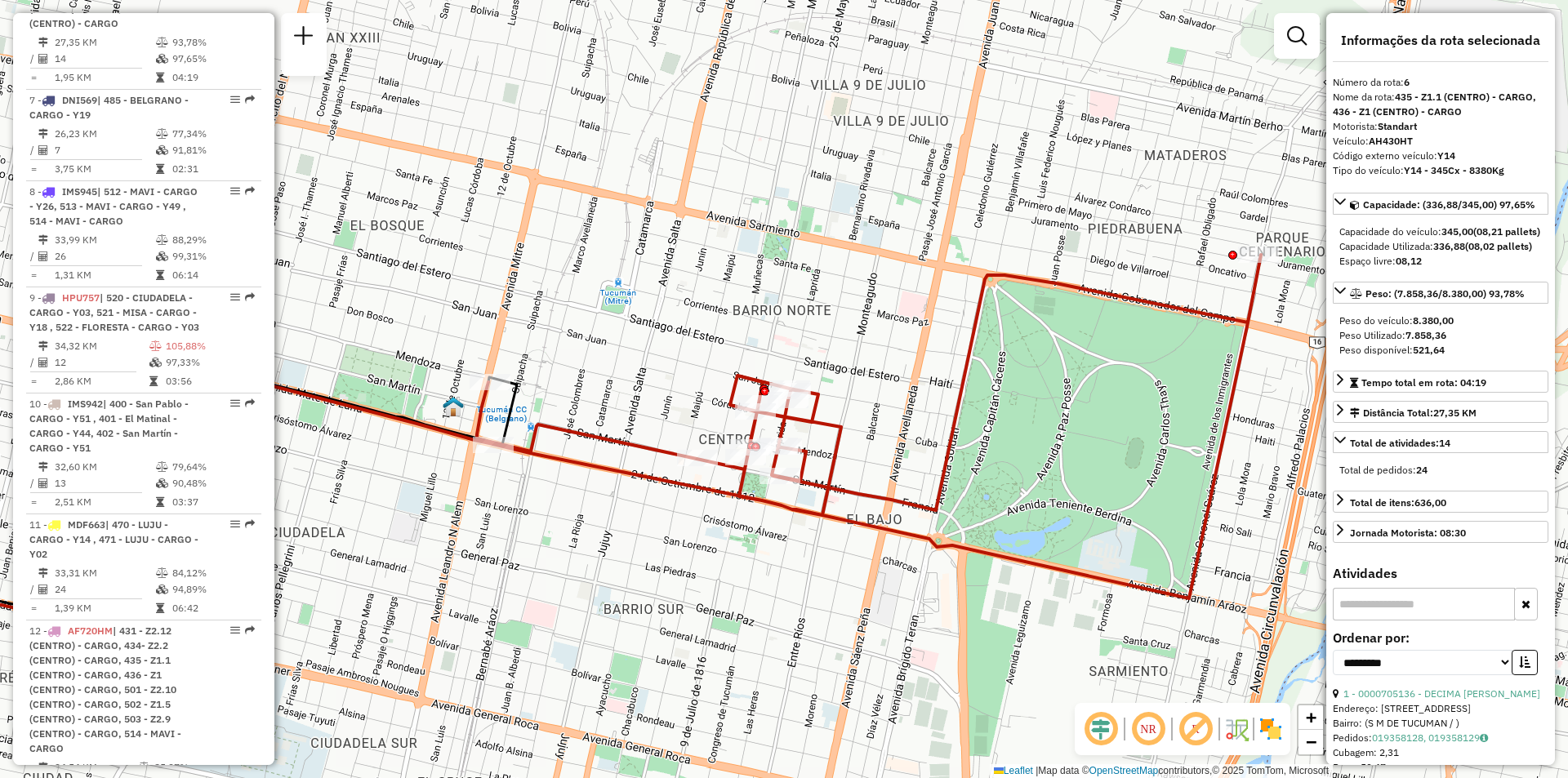
click at [1285, 30] on link at bounding box center [1297, 36] width 32 height 32
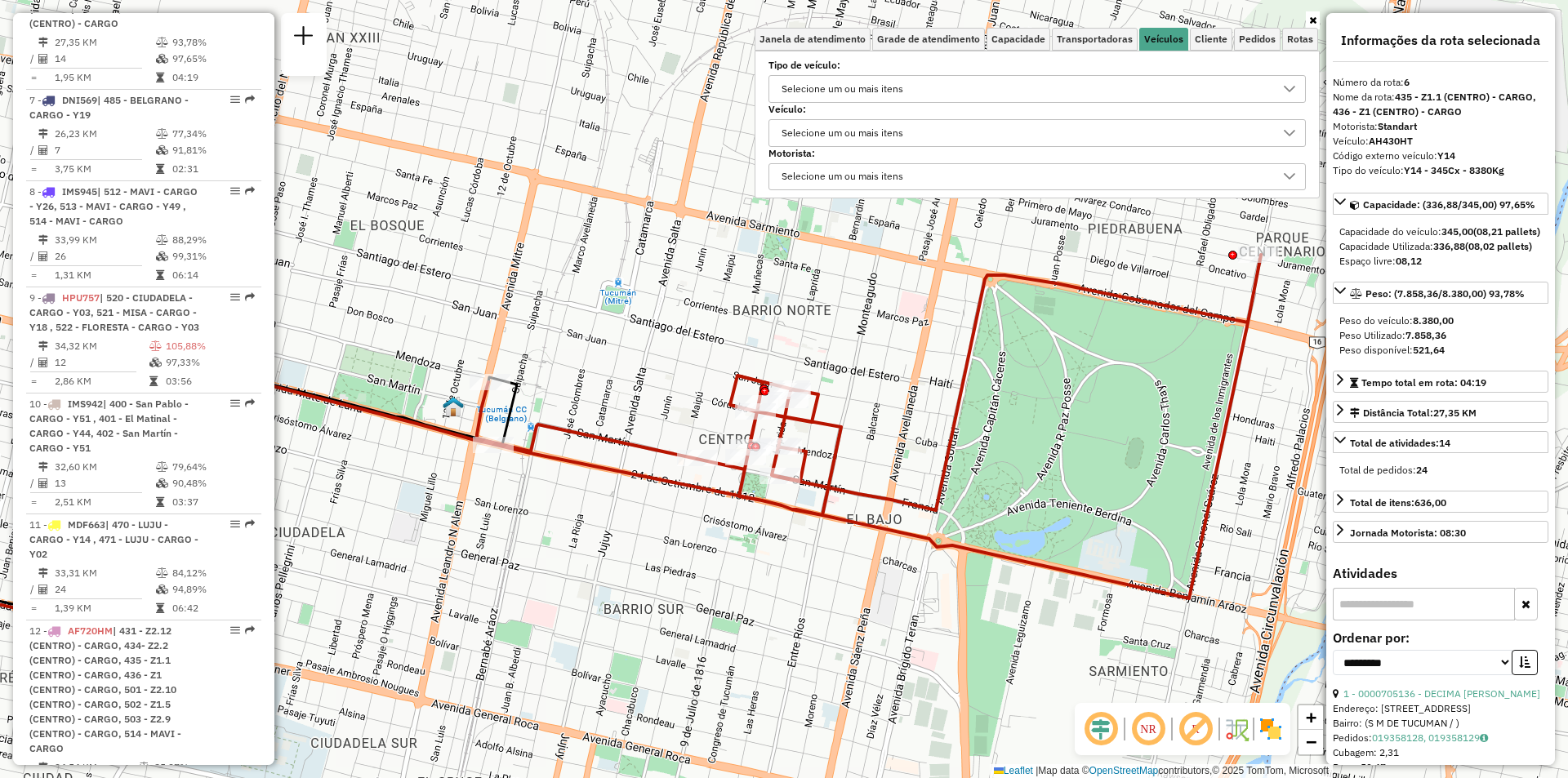
click at [940, 88] on div "Selecione um ou mais itens" at bounding box center [1025, 88] width 499 height 26
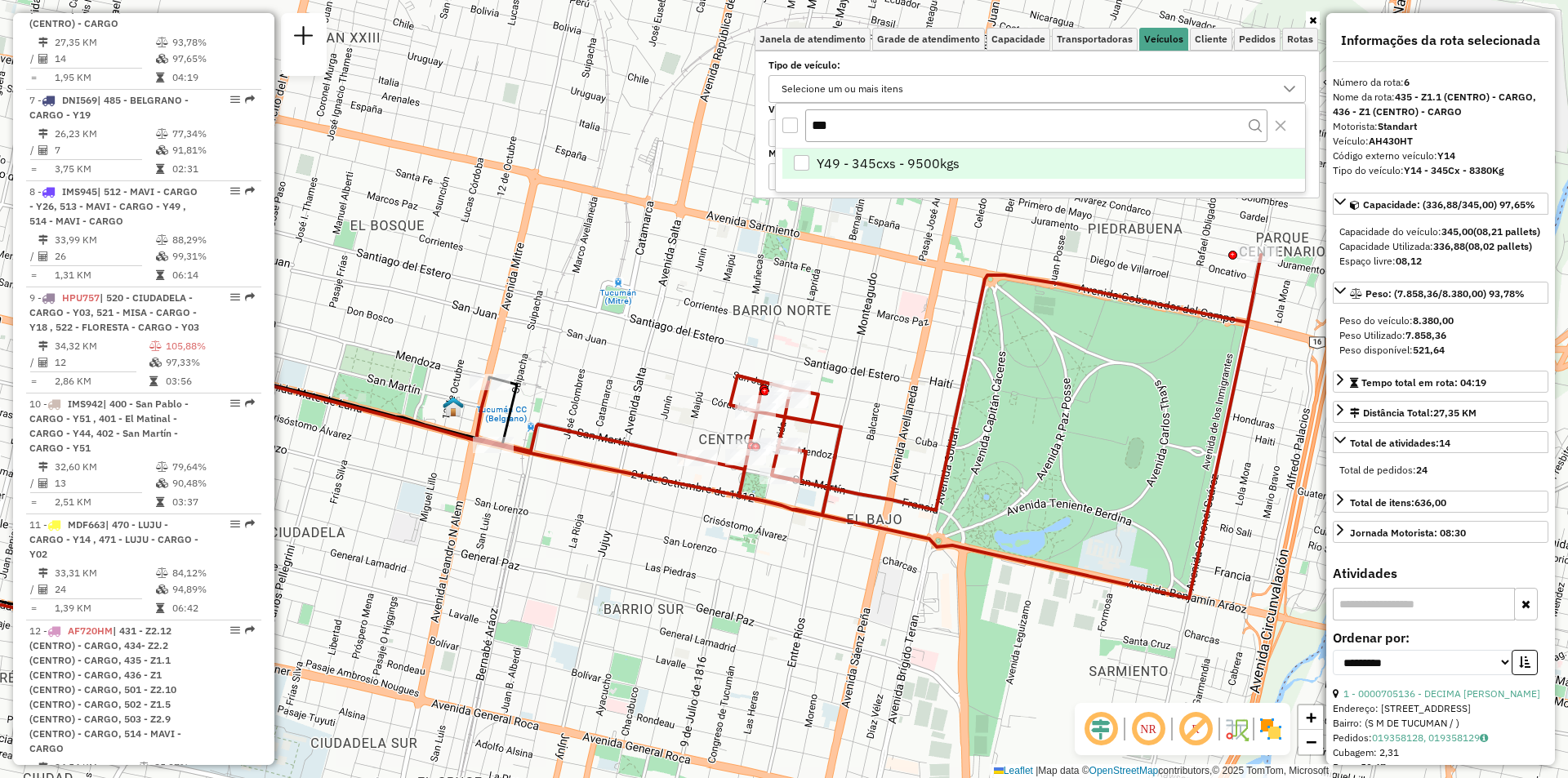
type input "***"
click at [928, 152] on li "Y49 - 345cxs - 9500kgs" at bounding box center [1044, 164] width 522 height 31
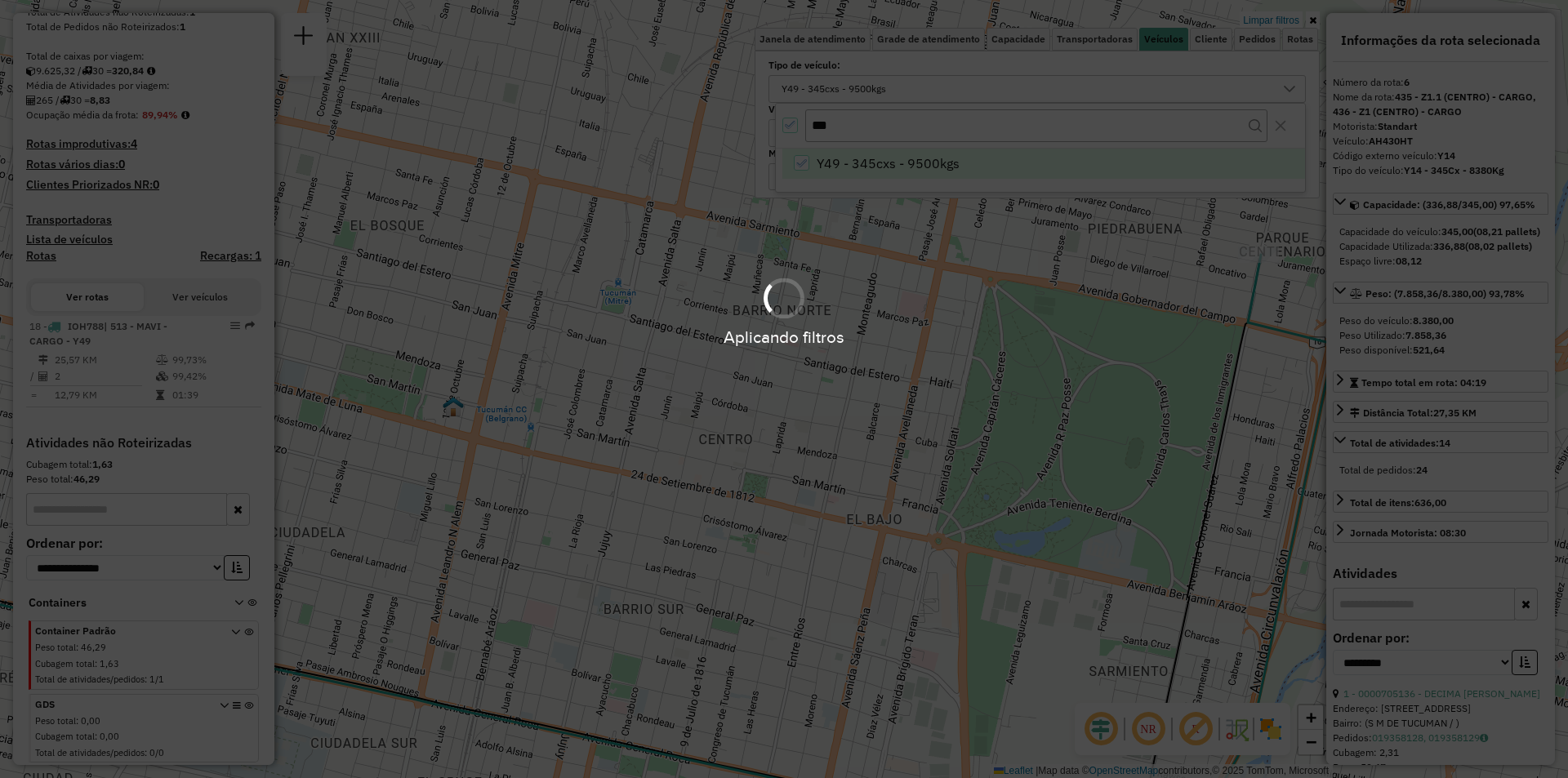
scroll to position [278, 0]
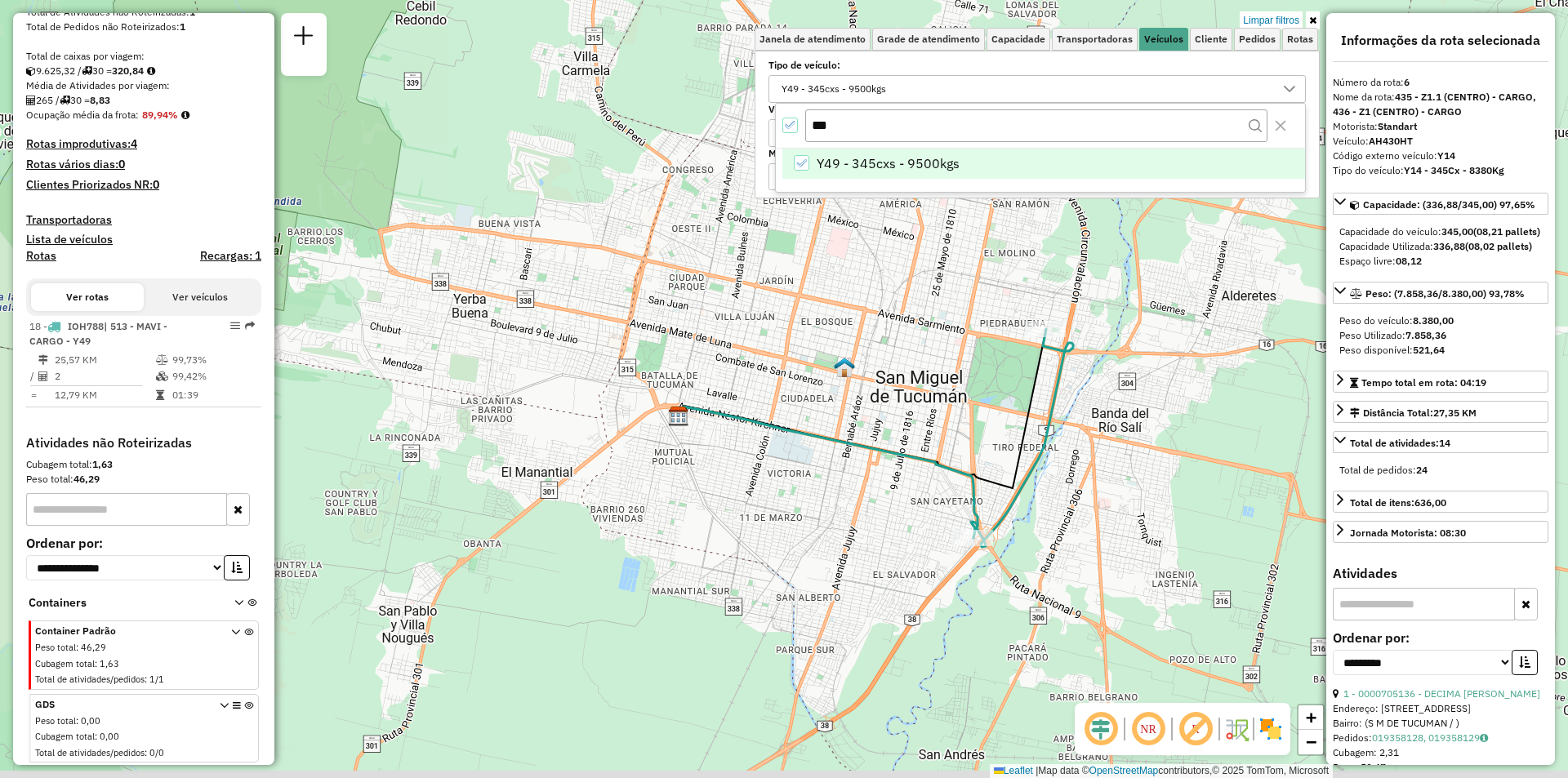
drag, startPoint x: 955, startPoint y: 417, endPoint x: 964, endPoint y: 344, distance: 73.6
click at [964, 344] on div "Limpar filtros Janela de atendimento Grade de atendimento Capacidade Transporta…" at bounding box center [784, 389] width 1568 height 778
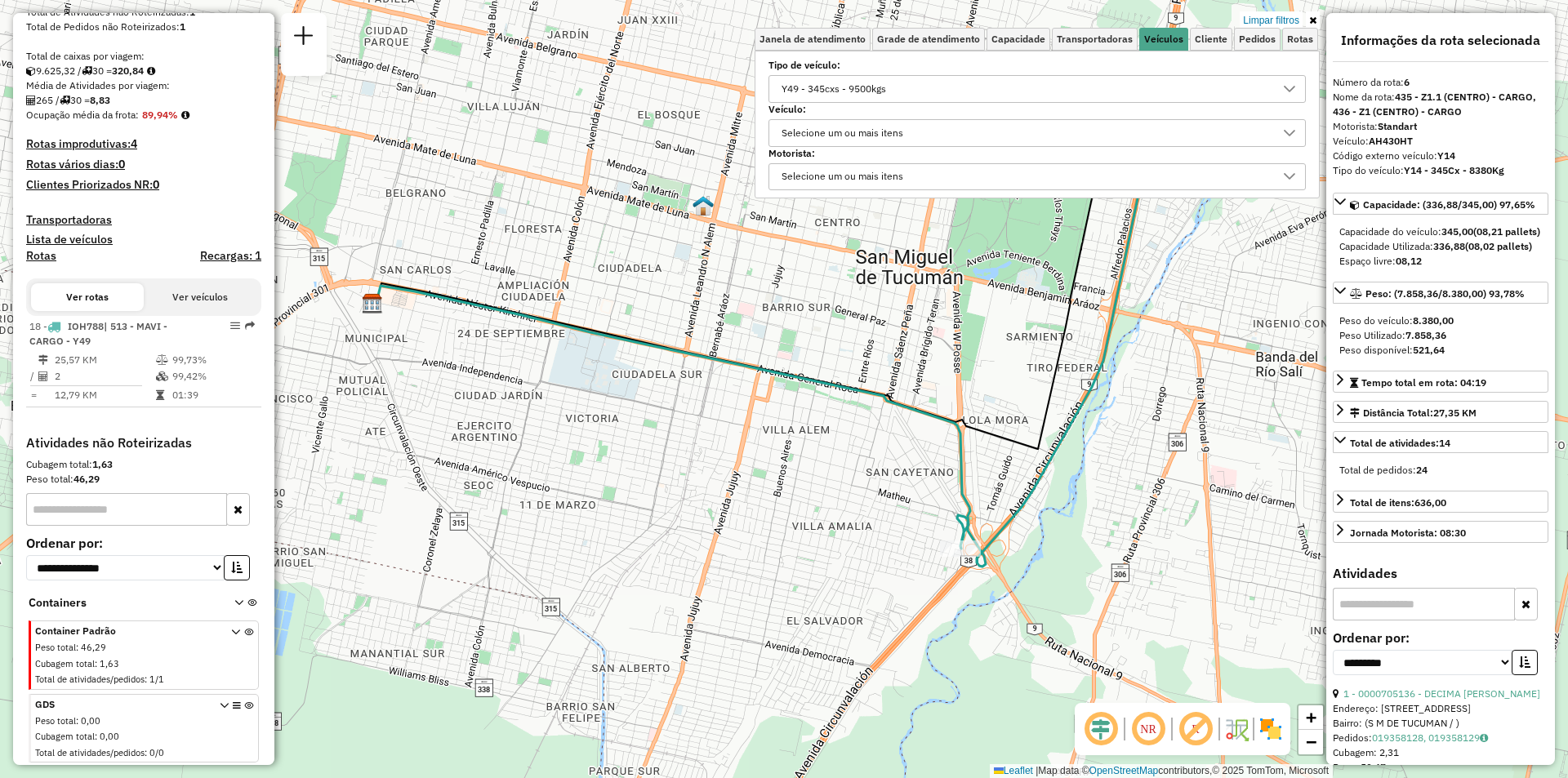
drag, startPoint x: 1011, startPoint y: 330, endPoint x: 944, endPoint y: 482, distance: 166.1
click at [944, 482] on div "Limpar filtros Janela de atendimento Grade de atendimento Capacidade Transporta…" at bounding box center [784, 389] width 1568 height 778
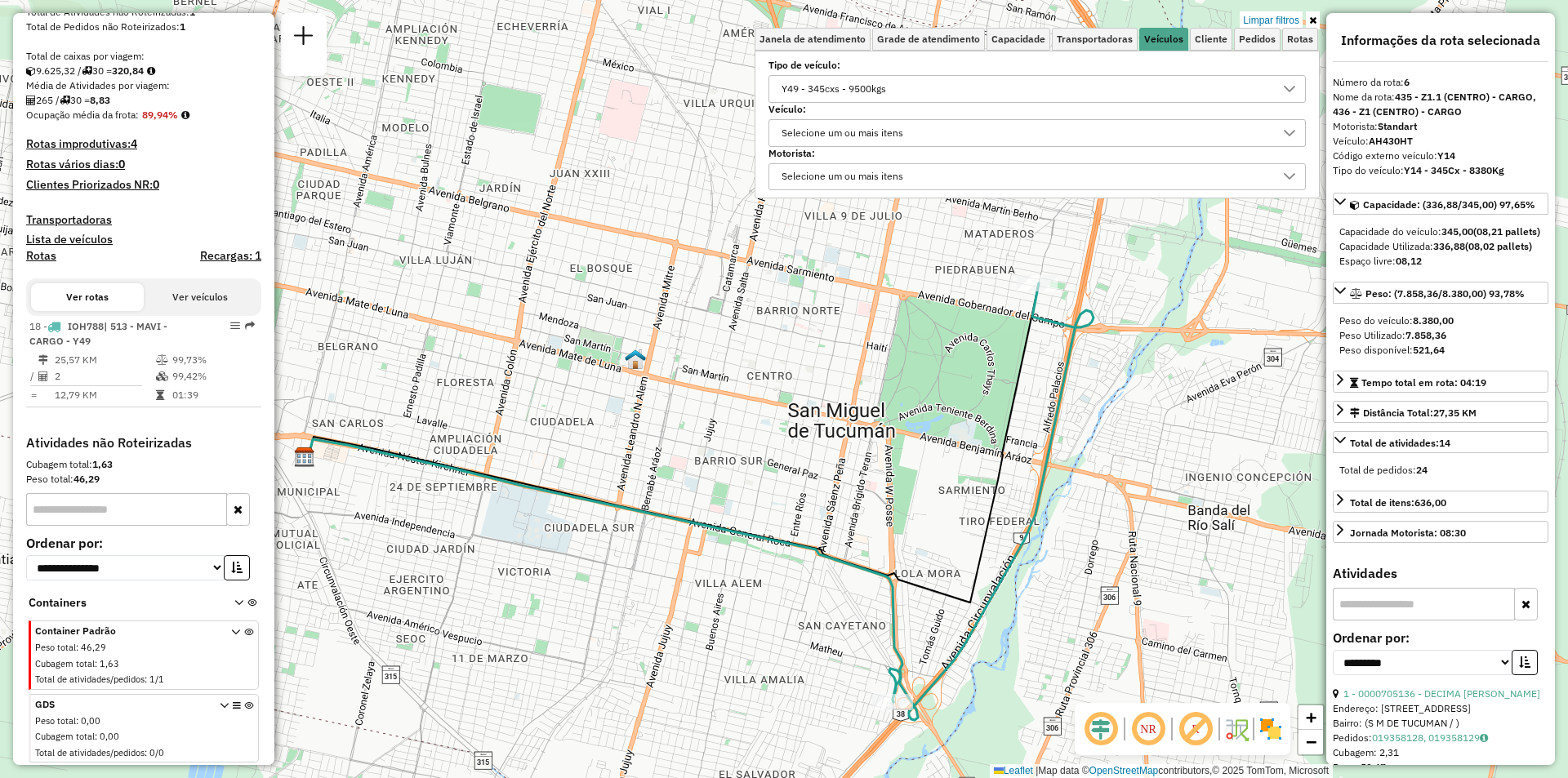
click at [858, 79] on div "Y49 - 345cxs - 9500kgs" at bounding box center [834, 88] width 116 height 26
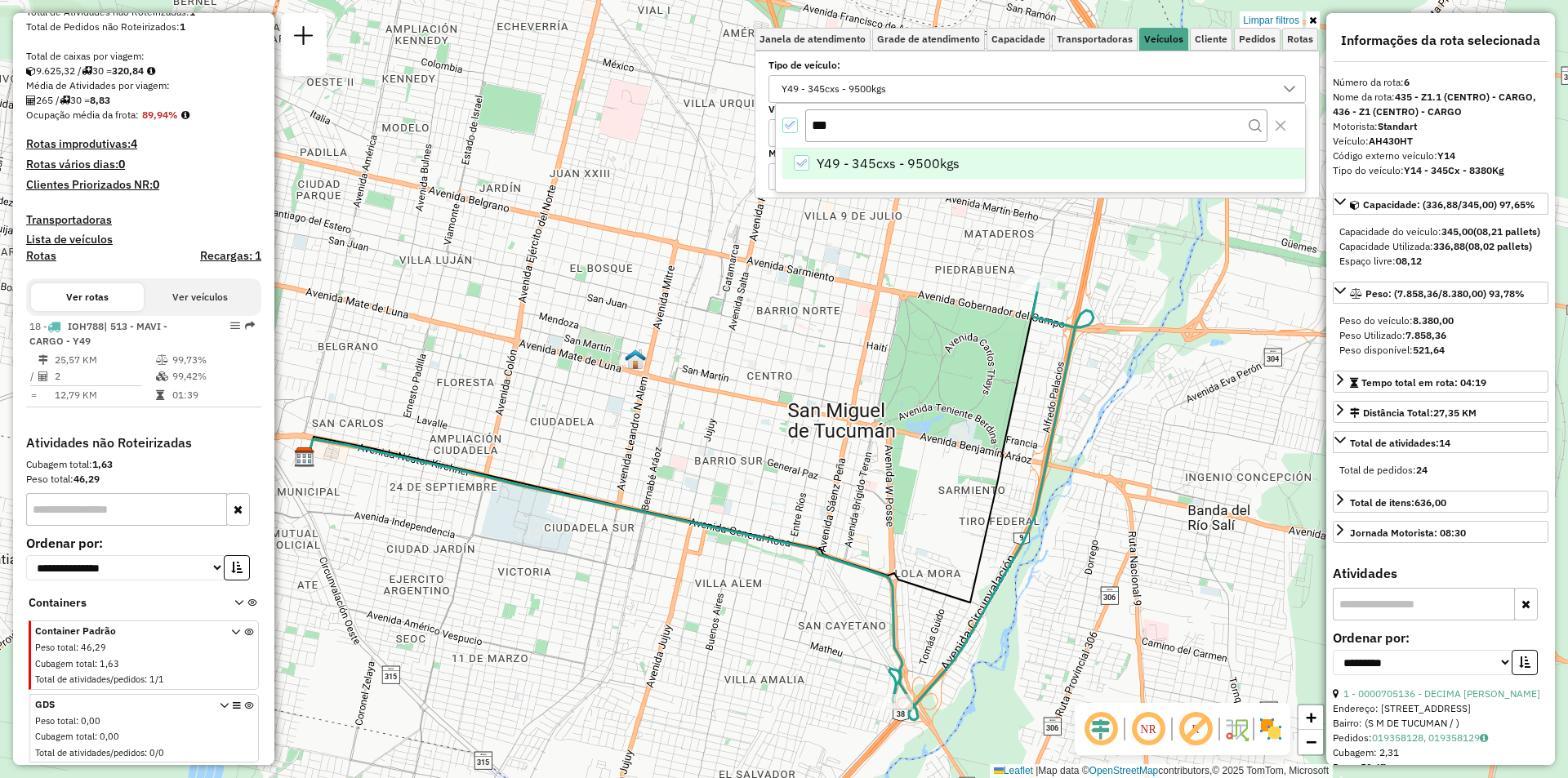
click at [785, 120] on icon "All items selected" at bounding box center [790, 124] width 11 height 11
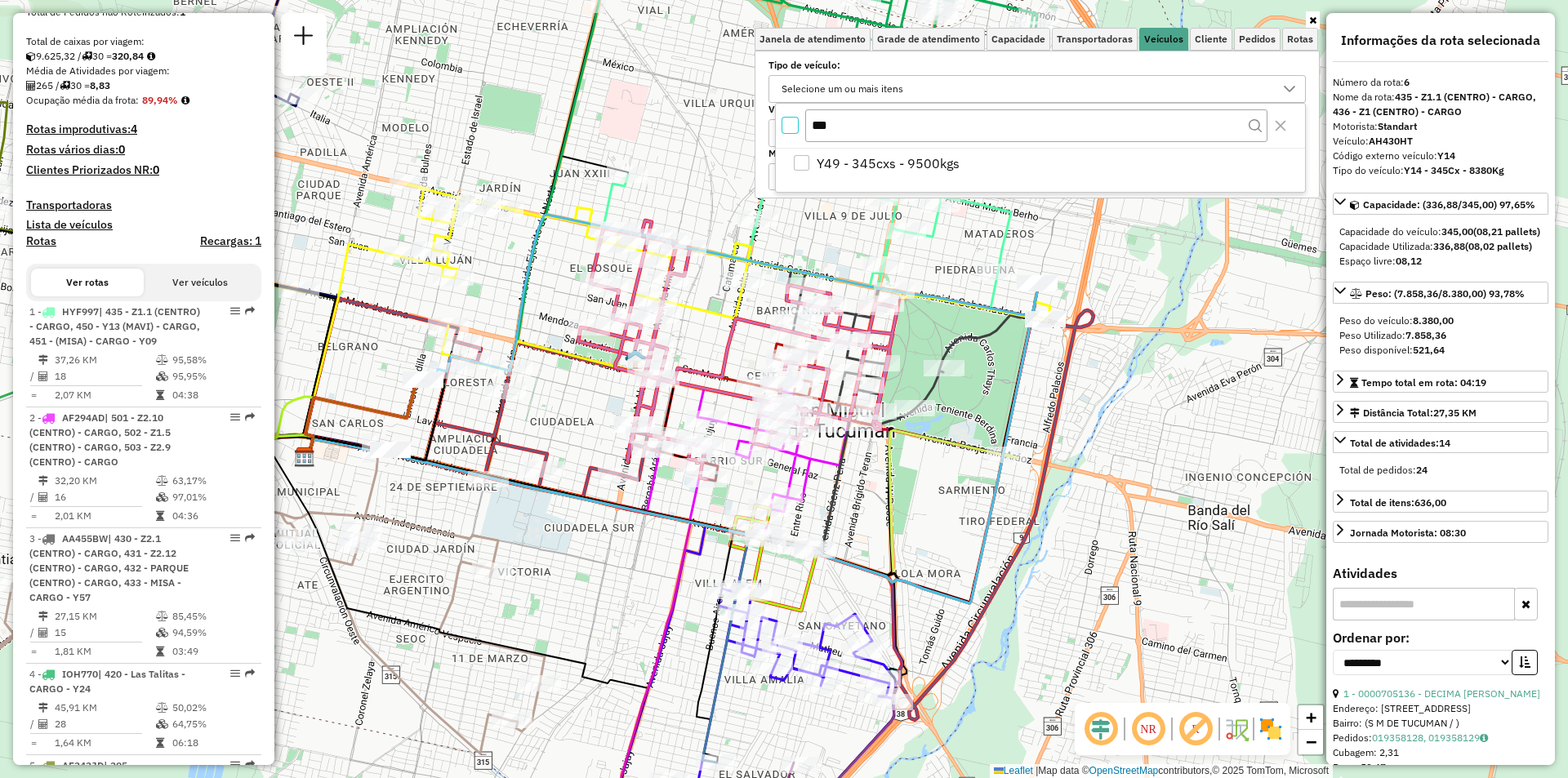
scroll to position [1141, 0]
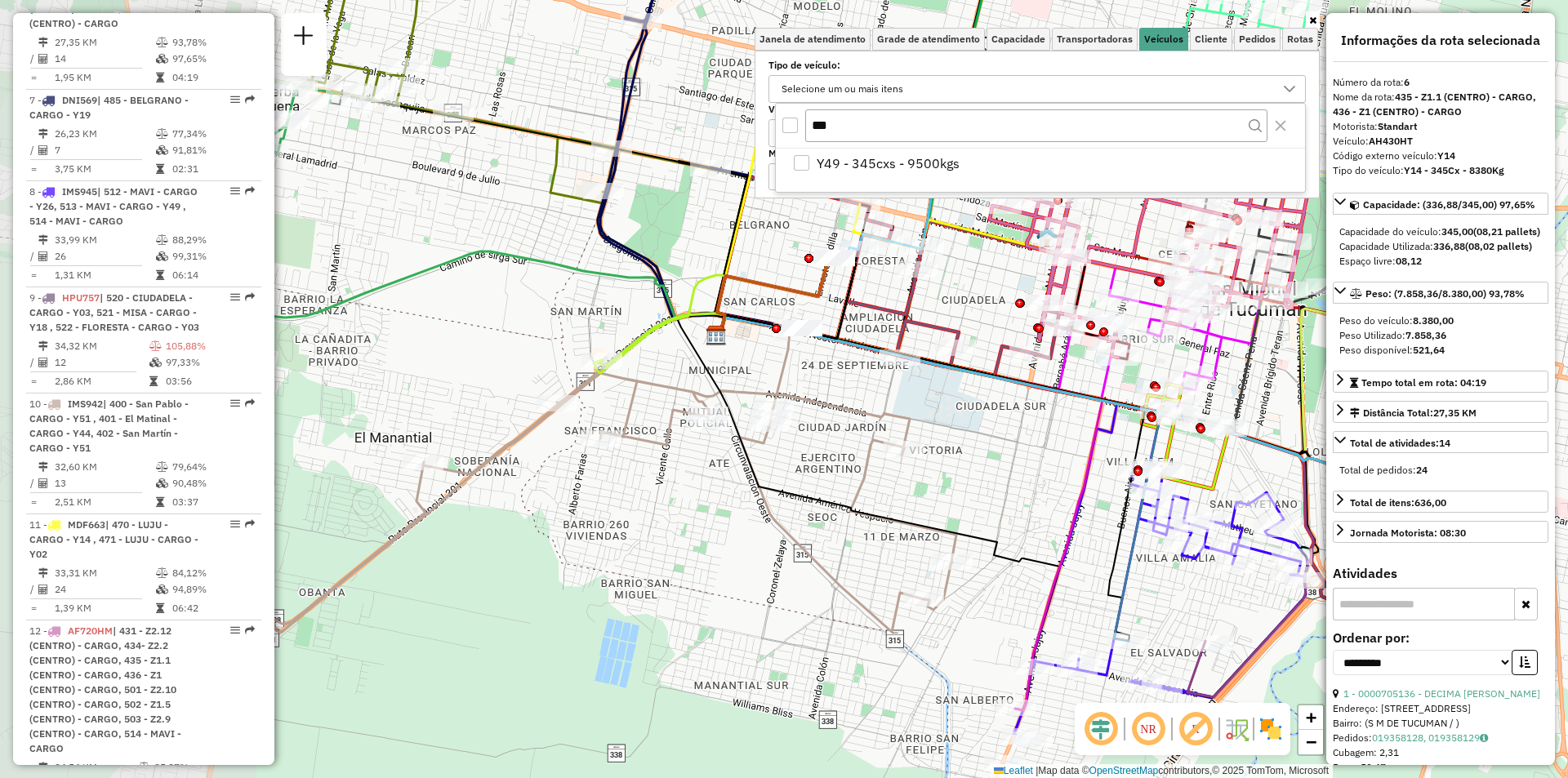
drag, startPoint x: 677, startPoint y: 473, endPoint x: 1075, endPoint y: 365, distance: 412.4
click at [1086, 354] on div "Rota 12 - Placa AF720HM 0000327662 - [PERSON_NAME] 2 - Placa AF294AD 0000433569…" at bounding box center [784, 389] width 1568 height 778
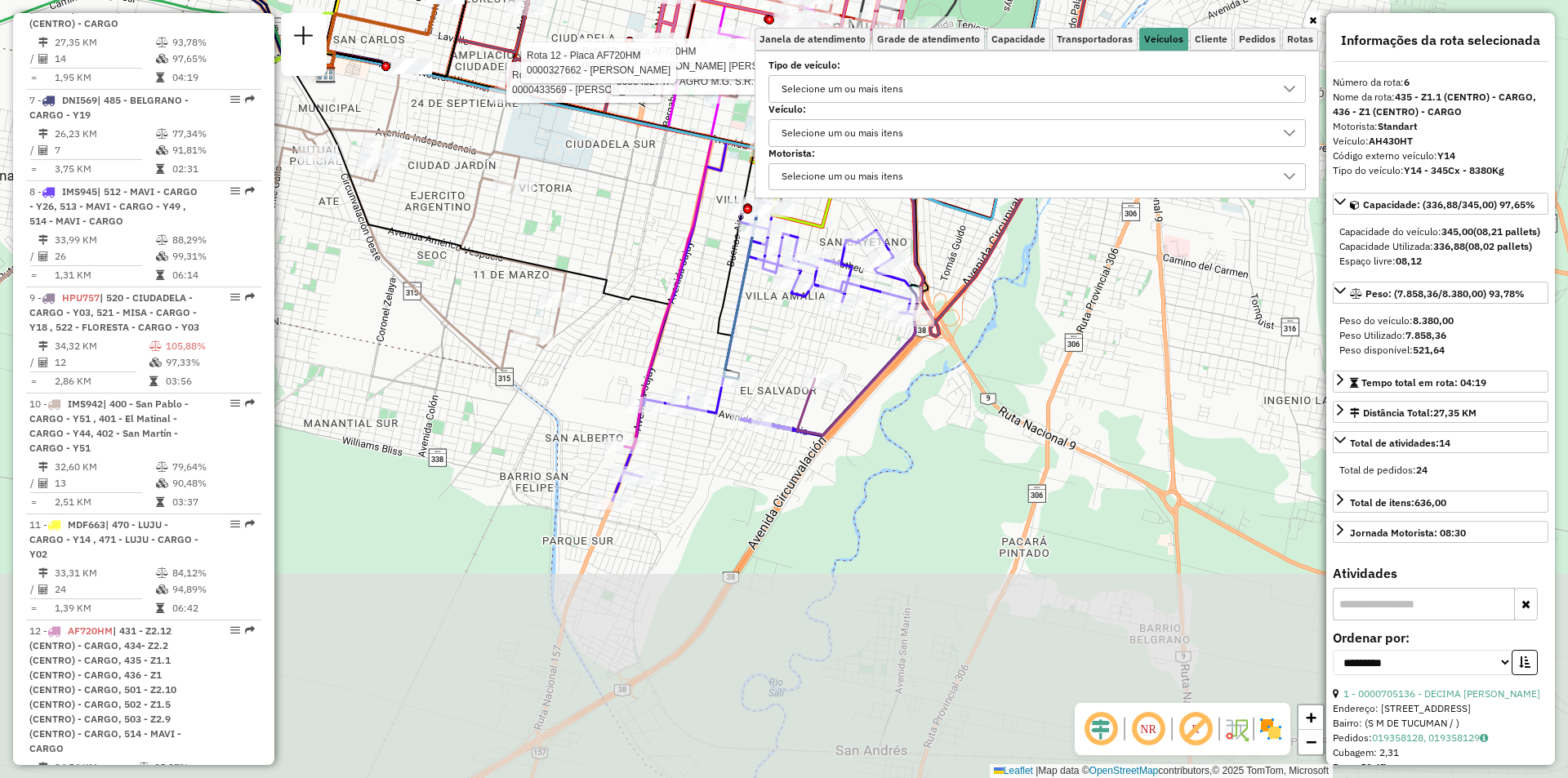
drag, startPoint x: 1017, startPoint y: 655, endPoint x: 629, endPoint y: 389, distance: 470.4
click at [629, 389] on div "Rota 2 - Placa AF294AD 0000433569 - MONETTI [PERSON_NAME] 2 - Placa AF294AD 000…" at bounding box center [784, 389] width 1568 height 778
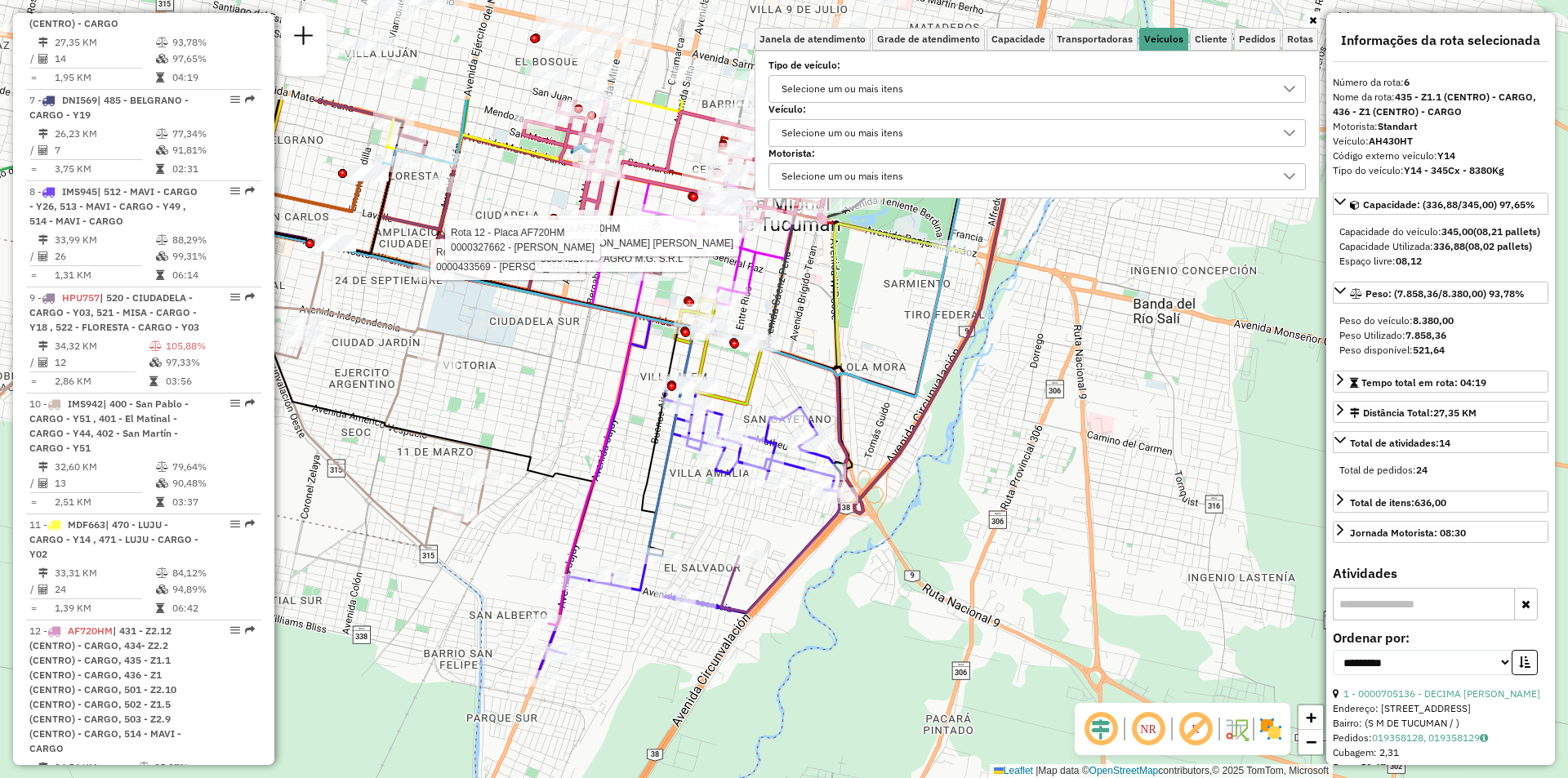
drag, startPoint x: 642, startPoint y: 408, endPoint x: 633, endPoint y: 411, distance: 9.5
click at [628, 422] on div "Rota 2 - Placa AF294AD 0000433569 - MONETTI [PERSON_NAME] 2 - Placa AF294AD 000…" at bounding box center [784, 389] width 1568 height 778
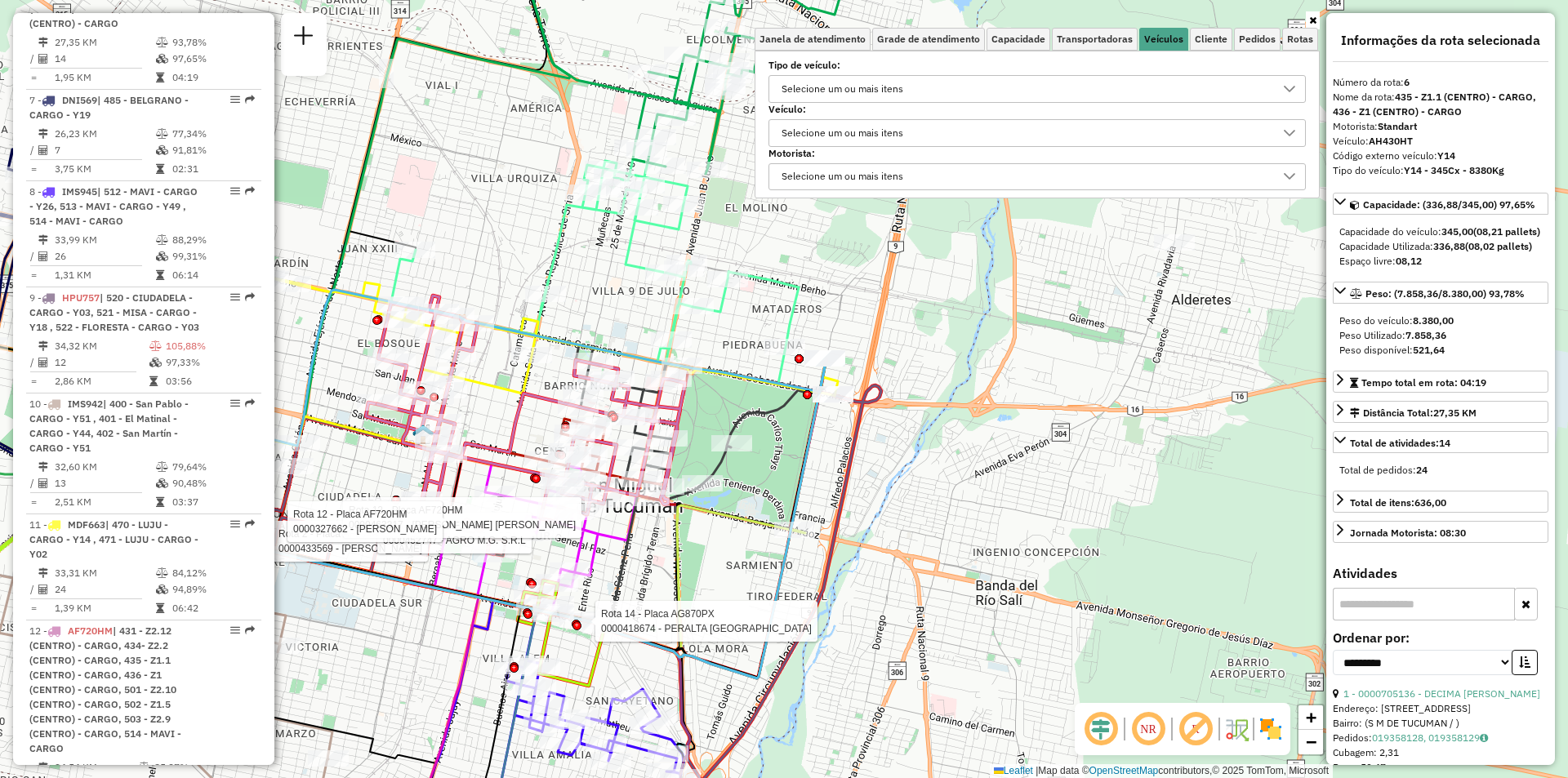
click at [742, 508] on div "Rota 2 - Placa AF294AD 0000433569 - MONETTI [PERSON_NAME] 2 - Placa AF294AD 000…" at bounding box center [784, 389] width 1568 height 778
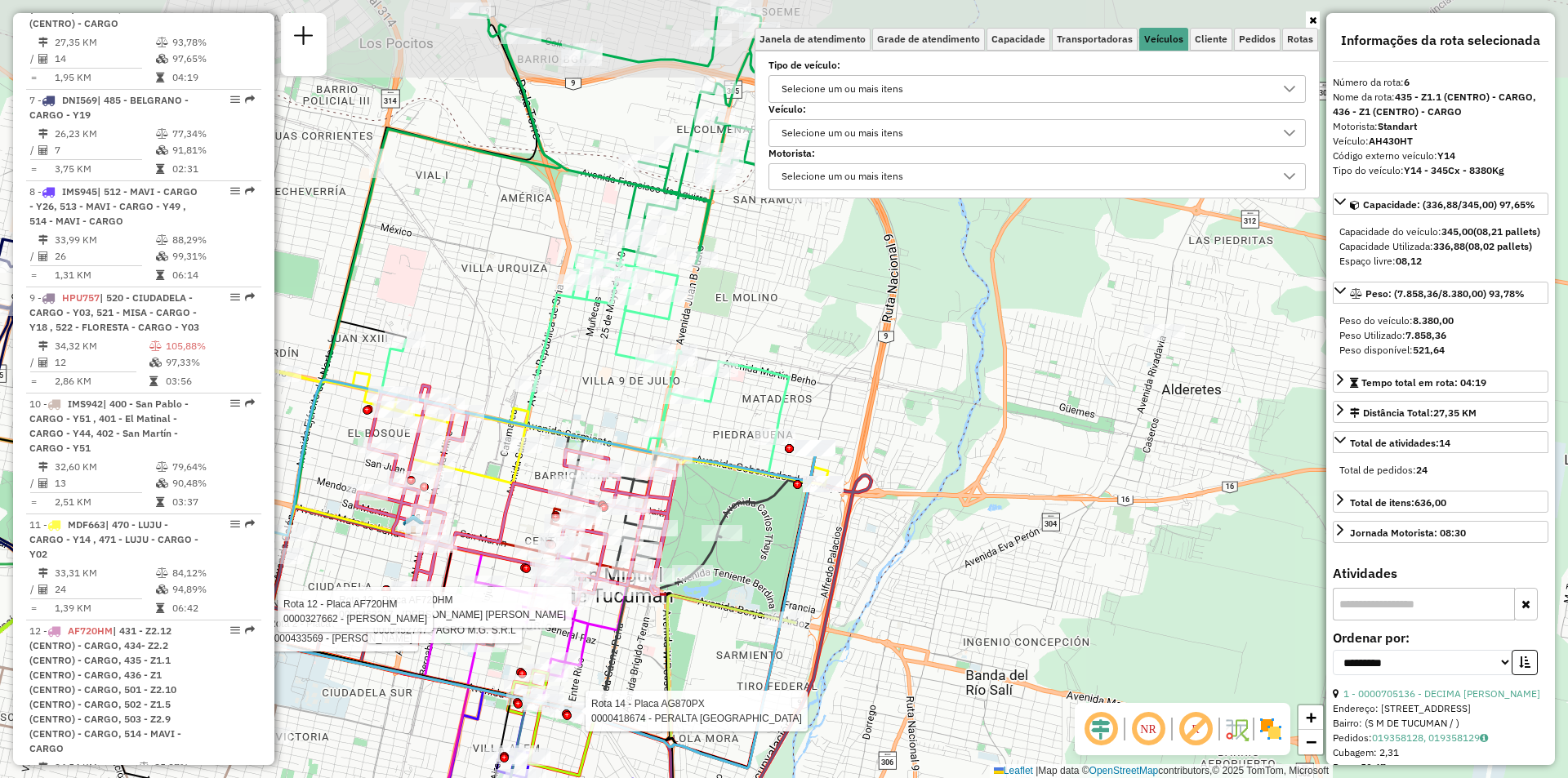
click at [719, 494] on div "Rota 2 - Placa AF294AD 0000433569 - MONETTI [PERSON_NAME] 2 - Placa AF294AD 000…" at bounding box center [784, 389] width 1568 height 778
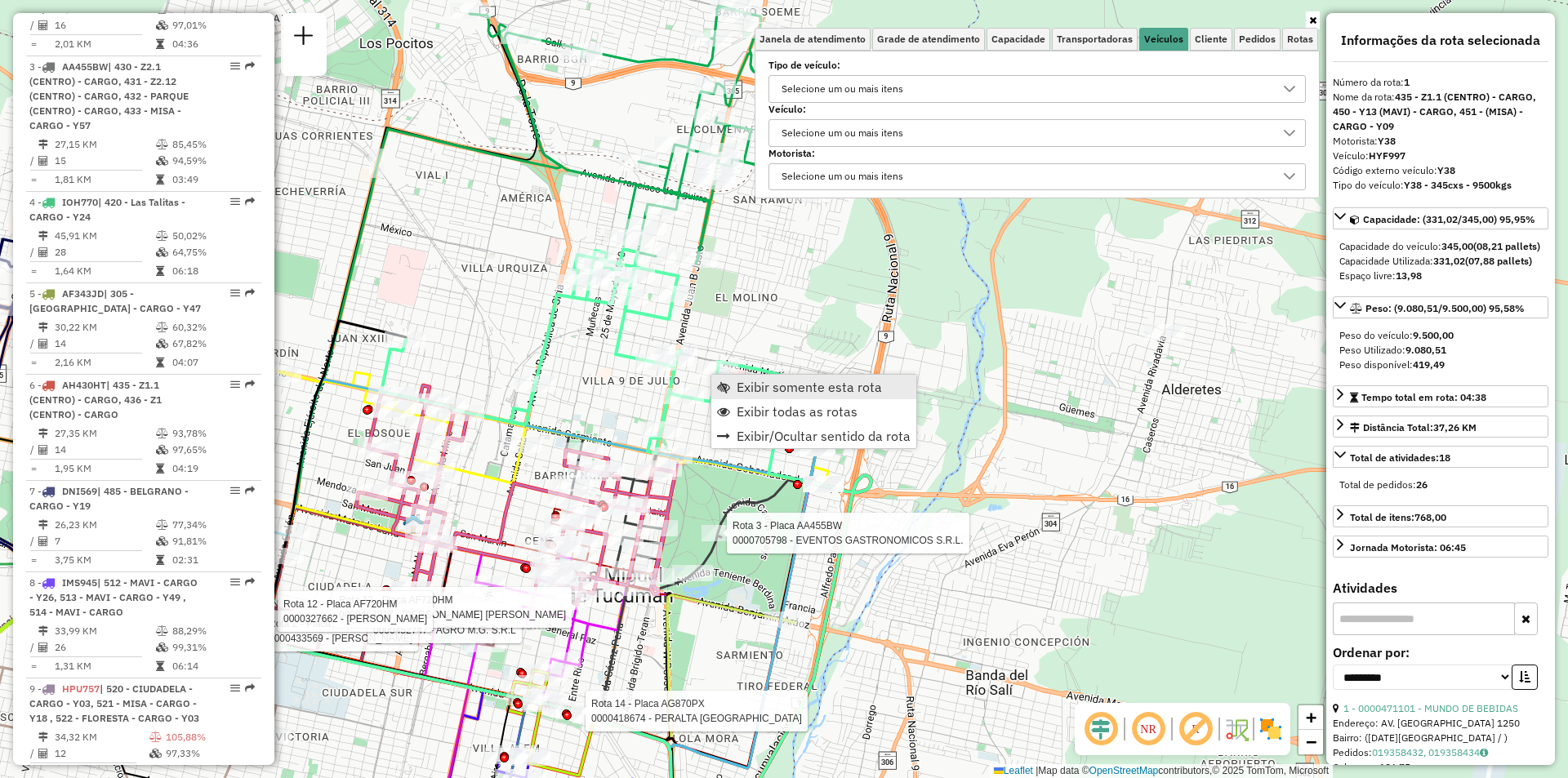
scroll to position [581, 0]
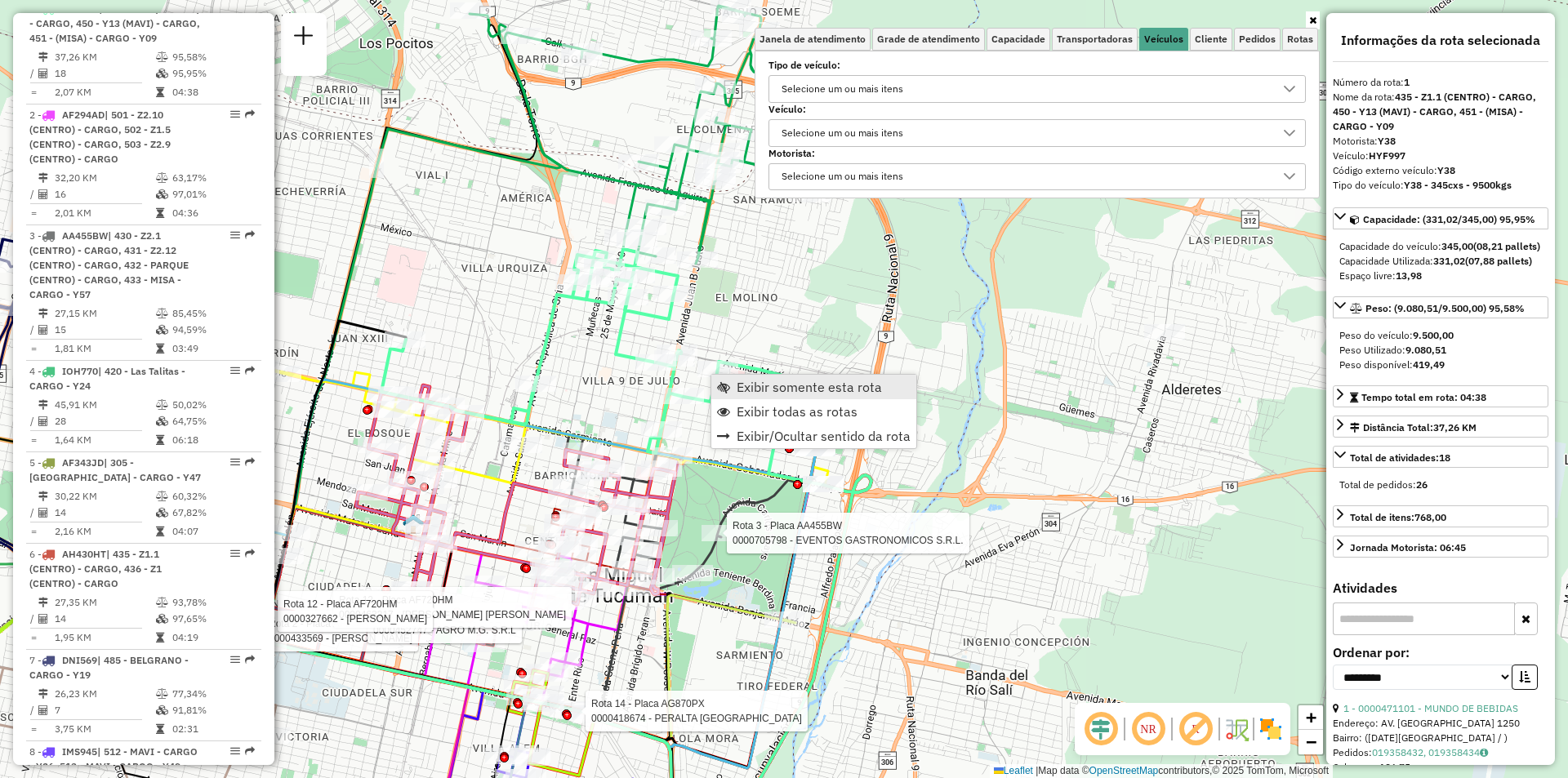
click at [741, 390] on span "Exibir somente esta rota" at bounding box center [809, 386] width 145 height 13
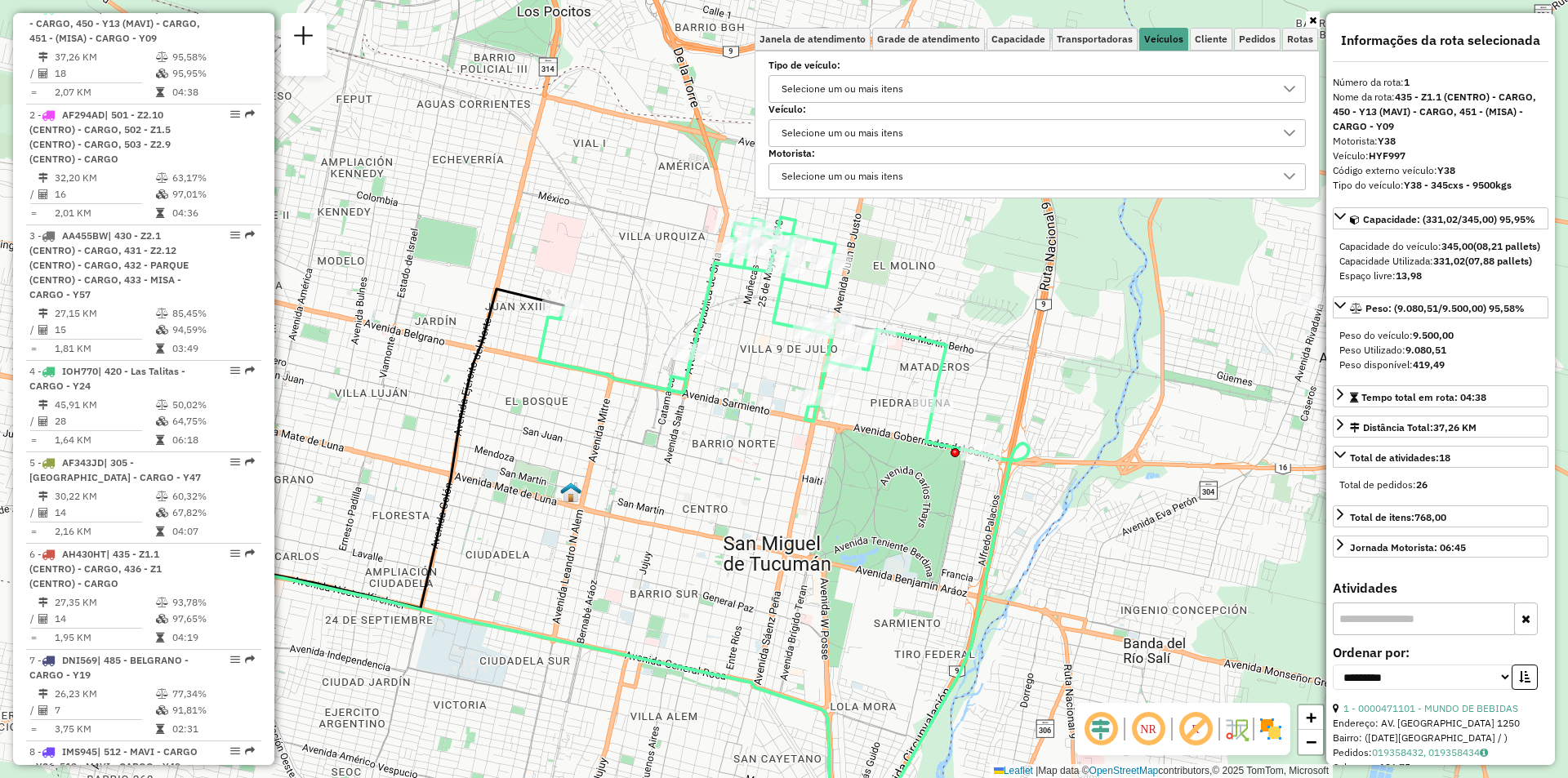
drag, startPoint x: 877, startPoint y: 469, endPoint x: 843, endPoint y: 508, distance: 51.7
click at [843, 508] on div "Janela de atendimento Grade de atendimento Capacidade Transportadoras Veículos …" at bounding box center [784, 389] width 1568 height 778
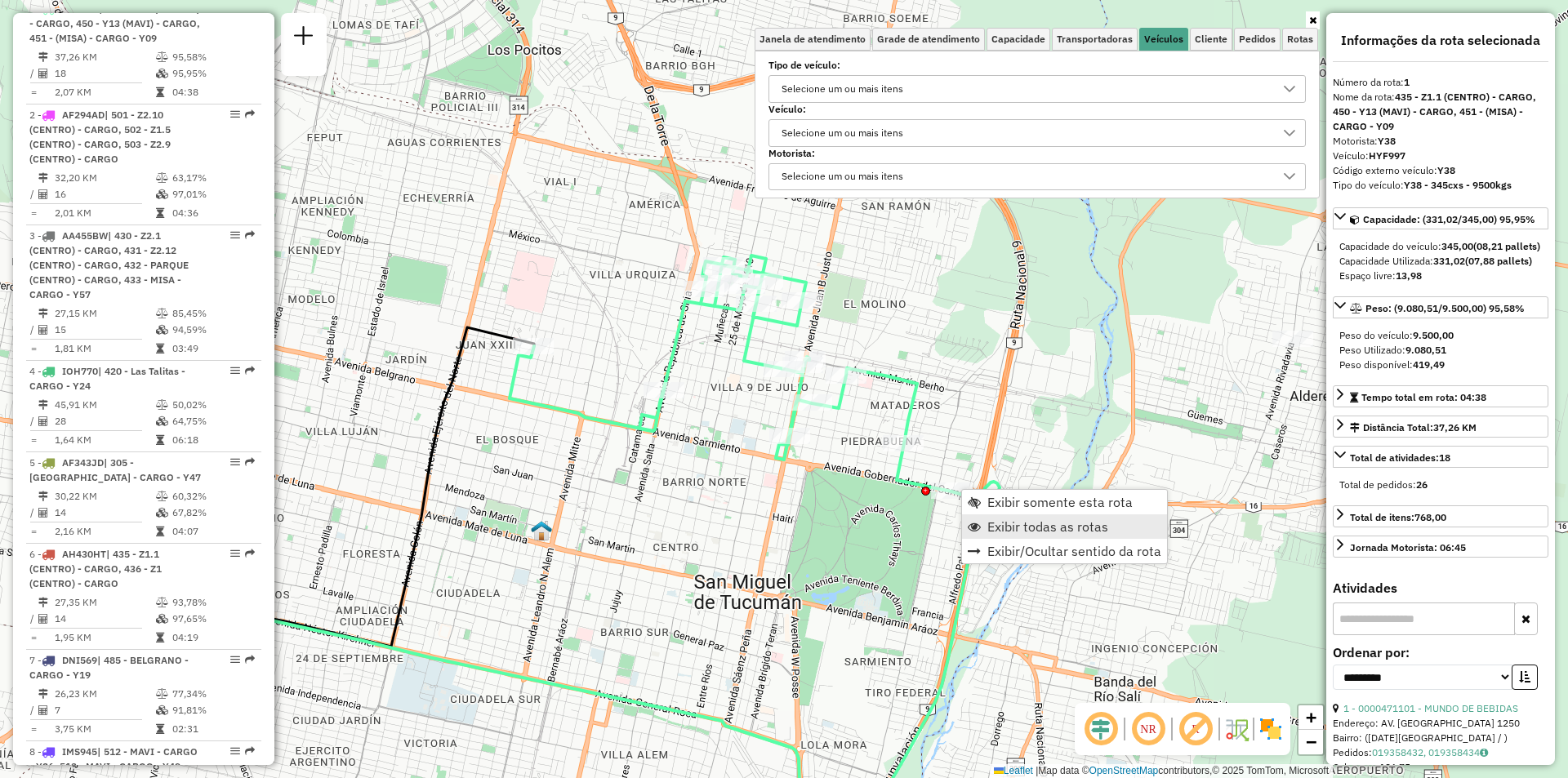
click at [1002, 527] on span "Exibir todas as rotas" at bounding box center [1047, 525] width 121 height 13
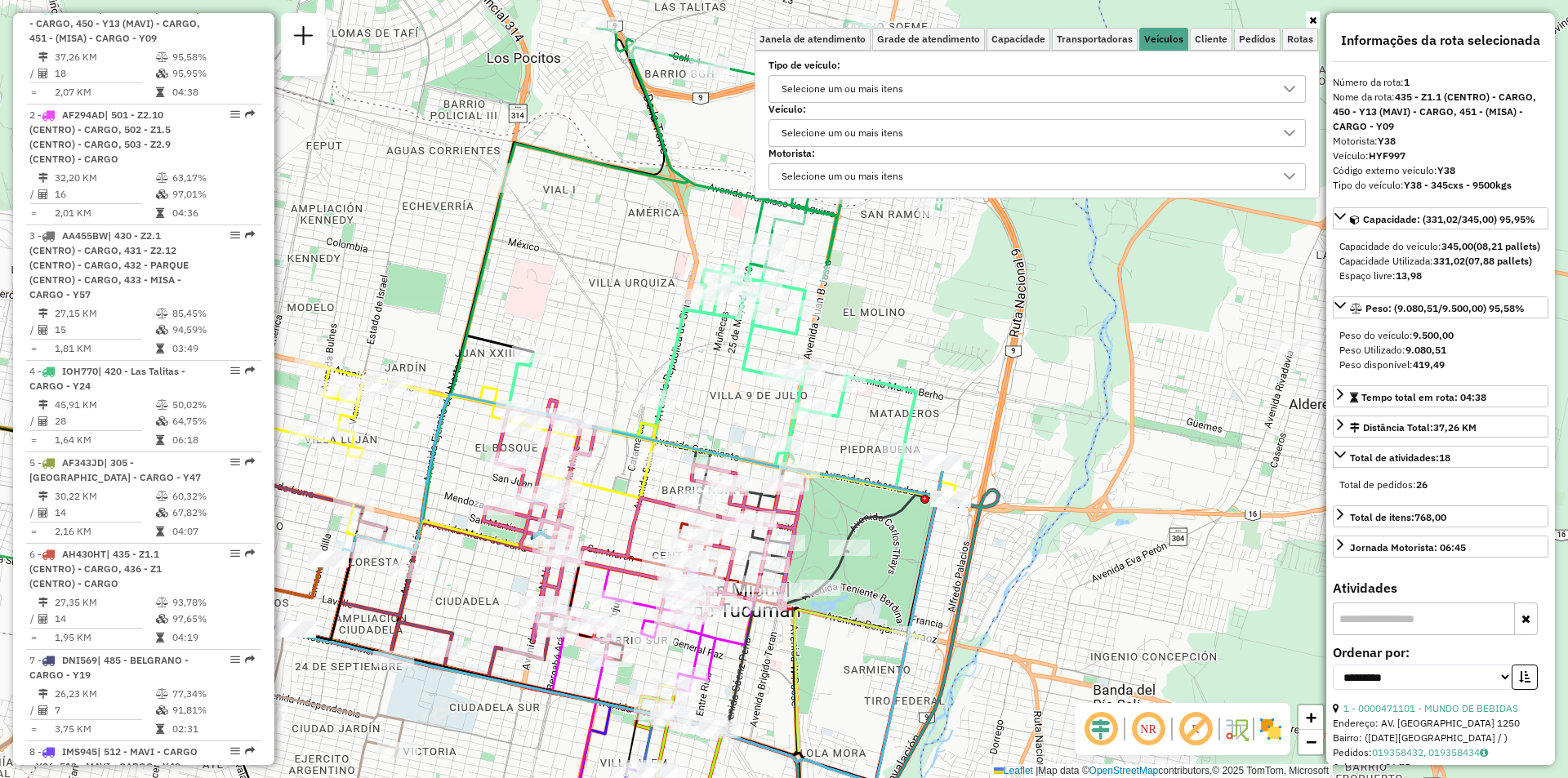
drag, startPoint x: 896, startPoint y: 344, endPoint x: 889, endPoint y: 413, distance: 69.4
click at [889, 413] on div "Janela de atendimento Grade de atendimento Capacidade Transportadoras Veículos …" at bounding box center [784, 389] width 1568 height 778
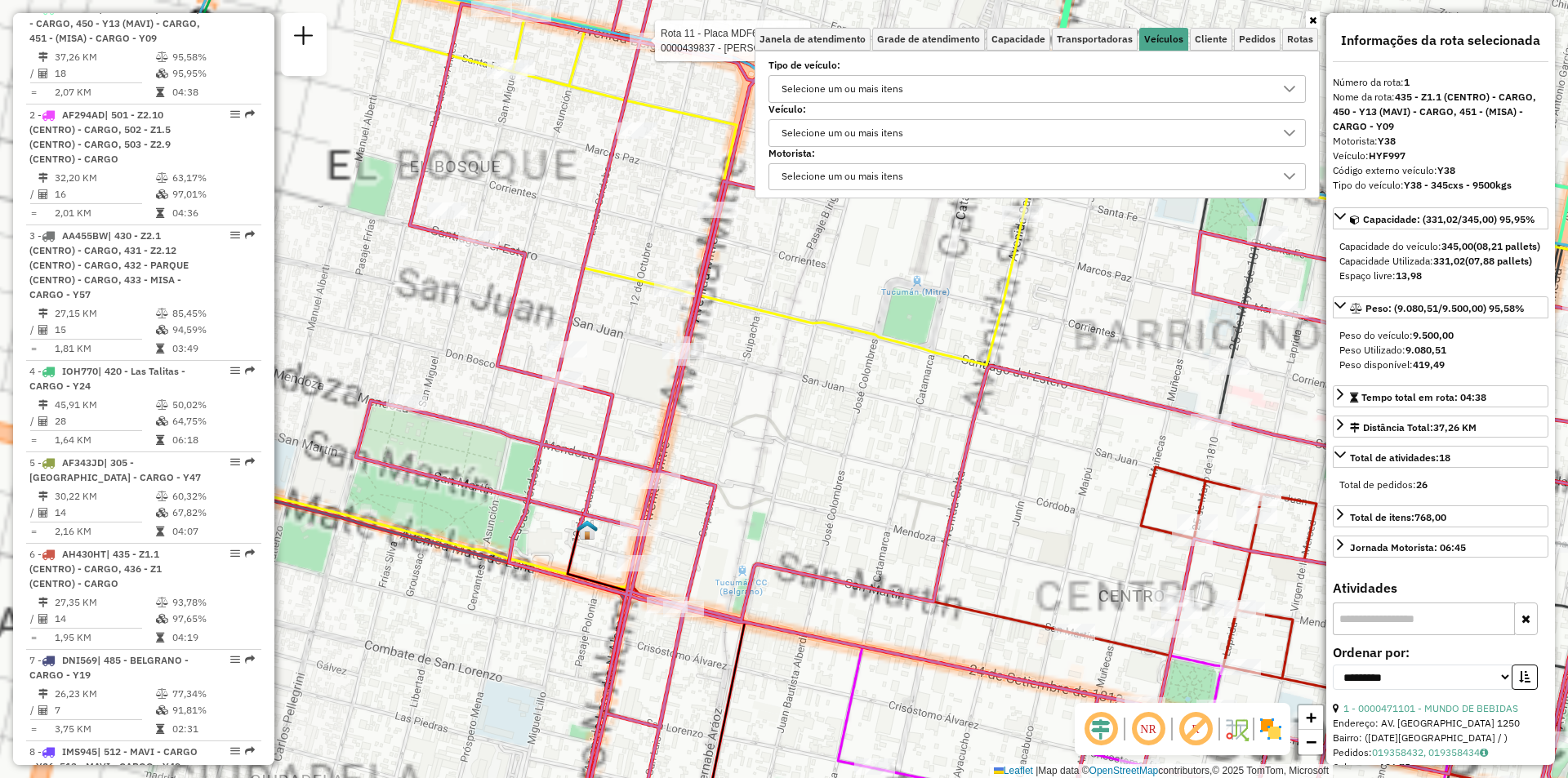
drag, startPoint x: 607, startPoint y: 393, endPoint x: 1076, endPoint y: 465, distance: 474.5
click at [1076, 465] on div "Rota 11 - Placa MDF663 0000439837 - AVILA [PERSON_NAME] de atendimento Grade de…" at bounding box center [784, 389] width 1568 height 778
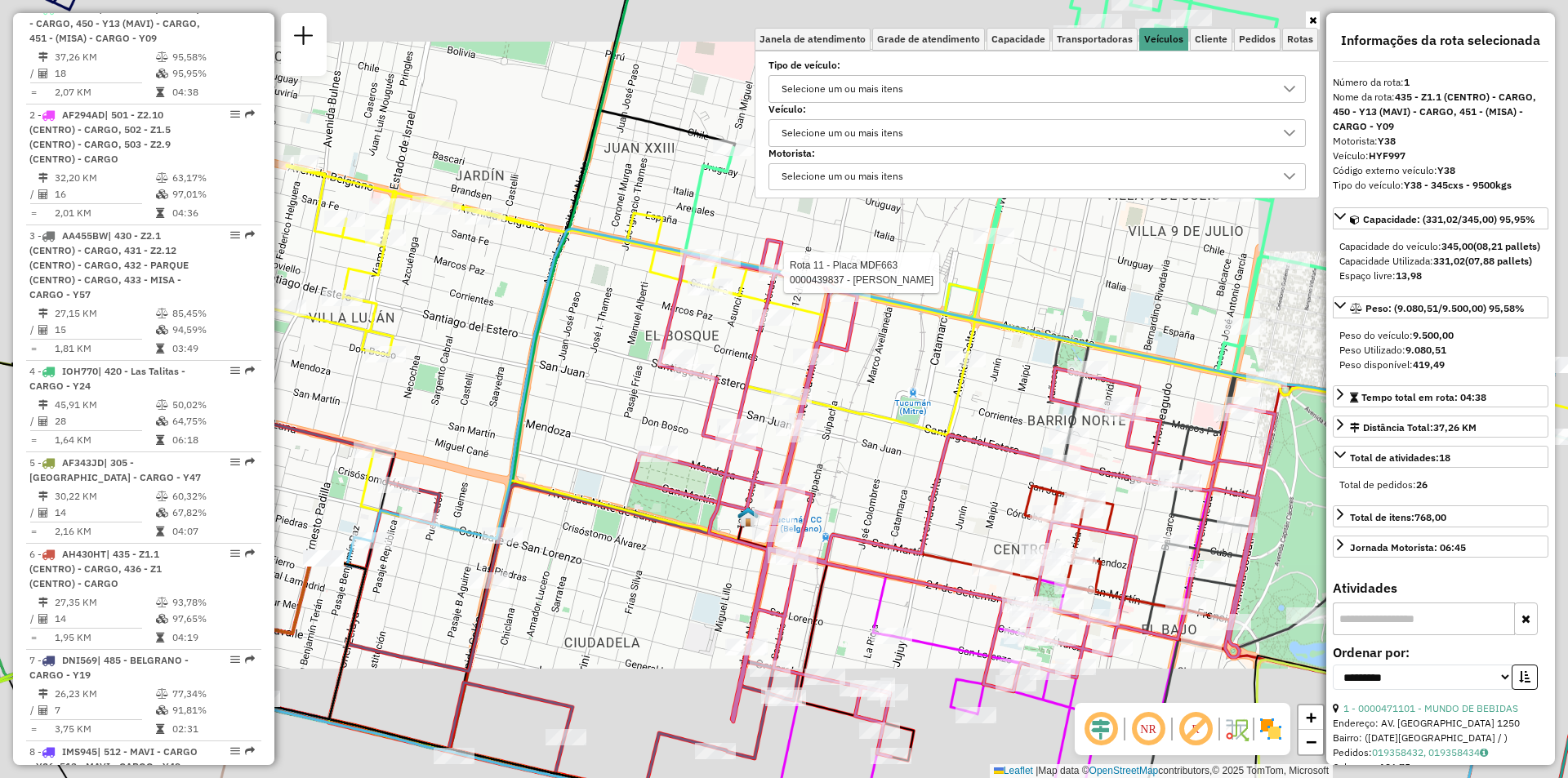
drag, startPoint x: 618, startPoint y: 496, endPoint x: 689, endPoint y: 500, distance: 71.1
click at [689, 500] on div "Rota 11 - Placa MDF663 0000439837 - AVILA [PERSON_NAME] de atendimento Grade de…" at bounding box center [784, 389] width 1568 height 778
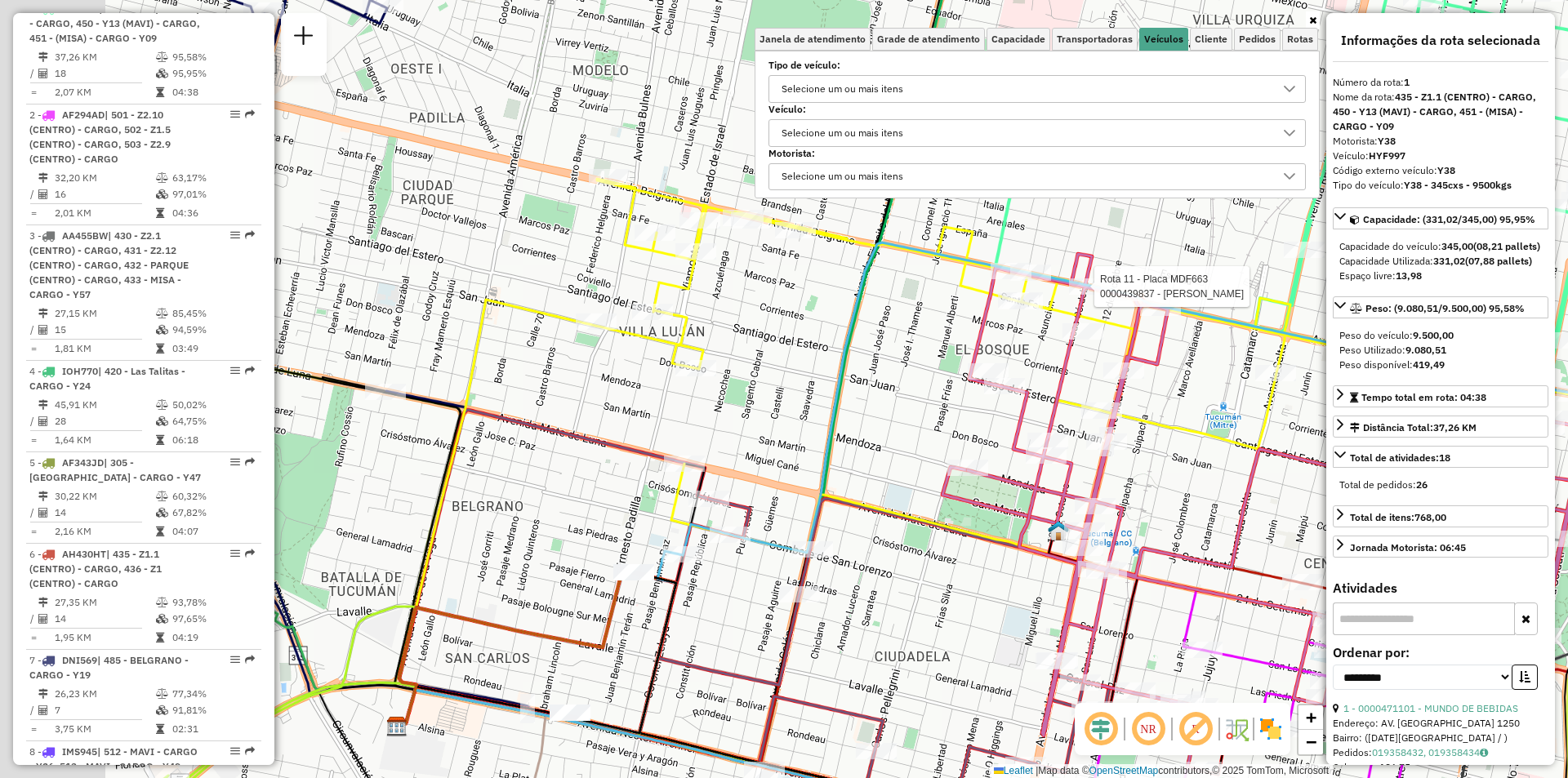
drag, startPoint x: 649, startPoint y: 467, endPoint x: 731, endPoint y: 476, distance: 82.5
click at [733, 475] on div "Rota 11 - Placa MDF663 0000439837 - AVILA [PERSON_NAME] de atendimento Grade de…" at bounding box center [784, 389] width 1568 height 778
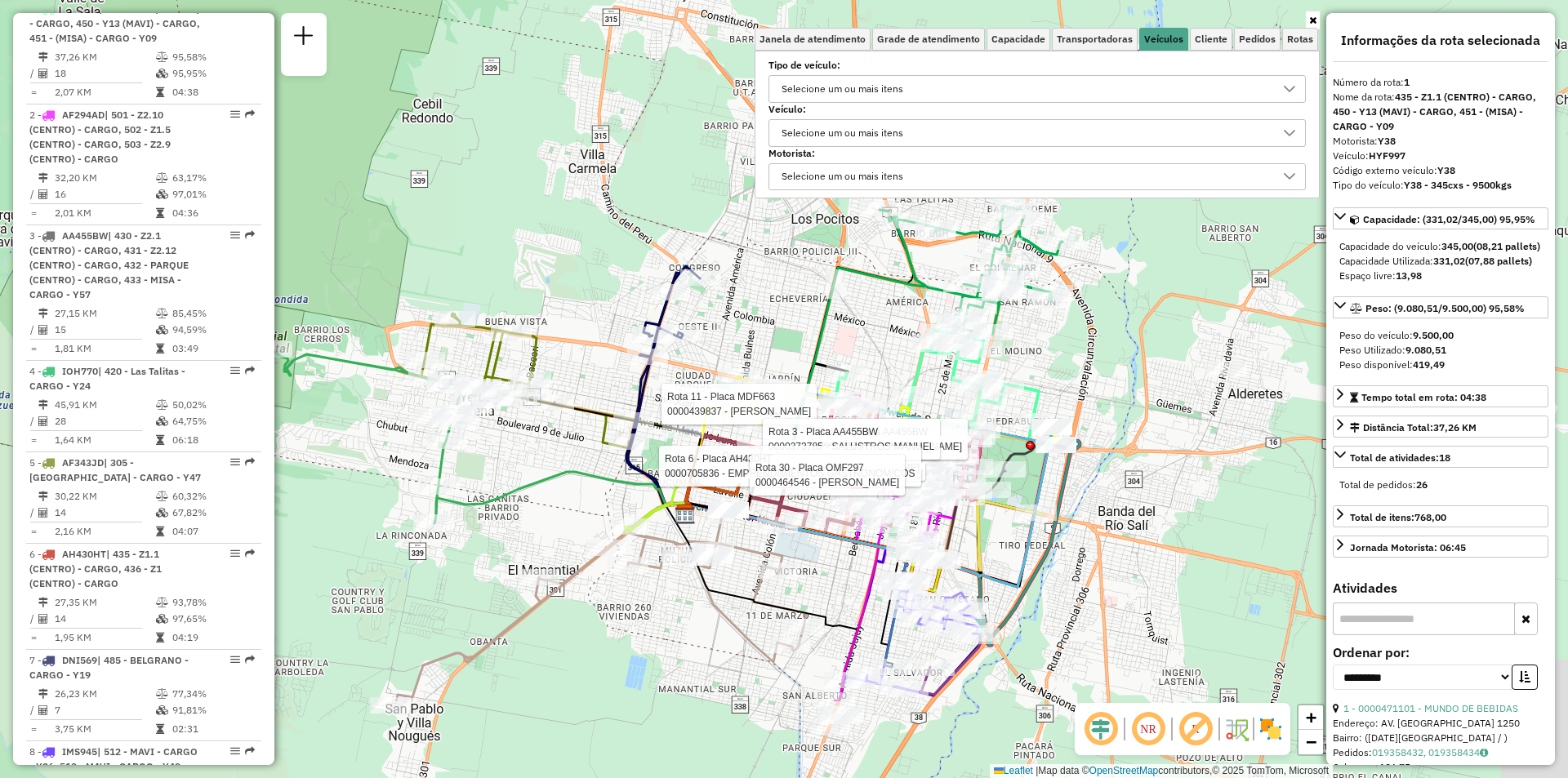
click at [761, 467] on div at bounding box center [744, 474] width 41 height 16
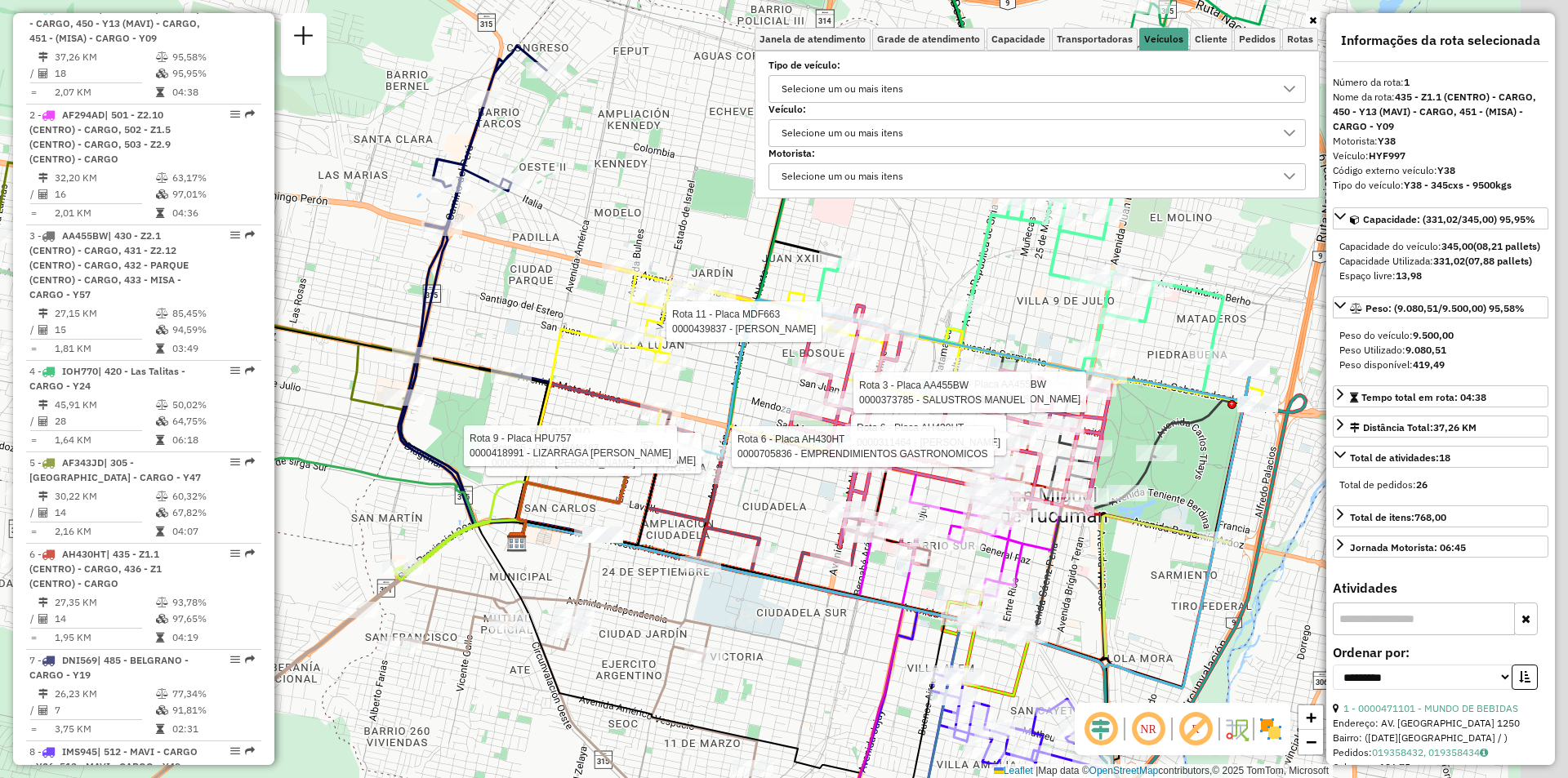
drag, startPoint x: 722, startPoint y: 564, endPoint x: 664, endPoint y: 568, distance: 58.1
click at [664, 568] on div "Rota 11 - Placa MDF663 0000439837 - AVILA [PERSON_NAME] 6 - Placa AH430HT 00003…" at bounding box center [784, 389] width 1568 height 778
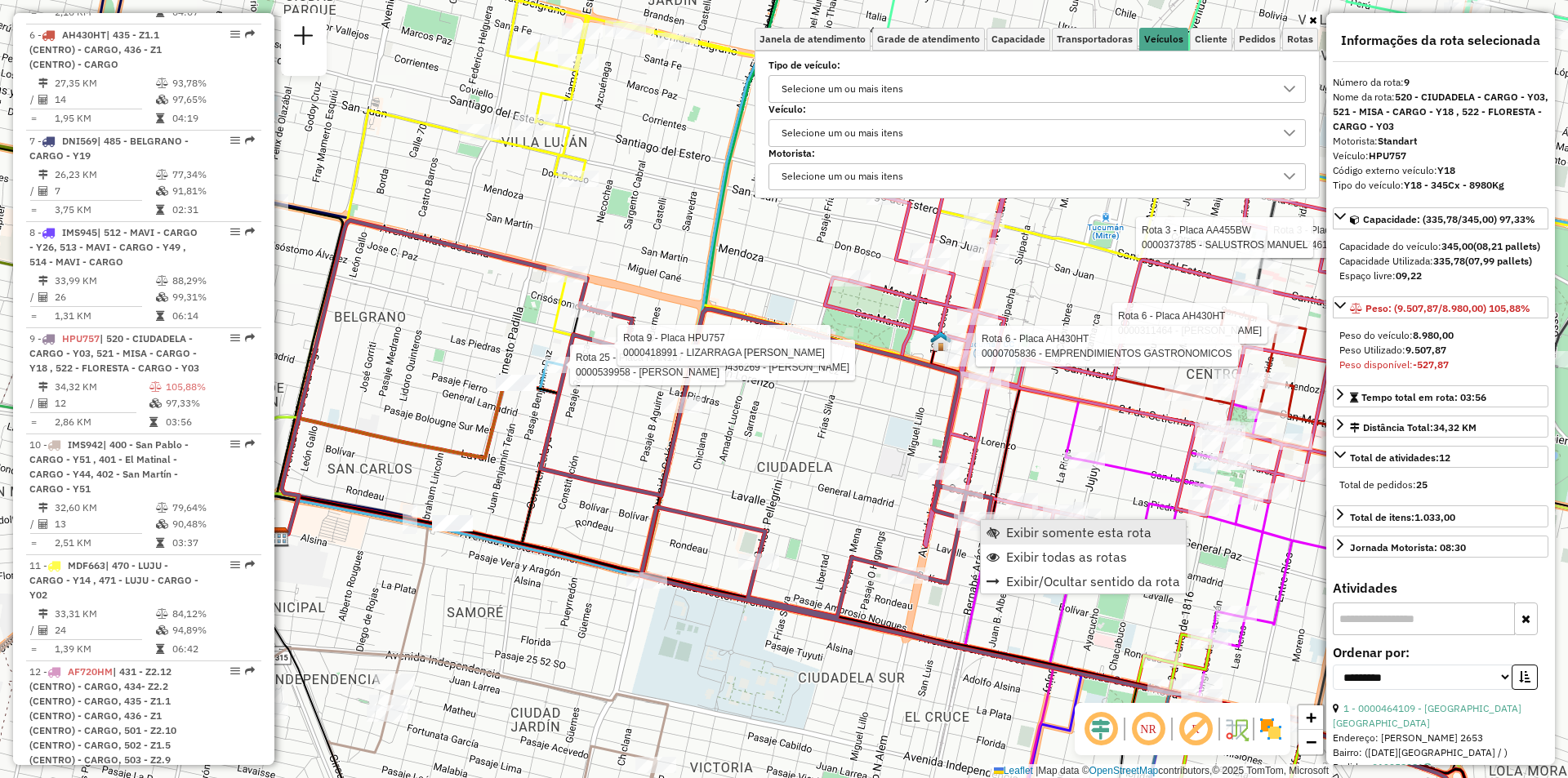
scroll to position [1445, 0]
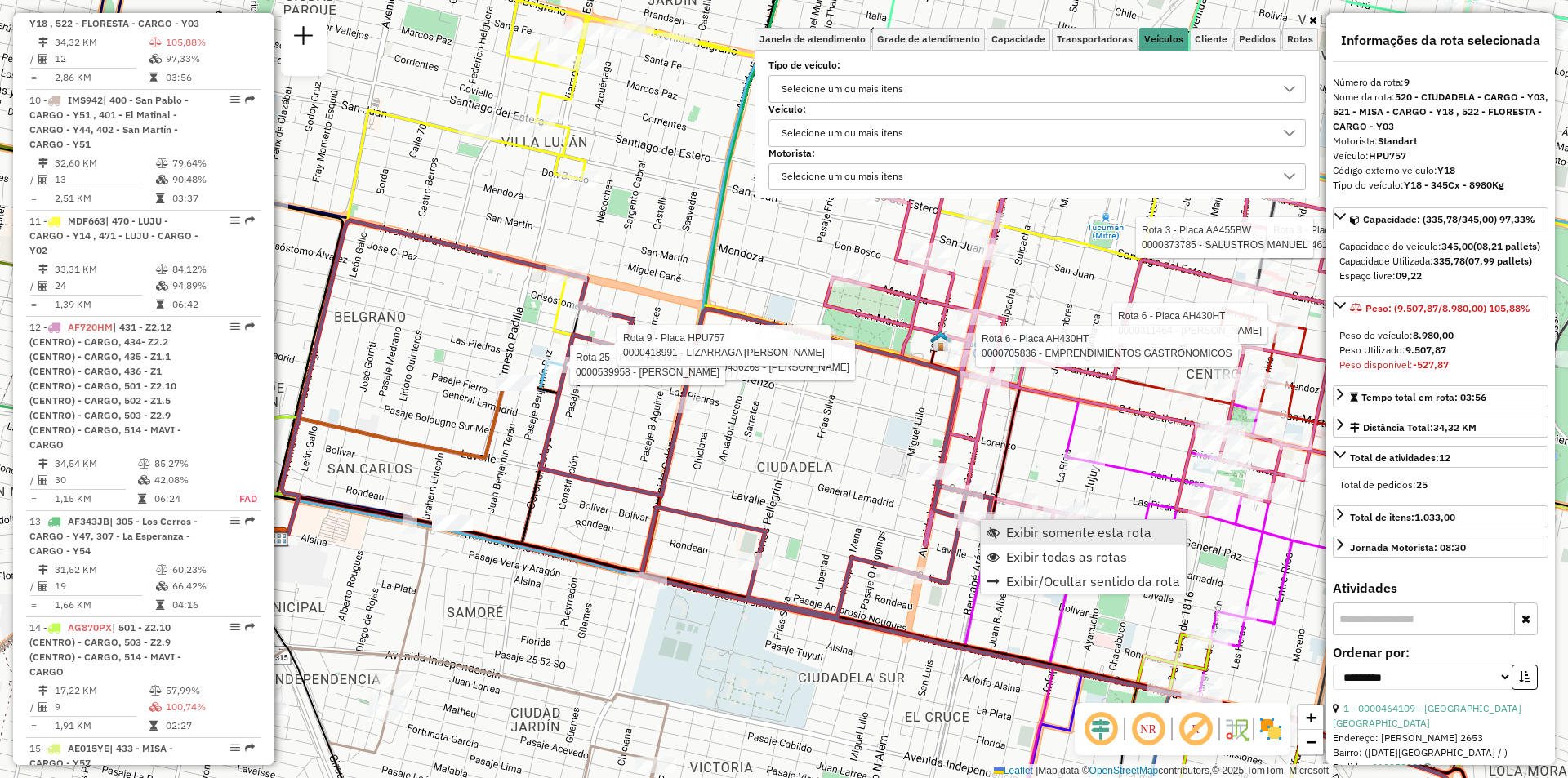
click at [1012, 526] on span "Exibir somente esta rota" at bounding box center [1079, 531] width 145 height 13
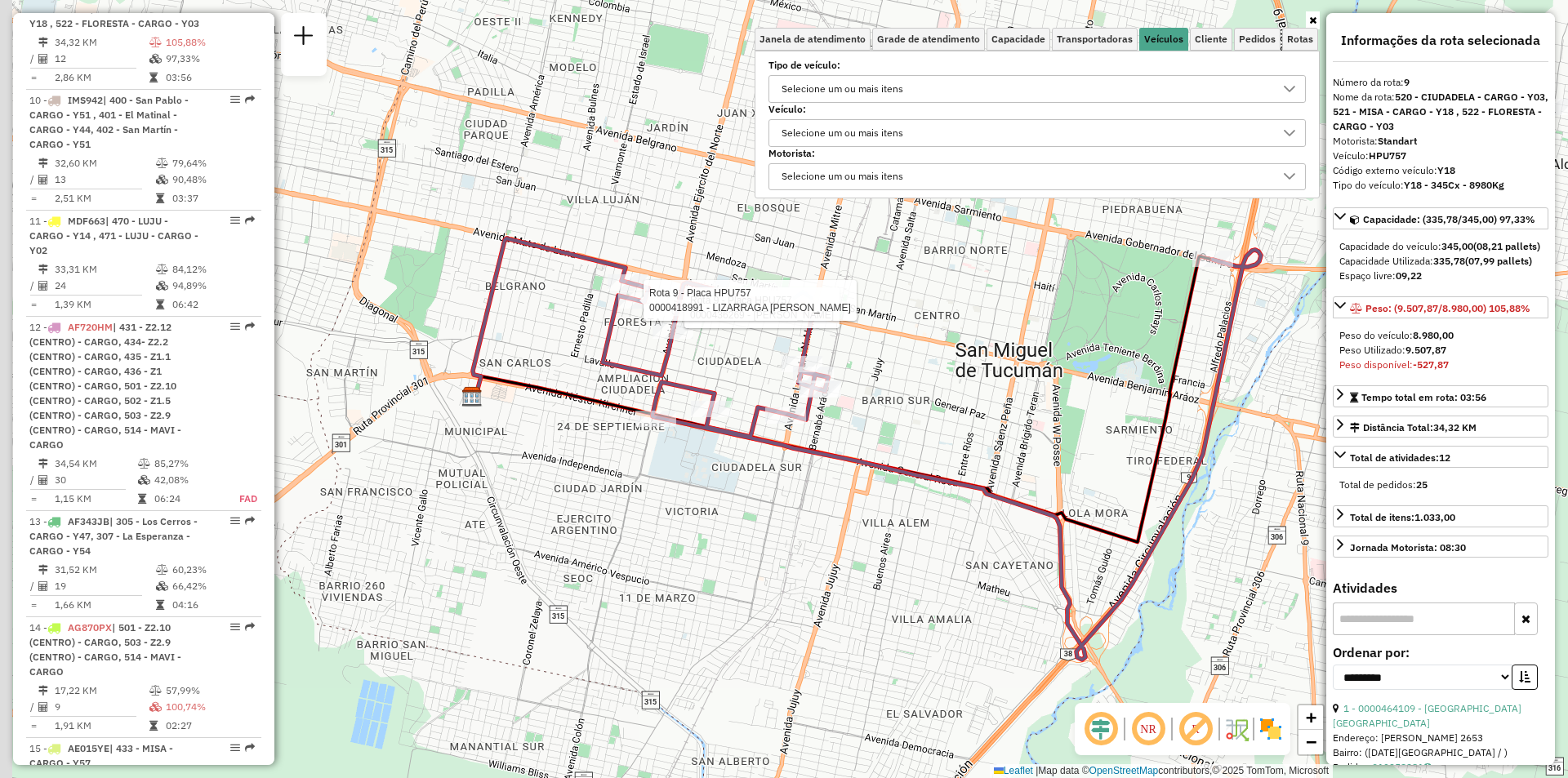
drag, startPoint x: 689, startPoint y: 482, endPoint x: 742, endPoint y: 495, distance: 54.6
click at [740, 499] on div "Rota 9 - Placa HPU757 0000436269 - AVILA [PERSON_NAME] 9 - Placa HPU757 0000418…" at bounding box center [784, 389] width 1568 height 778
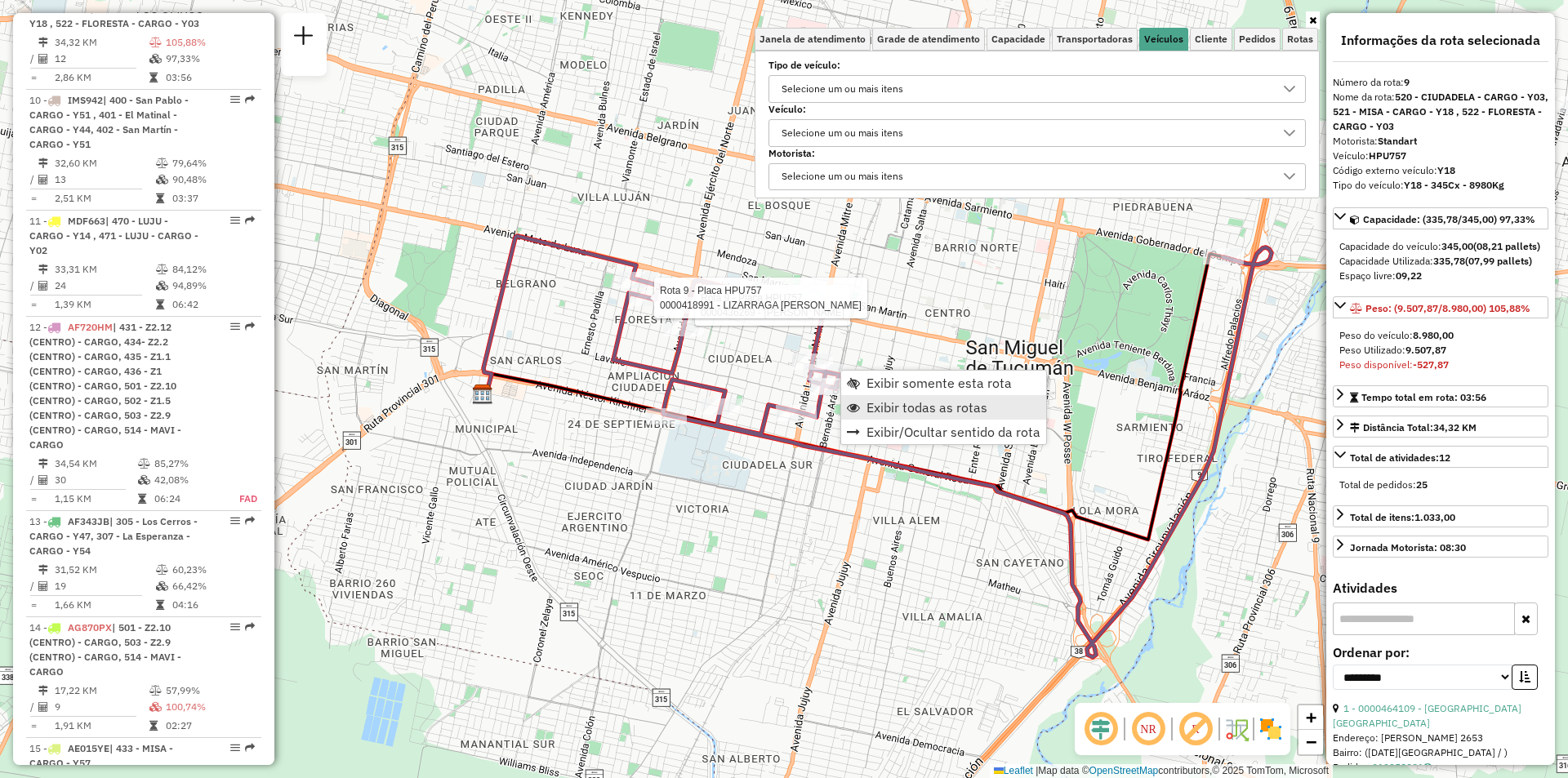
click at [869, 405] on span "Exibir todas as rotas" at bounding box center [927, 406] width 121 height 13
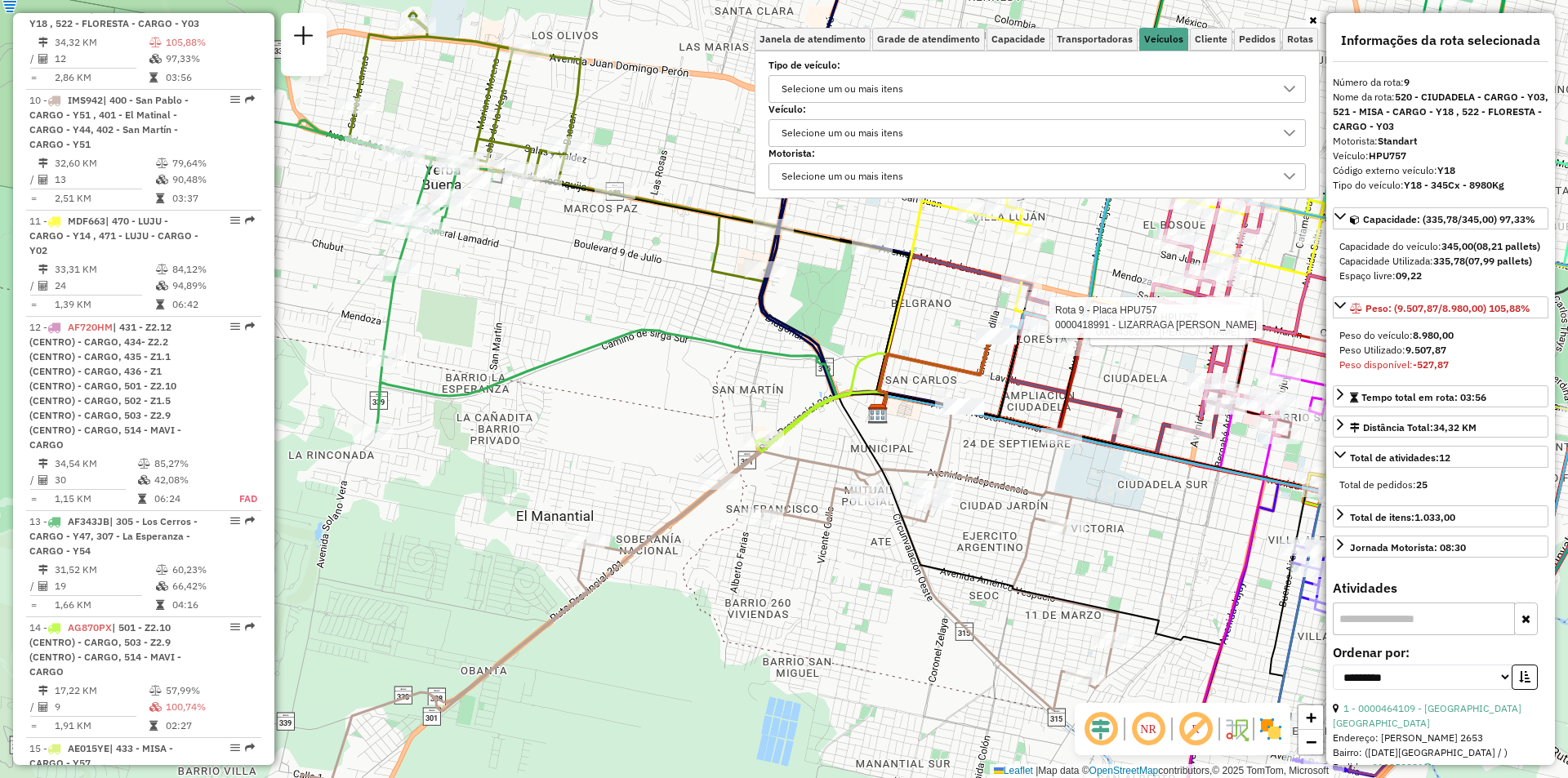
drag, startPoint x: 529, startPoint y: 456, endPoint x: 925, endPoint y: 475, distance: 396.5
click at [925, 475] on icon at bounding box center [703, 603] width 830 height 390
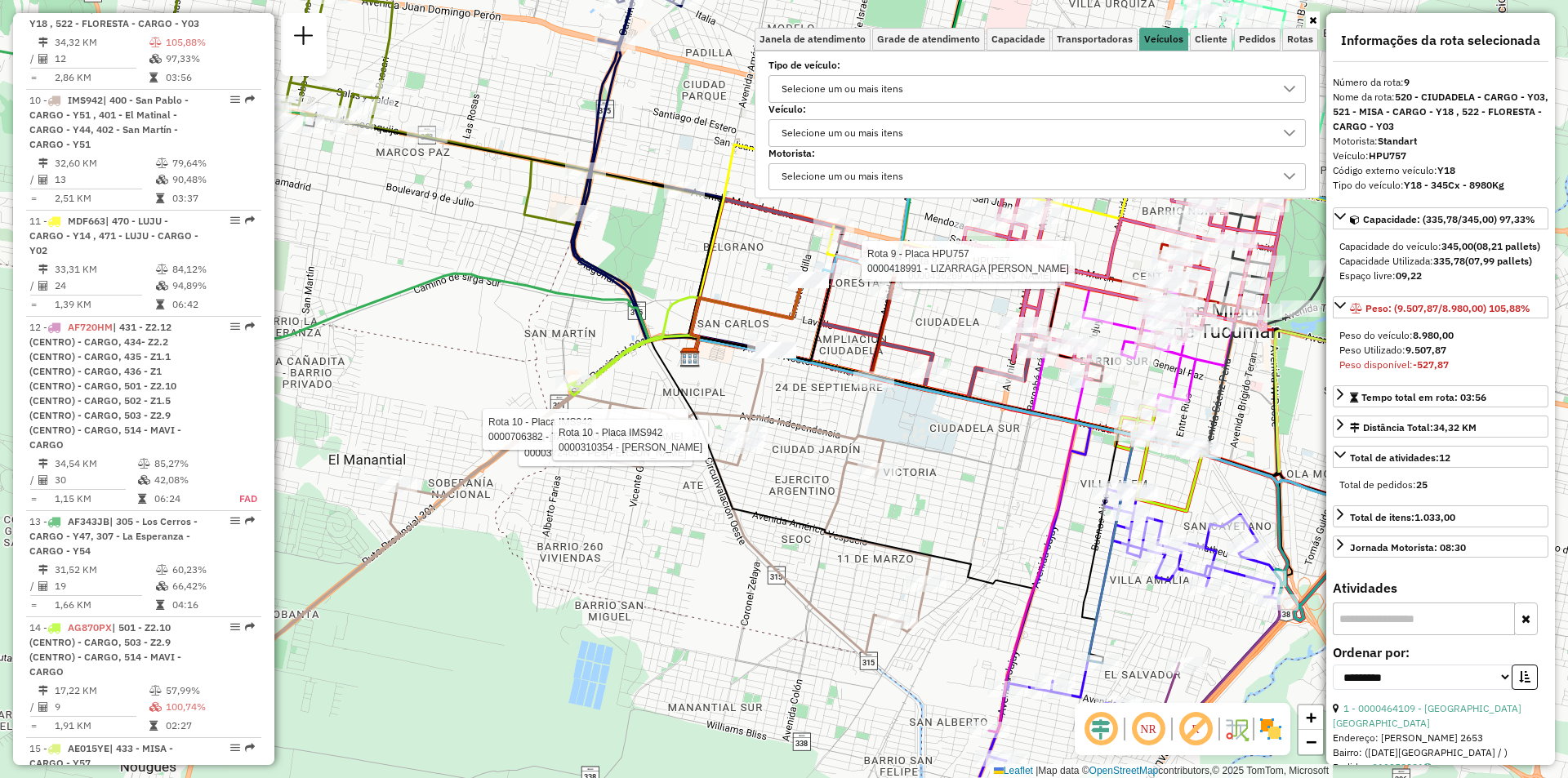
drag, startPoint x: 930, startPoint y: 536, endPoint x: 815, endPoint y: 483, distance: 126.6
click at [716, 512] on div "Rota 9 - Placa HPU757 0000436269 - AVILA [PERSON_NAME] 9 - Placa HPU757 0000418…" at bounding box center [784, 389] width 1568 height 778
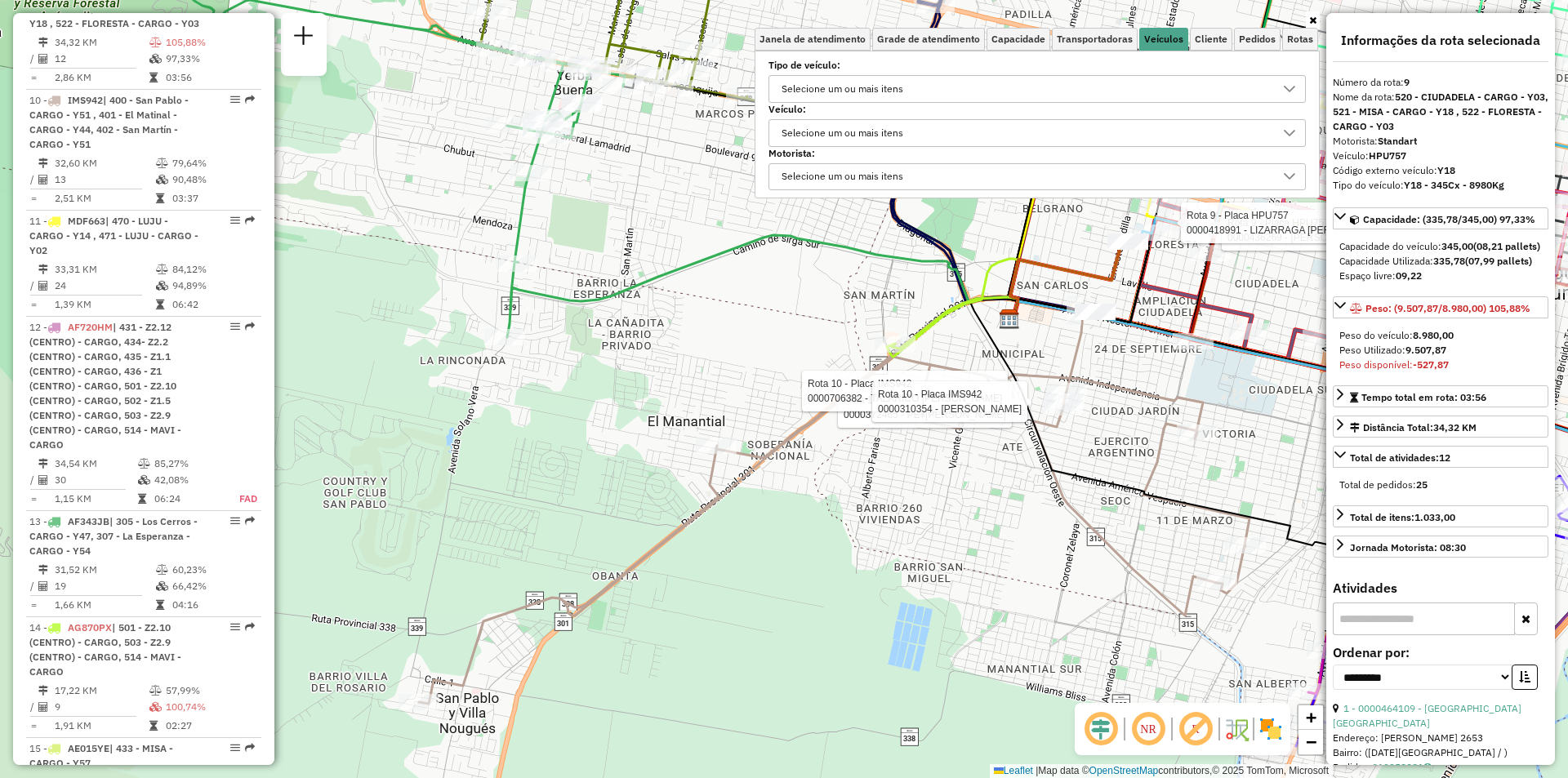
drag, startPoint x: 632, startPoint y: 533, endPoint x: 965, endPoint y: 490, distance: 335.8
click at [965, 490] on div "Rota 9 - Placa HPU757 0000436269 - AVILA [PERSON_NAME] 9 - Placa HPU757 0000418…" at bounding box center [784, 389] width 1568 height 778
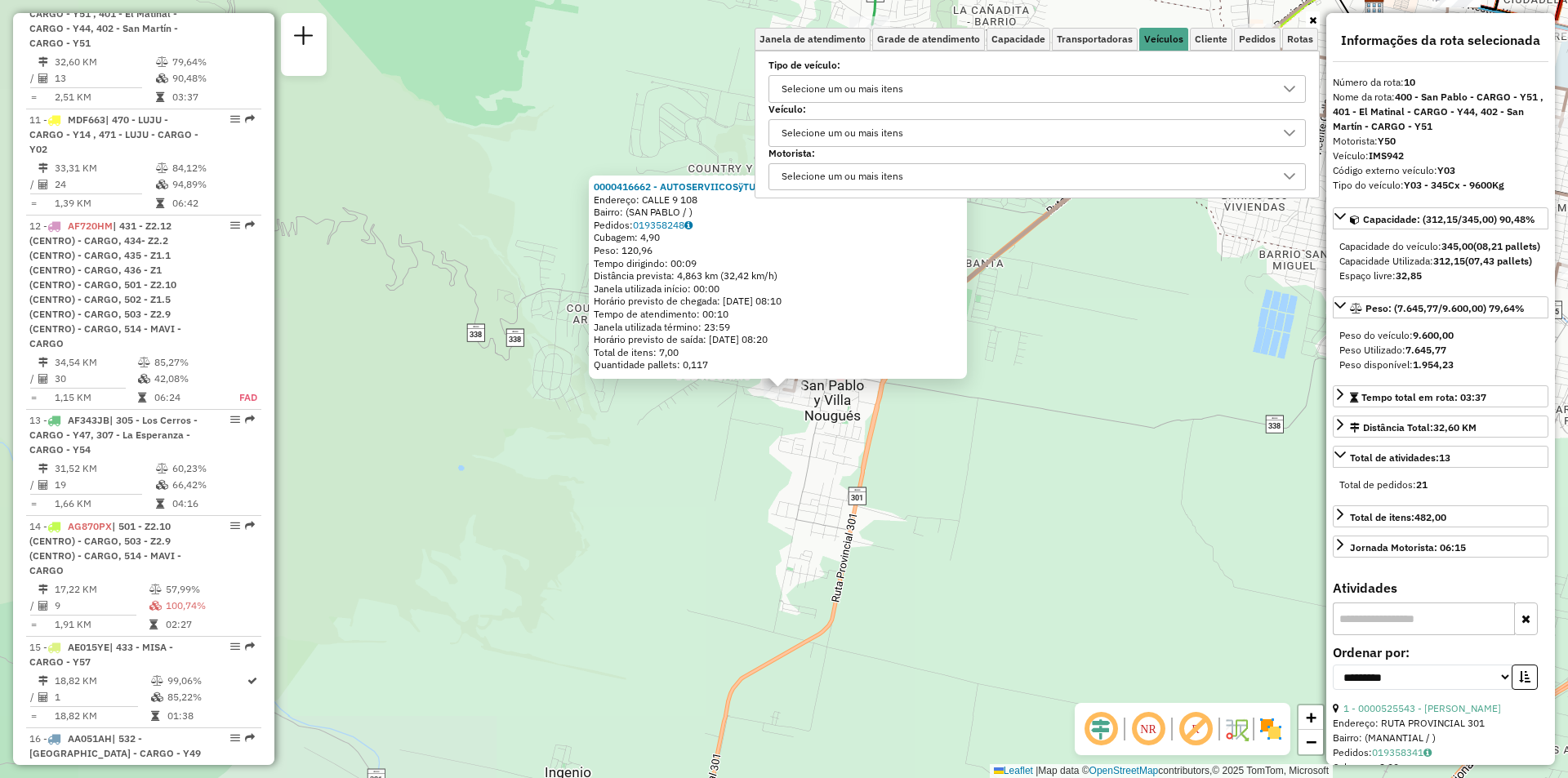
scroll to position [1551, 0]
click at [929, 518] on div "0000416662 - AUTOSERVIICOSÿTUNYÿS.R.L Endereço: [STREET_ADDRESS] Pedidos: 01935…" at bounding box center [784, 389] width 1568 height 778
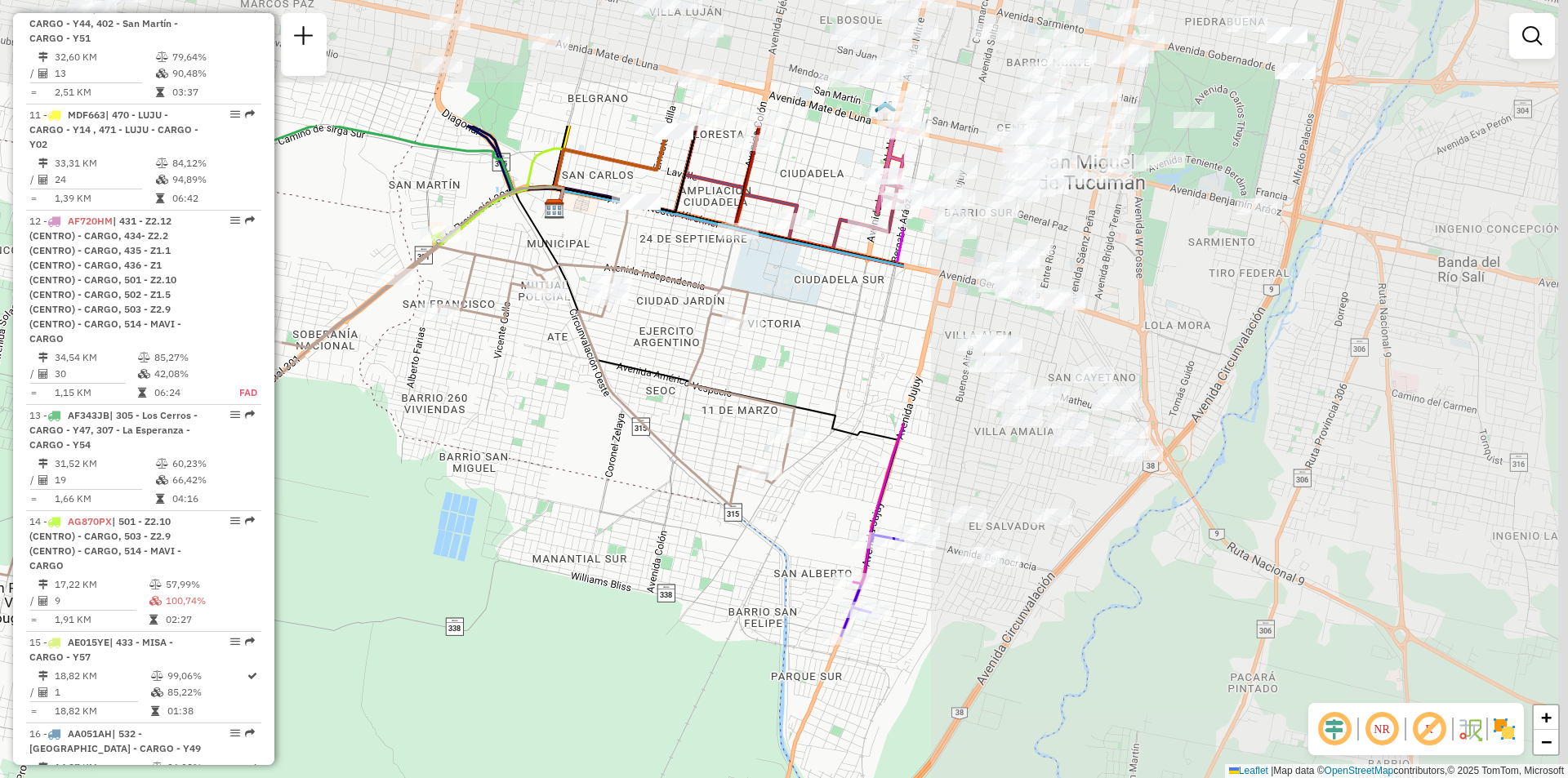
drag, startPoint x: 1129, startPoint y: 364, endPoint x: 369, endPoint y: 559, distance: 784.6
click at [343, 562] on div "Janela de atendimento Grade de atendimento Capacidade Transportadoras Veículos …" at bounding box center [784, 389] width 1568 height 778
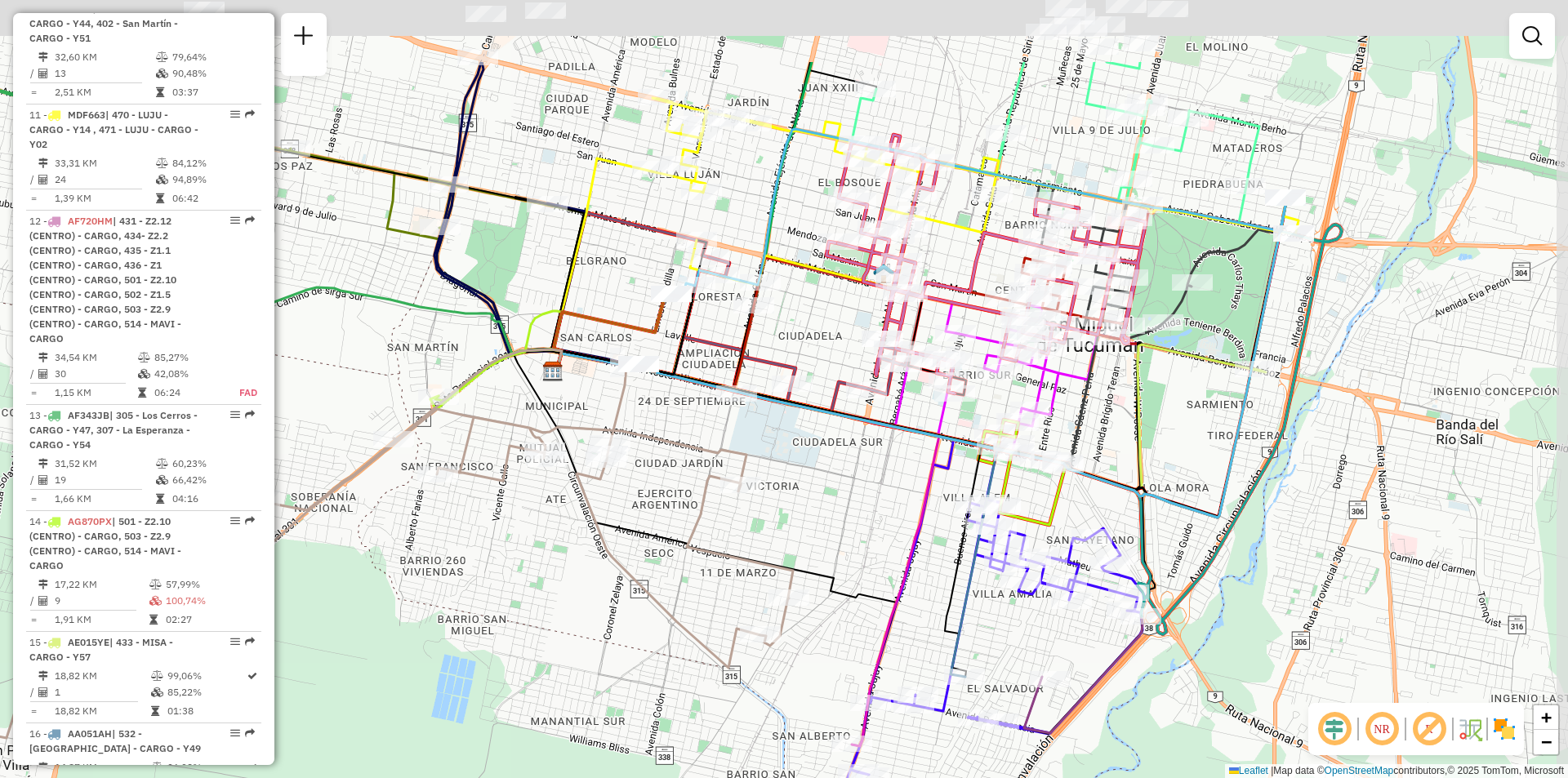
drag, startPoint x: 563, startPoint y: 463, endPoint x: 559, endPoint y: 596, distance: 133.1
click at [552, 603] on div "Janela de atendimento Grade de atendimento Capacidade Transportadoras Veículos …" at bounding box center [784, 389] width 1568 height 778
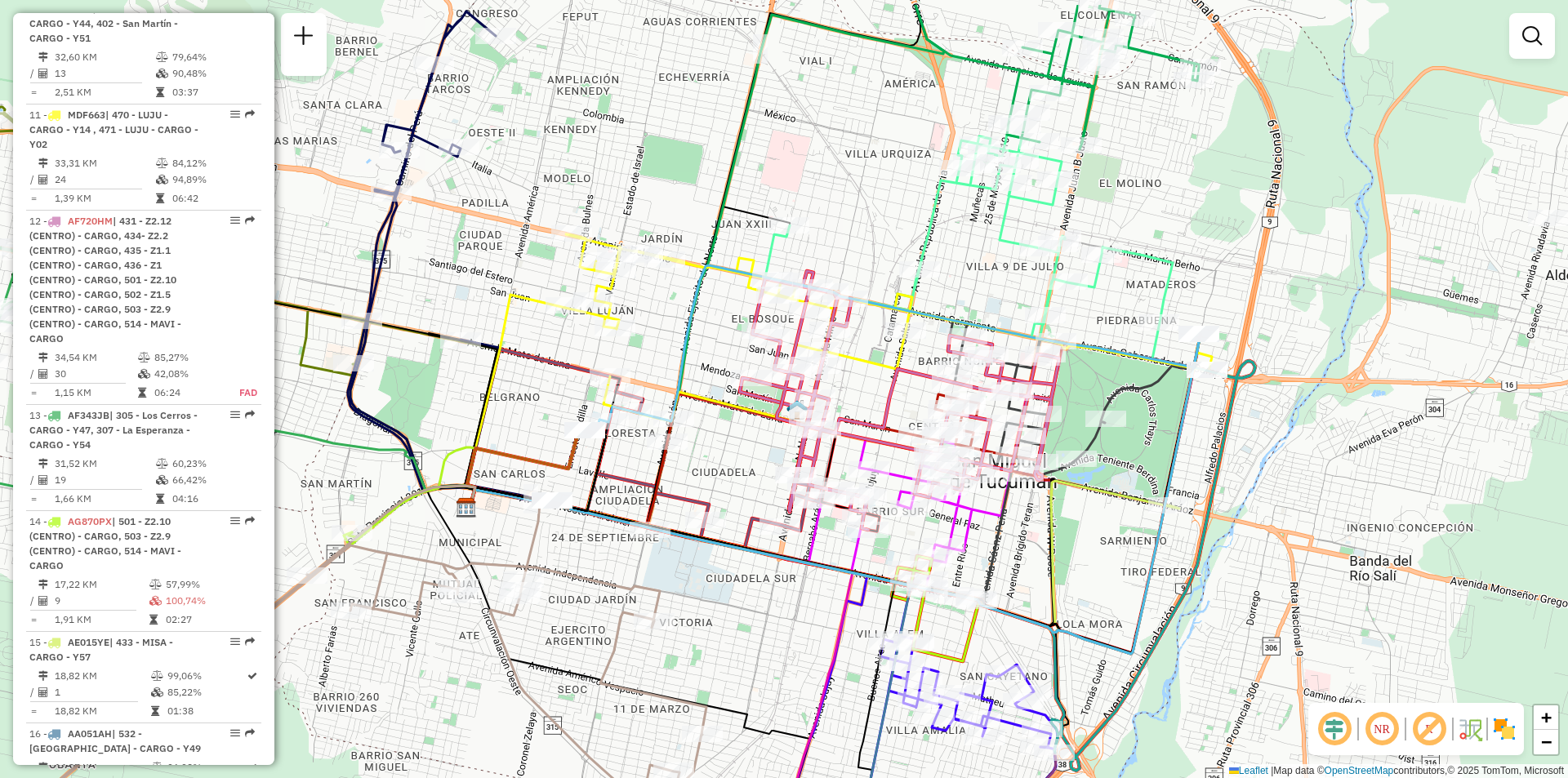
click at [754, 508] on icon at bounding box center [927, 565] width 659 height 410
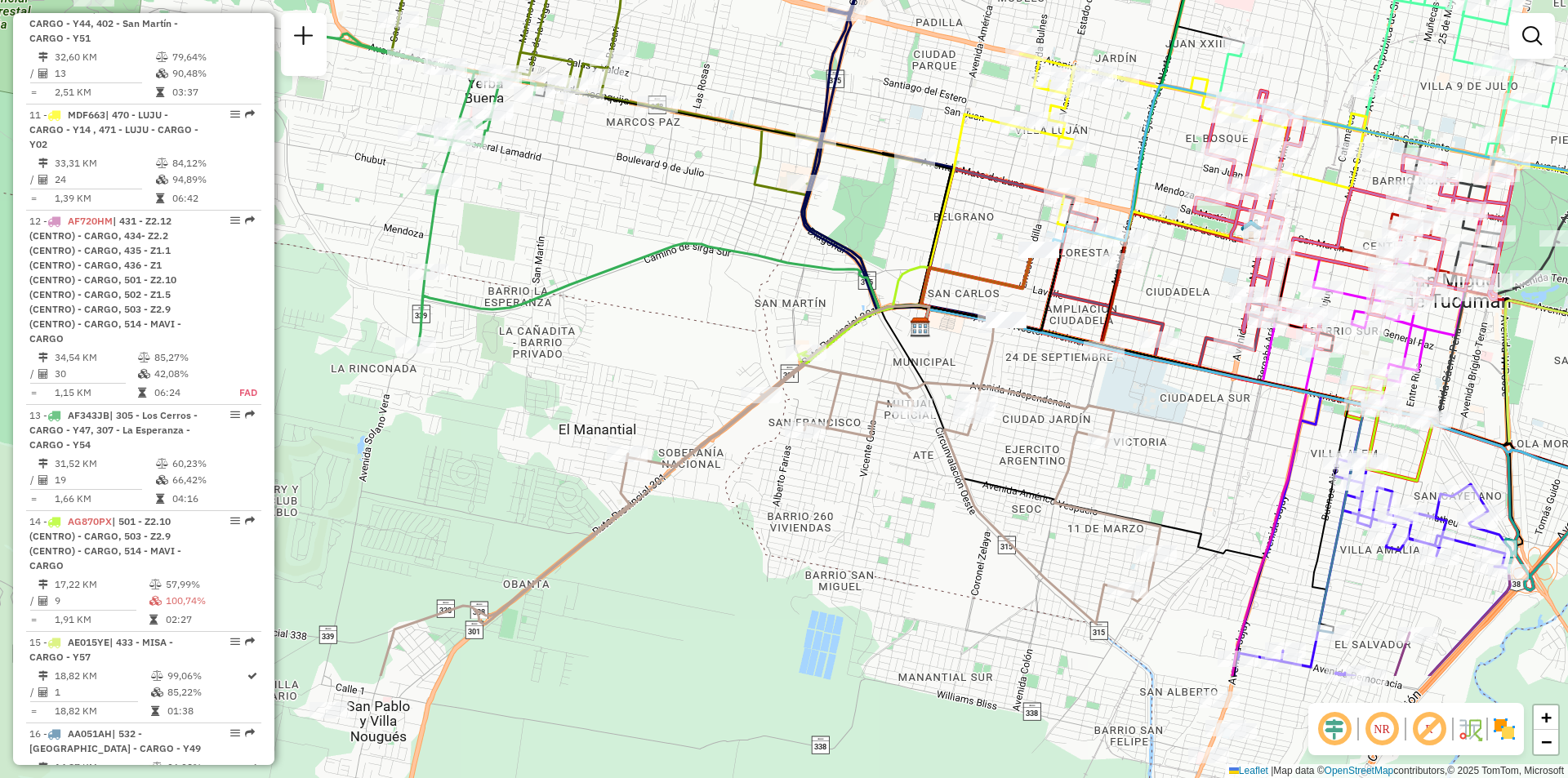
drag, startPoint x: 790, startPoint y: 518, endPoint x: 1007, endPoint y: 419, distance: 238.5
click at [1007, 419] on div "Janela de atendimento Grade de atendimento Capacidade Transportadoras Veículos …" at bounding box center [784, 389] width 1568 height 778
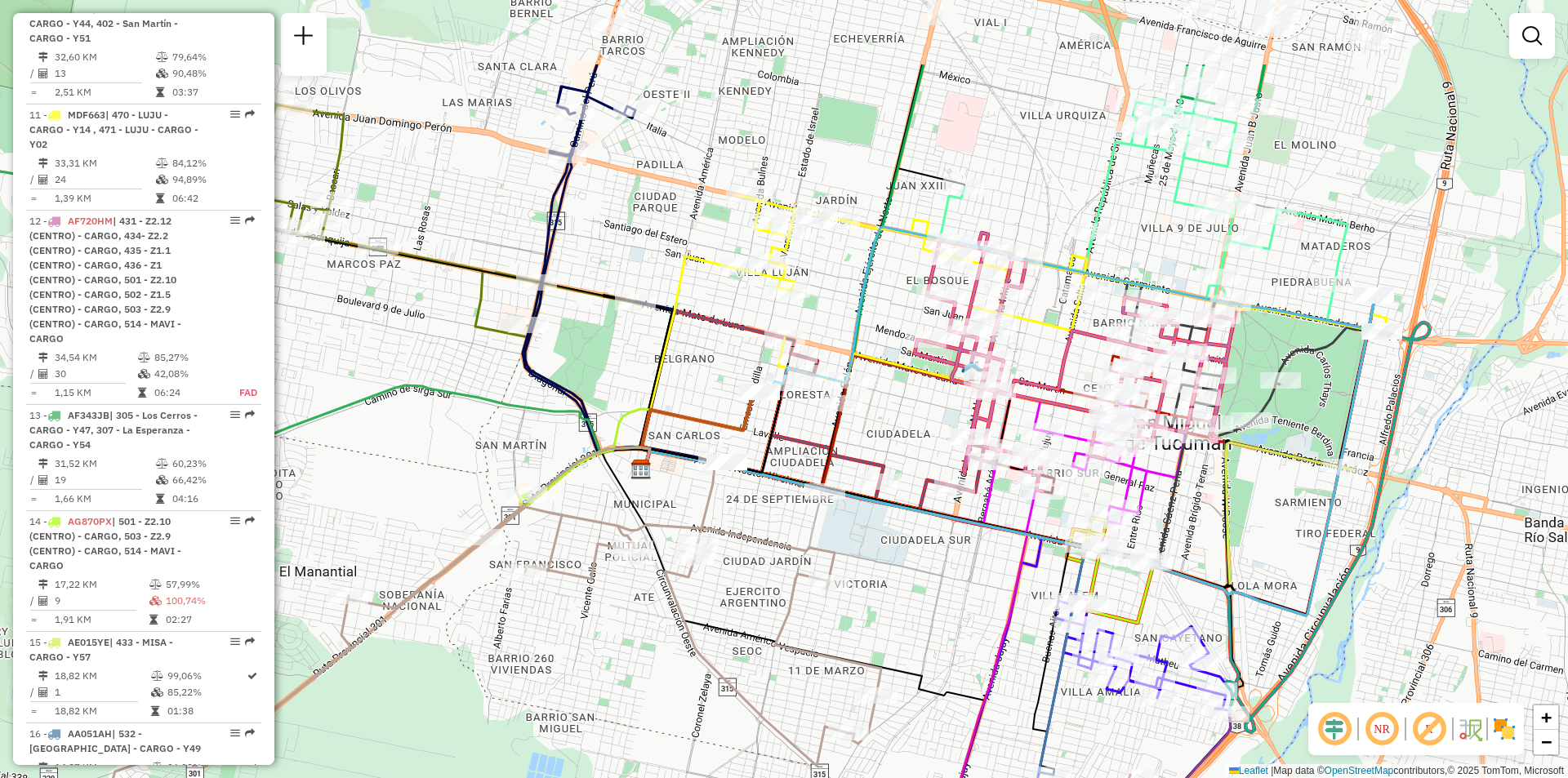
drag, startPoint x: 842, startPoint y: 618, endPoint x: 567, endPoint y: 753, distance: 306.3
click at [560, 763] on div "Janela de atendimento Grade de atendimento Capacidade Transportadoras Veículos …" at bounding box center [784, 389] width 1568 height 778
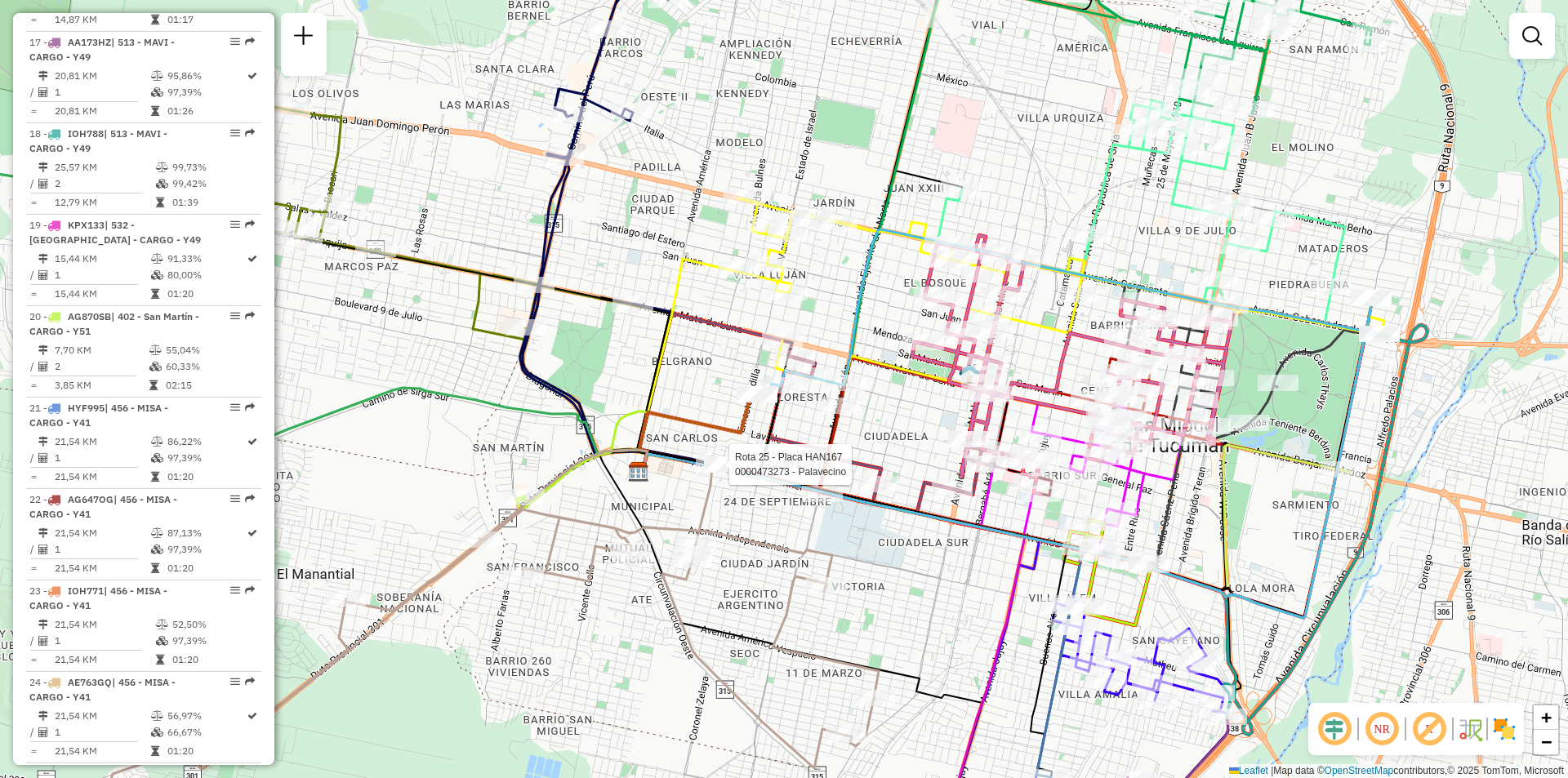
select select "**********"
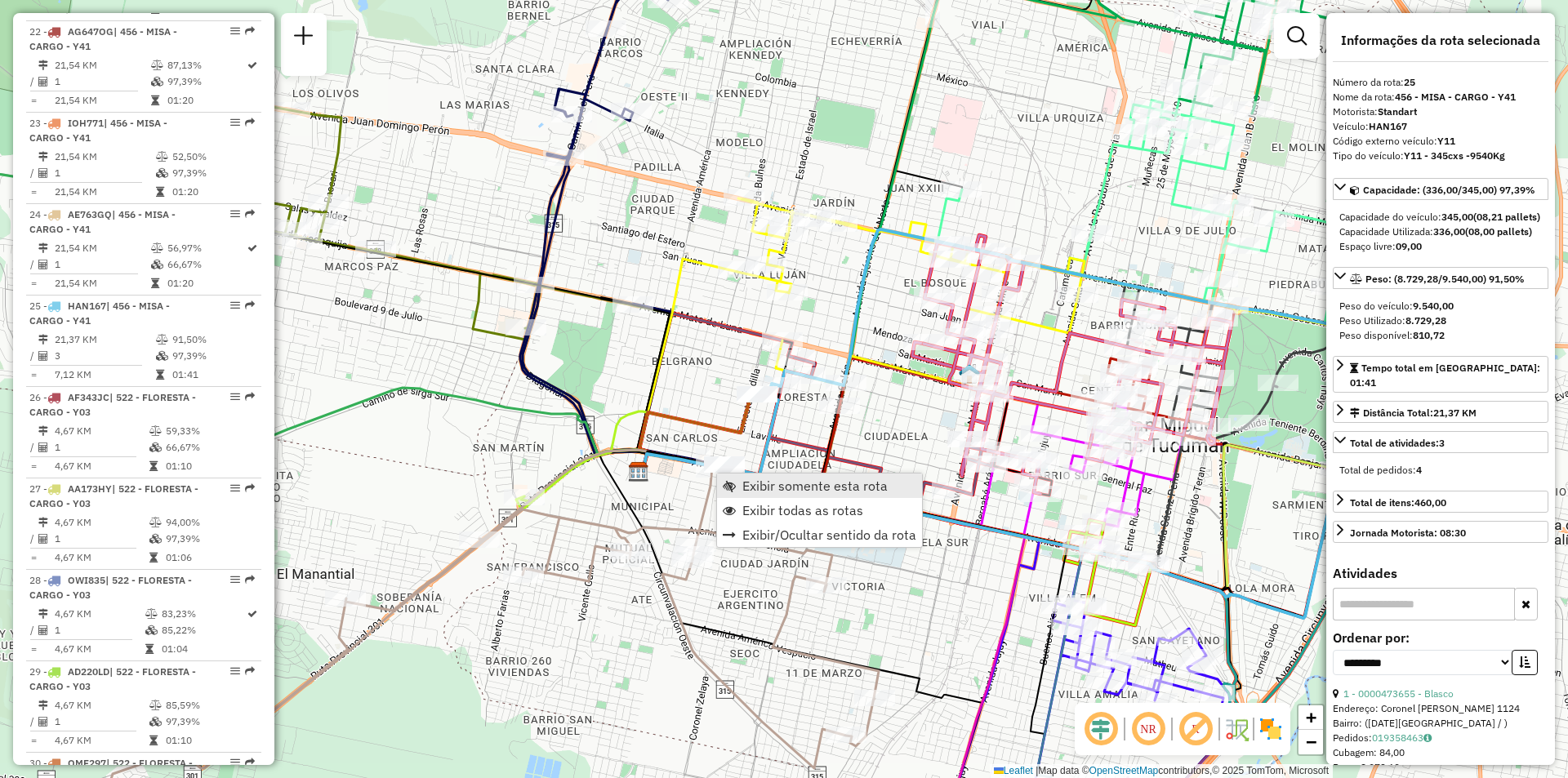
scroll to position [3113, 0]
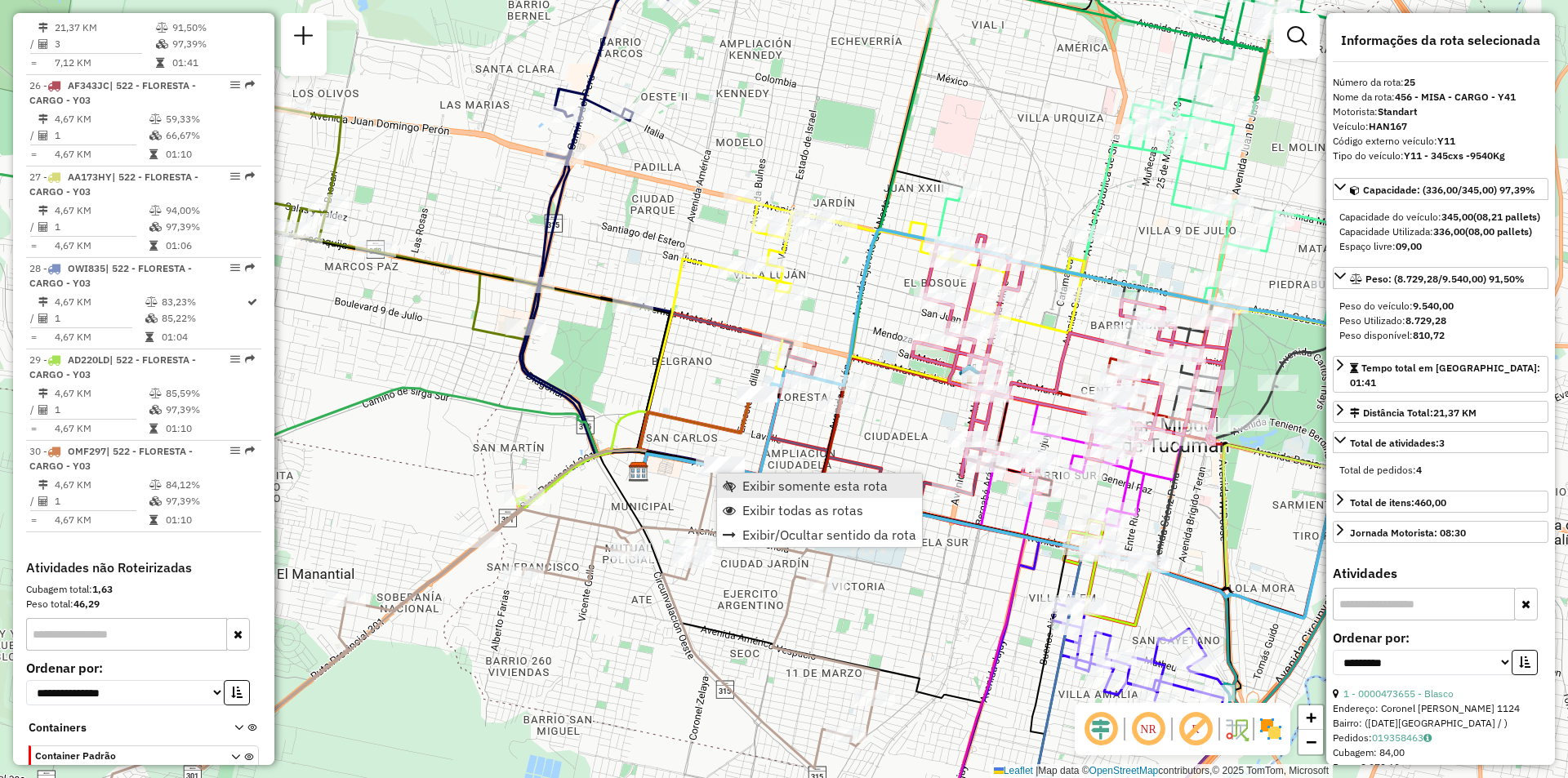
click at [767, 486] on span "Exibir somente esta rota" at bounding box center [815, 485] width 145 height 13
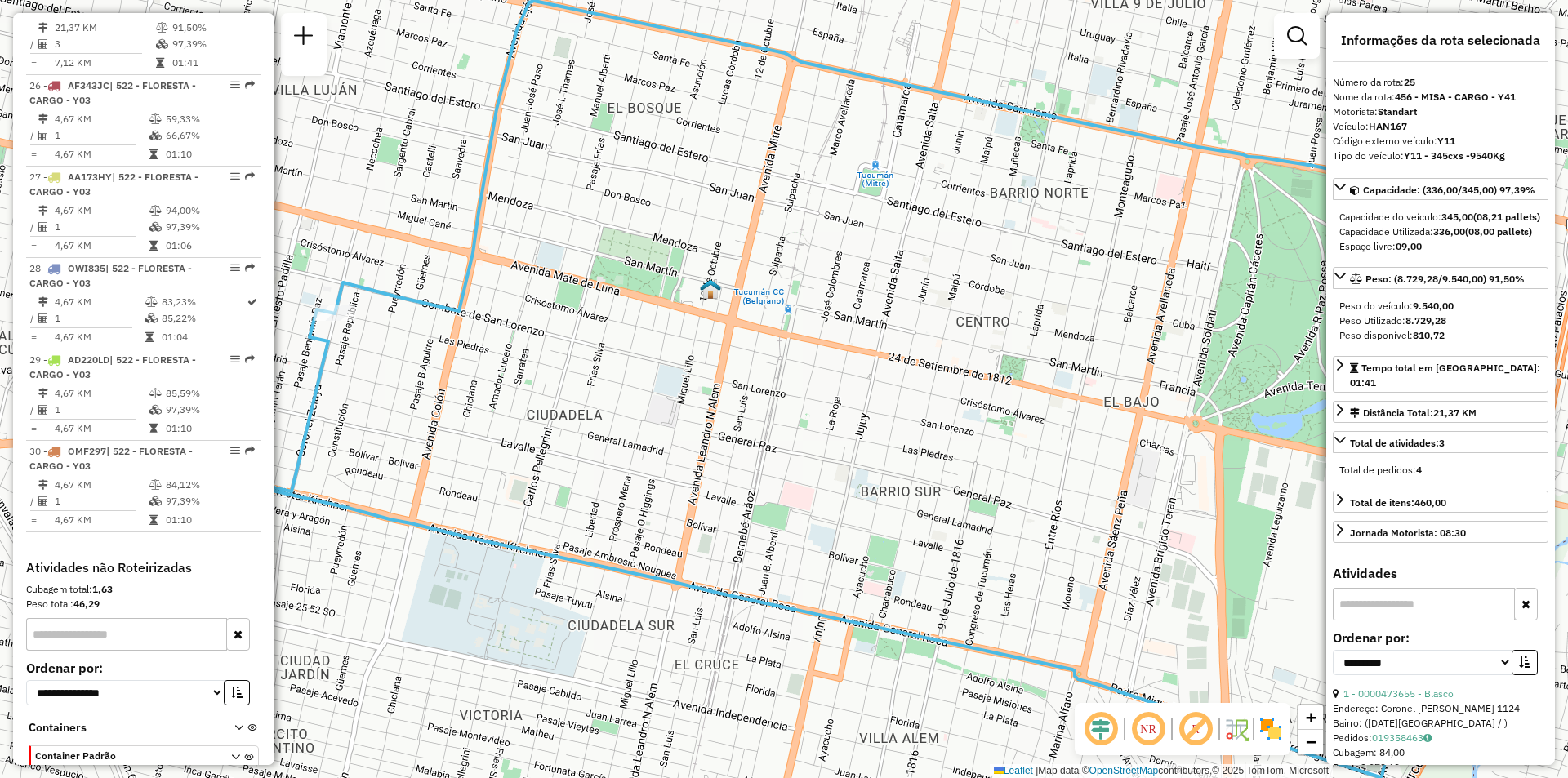
drag, startPoint x: 823, startPoint y: 507, endPoint x: 939, endPoint y: 523, distance: 117.1
click at [939, 523] on div "Janela de atendimento Grade de atendimento Capacidade Transportadoras Veículos …" at bounding box center [784, 389] width 1568 height 778
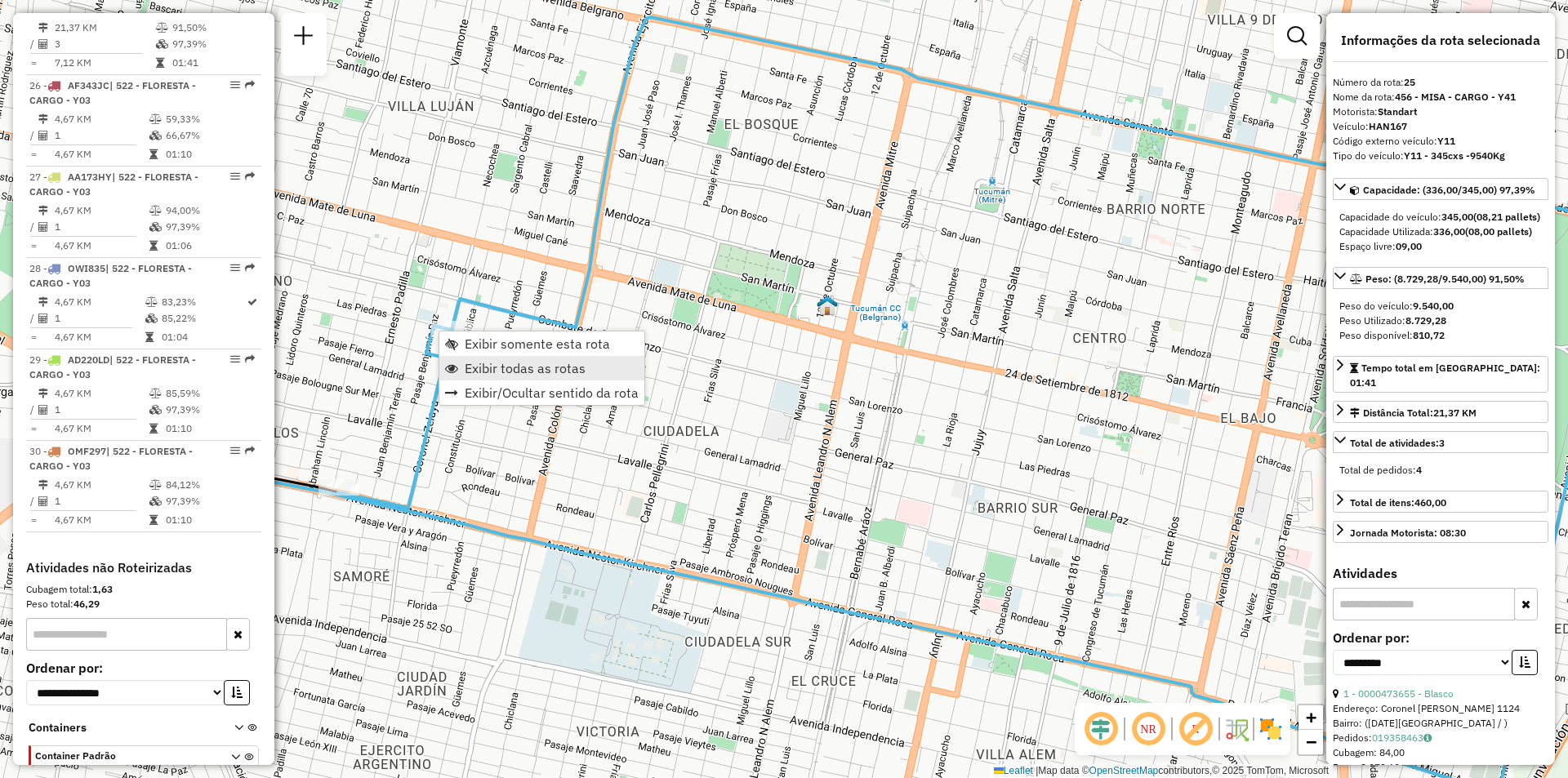
click at [512, 366] on span "Exibir todas as rotas" at bounding box center [525, 367] width 121 height 13
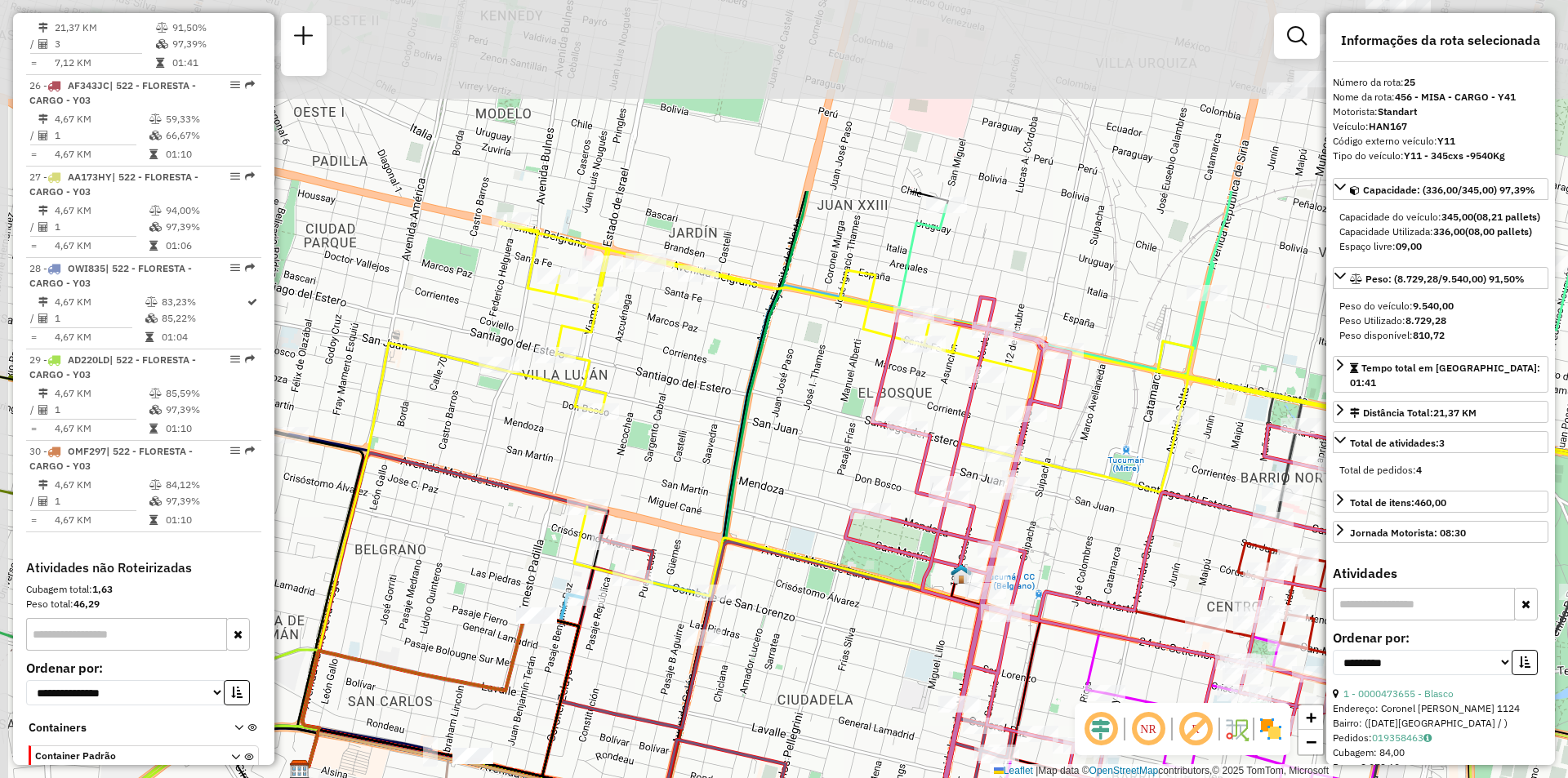
drag, startPoint x: 587, startPoint y: 438, endPoint x: 743, endPoint y: 696, distance: 301.5
click at [722, 701] on div "Janela de atendimento Grade de atendimento Capacidade Transportadoras Veículos …" at bounding box center [784, 389] width 1568 height 778
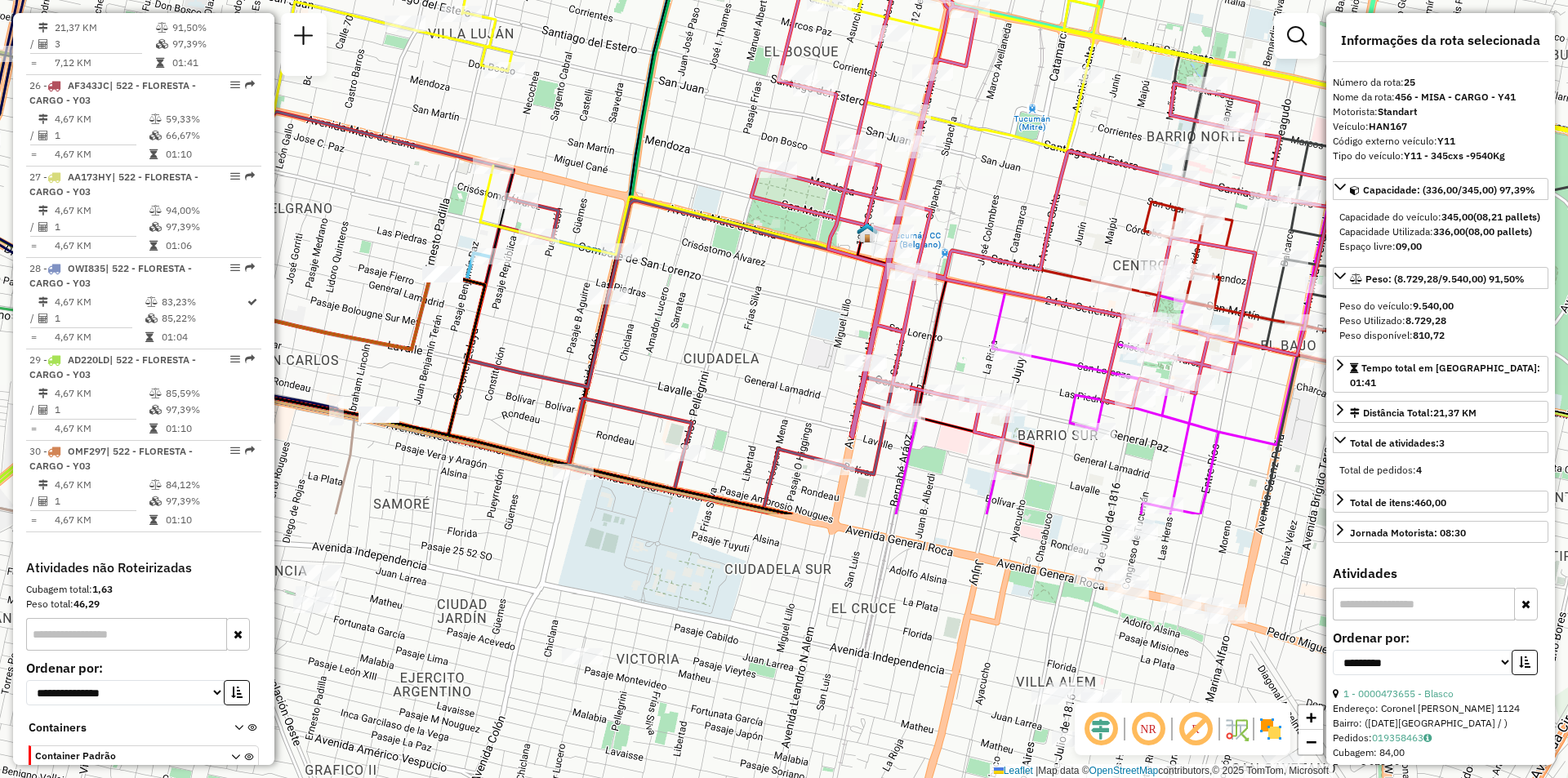
drag, startPoint x: 1167, startPoint y: 599, endPoint x: 1053, endPoint y: 251, distance: 366.2
click at [1069, 247] on div "Janela de atendimento Grade de atendimento Capacidade Transportadoras Veículos …" at bounding box center [784, 389] width 1568 height 778
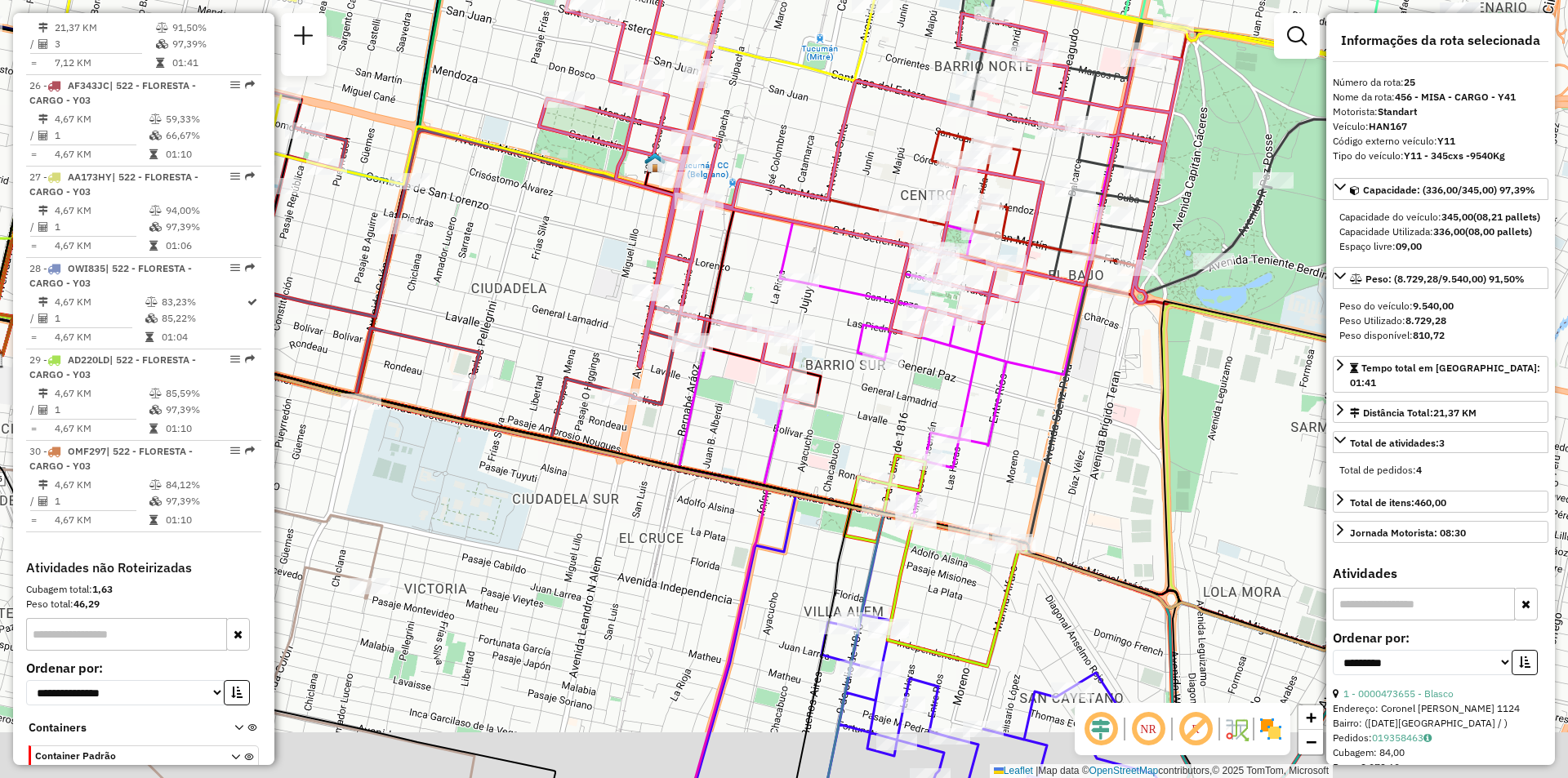
drag, startPoint x: 949, startPoint y: 476, endPoint x: 722, endPoint y: 388, distance: 243.5
click at [722, 388] on div "Janela de atendimento Grade de atendimento Capacidade Transportadoras Veículos …" at bounding box center [784, 389] width 1568 height 778
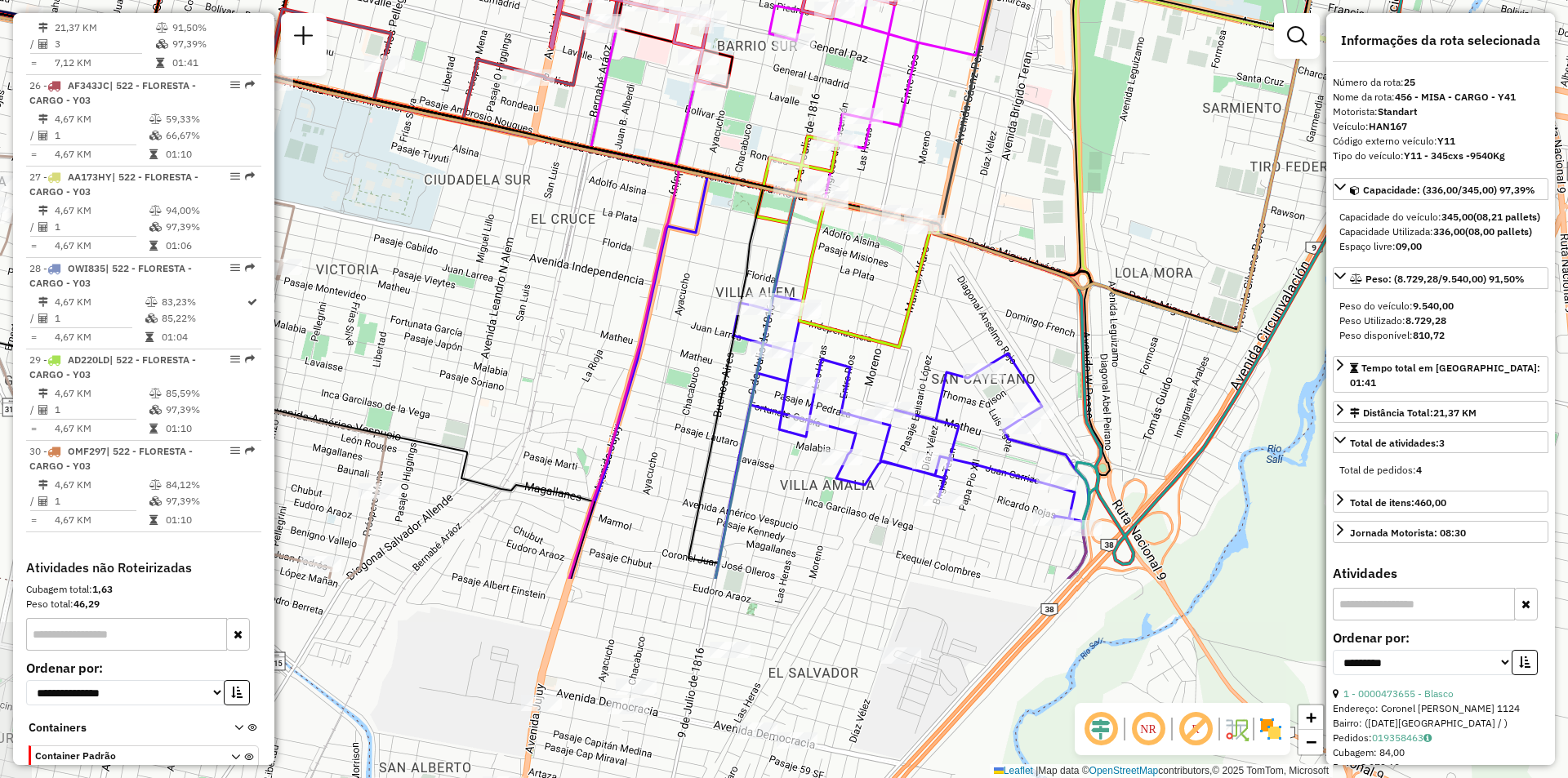
drag, startPoint x: 984, startPoint y: 590, endPoint x: 1011, endPoint y: 313, distance: 278.3
click at [1011, 313] on div "Janela de atendimento Grade de atendimento Capacidade Transportadoras Veículos …" at bounding box center [784, 389] width 1568 height 778
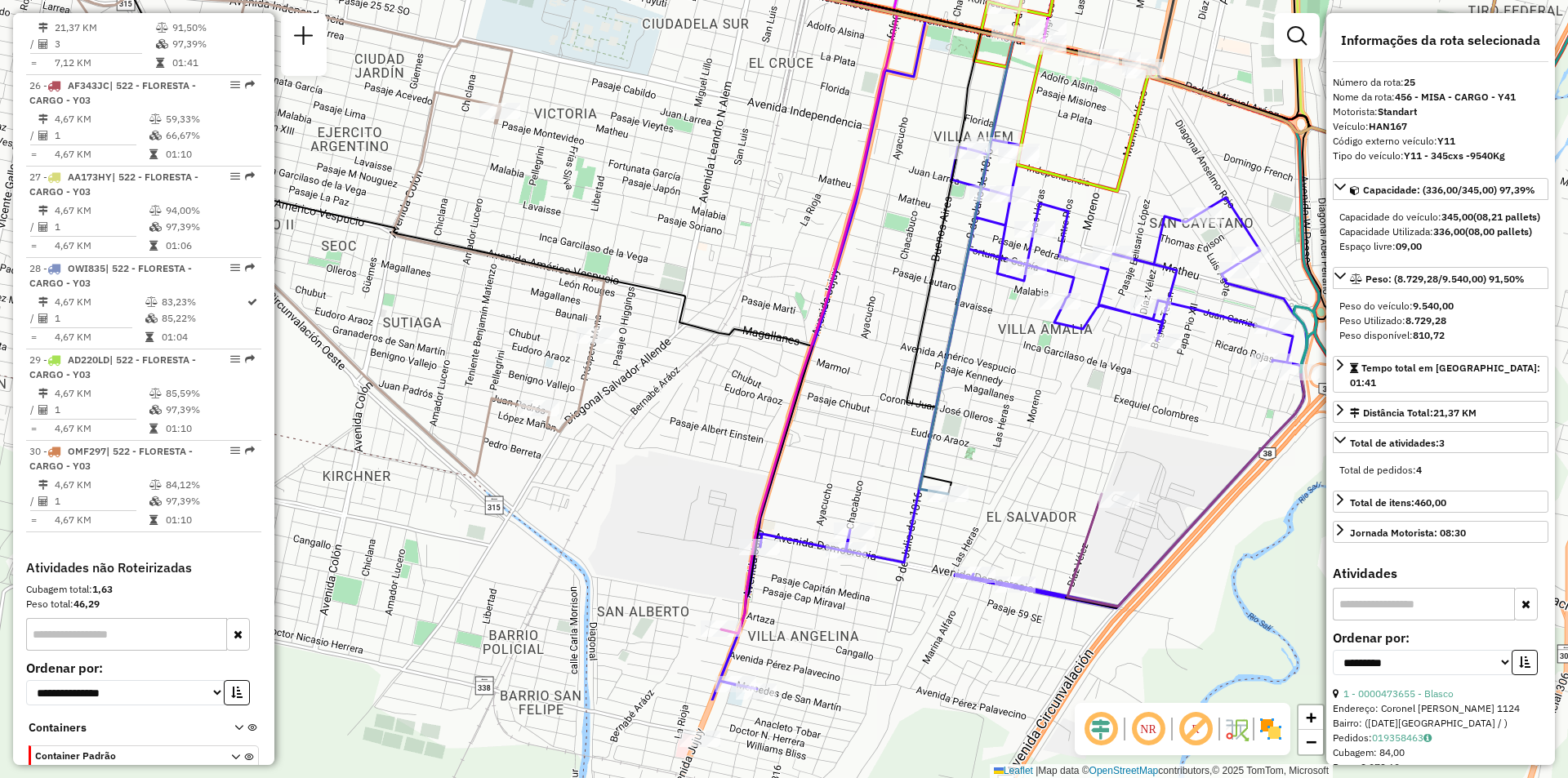
drag, startPoint x: 983, startPoint y: 360, endPoint x: 1190, endPoint y: 660, distance: 364.5
click at [1186, 650] on div "Janela de atendimento Grade de atendimento Capacidade Transportadoras Veículos …" at bounding box center [784, 389] width 1568 height 778
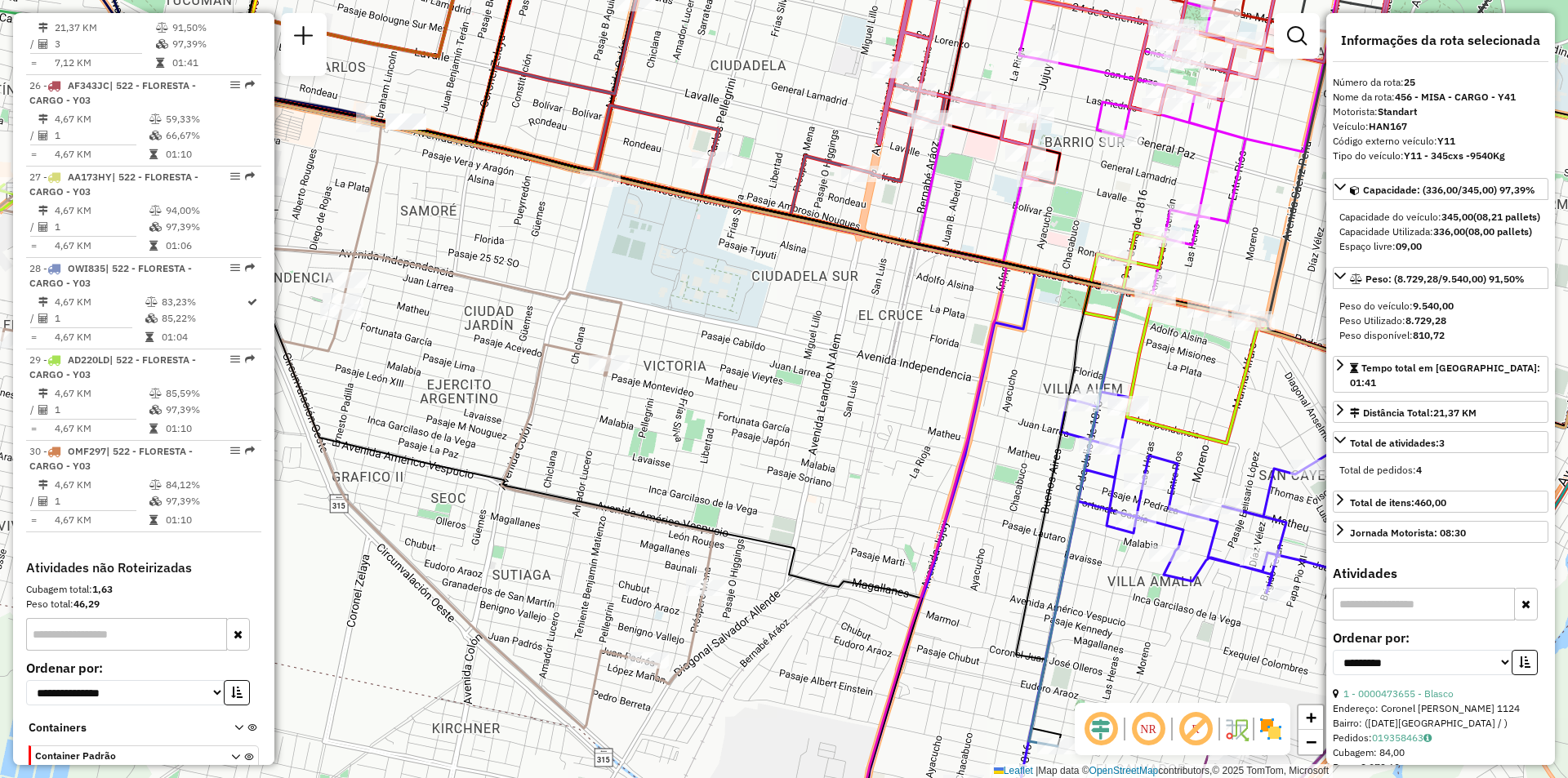
drag, startPoint x: 781, startPoint y: 133, endPoint x: 770, endPoint y: 696, distance: 563.1
click at [770, 696] on div "Janela de atendimento Grade de atendimento Capacidade Transportadoras Veículos …" at bounding box center [784, 389] width 1568 height 778
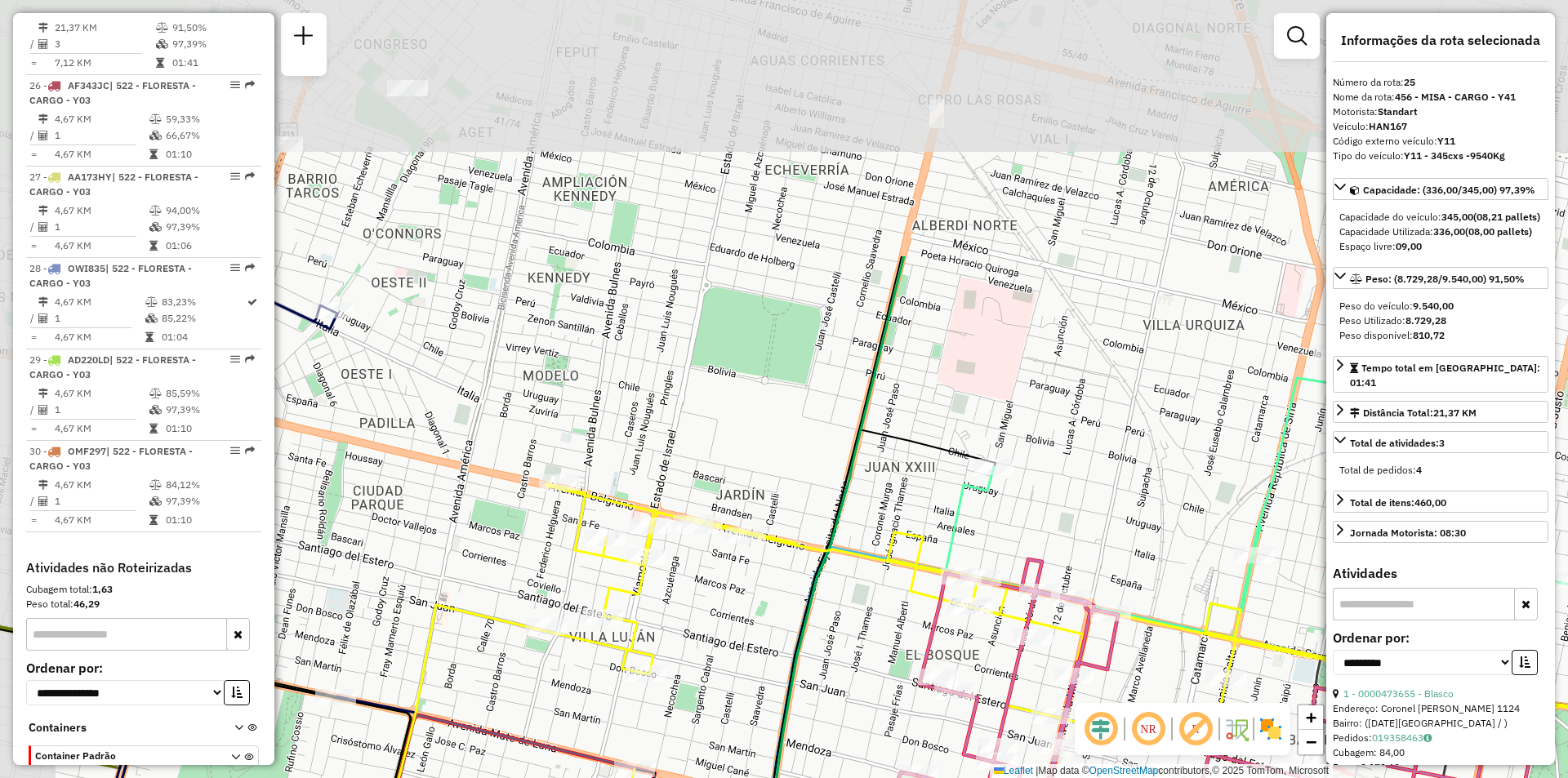
drag, startPoint x: 741, startPoint y: 294, endPoint x: 879, endPoint y: 607, distance: 342.1
click at [869, 620] on div "Janela de atendimento Grade de atendimento Capacidade Transportadoras Veículos …" at bounding box center [784, 389] width 1568 height 778
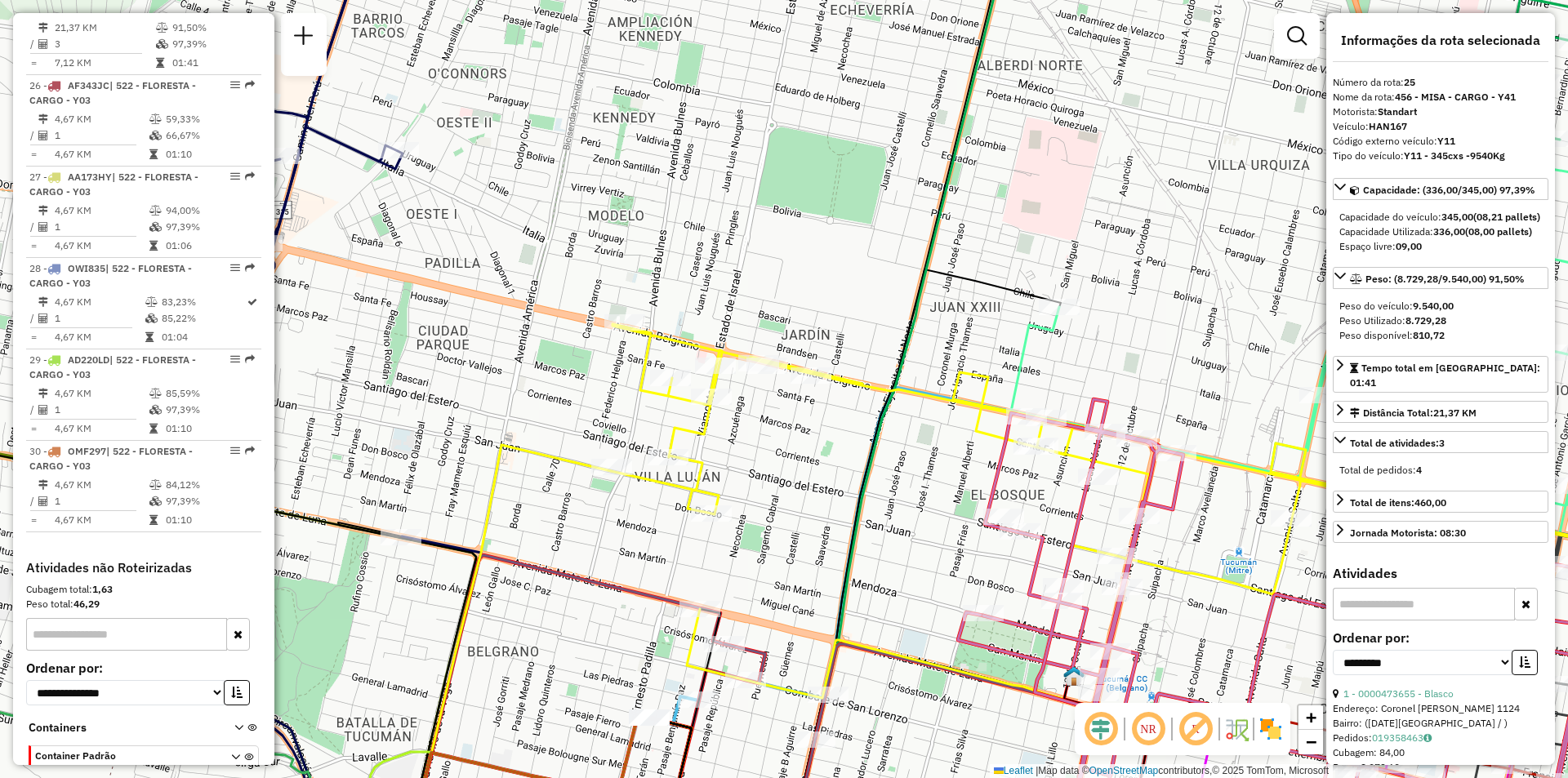
drag, startPoint x: 1124, startPoint y: 406, endPoint x: 839, endPoint y: 434, distance: 286.4
click at [987, 460] on div "Janela de atendimento Grade de atendimento Capacidade Transportadoras Veículos …" at bounding box center [784, 389] width 1568 height 778
